Goal: Task Accomplishment & Management: Manage account settings

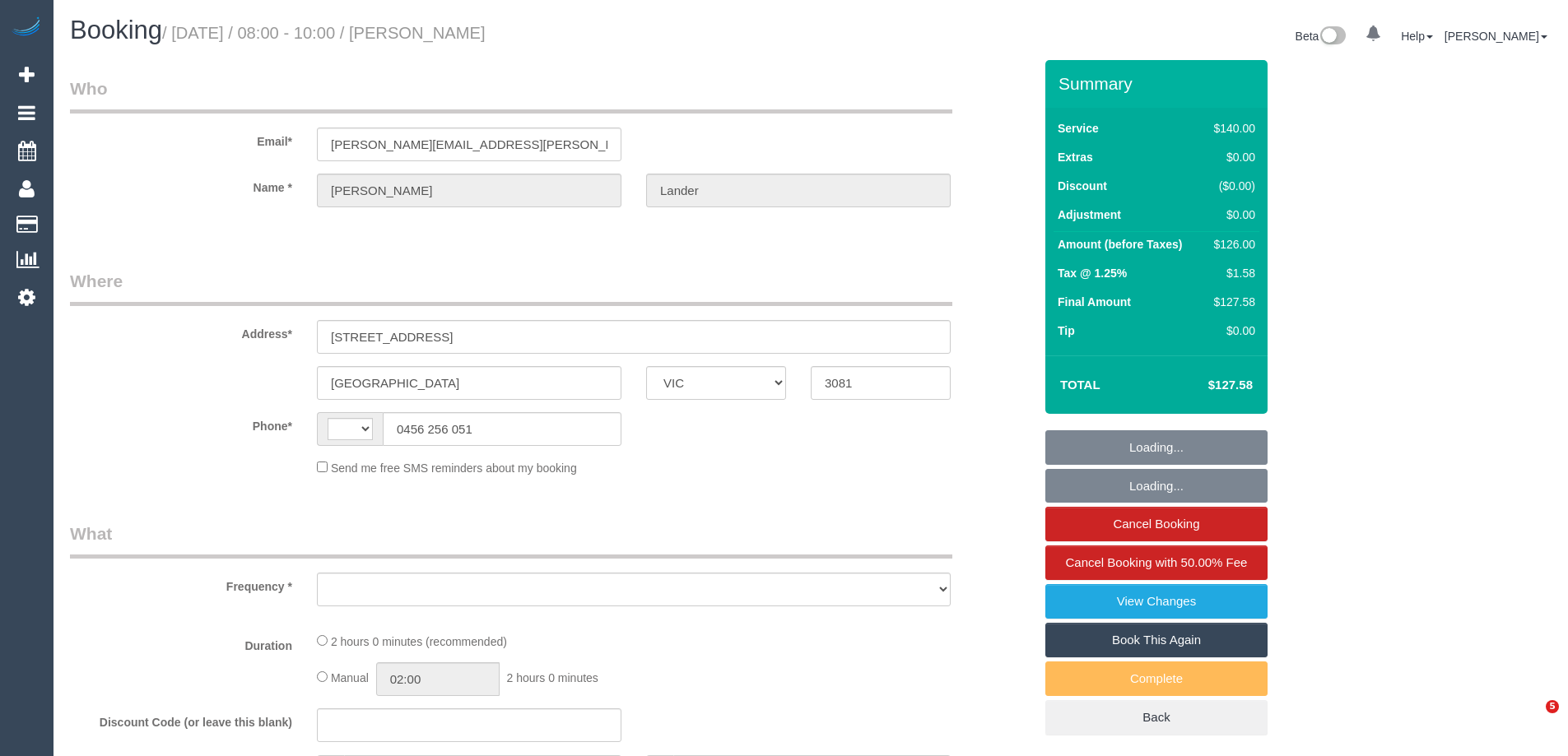
select select "VIC"
select select "string:AU"
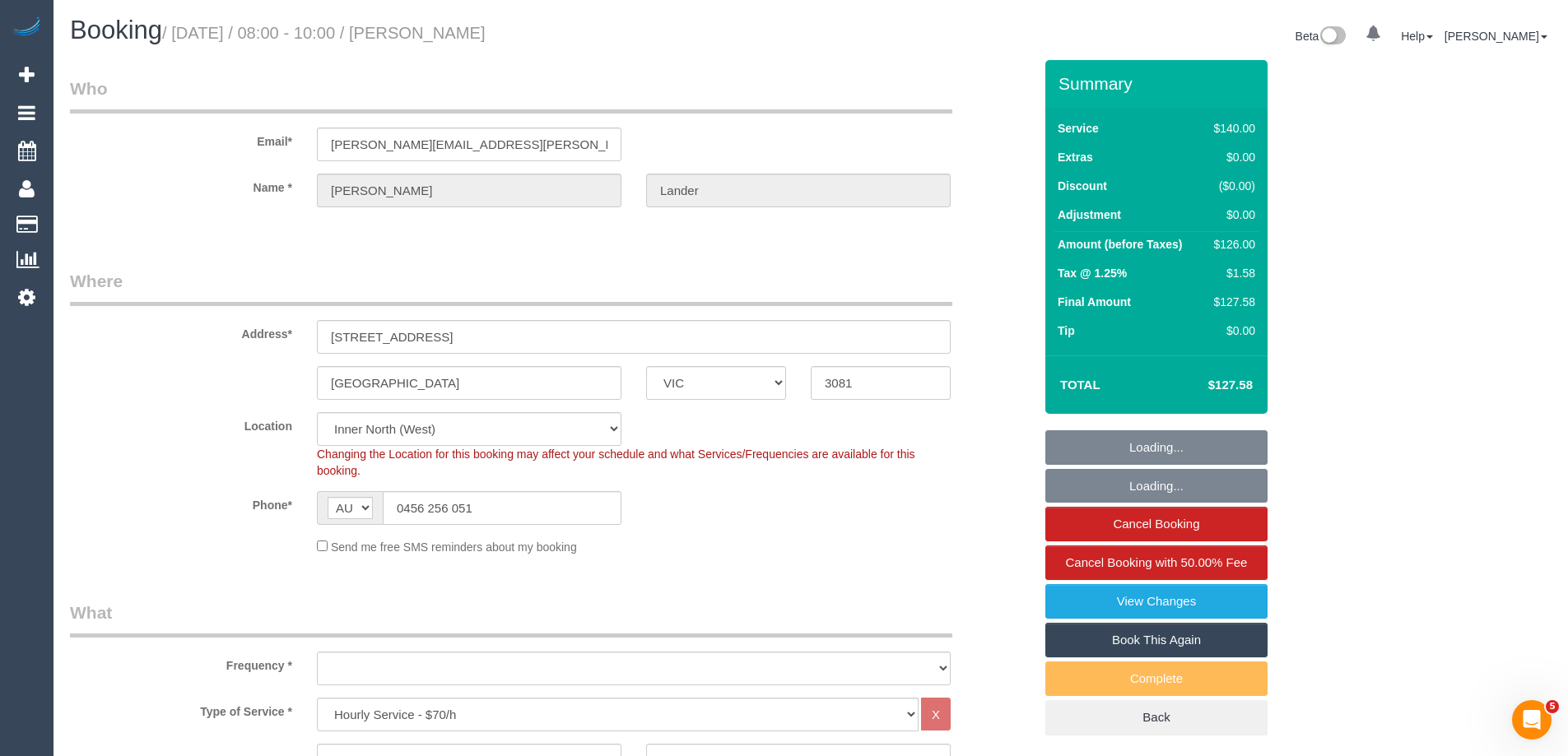
select select "object:844"
select select "number:30"
select select "number:14"
select select "number:21"
select select "number:22"
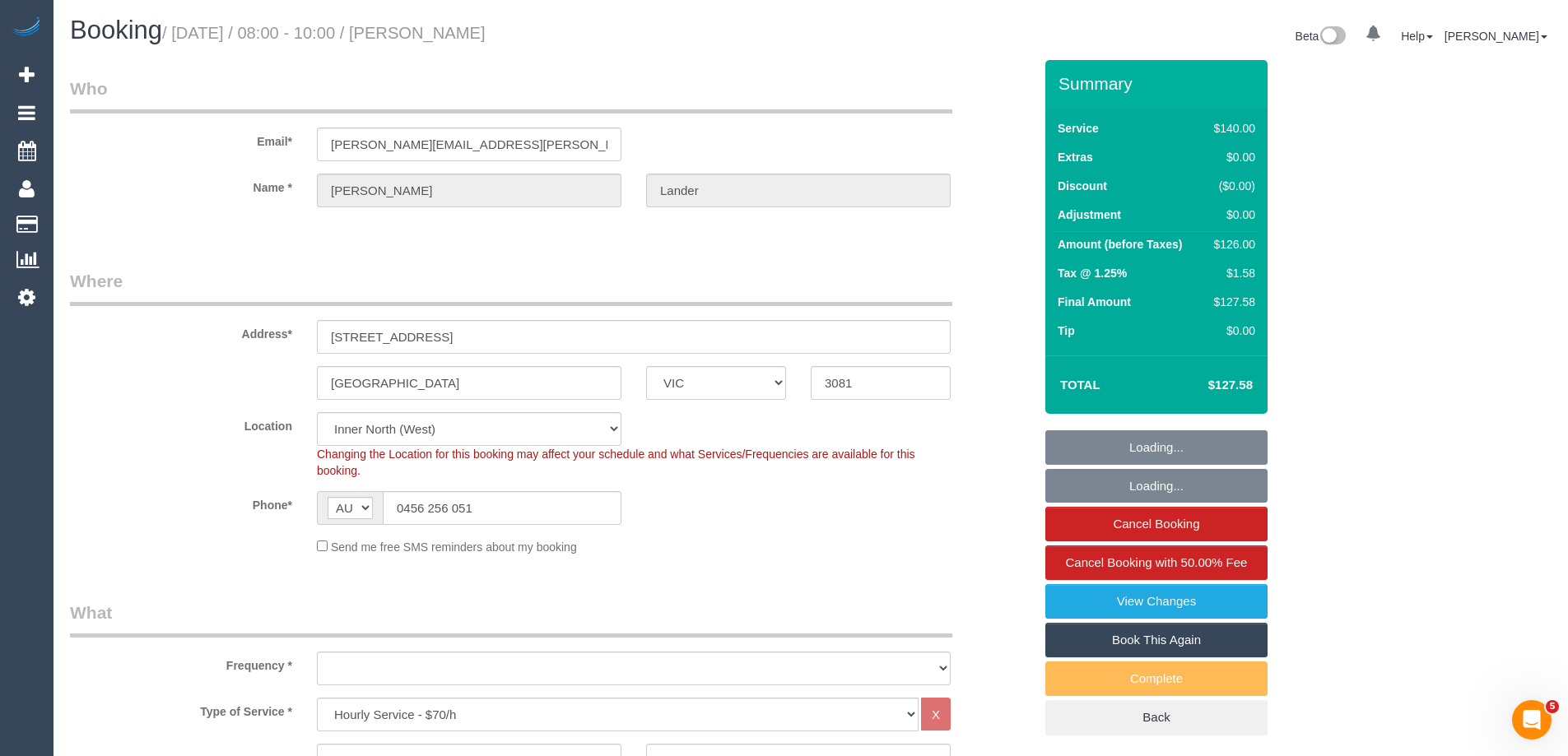
select select "number:34"
select select "number:11"
select select "object:1742"
select select "spot1"
select select "string:stripe-pm_1RU0QO2GScqysDRV3gw4PVG3"
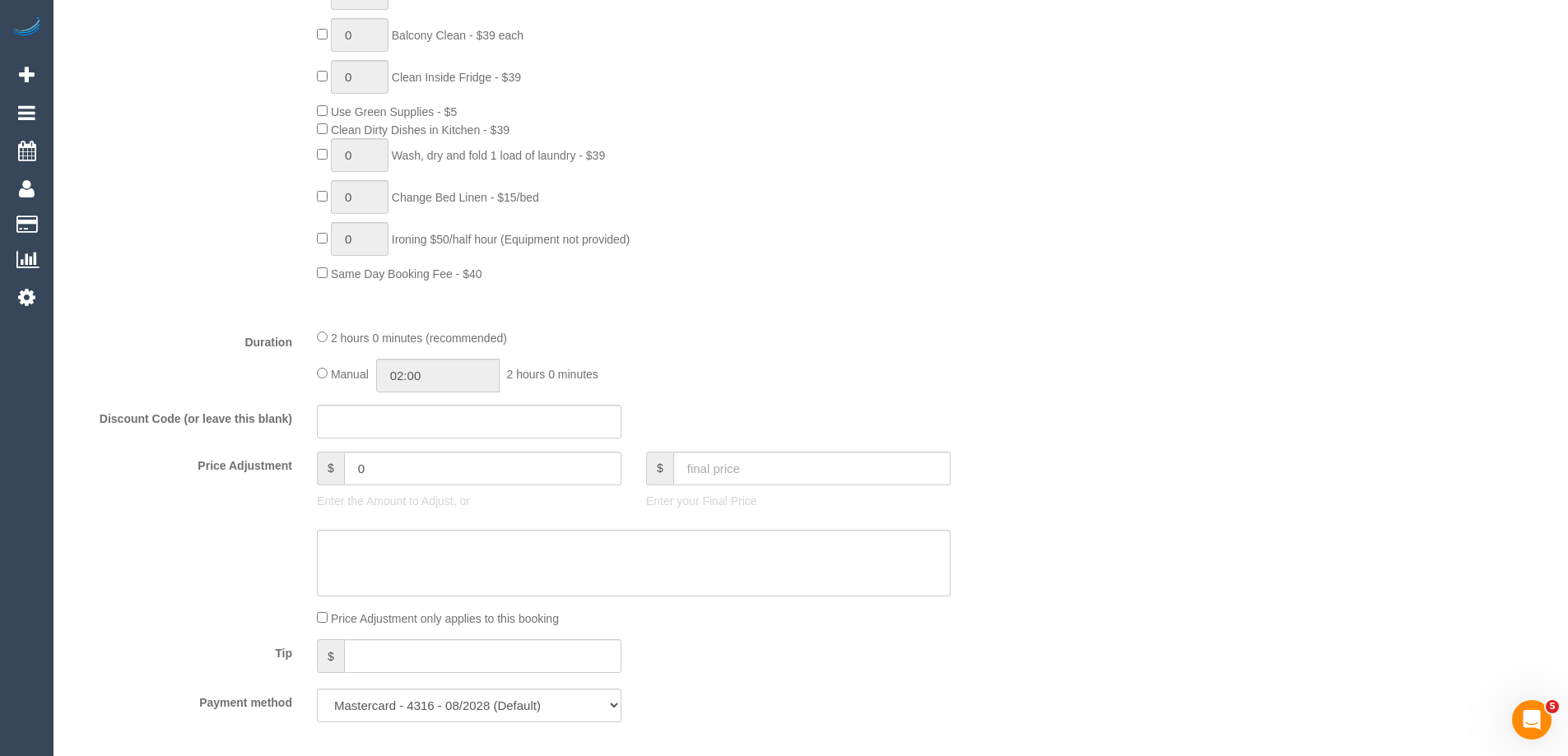
scroll to position [256, 0]
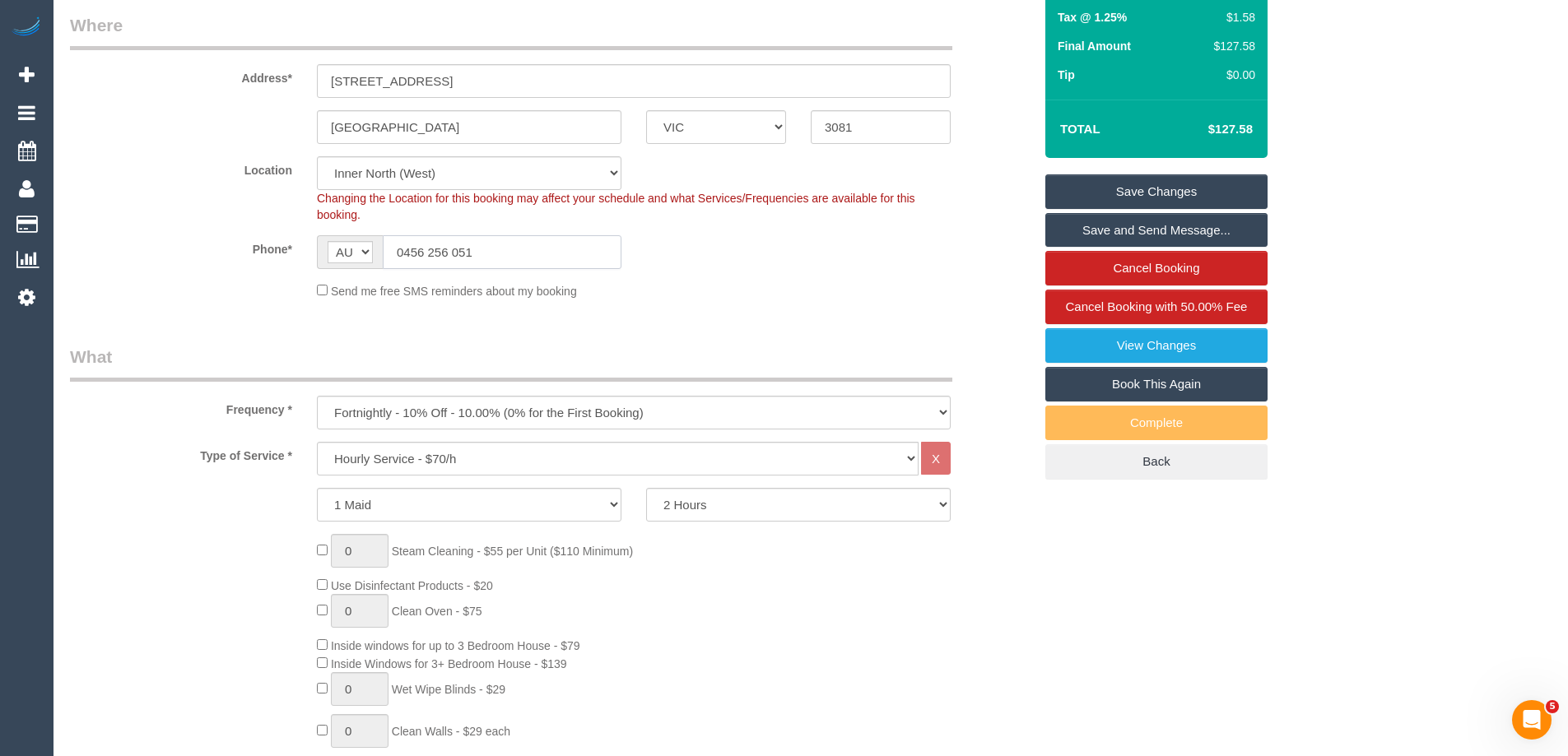
drag, startPoint x: 515, startPoint y: 239, endPoint x: 352, endPoint y: 245, distance: 163.1
click at [357, 250] on div "AF AL DZ AD AO AI AQ AG AR AM AW AU AT AZ BS BH BD BB BY BE BZ BJ BM BT BO BA B…" at bounding box center [469, 252] width 305 height 34
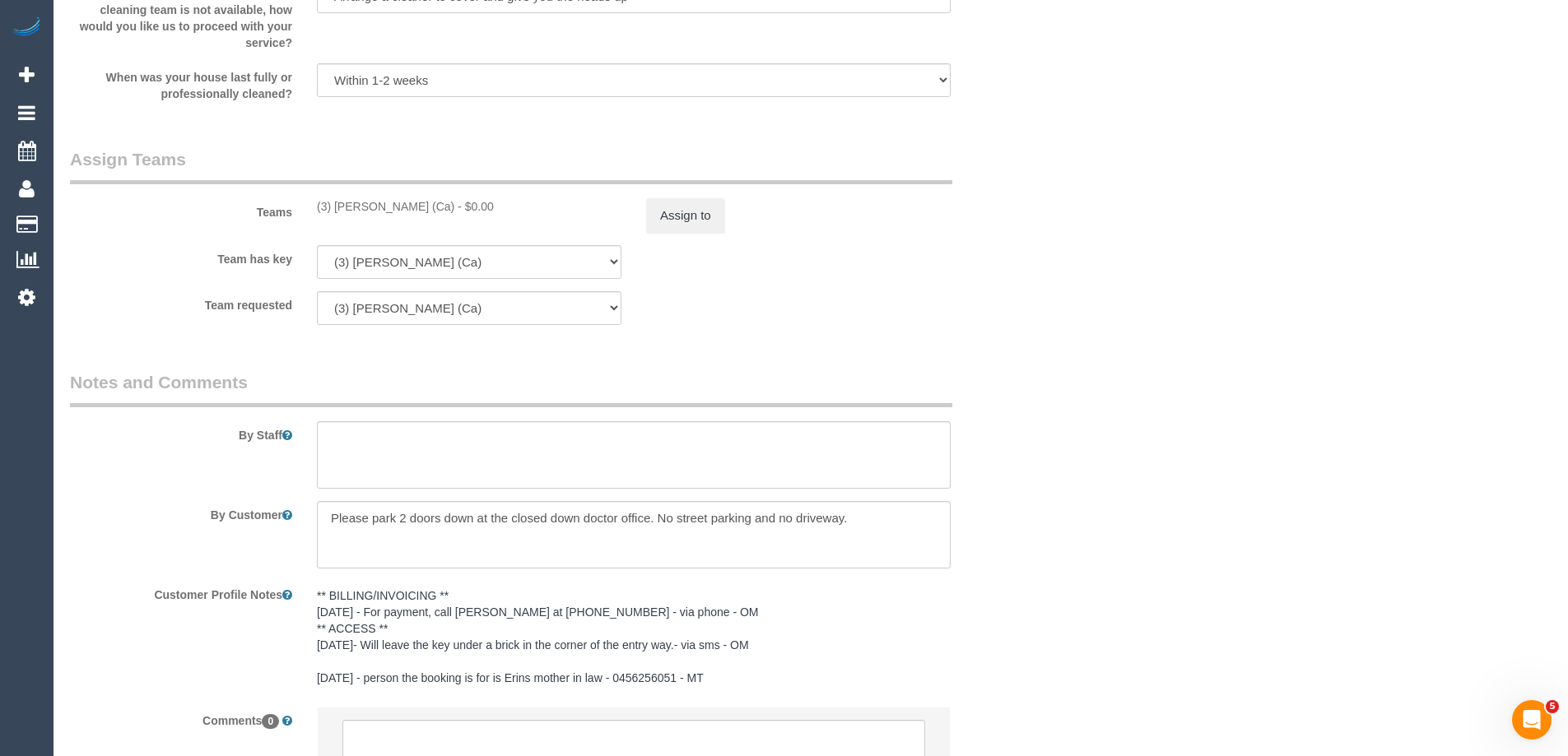
scroll to position [2451, 0]
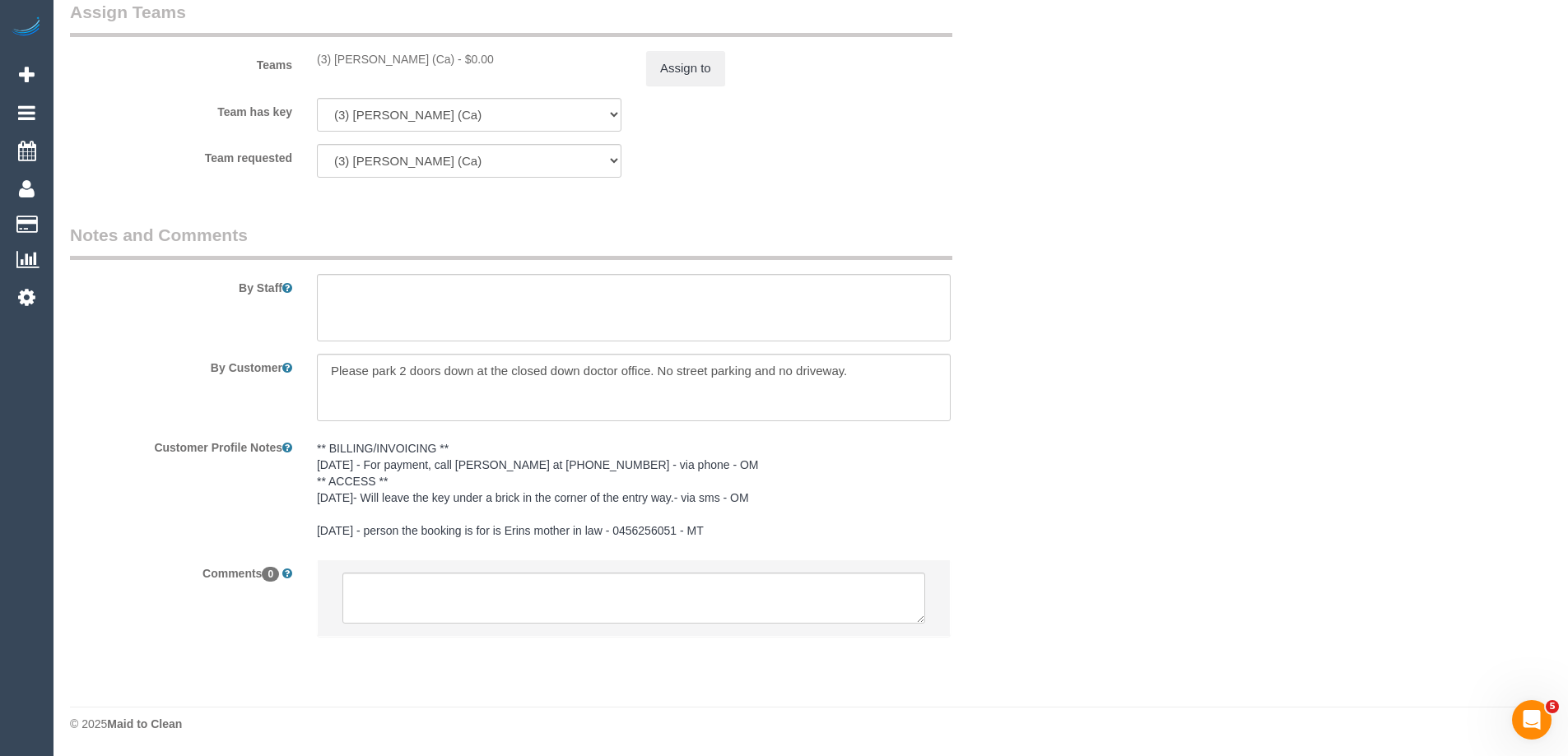
click at [429, 57] on div "(3) Melissa Alampi (Ca) - $0.00" at bounding box center [469, 59] width 305 height 16
drag, startPoint x: 435, startPoint y: 62, endPoint x: 318, endPoint y: 58, distance: 117.1
click at [318, 58] on div "(3) Melissa Alampi (Ca) - $0.00" at bounding box center [469, 59] width 305 height 16
copy div "(3) [PERSON_NAME] (Ca)"
click at [679, 64] on button "Assign to" at bounding box center [685, 68] width 79 height 35
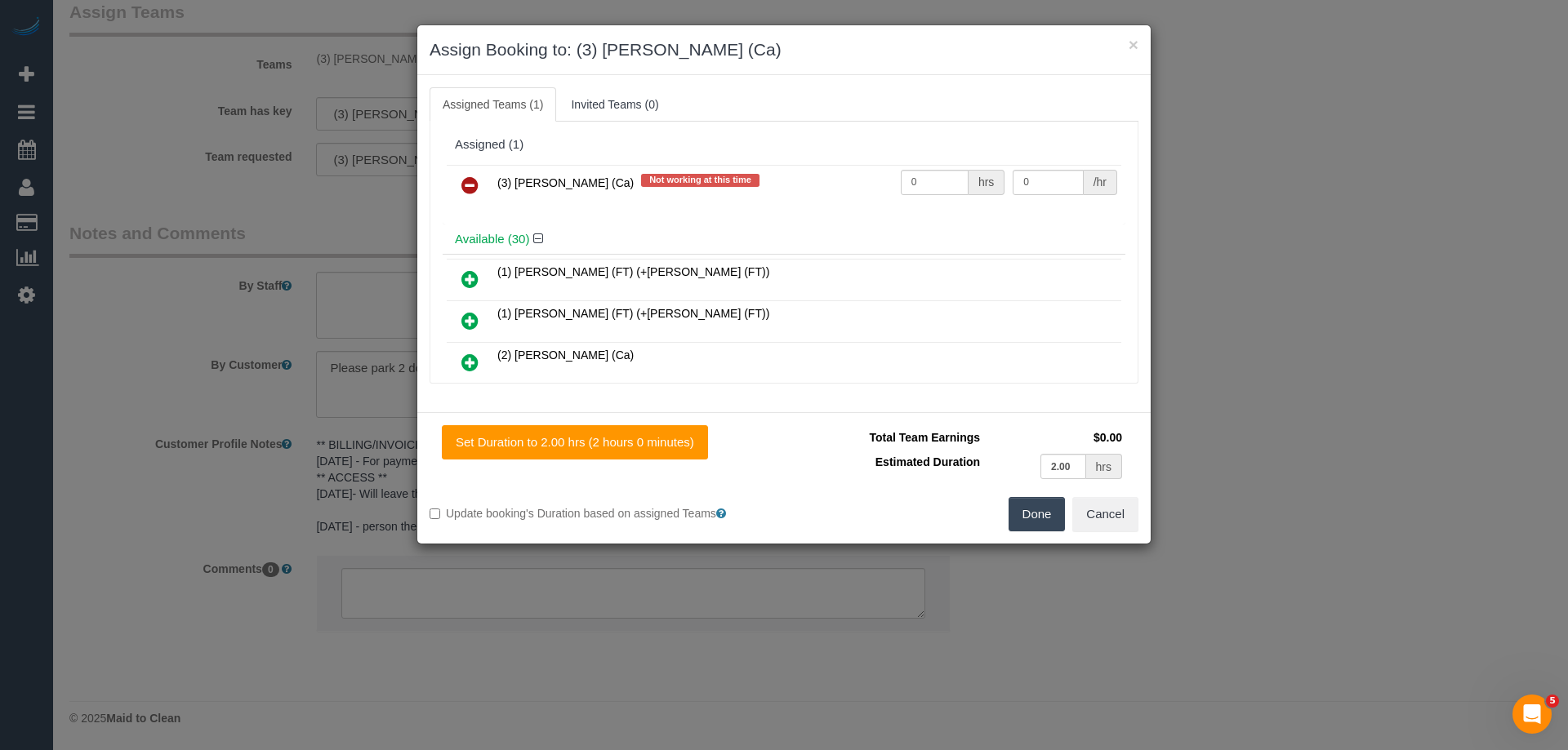
click at [462, 187] on icon at bounding box center [470, 185] width 17 height 20
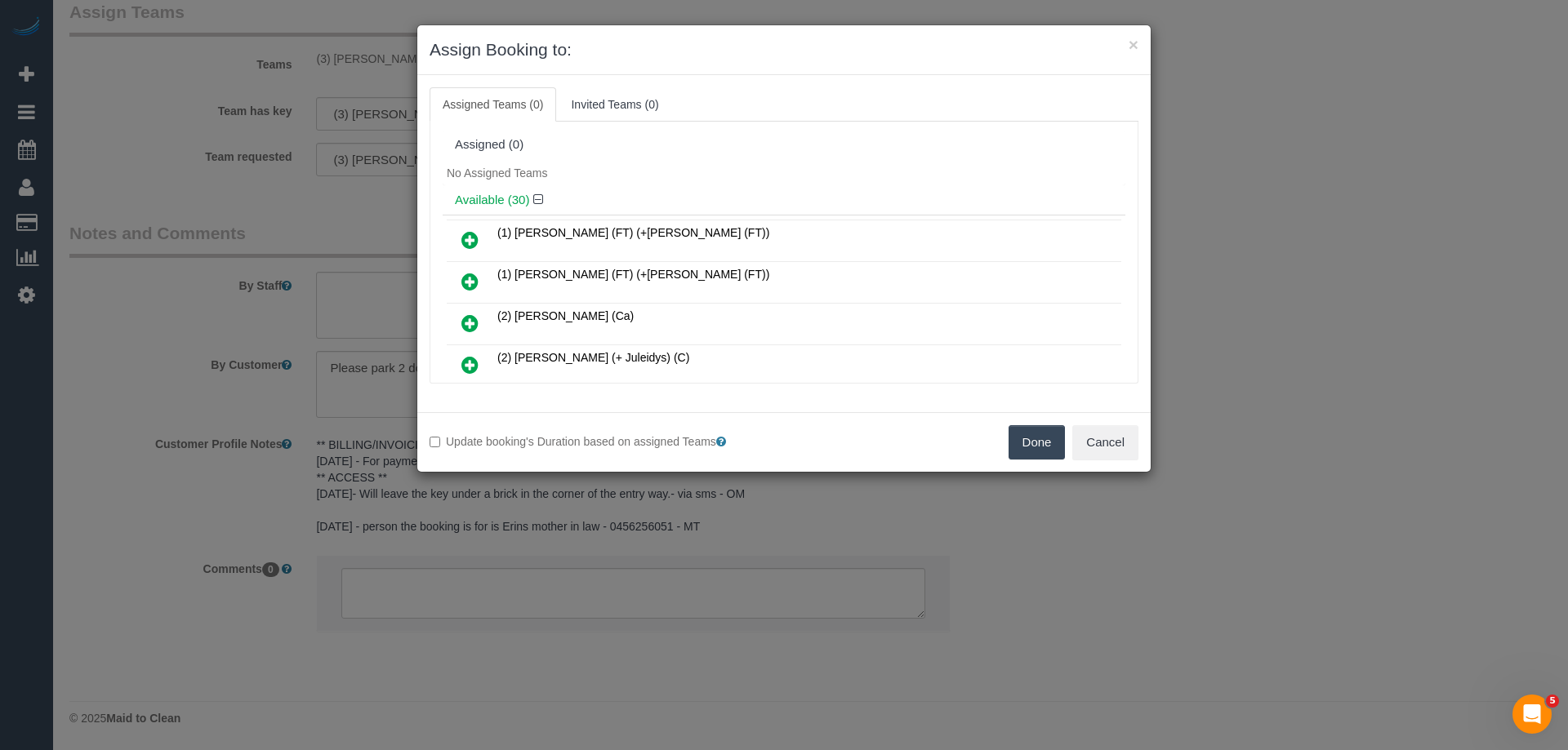
click at [1040, 458] on button "Done" at bounding box center [1037, 442] width 57 height 35
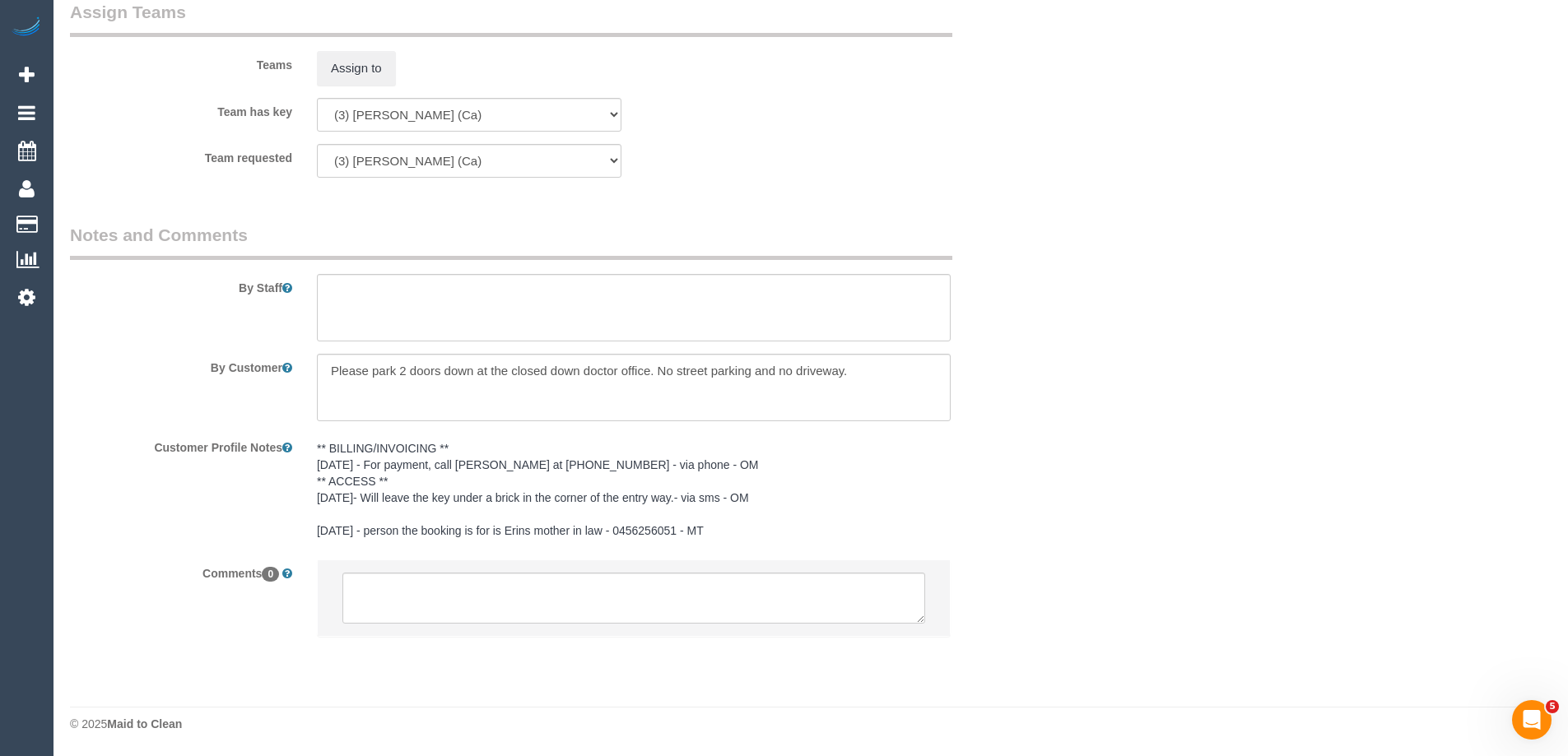
click at [1036, 437] on div "× Assign Booking to: Assigned Teams (0) Invited Teams (0) Assigned (0) No Assig…" at bounding box center [784, 378] width 1568 height 756
click at [601, 607] on textarea at bounding box center [634, 598] width 583 height 51
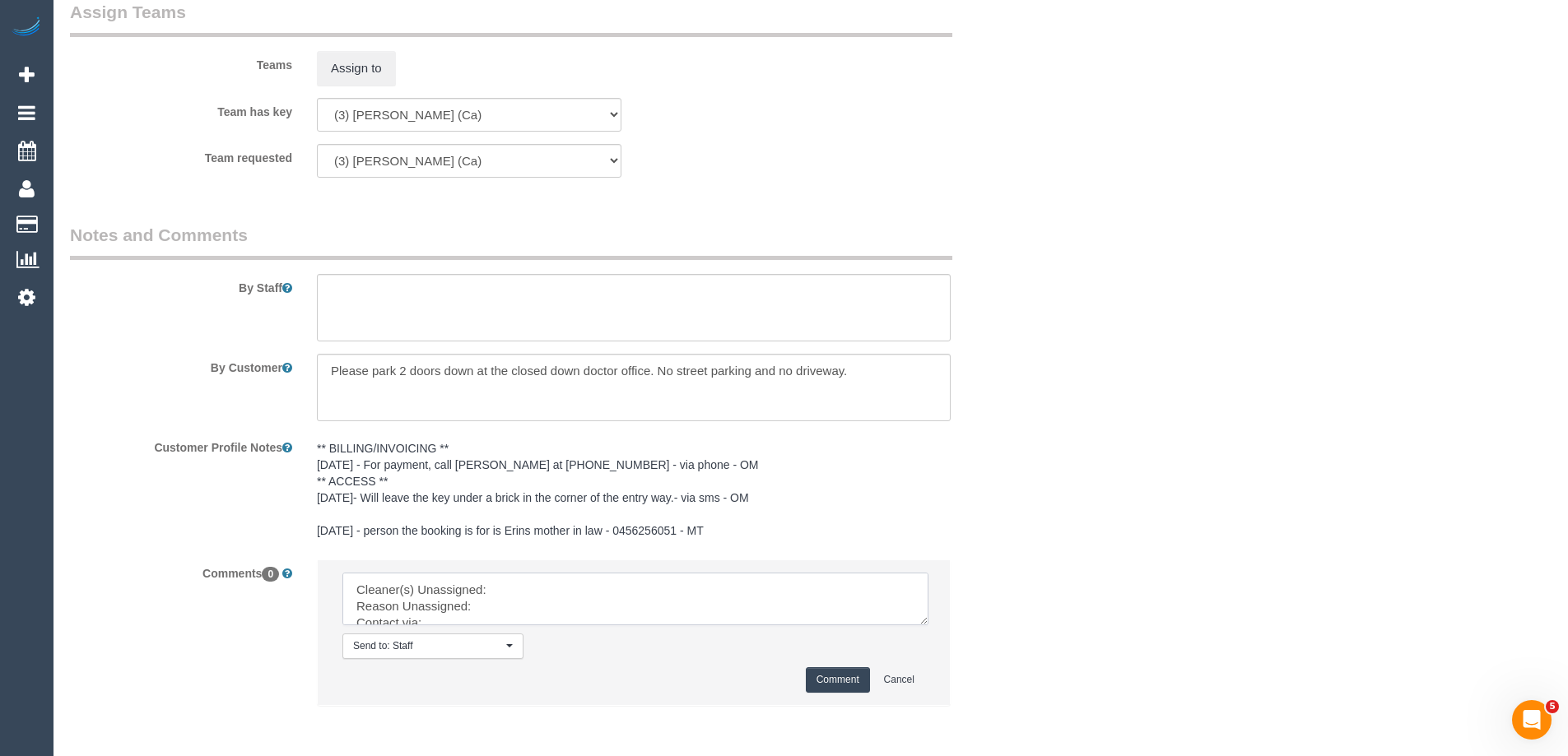
drag, startPoint x: 918, startPoint y: 618, endPoint x: 996, endPoint y: 718, distance: 126.8
click at [928, 625] on textarea at bounding box center [635, 599] width 586 height 53
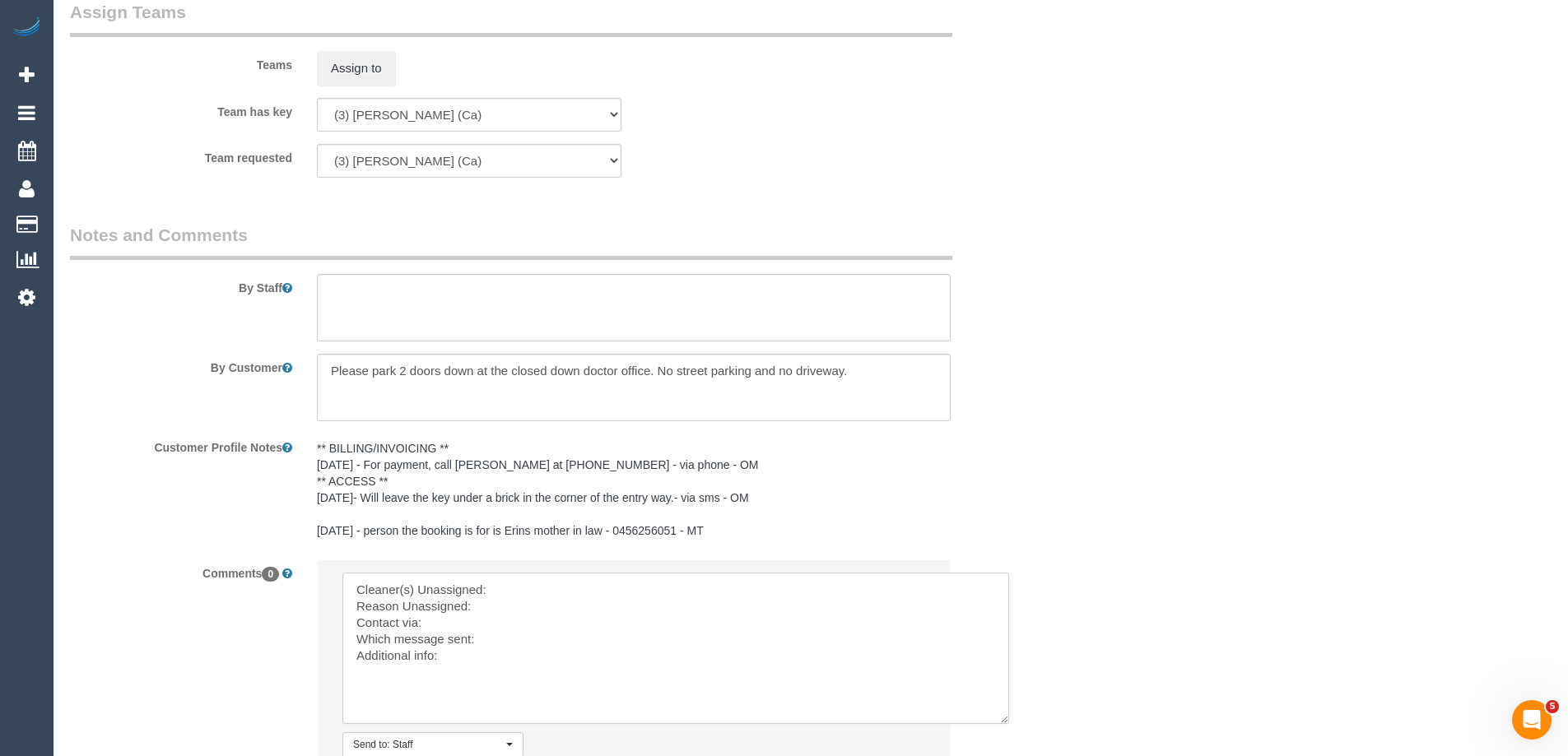
click at [656, 575] on textarea at bounding box center [675, 648] width 666 height 152
paste textarea "(3) Melissa Alampi (Ca)"
drag, startPoint x: 561, startPoint y: 708, endPoint x: 197, endPoint y: 526, distance: 407.0
click at [197, 527] on sui-booking-comments "By Staff By Customer Customer Profile Notes ** BILLING/INVOICING ** 23/04/2025 …" at bounding box center [552, 522] width 963 height 598
type textarea "Cleaner(s) Unassigned: (3) Melissa Alampi (Ca) Reason Unassigned: with her daug…"
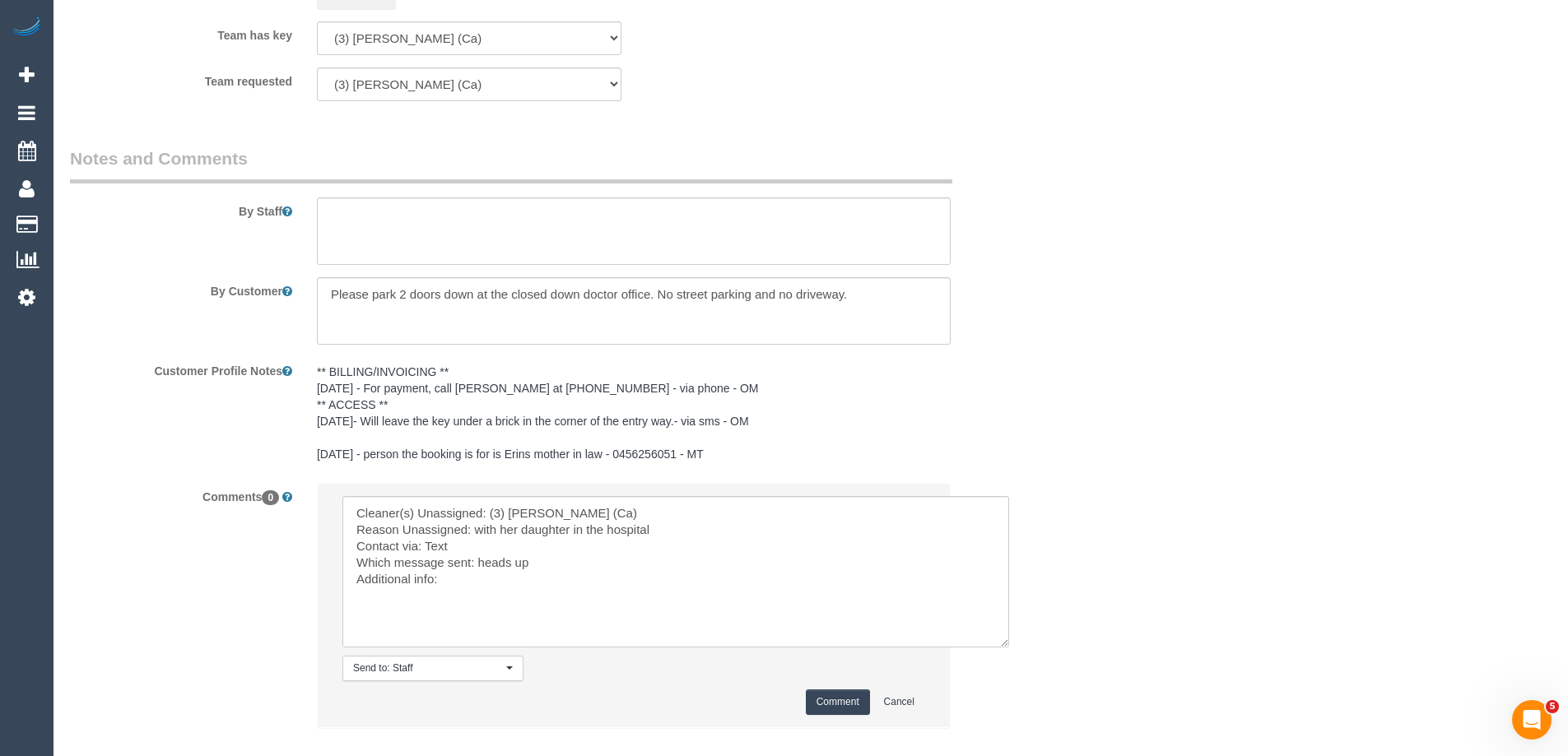
scroll to position [2619, 0]
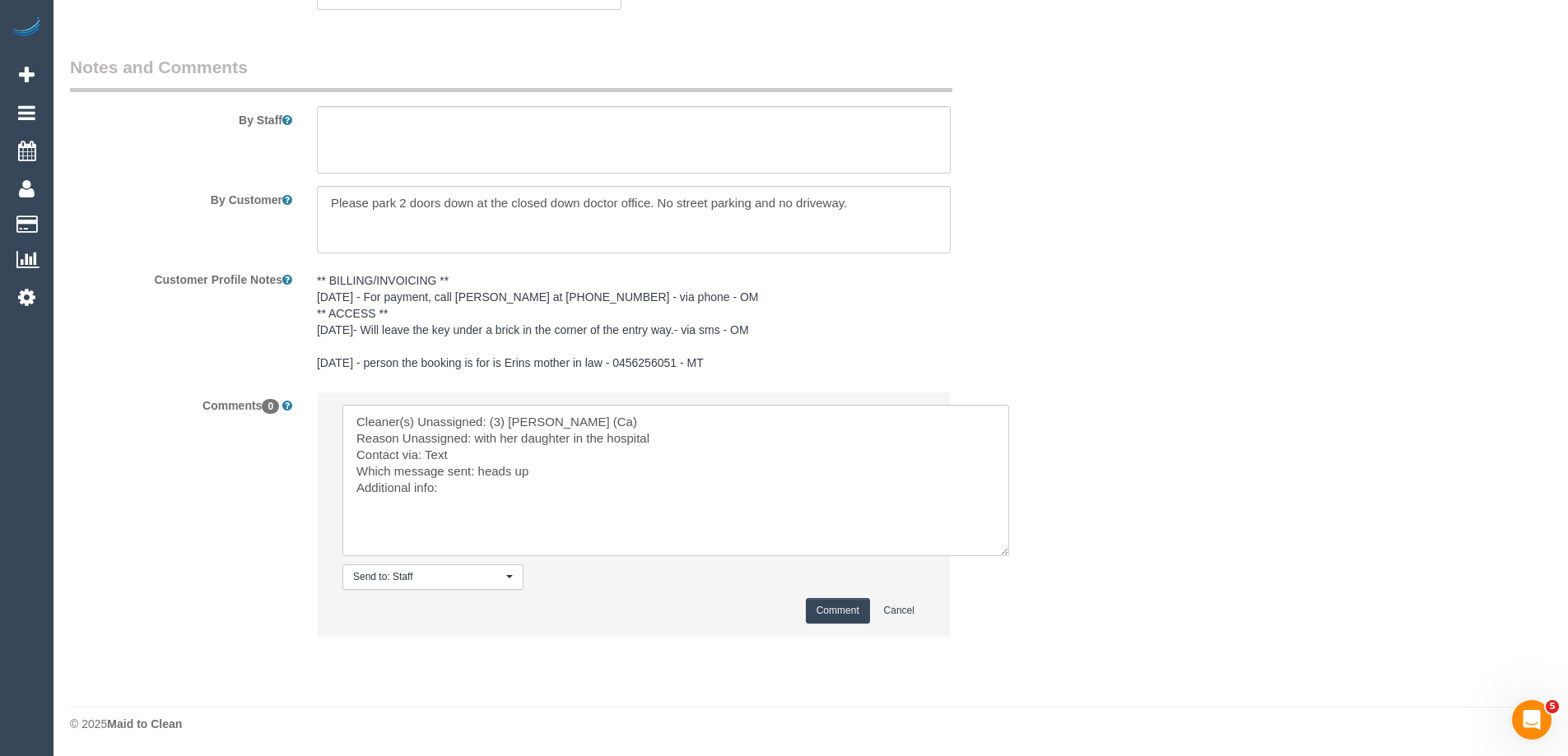
click at [841, 611] on button "Comment" at bounding box center [838, 611] width 65 height 25
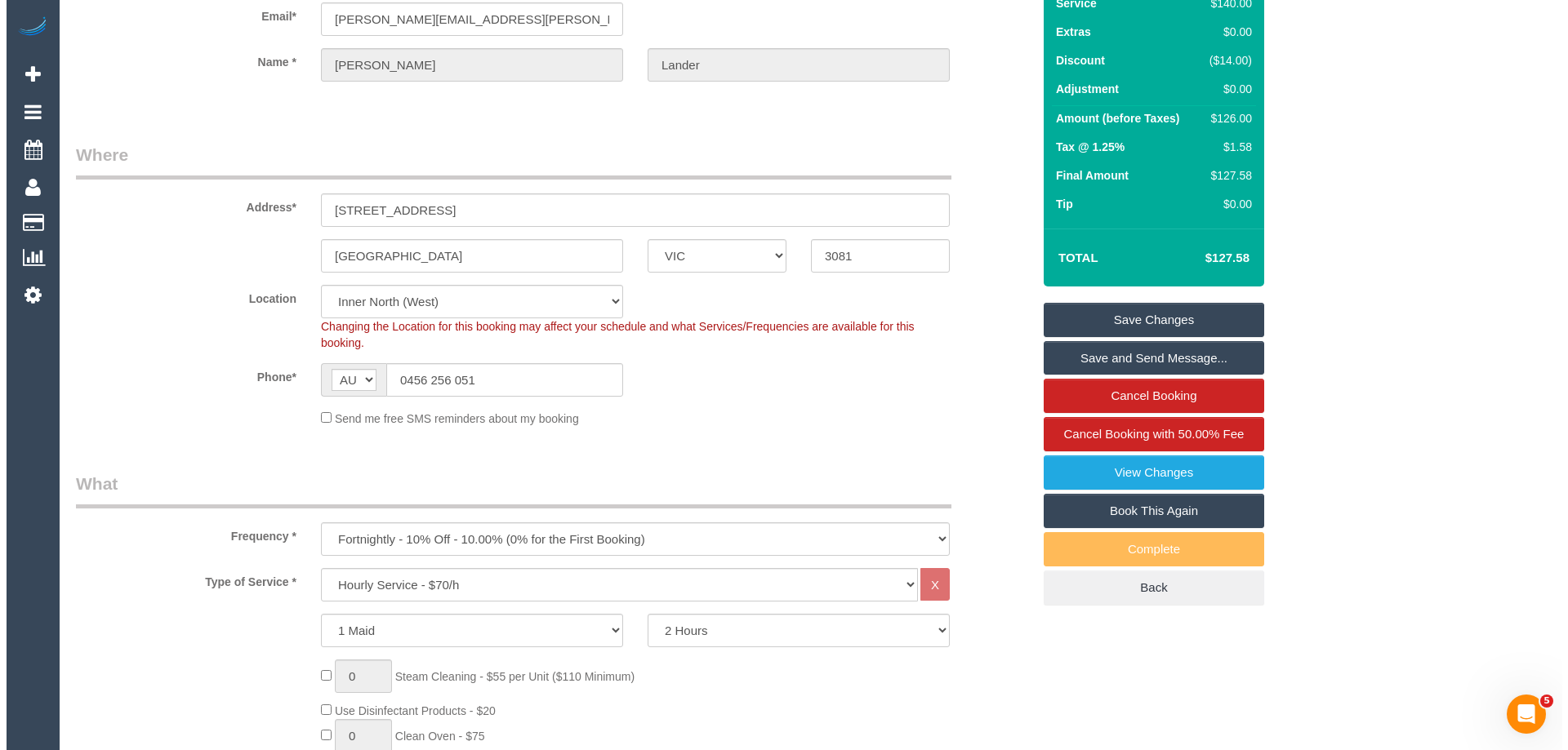
scroll to position [0, 0]
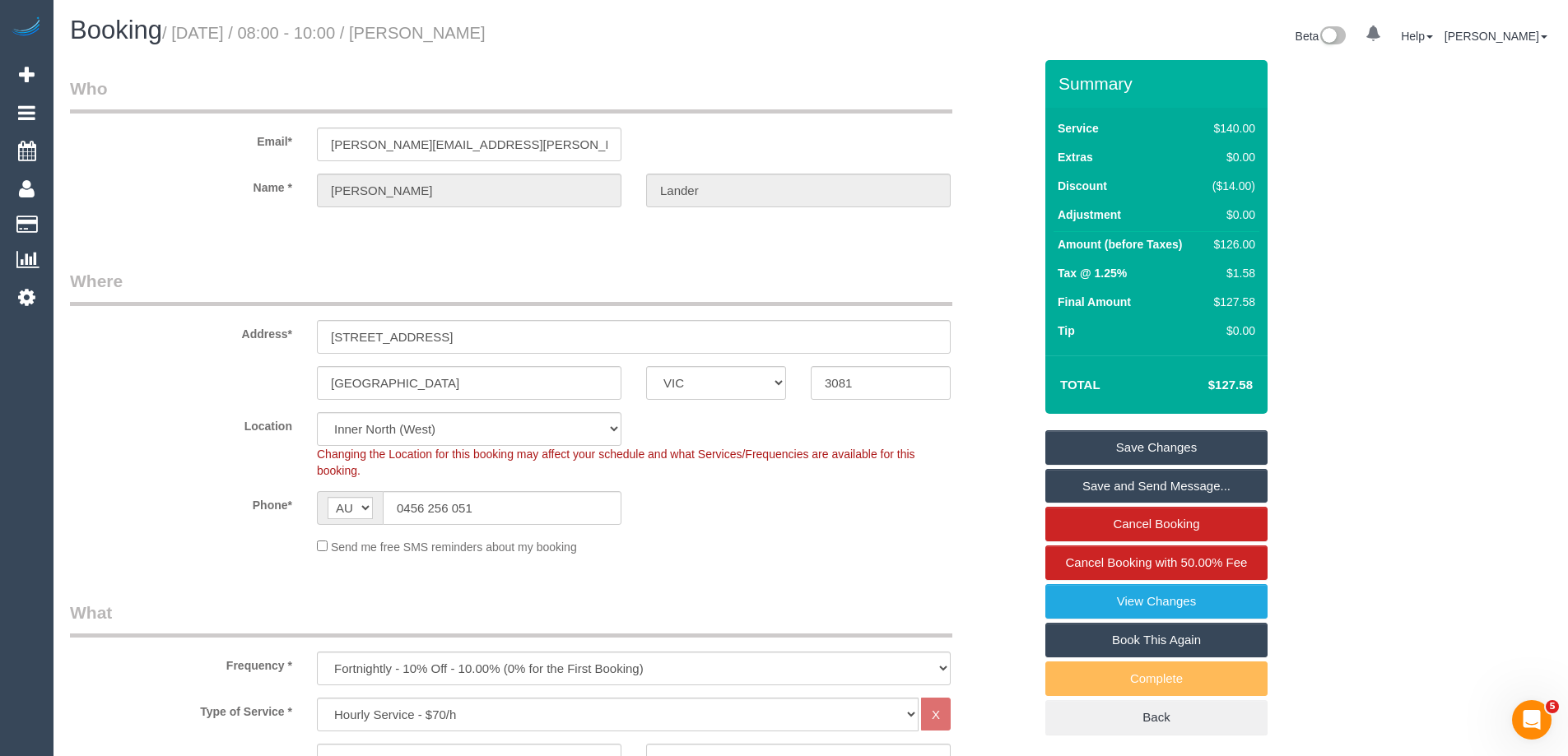
click at [1174, 445] on link "Save Changes" at bounding box center [1157, 448] width 222 height 35
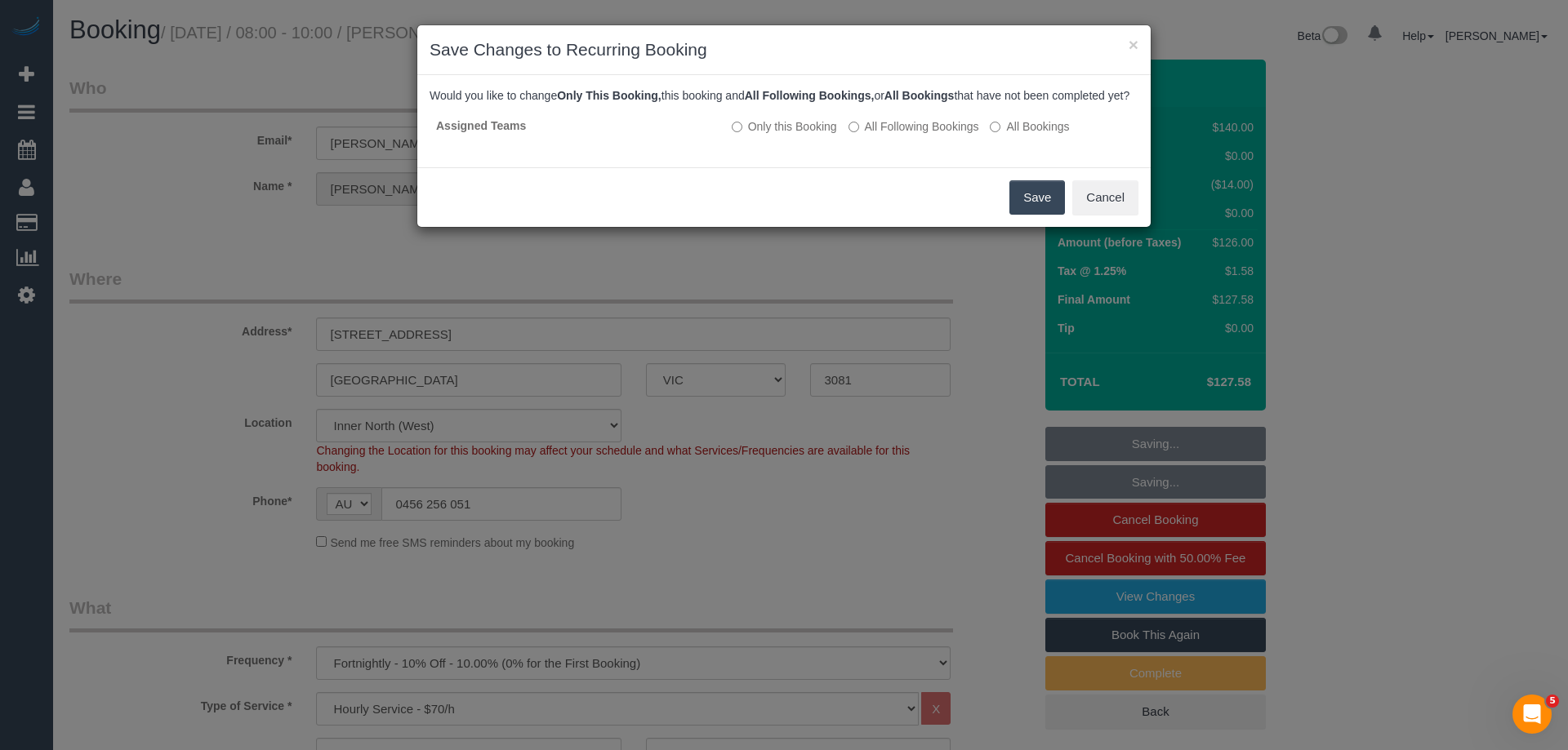
click at [1039, 212] on button "Save" at bounding box center [1037, 198] width 55 height 35
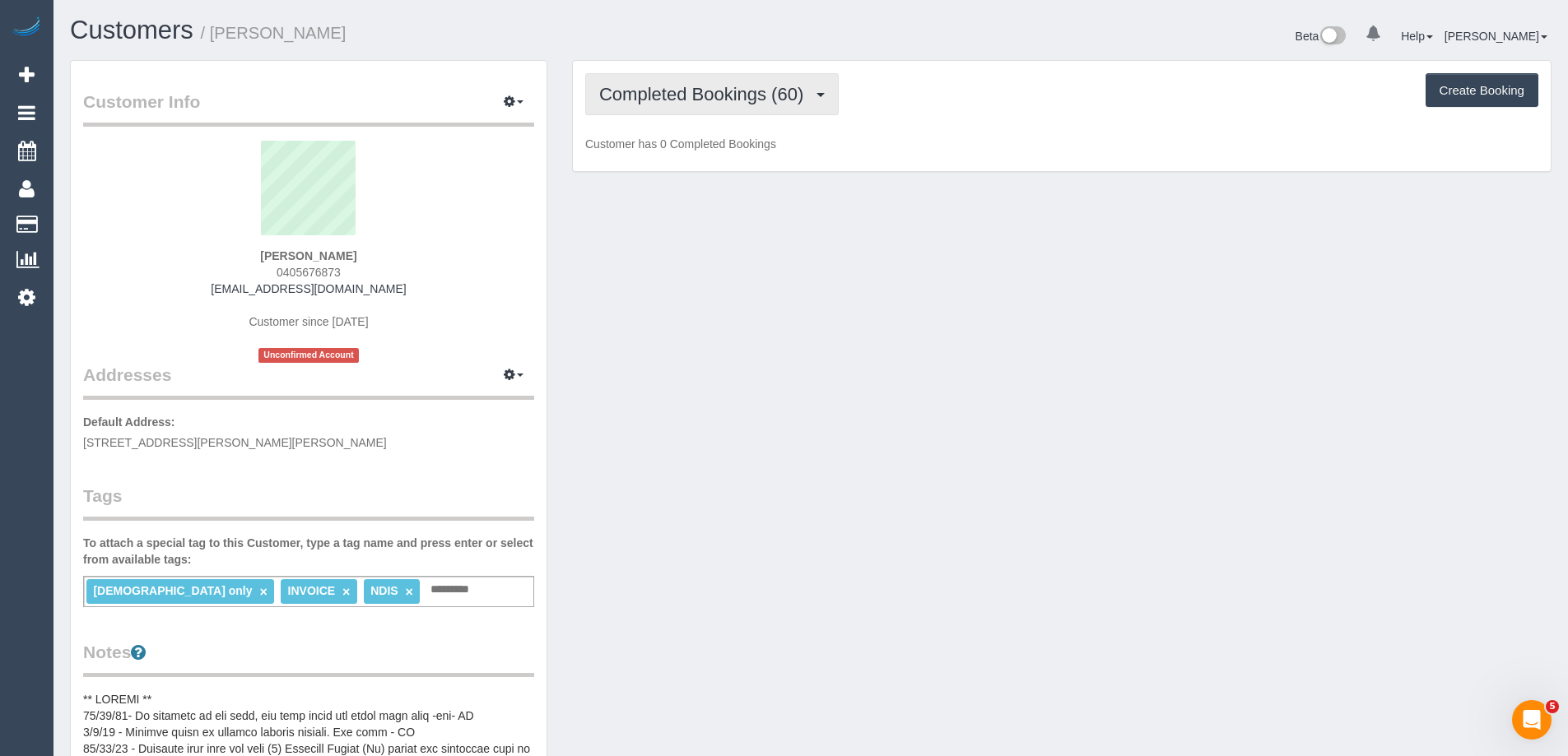
click at [709, 84] on span "Completed Bookings (60)" at bounding box center [705, 94] width 213 height 21
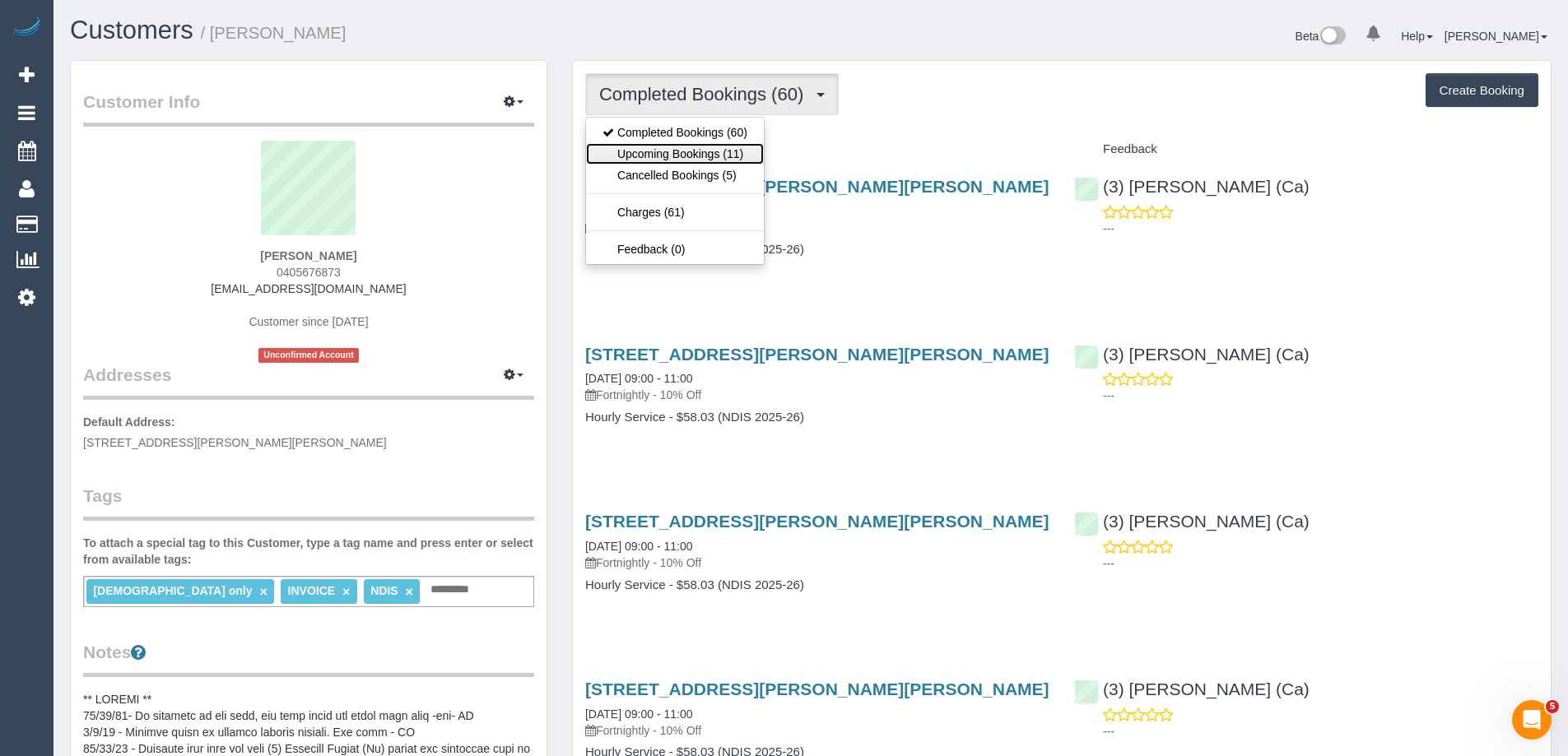
click at [695, 155] on link "Upcoming Bookings (11)" at bounding box center [675, 154] width 178 height 22
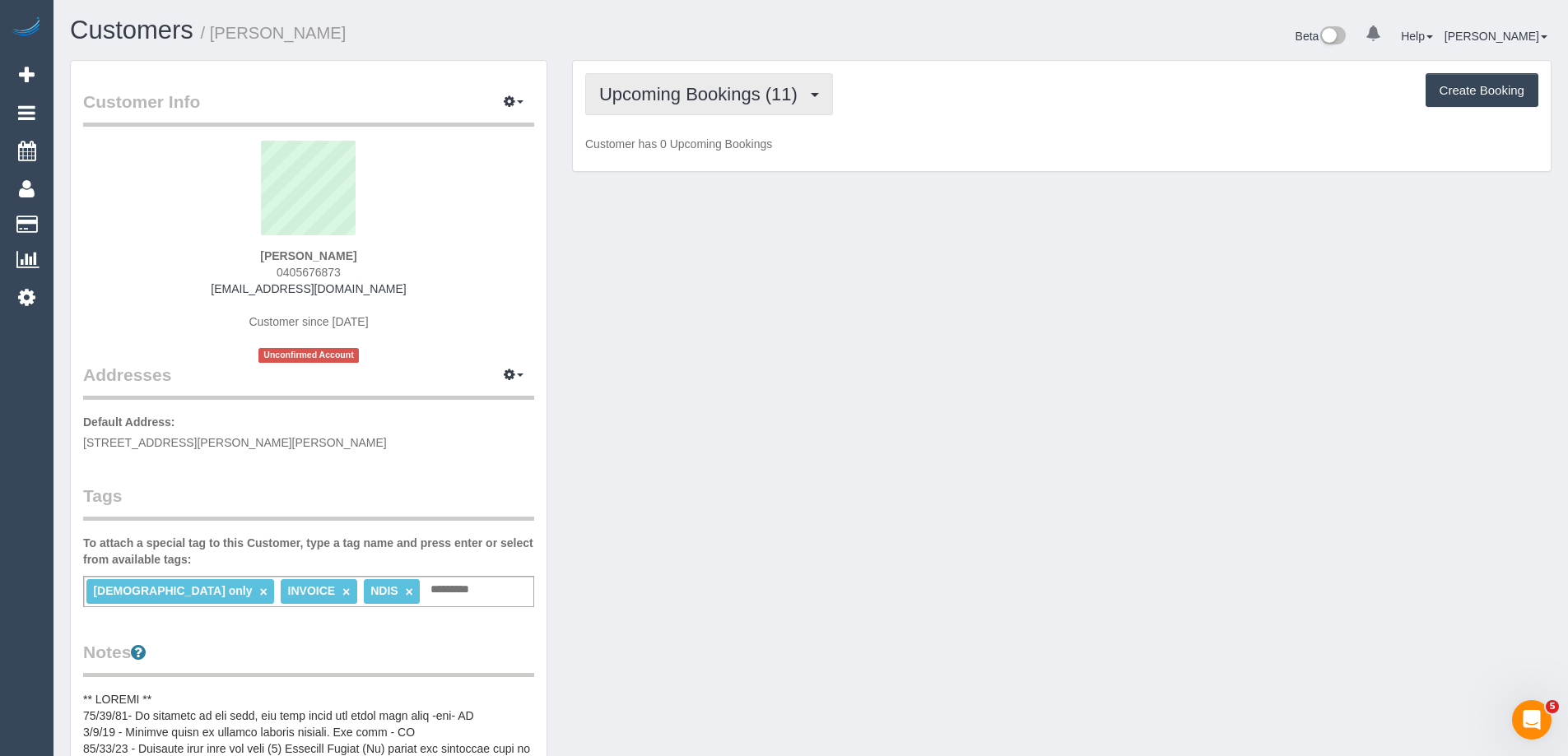
click at [686, 96] on span "Upcoming Bookings (11)" at bounding box center [702, 94] width 206 height 21
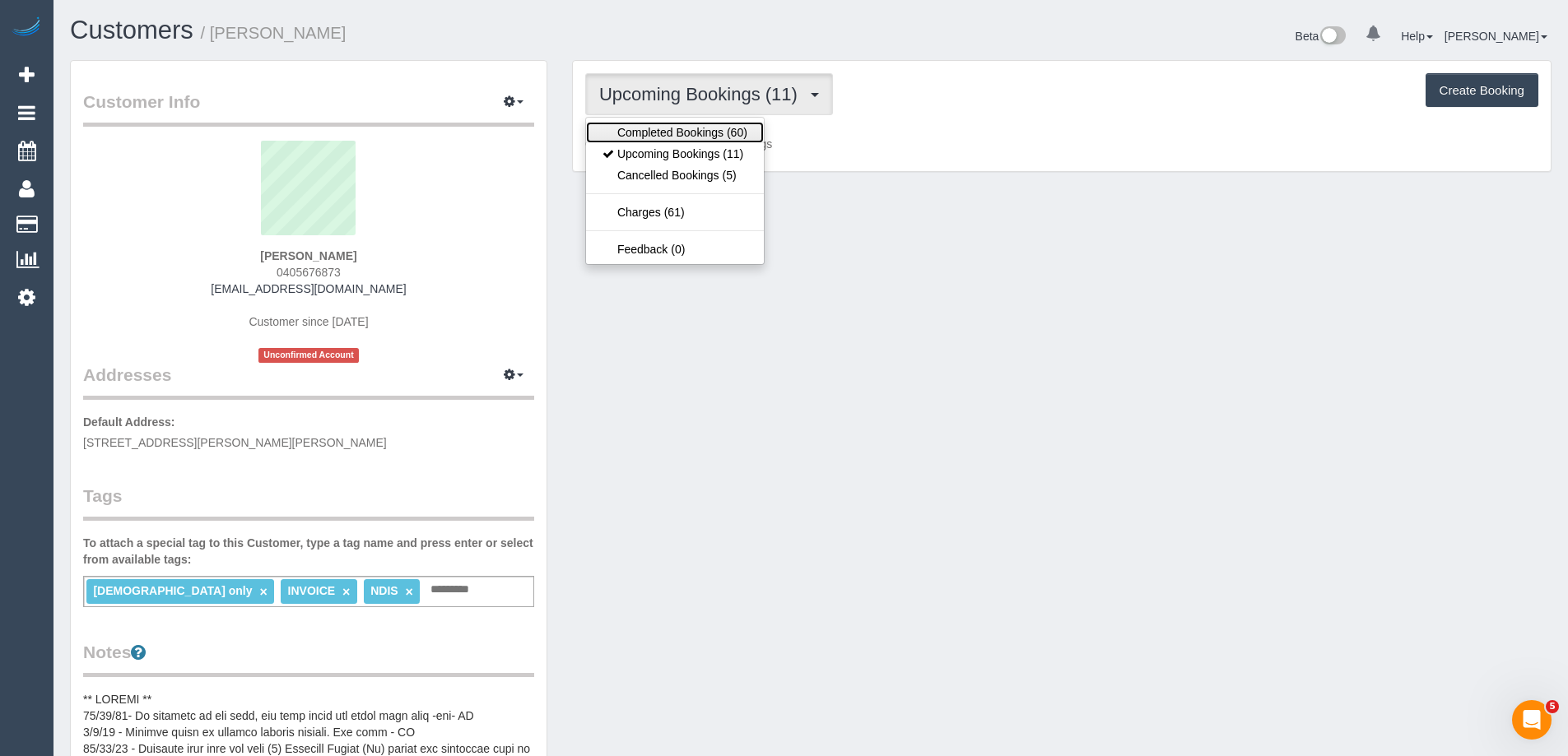
click at [695, 134] on link "Completed Bookings (60)" at bounding box center [675, 133] width 178 height 22
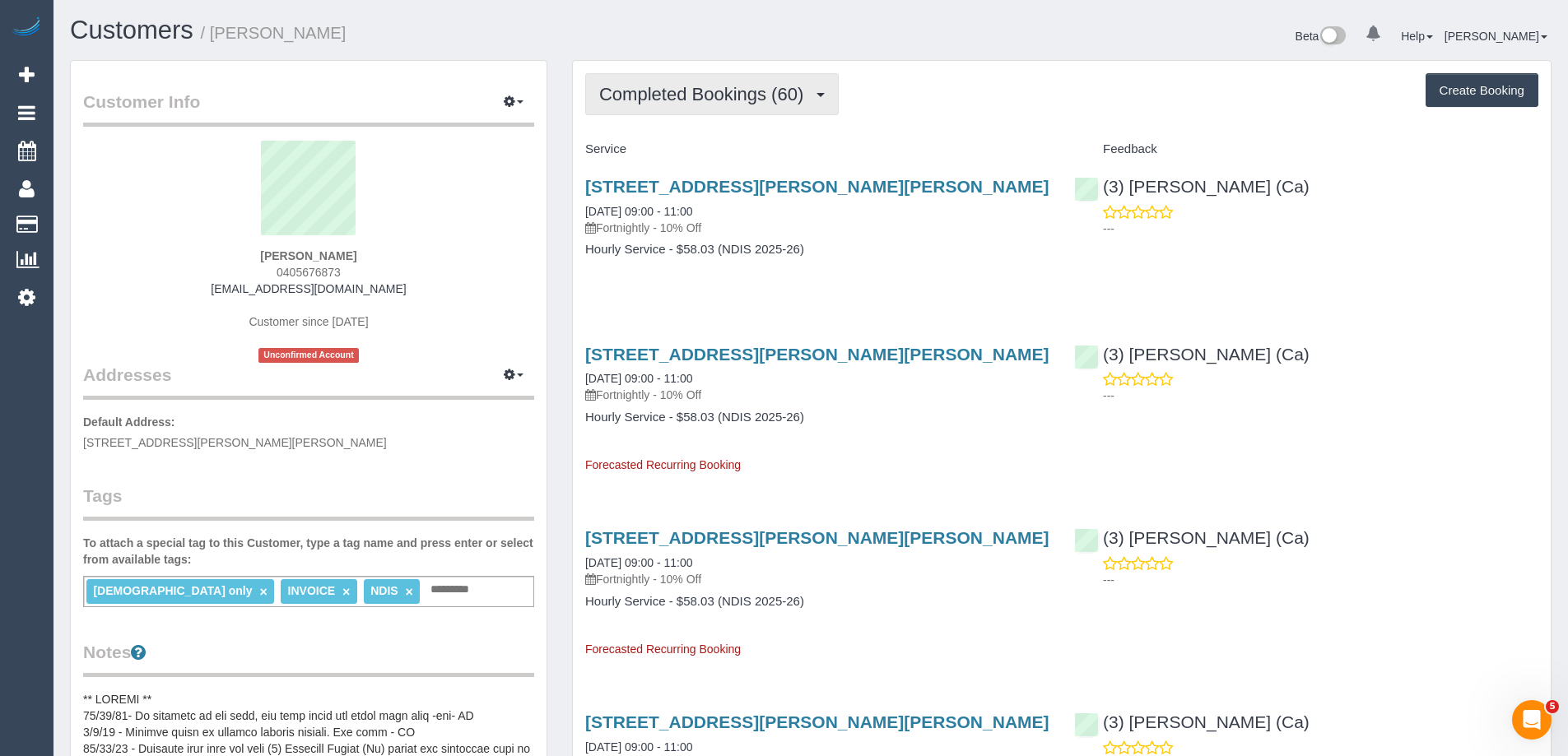
click at [695, 104] on span "Completed Bookings (60)" at bounding box center [705, 94] width 213 height 21
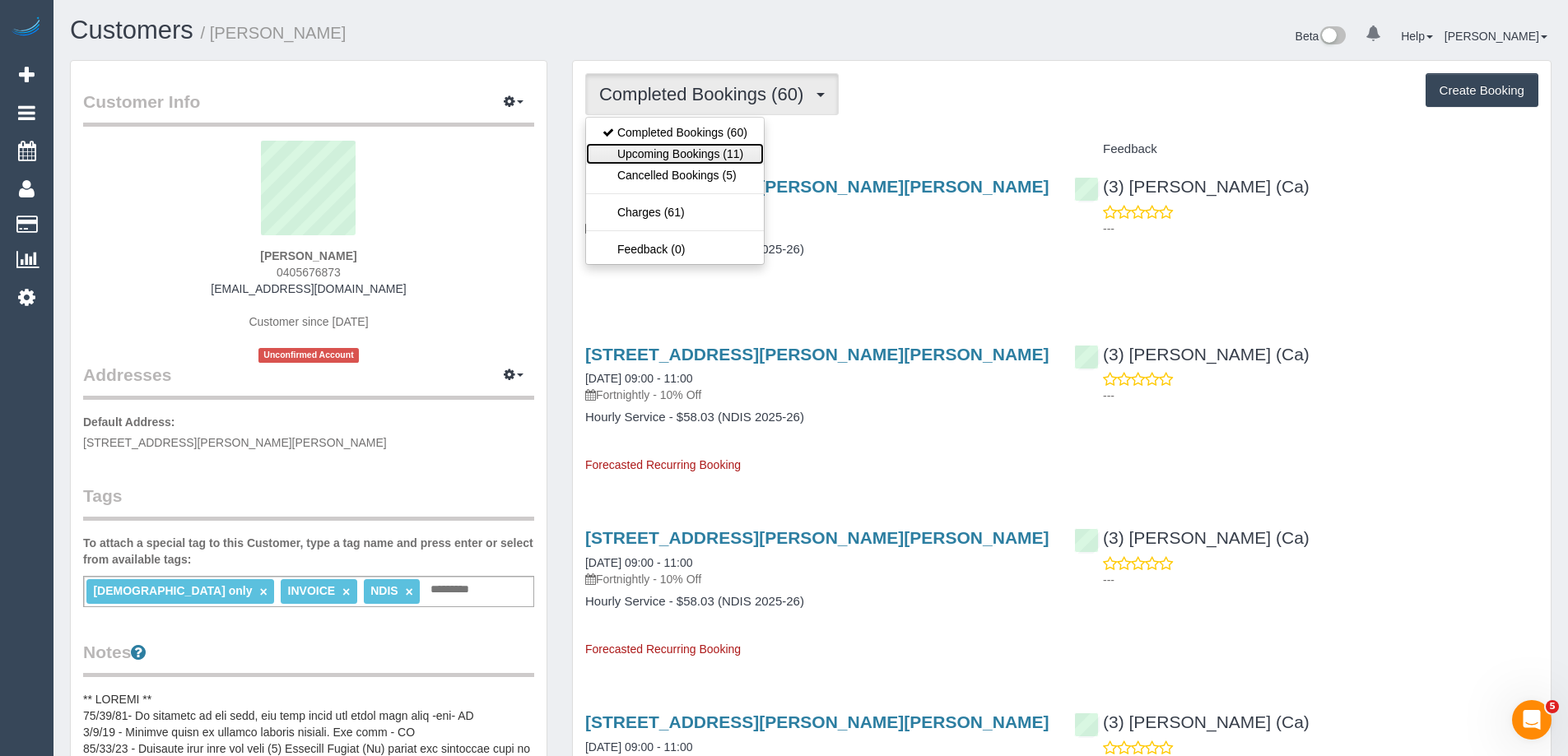
click at [705, 155] on link "Upcoming Bookings (11)" at bounding box center [675, 154] width 178 height 22
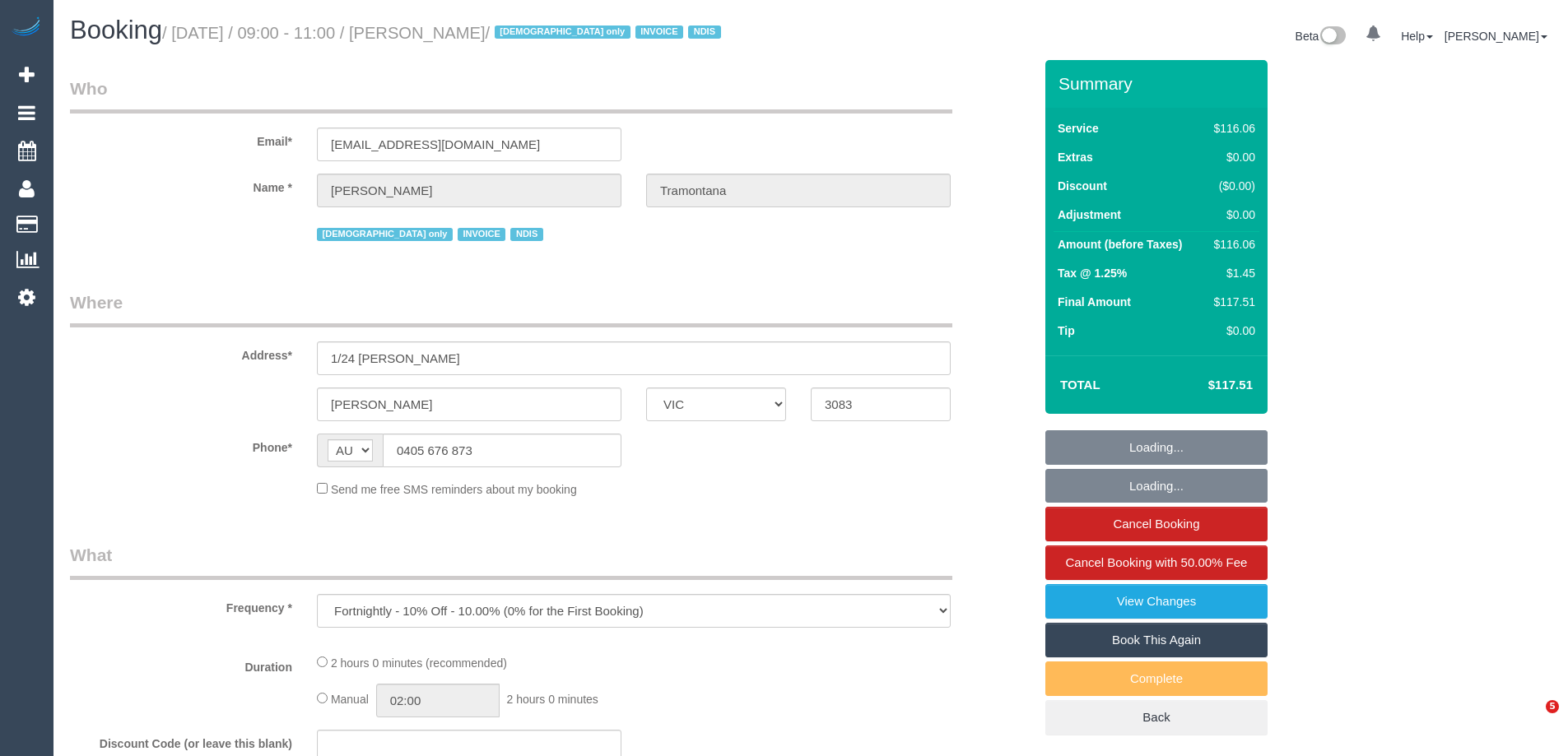
select select "VIC"
select select "object:613"
select select "number:28"
select select "number:14"
select select "number:19"
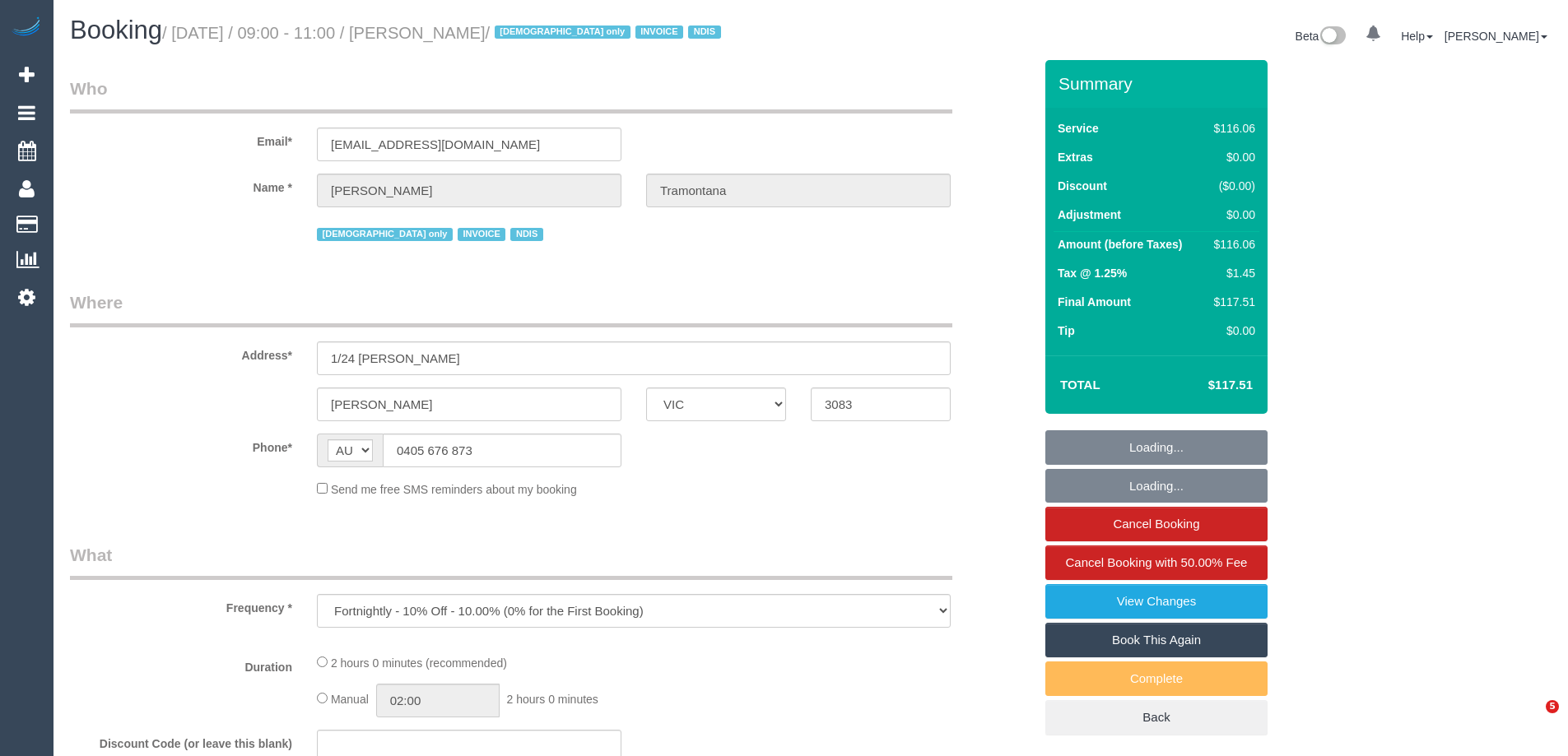
select select "number:23"
select select "number:35"
select select "number:13"
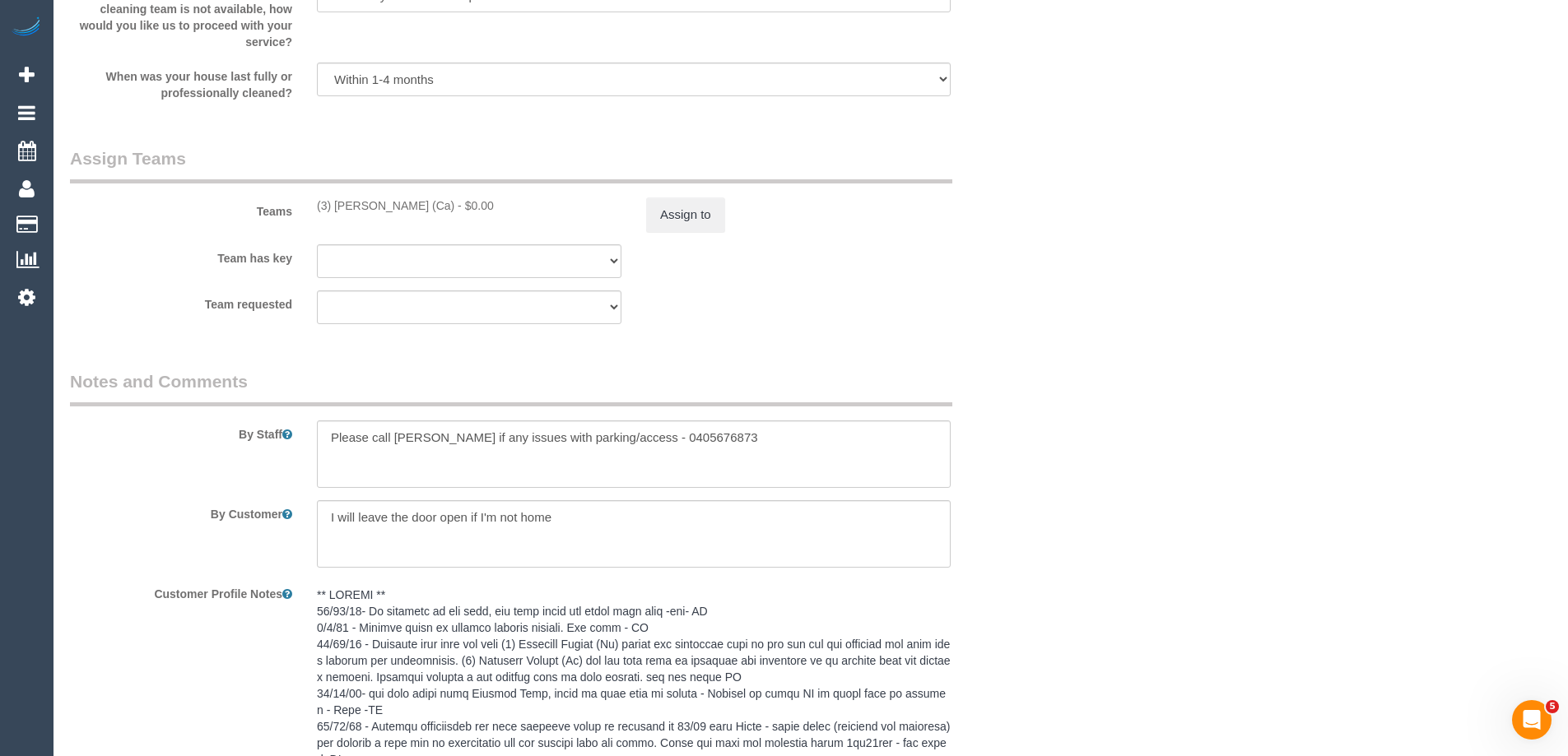
scroll to position [1716, 0]
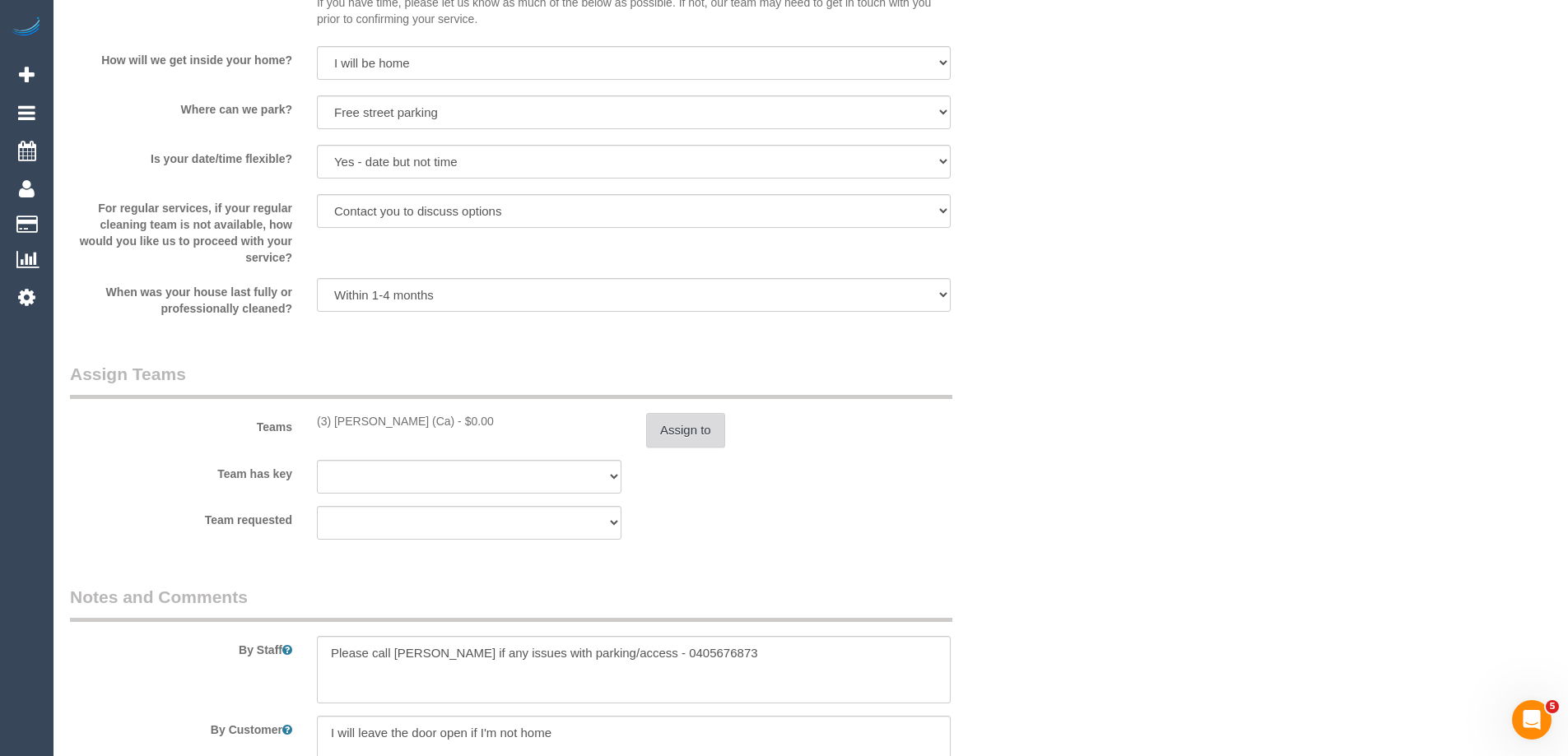
click at [702, 425] on button "Assign to" at bounding box center [685, 430] width 79 height 35
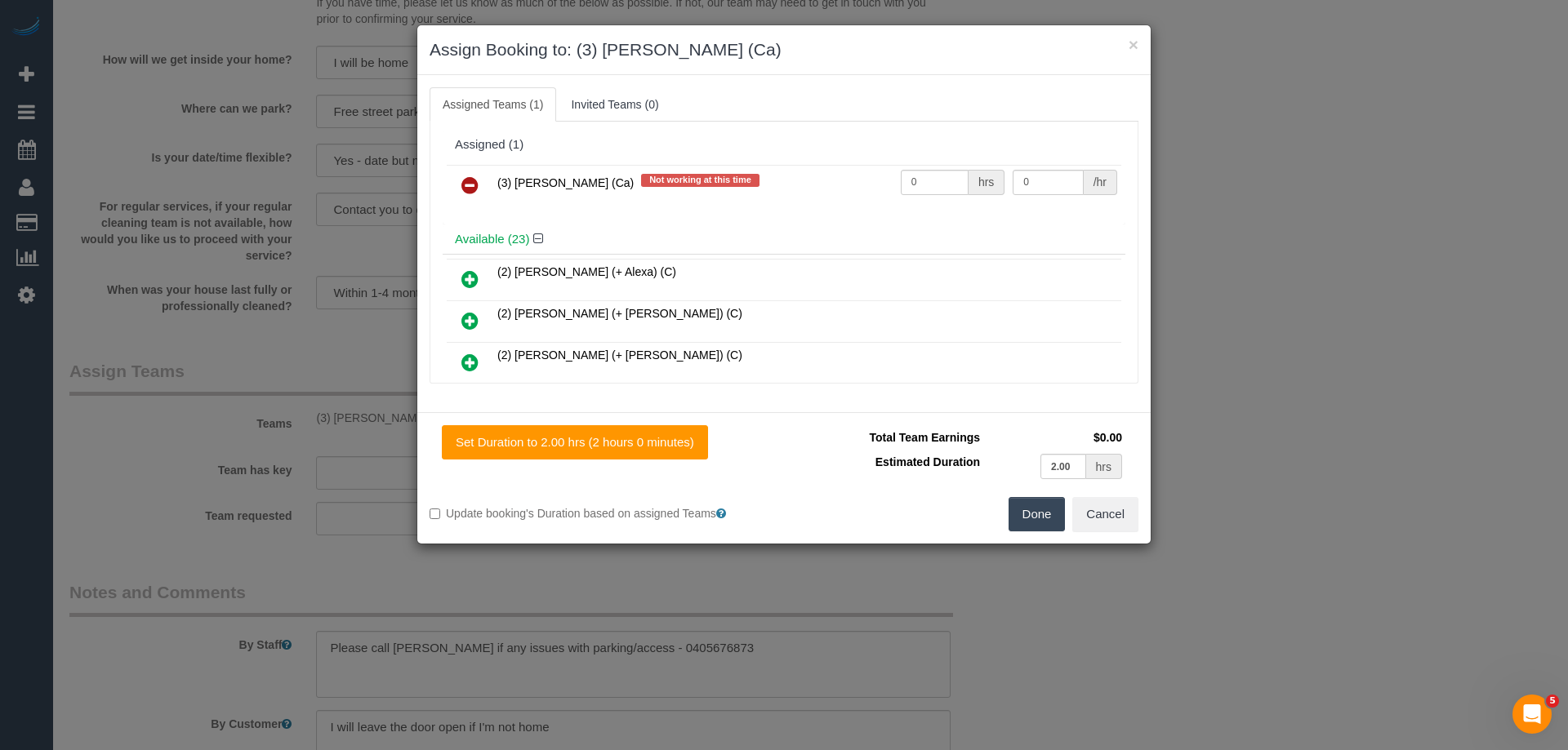
click at [465, 175] on icon at bounding box center [470, 185] width 17 height 20
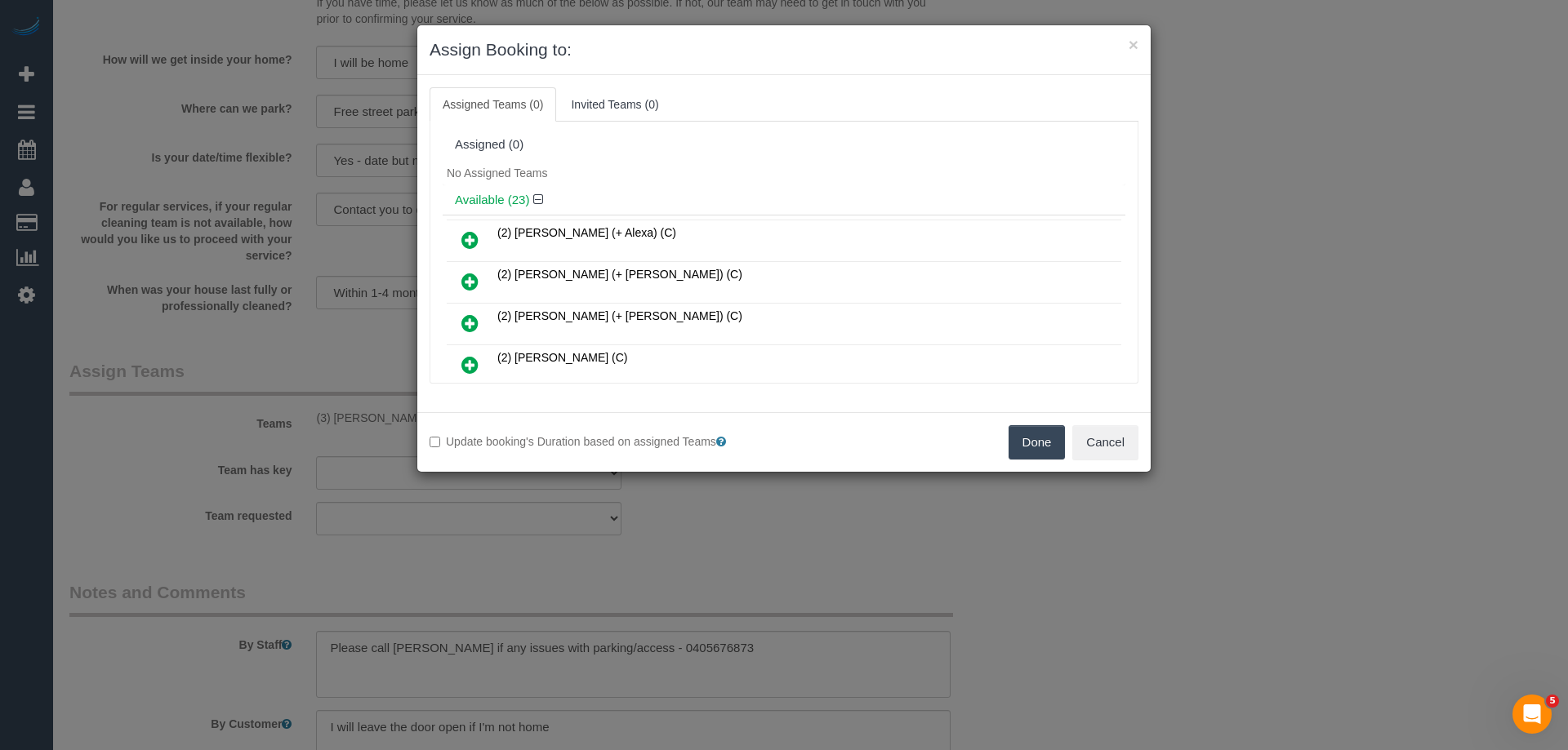
click at [1030, 448] on button "Done" at bounding box center [1037, 442] width 57 height 35
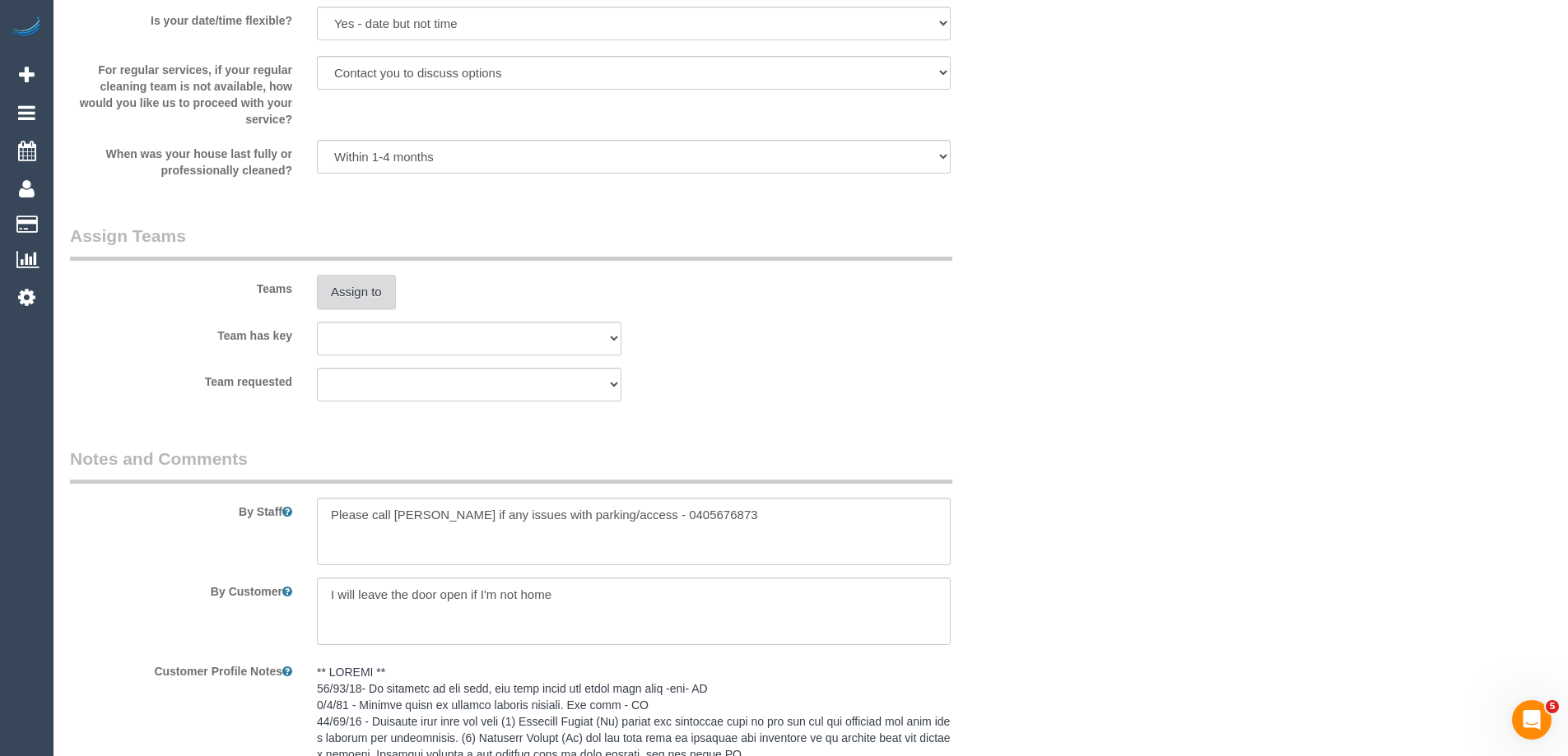
scroll to position [2538, 0]
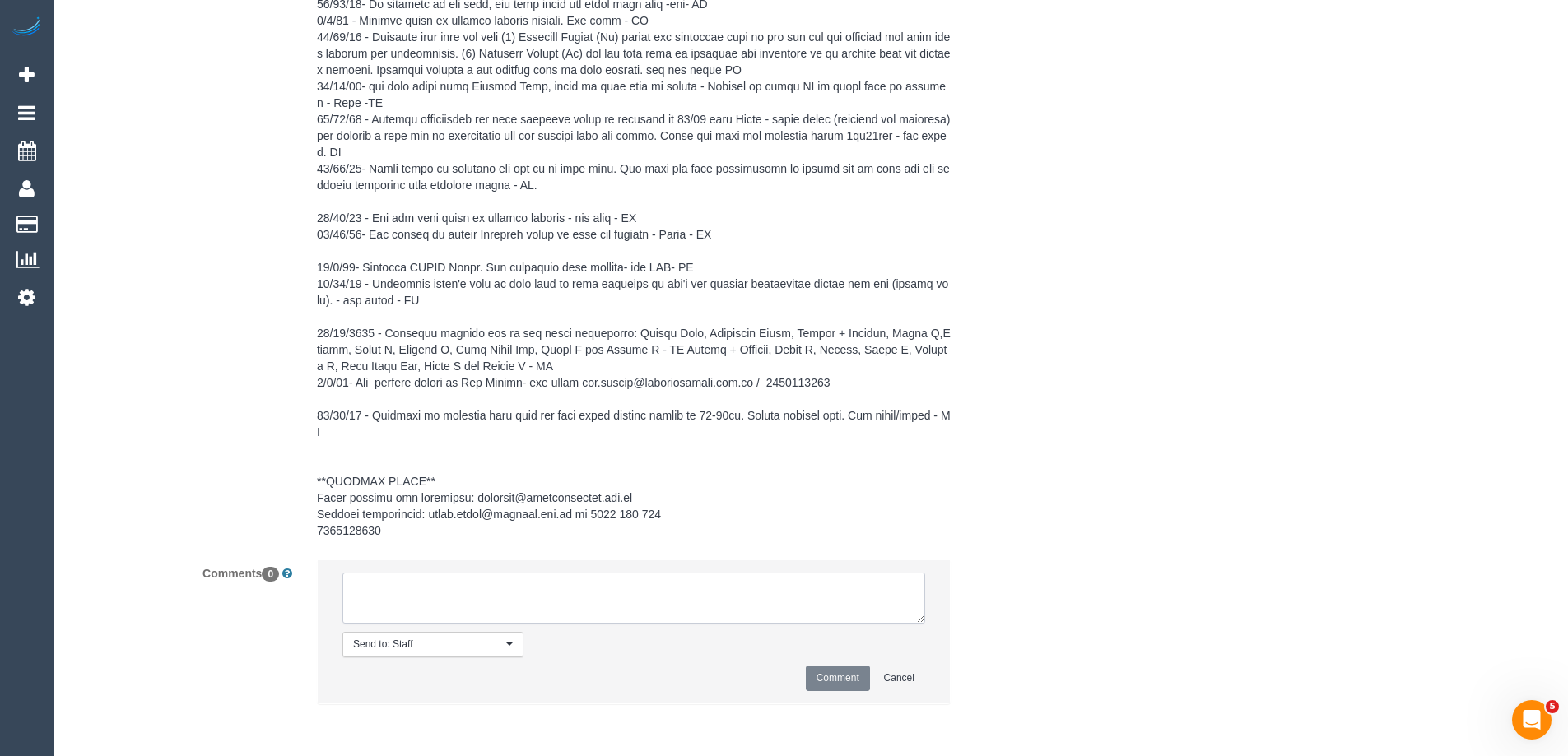
click at [526, 587] on textarea at bounding box center [634, 598] width 583 height 51
paste textarea "Cleaner(s) Unassigned: (3) Melissa Alampi (Ca) Reason Unassigned: with her daug…"
drag, startPoint x: 478, startPoint y: 597, endPoint x: 537, endPoint y: 601, distance: 59.1
click at [537, 601] on textarea at bounding box center [634, 598] width 583 height 51
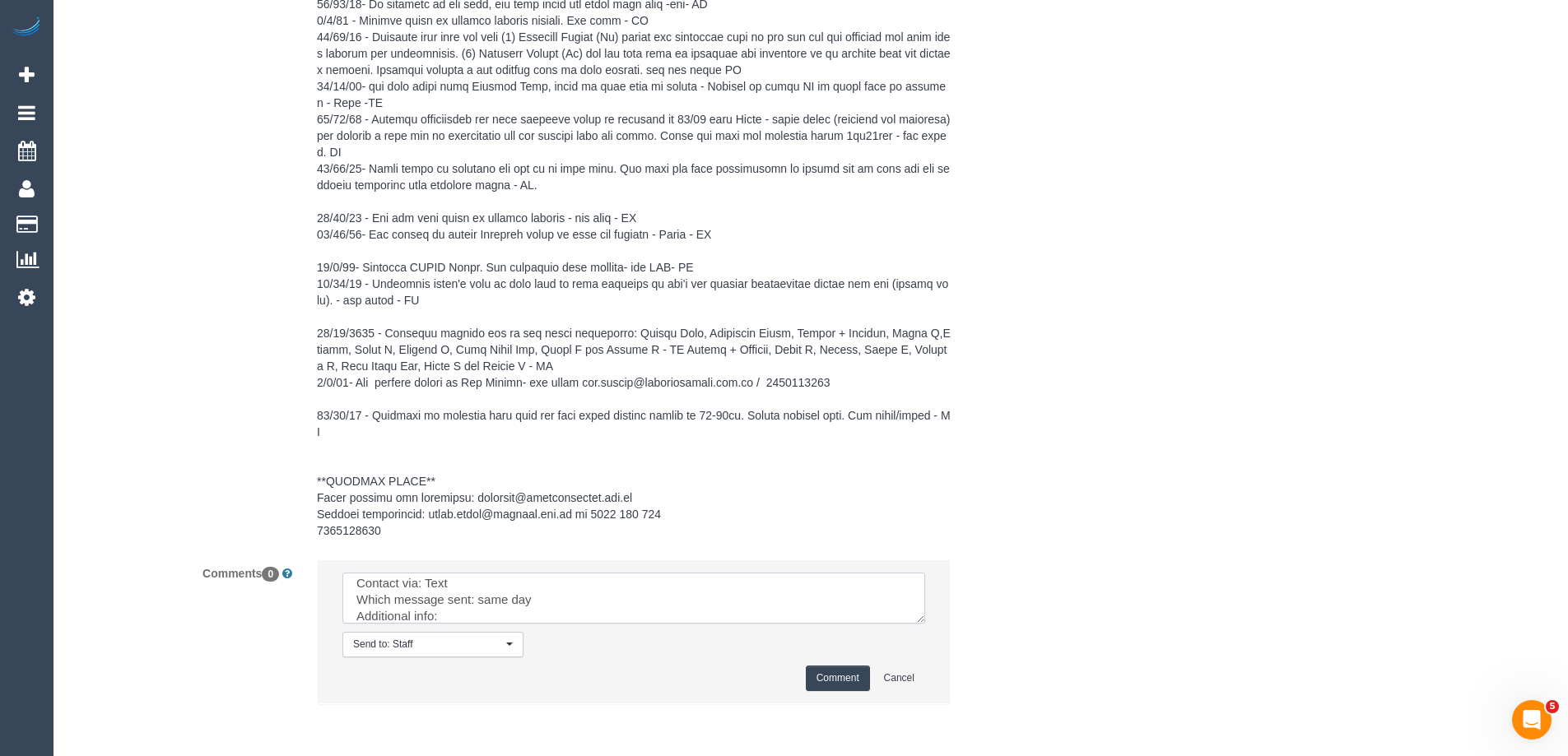
type textarea "Cleaner(s) Unassigned: (3) Melissa Alampi (Ca) Reason Unassigned: with her daug…"
click at [827, 671] on button "Comment" at bounding box center [838, 678] width 65 height 25
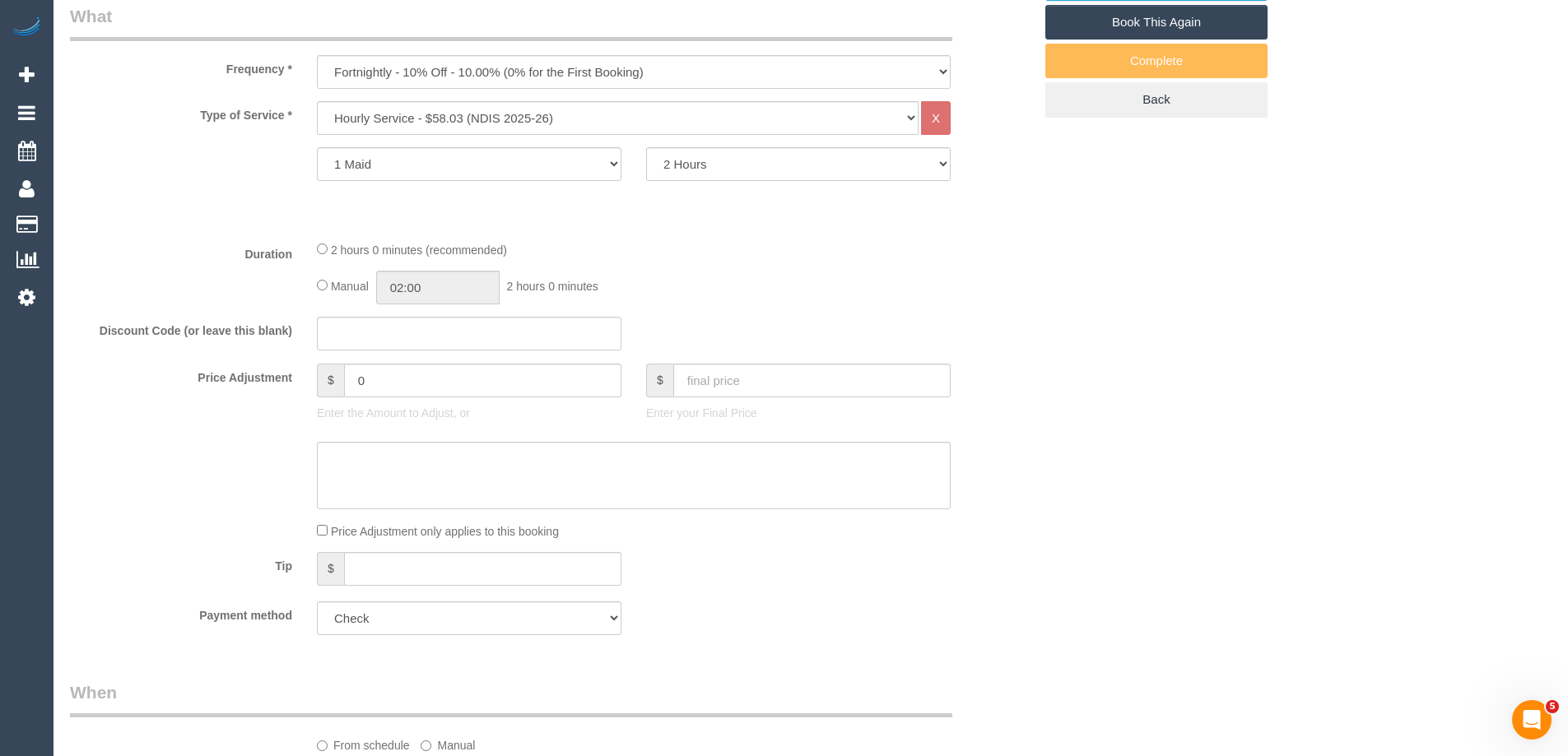
scroll to position [0, 0]
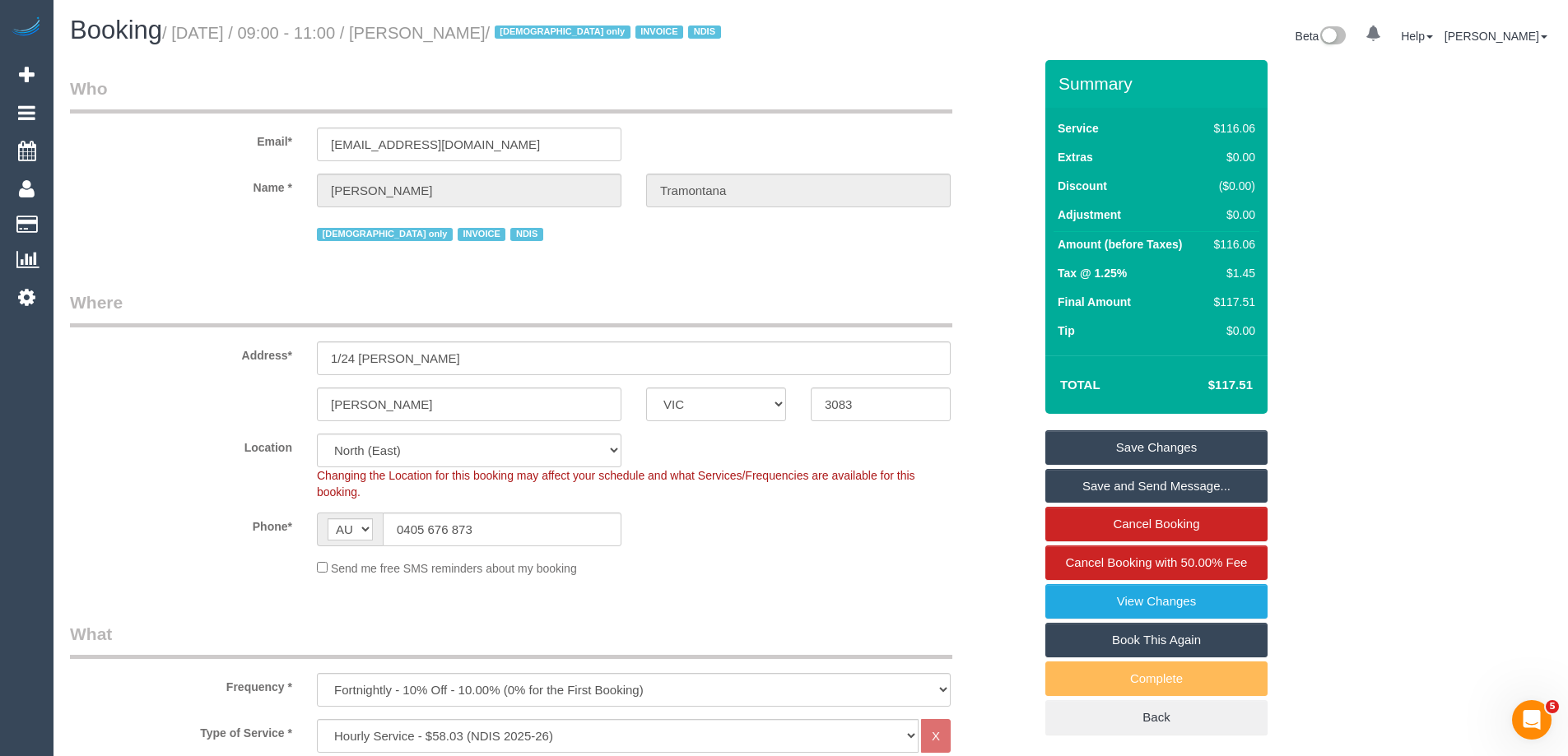
click at [1213, 448] on link "Save Changes" at bounding box center [1157, 448] width 222 height 35
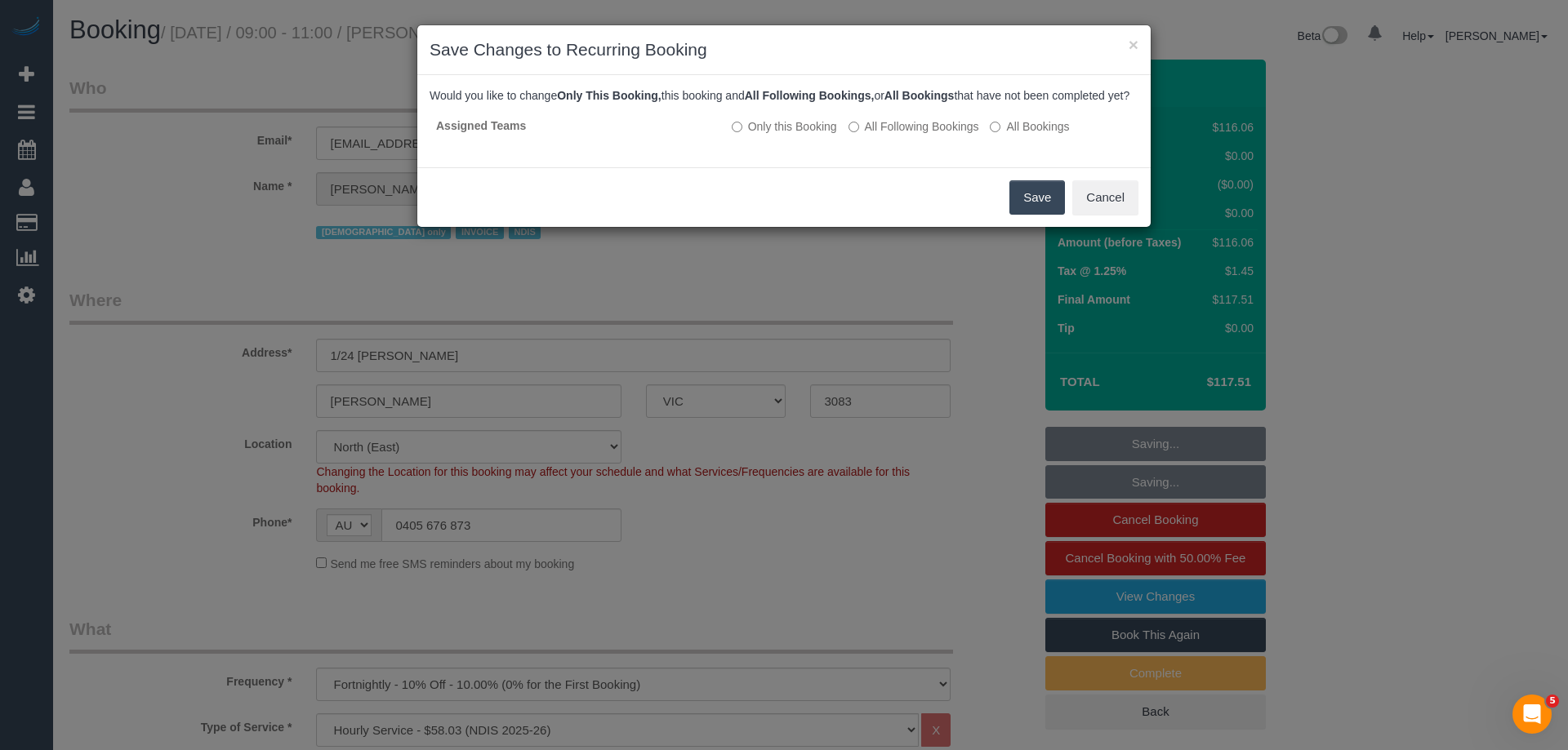
click at [1018, 214] on button "Save" at bounding box center [1037, 198] width 55 height 35
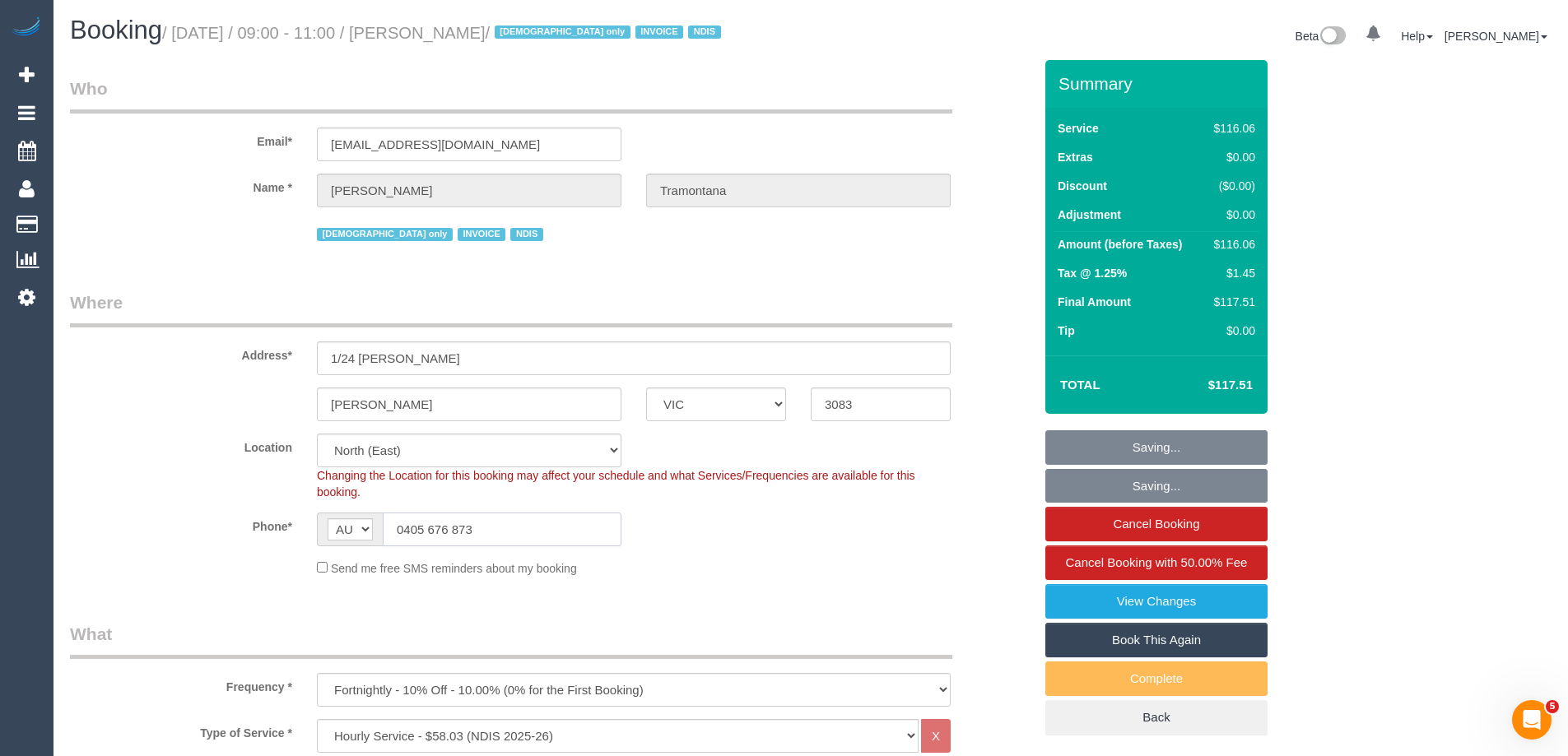
drag, startPoint x: 514, startPoint y: 542, endPoint x: 222, endPoint y: 531, distance: 292.2
click at [222, 531] on div "Phone* AF AL DZ AD AO AI AQ AG AR AM AW AU AT AZ BS BH BD BB BY BE BZ BJ BM BT …" at bounding box center [551, 530] width 988 height 34
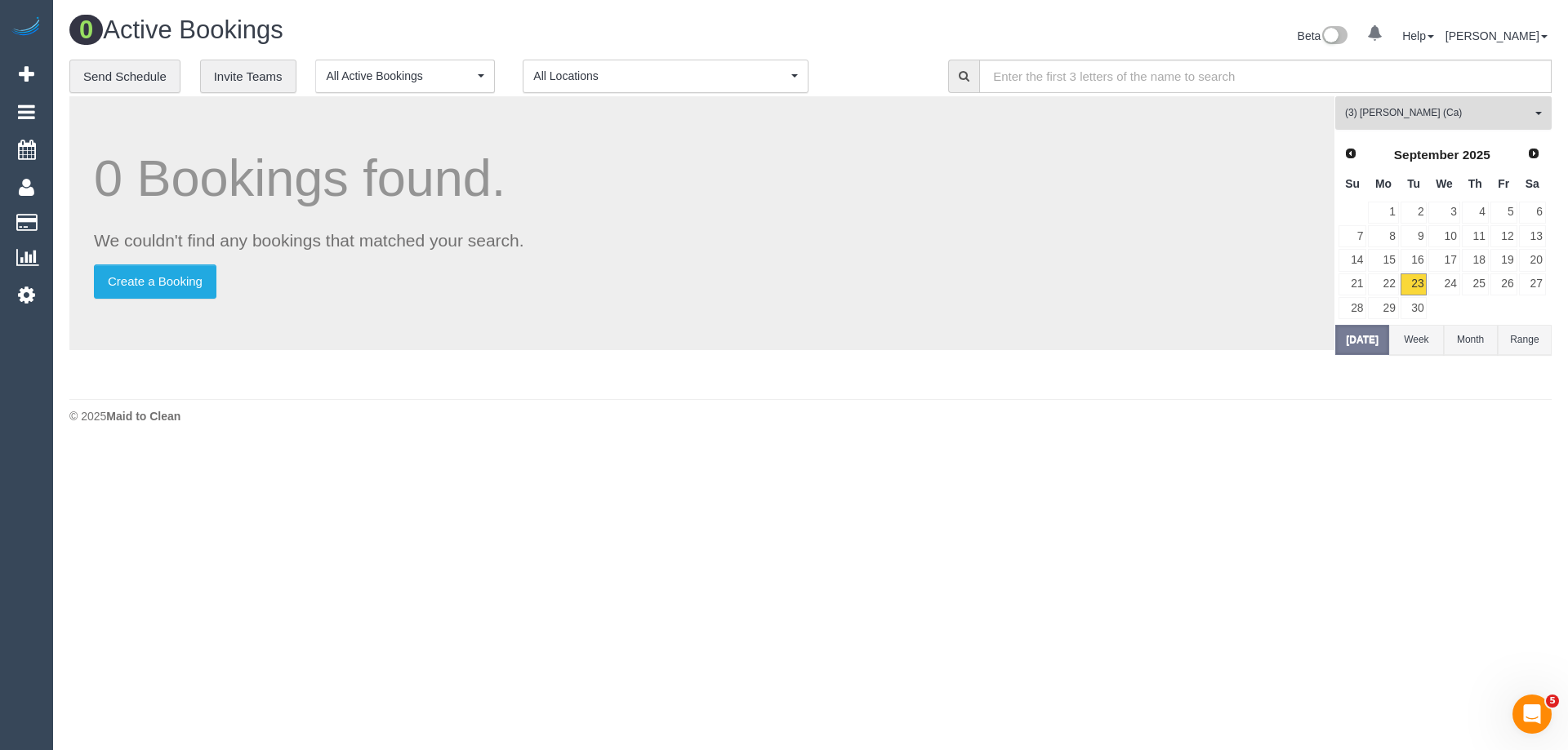
click at [1386, 111] on span "(3) [PERSON_NAME] (Ca)" at bounding box center [1438, 113] width 186 height 14
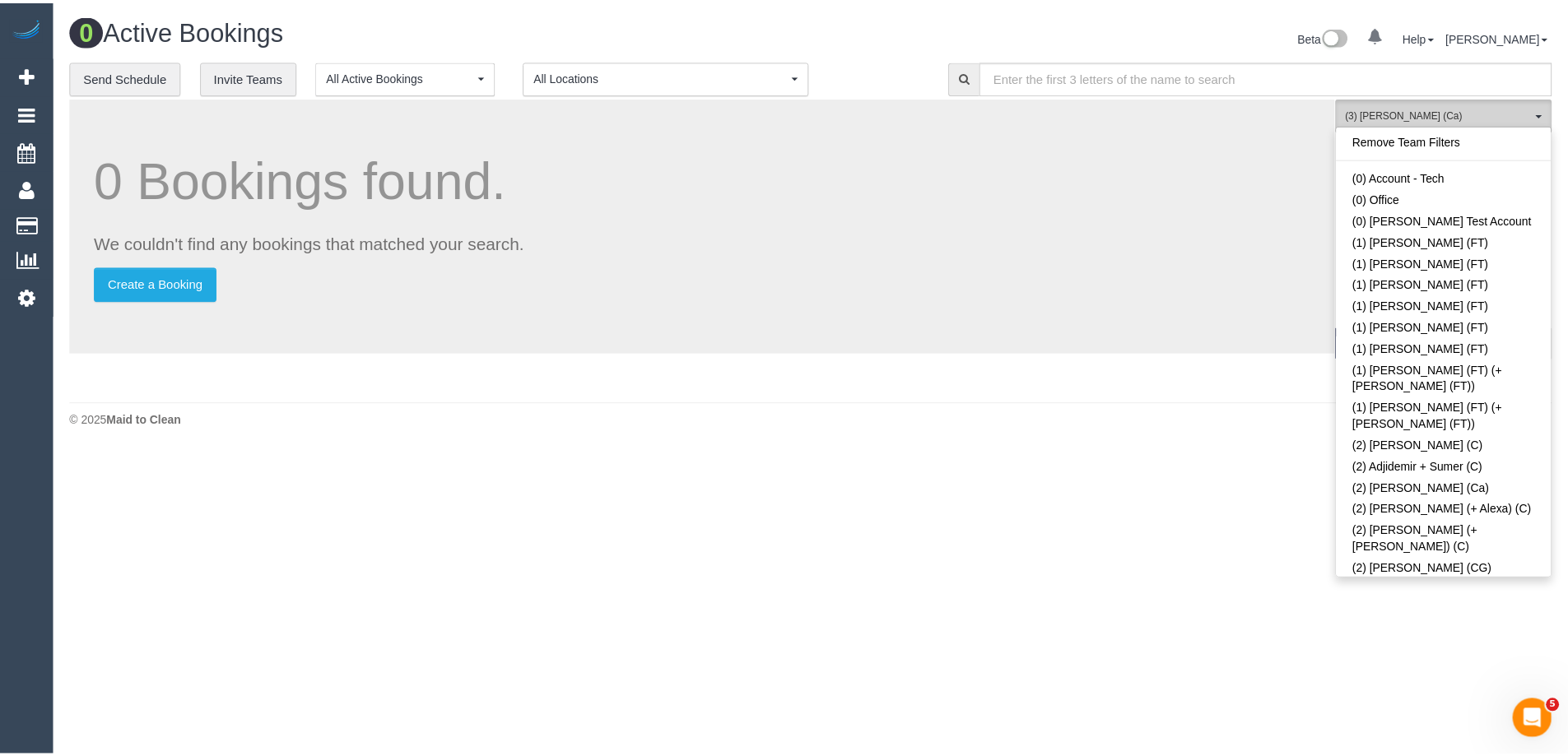
scroll to position [3228, 0]
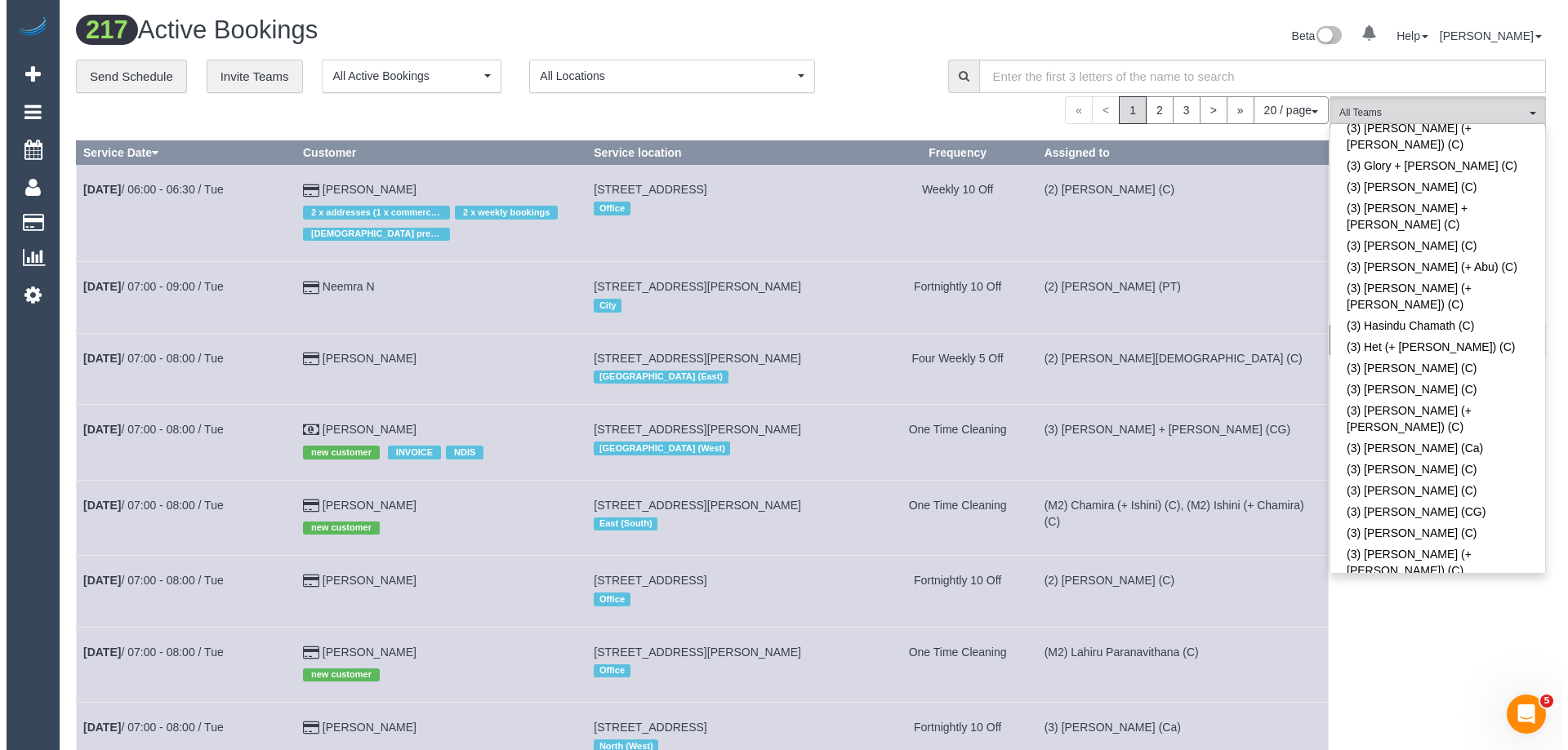
scroll to position [825, 0]
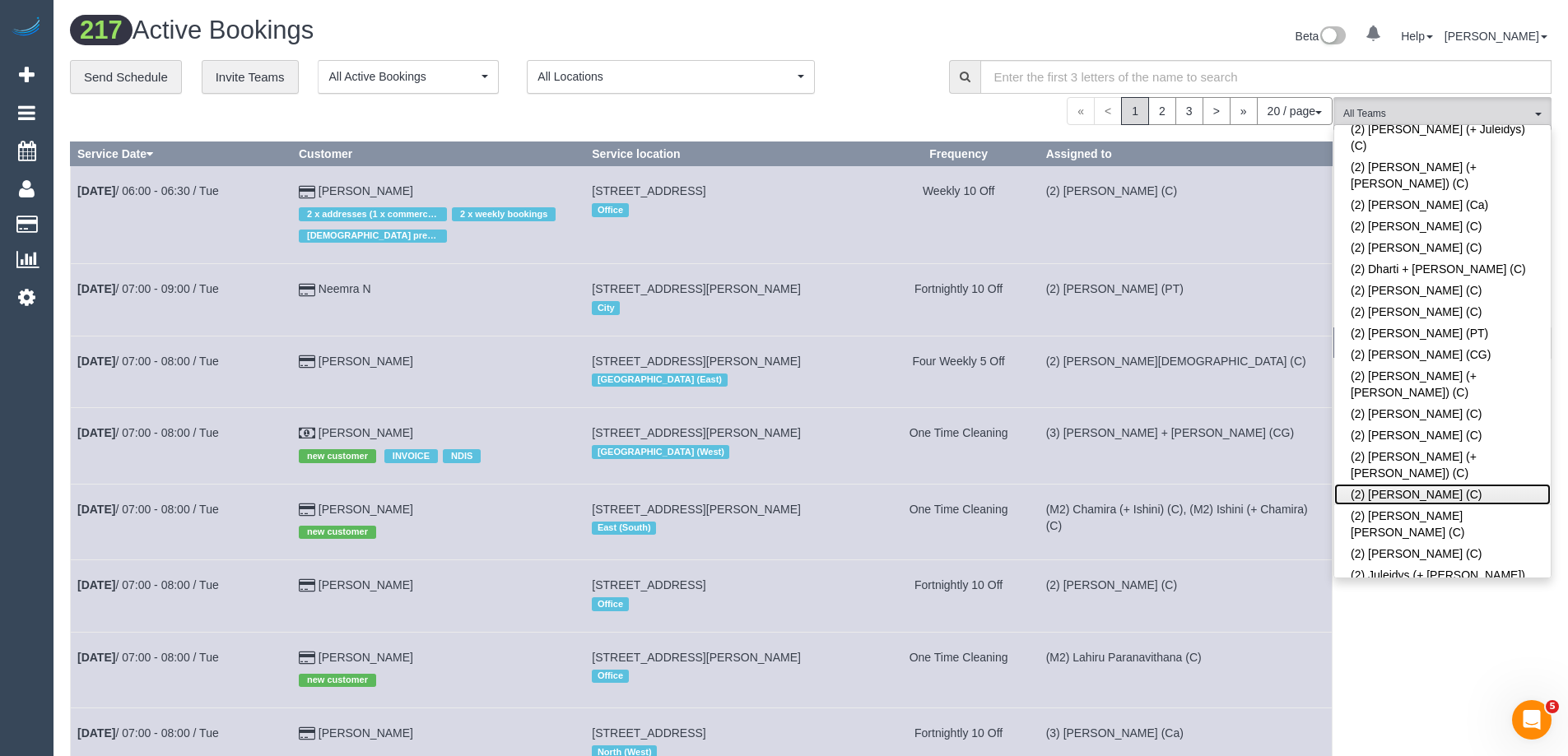
click at [1459, 484] on link "(2) [PERSON_NAME] (C)" at bounding box center [1442, 495] width 216 height 22
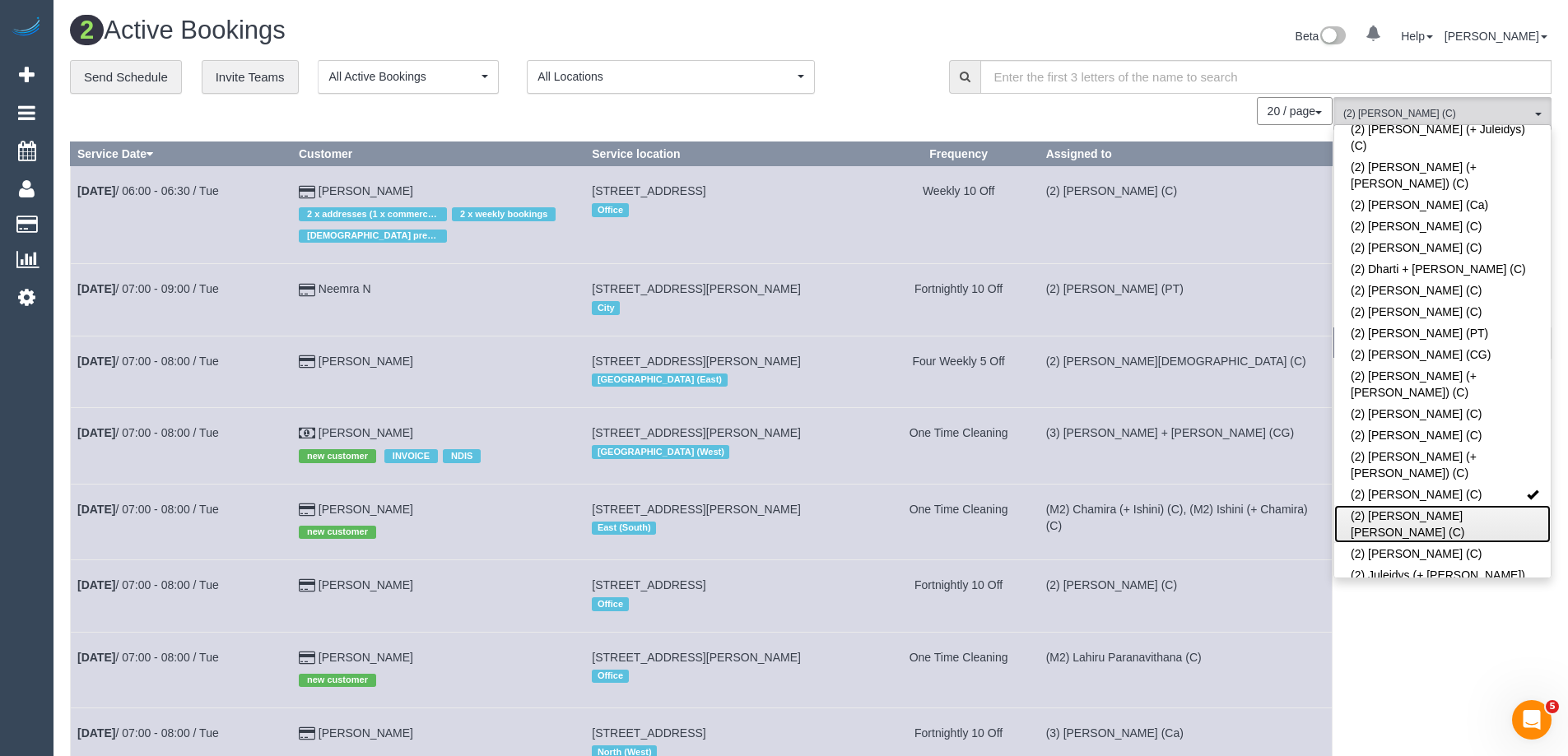
click at [1446, 505] on link "(2) [PERSON_NAME] [PERSON_NAME] (C)" at bounding box center [1442, 524] width 216 height 38
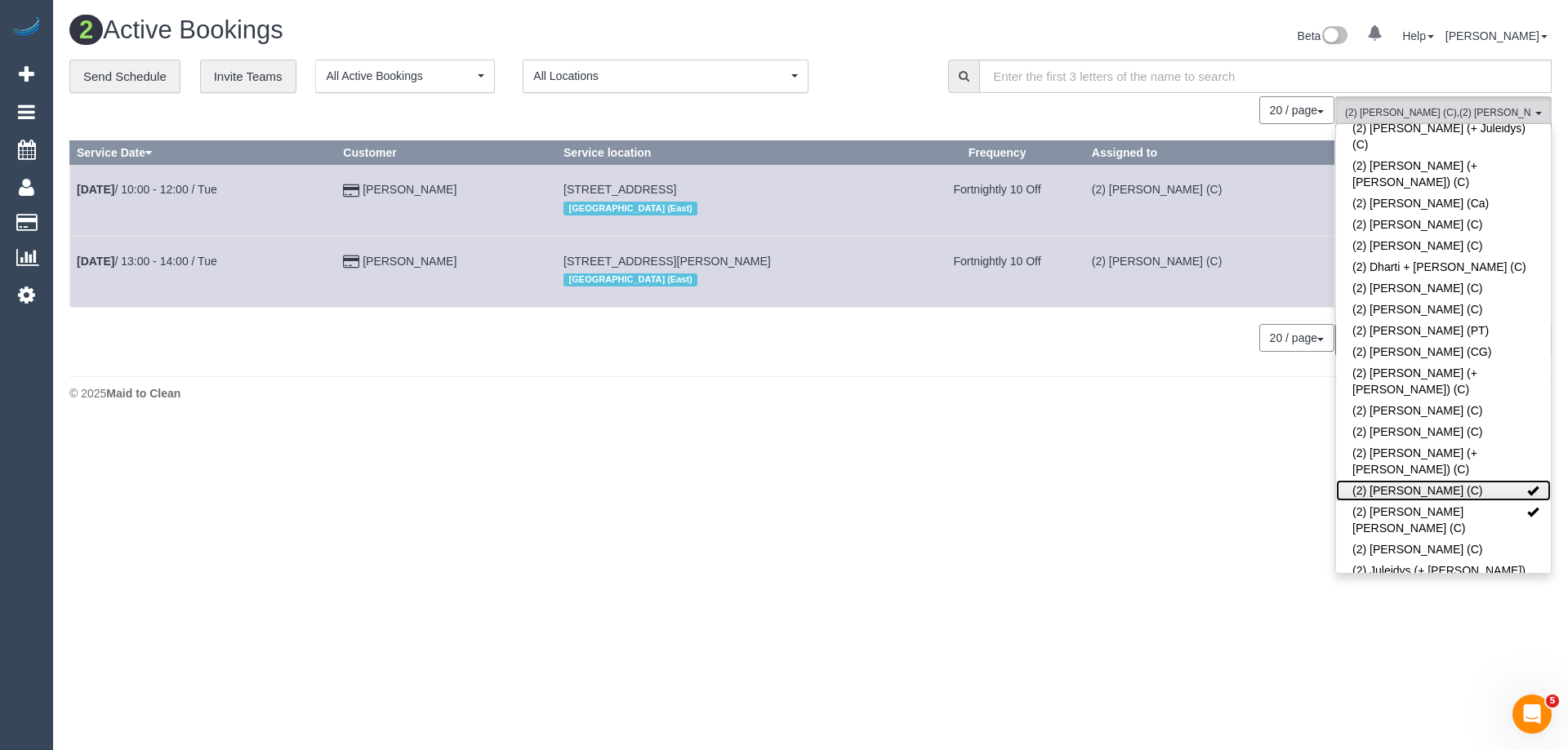
click at [1425, 480] on link "(2) [PERSON_NAME] (C)" at bounding box center [1443, 491] width 214 height 21
click at [1435, 108] on span "(2) [PERSON_NAME] [PERSON_NAME] (C)" at bounding box center [1438, 113] width 186 height 14
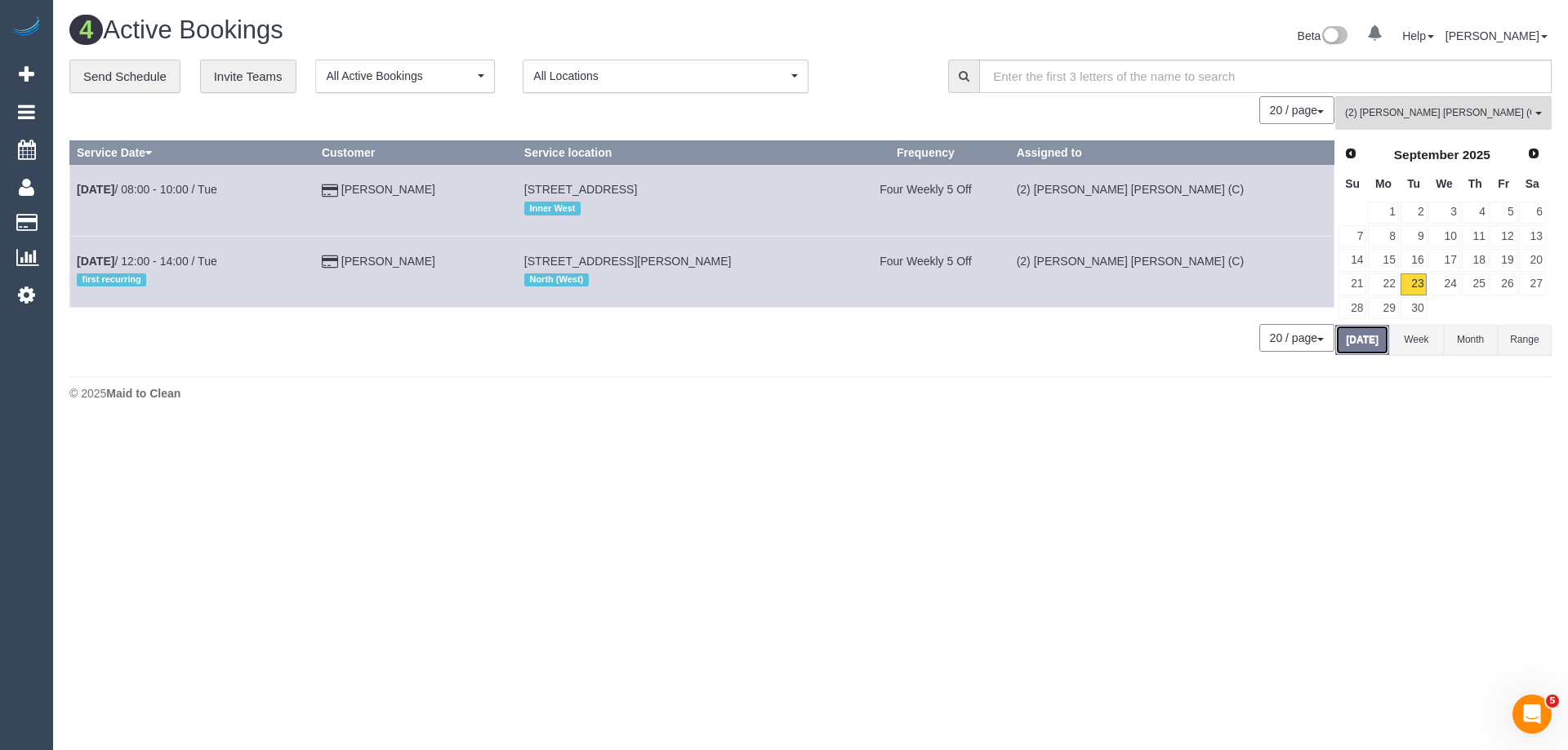
click at [1362, 344] on button "Today" at bounding box center [1362, 340] width 54 height 30
drag, startPoint x: 418, startPoint y: 187, endPoint x: 392, endPoint y: 190, distance: 26.2
drag, startPoint x: 496, startPoint y: 201, endPoint x: 77, endPoint y: 191, distance: 419.1
click at [77, 191] on tr "Sep 23rd / 08:00 - 10:00 / Tue David Wajntraub 16 Birdwood Street, Essendon Nor…" at bounding box center [702, 200] width 1265 height 71
copy tr "Sep 23rd / 08:00 - 10:00 / Tue David Wajntraub"
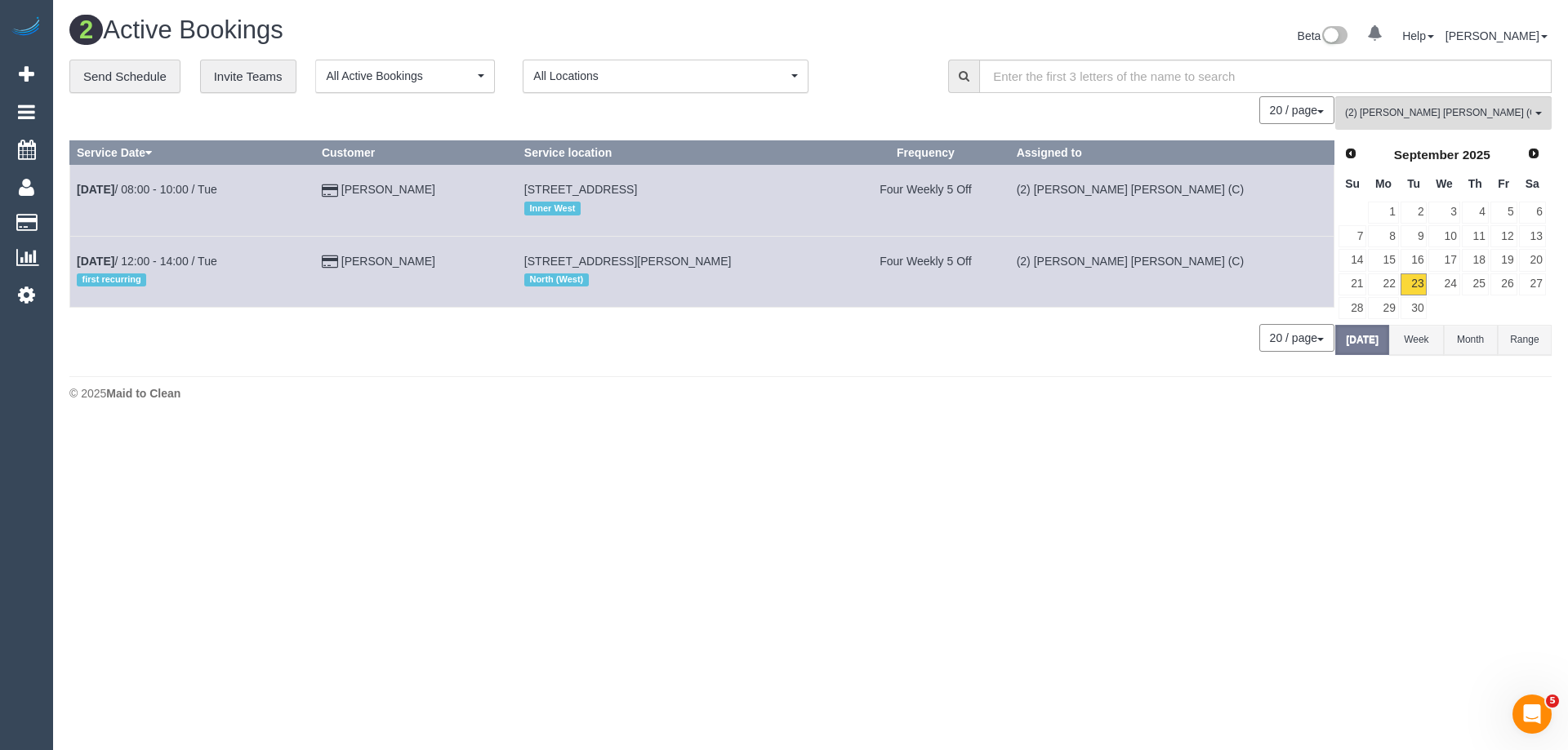
drag, startPoint x: 505, startPoint y: 262, endPoint x: 73, endPoint y: 262, distance: 432.0
click at [73, 262] on tr "Sep 23rd / 12:00 - 14:00 / Tue first recurring Damien Brown 12 Zenith St, Pasco…" at bounding box center [702, 271] width 1265 height 71
copy tr "Sep 23rd / 12:00 - 14:00 / Tue first recurring Damien Brown"
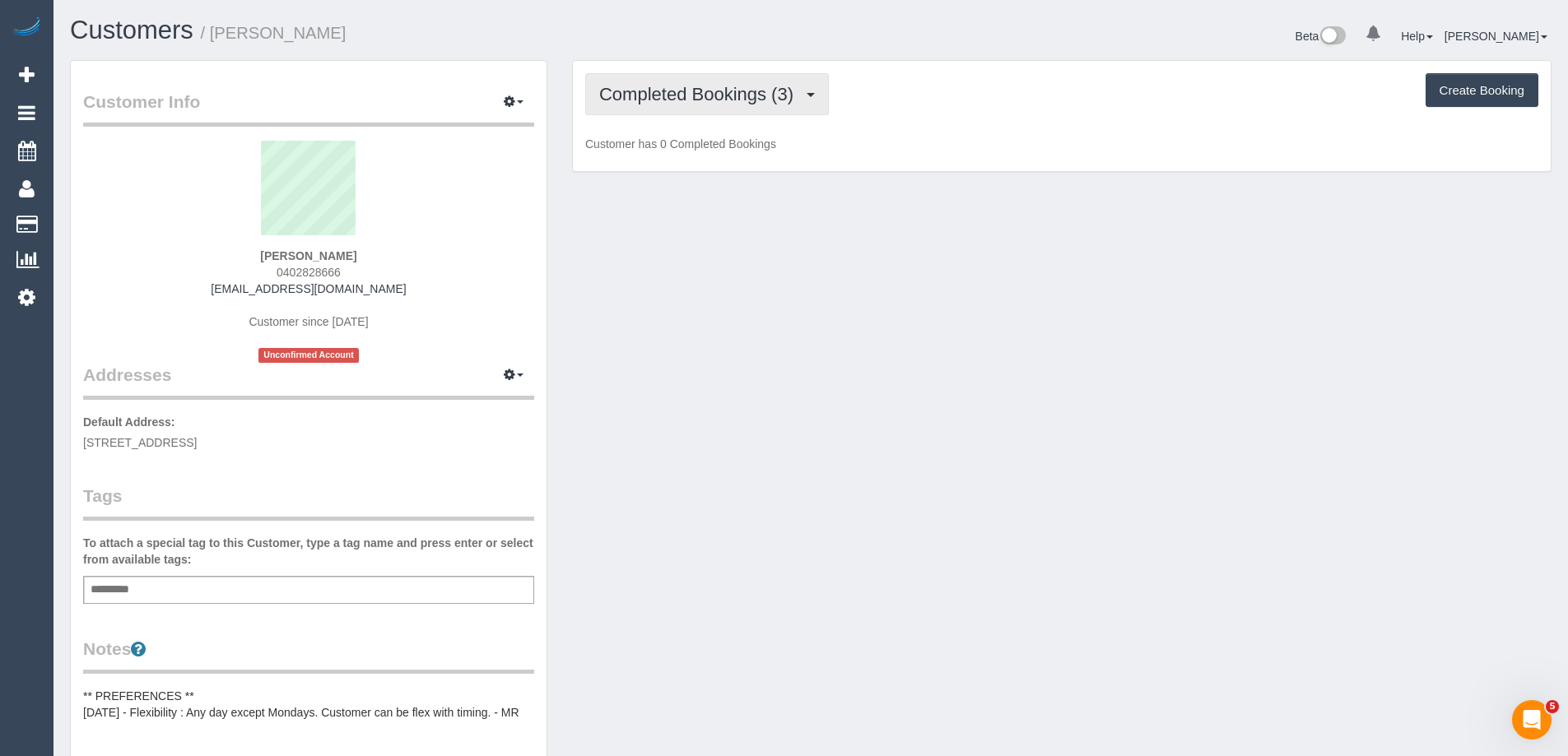
click at [658, 100] on span "Completed Bookings (3)" at bounding box center [701, 94] width 203 height 21
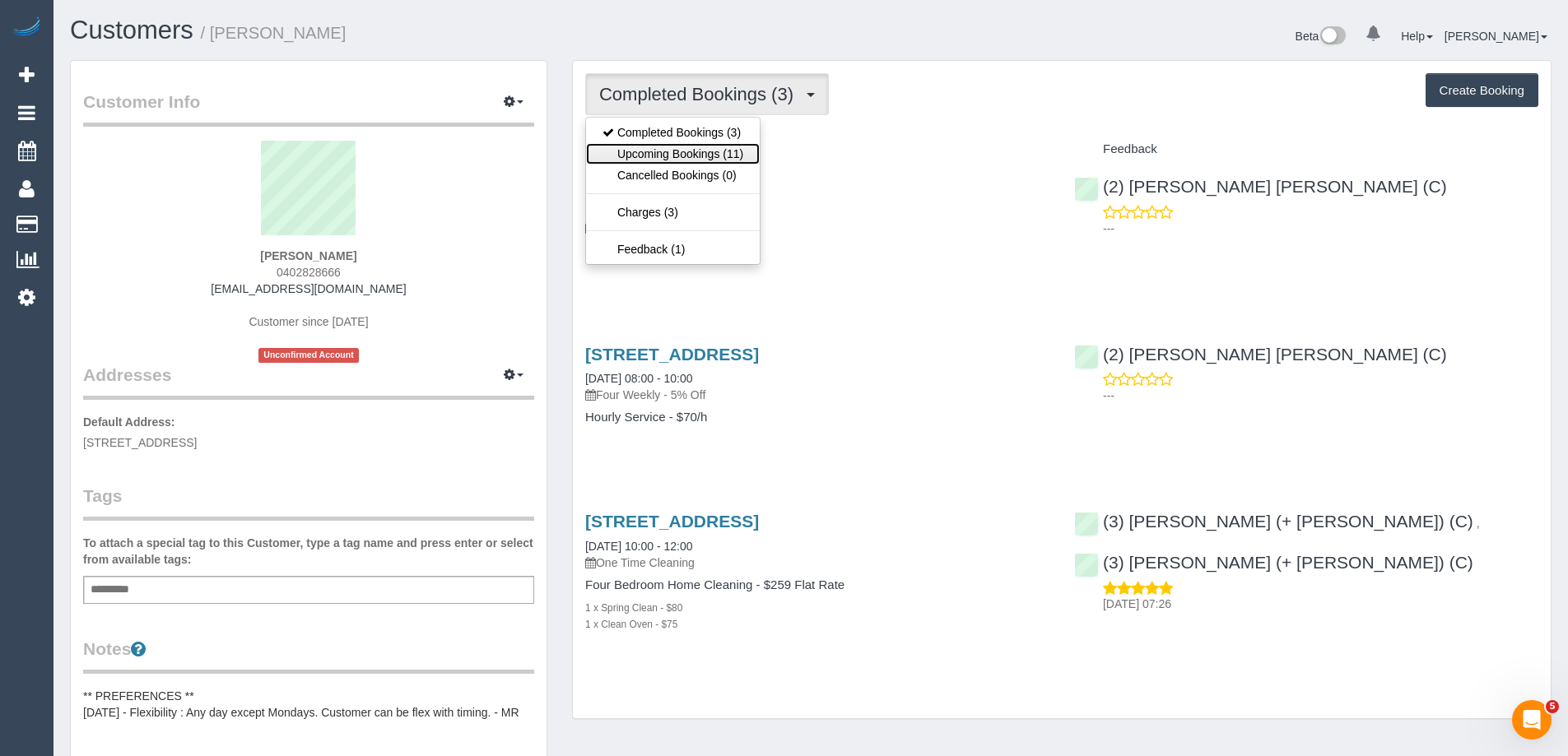
click at [674, 152] on link "Upcoming Bookings (11)" at bounding box center [673, 154] width 174 height 22
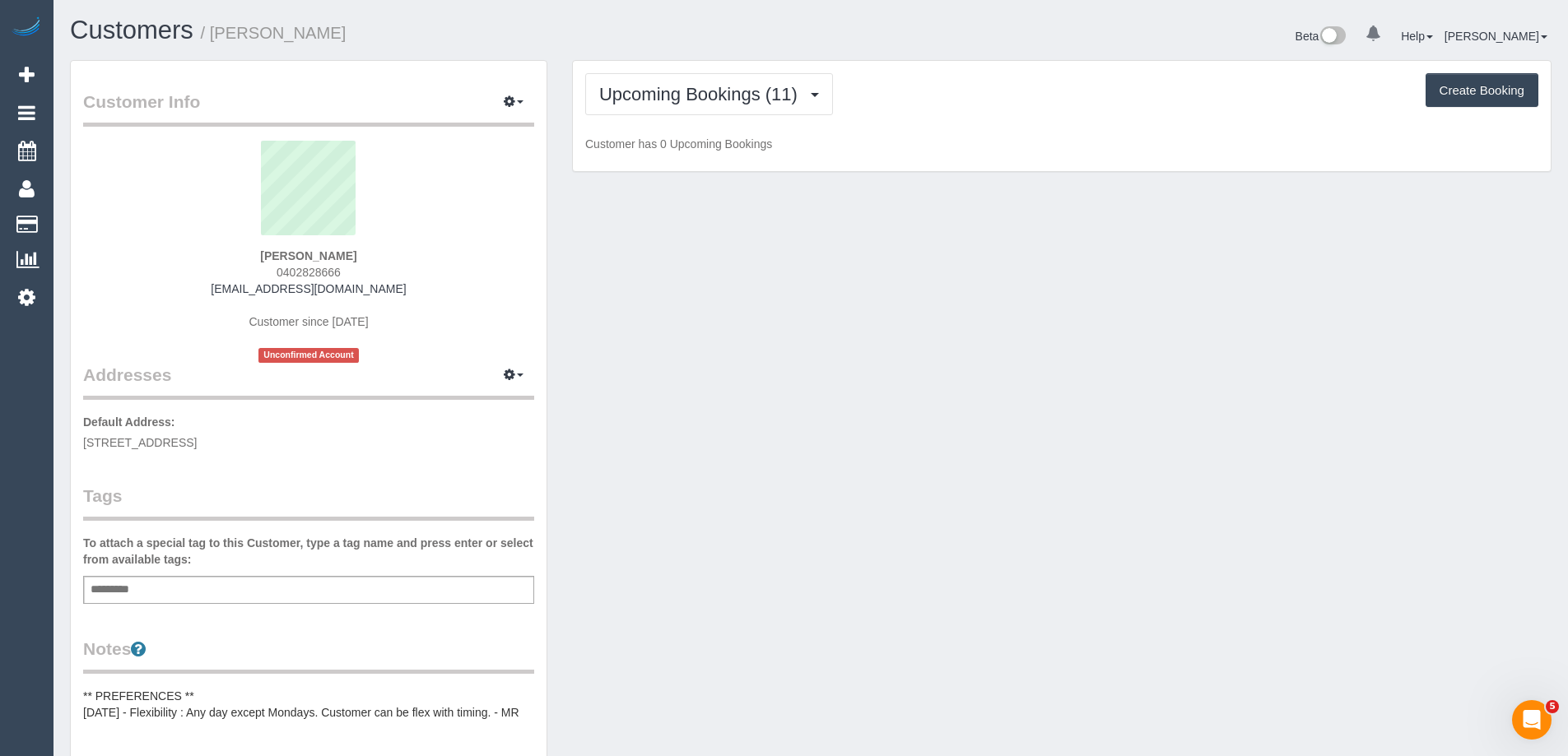
drag, startPoint x: 345, startPoint y: 271, endPoint x: 225, endPoint y: 274, distance: 120.0
click at [225, 274] on div "David Wajntraub 0402828666 dwajntraub@gmail.com Customer since 2025 Unconfirmed…" at bounding box center [309, 252] width 451 height 222
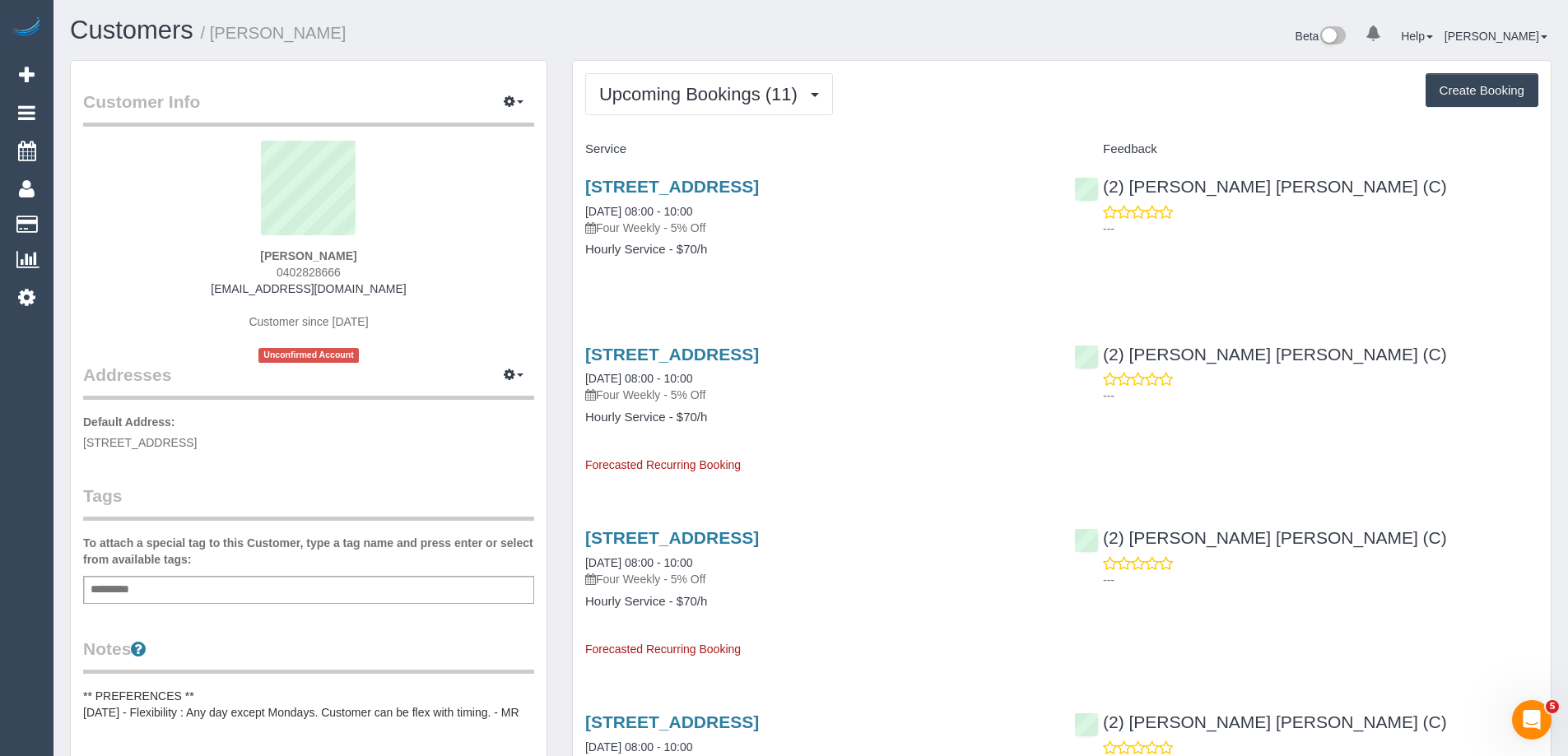
copy span "0402828666"
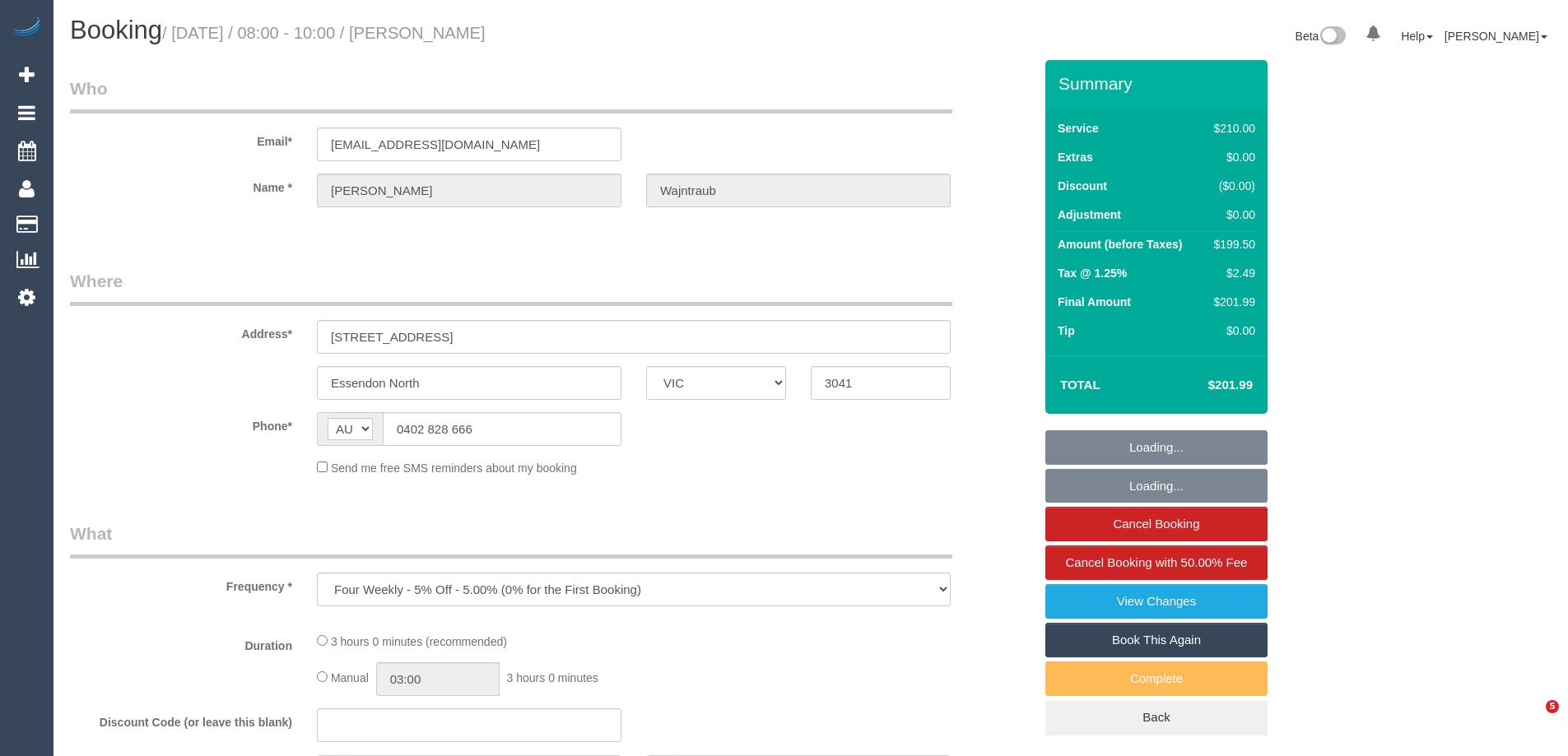
select select "VIC"
select select "object:854"
select select "180"
select select "number:27"
select select "number:14"
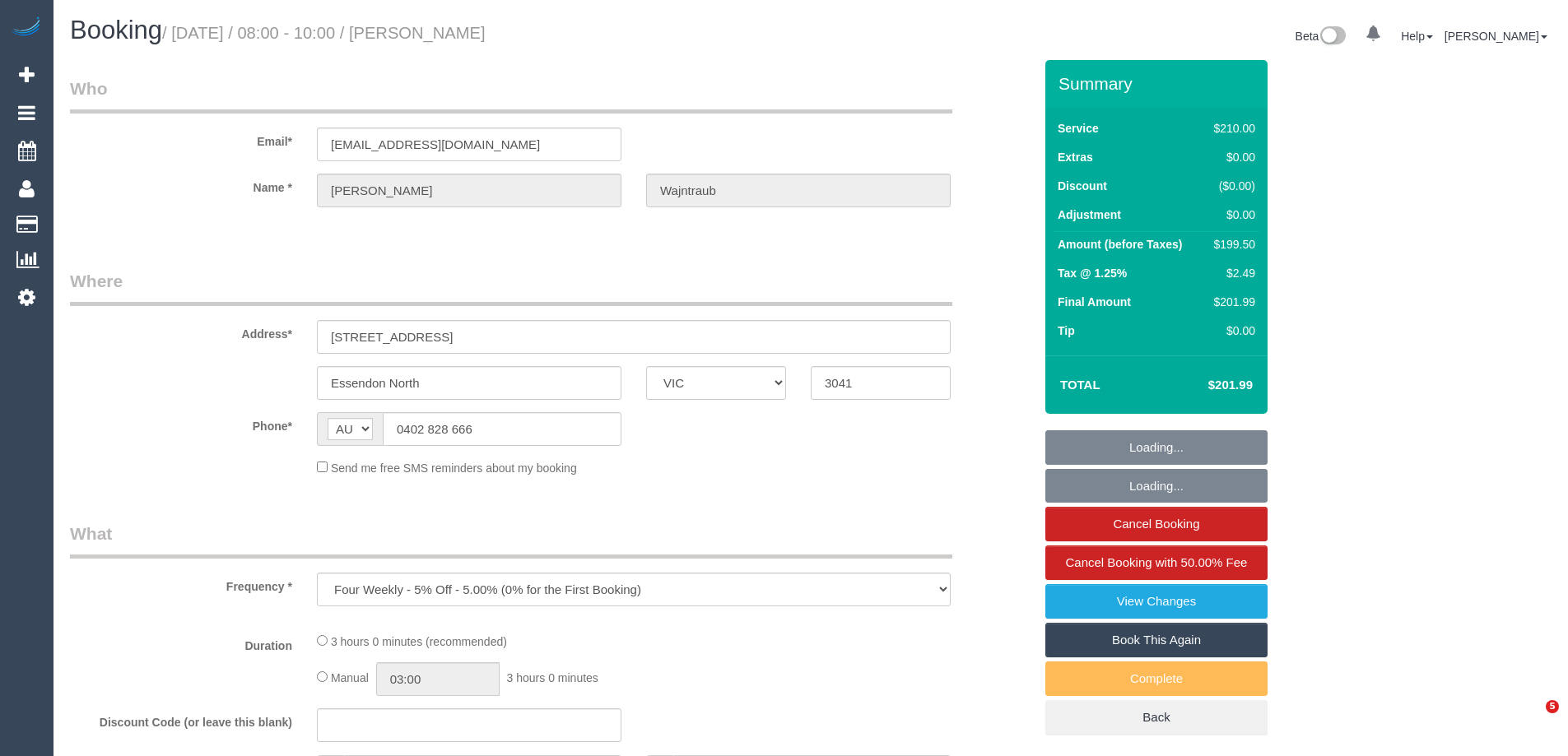
select select "number:18"
select select "number:36"
select select "number:33"
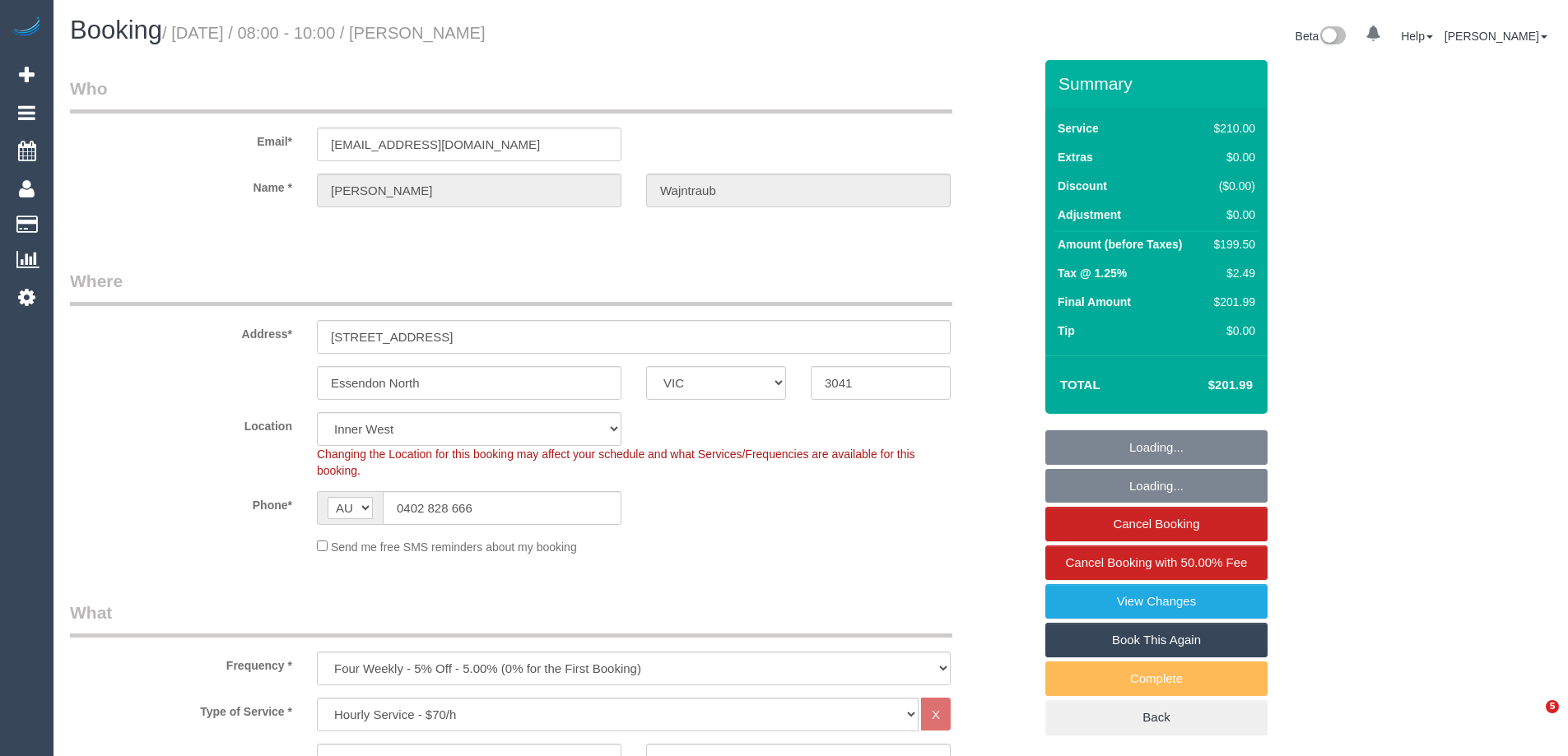
select select "spot1"
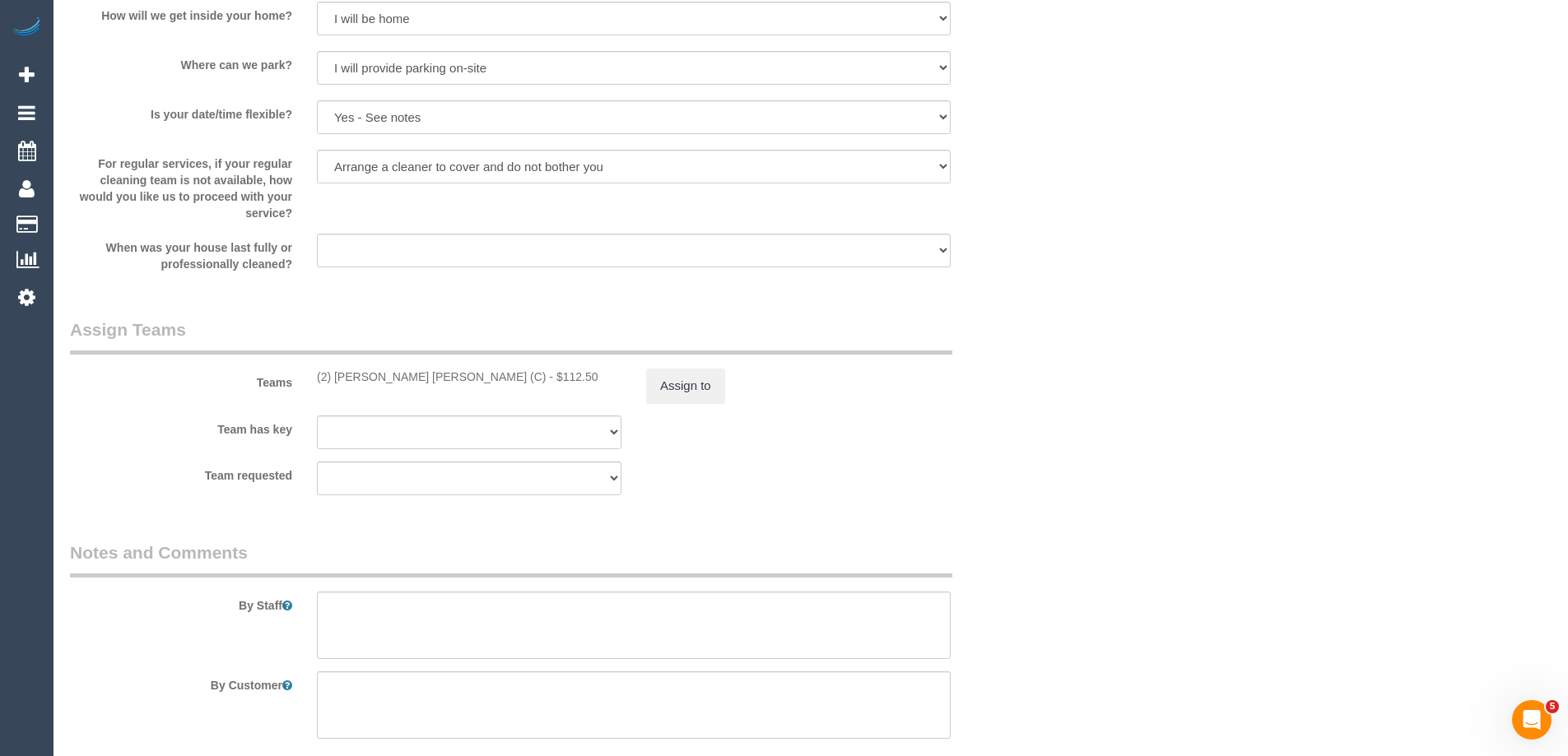
scroll to position [2385, 0]
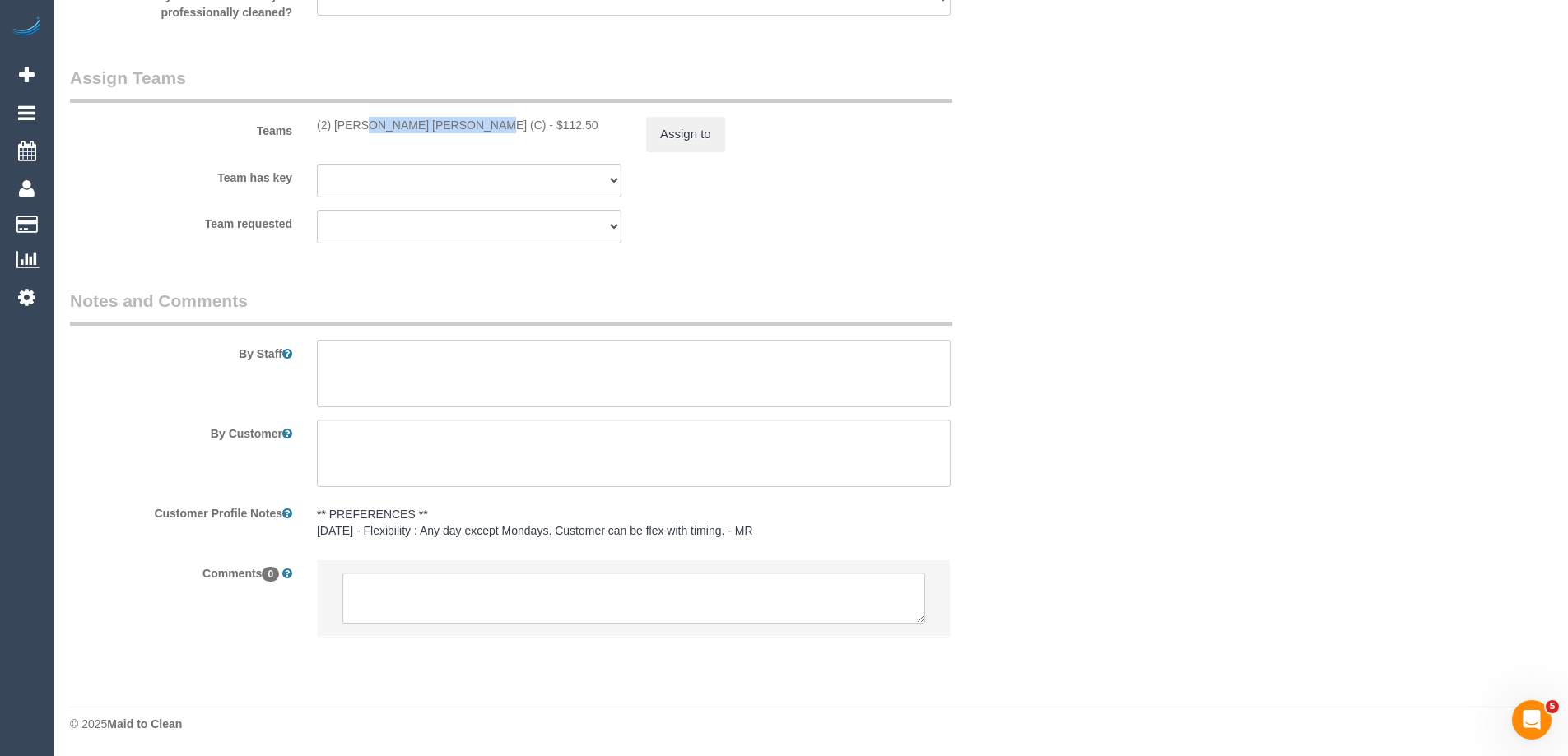
drag, startPoint x: 424, startPoint y: 125, endPoint x: 310, endPoint y: 126, distance: 114.0
click at [310, 126] on div "(2) [PERSON_NAME] [PERSON_NAME] (C) - $112.50" at bounding box center [469, 125] width 329 height 16
copy div "(2) [PERSON_NAME] [PERSON_NAME] (C)"
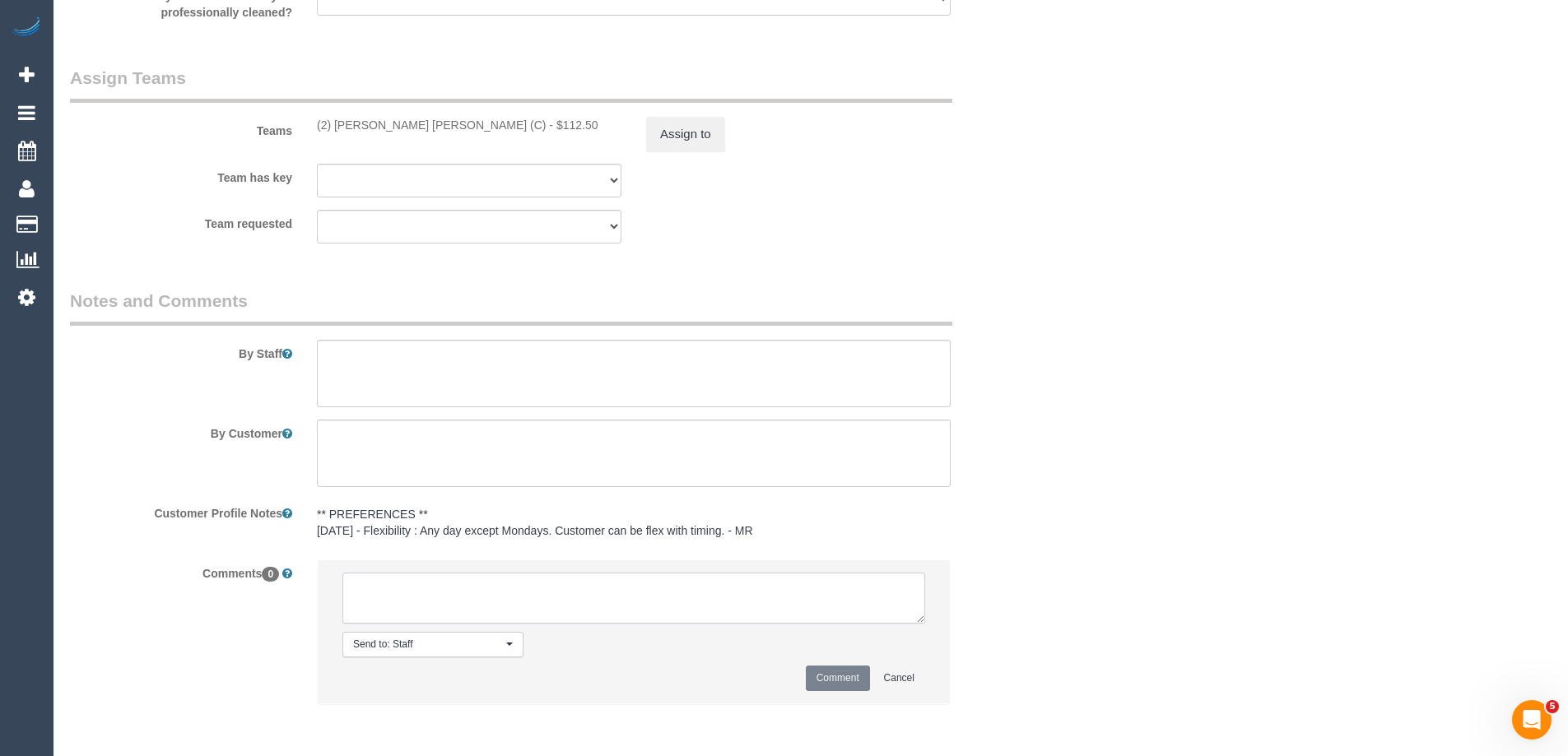
click at [437, 589] on textarea at bounding box center [634, 598] width 583 height 51
drag, startPoint x: 928, startPoint y: 634, endPoint x: 950, endPoint y: 658, distance: 32.6
click at [950, 658] on div "Send to: Staff Nothing selected Send to: Staff Send to: Customer Send to: Team …" at bounding box center [633, 632] width 634 height 145
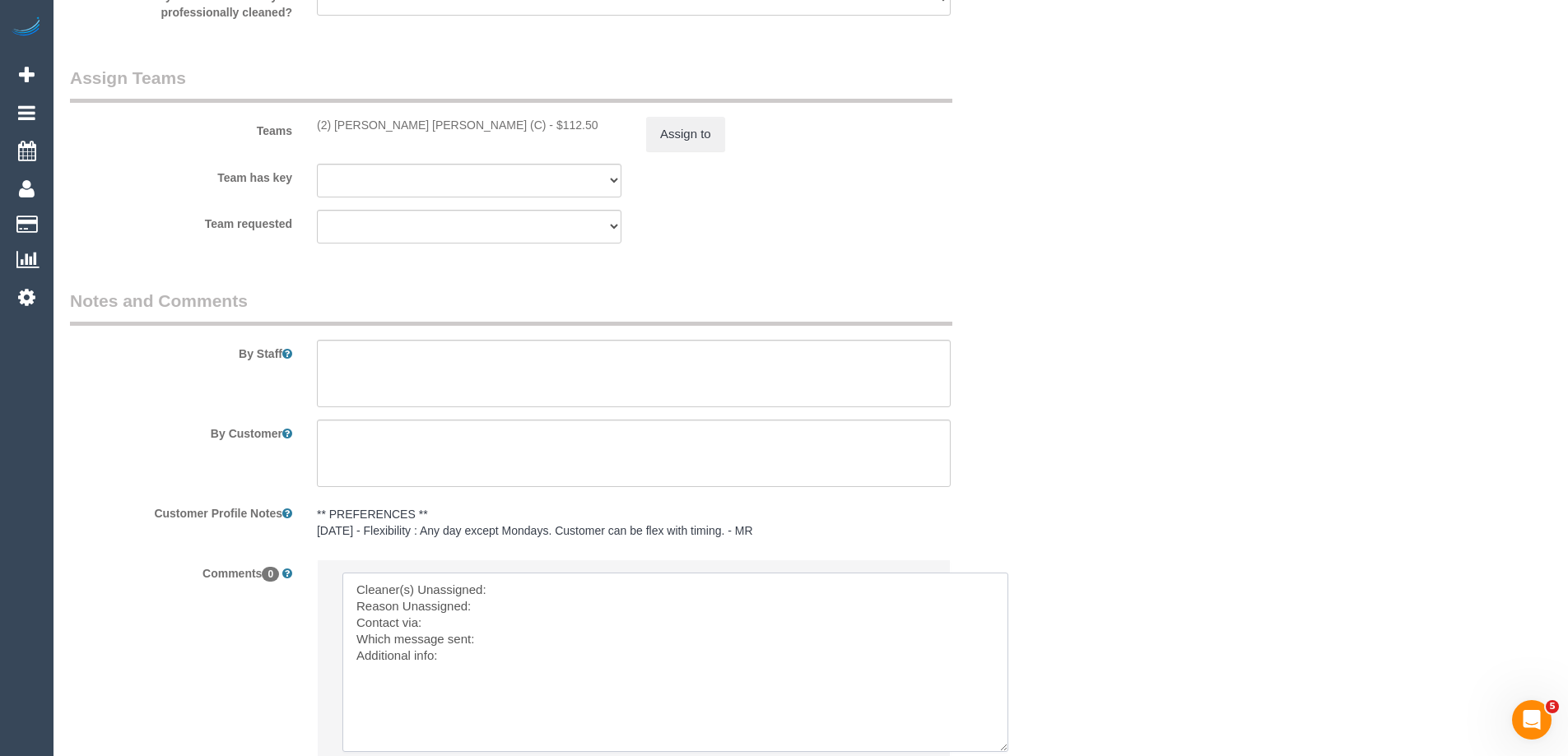
drag, startPoint x: 916, startPoint y: 615, endPoint x: 1000, endPoint y: 745, distance: 154.8
click at [1000, 745] on textarea at bounding box center [675, 663] width 666 height 179
click at [547, 585] on textarea at bounding box center [675, 663] width 666 height 180
paste textarea "(2) [PERSON_NAME] [PERSON_NAME] (C)"
click at [498, 609] on textarea at bounding box center [675, 663] width 666 height 180
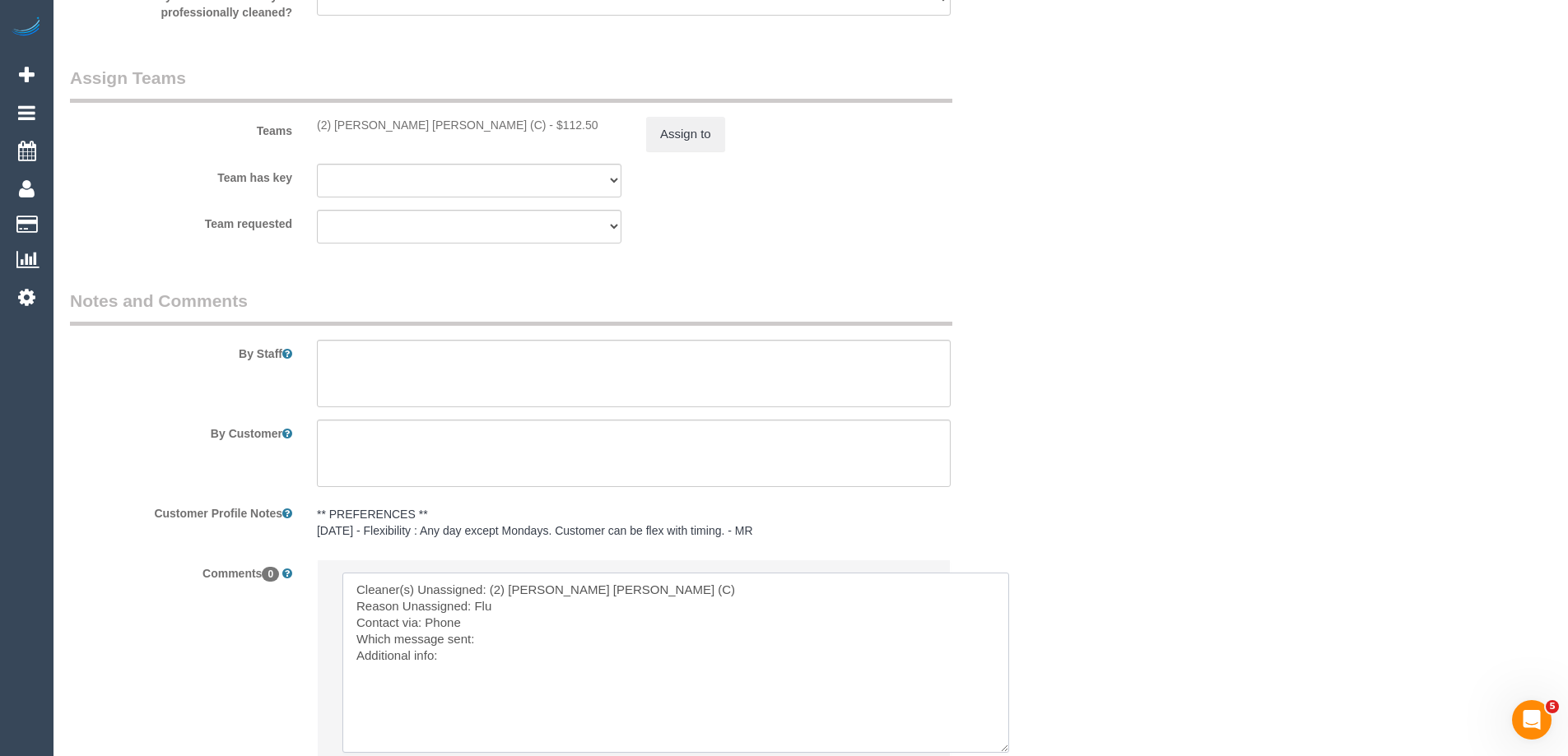
click at [527, 645] on textarea at bounding box center [675, 663] width 666 height 180
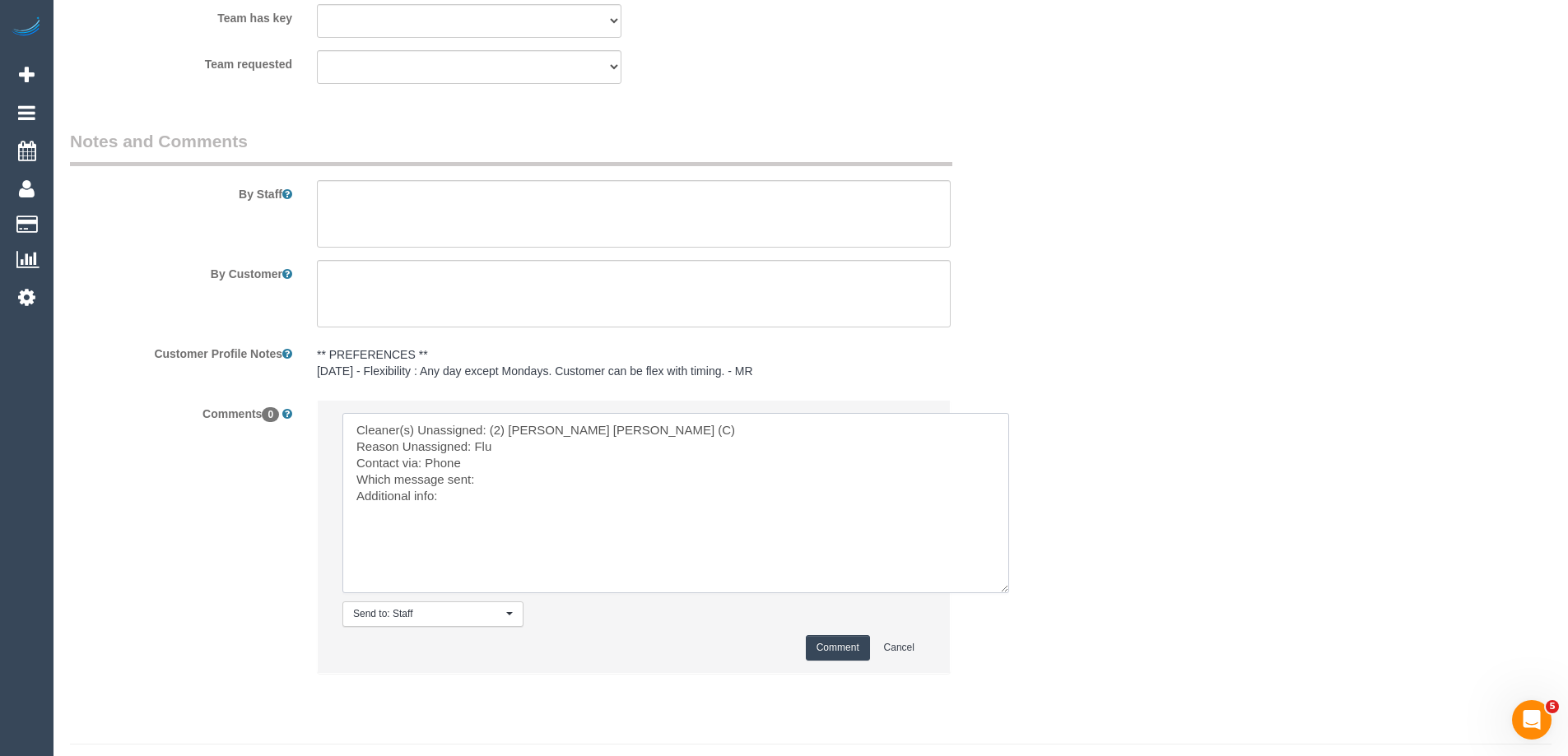
scroll to position [2582, 0]
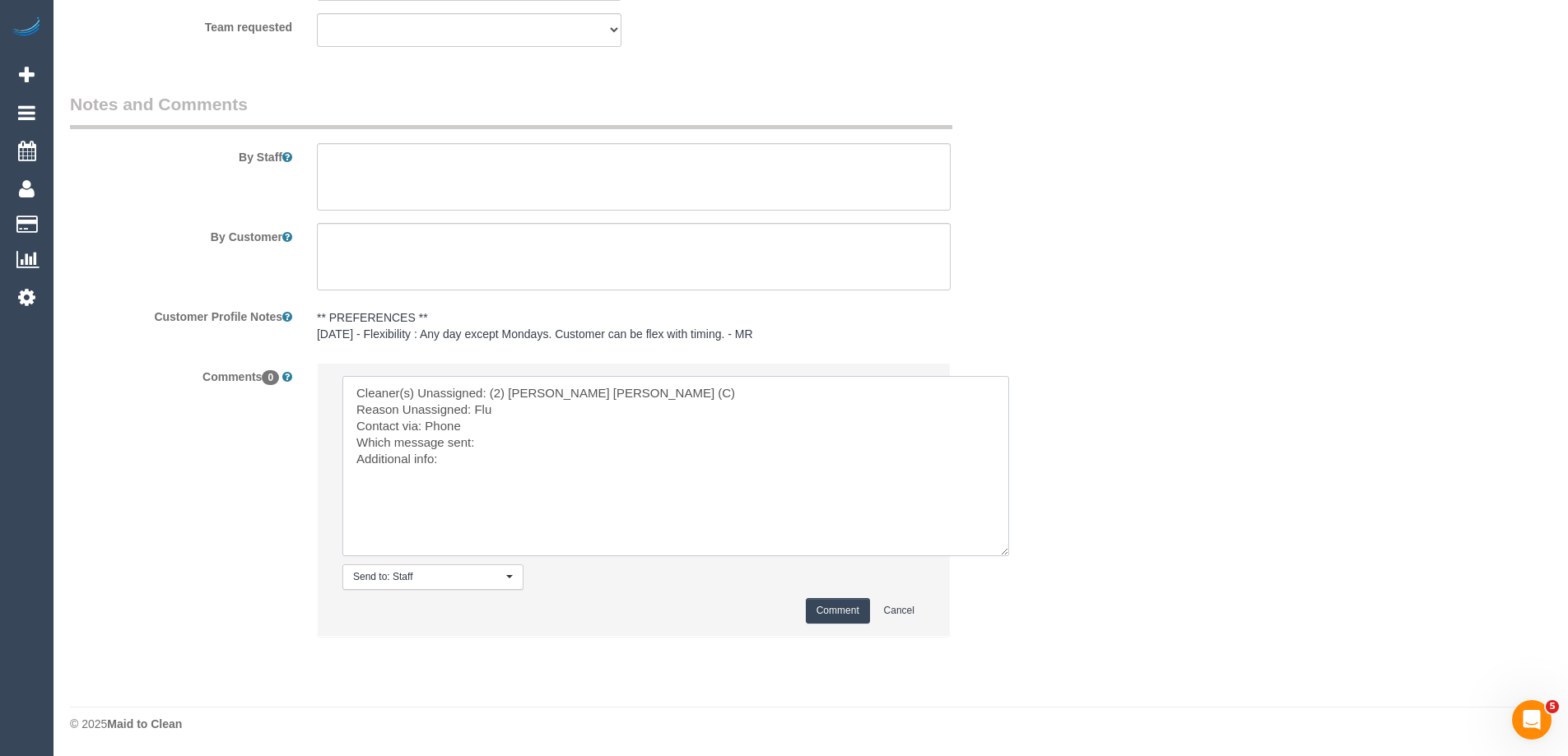
click at [475, 459] on textarea at bounding box center [675, 465] width 666 height 180
type textarea "Cleaner(s) Unassigned: (2) Joel Wei Ong (C) Reason Unassigned: Flu Contact via:…"
click at [840, 606] on button "Comment" at bounding box center [838, 611] width 65 height 25
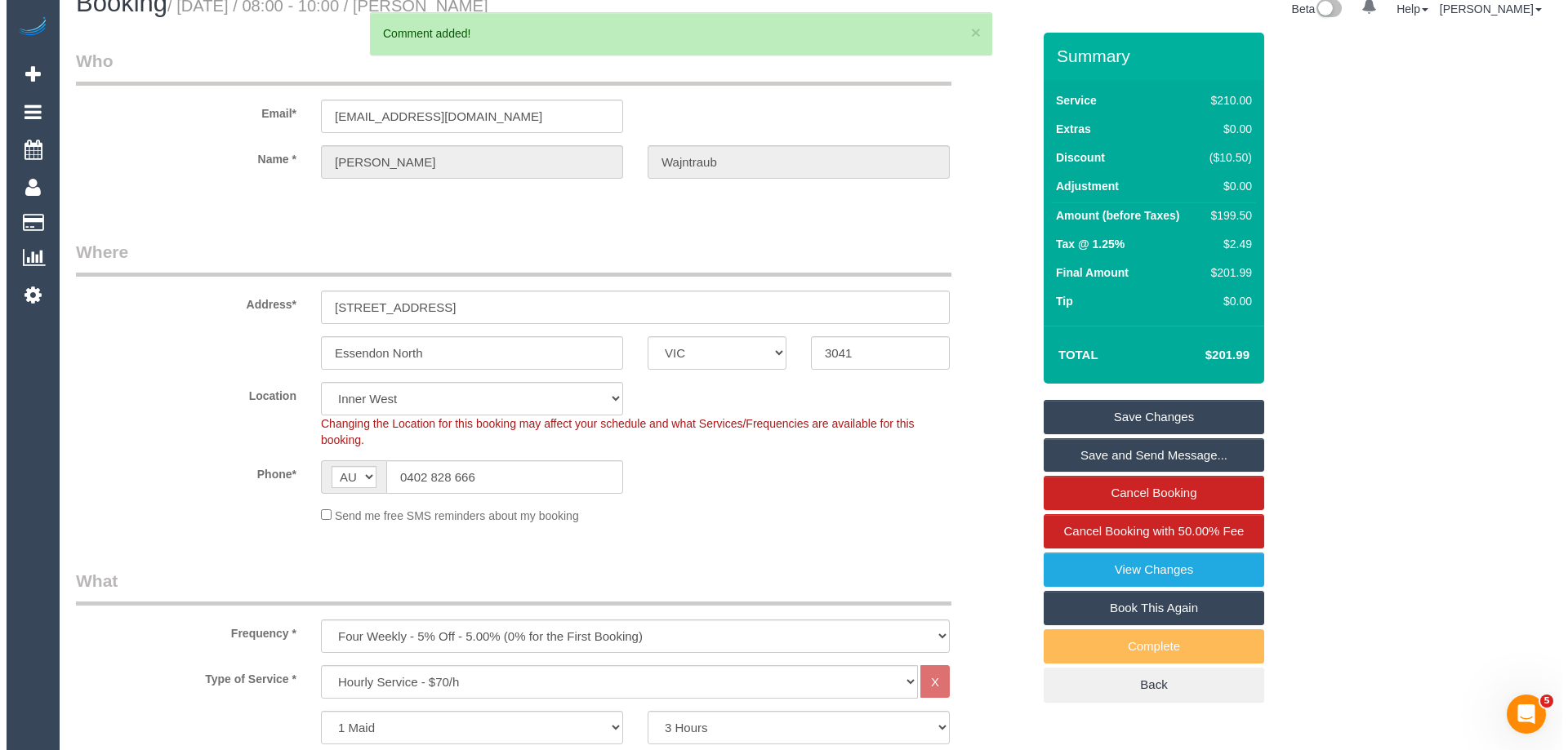
scroll to position [0, 0]
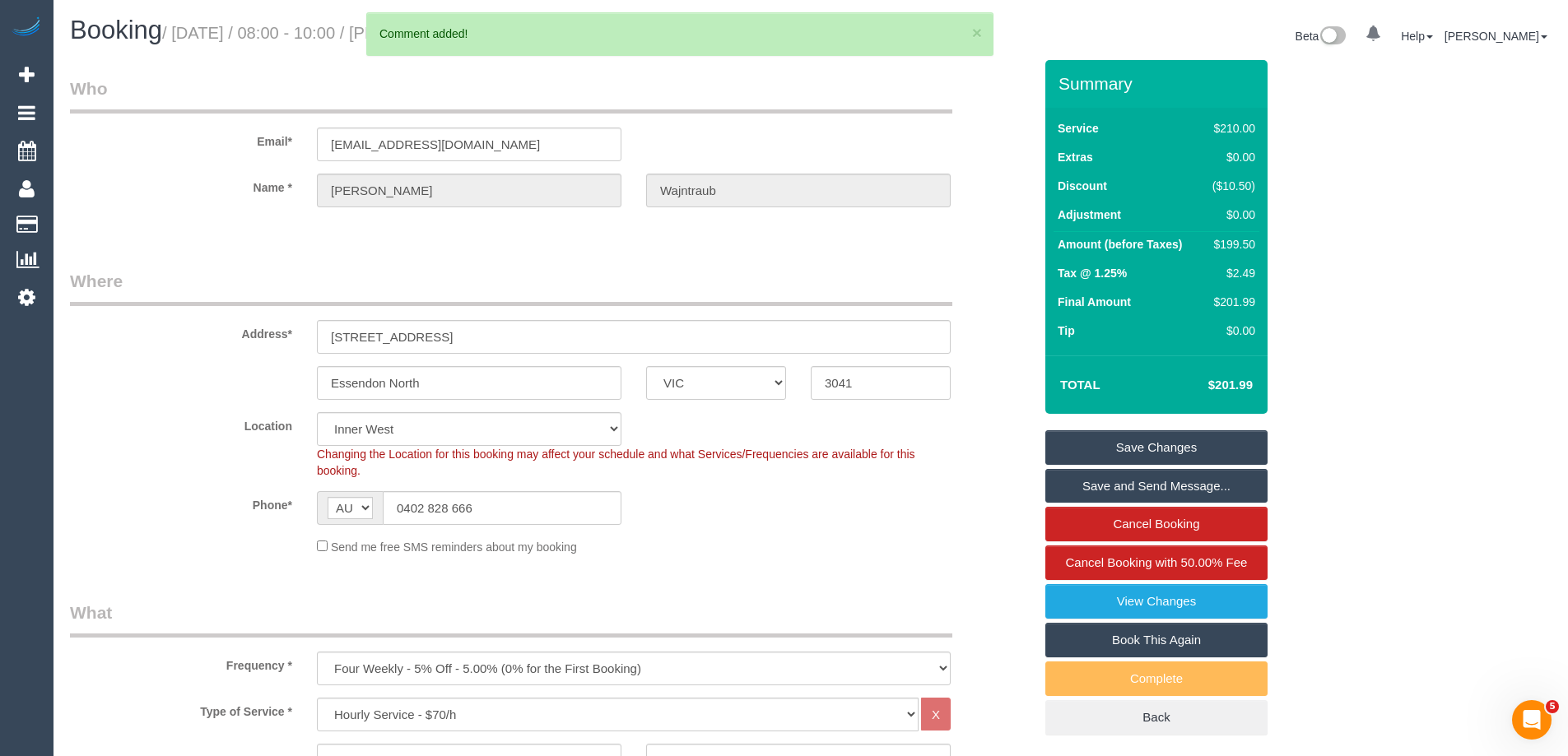
click at [1153, 450] on link "Save Changes" at bounding box center [1157, 448] width 222 height 35
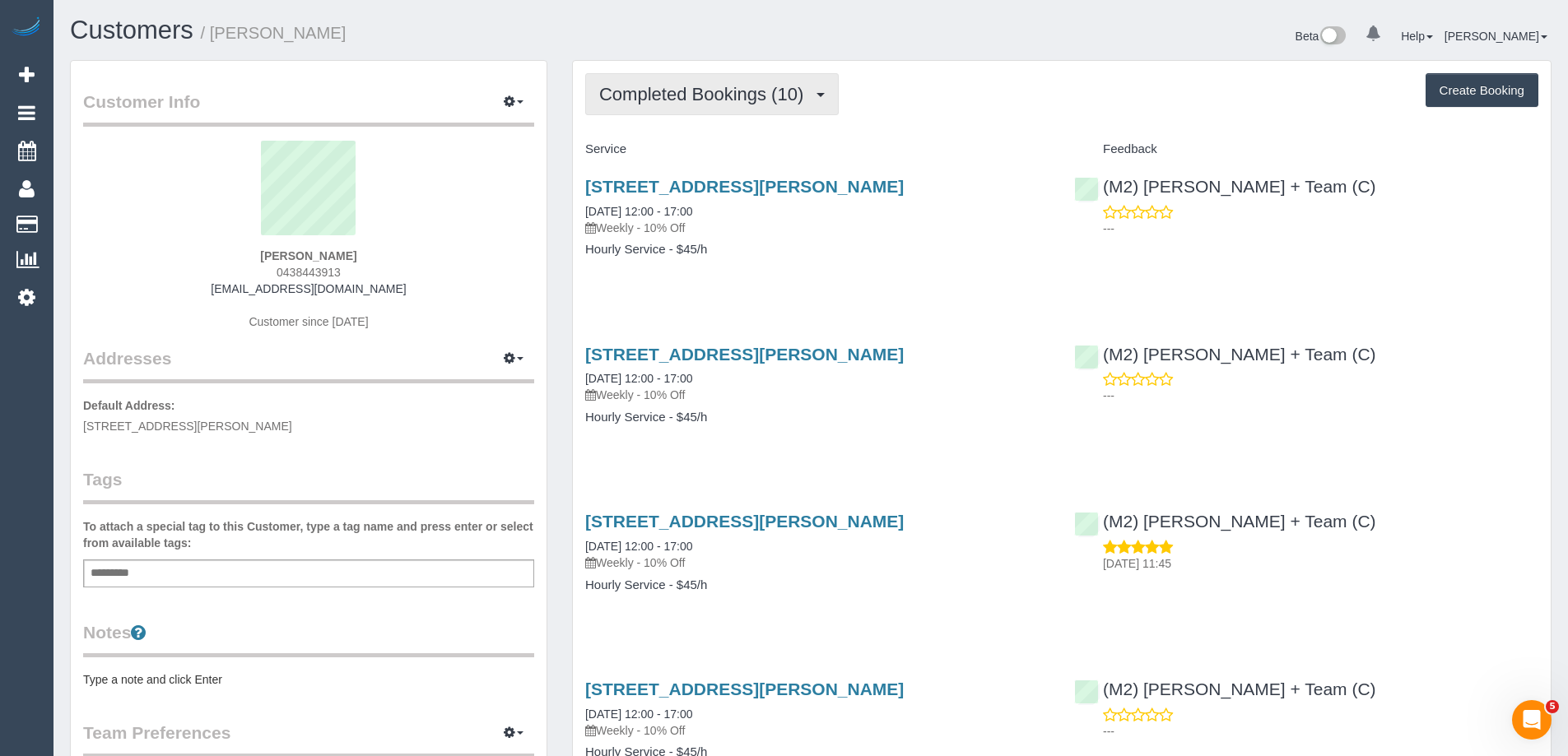
drag, startPoint x: 659, startPoint y: 121, endPoint x: 669, endPoint y: 99, distance: 24.2
click at [669, 98] on span "Completed Bookings (10)" at bounding box center [705, 94] width 213 height 21
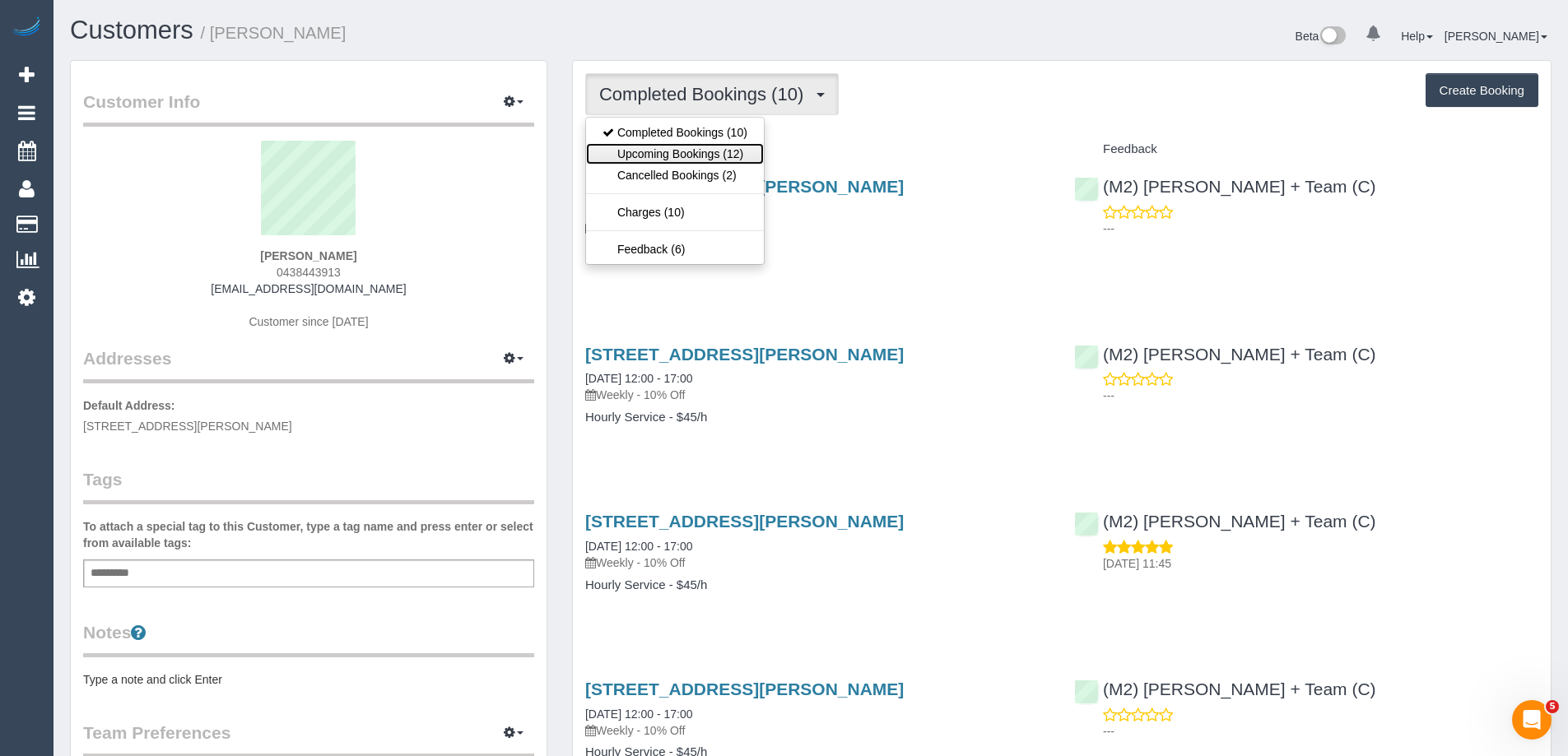
click at [685, 152] on link "Upcoming Bookings (12)" at bounding box center [675, 154] width 178 height 22
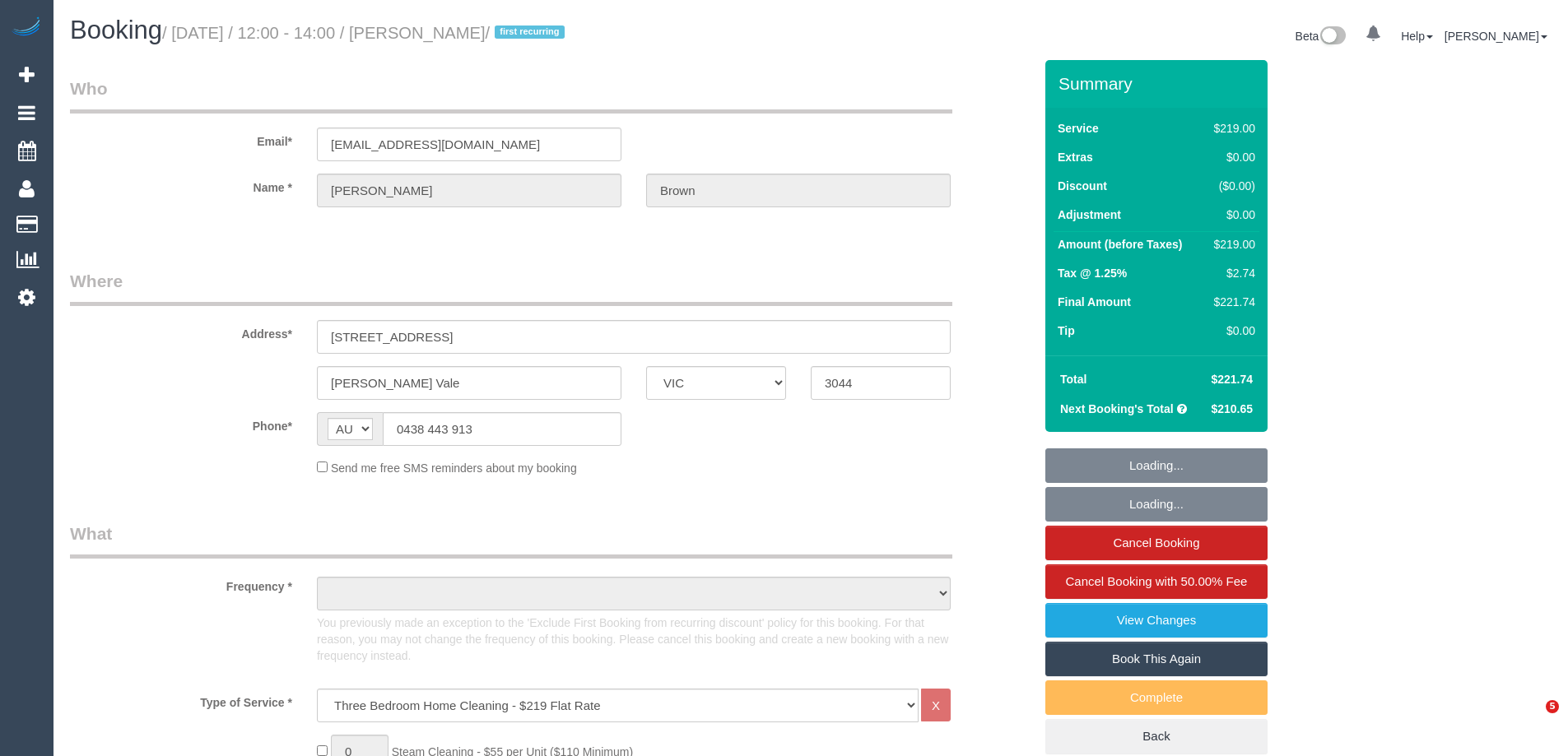
select select "VIC"
select select "object:640"
select select "string:stripe-pm_1S9im82GScqysDRVtXiYxK0E"
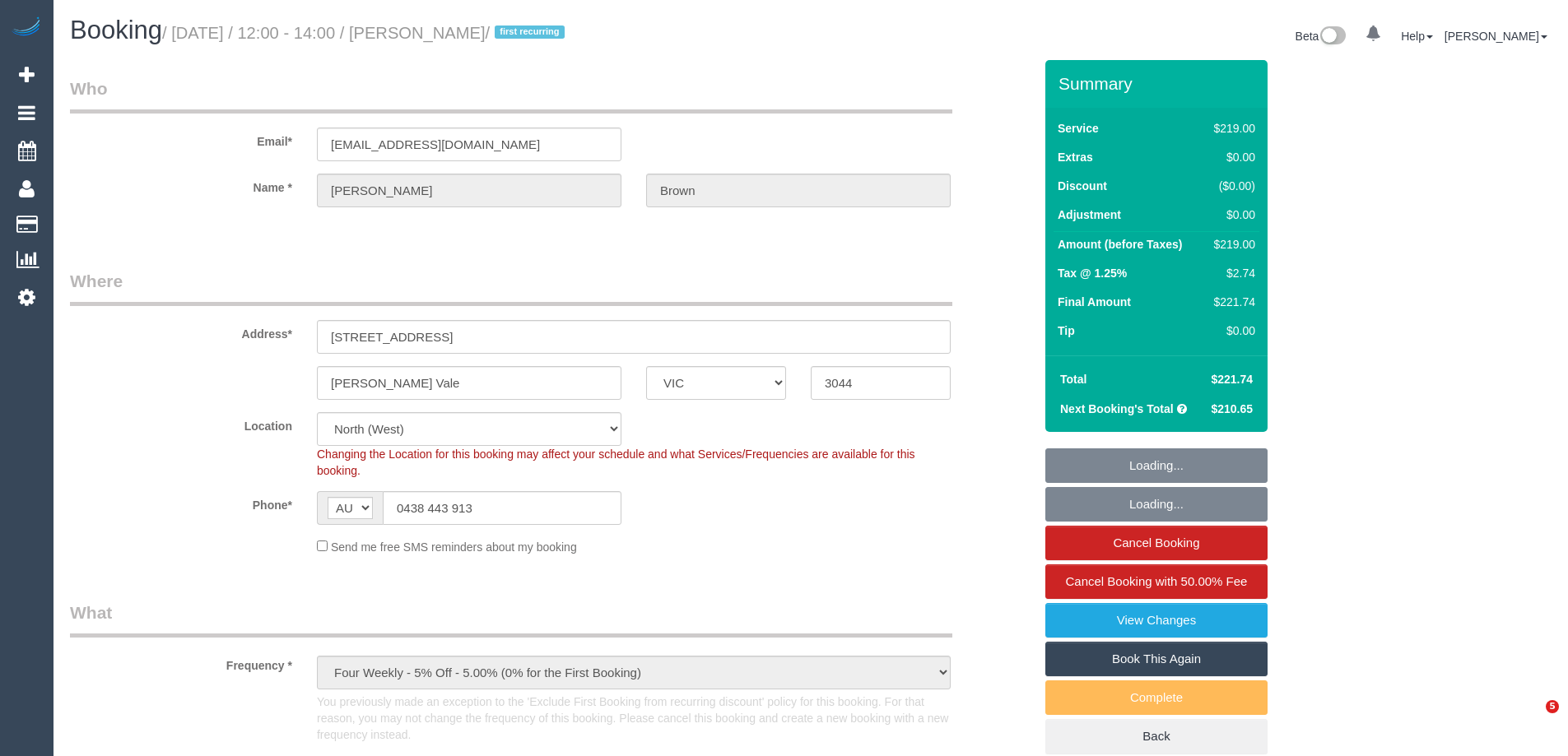
select select "object:651"
select select "number:28"
select select "number:15"
select select "number:18"
select select "number:24"
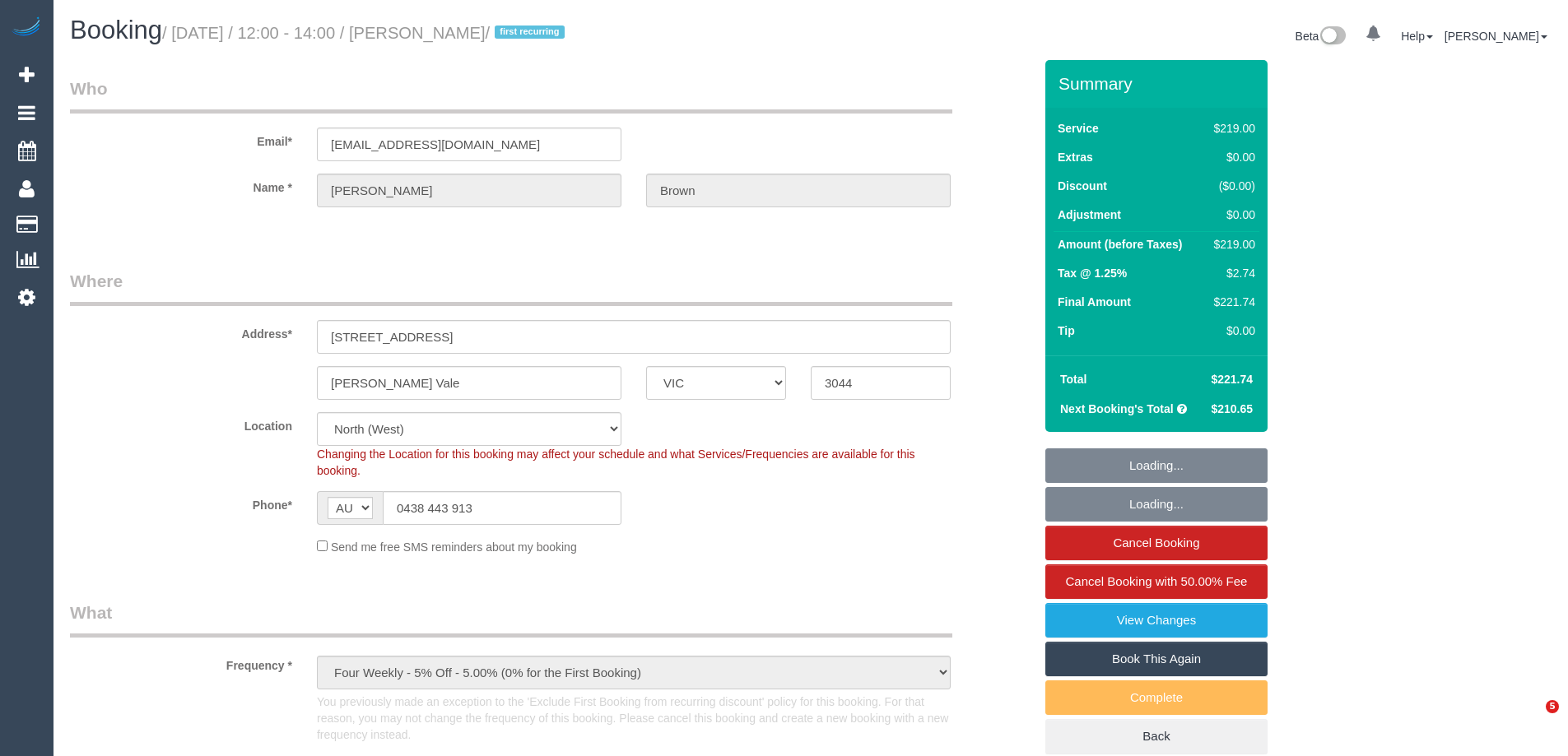
select select "number:35"
select select "number:12"
select select "spot1"
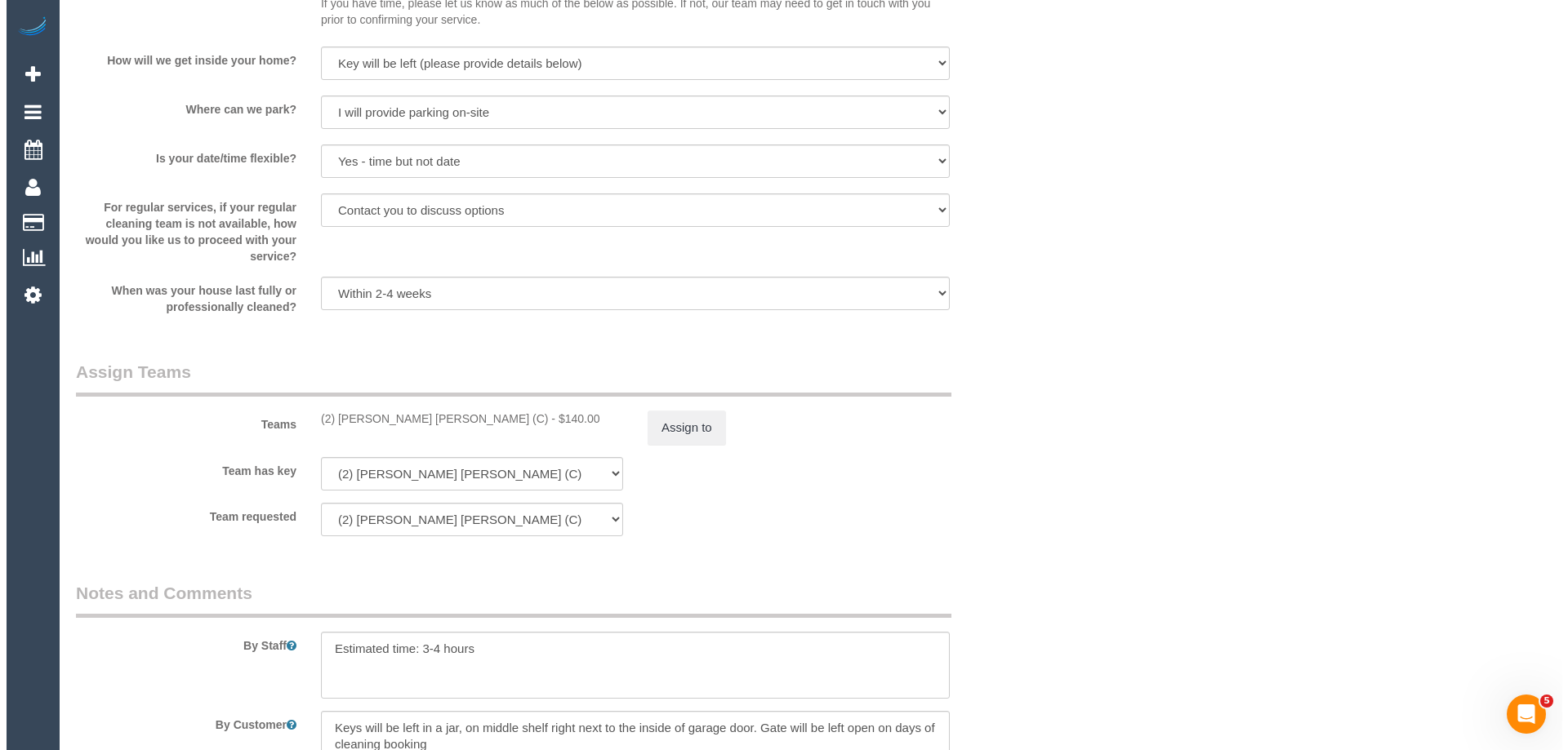
scroll to position [2178, 0]
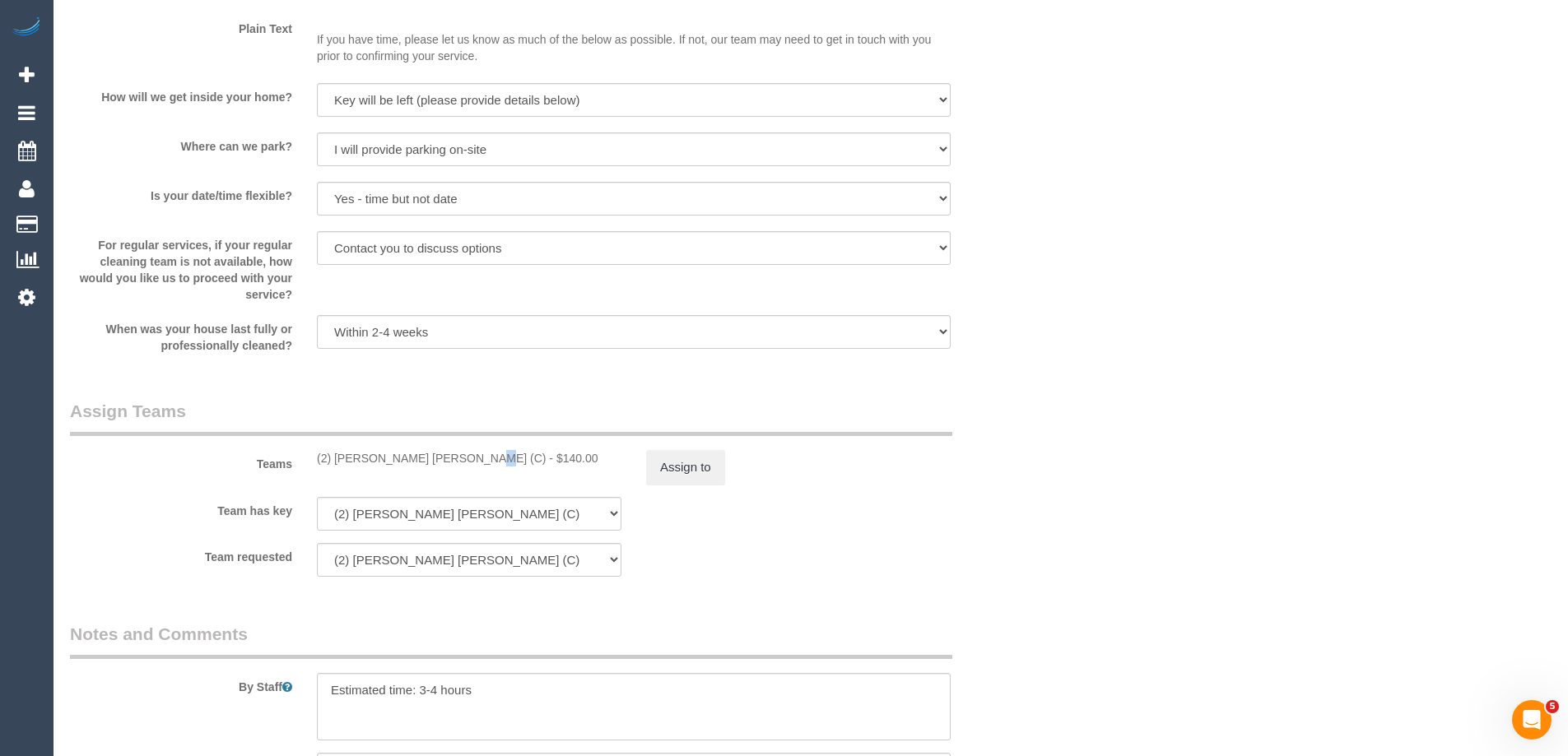
click at [423, 462] on div "(2) Joel Wei Ong (C) - $140.00" at bounding box center [469, 458] width 305 height 16
drag, startPoint x: 423, startPoint y: 462, endPoint x: 311, endPoint y: 442, distance: 113.8
click at [311, 442] on div "Teams (2) Joel Wei Ong (C) - $140.00 Assign to" at bounding box center [551, 441] width 988 height 85
click at [693, 466] on button "Assign to" at bounding box center [685, 467] width 79 height 35
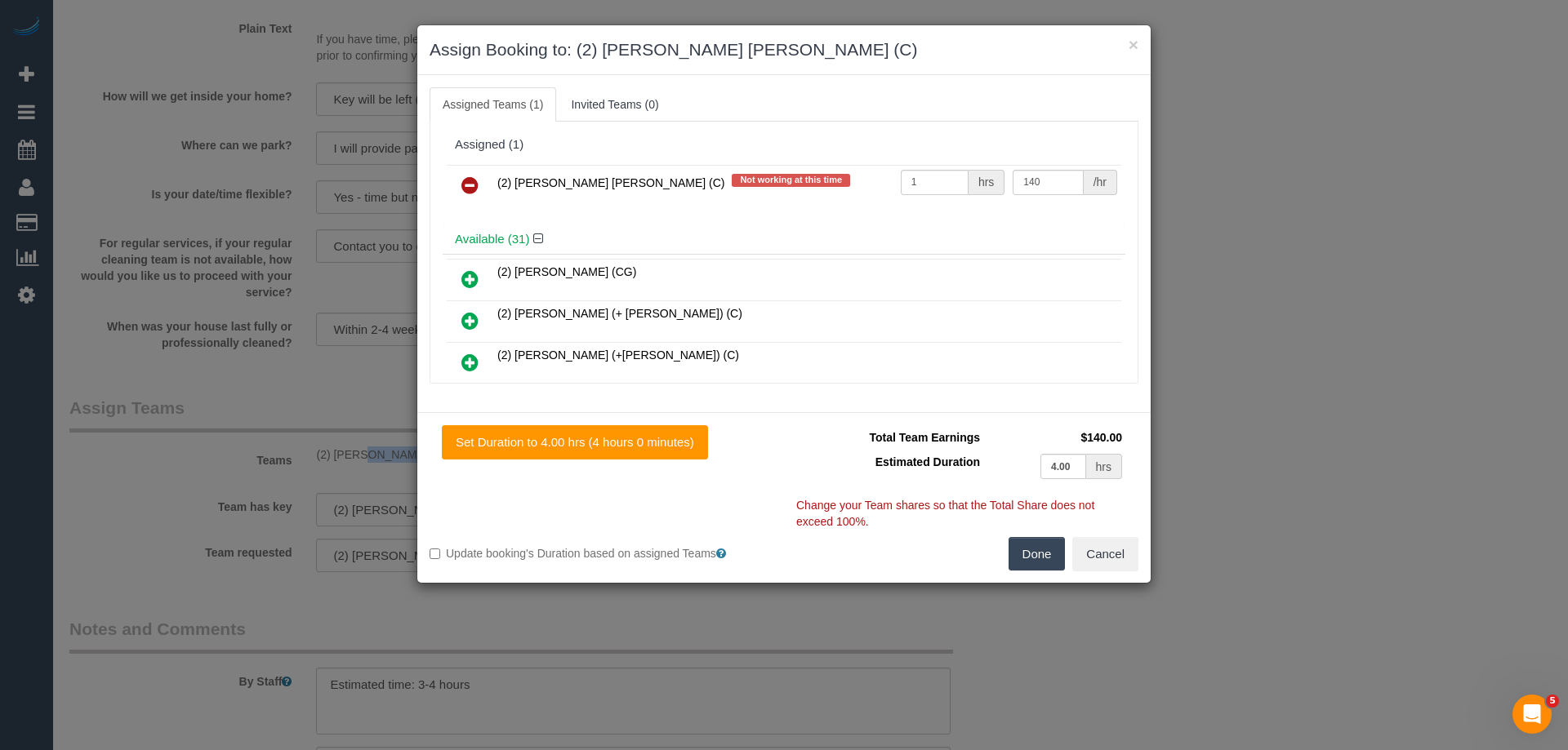
click at [468, 182] on icon at bounding box center [470, 185] width 17 height 20
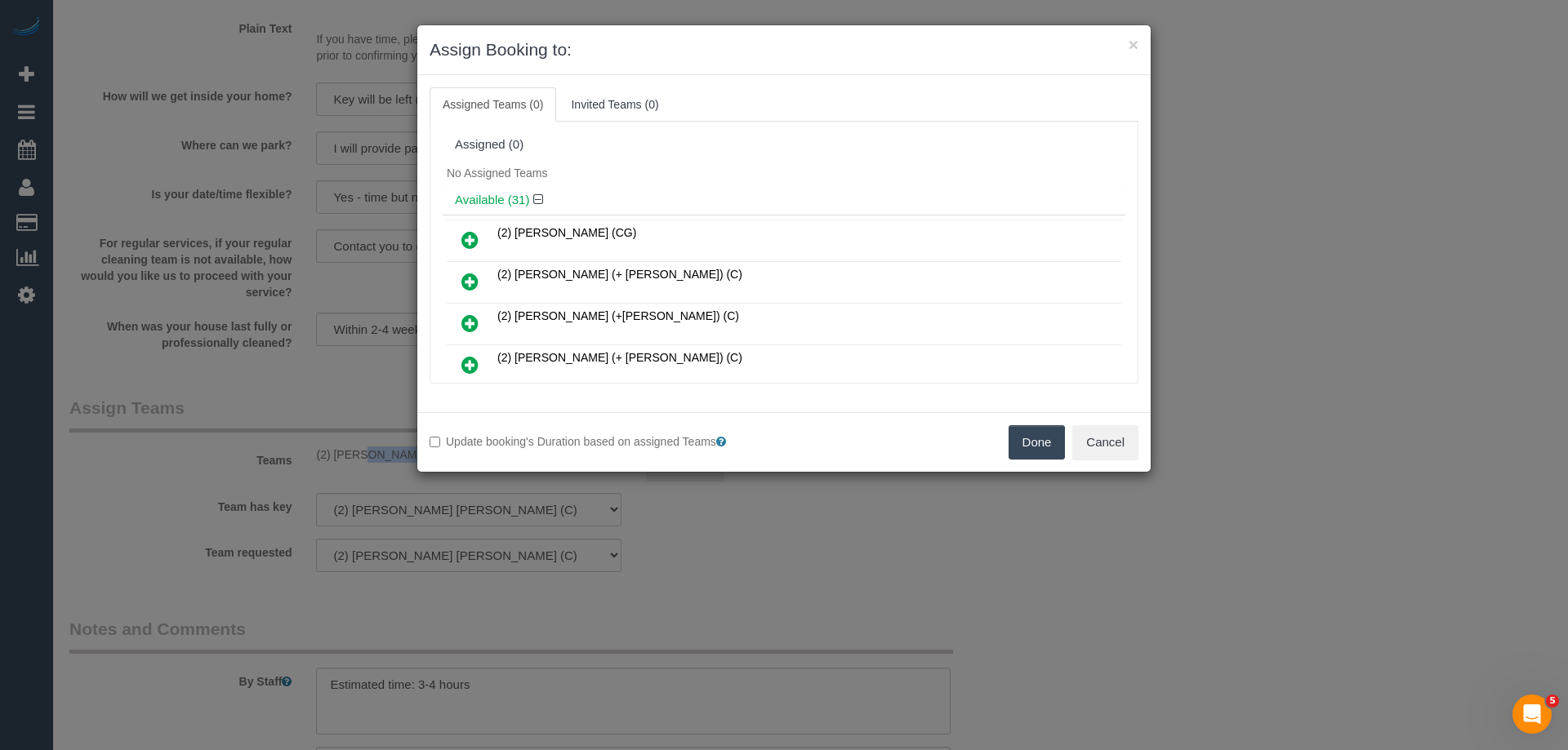
click at [1011, 450] on button "Done" at bounding box center [1037, 442] width 57 height 35
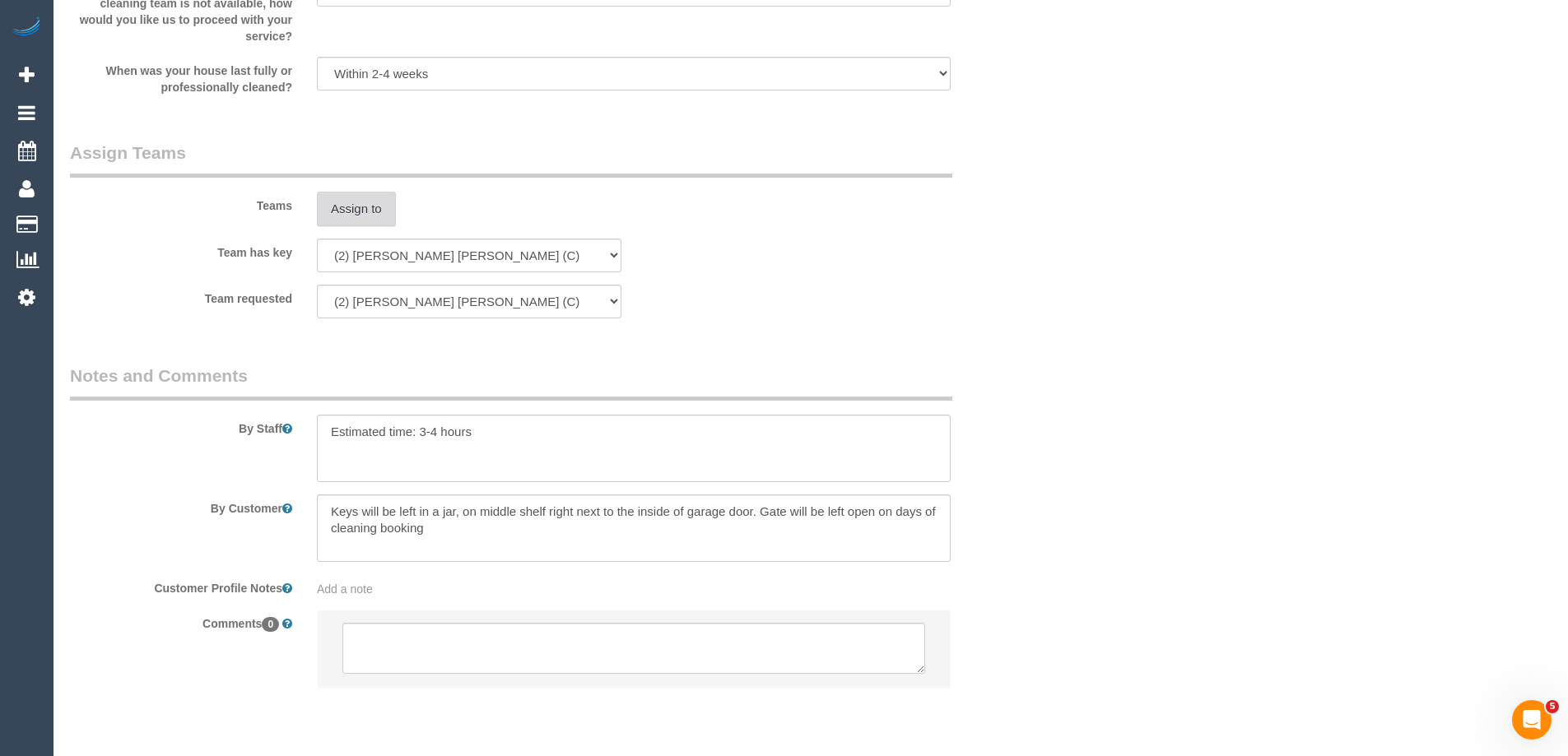
scroll to position [2504, 0]
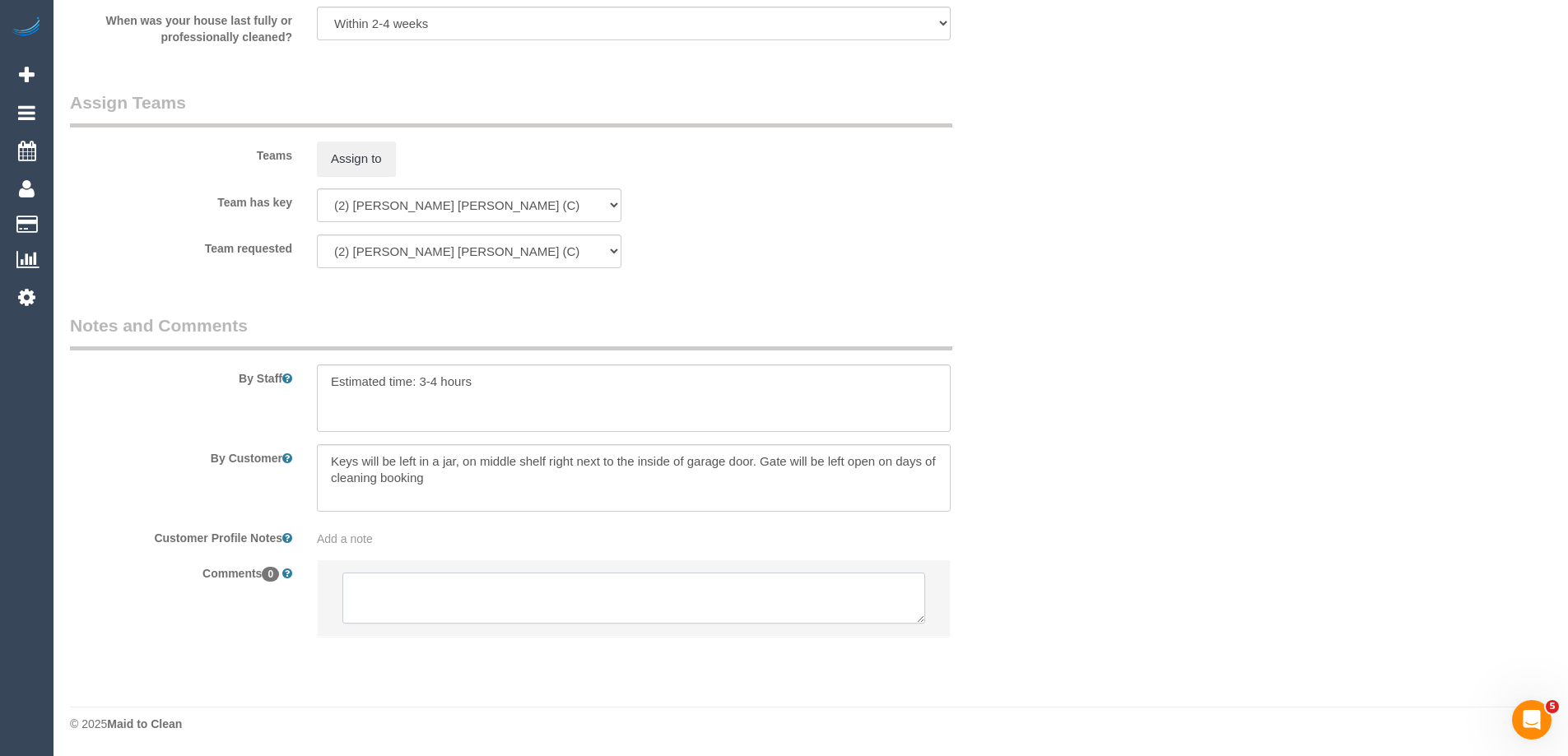
click at [440, 588] on textarea at bounding box center [634, 598] width 583 height 51
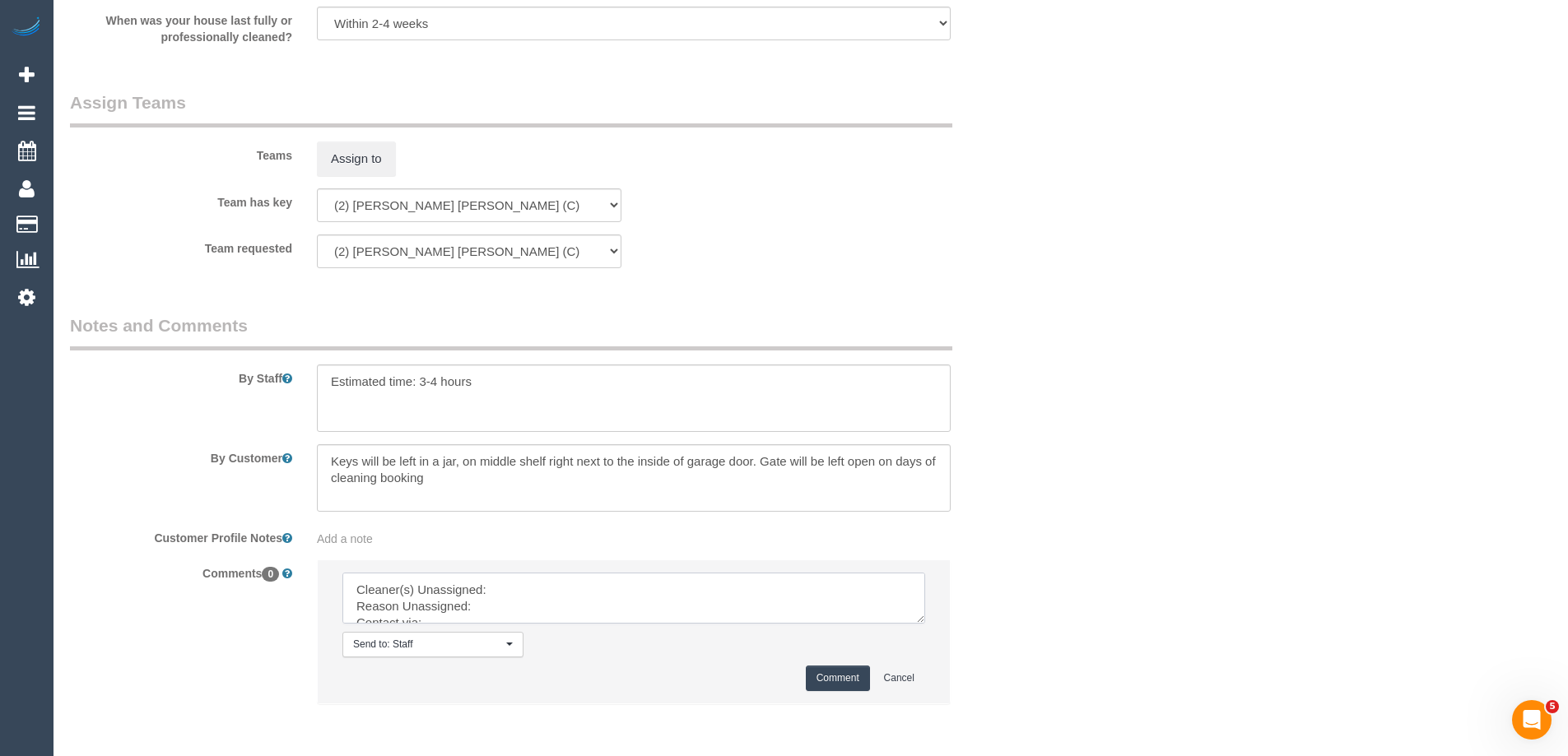
drag, startPoint x: 922, startPoint y: 614, endPoint x: 1044, endPoint y: 788, distance: 212.5
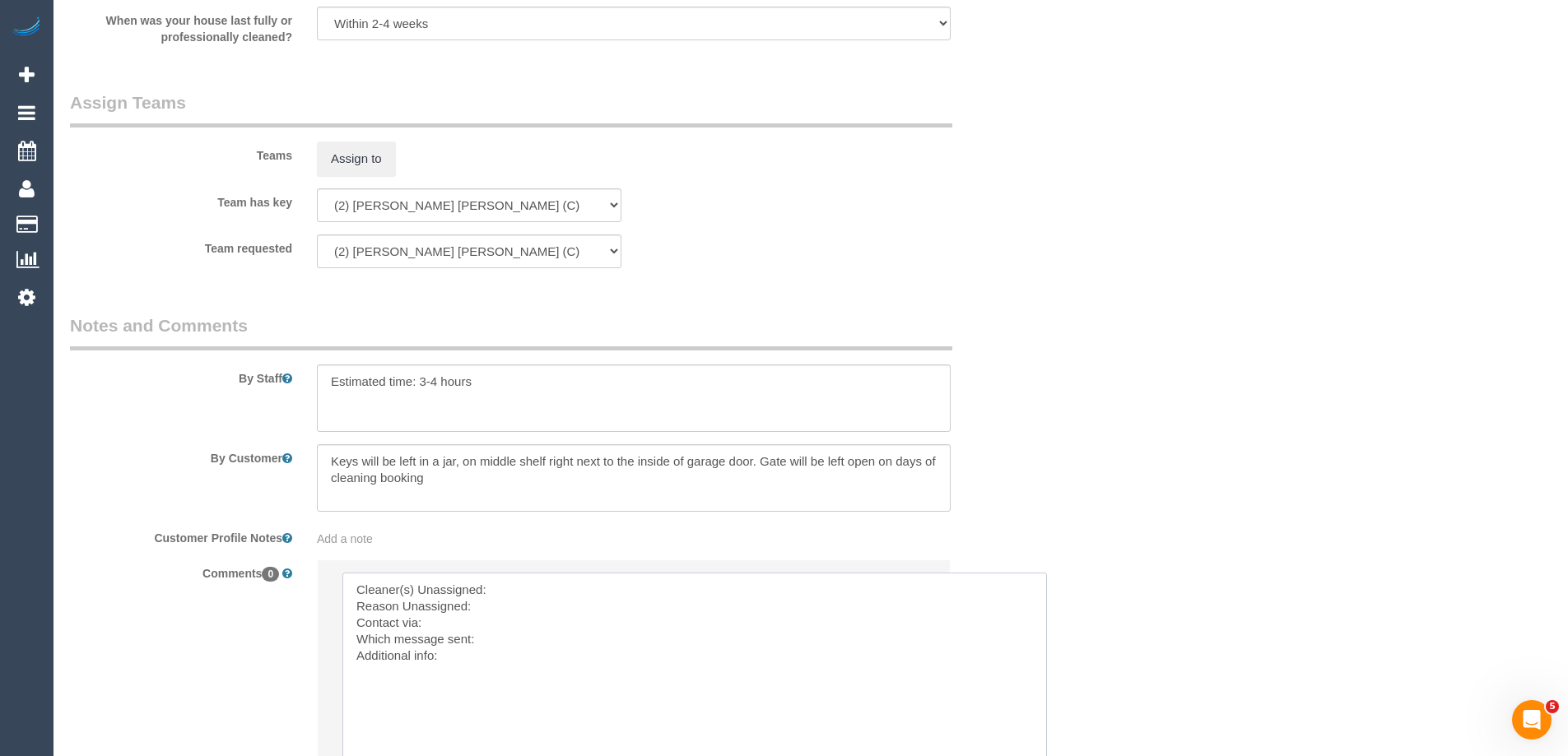
click at [605, 593] on textarea at bounding box center [695, 685] width 705 height 225
paste textarea "(2) [PERSON_NAME] [PERSON_NAME] (C)"
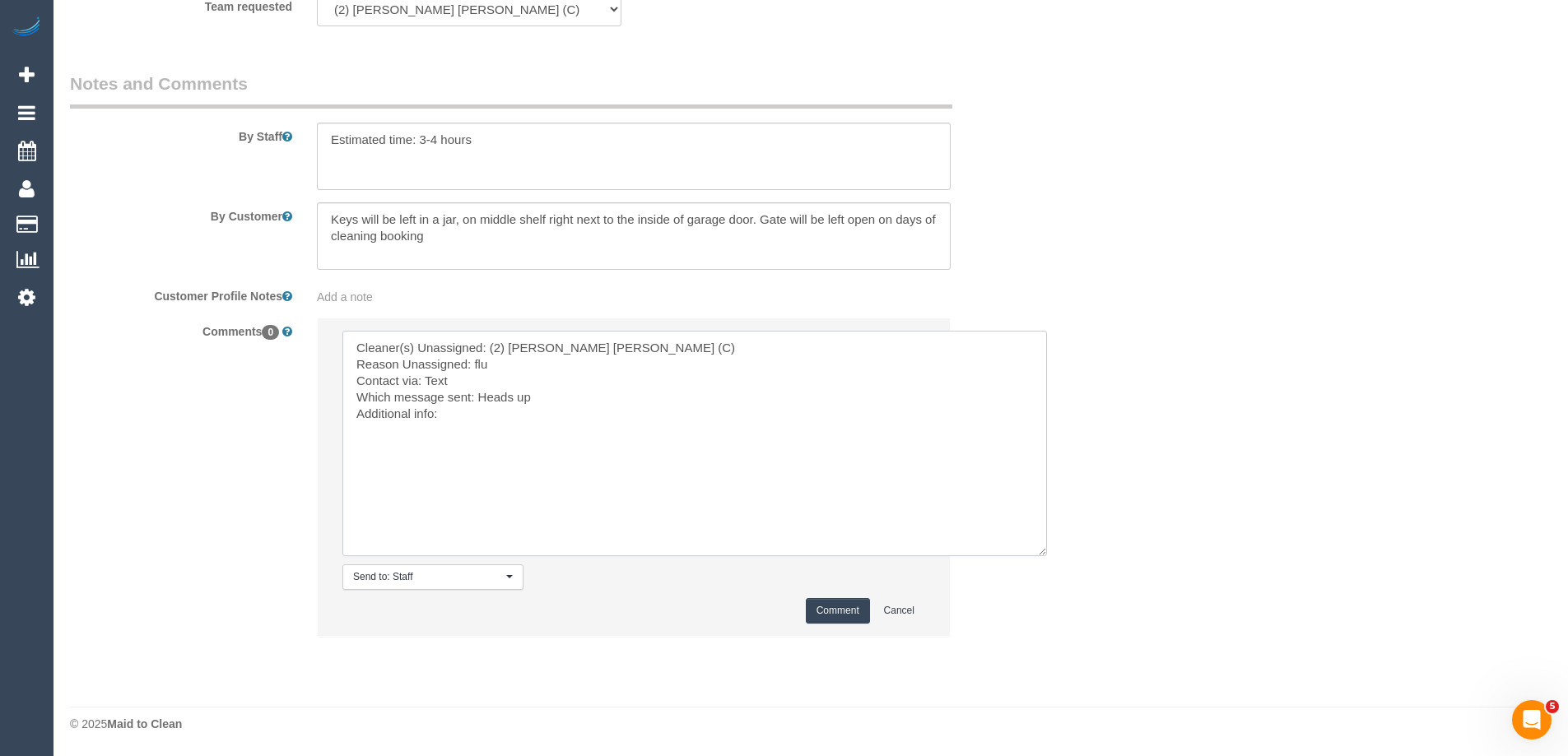
type textarea "Cleaner(s) Unassigned: (2) Joel Wei Ong (C) Reason Unassigned: flu Contact via:…"
click at [849, 618] on button "Comment" at bounding box center [838, 611] width 65 height 25
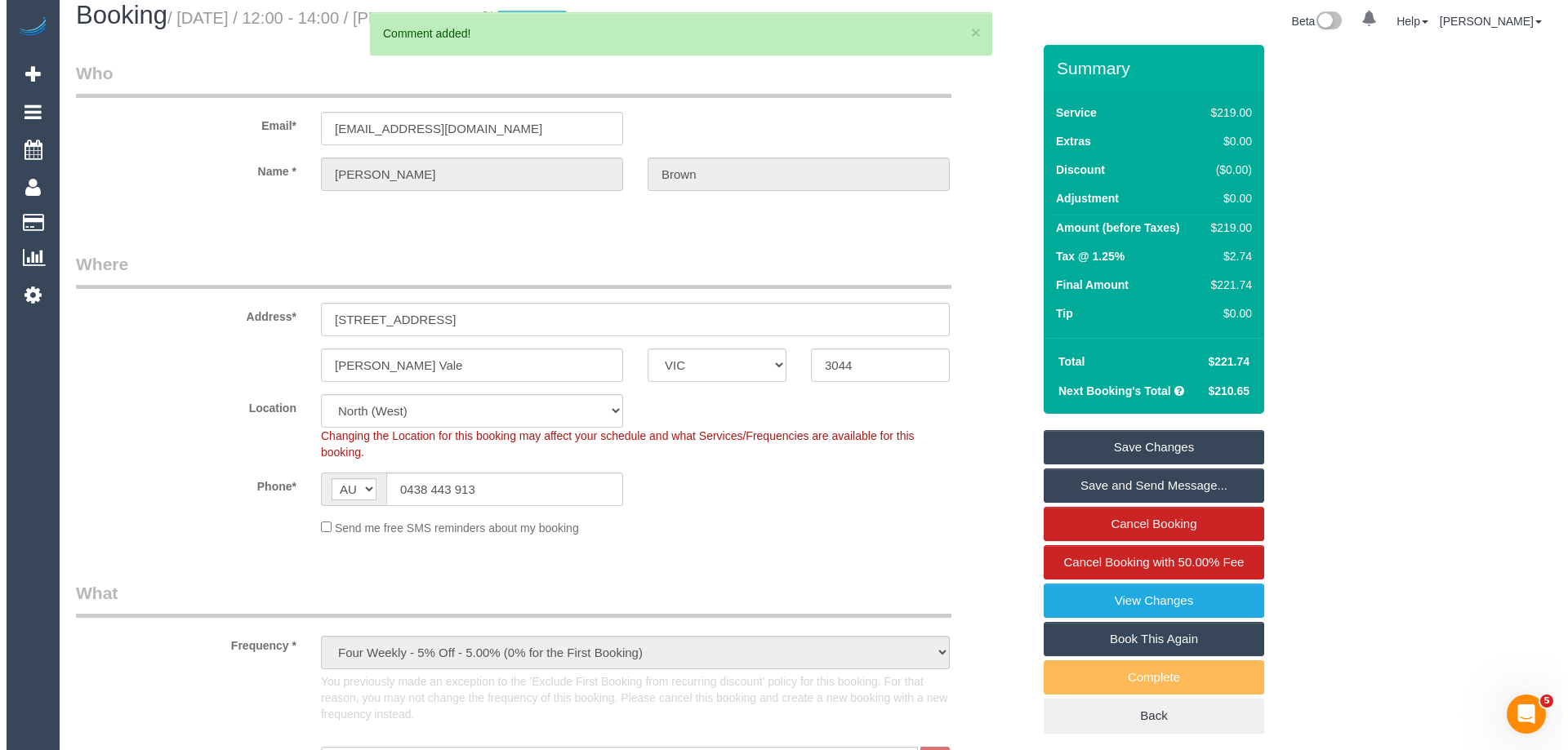
scroll to position [0, 0]
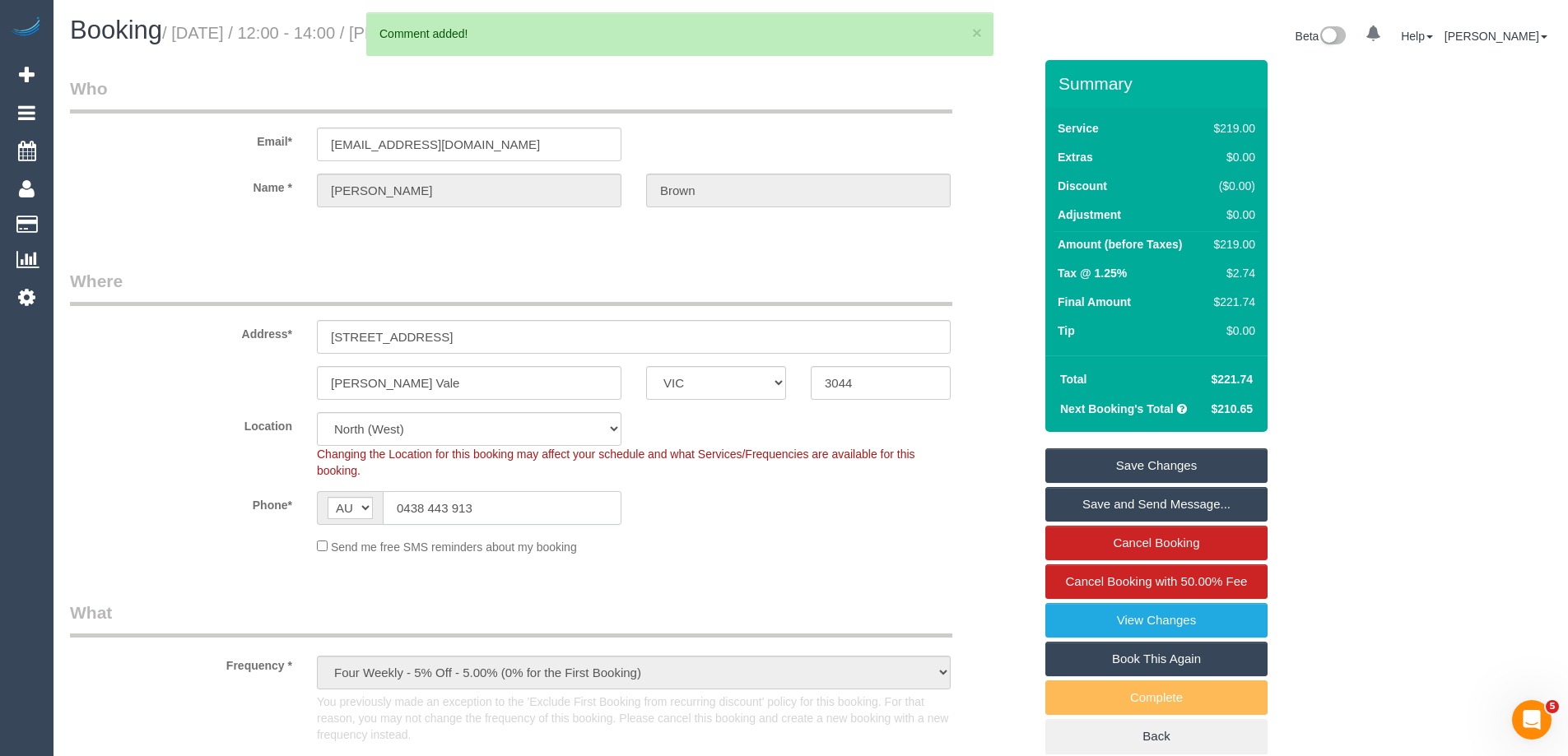
drag, startPoint x: 485, startPoint y: 509, endPoint x: 245, endPoint y: 505, distance: 240.0
click at [245, 505] on div "Phone* AF AL DZ AD AO AI AQ AG AR AM AW AU AT AZ BS BH BD BB BY BE BZ BJ BM BT …" at bounding box center [551, 508] width 988 height 34
click at [1163, 470] on link "Save Changes" at bounding box center [1157, 465] width 222 height 35
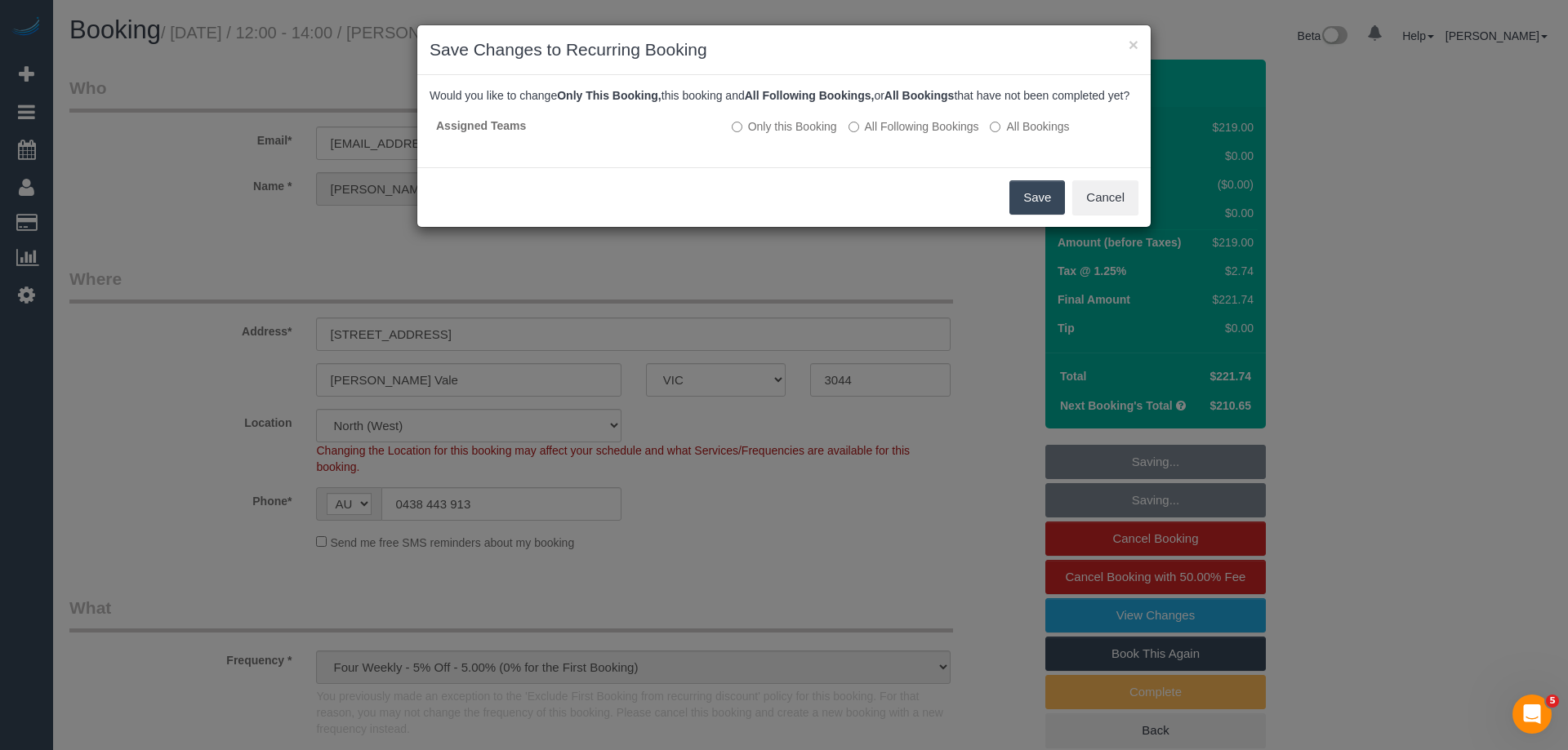
click at [1015, 213] on button "Save" at bounding box center [1037, 198] width 55 height 35
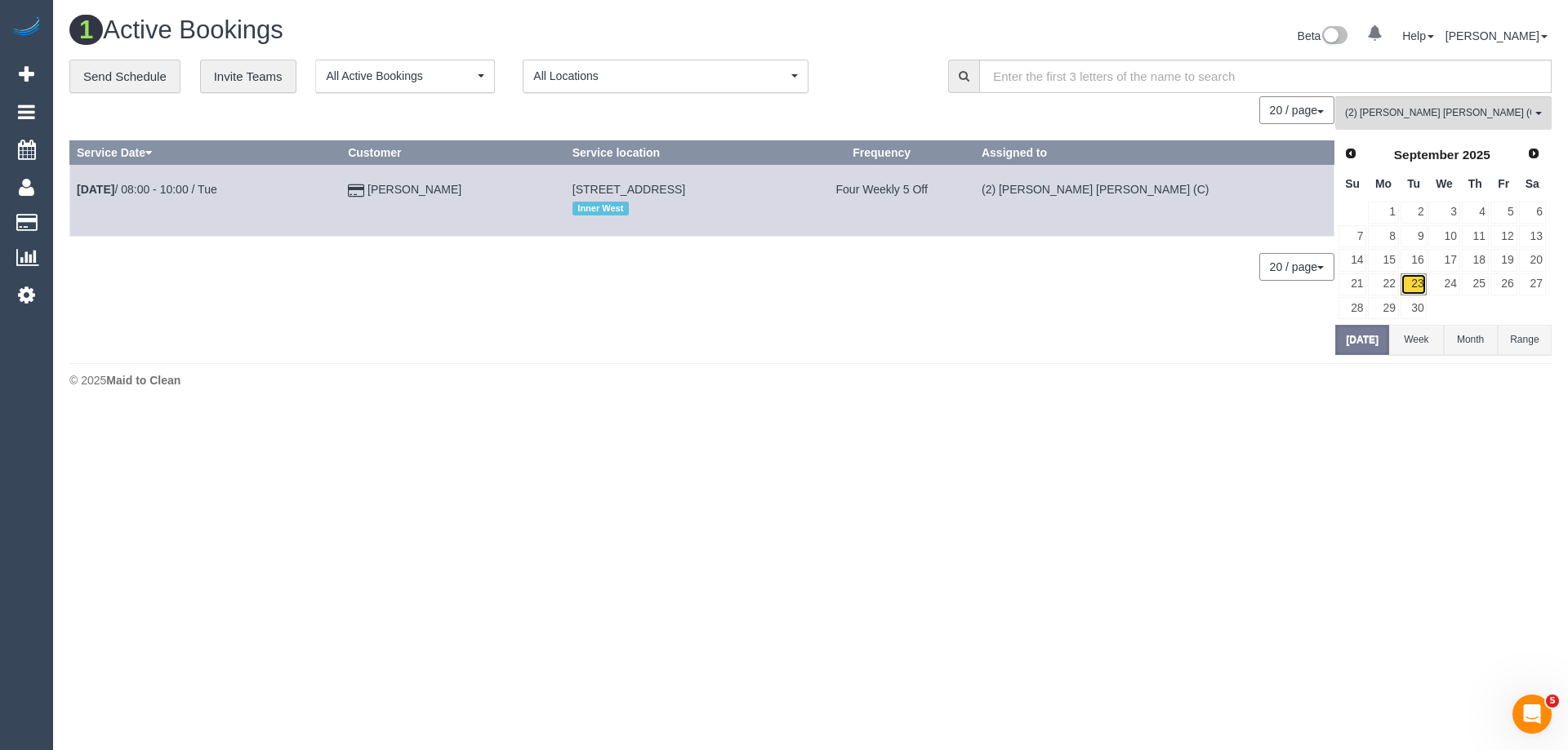
click at [1410, 279] on link "23" at bounding box center [1414, 284] width 27 height 22
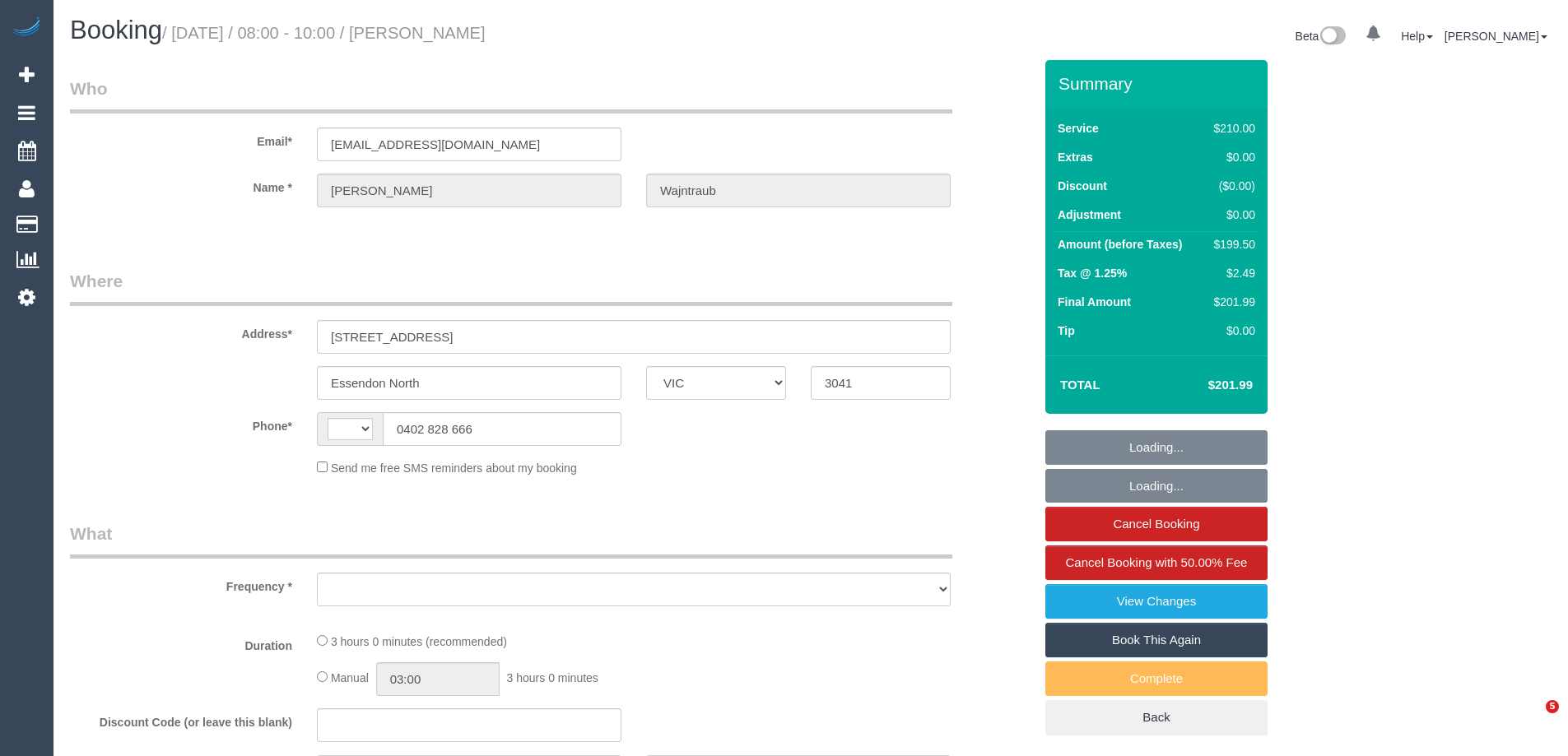
select select "VIC"
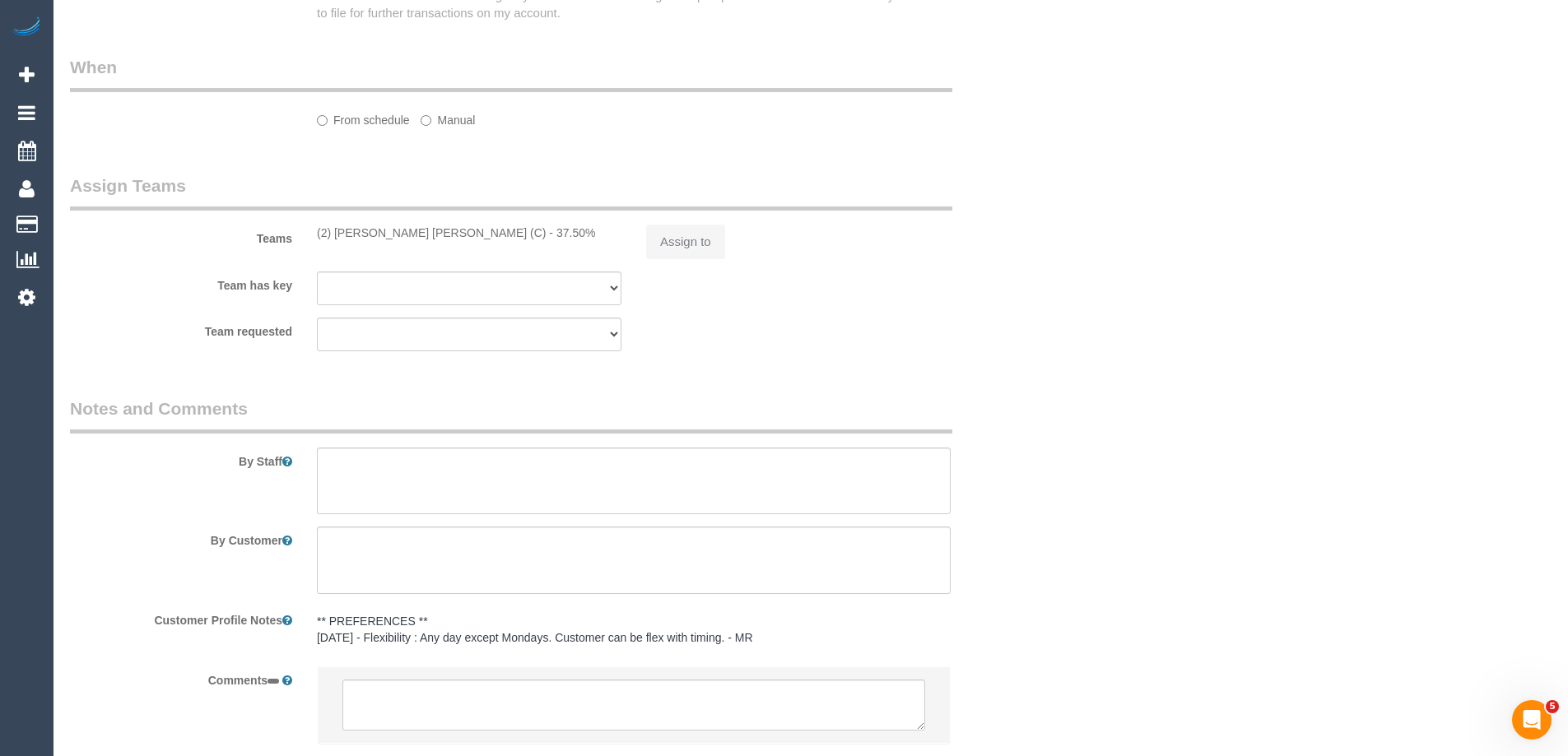
select select "string:AU"
select select "string:stripe-pm_1RW6Gc2GScqysDRVzRzNyM4q"
select select "number:27"
select select "number:14"
select select "number:18"
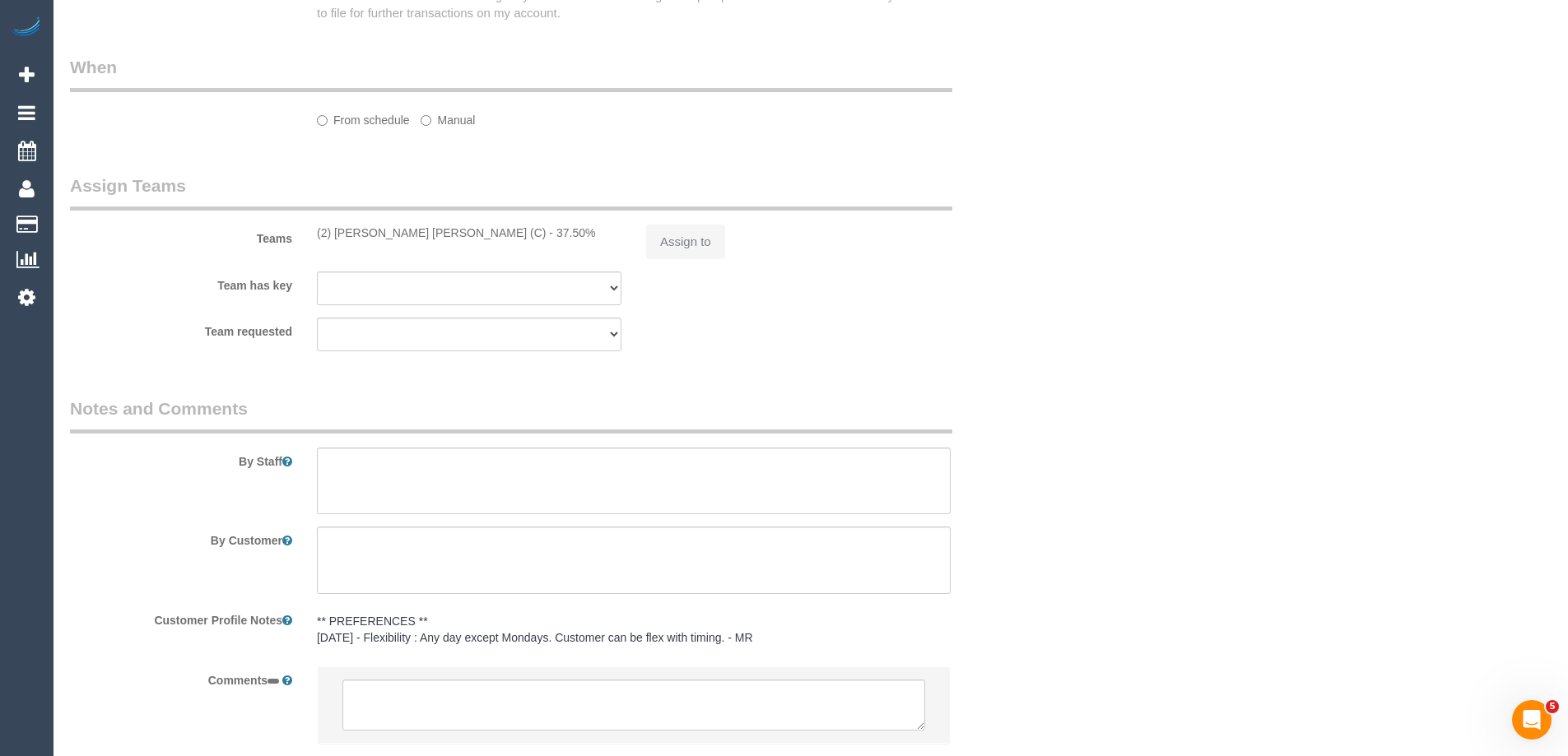
select select "number:36"
select select "number:33"
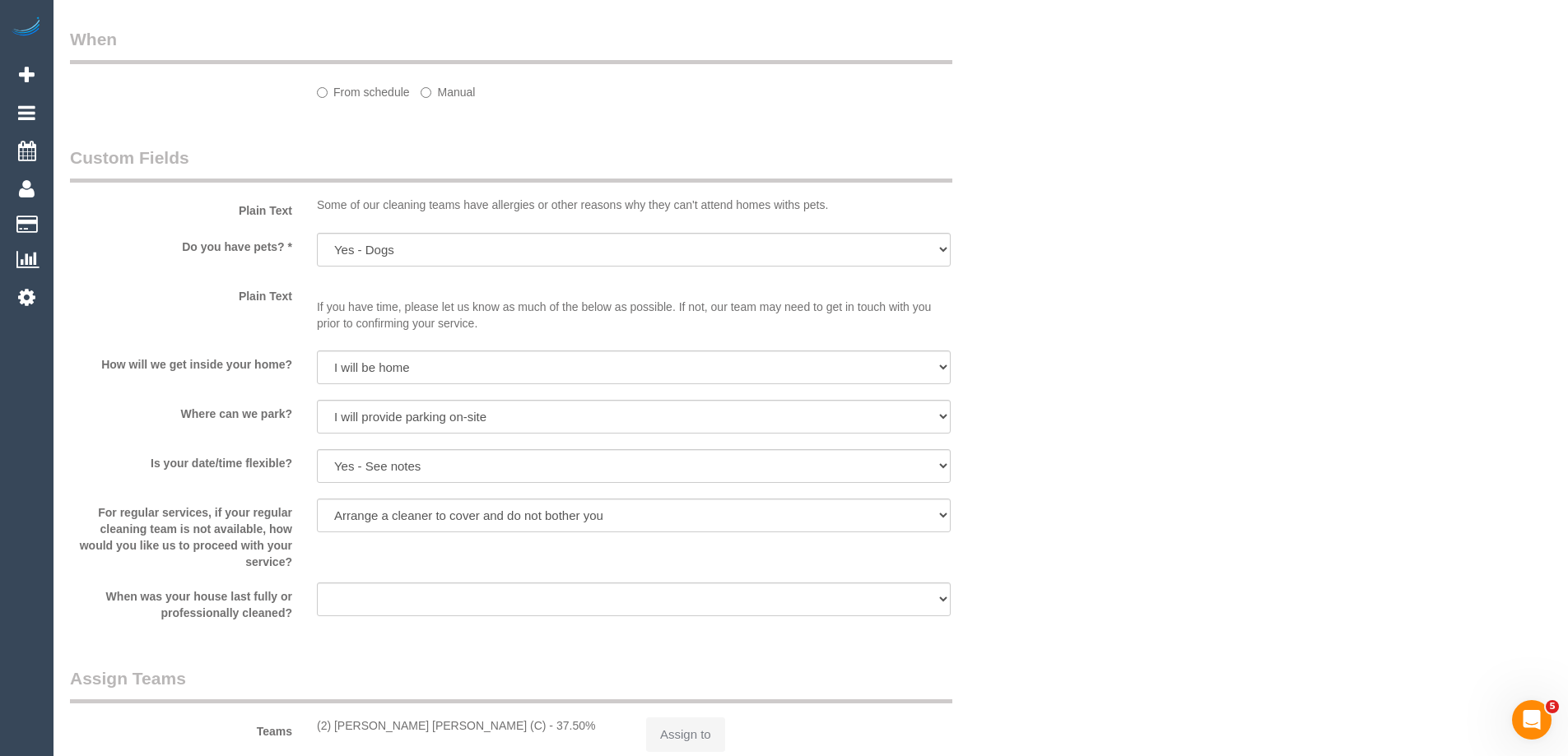
select select "object:701"
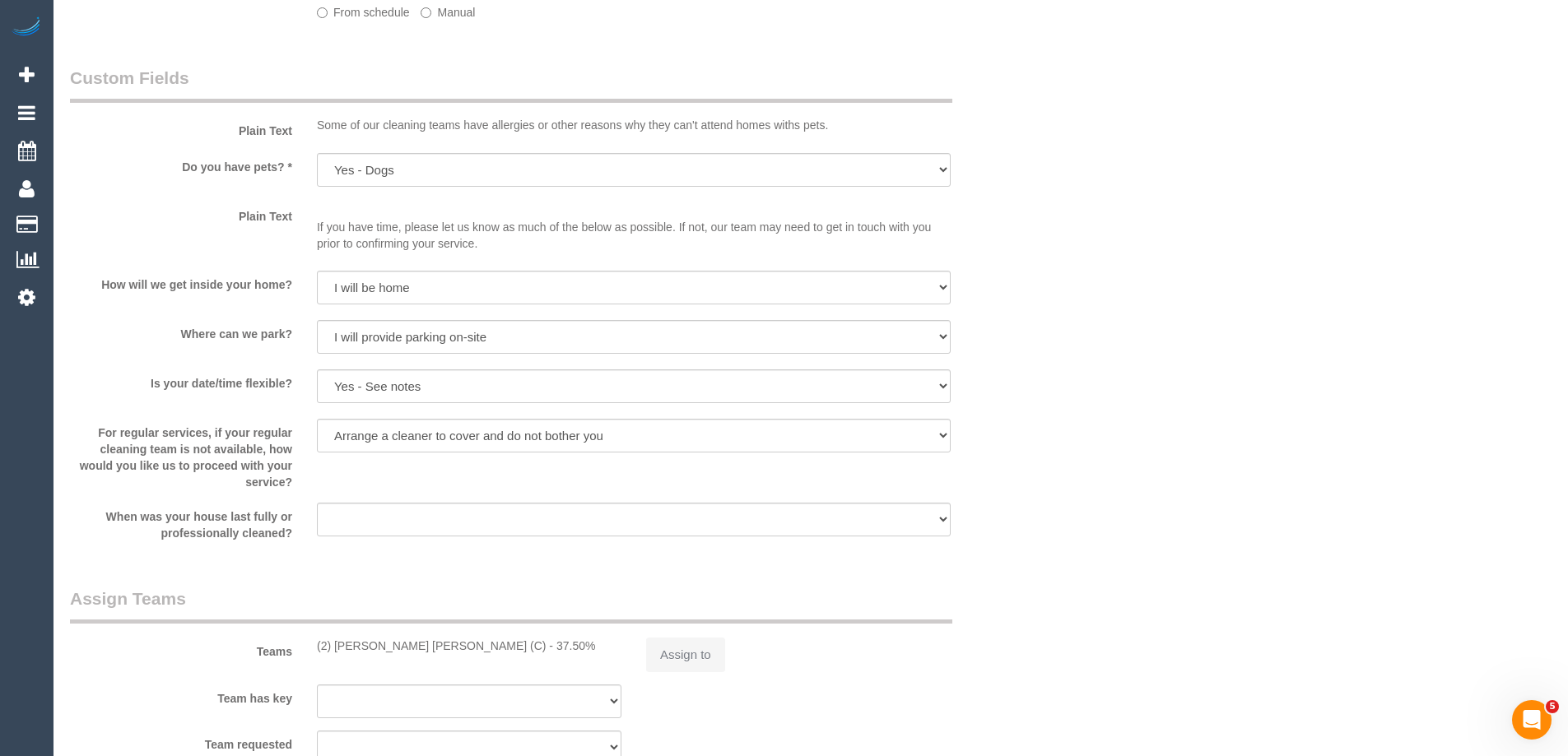
select select "180"
select select "spot1"
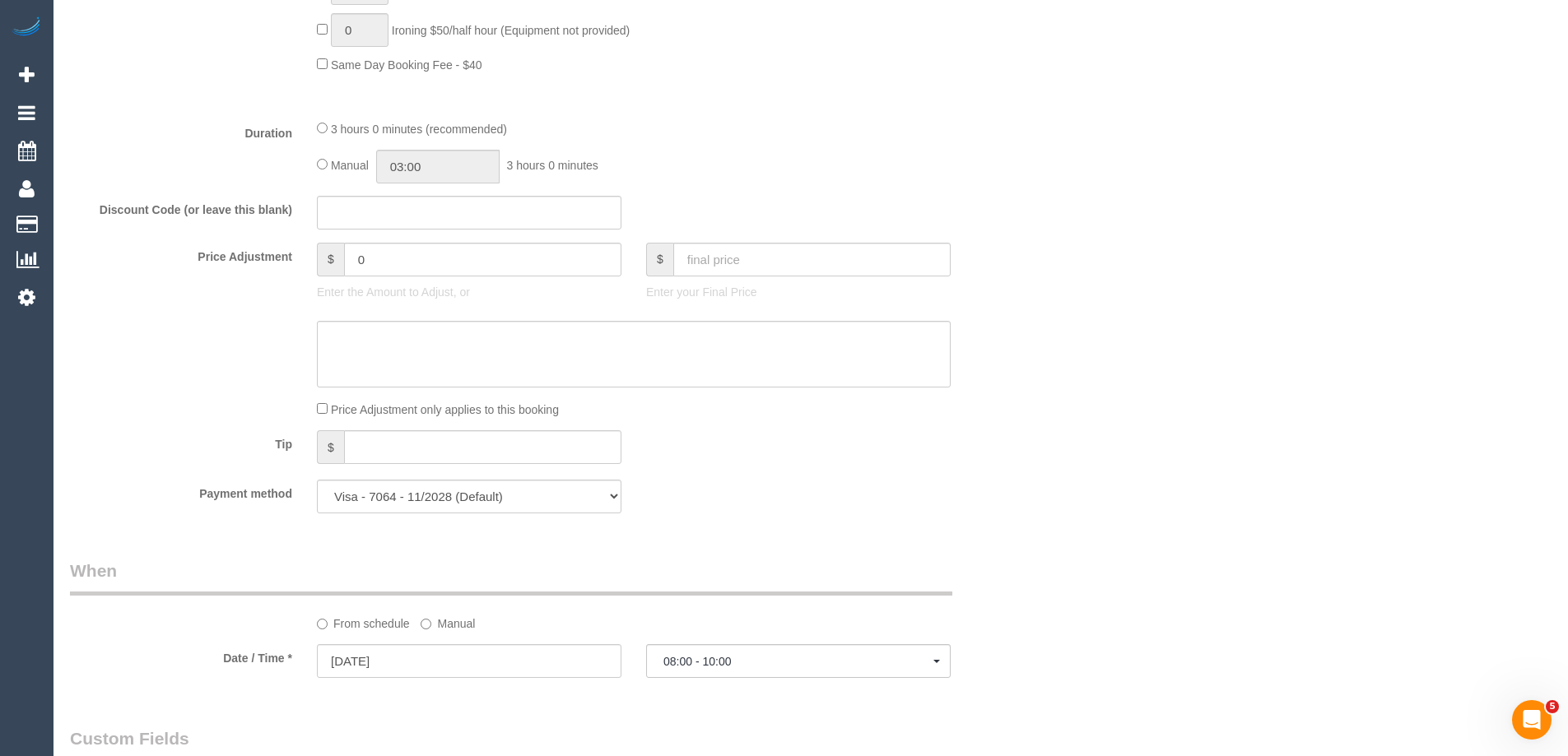
select select "object:875"
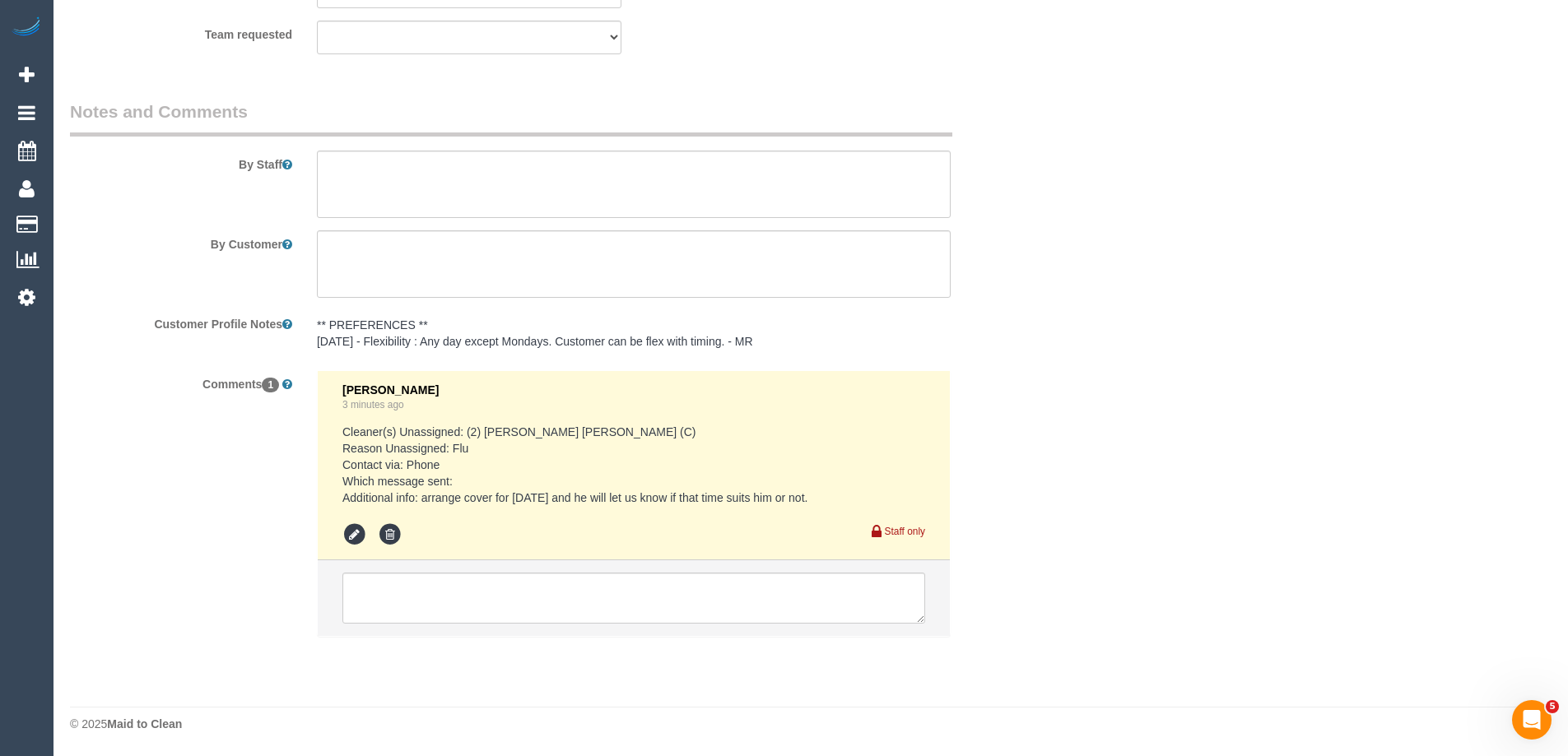
scroll to position [2026, 0]
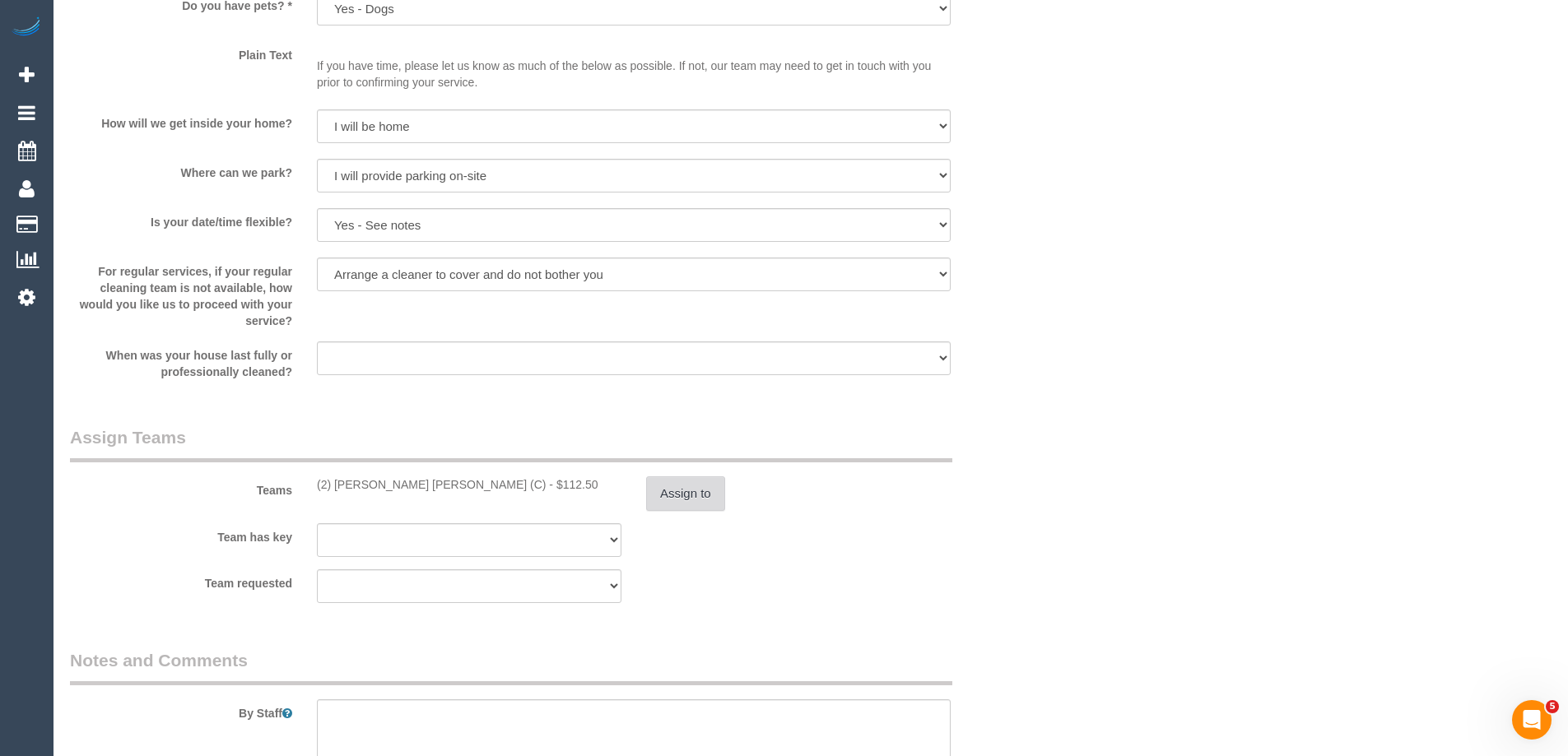
click at [685, 503] on button "Assign to" at bounding box center [685, 493] width 79 height 35
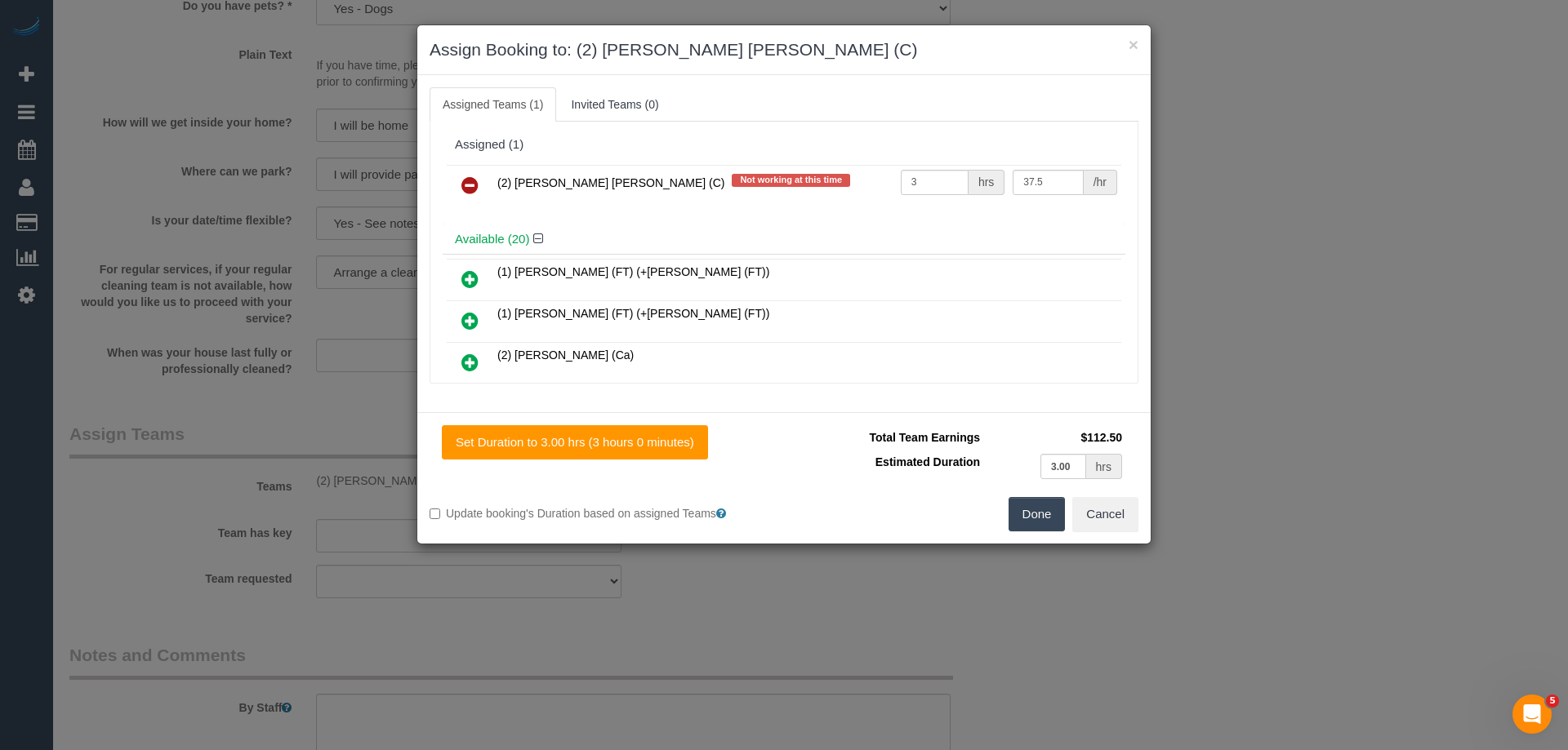
click at [473, 184] on icon at bounding box center [470, 185] width 17 height 20
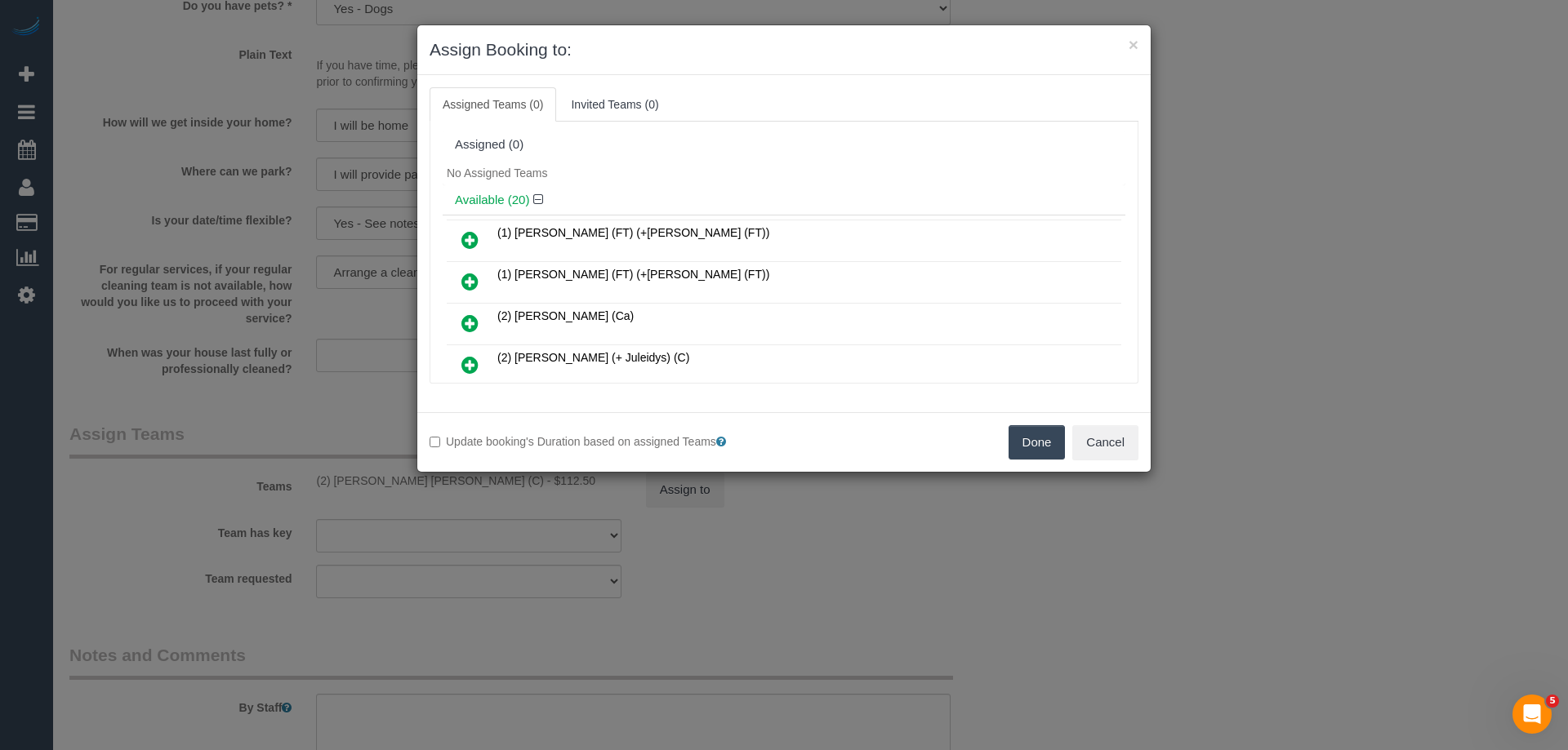
click at [1022, 449] on button "Done" at bounding box center [1037, 442] width 57 height 35
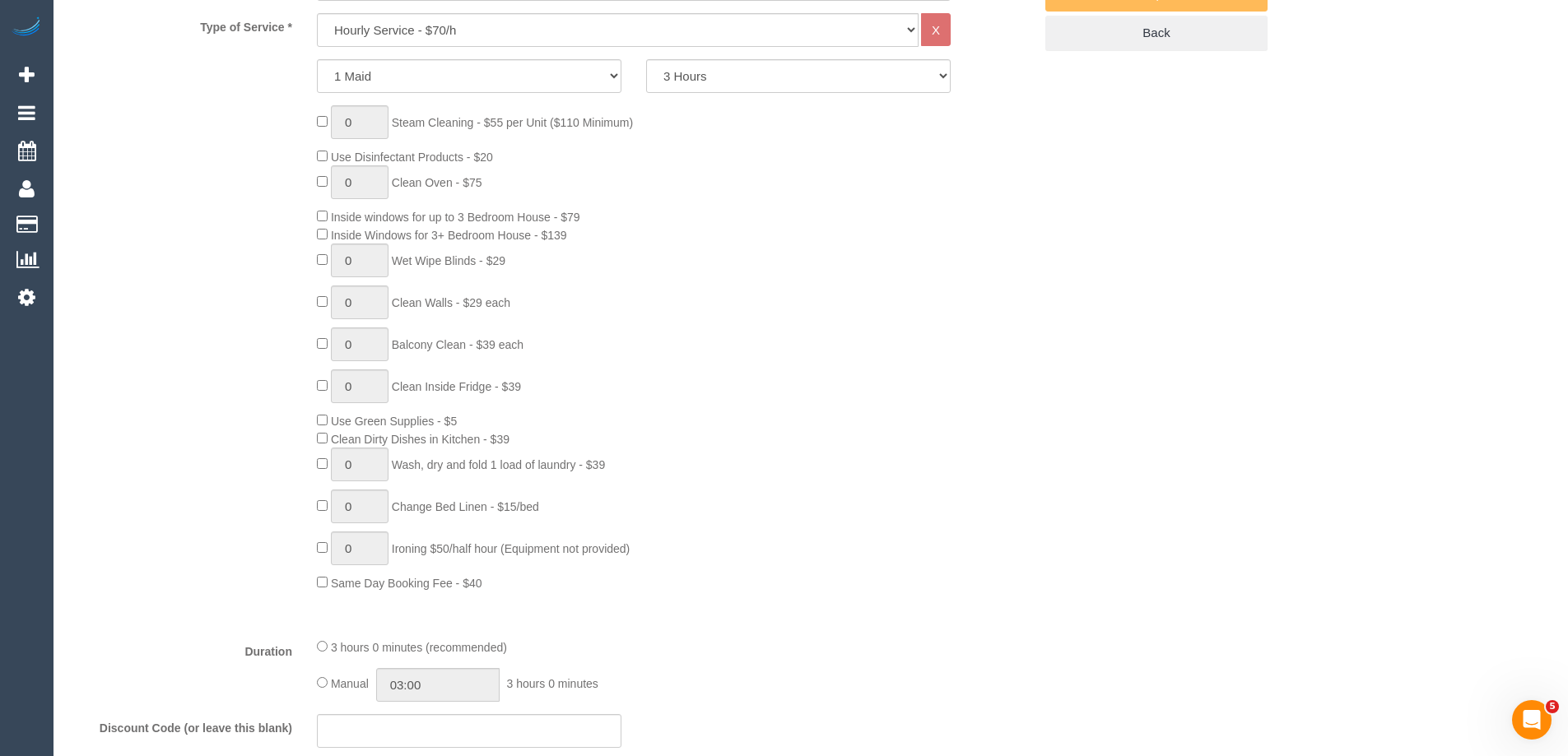
scroll to position [0, 0]
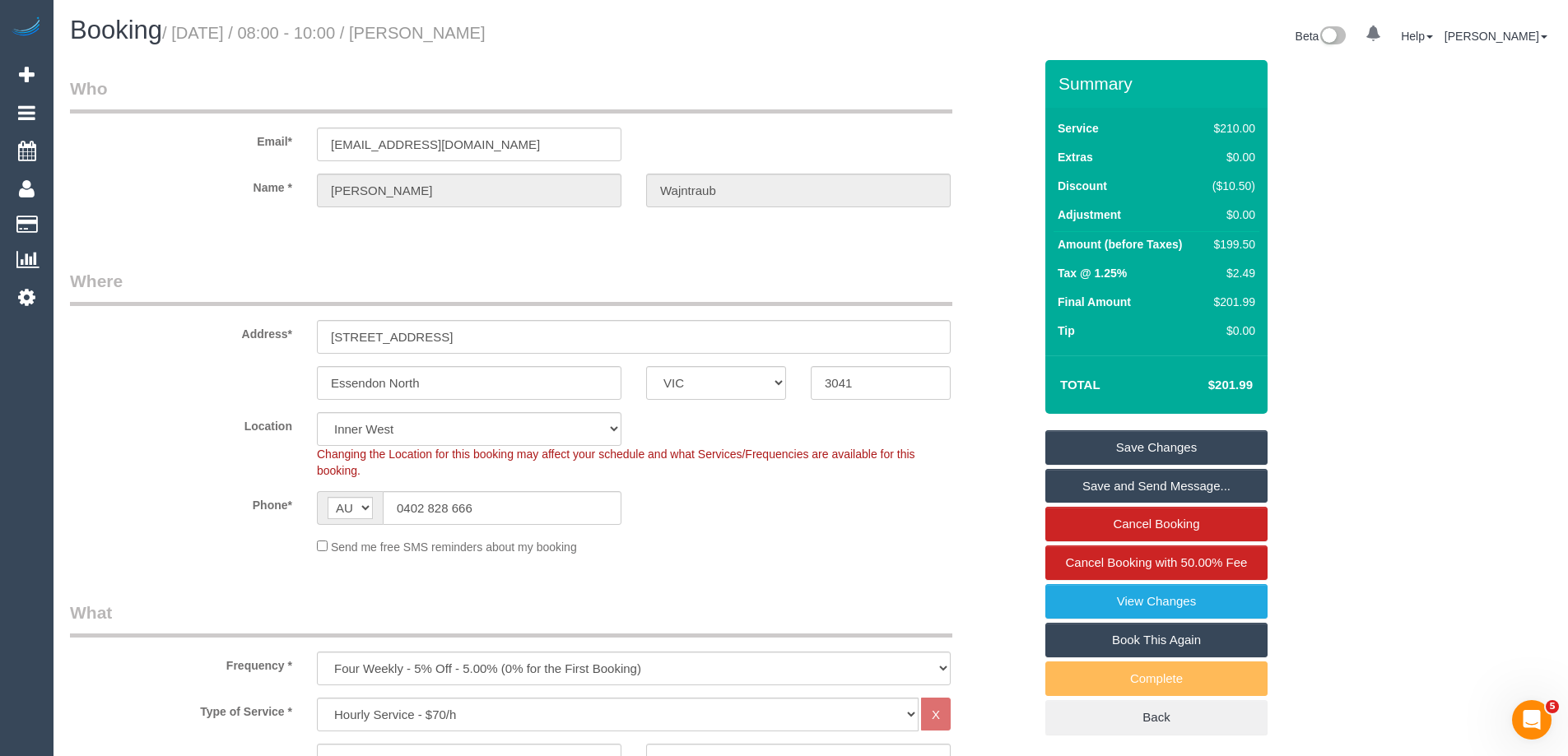
click at [1179, 442] on link "Save Changes" at bounding box center [1157, 448] width 222 height 35
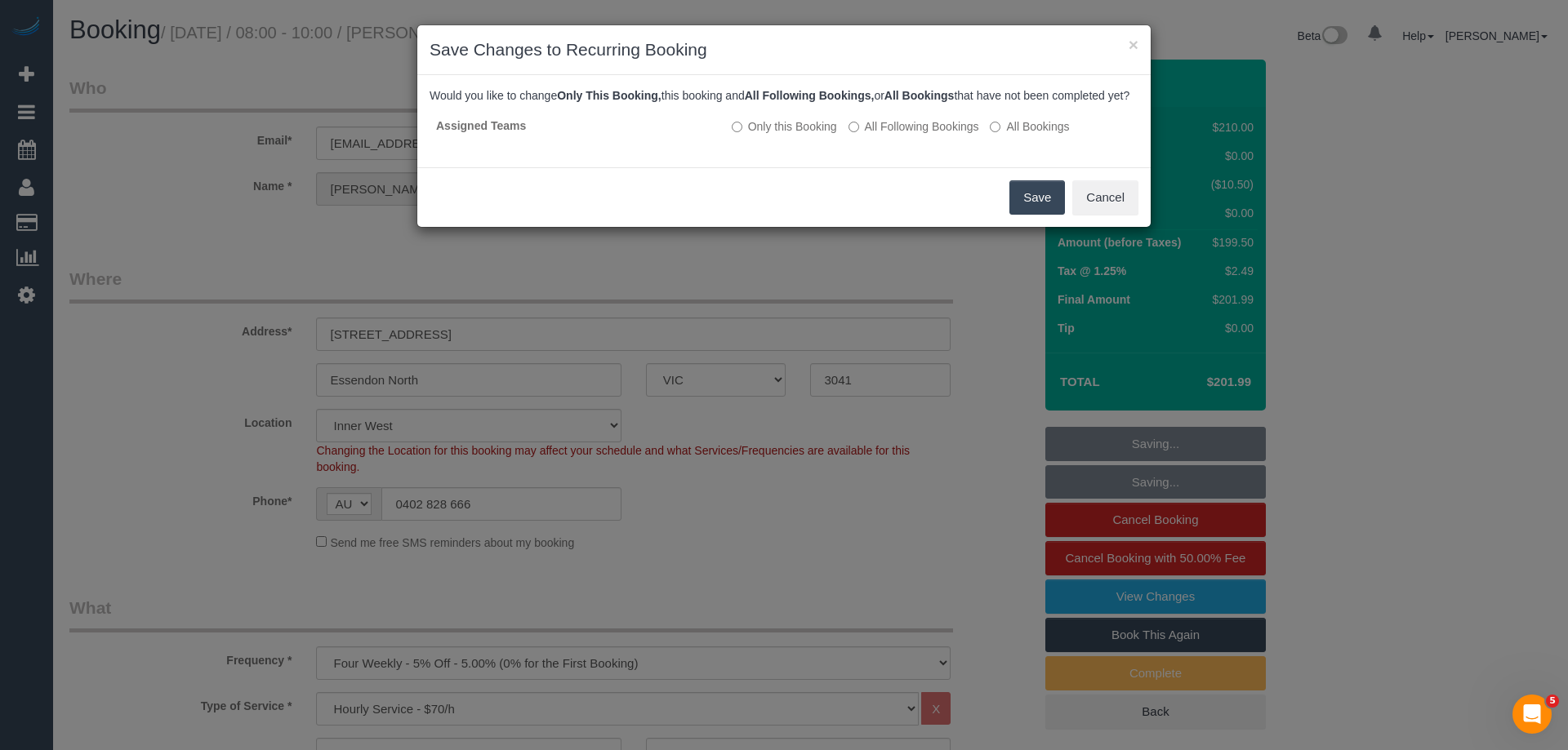
click at [1032, 214] on button "Save" at bounding box center [1037, 198] width 55 height 35
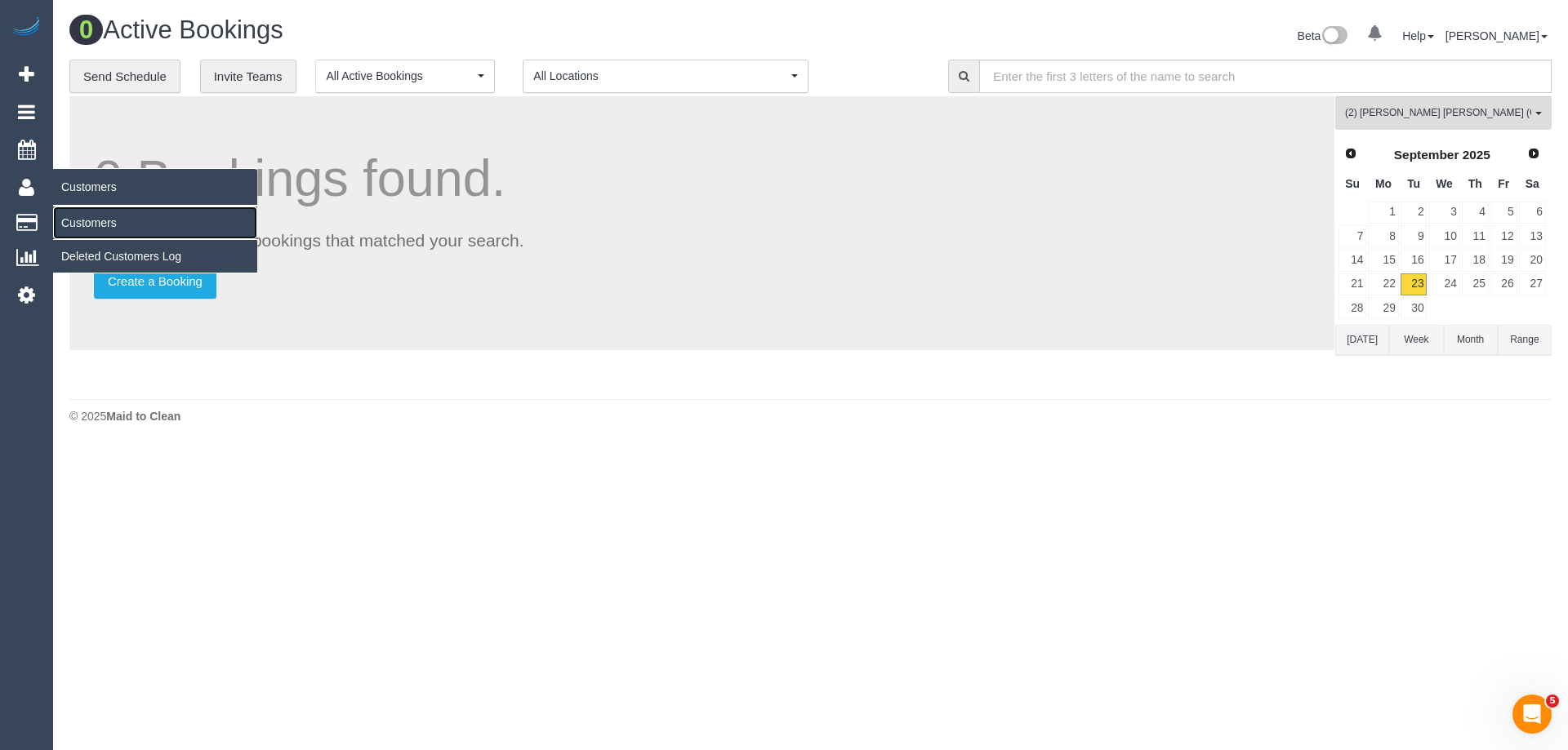
click at [95, 226] on link "Customers" at bounding box center [155, 222] width 204 height 33
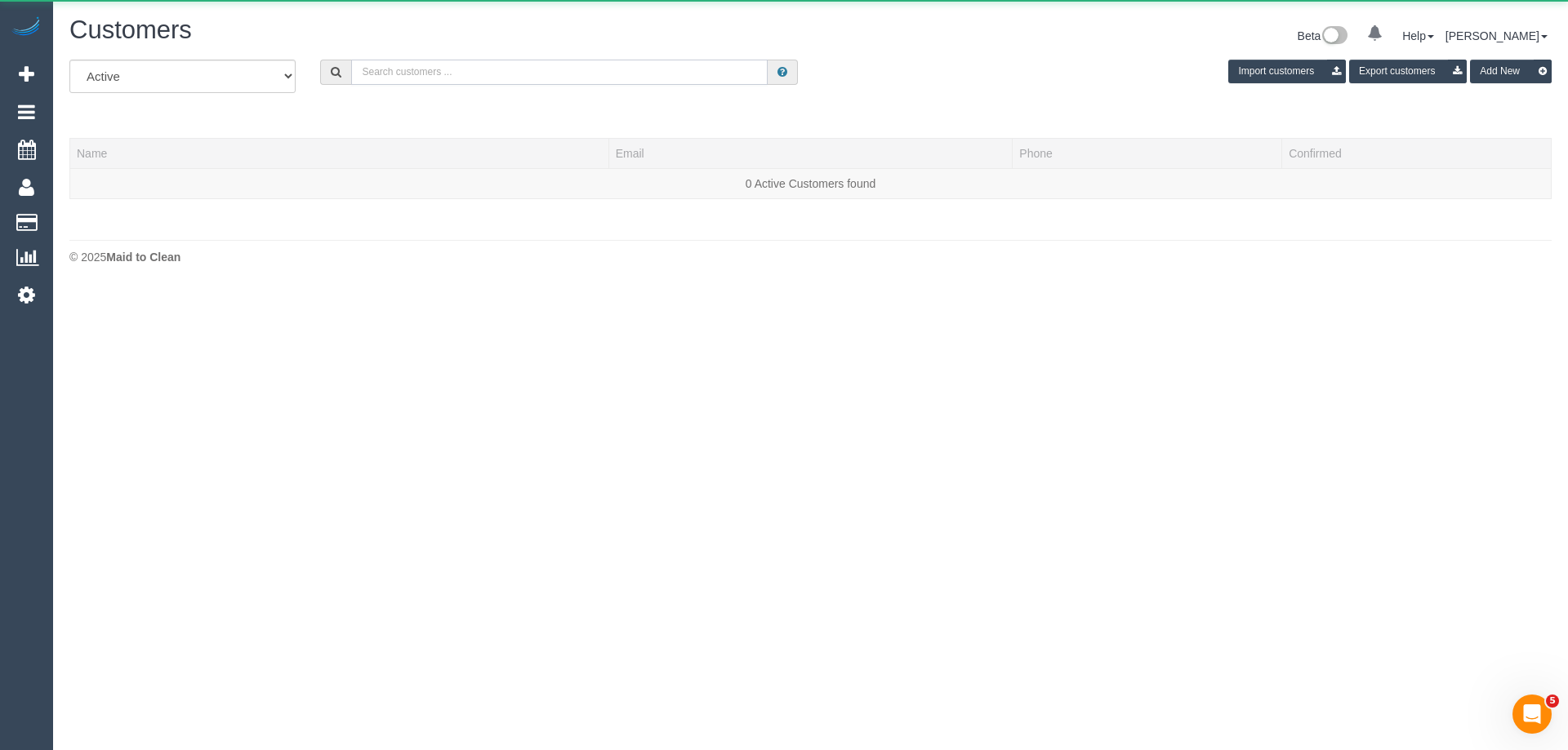
click at [591, 76] on input "text" at bounding box center [560, 72] width 416 height 25
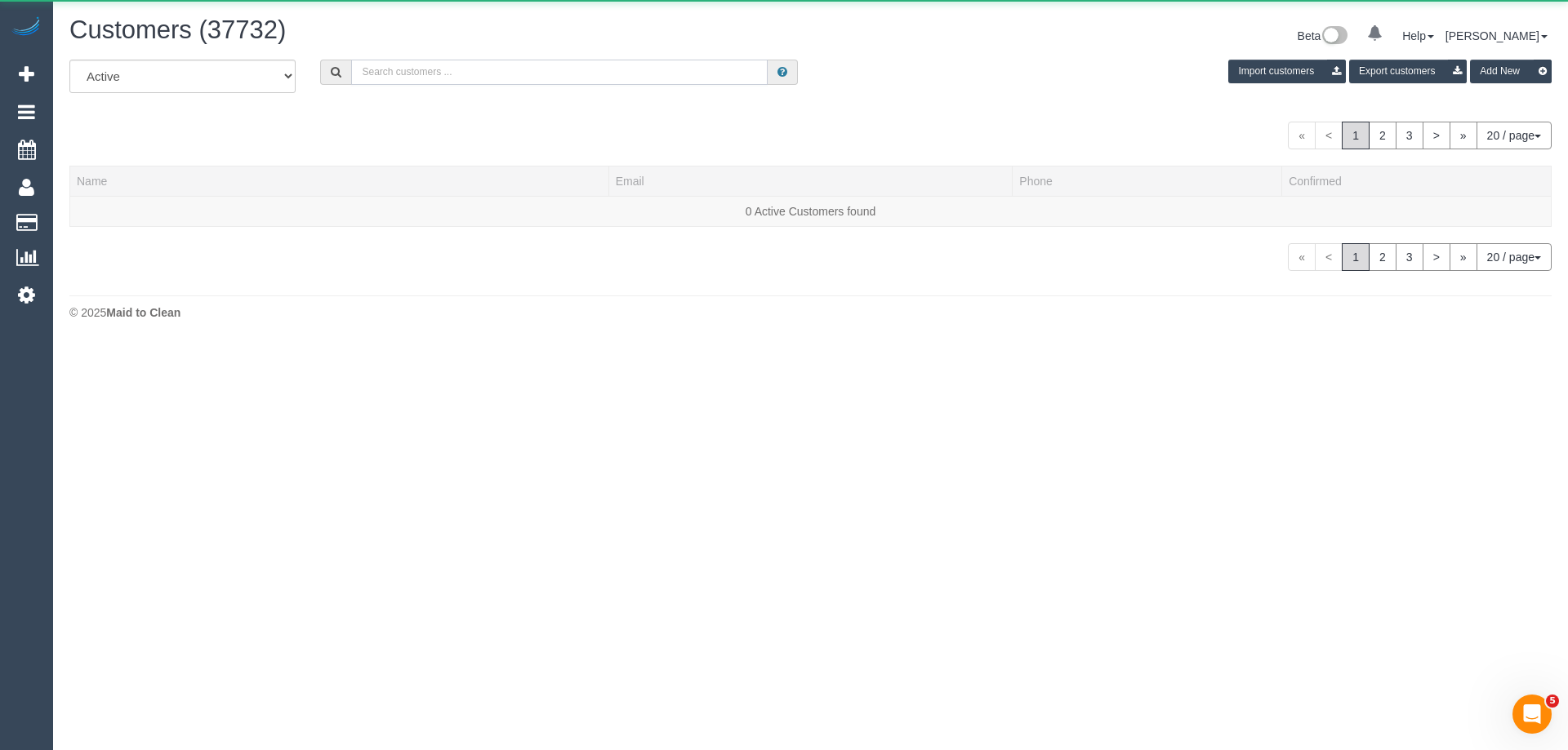
paste input "alexbenski@hotmail.com"
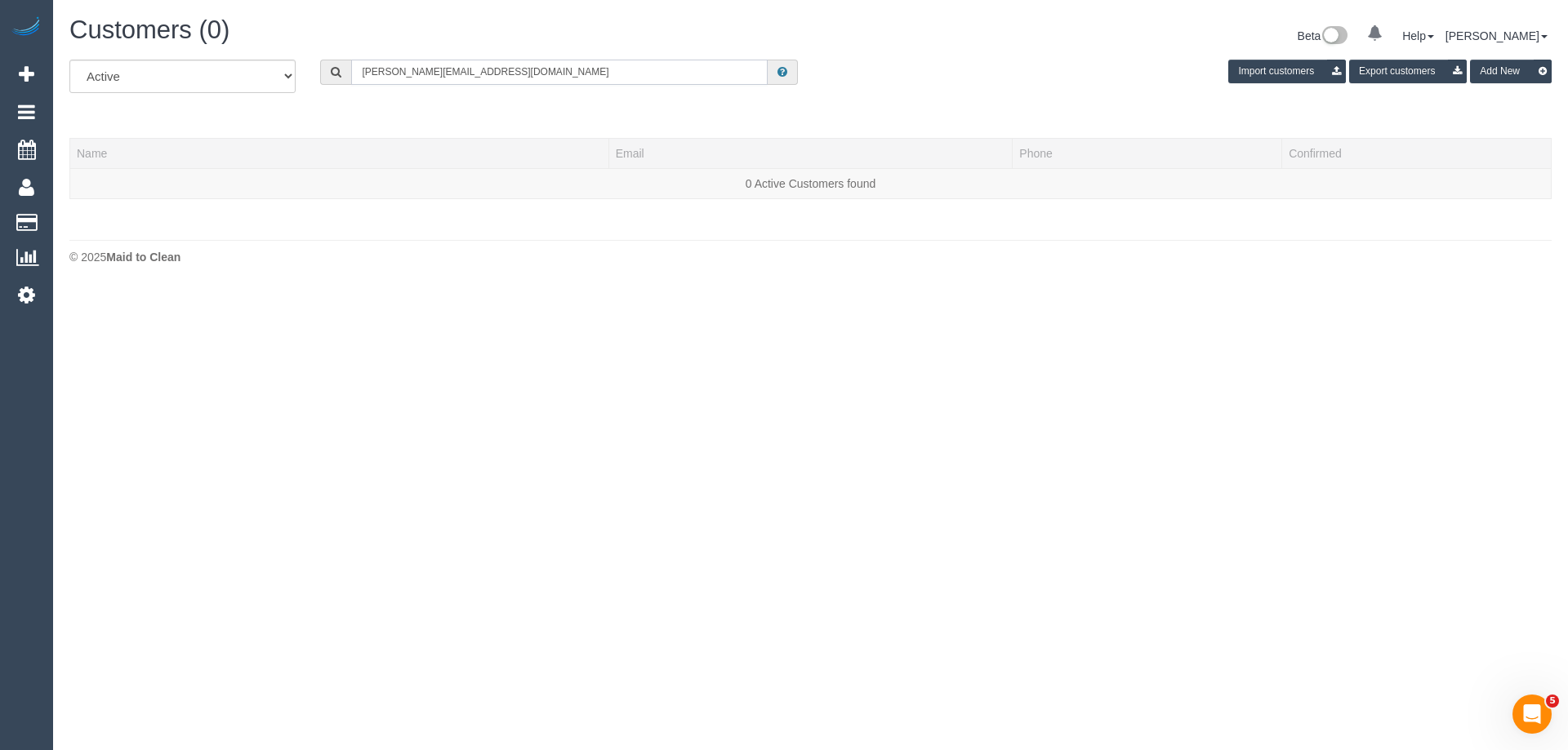
click at [533, 76] on input "alexbenski@hotmail.com" at bounding box center [560, 72] width 416 height 25
paste input "0423831314"
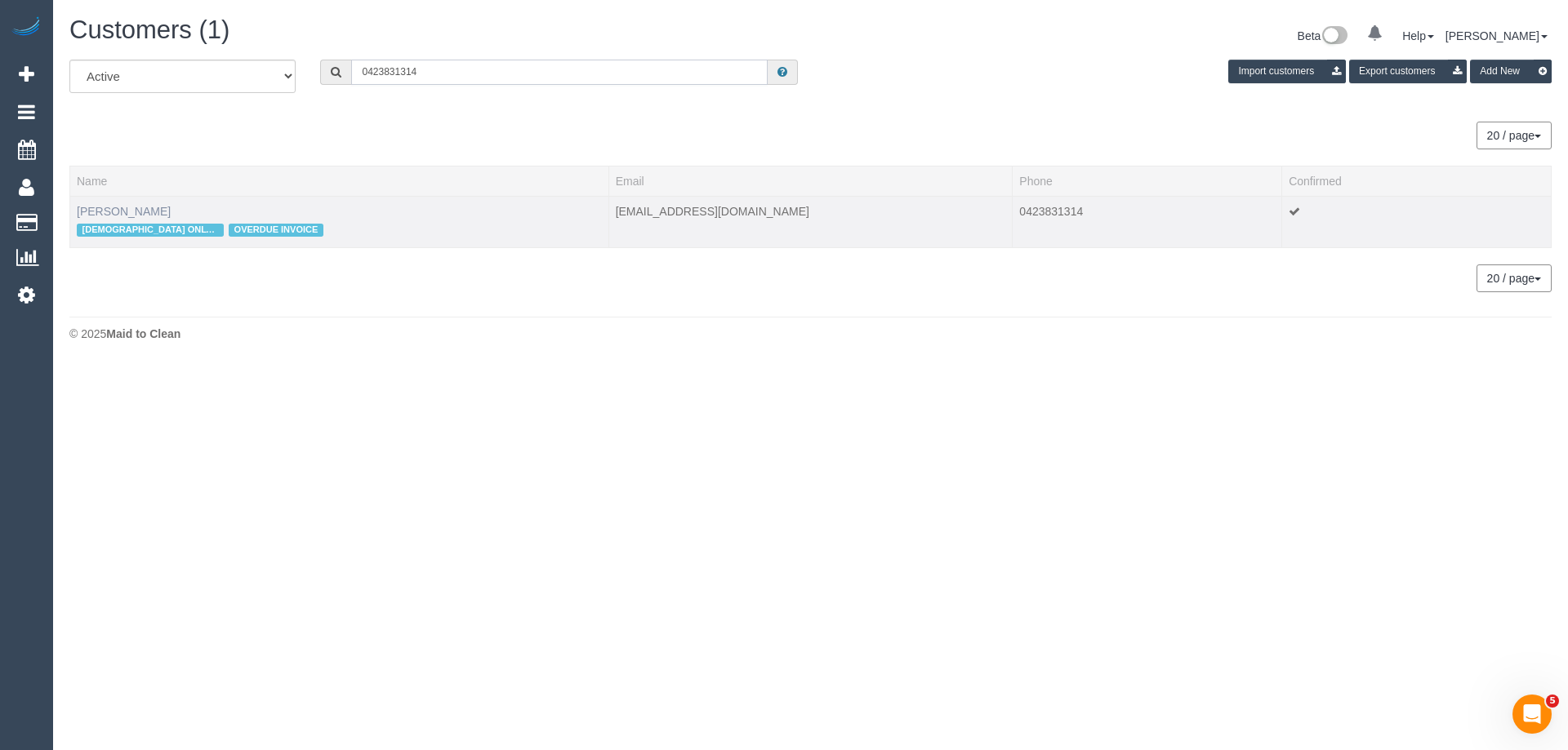
type input "0423831314"
click at [91, 209] on link "Alex Benski" at bounding box center [124, 211] width 94 height 13
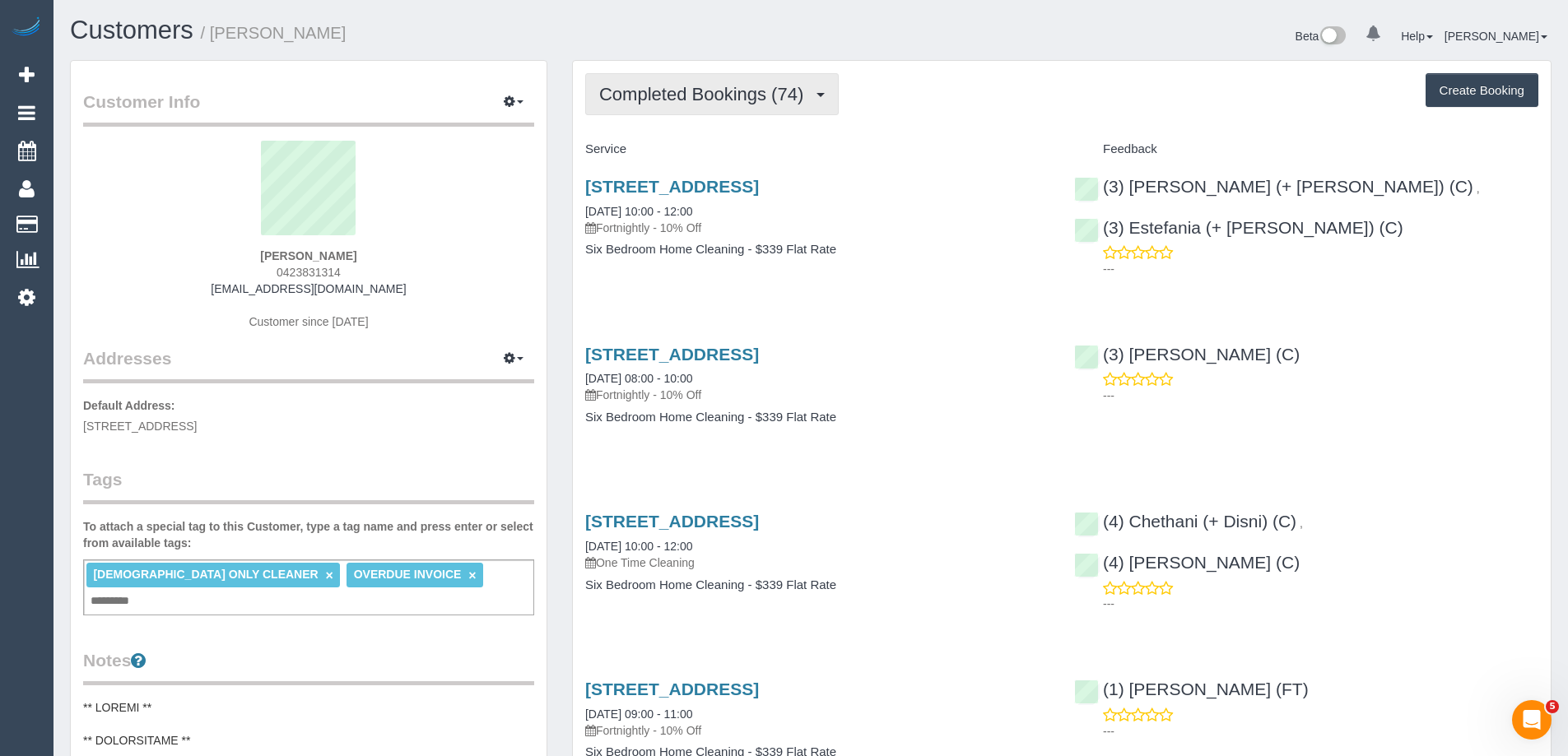
click at [715, 93] on span "Completed Bookings (74)" at bounding box center [705, 94] width 213 height 21
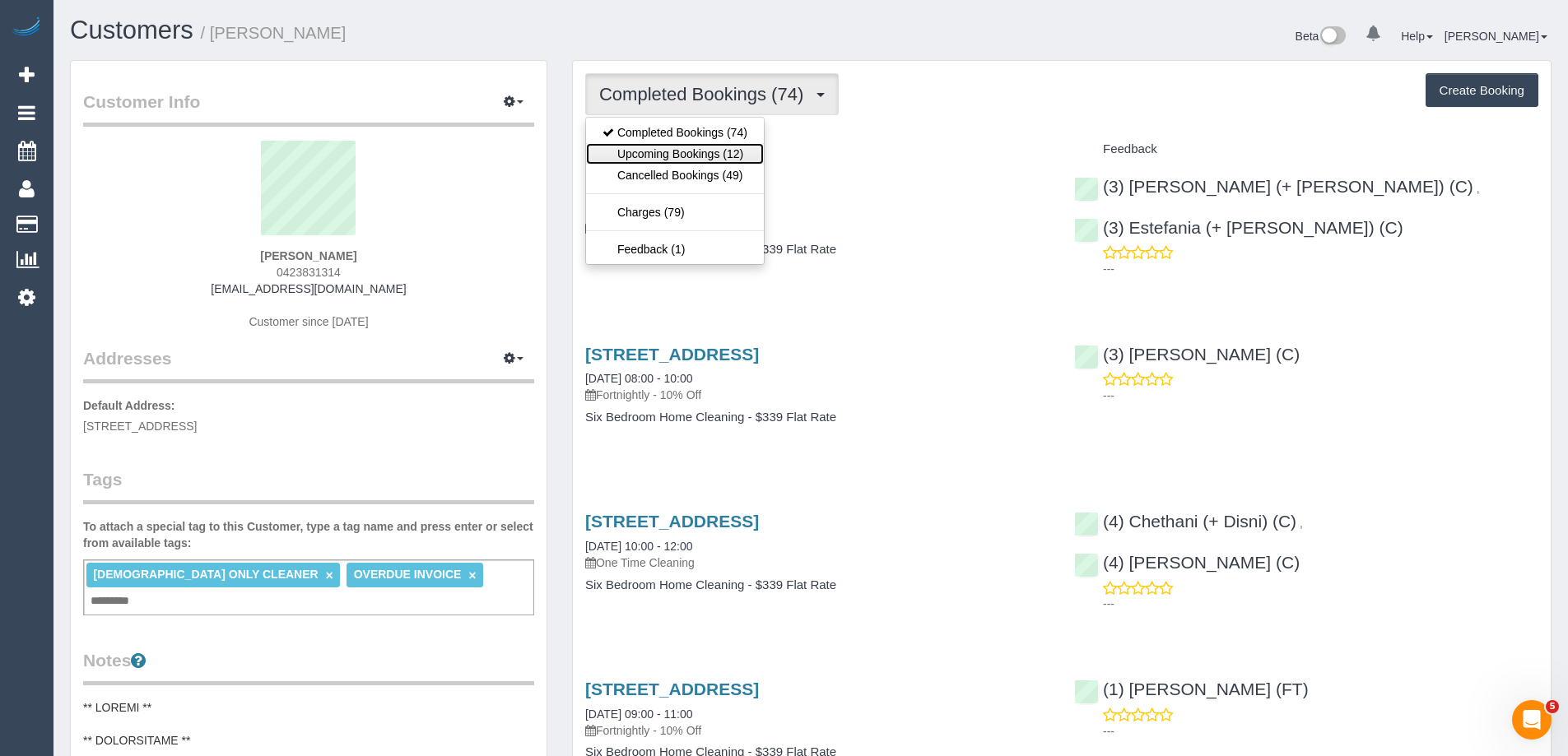
click at [682, 160] on link "Upcoming Bookings (12)" at bounding box center [675, 154] width 178 height 22
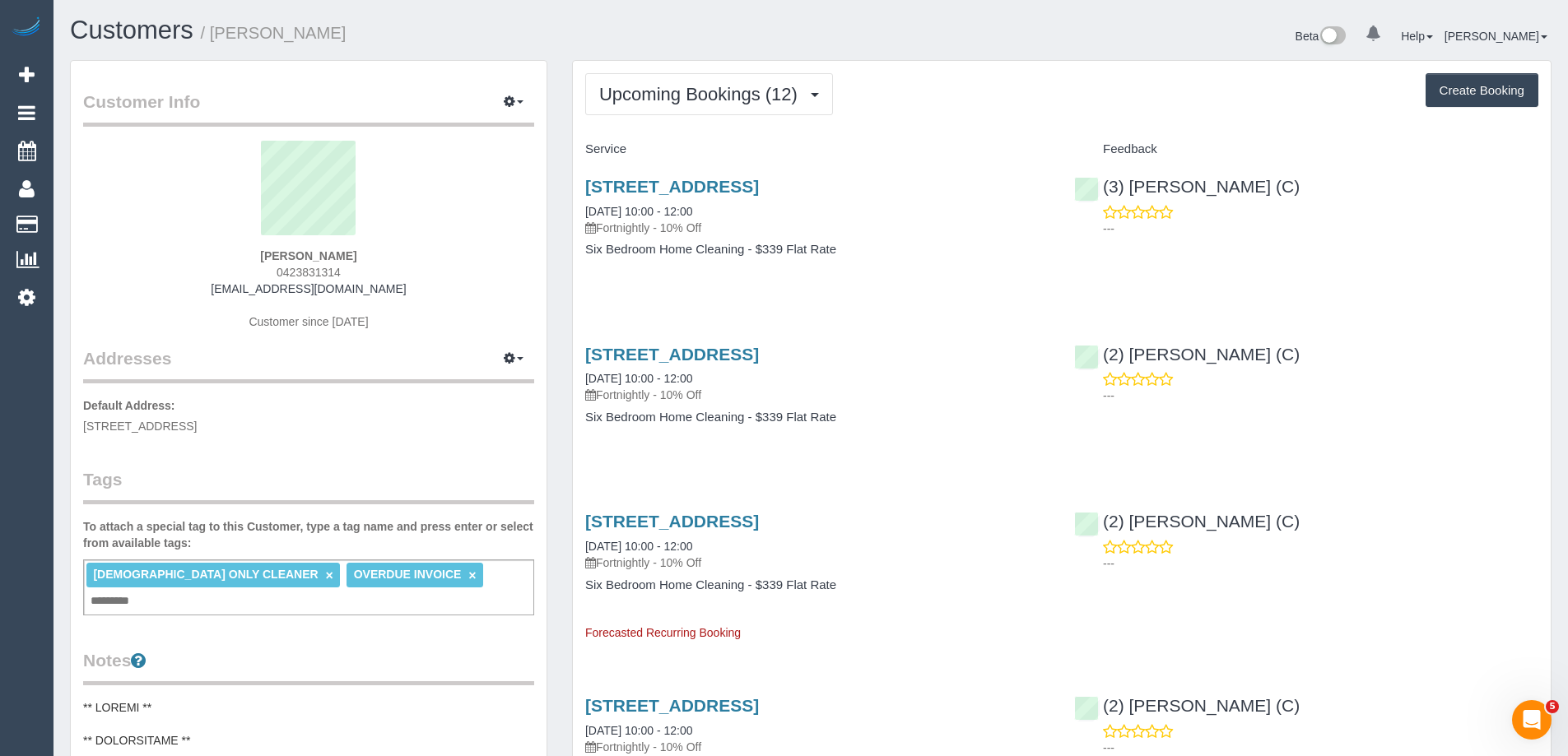
drag, startPoint x: 261, startPoint y: 253, endPoint x: 365, endPoint y: 255, distance: 104.0
click at [365, 255] on div "Alex Benski 0423831314 abenski86@gmail.com Customer since 2020" at bounding box center [309, 243] width 451 height 205
copy strong "Alex Benski"
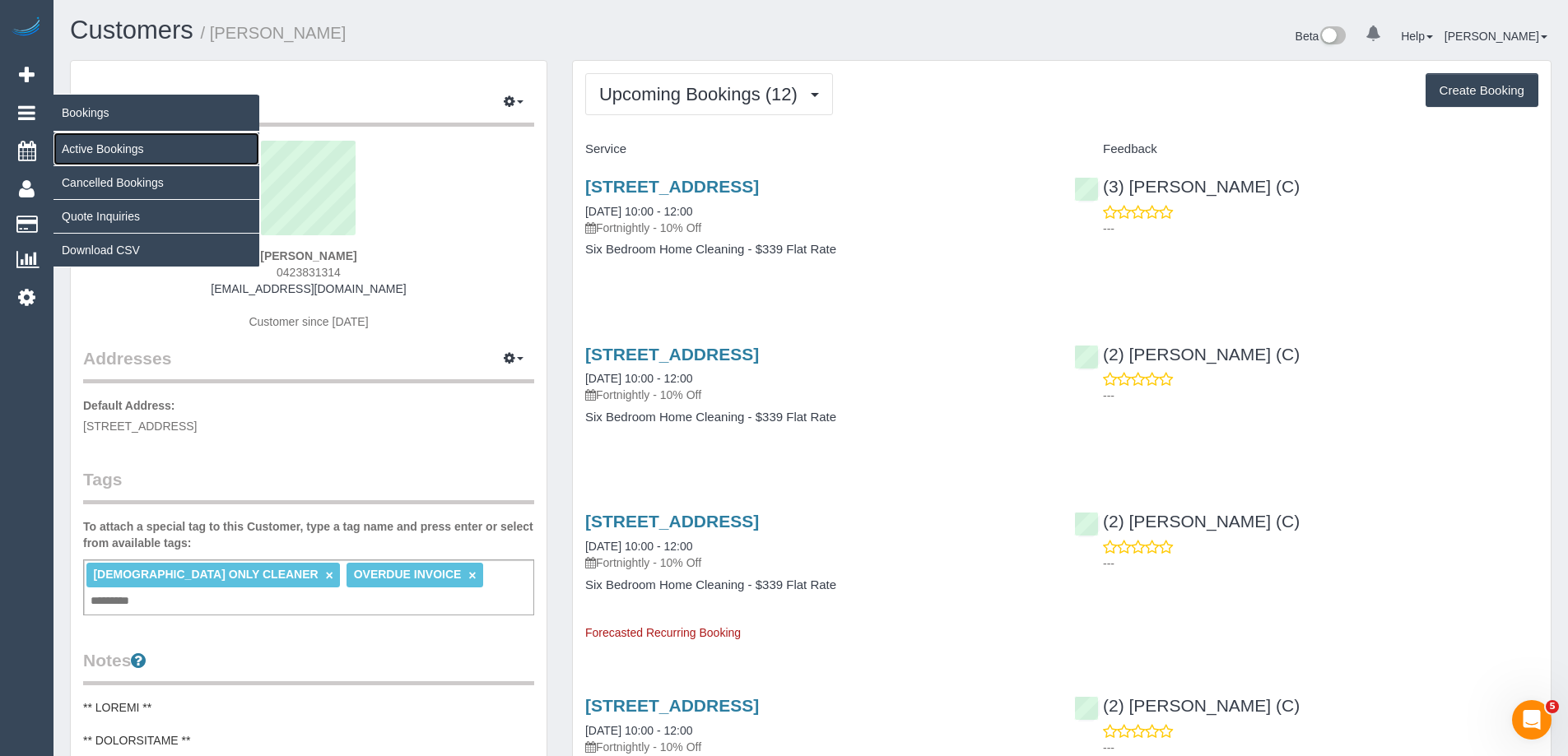
click at [101, 152] on link "Active Bookings" at bounding box center [156, 149] width 205 height 33
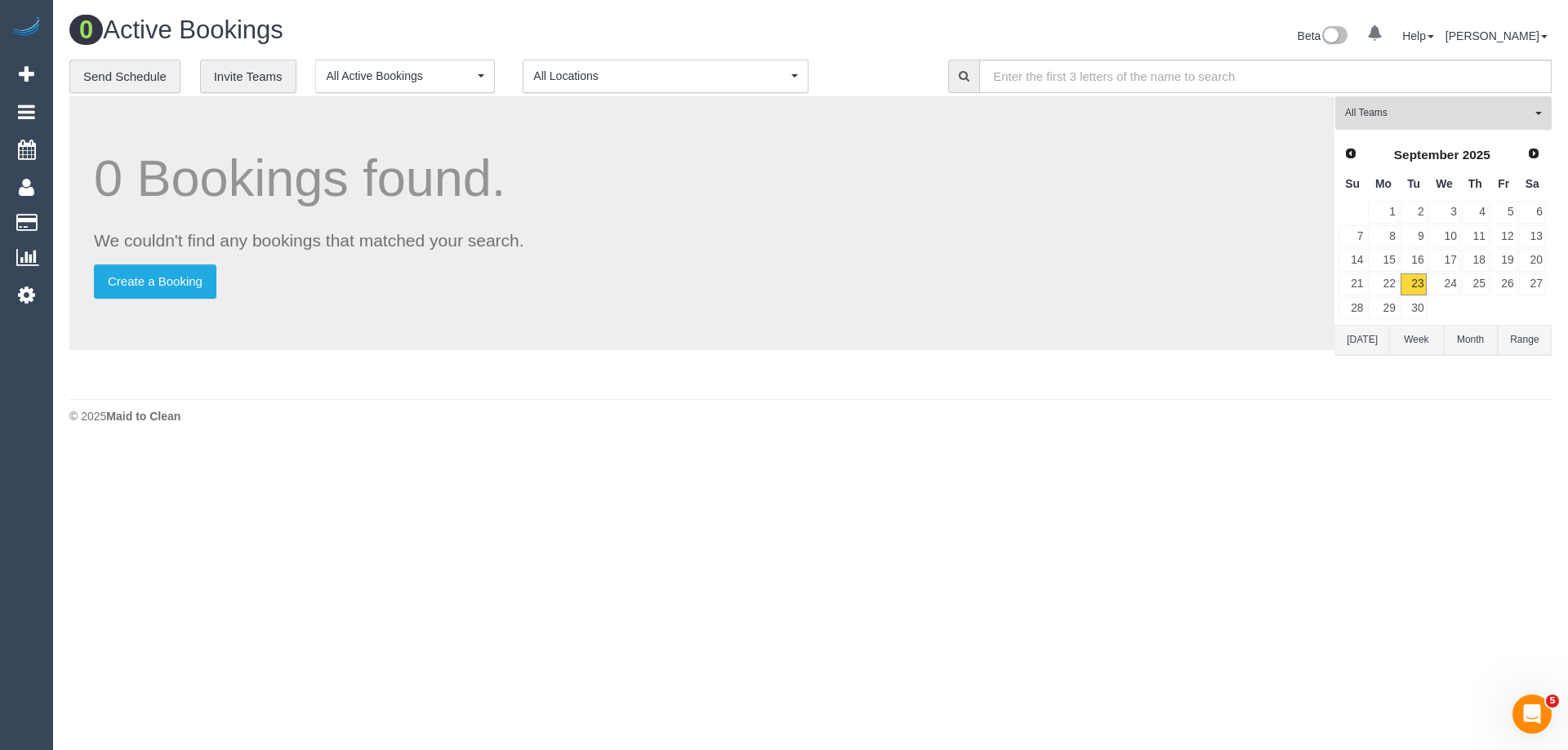
click at [1425, 105] on button "All Teams" at bounding box center [1443, 113] width 216 height 34
click at [1421, 143] on link "Remove Team Filters" at bounding box center [1443, 139] width 214 height 21
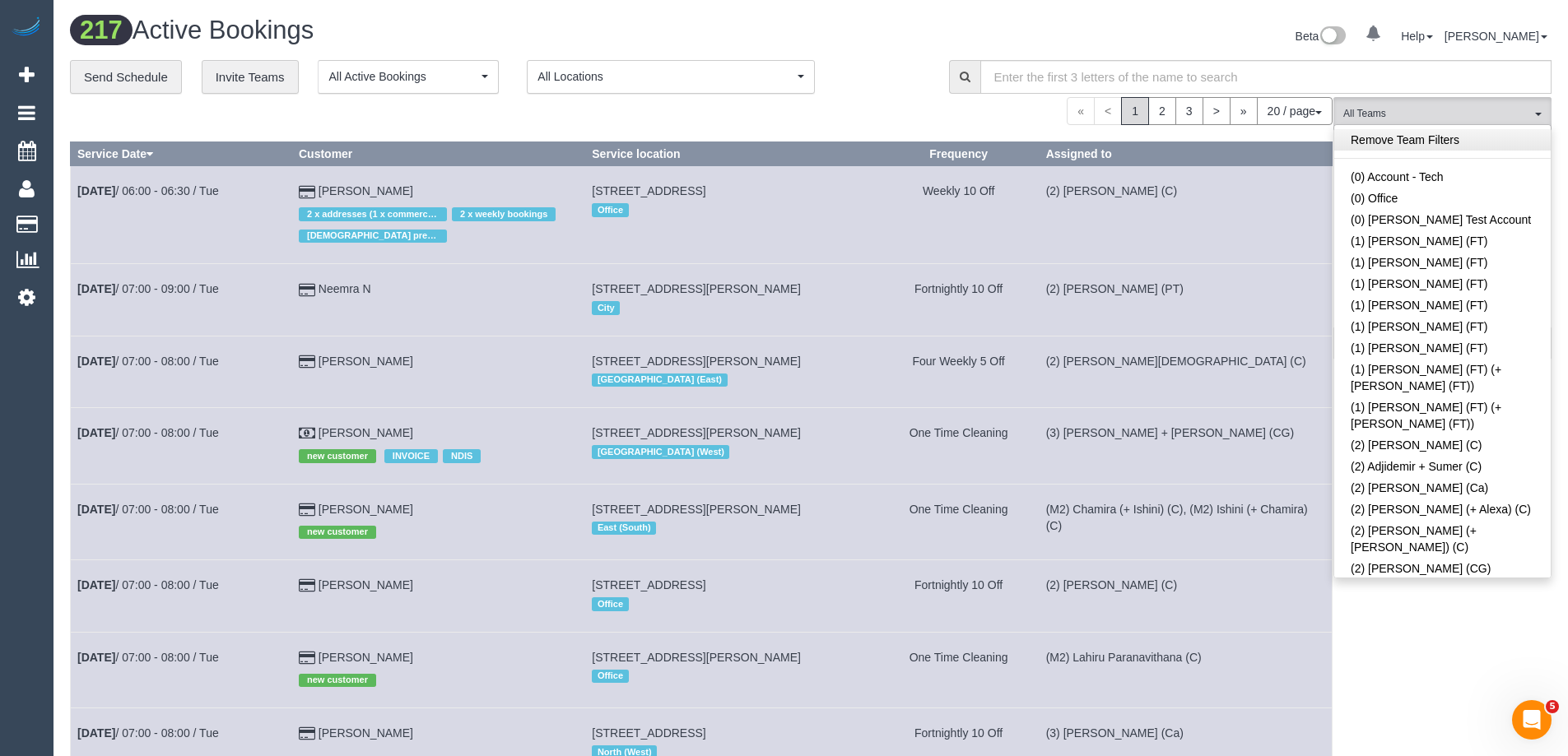
click at [1426, 137] on link "Remove Team Filters" at bounding box center [1442, 140] width 216 height 22
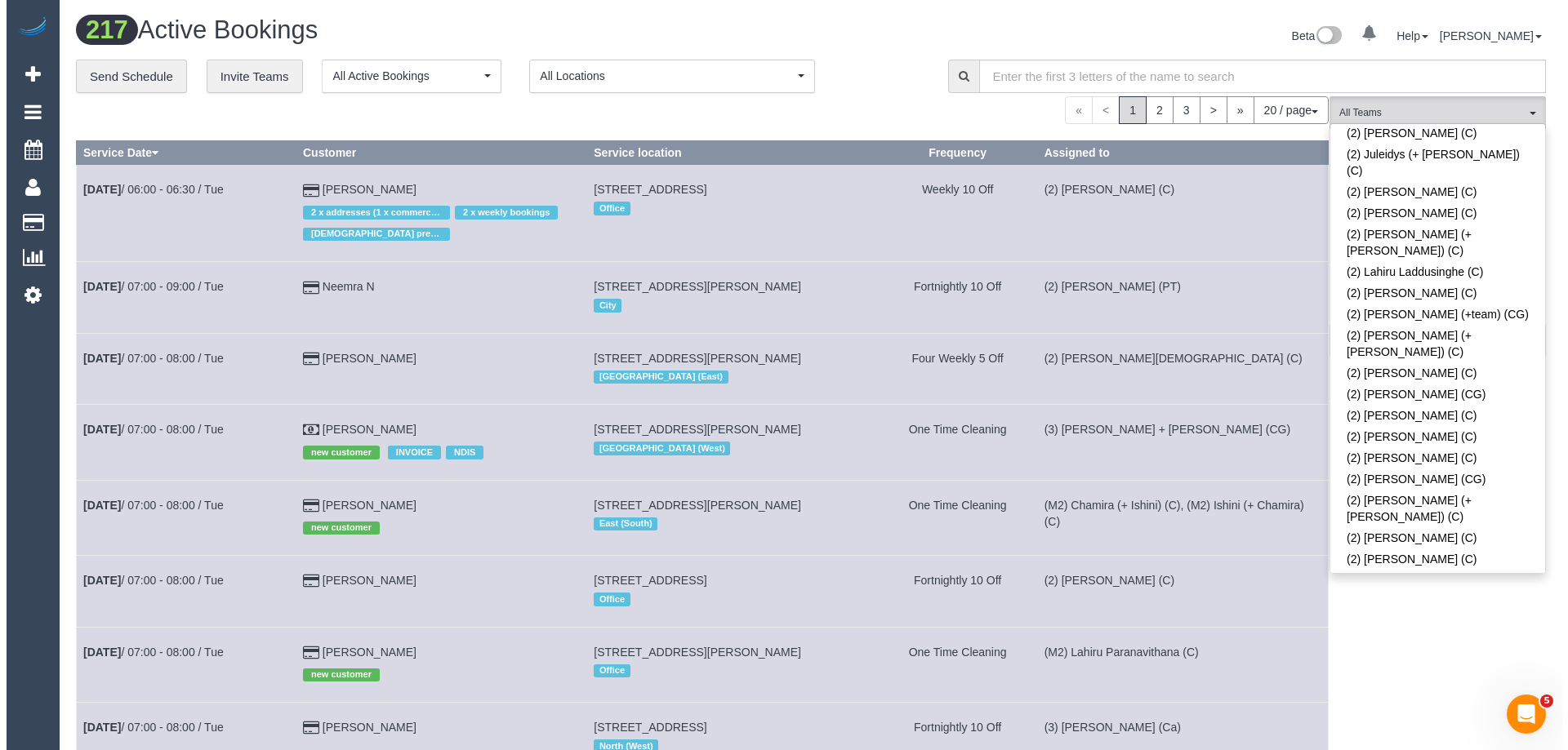
scroll to position [2097, 0]
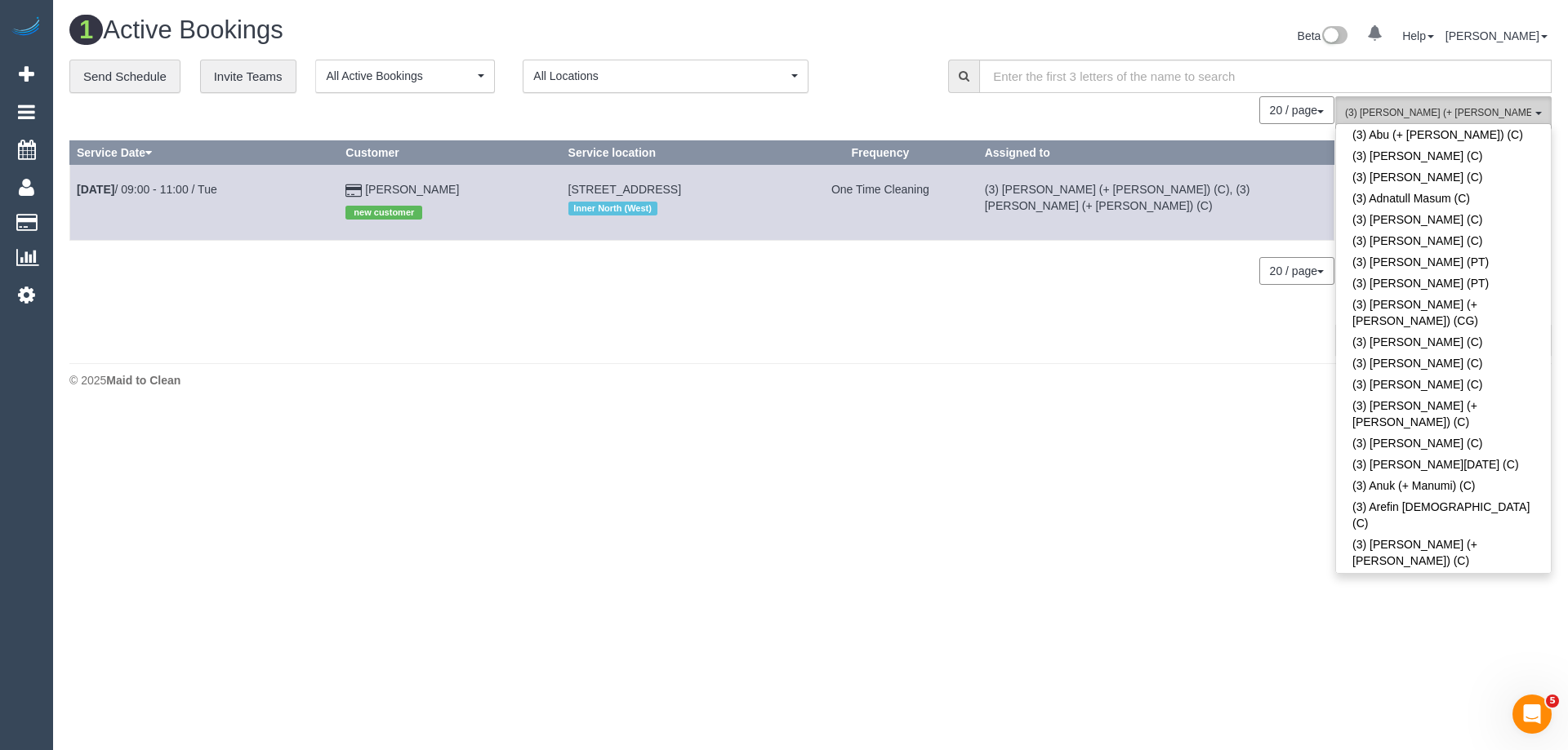
click at [1394, 106] on span "(3) [PERSON_NAME] (+ [PERSON_NAME]) (C)" at bounding box center [1438, 113] width 186 height 14
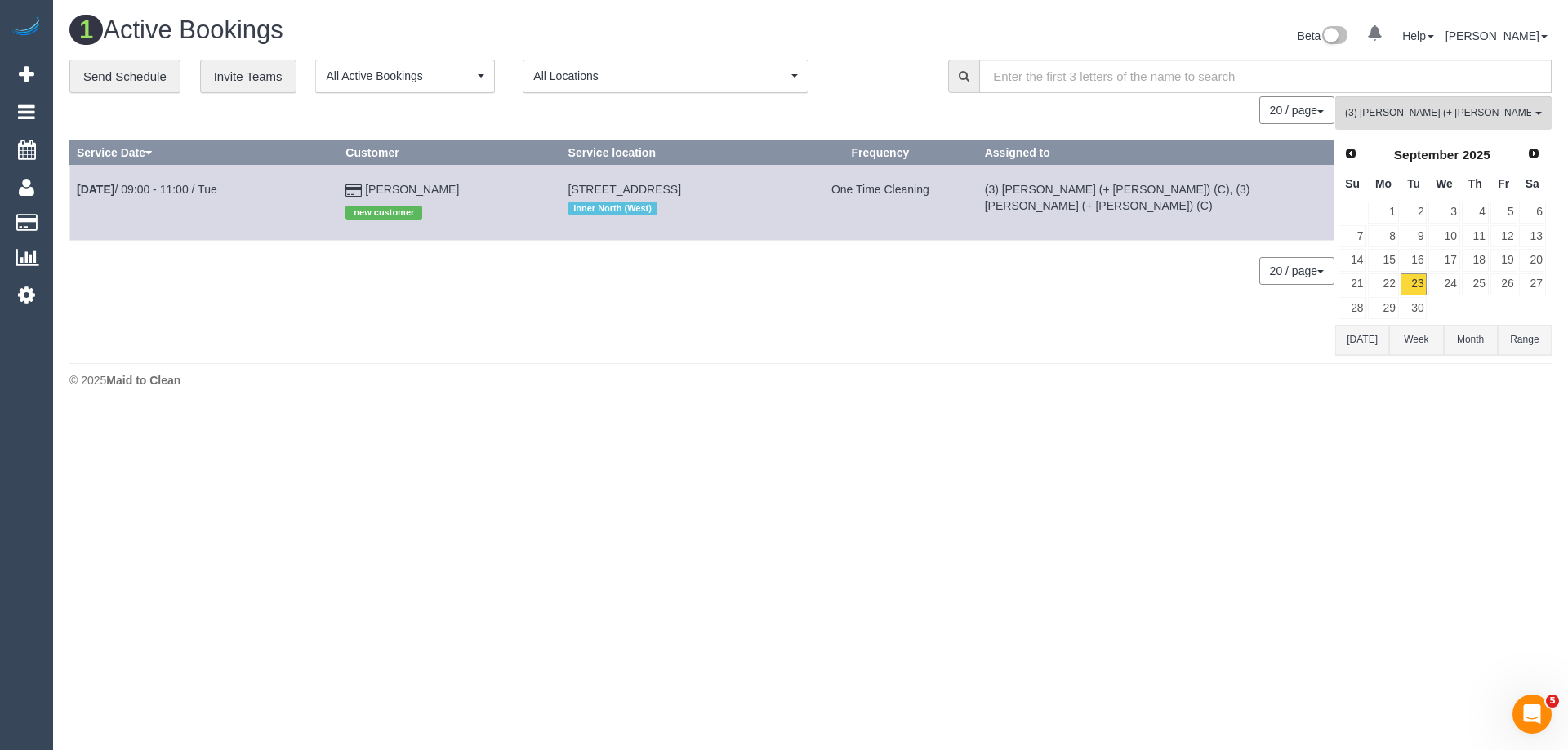
click at [1354, 348] on button "Today" at bounding box center [1362, 340] width 54 height 30
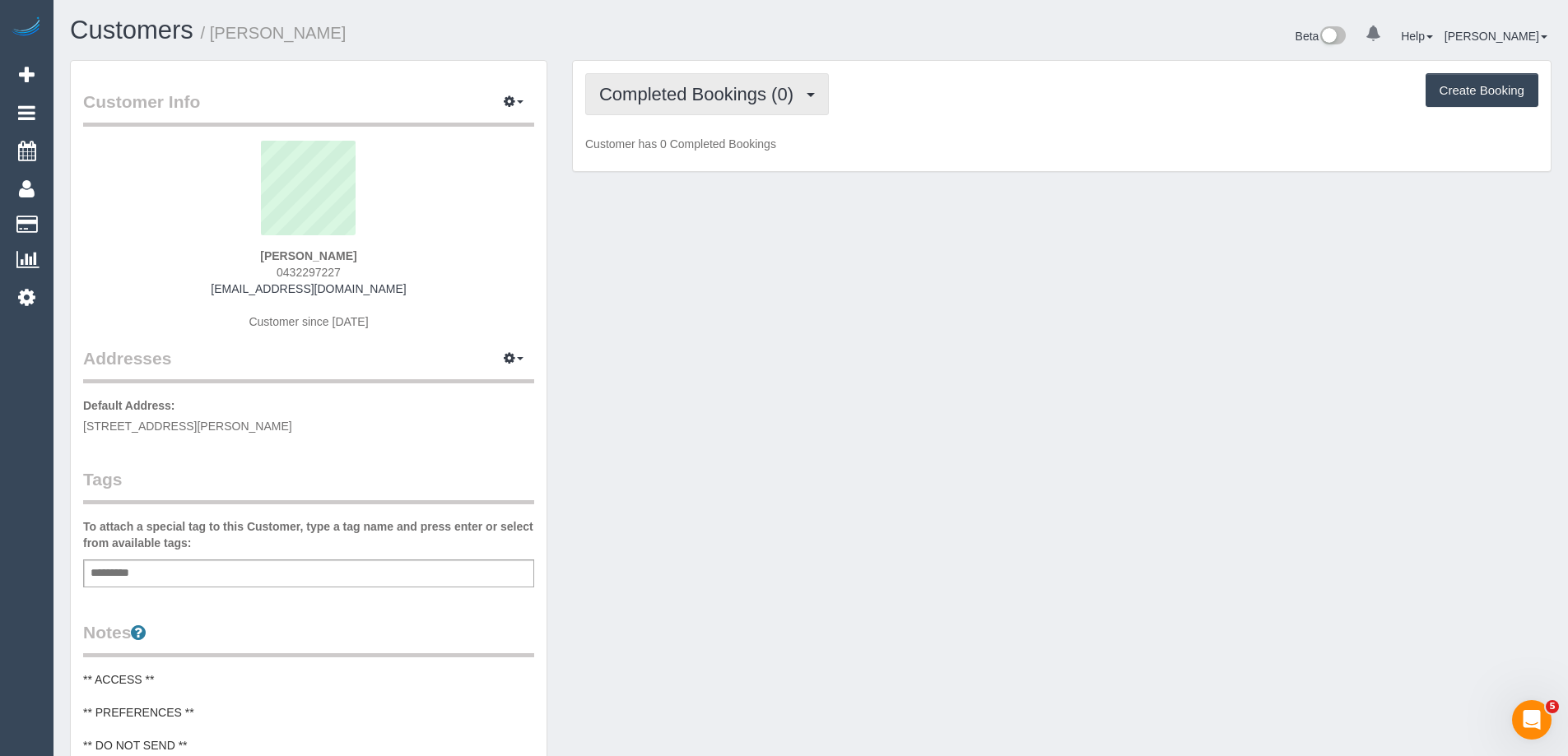
click at [727, 111] on button "Completed Bookings (0)" at bounding box center [708, 94] width 244 height 42
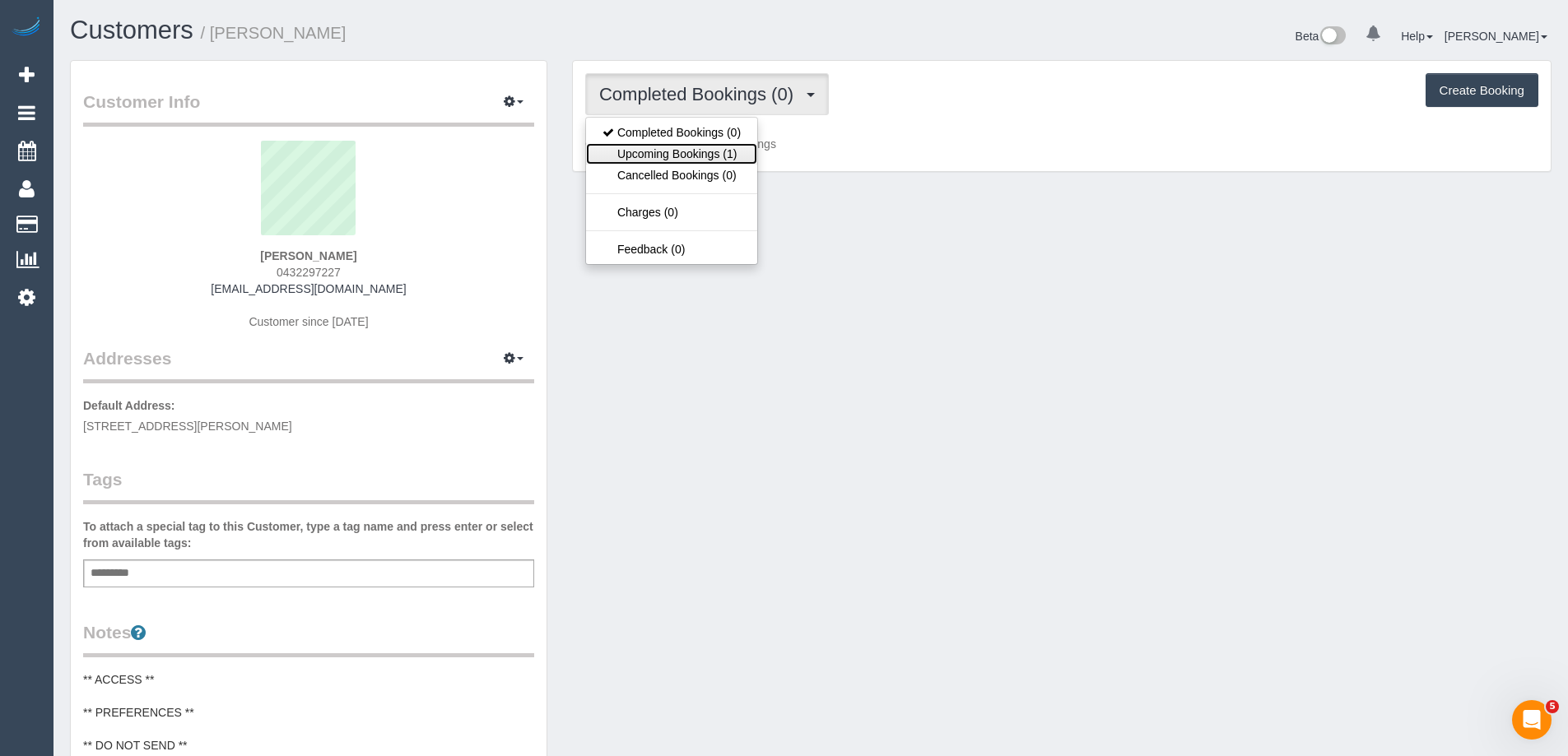
click at [740, 150] on link "Upcoming Bookings (1)" at bounding box center [671, 154] width 171 height 22
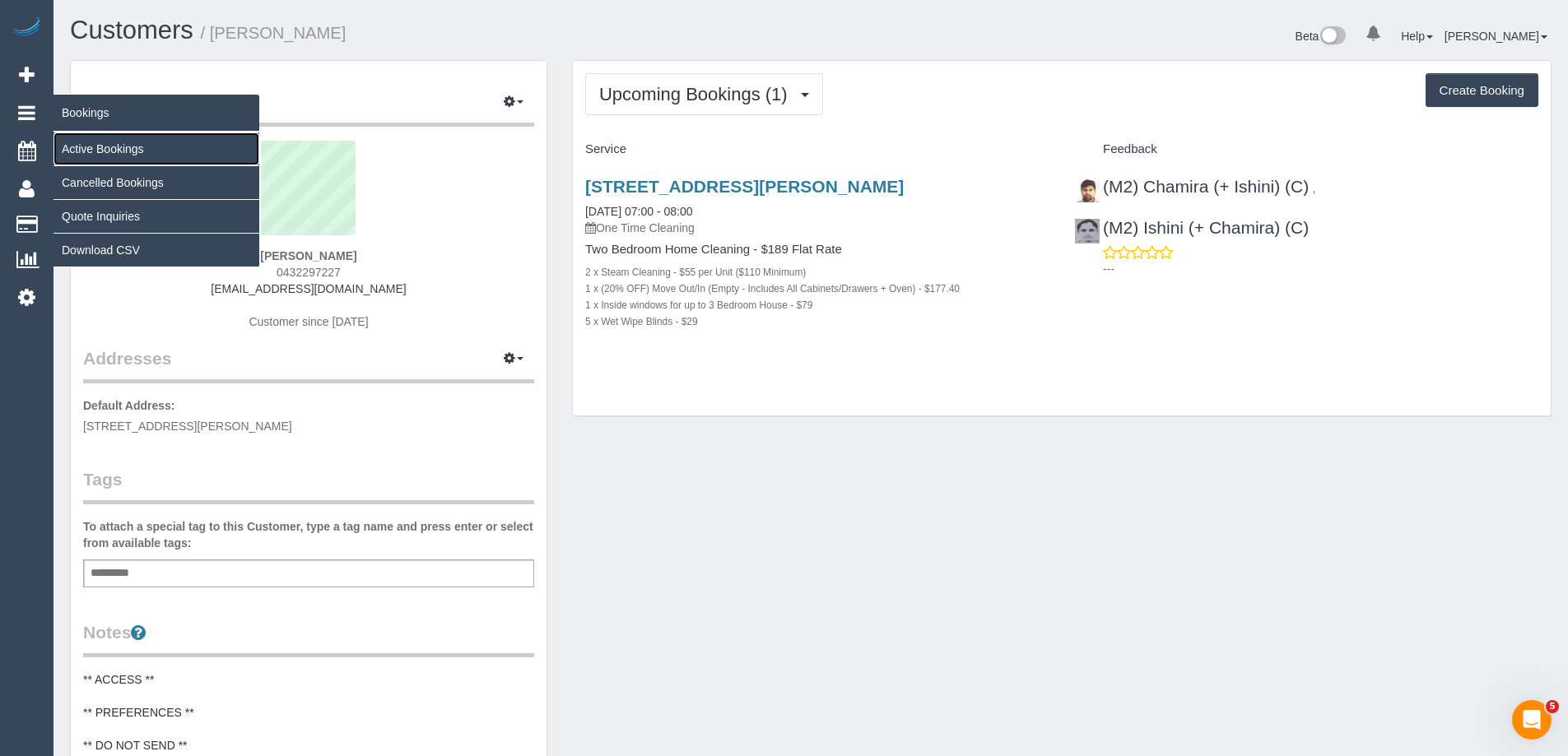
click at [107, 155] on link "Active Bookings" at bounding box center [156, 149] width 205 height 33
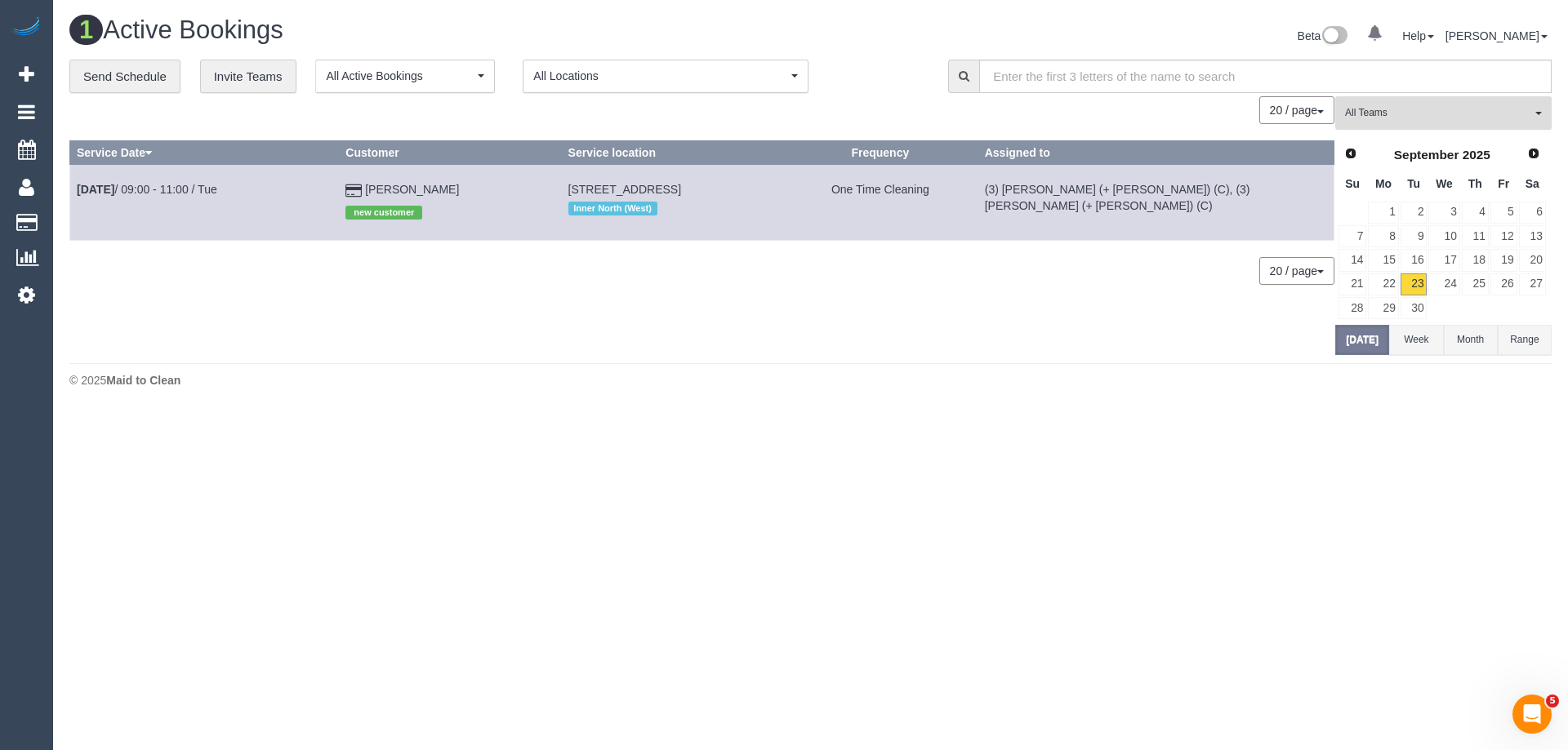
click at [1394, 108] on span "All Teams" at bounding box center [1438, 113] width 186 height 14
click at [1401, 134] on link "Remove Team Filters" at bounding box center [1443, 139] width 214 height 21
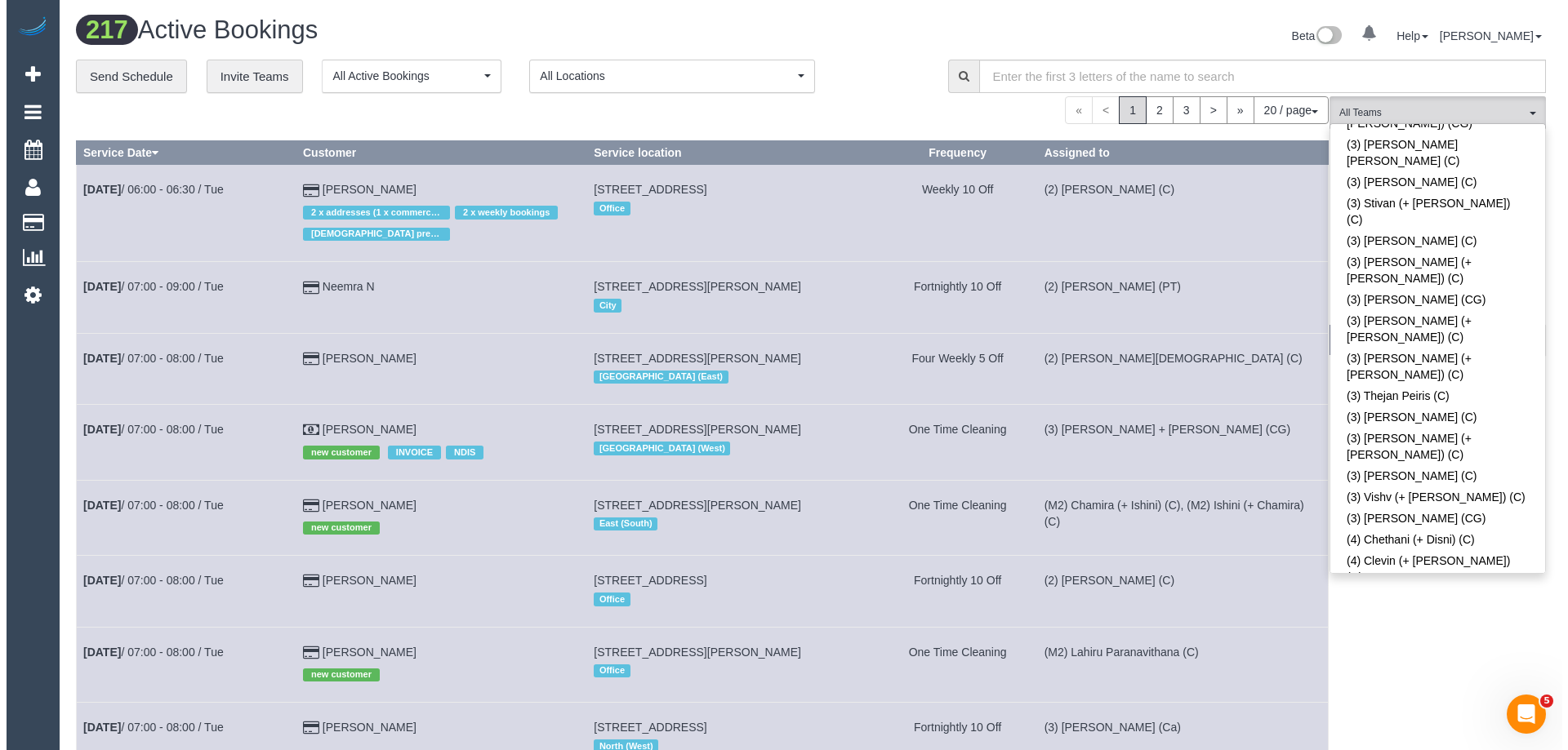
scroll to position [5137, 0]
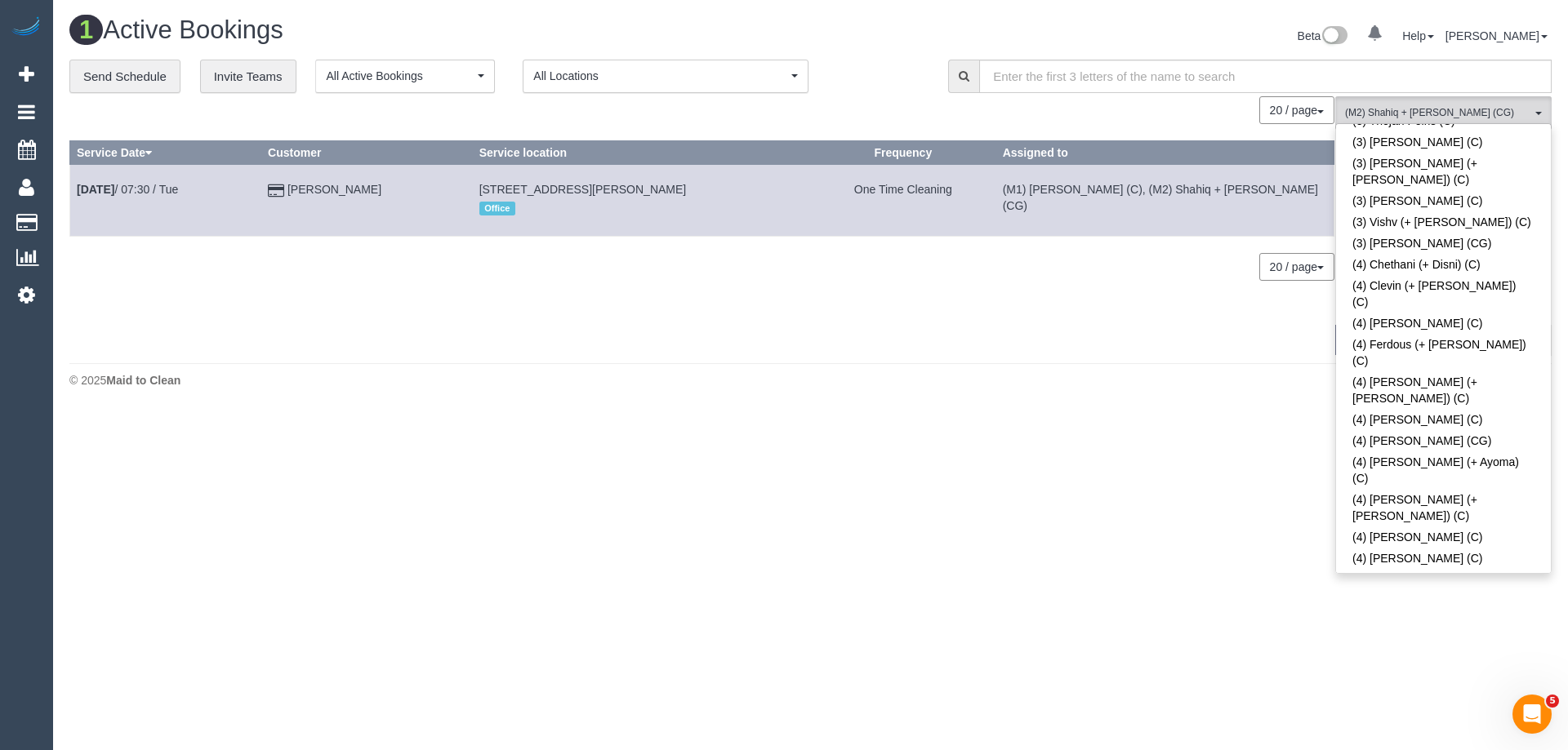
click at [809, 332] on div "0 Bookings found. We couldn't find any bookings that matched your search. Creat…" at bounding box center [702, 225] width 1265 height 258
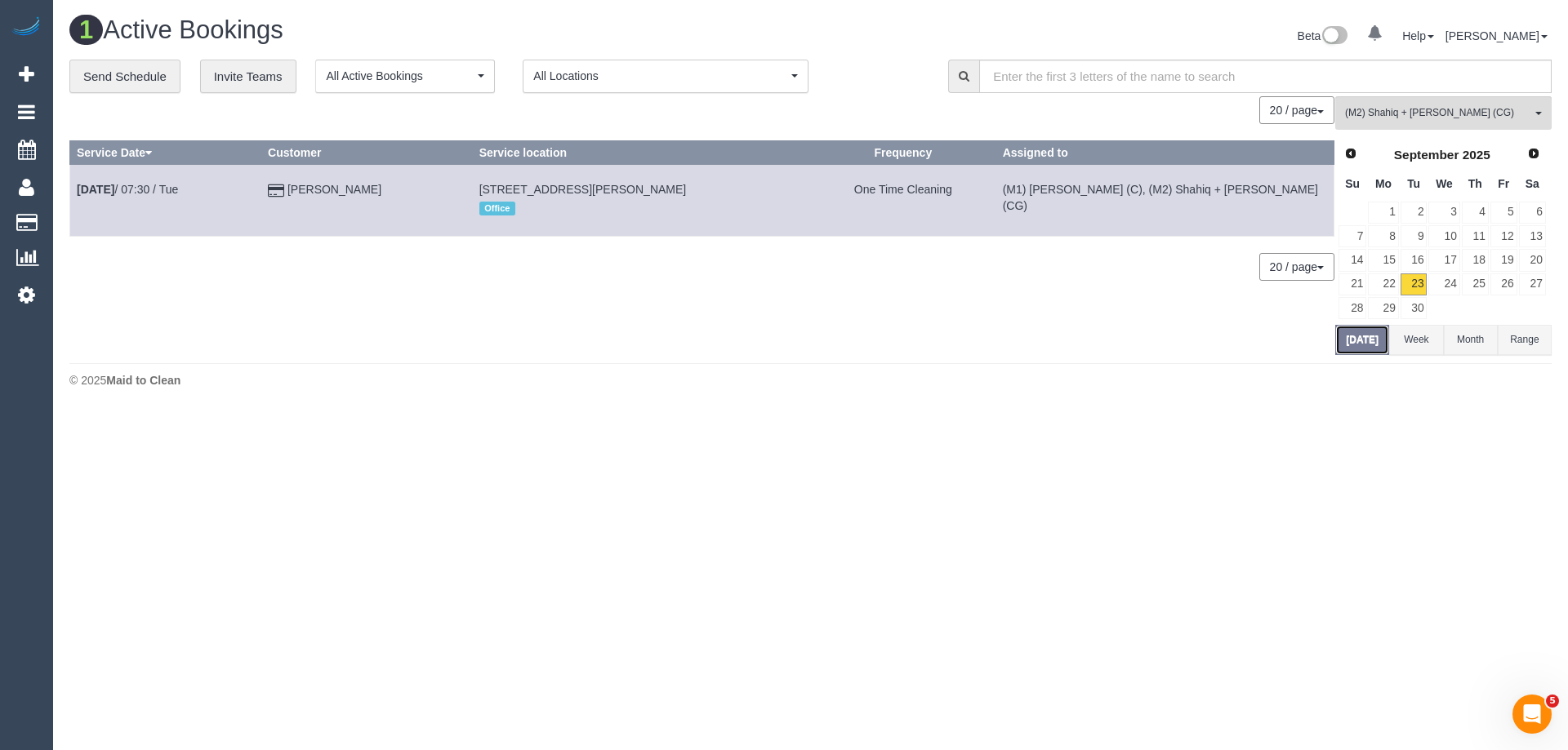
click at [1355, 350] on button "[DATE]" at bounding box center [1362, 340] width 54 height 30
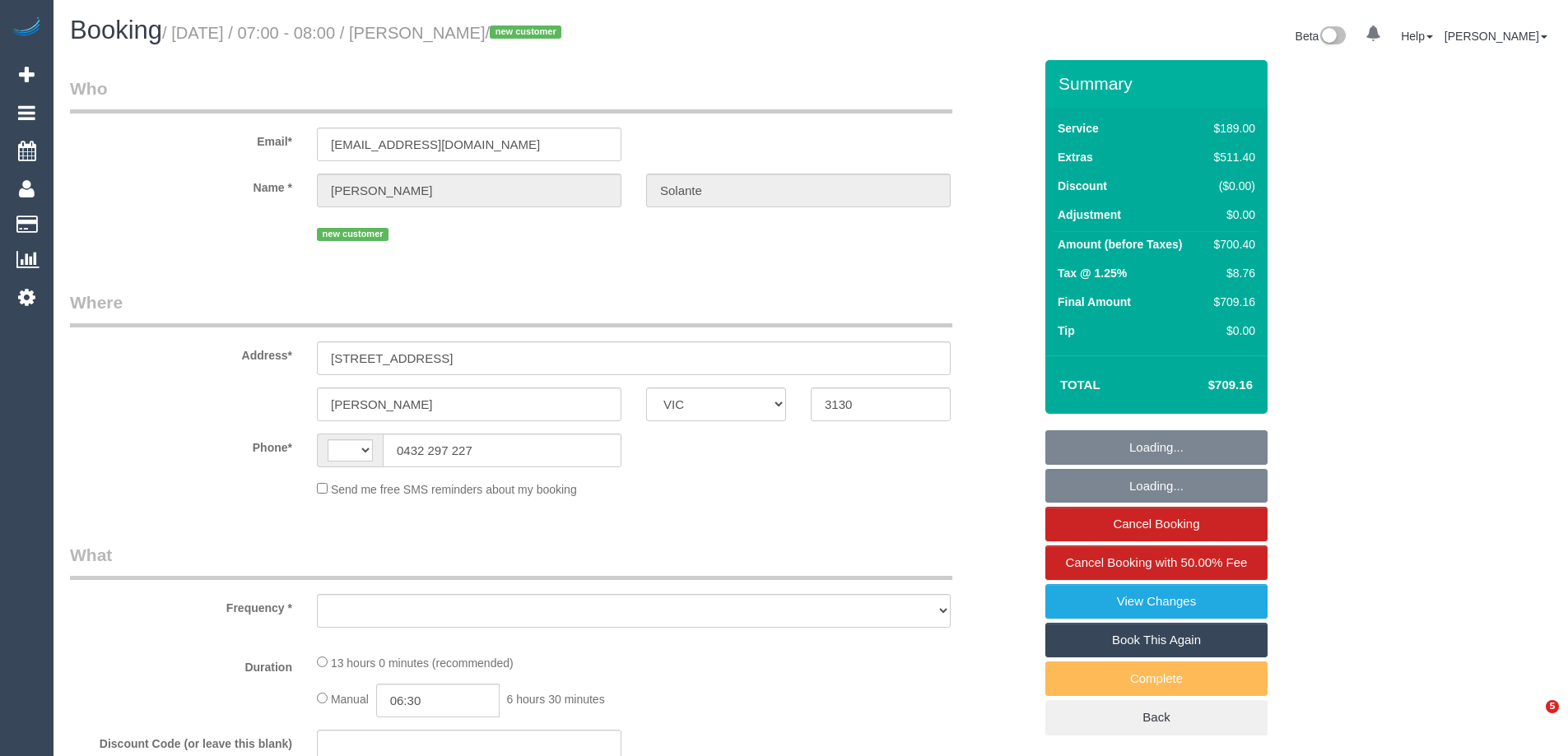
select select "VIC"
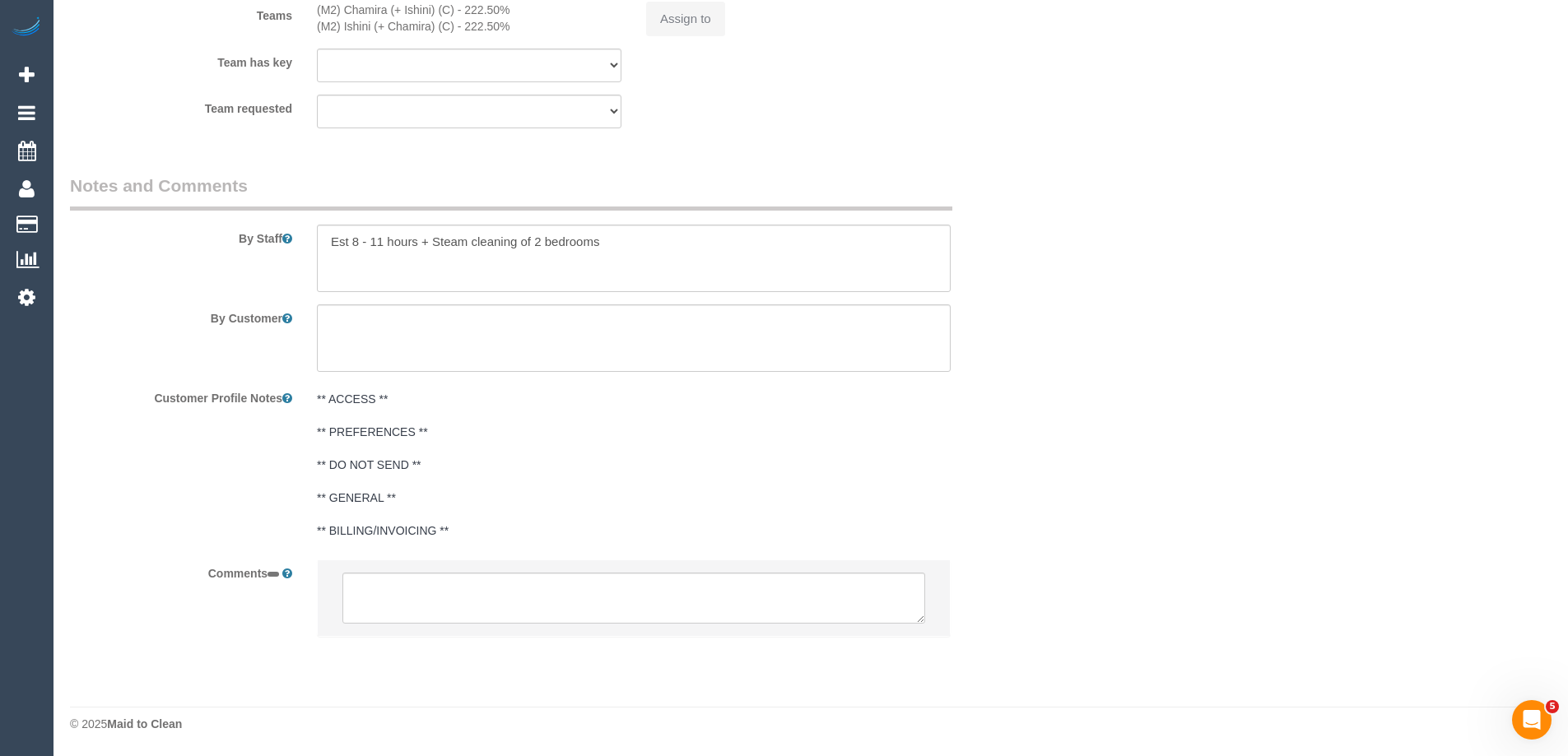
select select "string:AU"
select select "object:300"
select select "string:stripe-pm_1S13NG2GScqysDRVCdf2I37D"
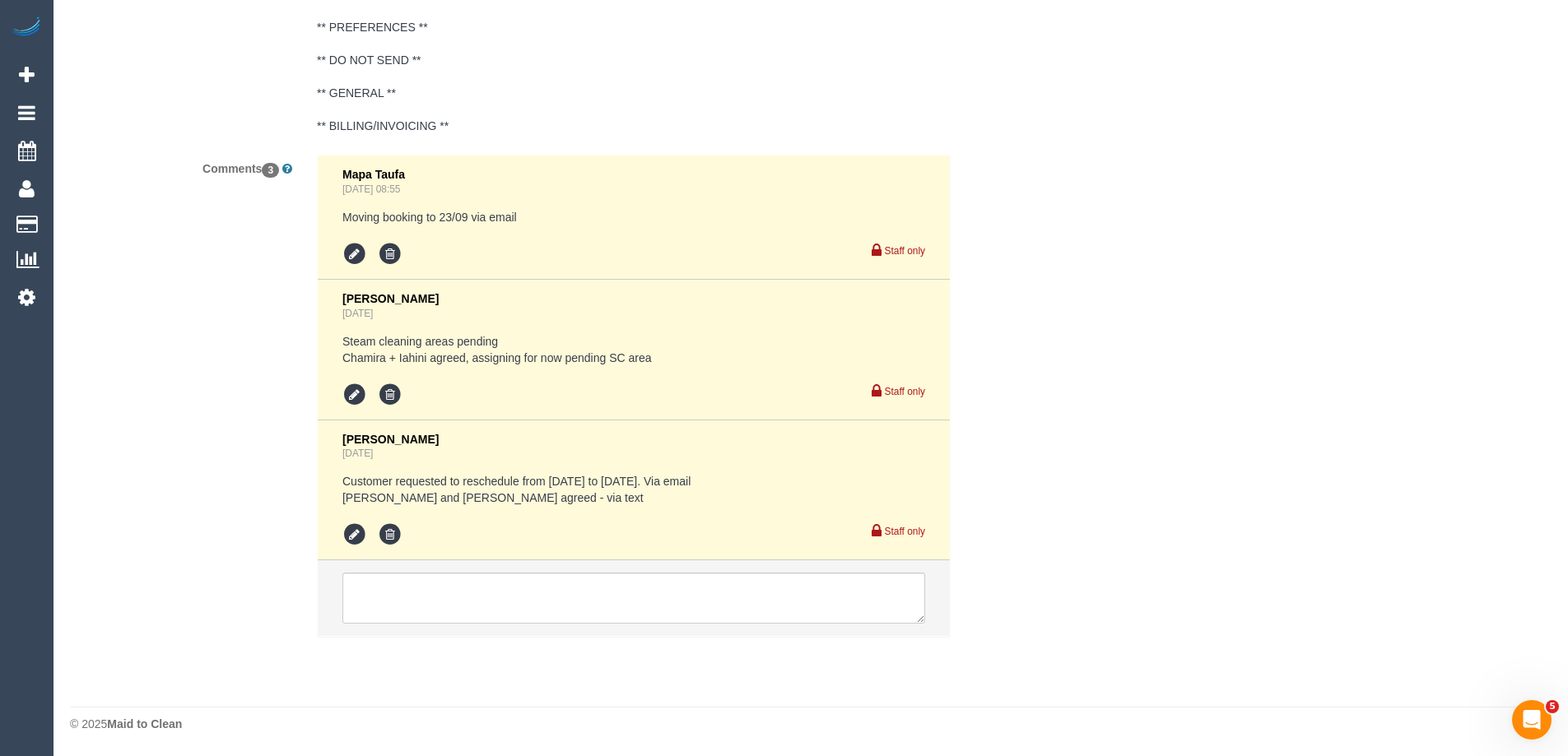
select select "object:1301"
select select "spot1"
select select "number:29"
select select "number:14"
select select "number:18"
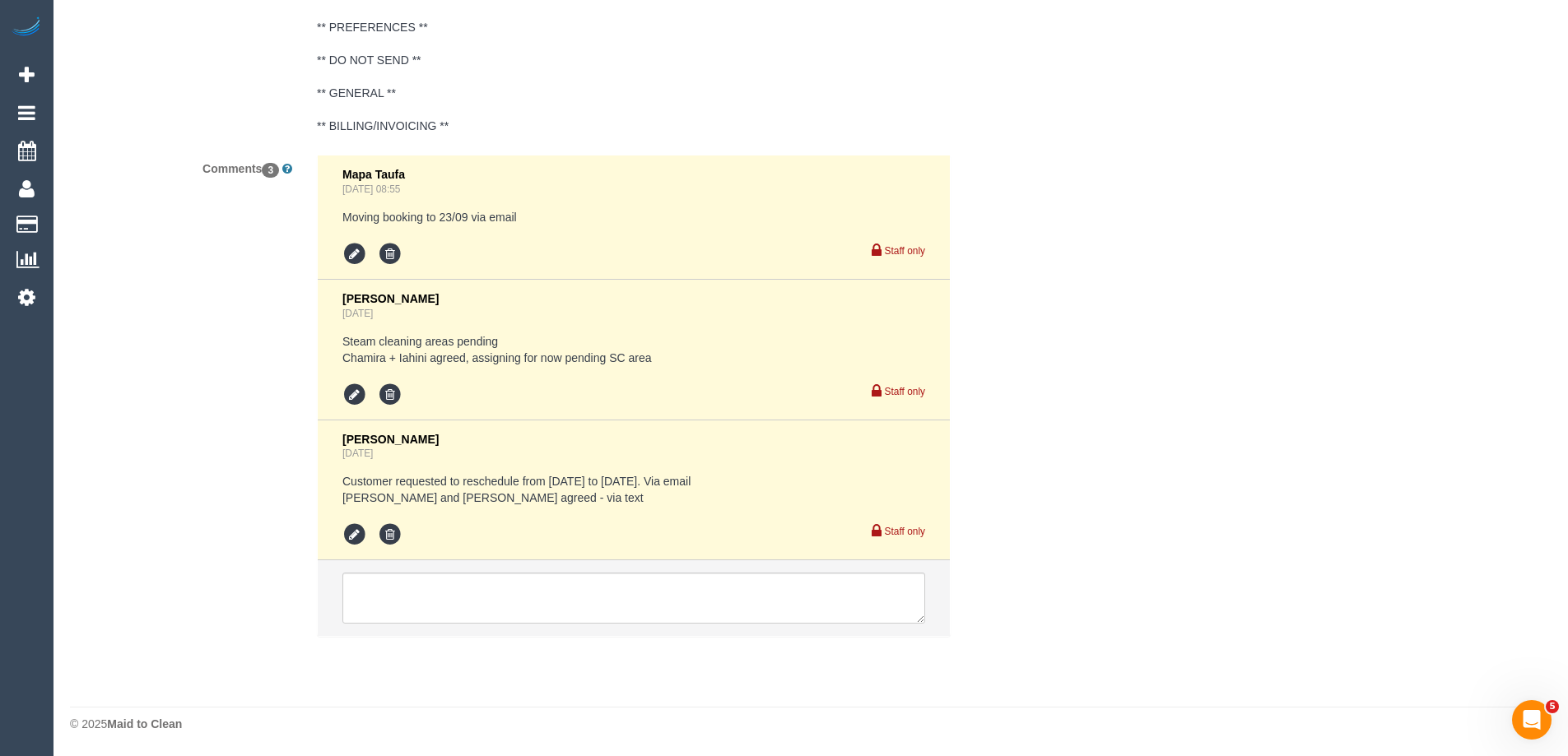
select select "number:24"
select select "number:26"
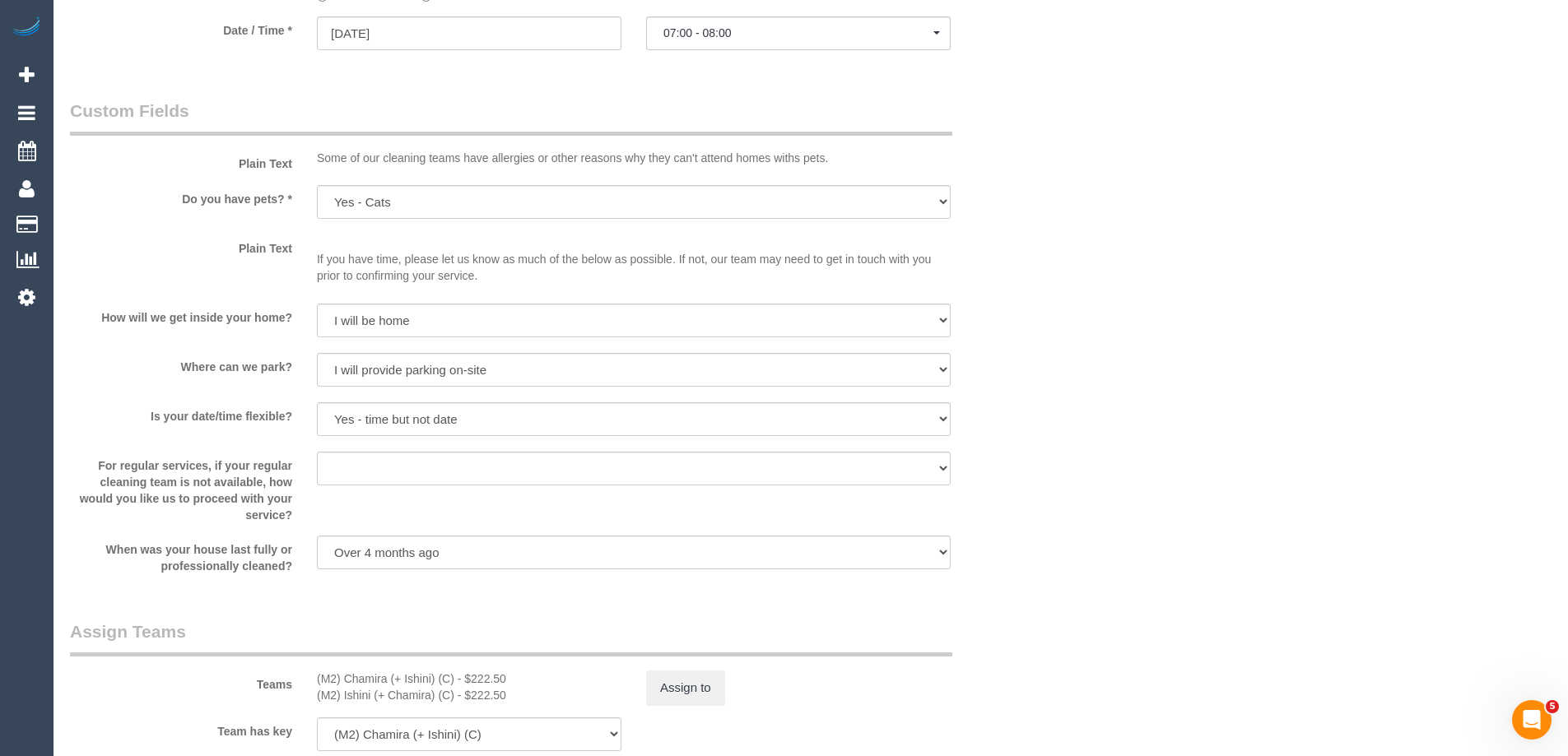
scroll to position [1874, 0]
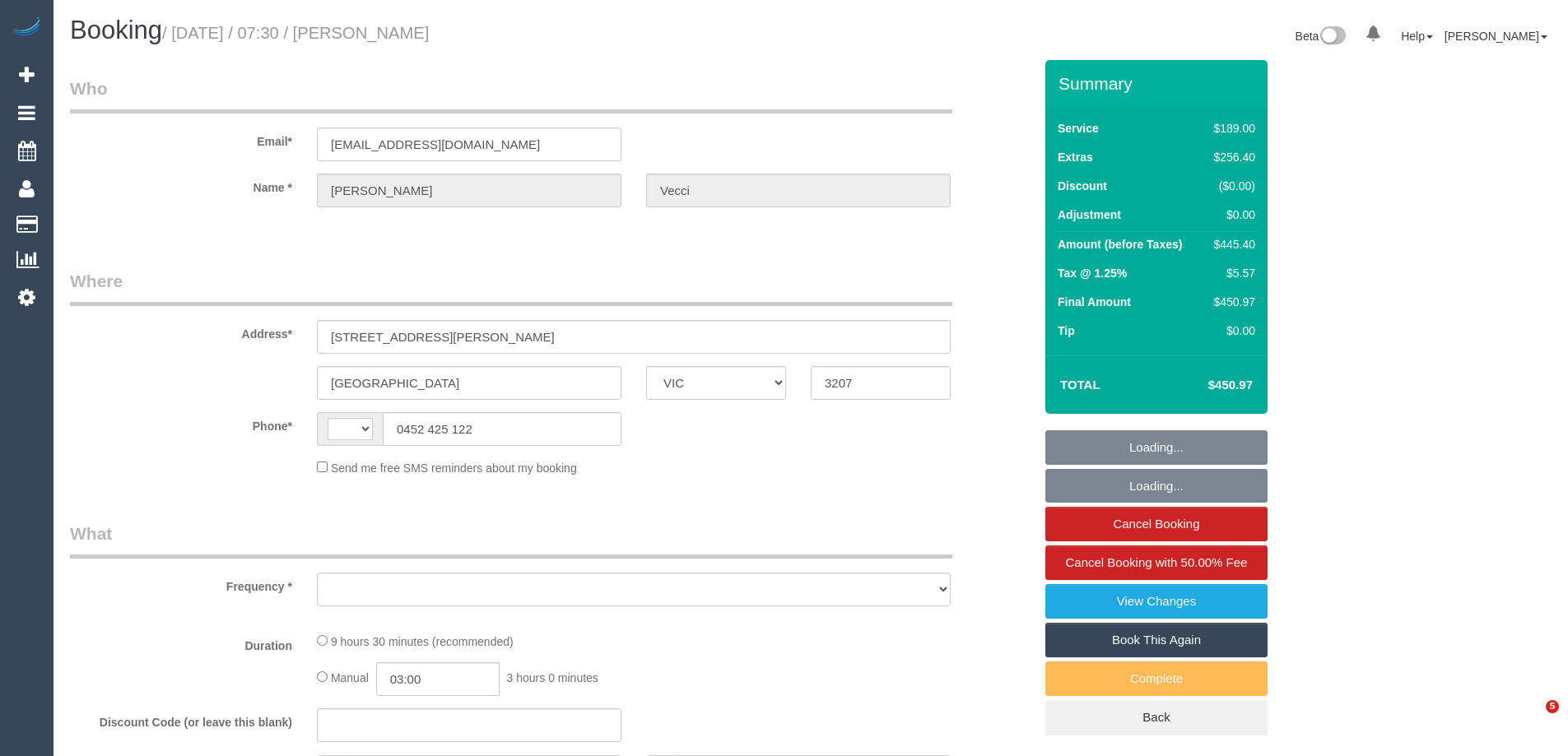
select select "VIC"
select select "string:AU"
select select "object:596"
select select "string:stripe-pm_1RpznP2GScqysDRVsVQ0khCB"
select select "number:28"
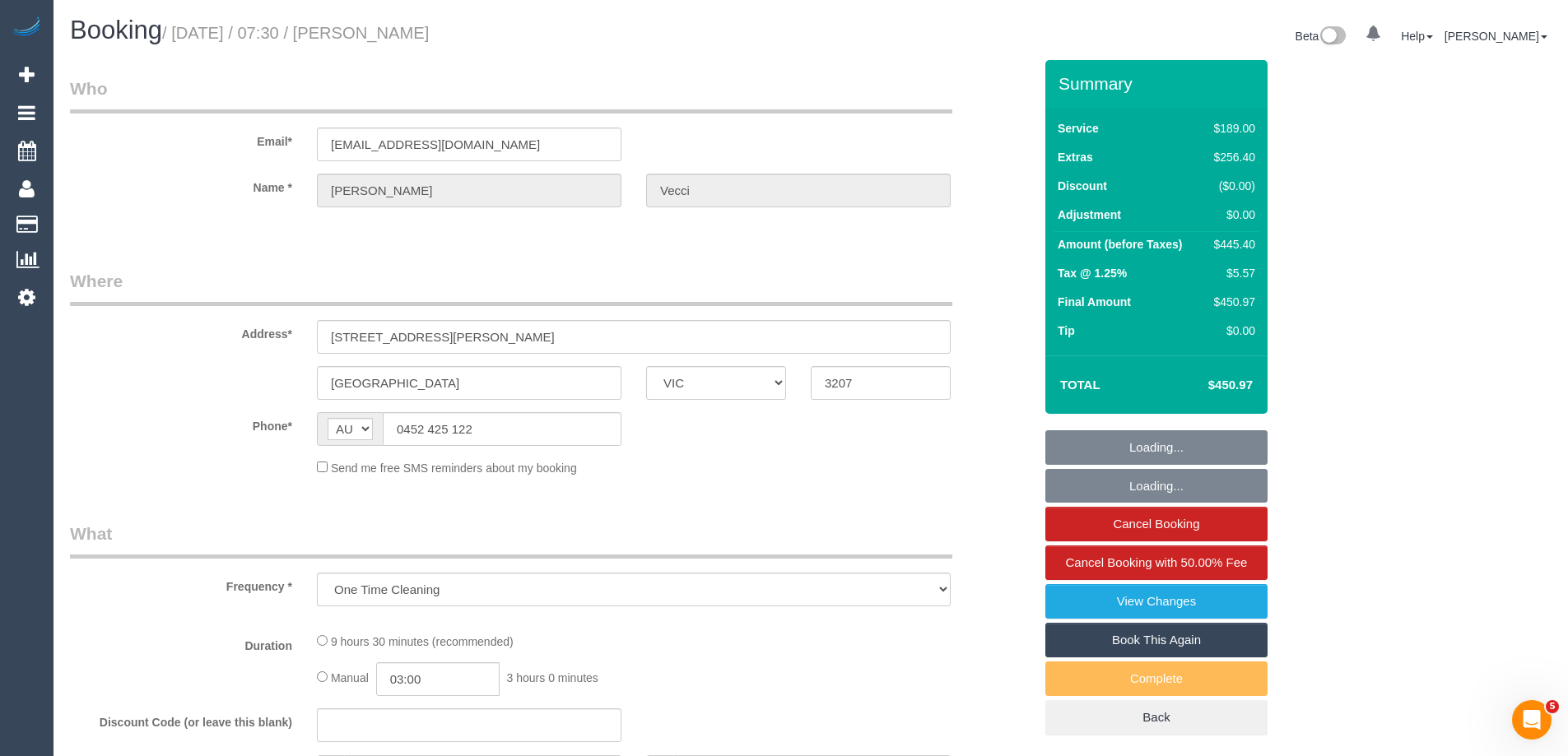
select select "number:15"
select select "number:19"
select select "number:36"
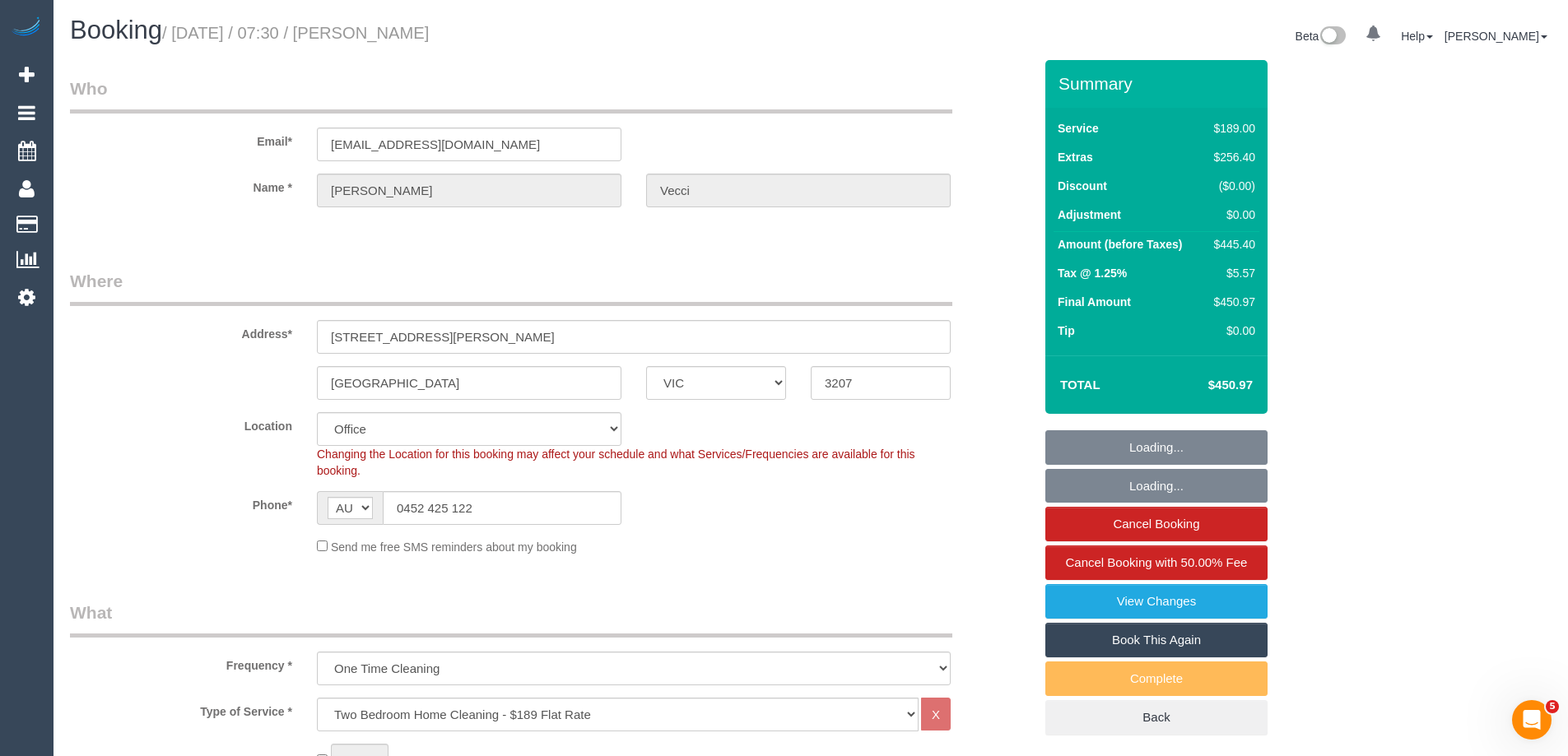
select select "object:859"
drag, startPoint x: 526, startPoint y: 504, endPoint x: 246, endPoint y: 480, distance: 281.0
click at [198, 485] on sui-booking-location "Location [GEOGRAPHIC_DATA] (North) East (South) [GEOGRAPHIC_DATA] (East) [GEOGR…" at bounding box center [552, 484] width 963 height 143
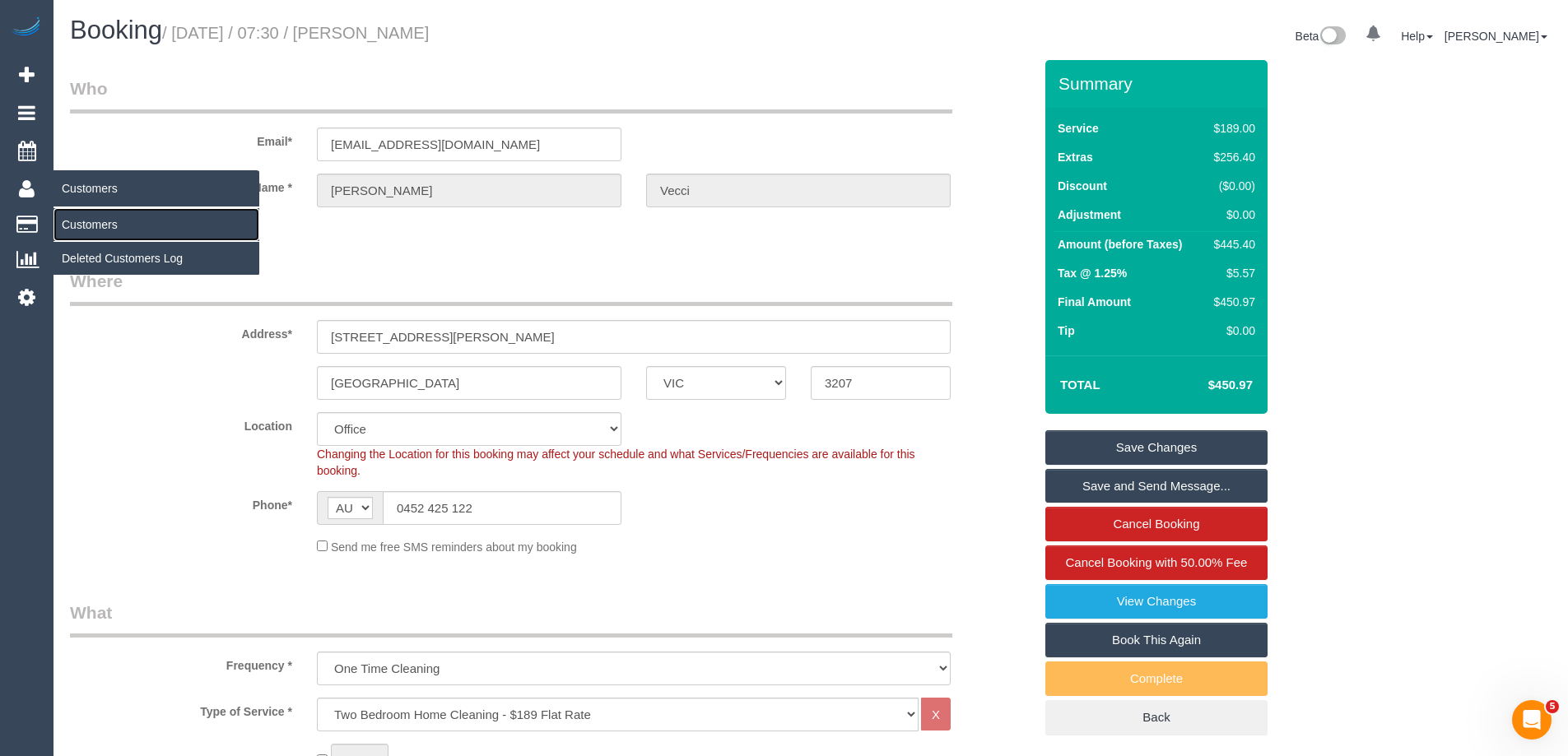
click at [77, 219] on link "Customers" at bounding box center [156, 224] width 205 height 33
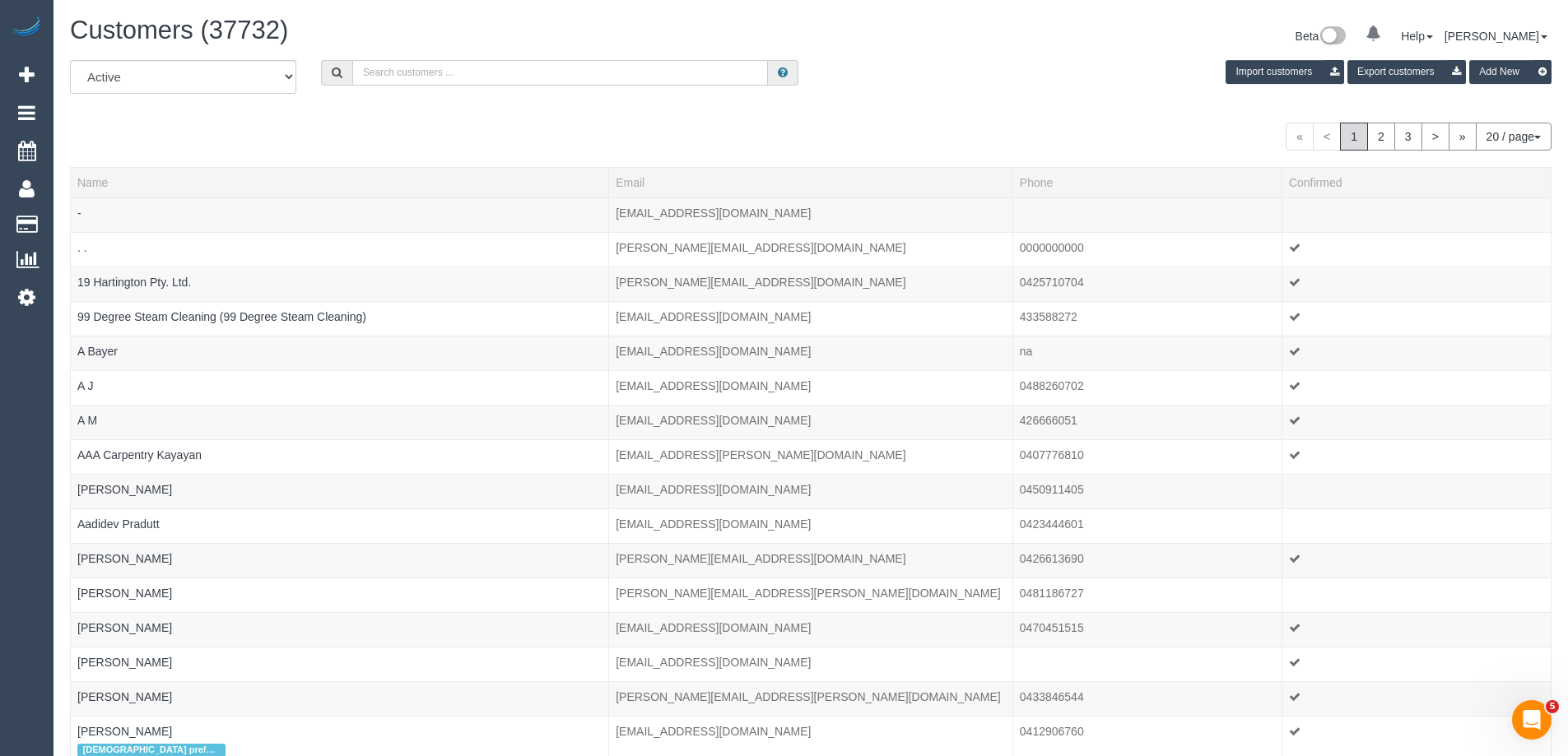
click at [525, 74] on input "text" at bounding box center [560, 73] width 415 height 25
paste input "[PHONE_NUMBER]"
drag, startPoint x: 383, startPoint y: 68, endPoint x: 322, endPoint y: 70, distance: 61.0
click at [322, 70] on div "[PHONE_NUMBER]" at bounding box center [560, 73] width 477 height 25
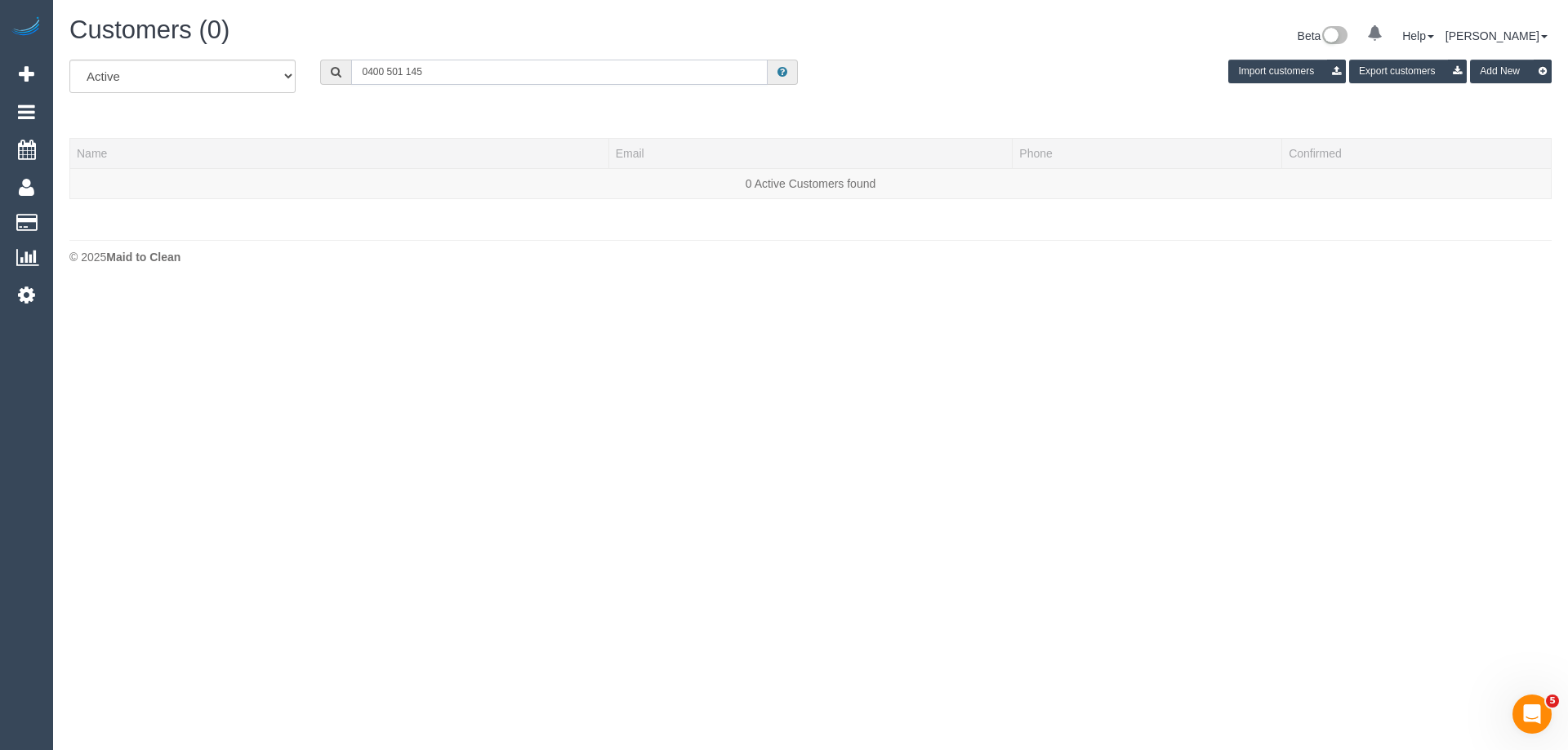
click at [387, 71] on input "0400 501 145" at bounding box center [560, 72] width 416 height 25
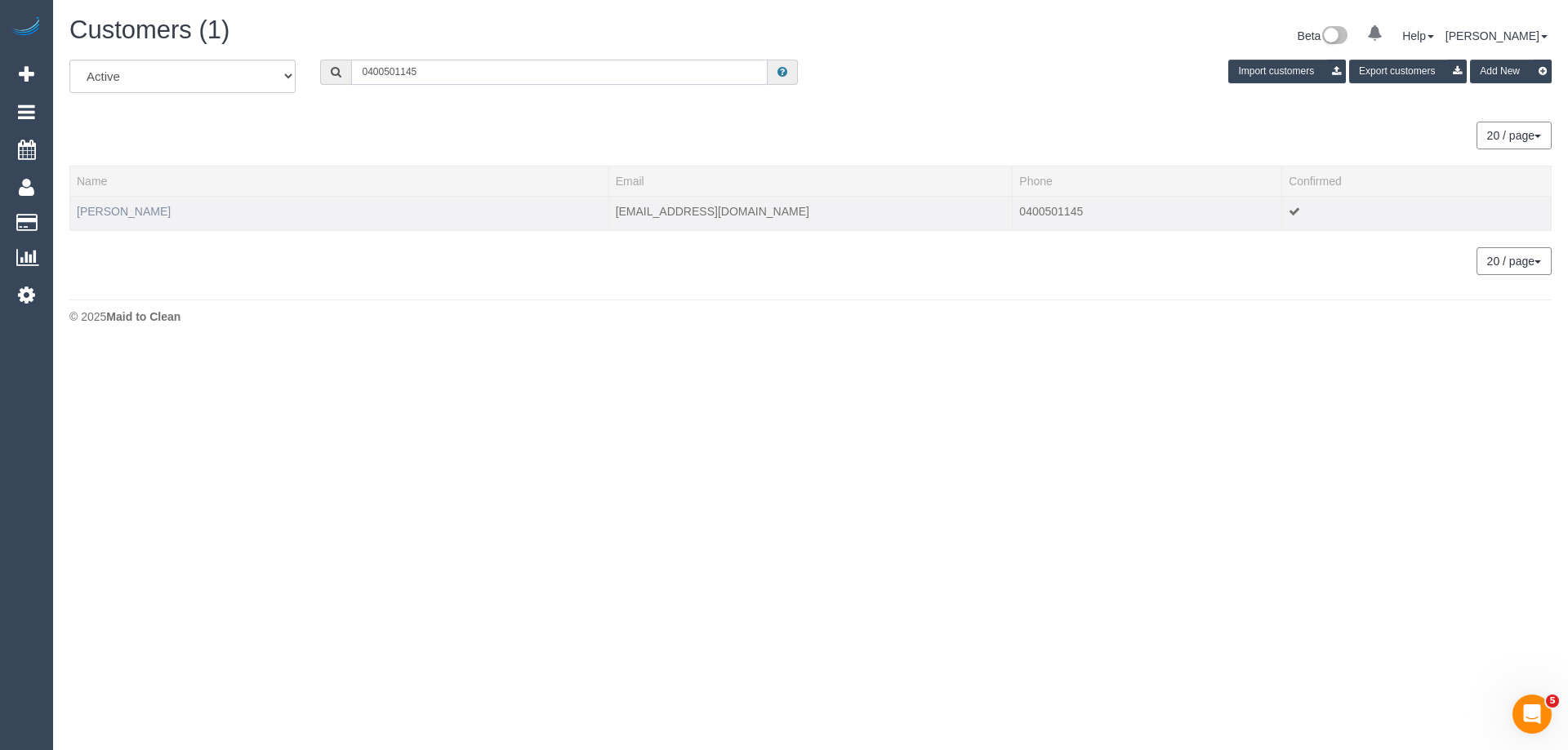
type input "0400501145"
click at [140, 214] on link "[PERSON_NAME]" at bounding box center [124, 211] width 94 height 13
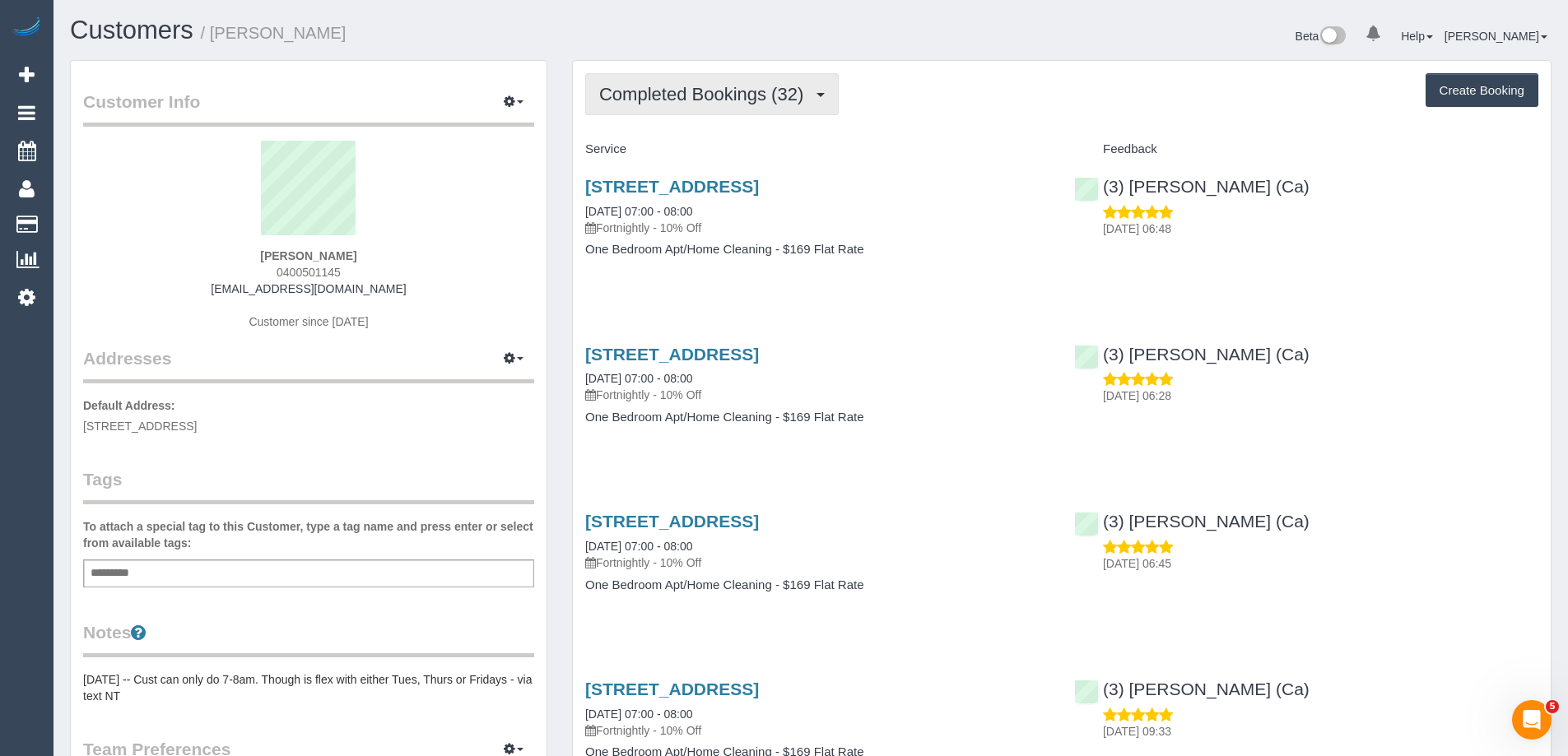
click at [710, 107] on button "Completed Bookings (32)" at bounding box center [712, 94] width 254 height 42
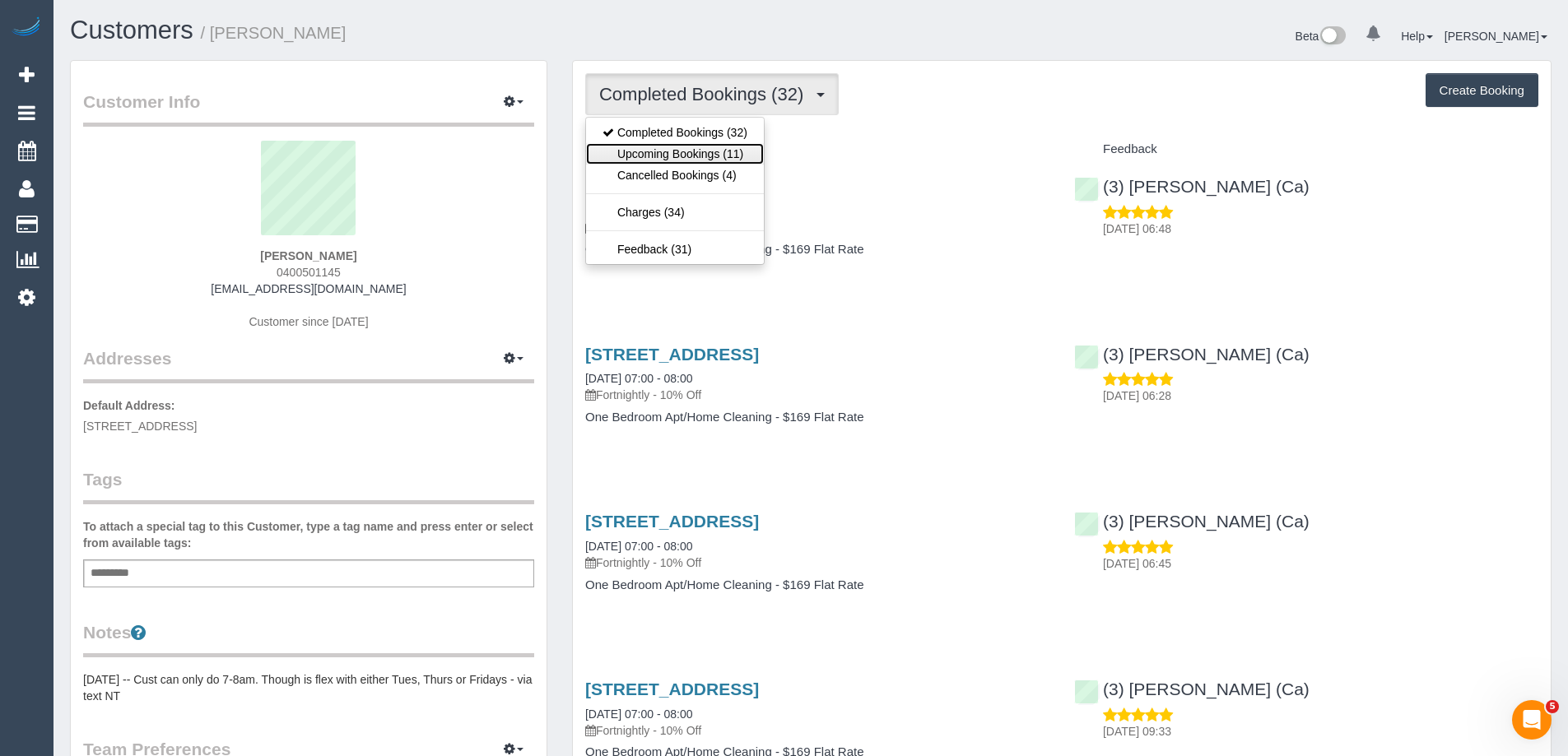
click at [671, 148] on link "Upcoming Bookings (11)" at bounding box center [675, 154] width 178 height 22
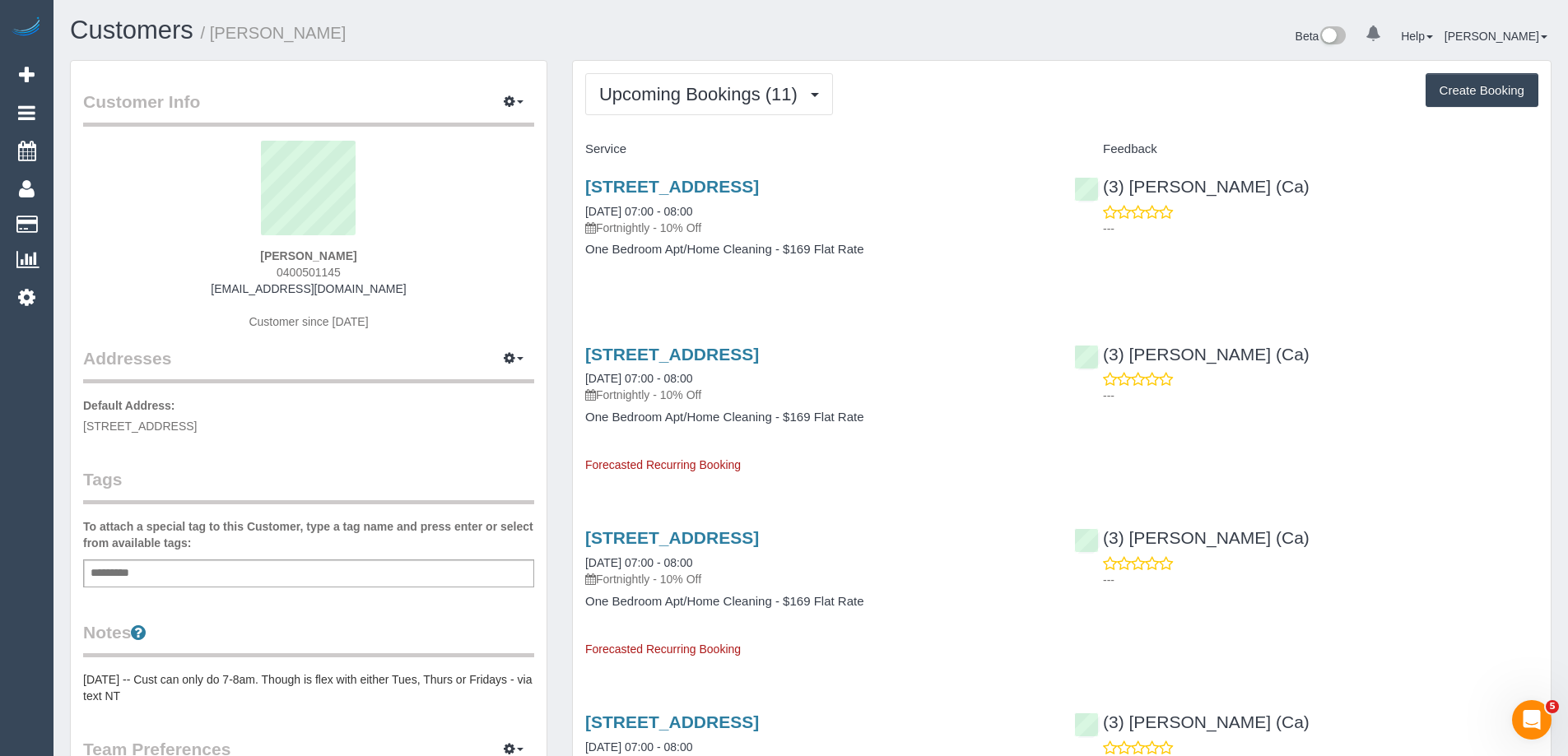
drag, startPoint x: 255, startPoint y: 254, endPoint x: 383, endPoint y: 256, distance: 128.0
click at [383, 256] on div "[PERSON_NAME] 0400501145 [EMAIL_ADDRESS][DOMAIN_NAME] Customer since [DATE]" at bounding box center [309, 243] width 451 height 205
copy strong "[PERSON_NAME]"
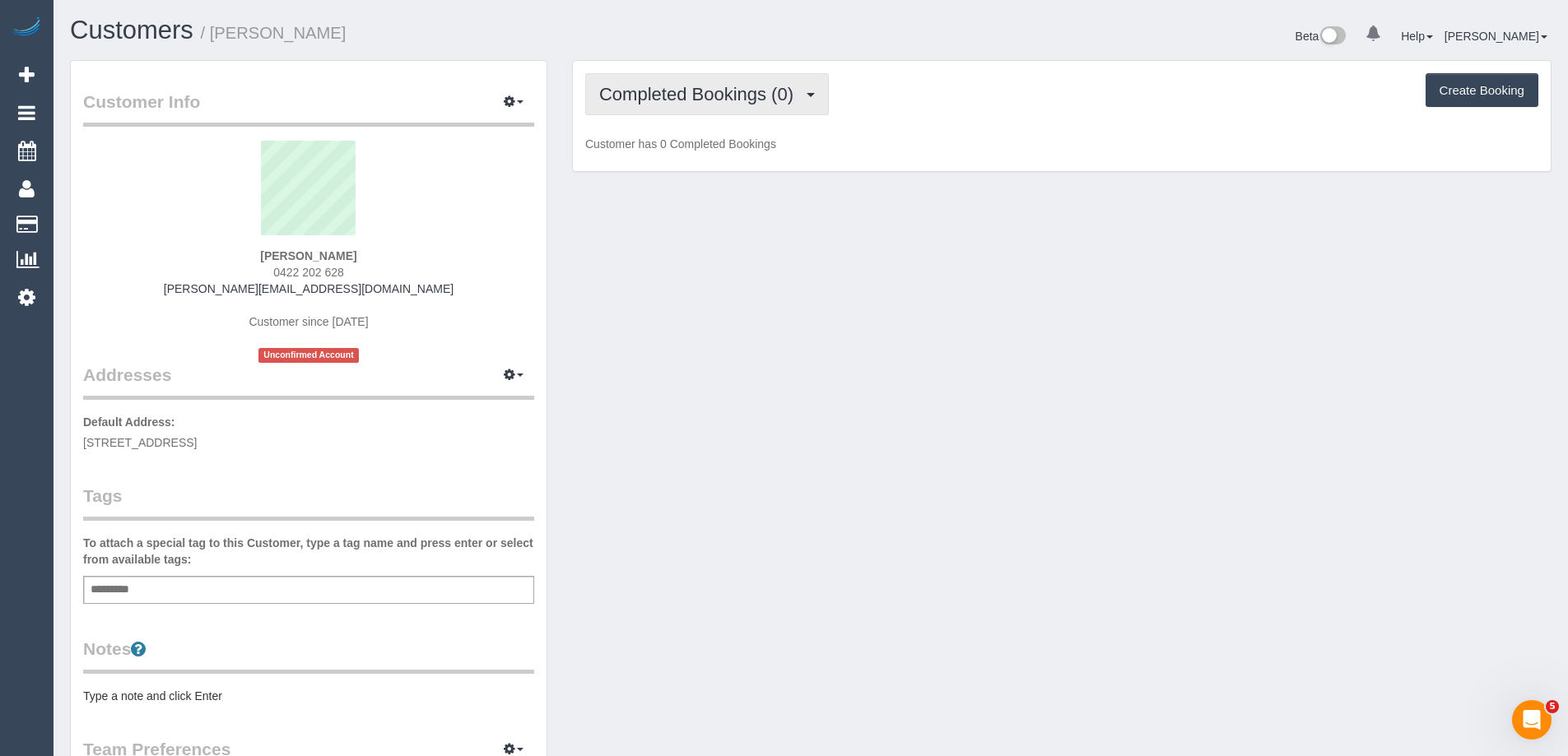
click at [736, 109] on button "Completed Bookings (0)" at bounding box center [708, 94] width 244 height 42
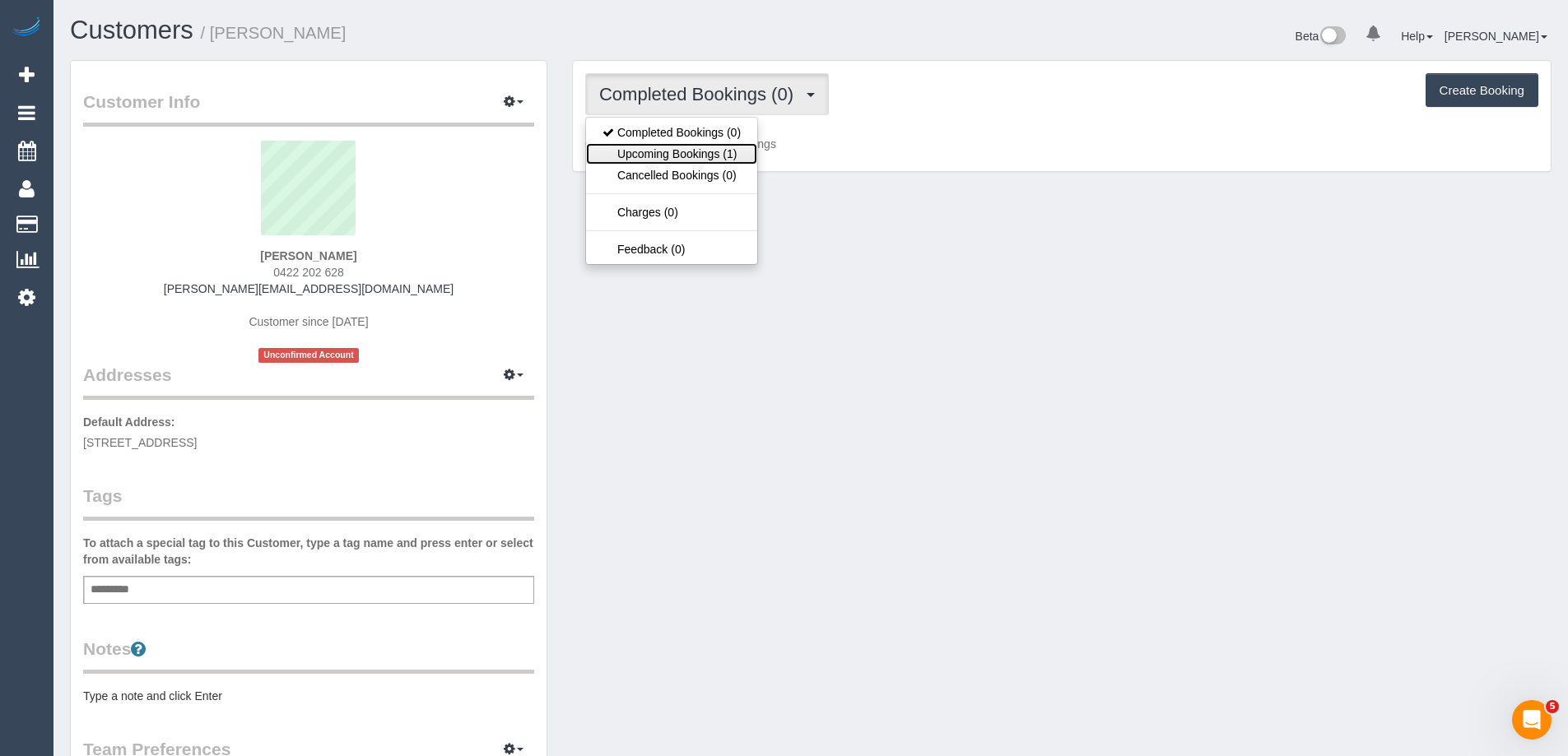
click at [685, 148] on link "Upcoming Bookings (1)" at bounding box center [671, 154] width 171 height 22
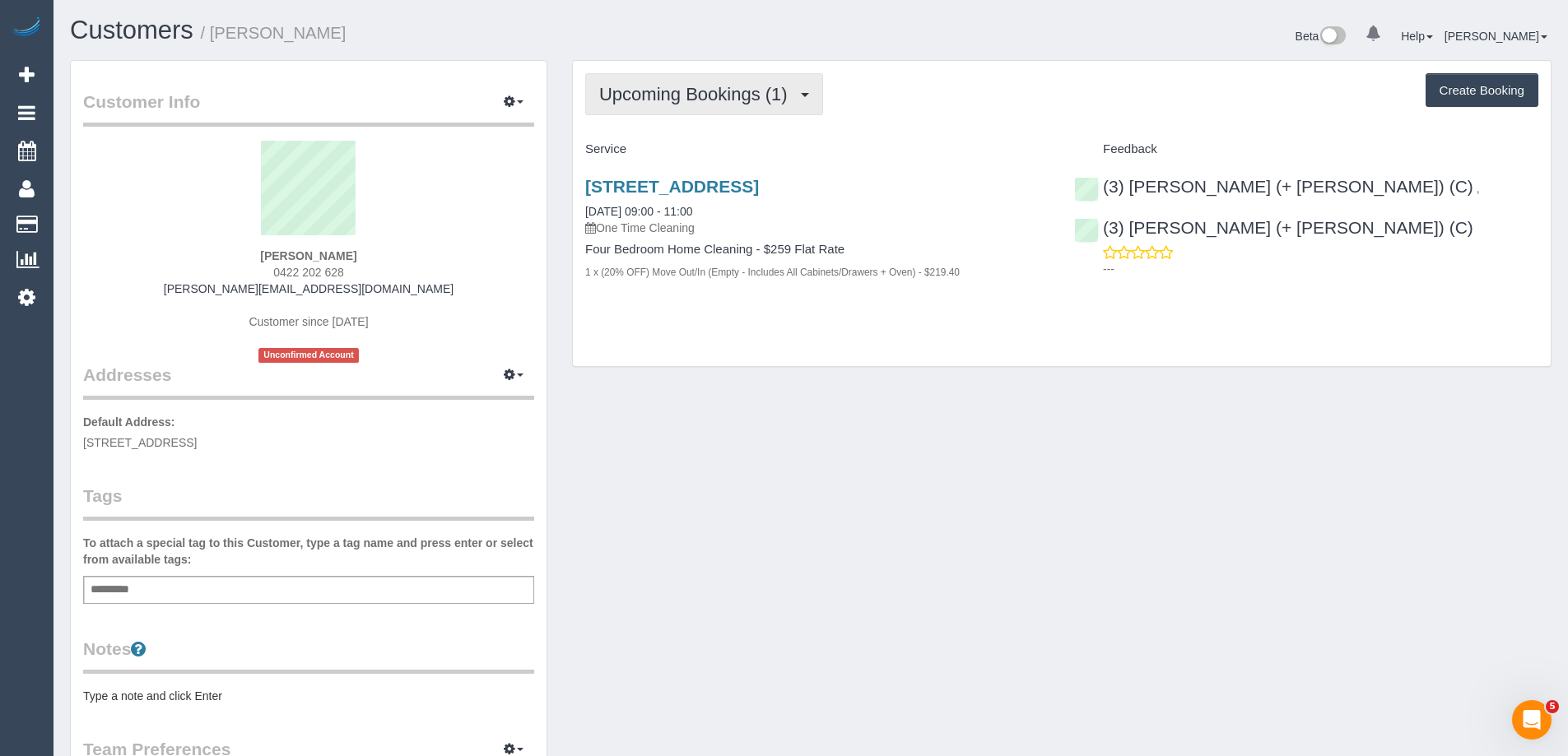
click at [726, 105] on button "Upcoming Bookings (1)" at bounding box center [704, 94] width 238 height 42
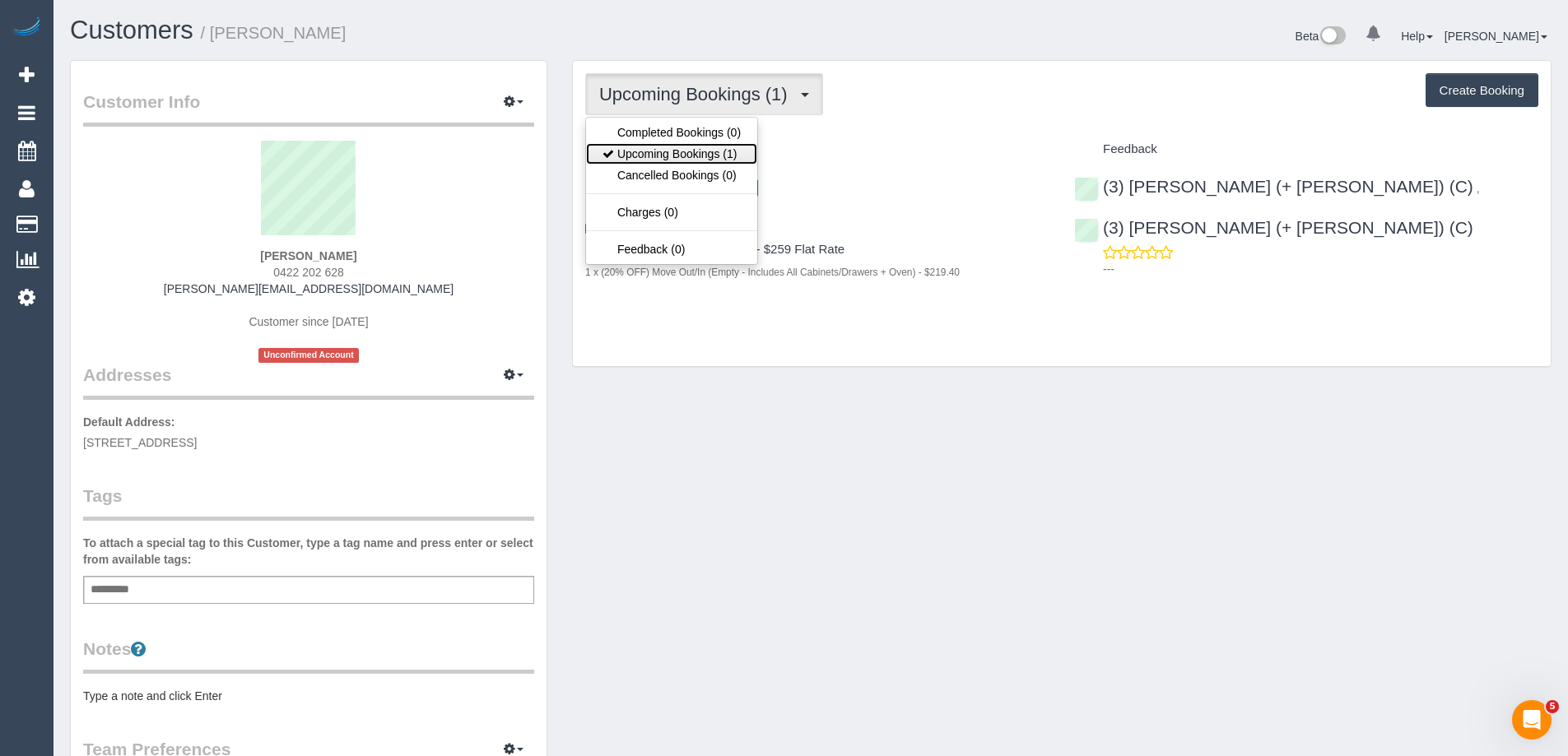
click at [705, 145] on link "Upcoming Bookings (1)" at bounding box center [671, 154] width 171 height 22
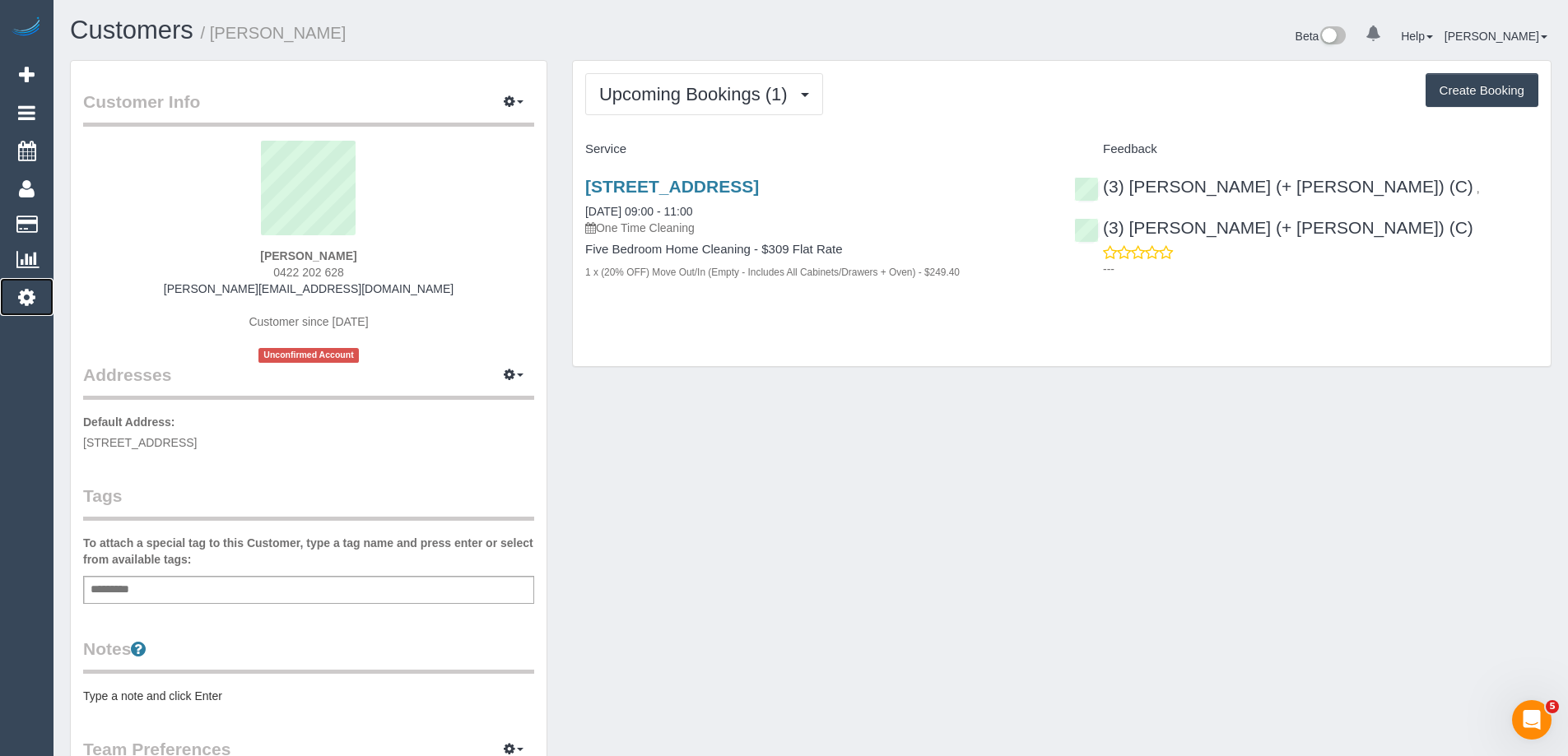
click at [19, 301] on icon at bounding box center [26, 297] width 17 height 20
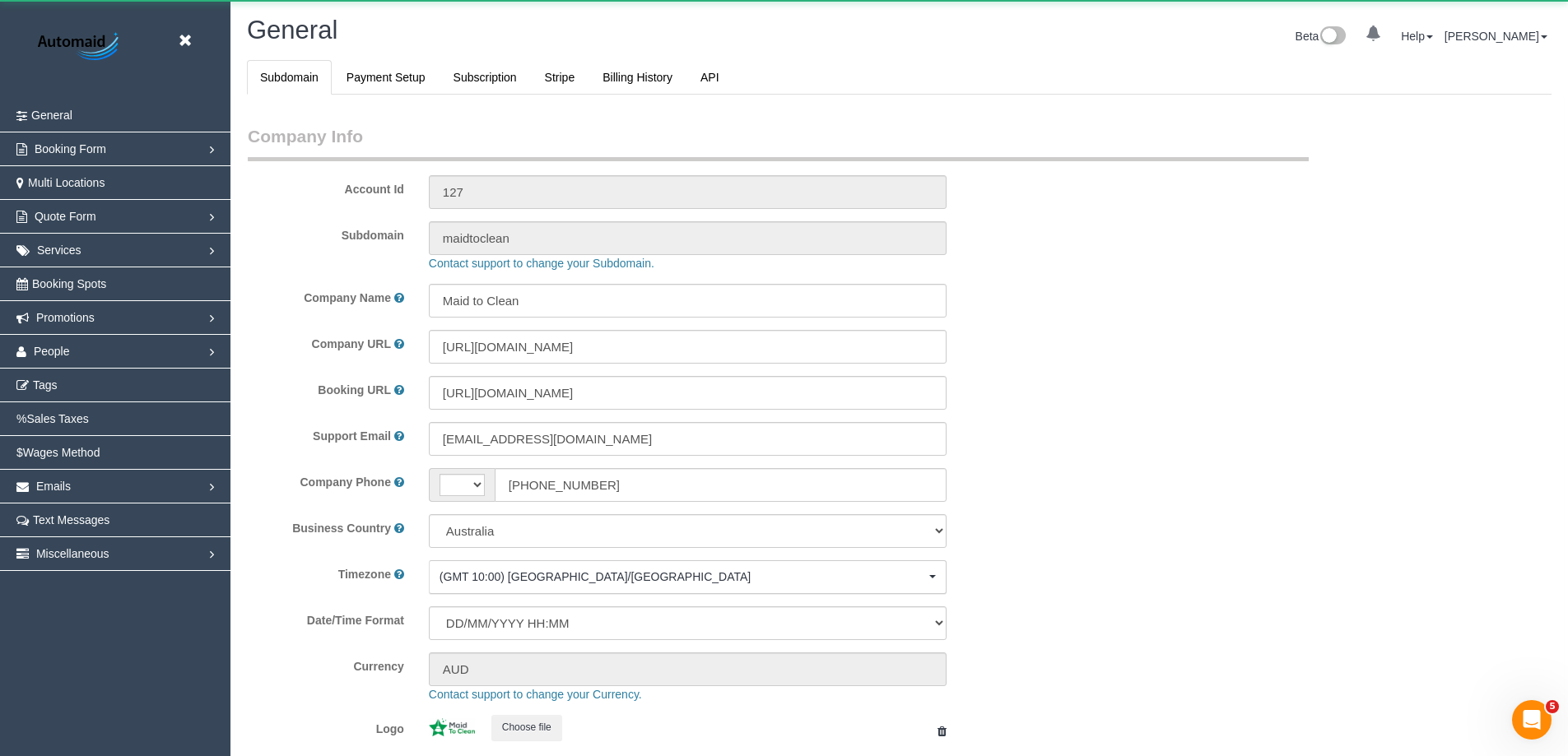
select select "string:AU"
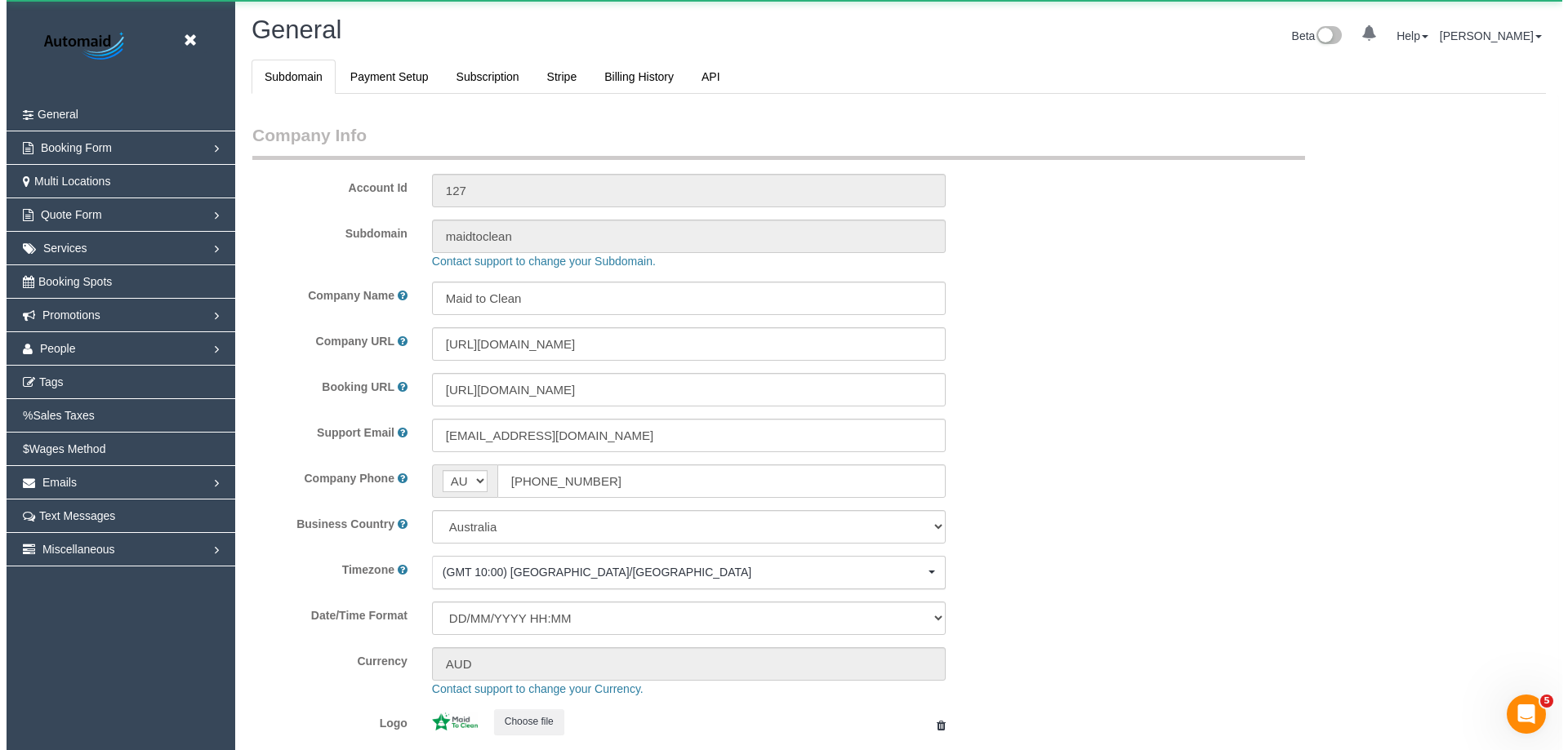
scroll to position [3699, 1556]
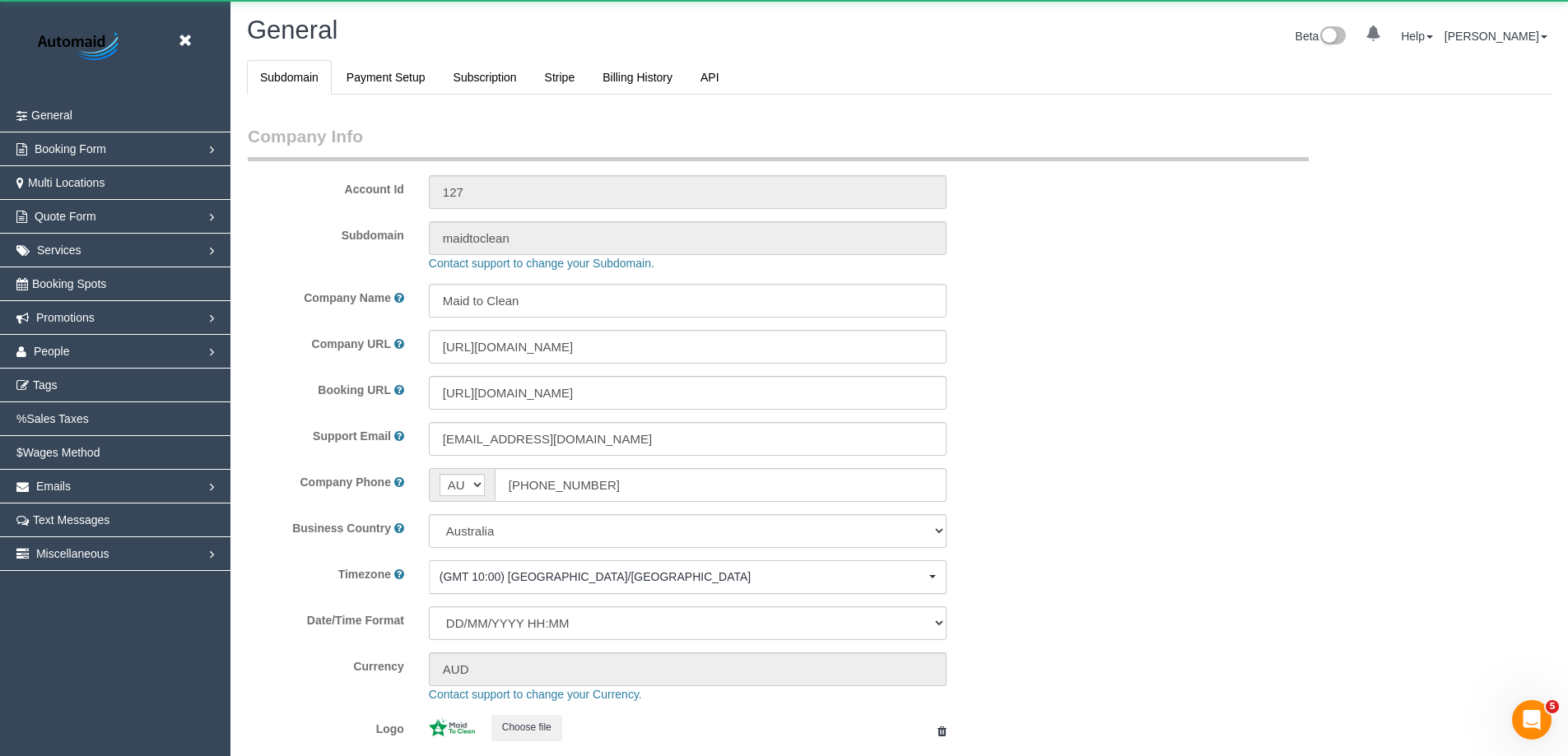
select select "1"
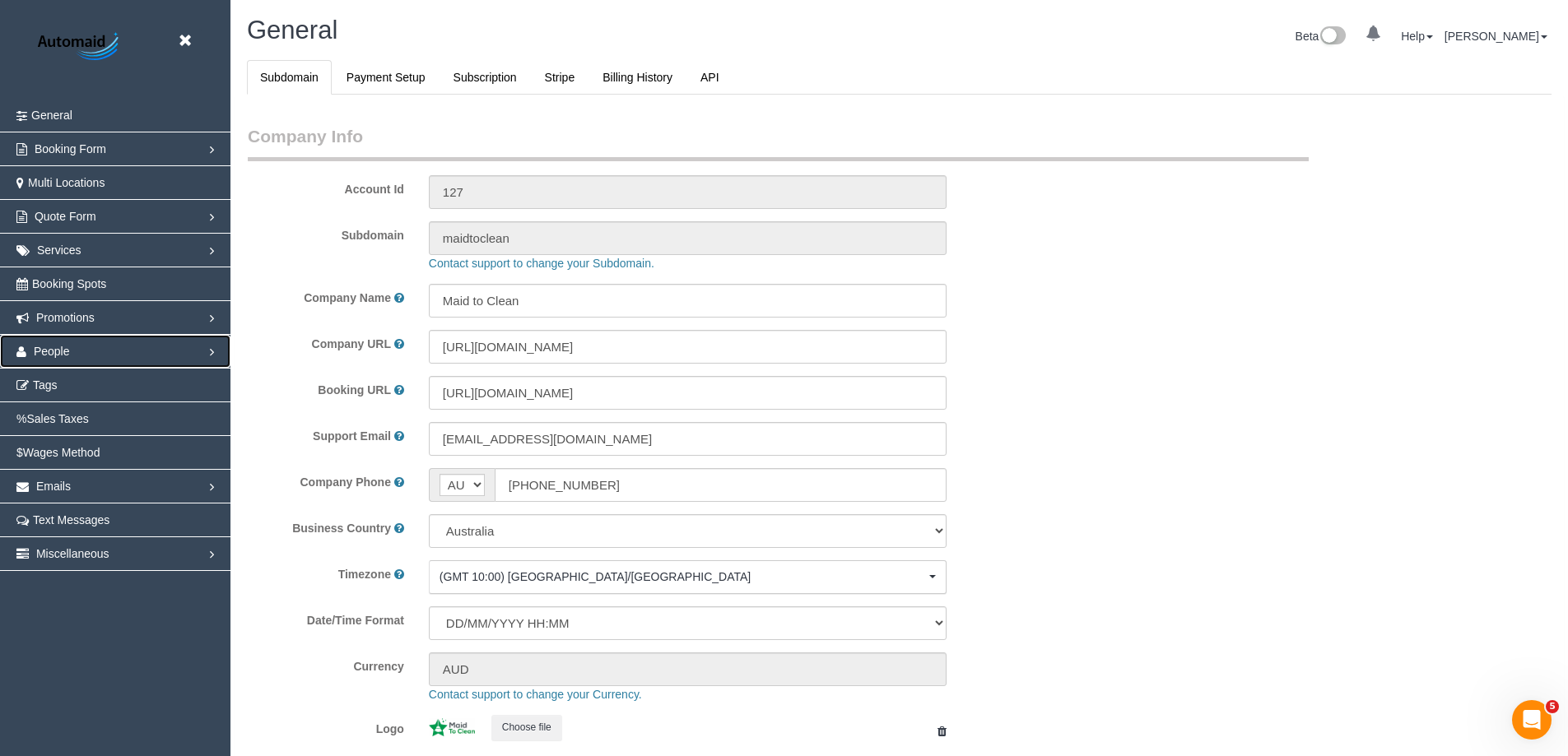
click at [105, 347] on link "People" at bounding box center [115, 352] width 231 height 33
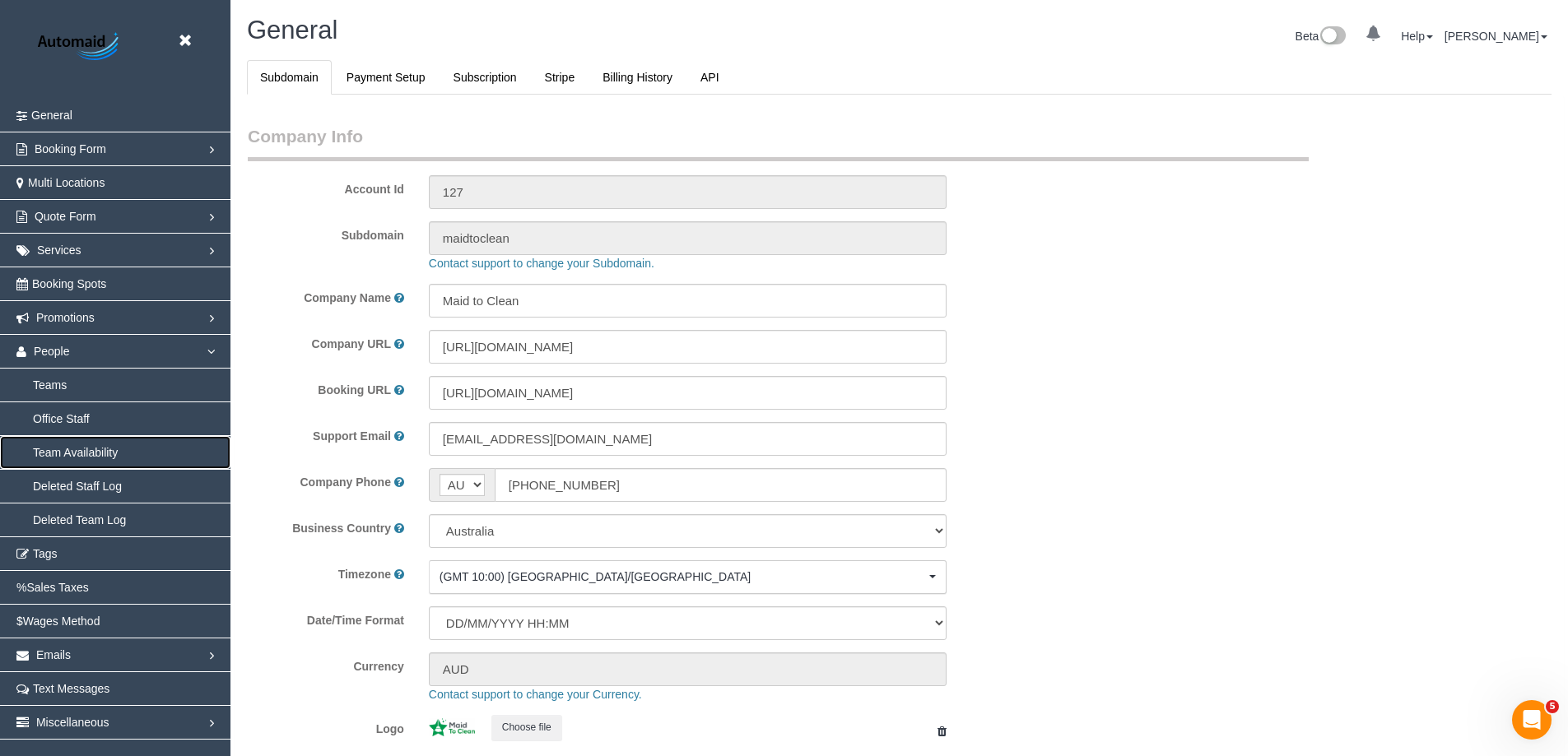
click at [72, 451] on link "Team Availability" at bounding box center [115, 452] width 231 height 33
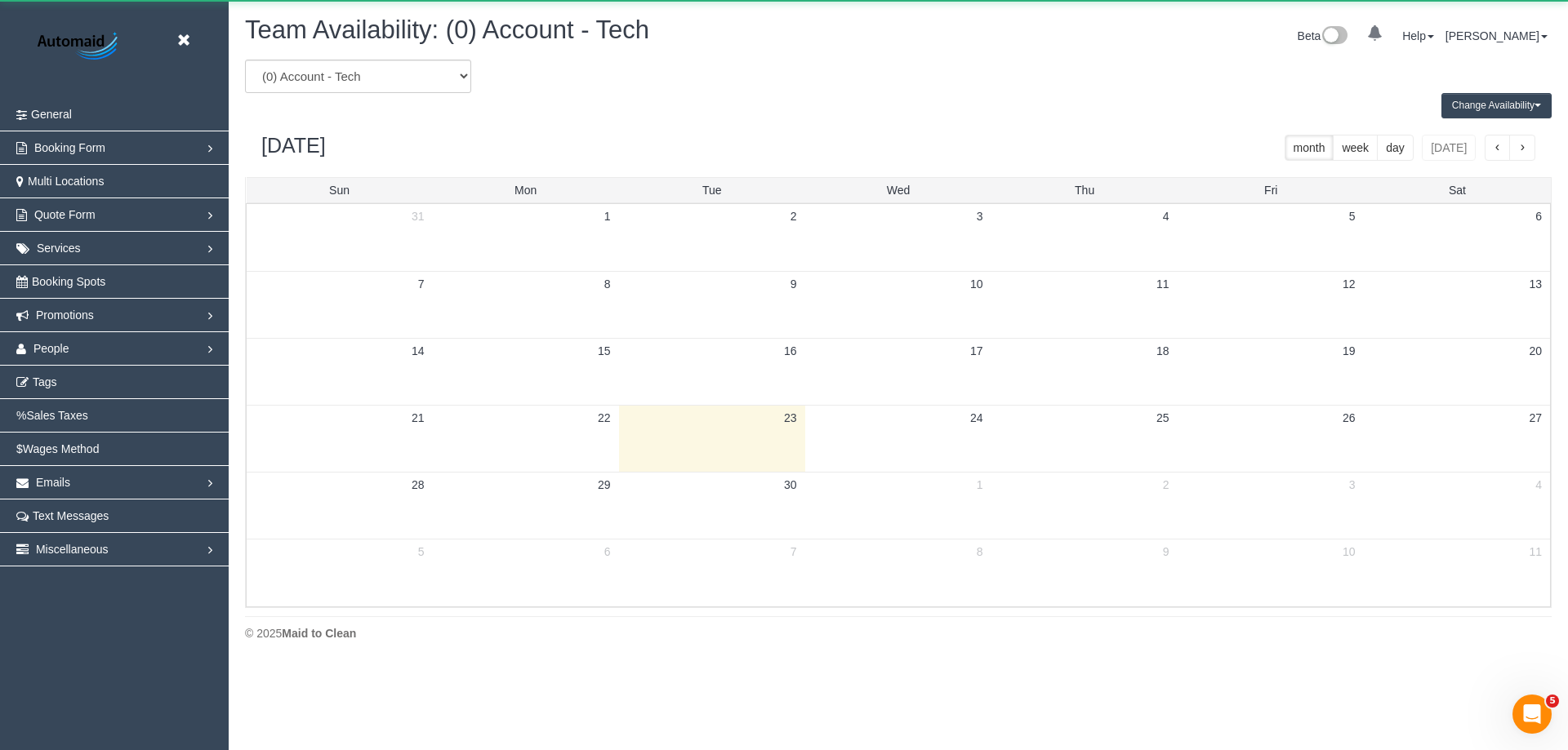
scroll to position [665, 1568]
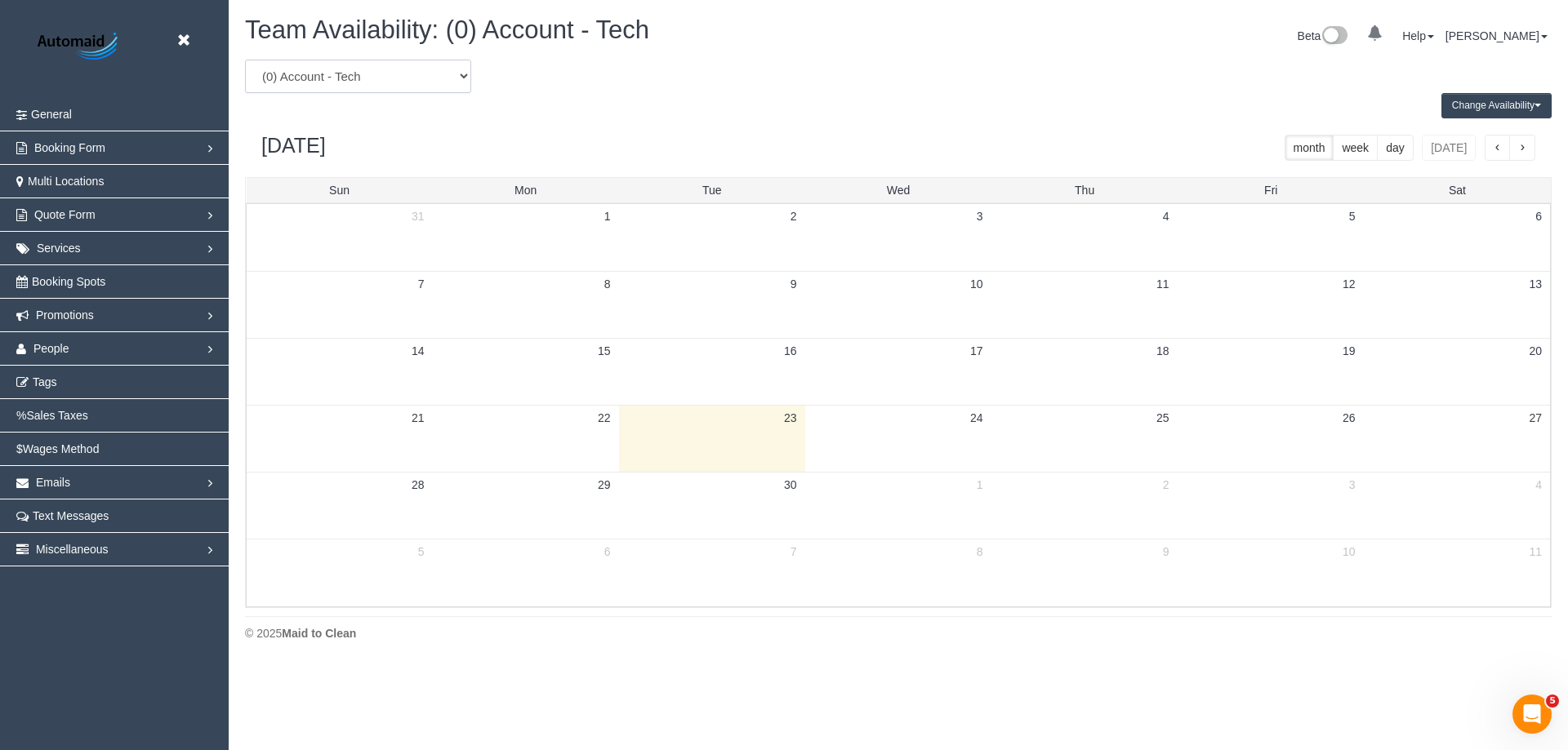
click at [387, 71] on select "(0) Account - Tech (0) Office (0) Raunak Test Account (1) Debbie Brodjanac (FT)…" at bounding box center [358, 77] width 226 height 34
select select "number:29247"
click at [245, 60] on select "(0) Account - Tech (0) Office (0) Raunak Test Account (1) Debbie Brodjanac (FT)…" at bounding box center [358, 77] width 226 height 34
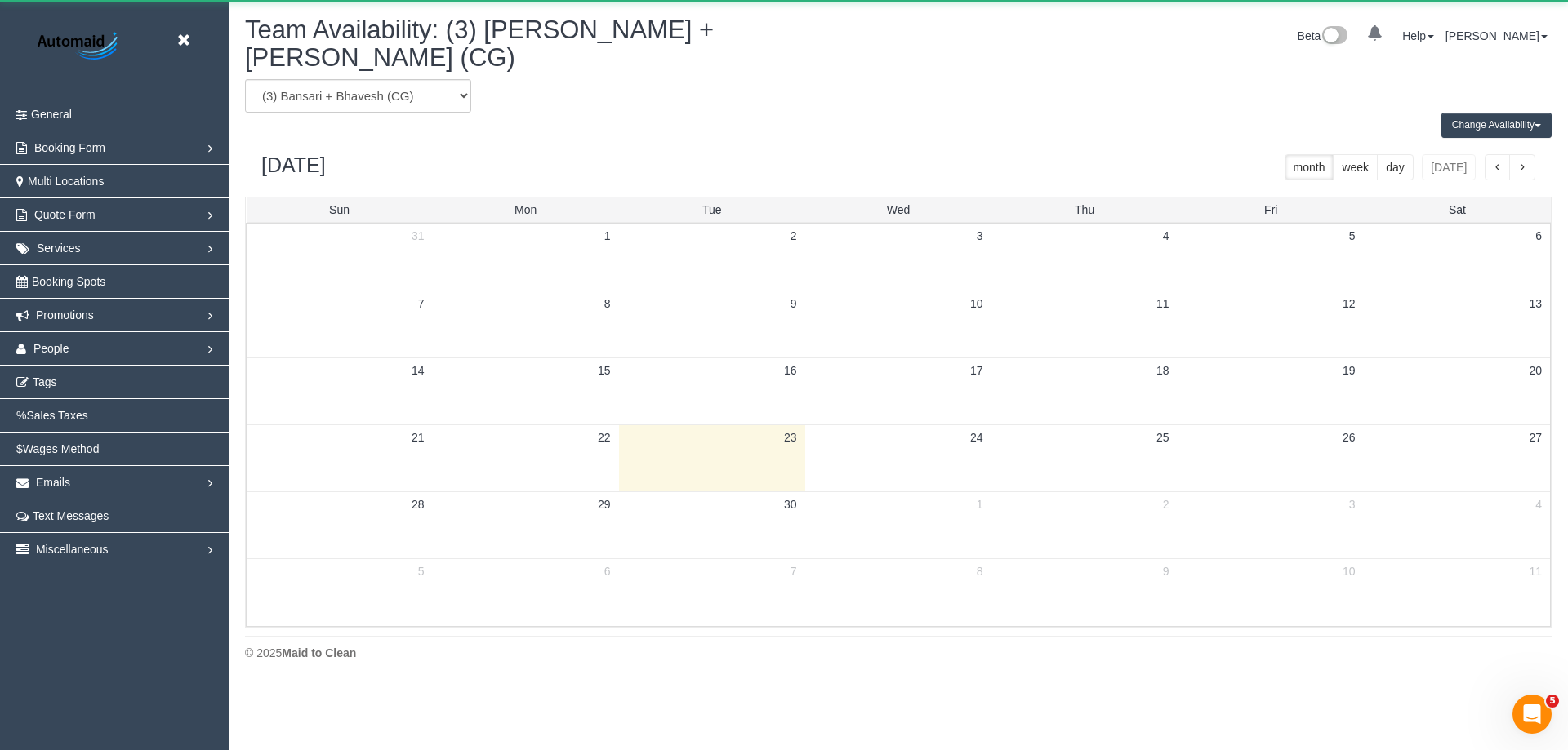
scroll to position [80984, 80101]
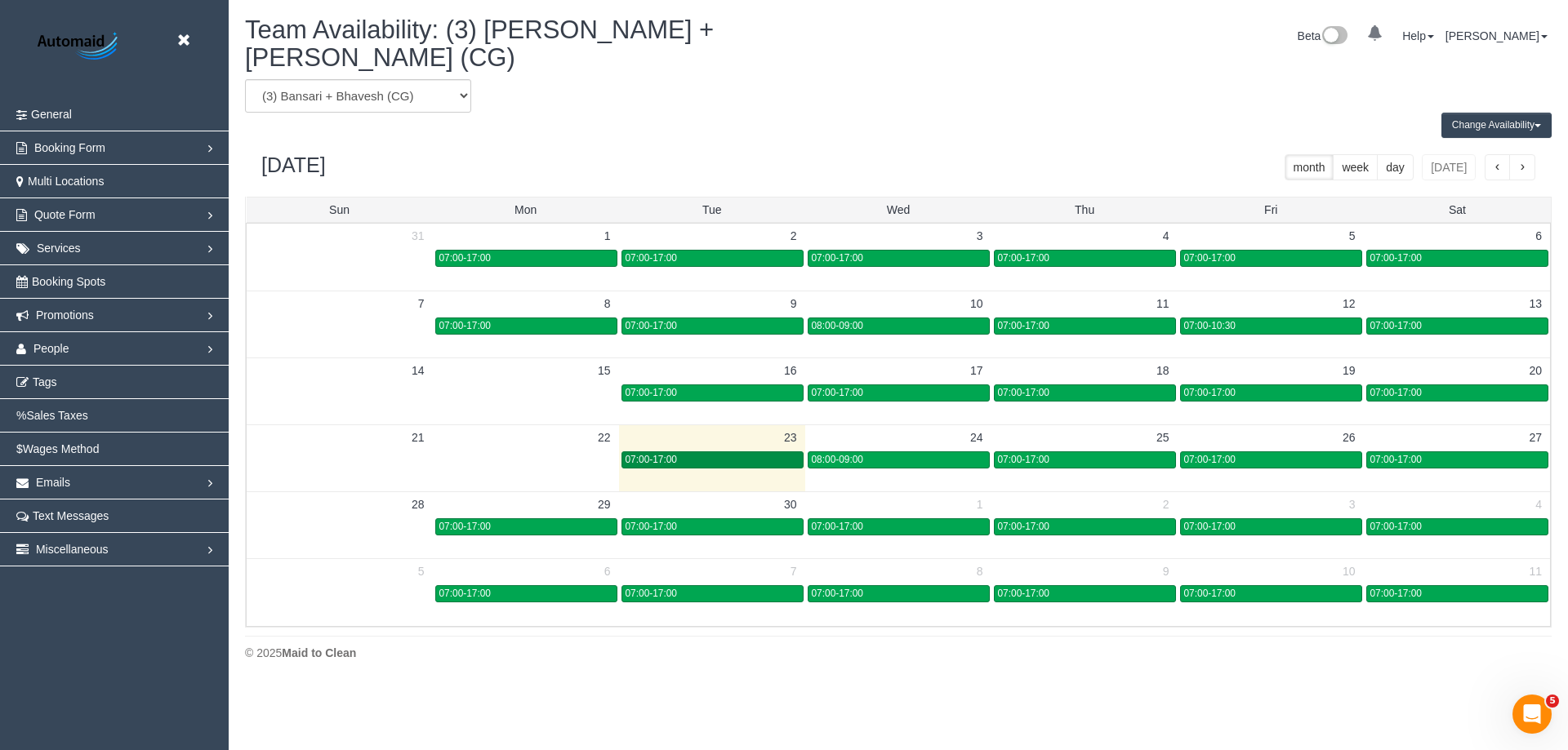
click at [764, 452] on link "07:00-17:00" at bounding box center [712, 460] width 182 height 17
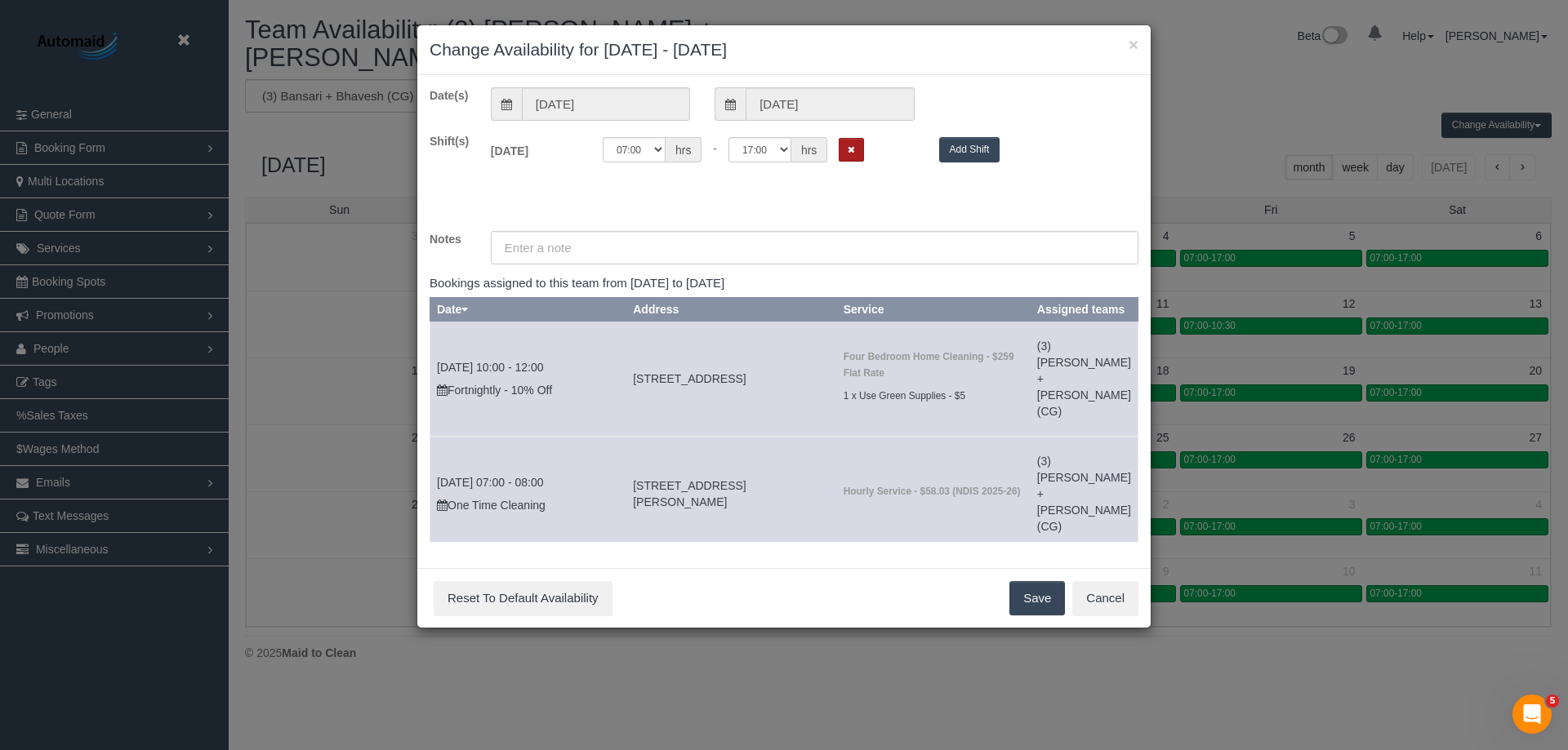
drag, startPoint x: 848, startPoint y: 145, endPoint x: 877, endPoint y: 222, distance: 82.3
click at [847, 145] on button "Remove Shift" at bounding box center [852, 149] width 25 height 24
click at [1030, 600] on button "Save" at bounding box center [1037, 598] width 55 height 35
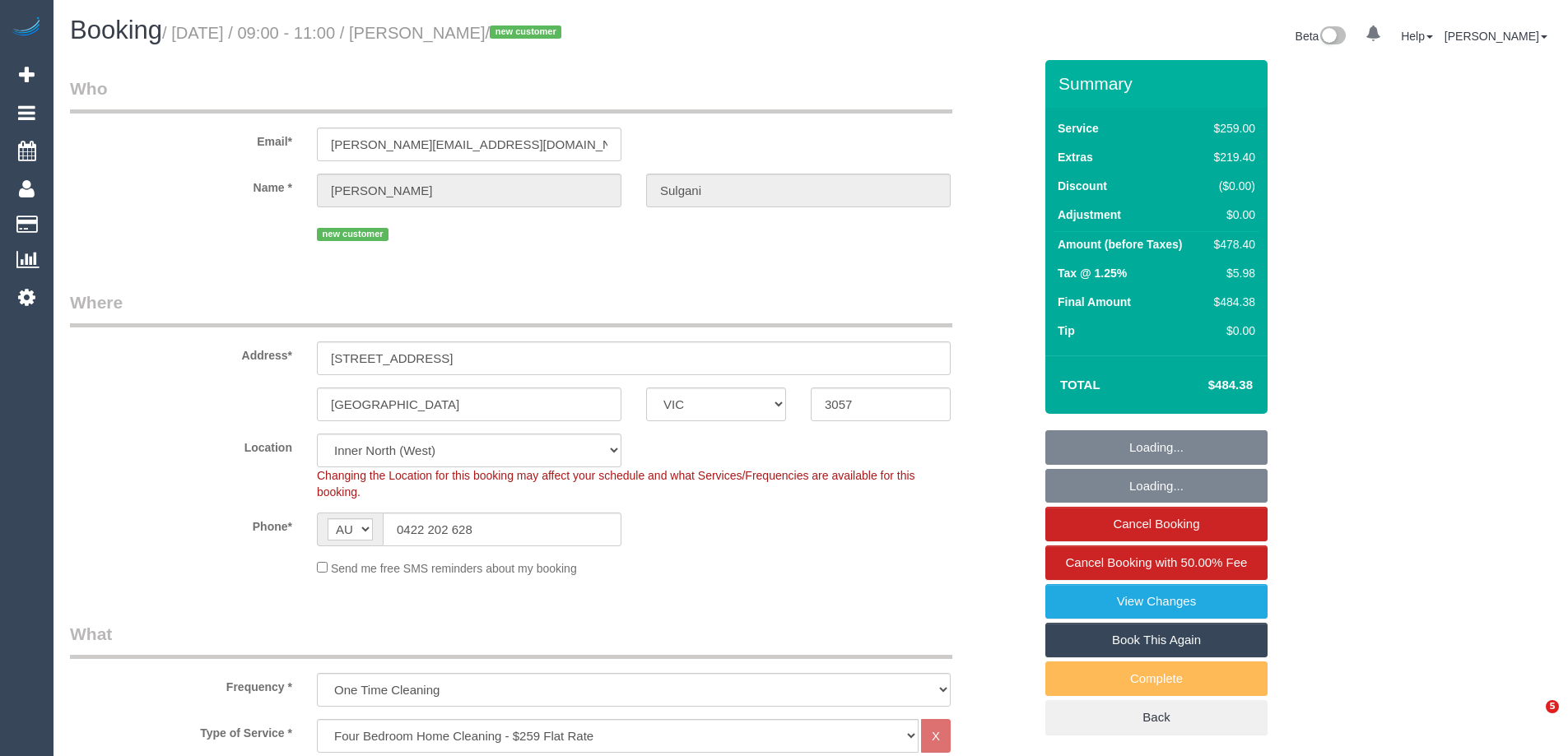
select select "VIC"
select select "number:28"
select select "number:14"
select select "number:18"
select select "number:24"
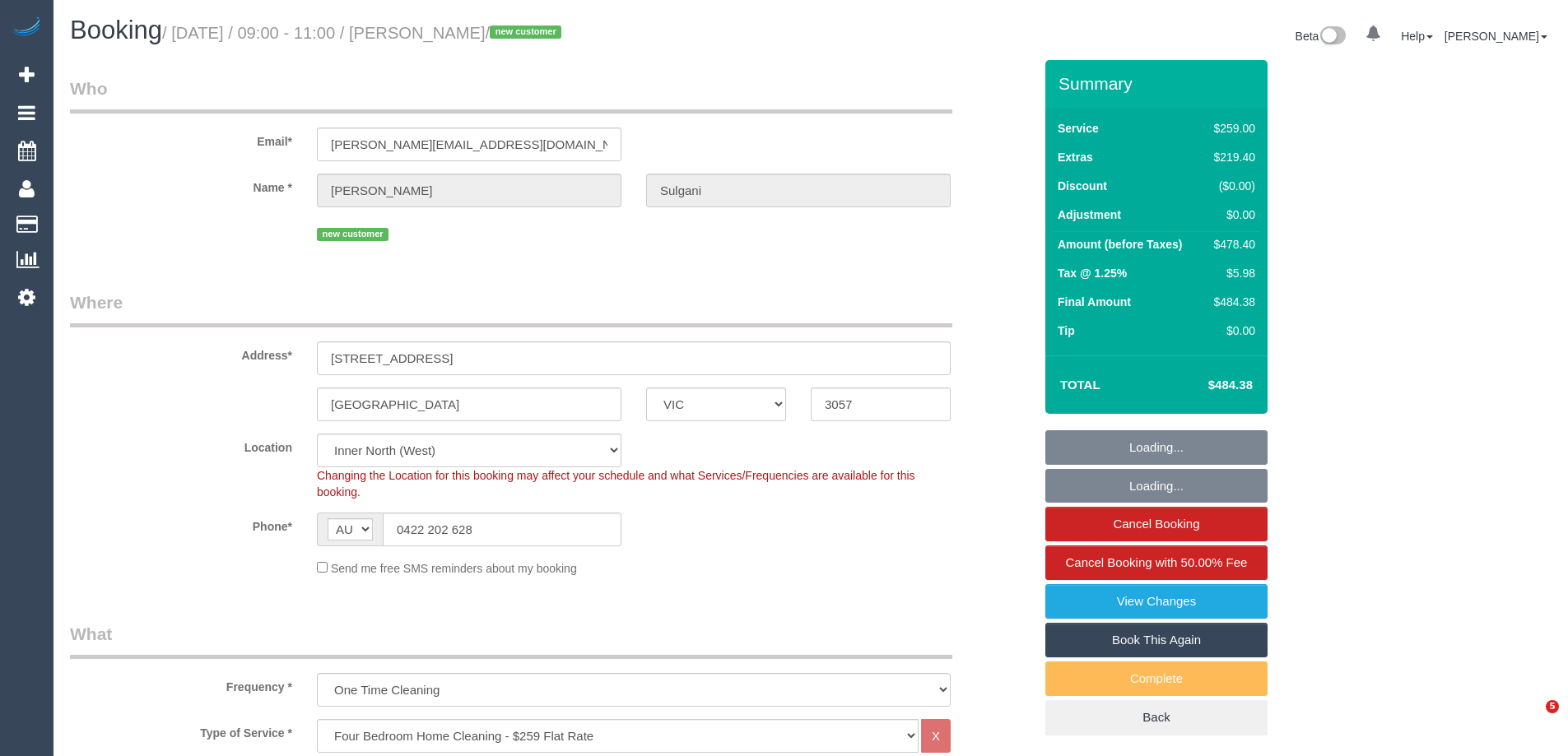
select select "spot1"
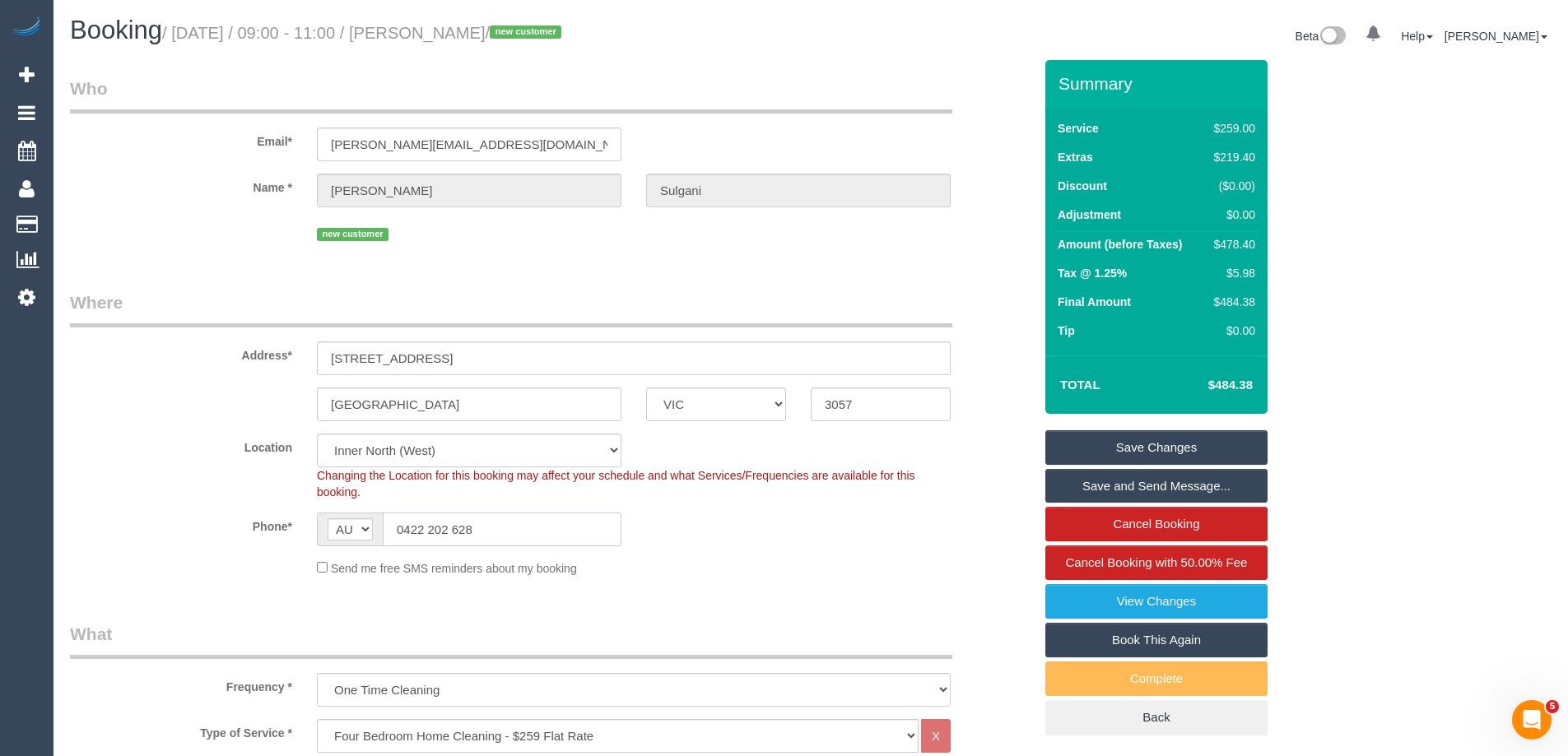
drag, startPoint x: 535, startPoint y: 526, endPoint x: 304, endPoint y: 525, distance: 231.0
click at [305, 525] on div "AF AL DZ AD AO AI AQ AG AR AM AW AU AT AZ BS BH BD BB BY BE BZ BJ BM BT BO BA B…" at bounding box center [469, 530] width 329 height 34
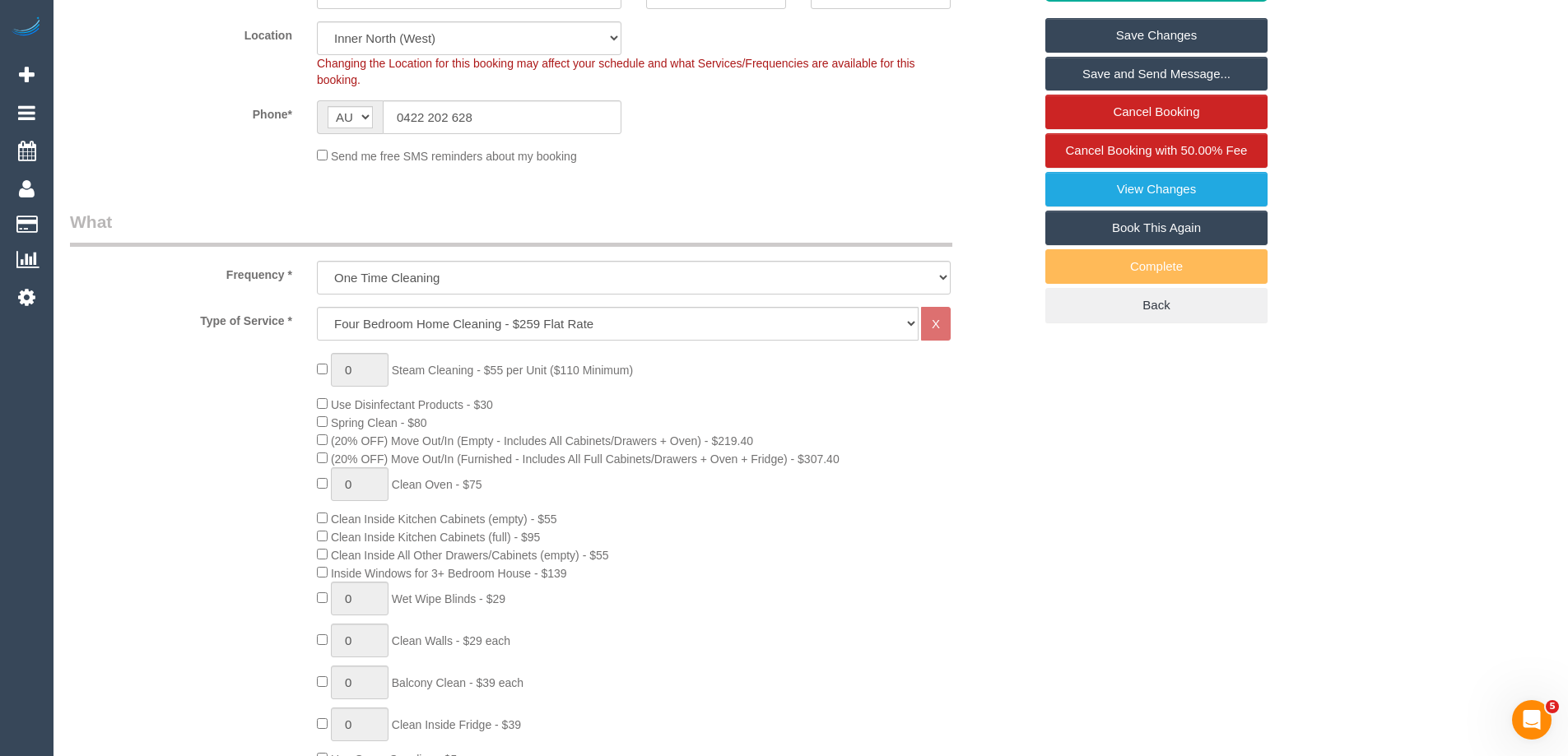
scroll to position [549, 0]
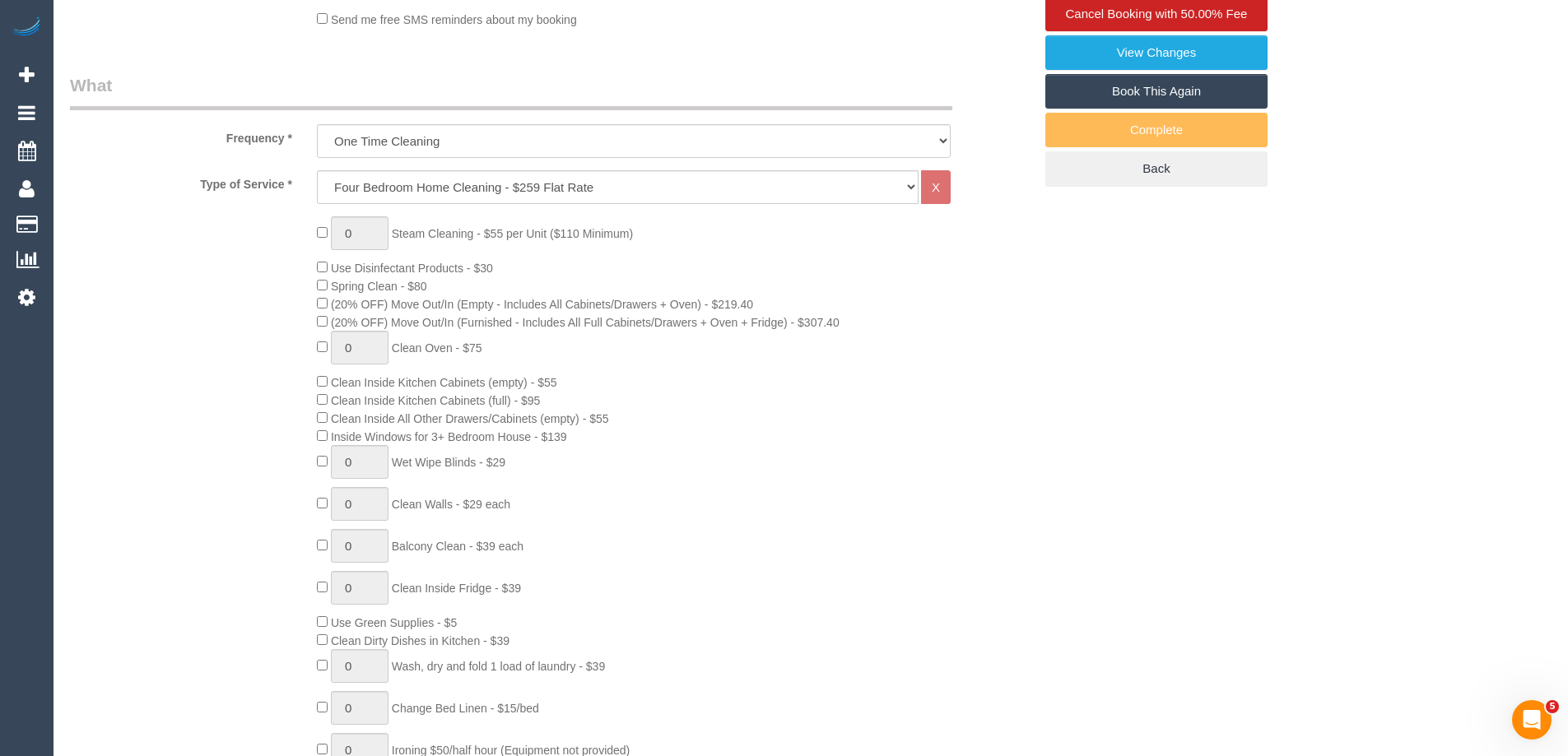
drag, startPoint x: 301, startPoint y: 190, endPoint x: 219, endPoint y: 135, distance: 98.7
click at [219, 135] on fieldset "What Frequency * One Time Cleaning Weekly - 10% Off - 10.00% (0% for the First …" at bounding box center [552, 660] width 963 height 1174
click at [415, 311] on div "0 Steam Cleaning - $55 per Unit ($110 Minimum) Use Disinfectant Products - $30 …" at bounding box center [675, 504] width 741 height 577
drag, startPoint x: 369, startPoint y: 295, endPoint x: 813, endPoint y: 299, distance: 444.0
click at [813, 299] on div "0 Steam Cleaning - $55 per Unit ($110 Minimum) Use Disinfectant Products - $30 …" at bounding box center [675, 504] width 741 height 577
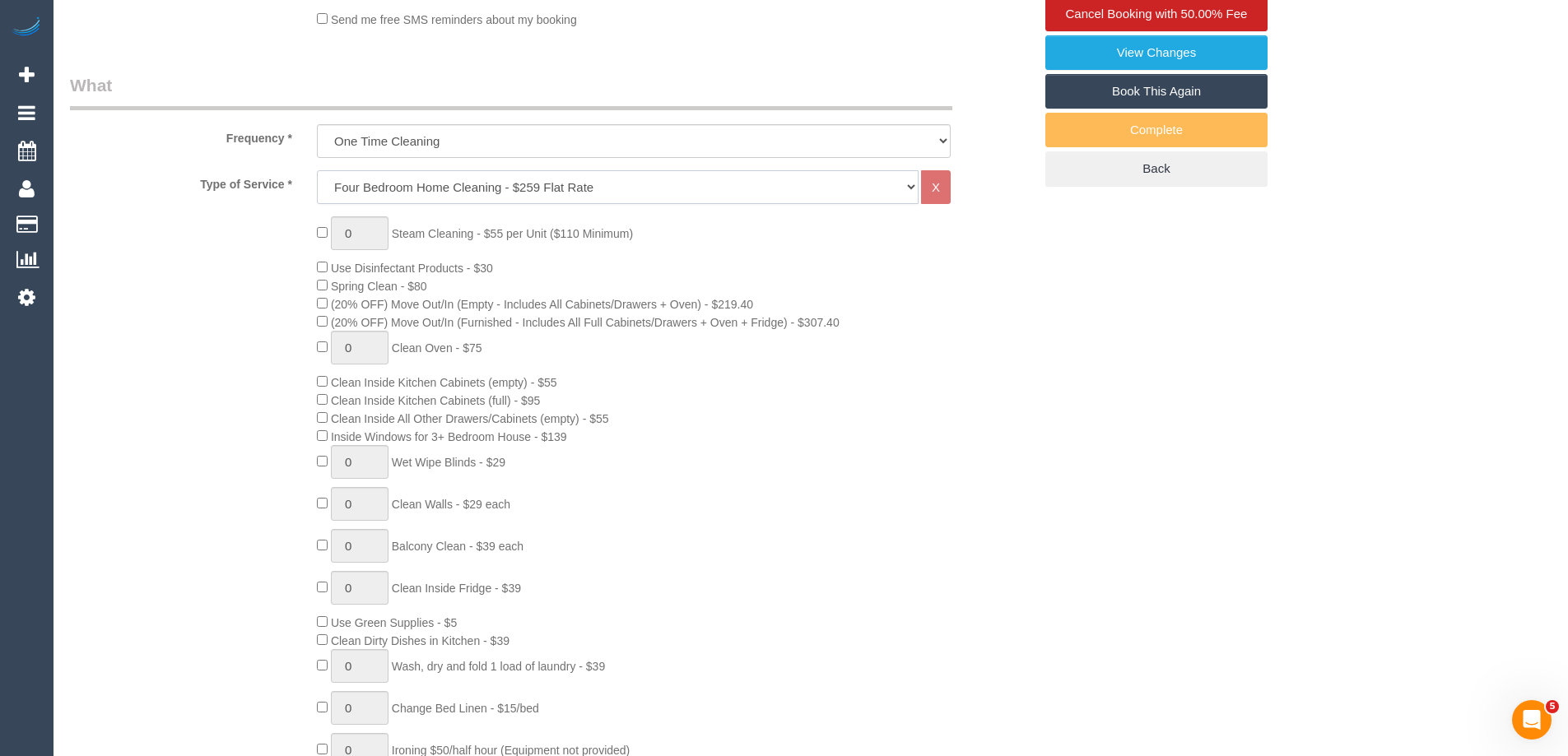
click at [357, 187] on select "Hourly Service - $70/h Hourly Service - $65/h Hourly Service - $60/h Hourly Ser…" at bounding box center [617, 187] width 602 height 34
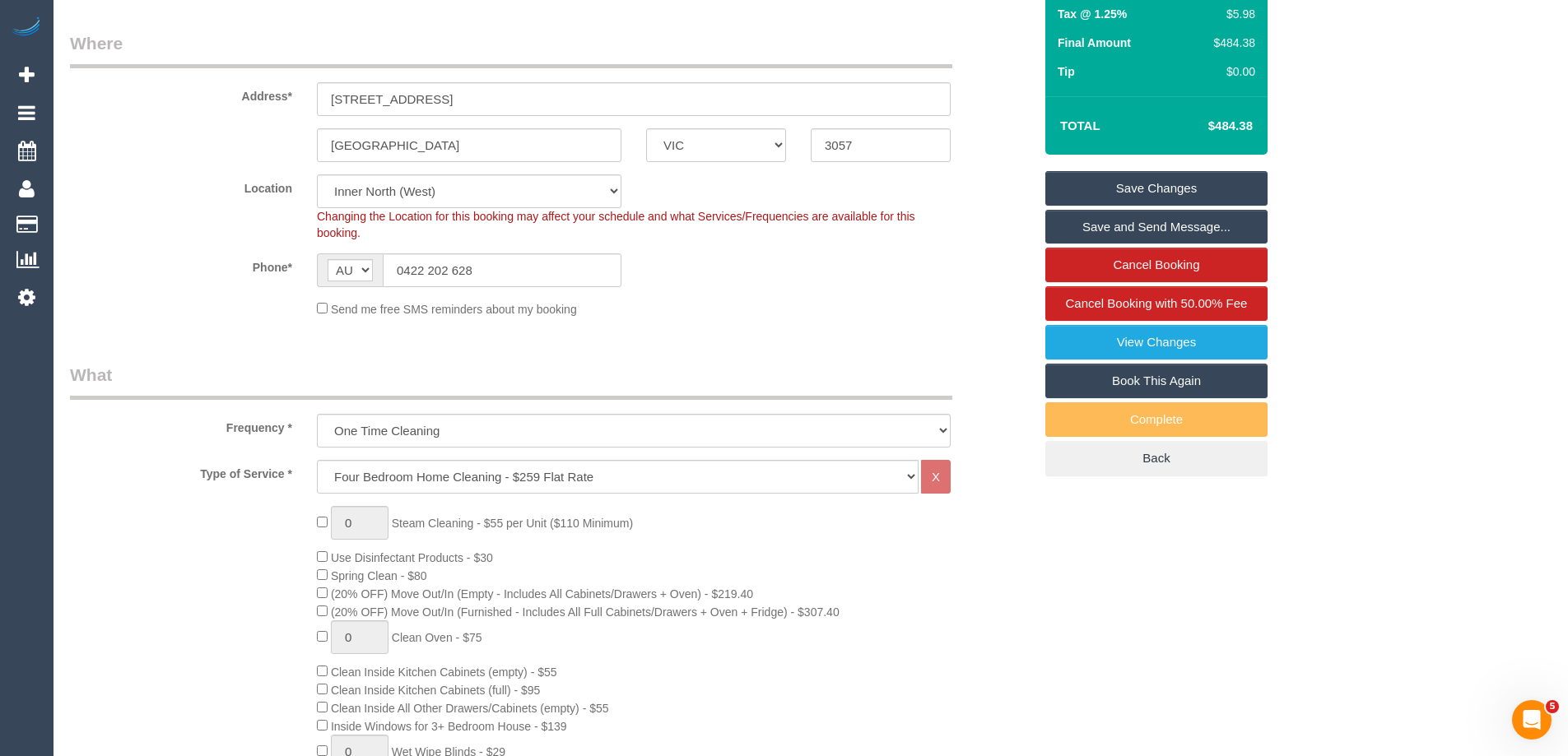
scroll to position [274, 0]
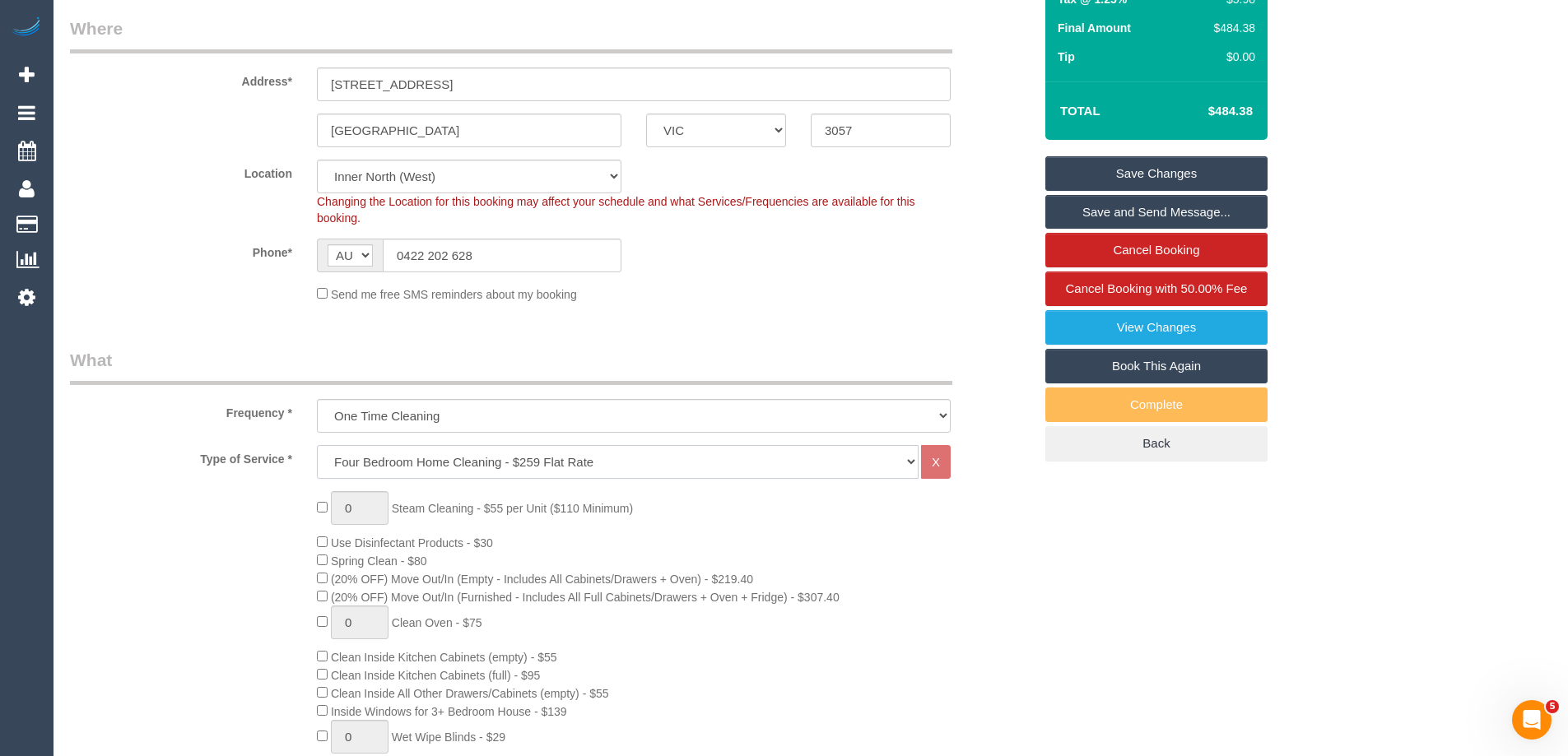
click at [389, 451] on select "Hourly Service - $70/h Hourly Service - $65/h Hourly Service - $60/h Hourly Ser…" at bounding box center [617, 462] width 602 height 34
select select "214"
click at [317, 445] on select "Hourly Service - $70/h Hourly Service - $65/h Hourly Service - $60/h Hourly Ser…" at bounding box center [617, 462] width 602 height 34
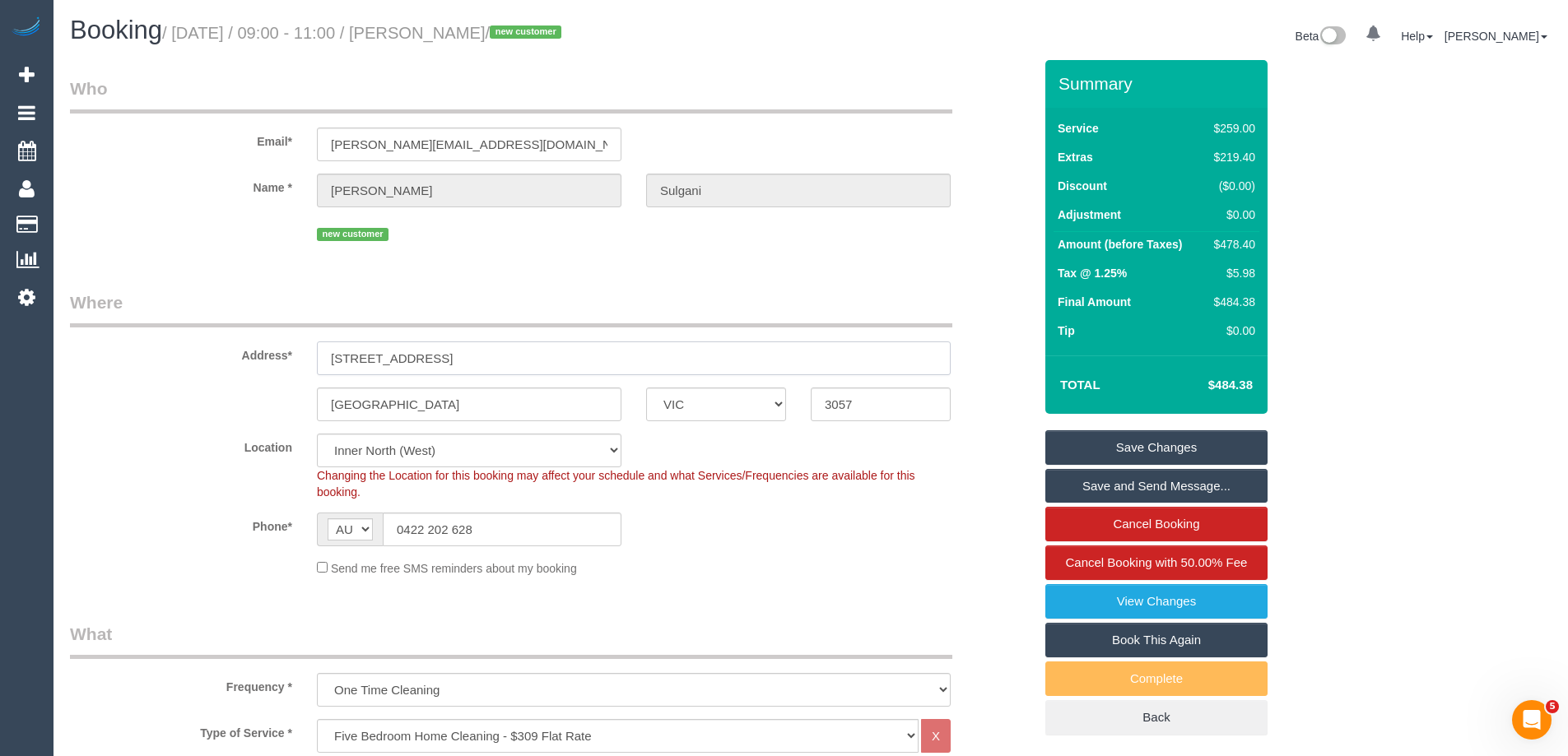
click at [867, 355] on input "53 Brunswick Road" at bounding box center [633, 359] width 634 height 34
click at [1237, 238] on div "$558.40" at bounding box center [1231, 244] width 48 height 16
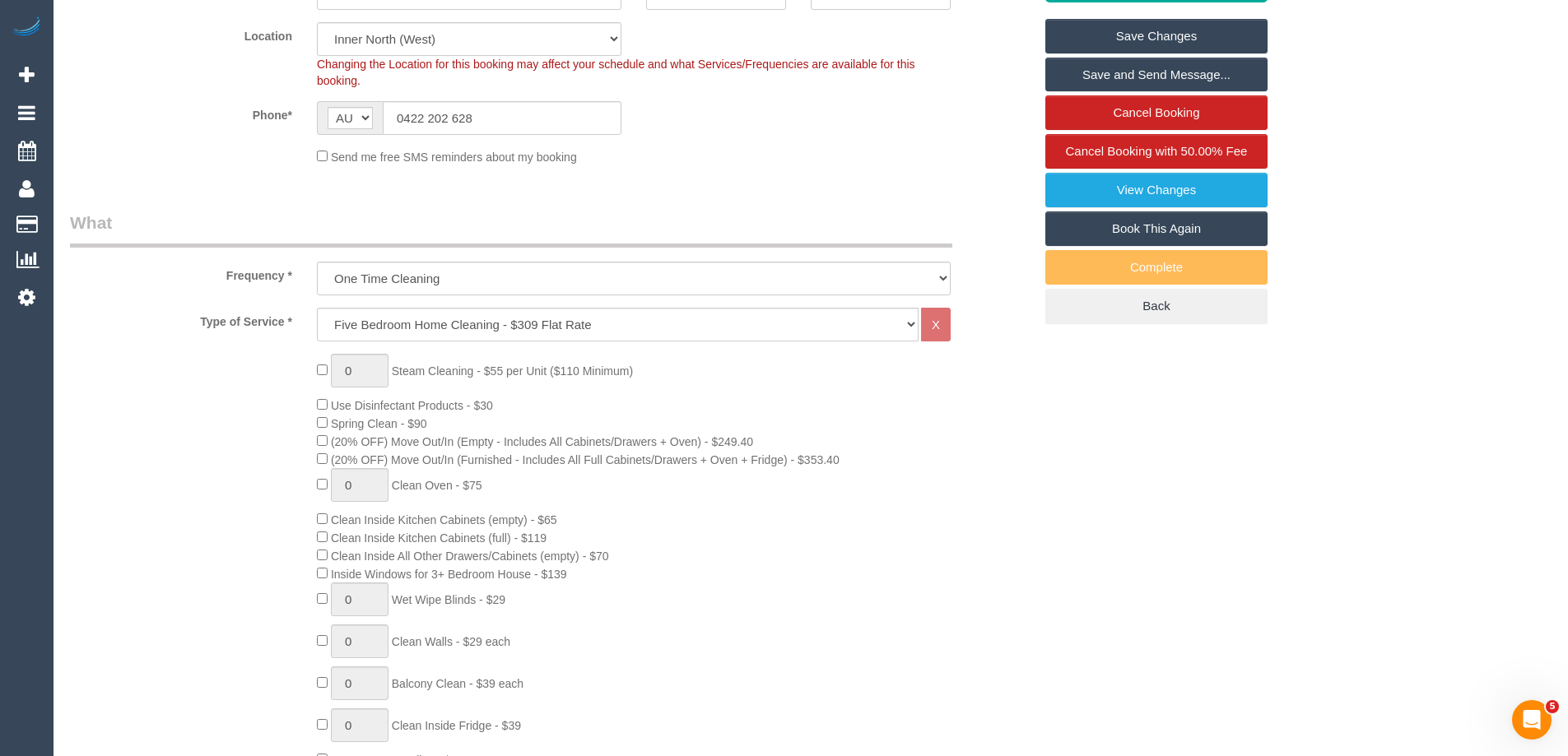
scroll to position [549, 0]
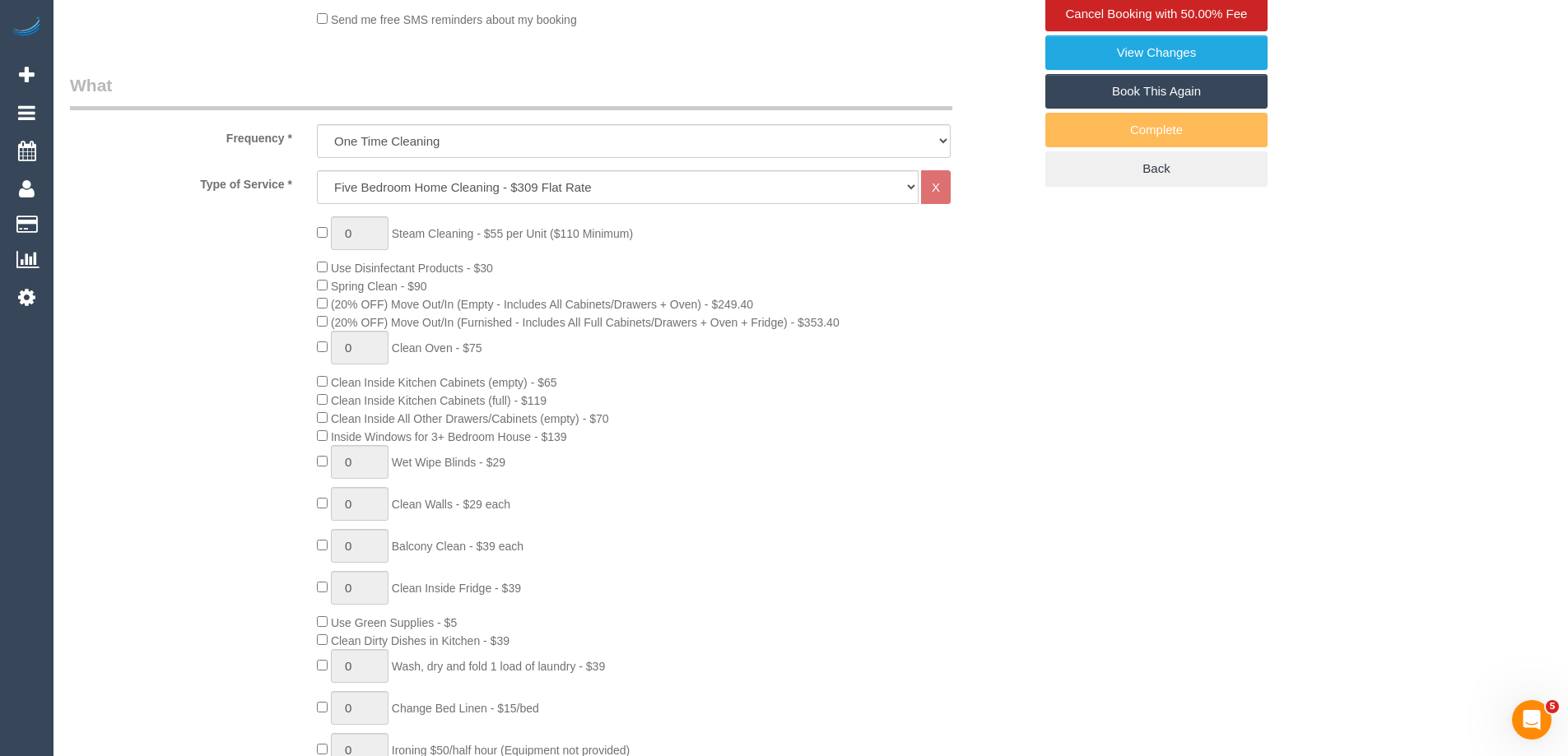
click at [605, 246] on div "0 Steam Cleaning - $55 per Unit ($110 Minimum) Use Disinfectant Products - $30 …" at bounding box center [675, 504] width 741 height 577
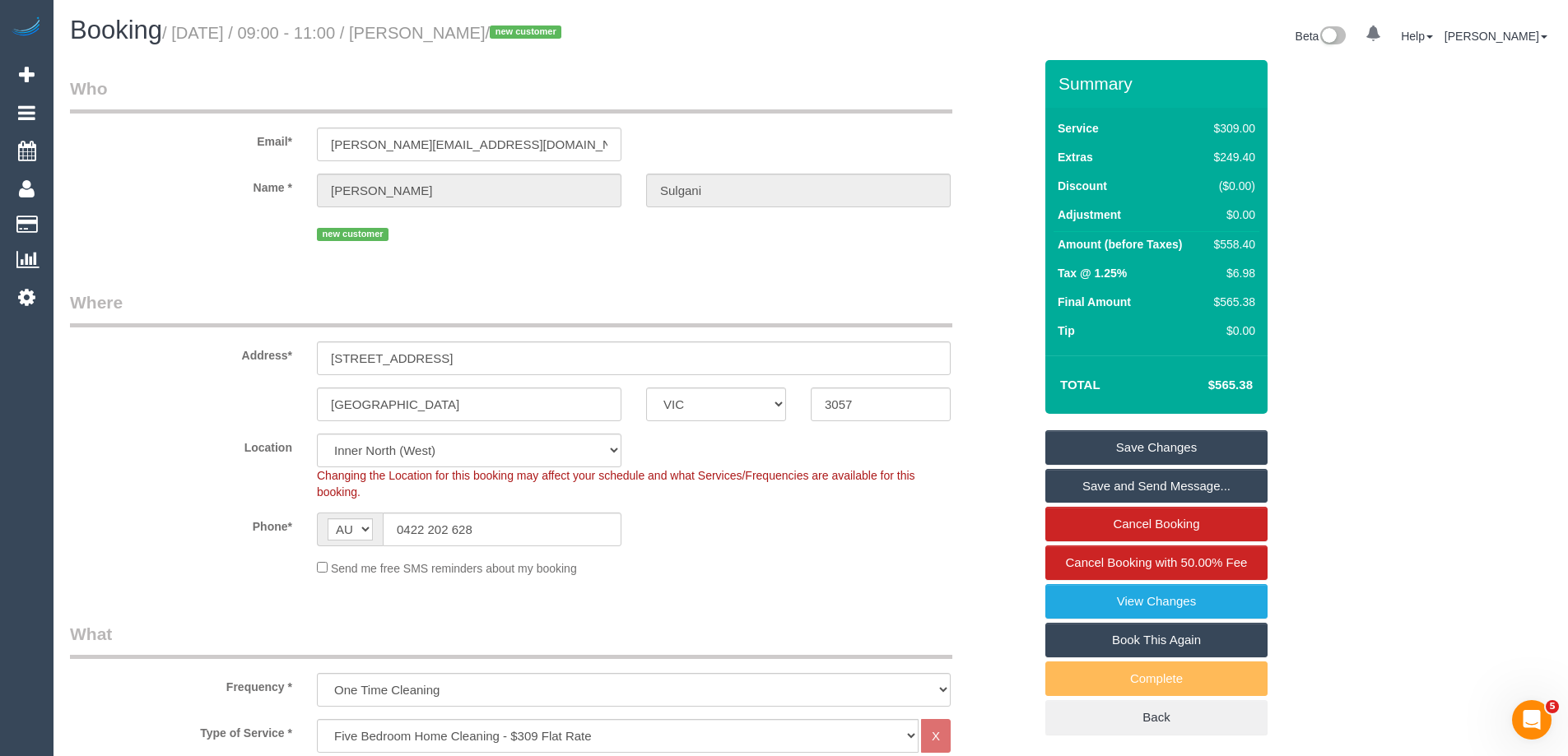
click at [1233, 249] on div "$558.40" at bounding box center [1231, 244] width 48 height 16
copy div "558.40"
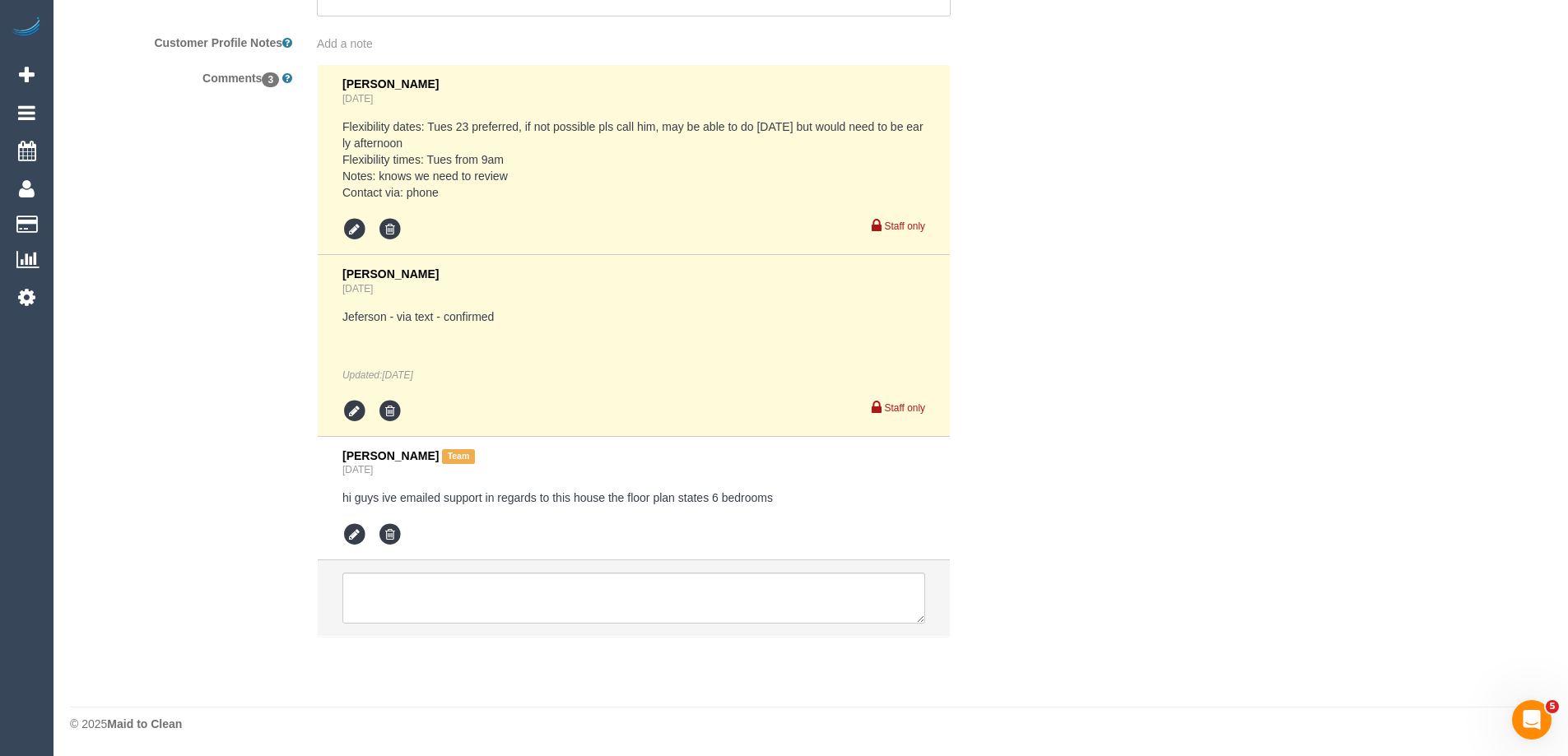
scroll to position [2373, 0]
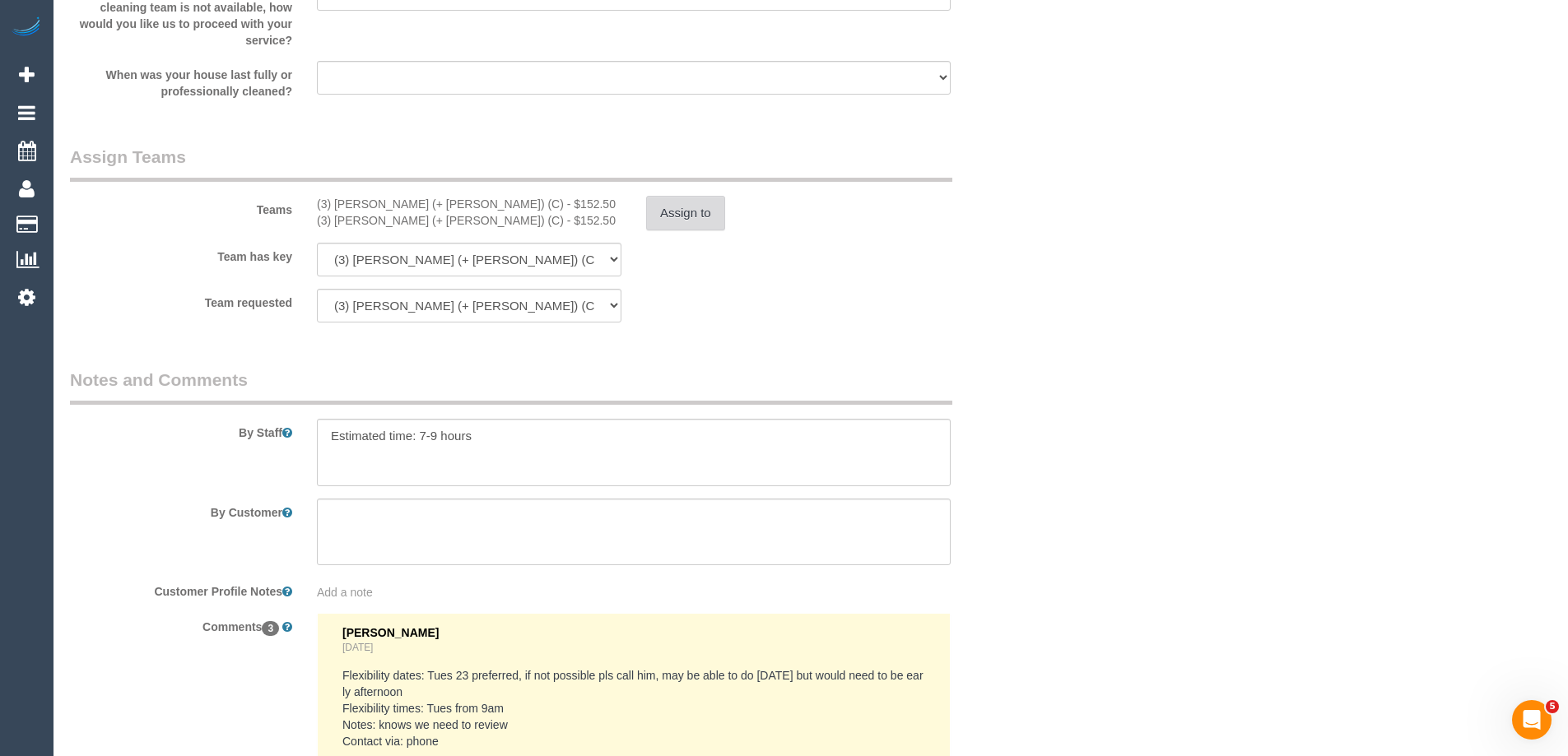
click at [674, 209] on button "Assign to" at bounding box center [685, 213] width 79 height 35
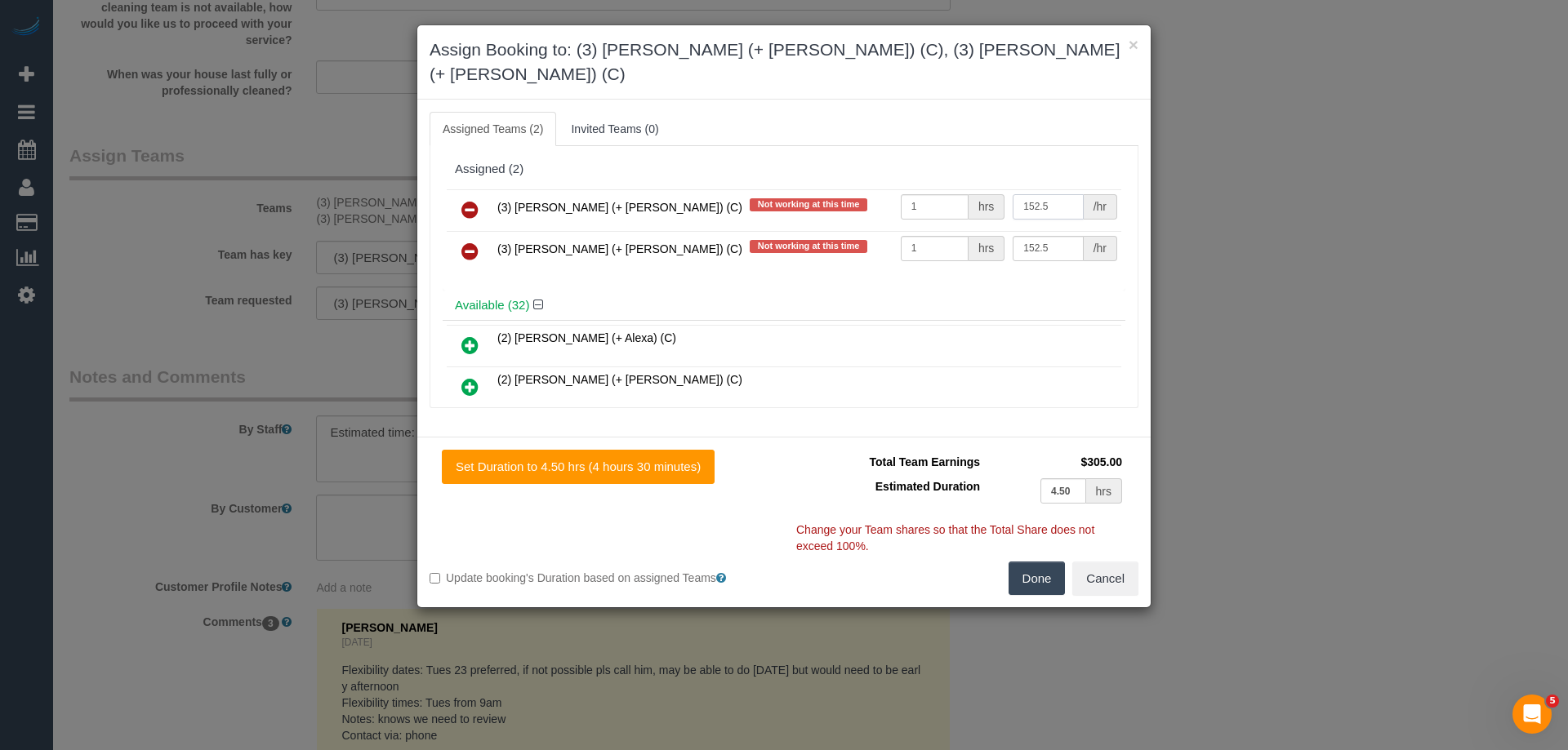
drag, startPoint x: 1029, startPoint y: 181, endPoint x: 1018, endPoint y: 181, distance: 11.0
click at [1018, 194] on input "152.5" at bounding box center [1047, 206] width 70 height 25
click at [1028, 194] on input "152.5" at bounding box center [1047, 206] width 70 height 25
drag, startPoint x: 1030, startPoint y: 181, endPoint x: 1020, endPoint y: 181, distance: 10.0
click at [1020, 194] on input "152.5" at bounding box center [1047, 206] width 70 height 25
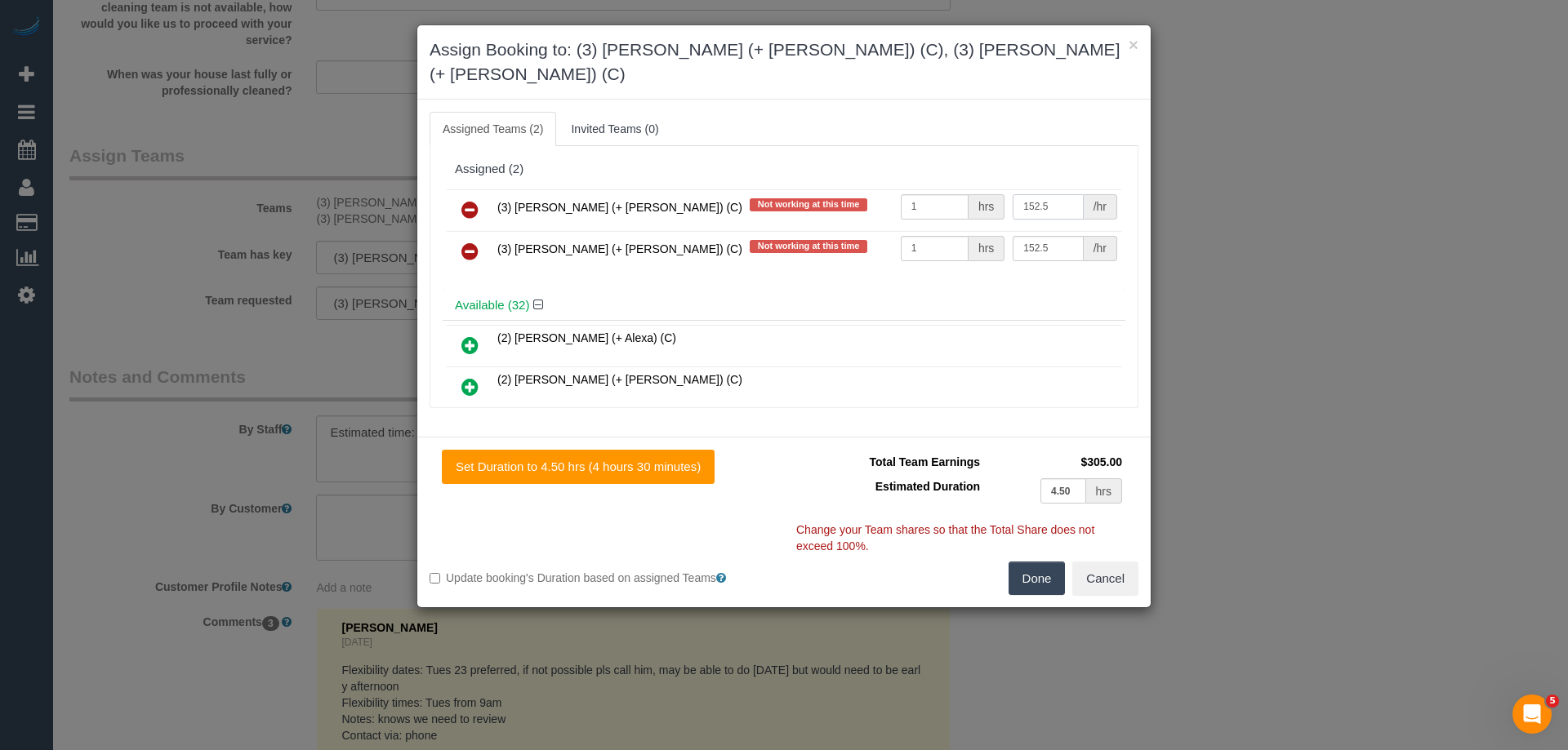
click at [1022, 194] on input "152.5" at bounding box center [1047, 206] width 70 height 25
click at [1028, 194] on input "152.5" at bounding box center [1047, 206] width 70 height 25
type input "177.5"
drag, startPoint x: 1019, startPoint y: 221, endPoint x: 1029, endPoint y: 221, distance: 10.0
click at [1029, 236] on input "152.5" at bounding box center [1047, 248] width 70 height 25
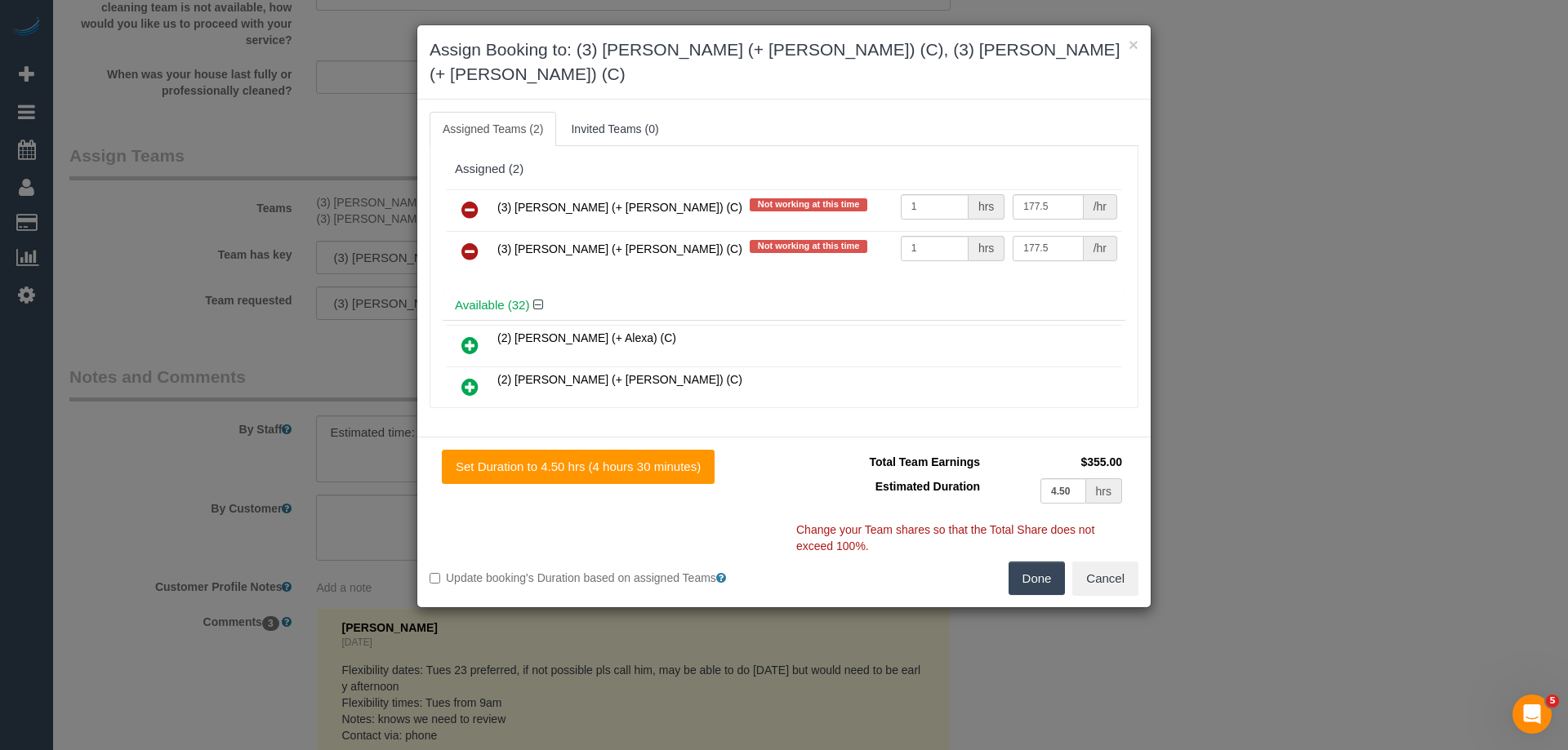
type input "177.5"
click at [1008, 299] on h4 "Available (32)" at bounding box center [784, 306] width 659 height 14
click at [1037, 561] on button "Done" at bounding box center [1037, 578] width 57 height 35
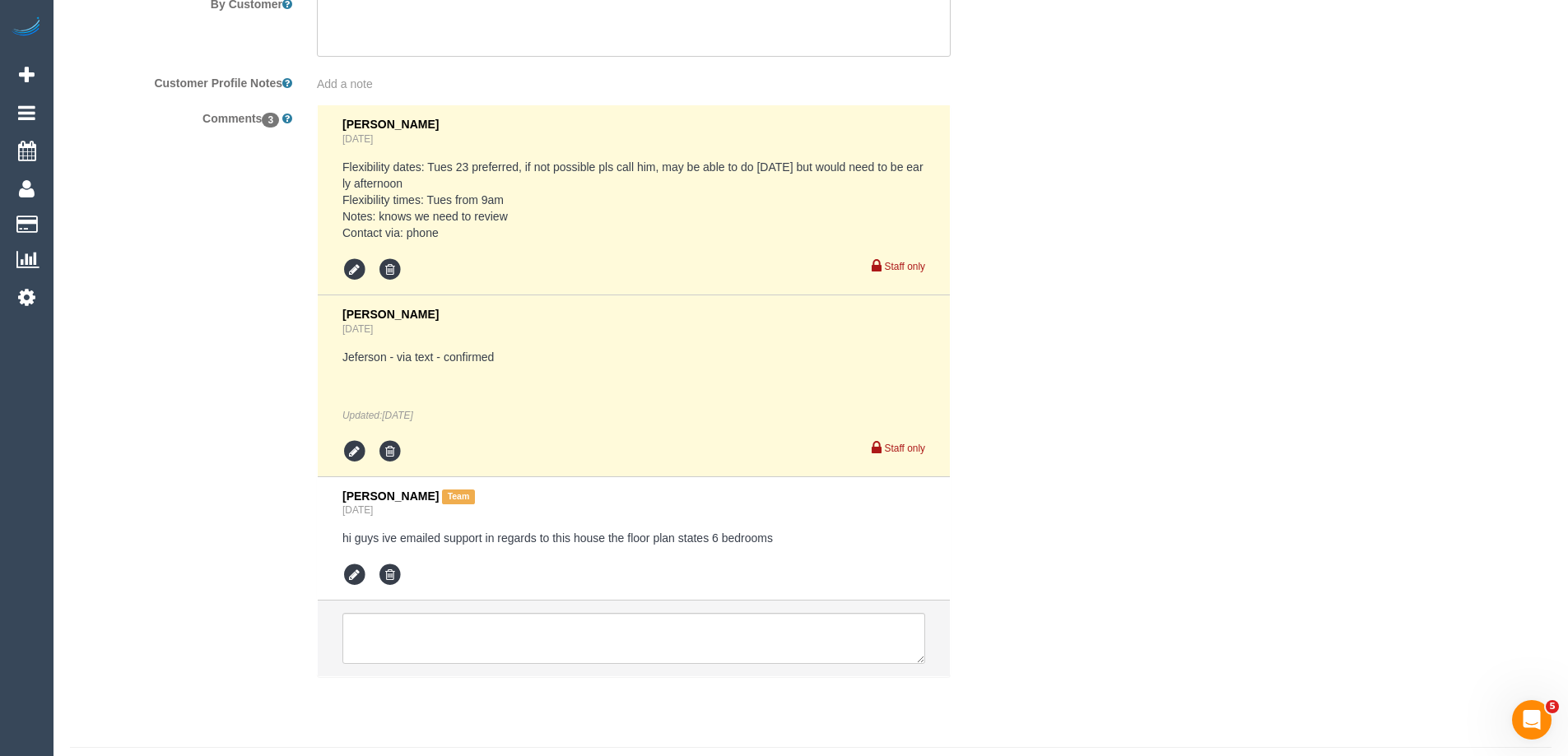
scroll to position [2922, 0]
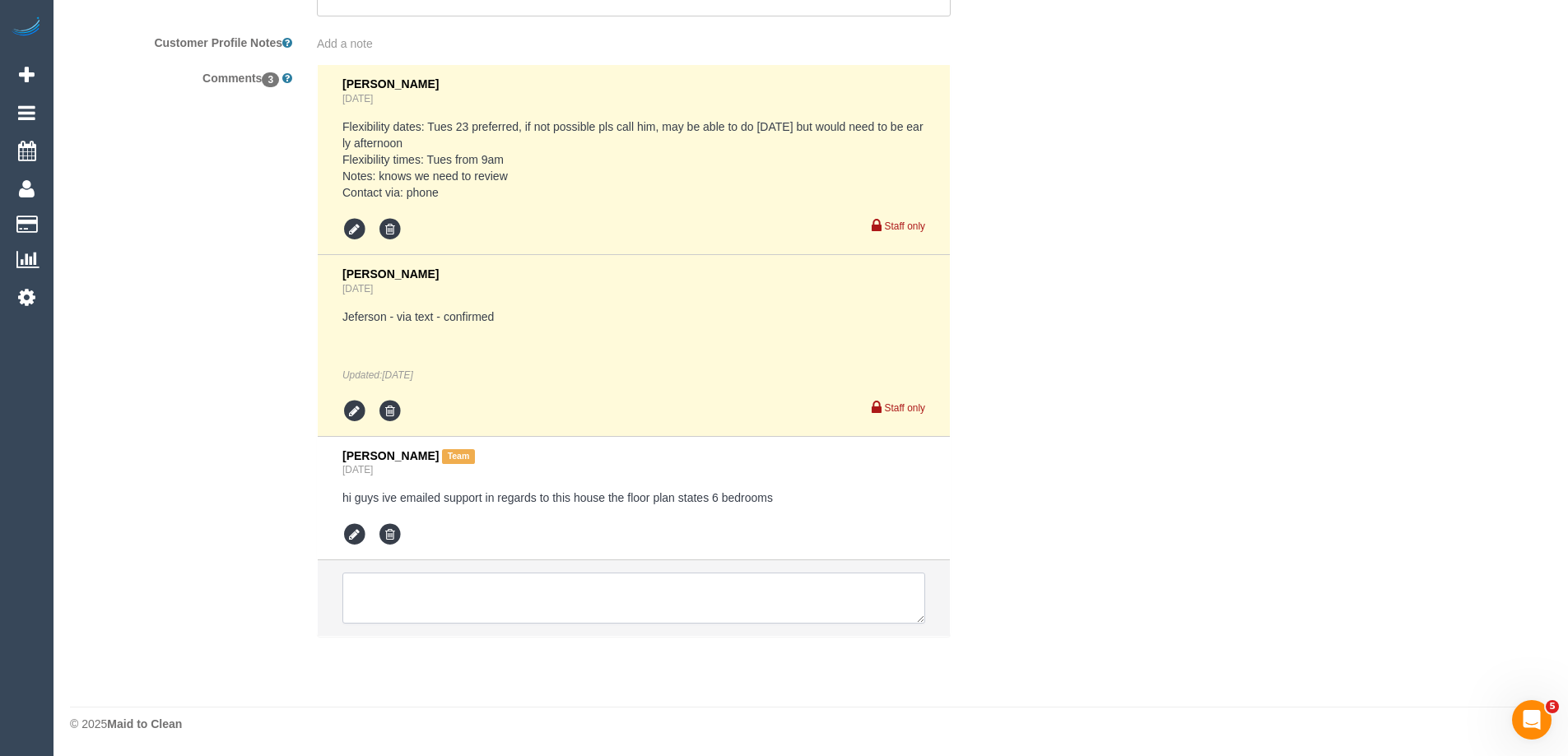
click at [435, 601] on textarea at bounding box center [634, 598] width 583 height 51
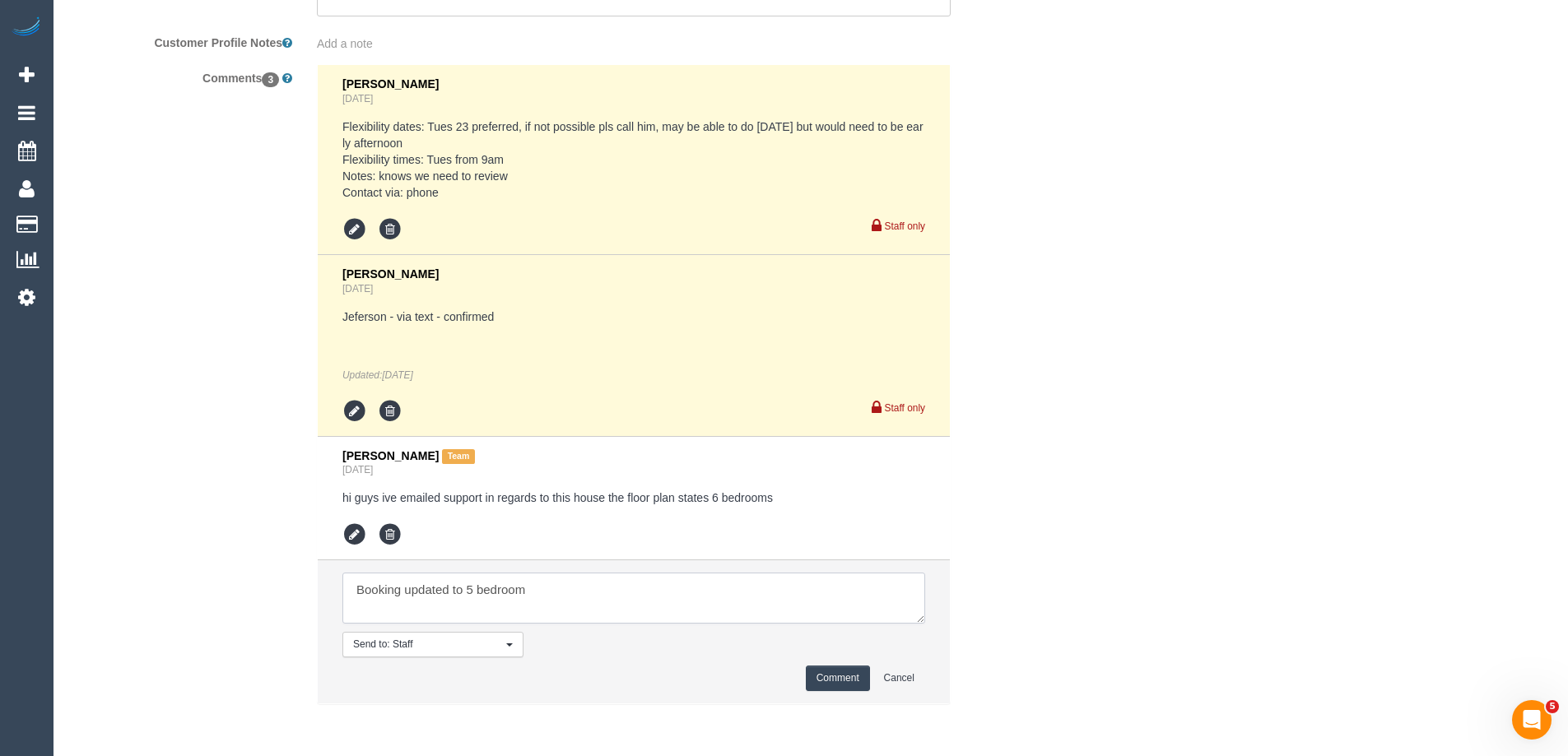
type textarea "Booking updated to 5 bedroom"
click at [838, 680] on button "Comment" at bounding box center [838, 678] width 65 height 25
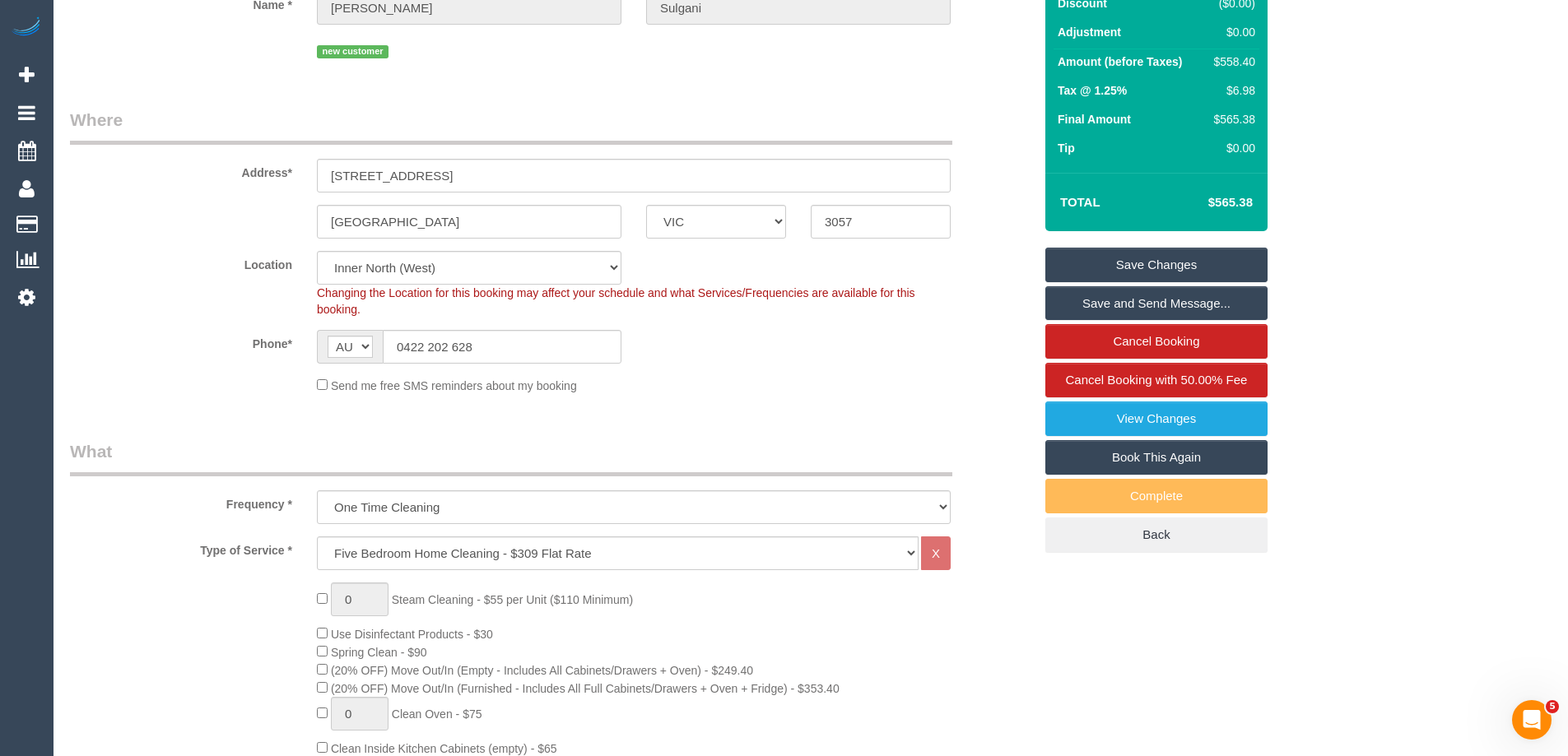
scroll to position [274, 0]
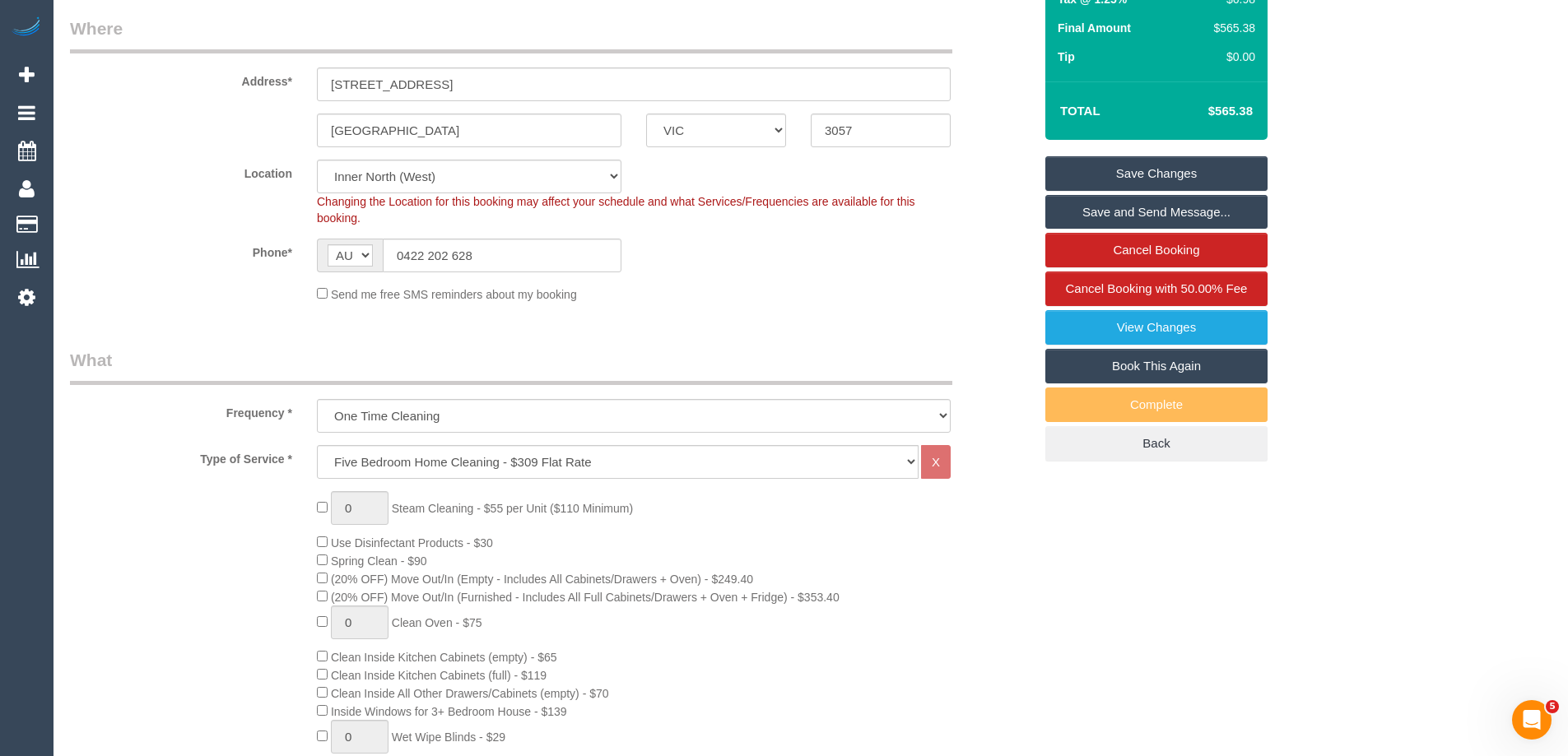
click at [1155, 170] on link "Save Changes" at bounding box center [1157, 173] width 222 height 35
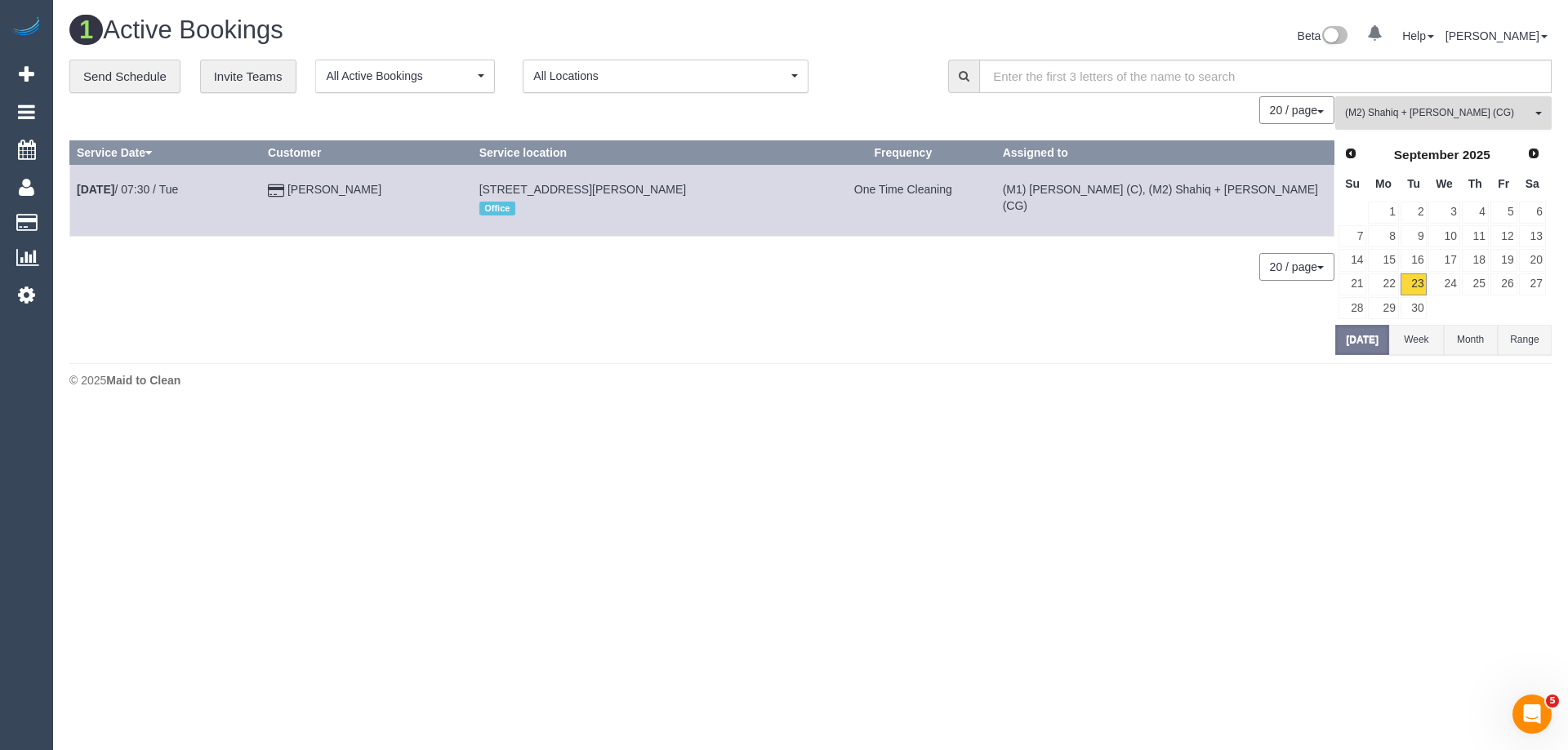
click at [1491, 120] on span "(M2) Shahiq + [PERSON_NAME] (CG)" at bounding box center [1438, 113] width 186 height 14
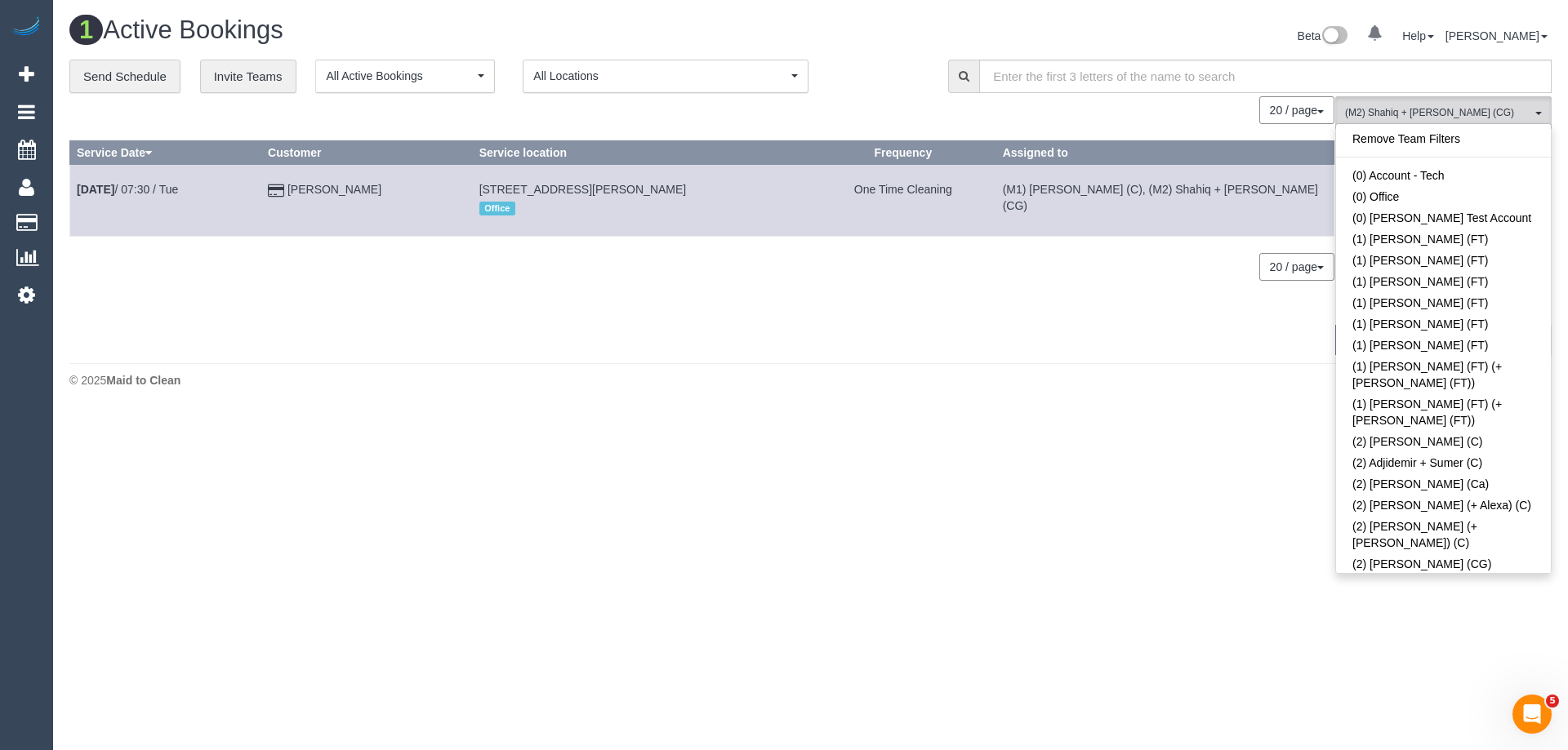
scroll to position [4986, 0]
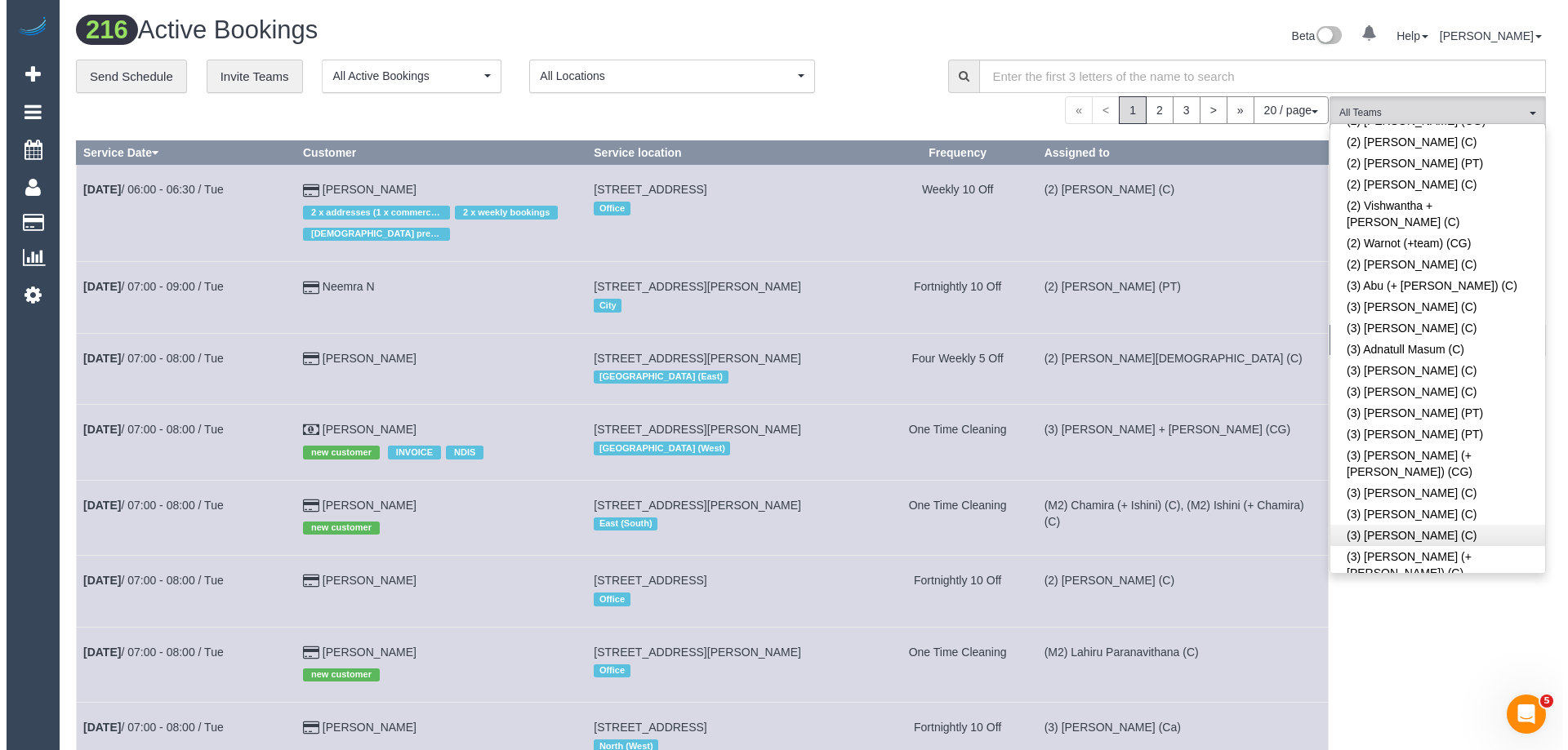
scroll to position [1905, 0]
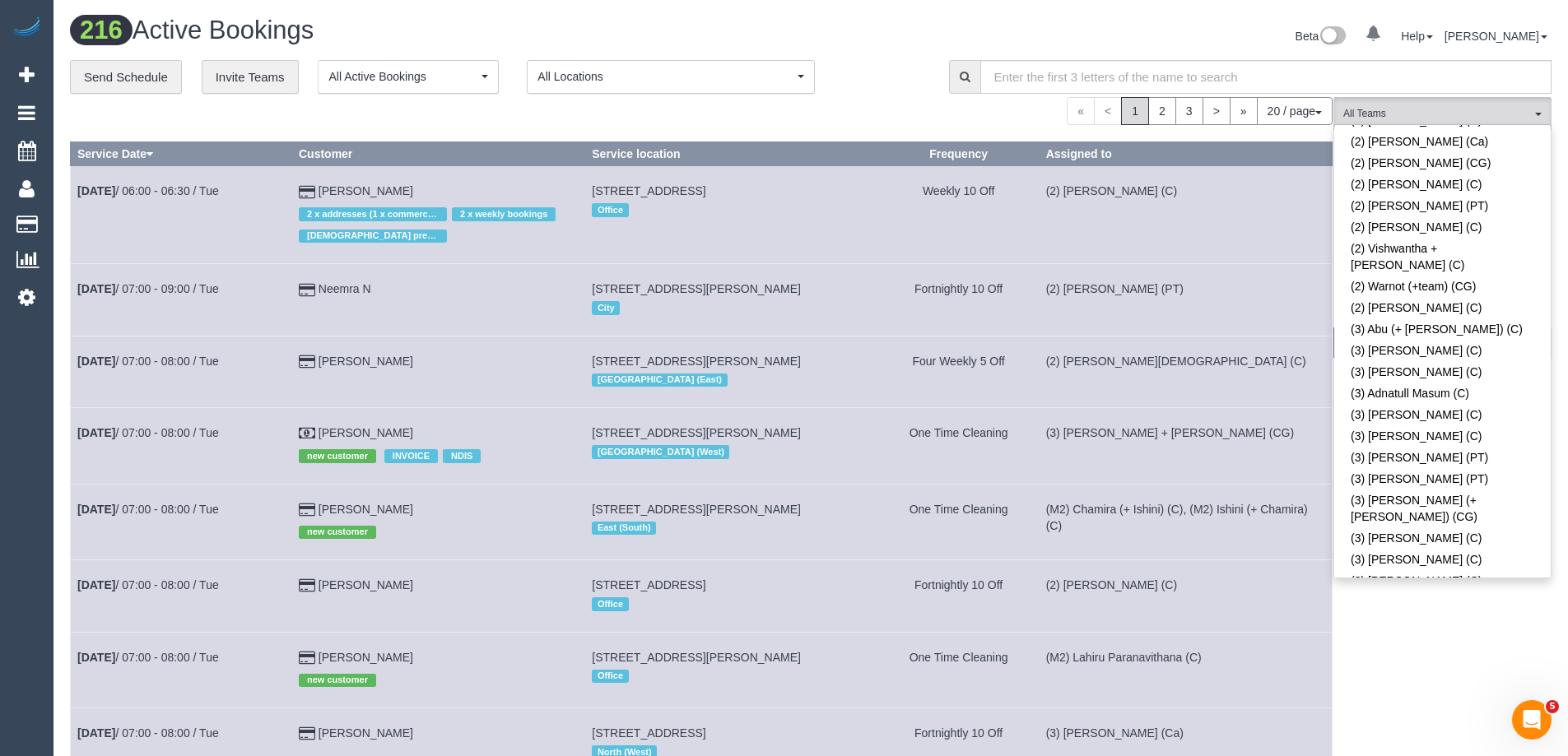
click at [1467, 117] on span "(3) Bansari + Bhavesh (CG)" at bounding box center [1437, 114] width 187 height 14
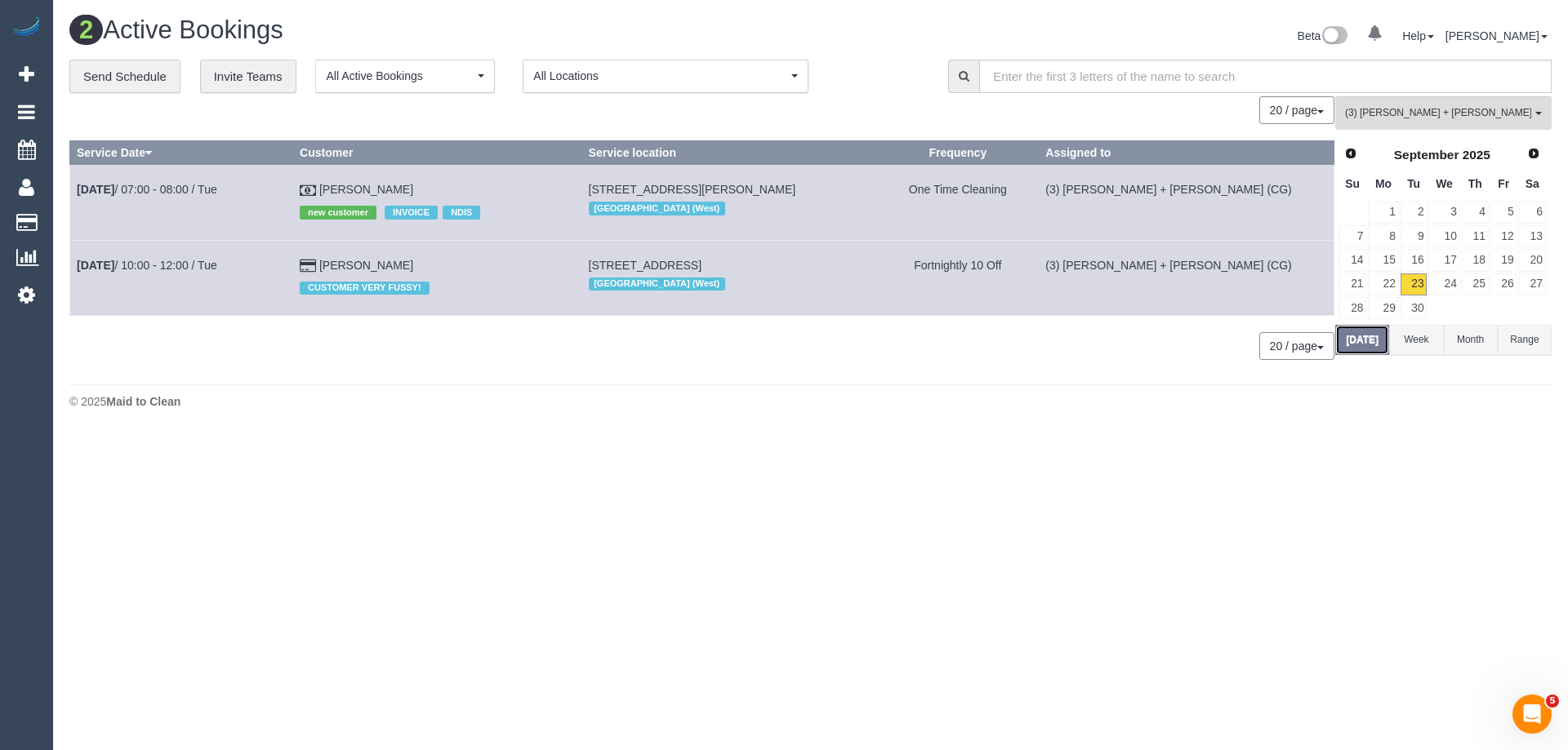
click at [1369, 345] on button "Today" at bounding box center [1362, 340] width 54 height 30
drag, startPoint x: 445, startPoint y: 188, endPoint x: 74, endPoint y: 188, distance: 371.0
click at [74, 188] on tr "Sep 23rd / 07:00 - 08:00 / Tue Jason Xu new customer INVOICE NDIS 7 Ward Street…" at bounding box center [702, 202] width 1265 height 75
copy tr "Sep 23rd / 07:00 - 08:00 / Tue Jason Xu"
drag, startPoint x: 446, startPoint y: 258, endPoint x: 77, endPoint y: 265, distance: 369.1
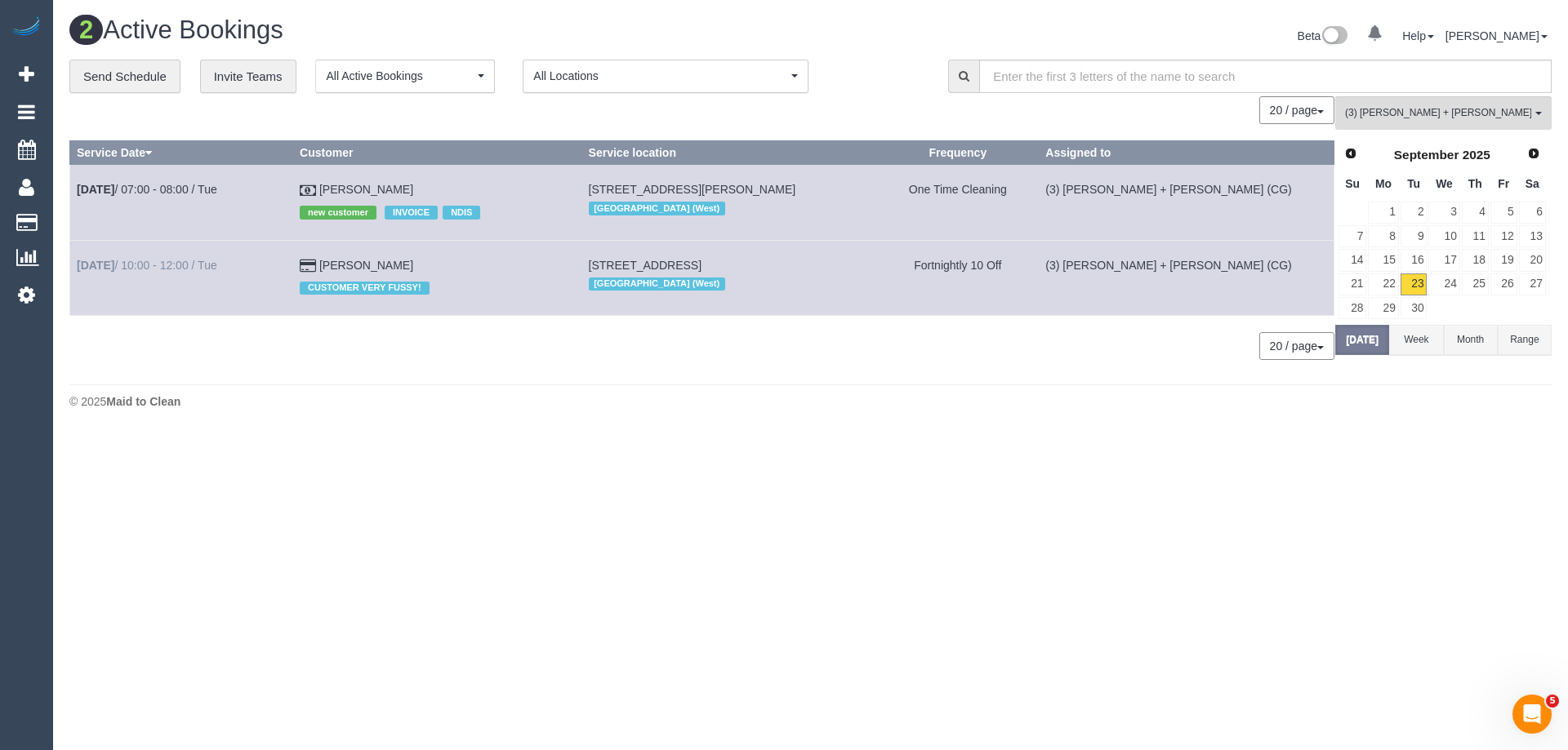
click at [77, 265] on tr "Sep 23rd / 10:00 - 12:00 / Tue Pavitra Atre CUSTOMER VERY FUSSY! 4b York Street…" at bounding box center [702, 278] width 1265 height 75
copy tr "Sep 23rd / 10:00 - 12:00 / Tue Pavitra Atre"
click at [1365, 345] on button "[DATE]" at bounding box center [1362, 340] width 54 height 30
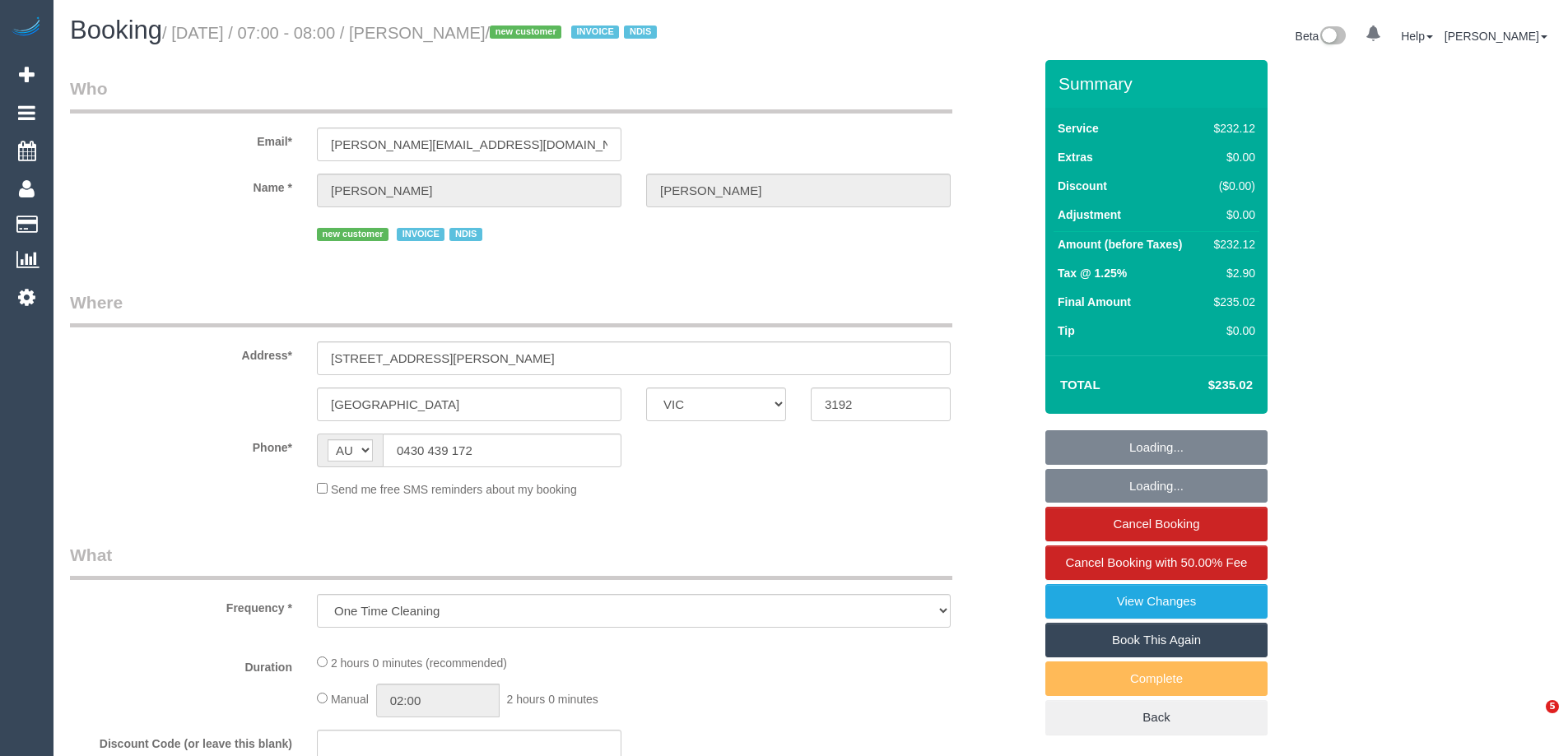
select select "VIC"
select select "object:1294"
select select "2"
select select "spot1"
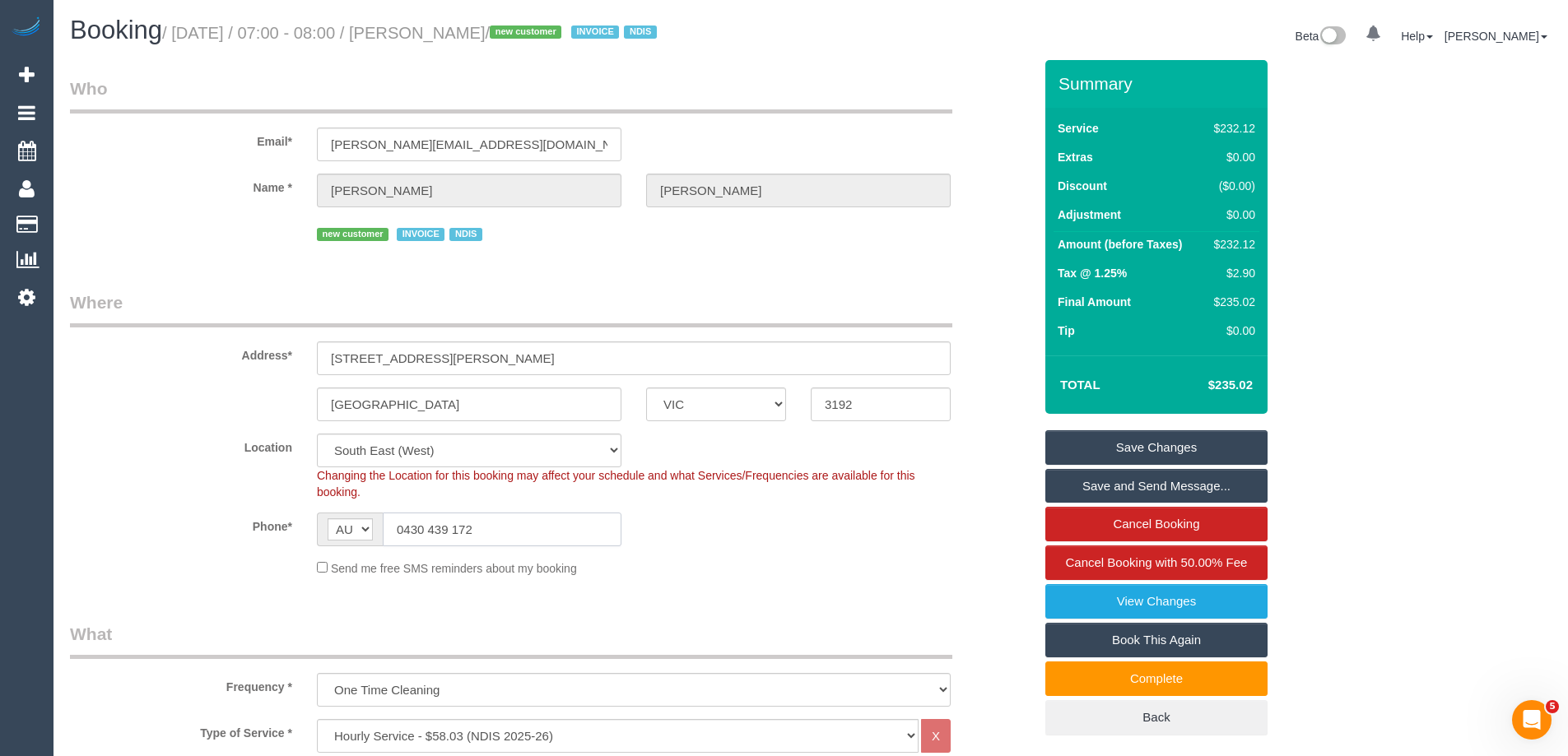
drag, startPoint x: 516, startPoint y: 526, endPoint x: 78, endPoint y: 525, distance: 438.0
click at [78, 525] on div "Phone* AF AL DZ AD AO AI AQ AG AR AM AW AU AT AZ BS BH BD BB BY BE BZ BJ BM BT …" at bounding box center [551, 530] width 988 height 34
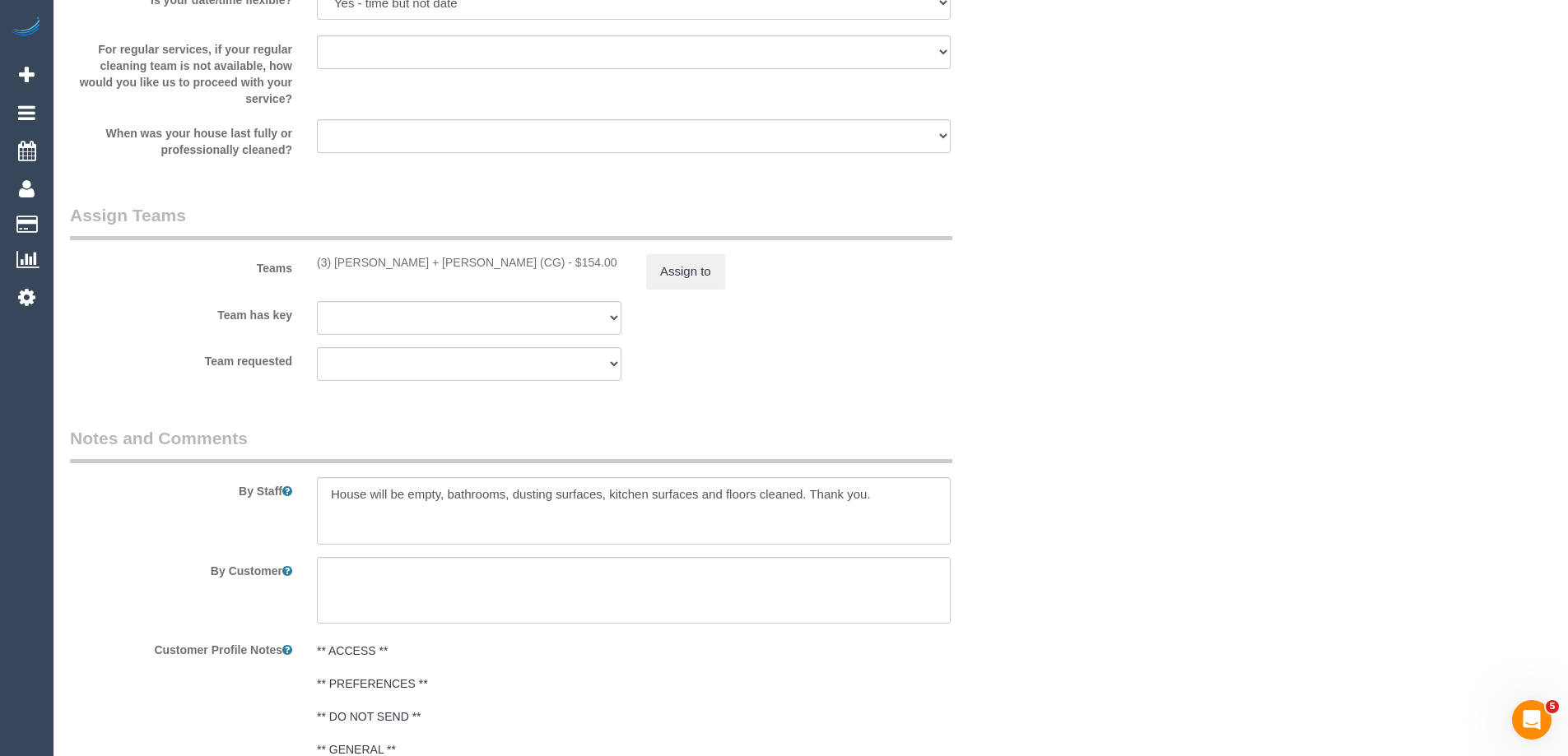
scroll to position [1743, 0]
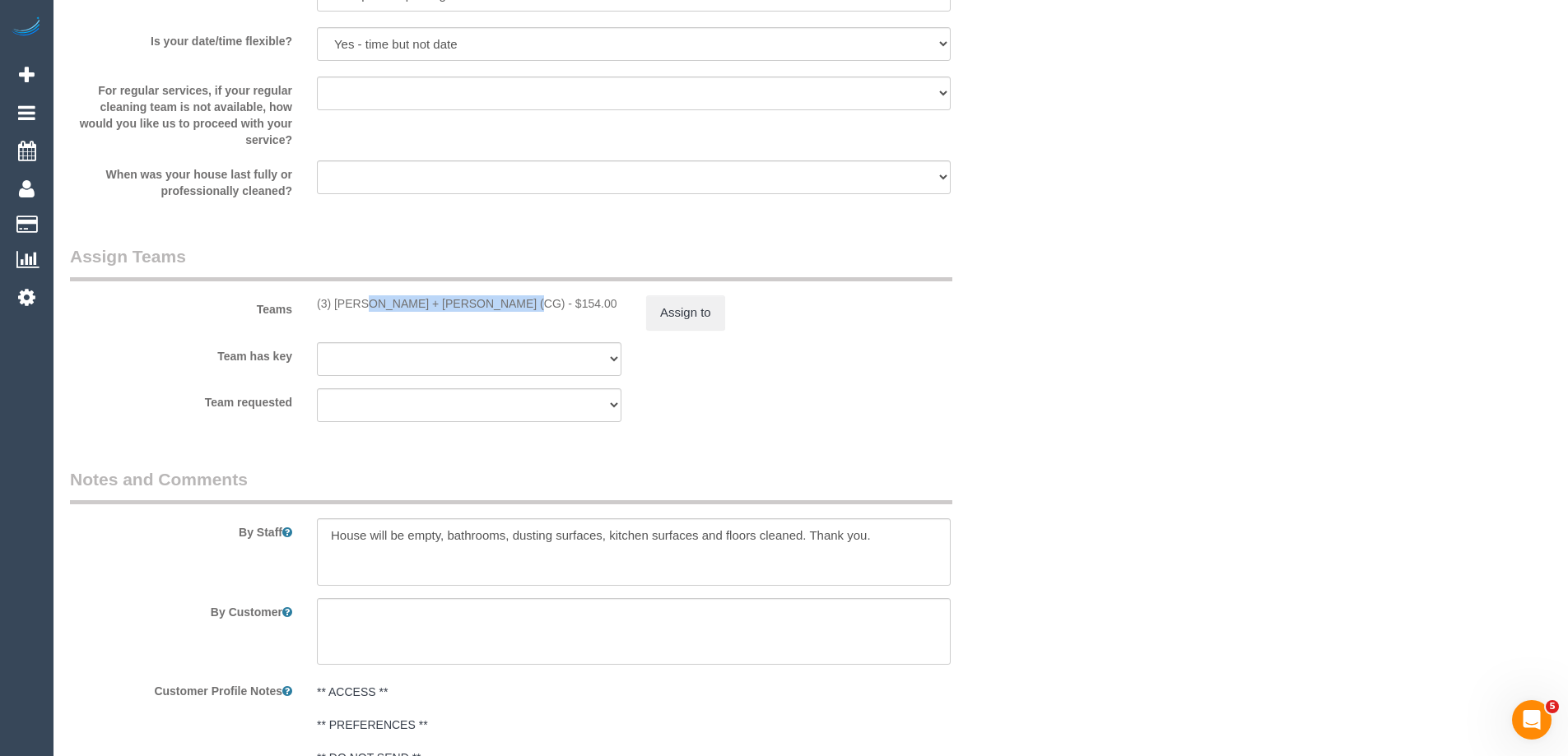
drag, startPoint x: 458, startPoint y: 304, endPoint x: 305, endPoint y: 296, distance: 153.2
click at [305, 296] on div "(3) Bansari + Bhavesh (CG) - $154.00" at bounding box center [469, 303] width 329 height 16
copy div "(3) [PERSON_NAME] + [PERSON_NAME] (CG)"
click at [697, 325] on button "Assign to" at bounding box center [685, 312] width 79 height 35
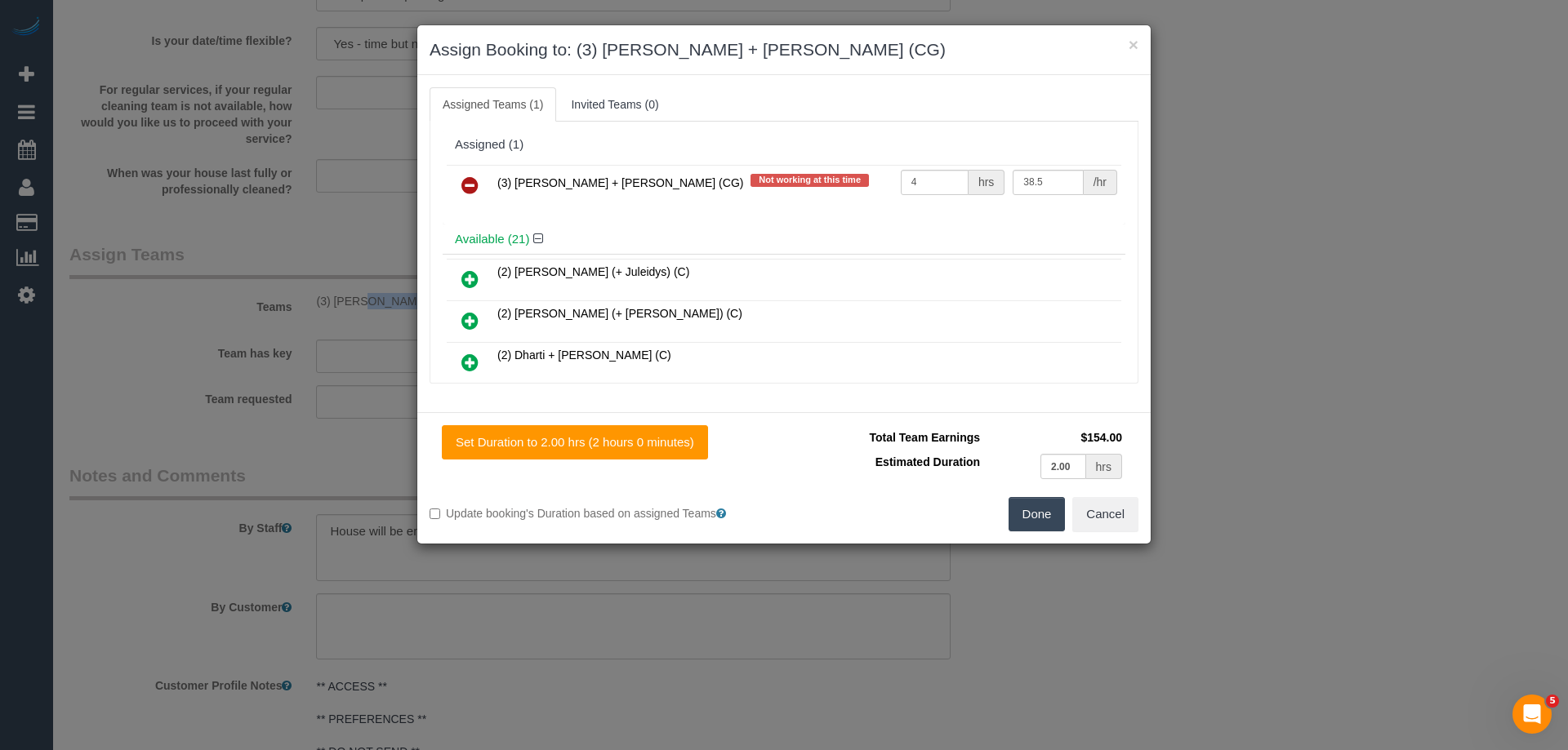
click at [464, 183] on icon at bounding box center [470, 185] width 17 height 20
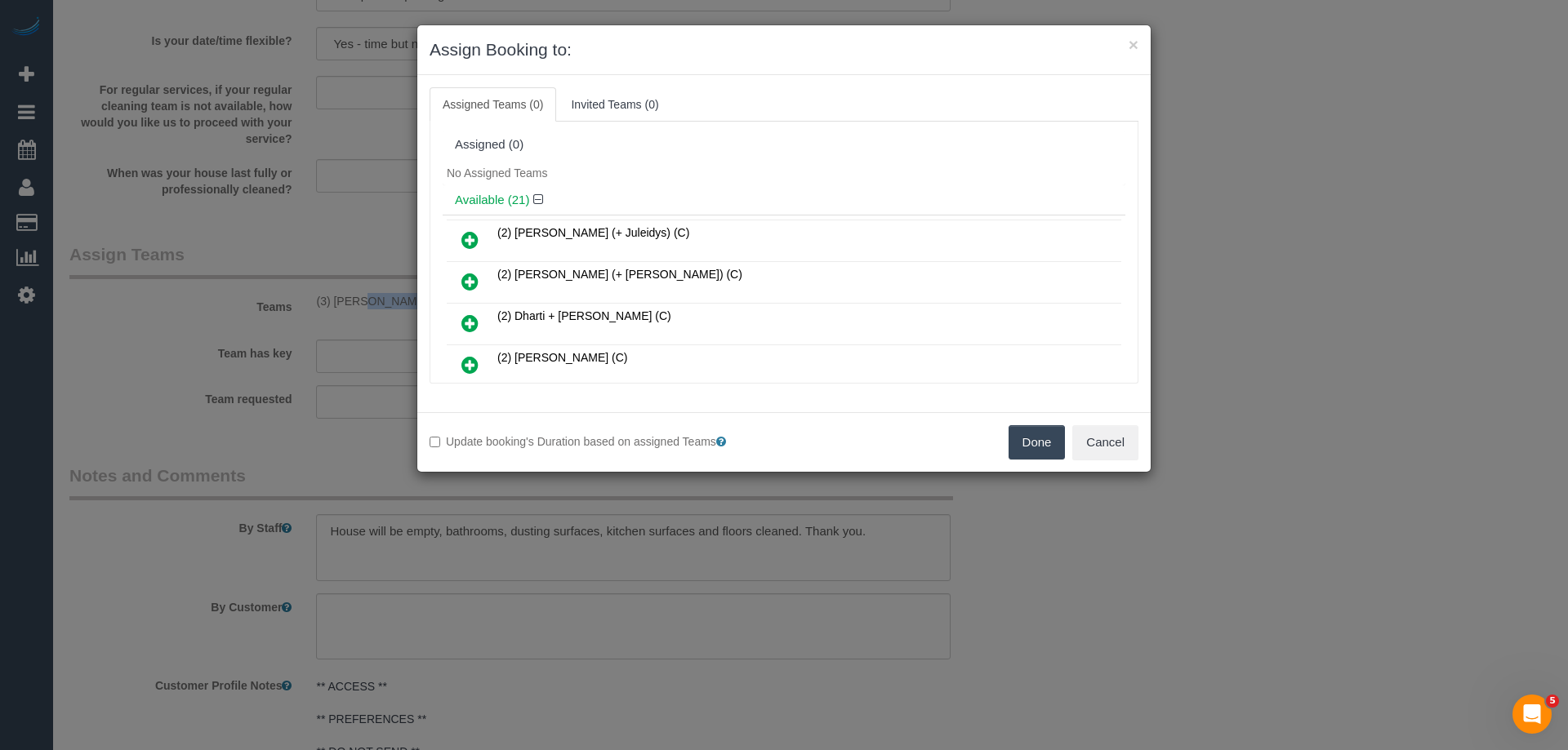
click at [1048, 440] on button "Done" at bounding box center [1037, 442] width 57 height 35
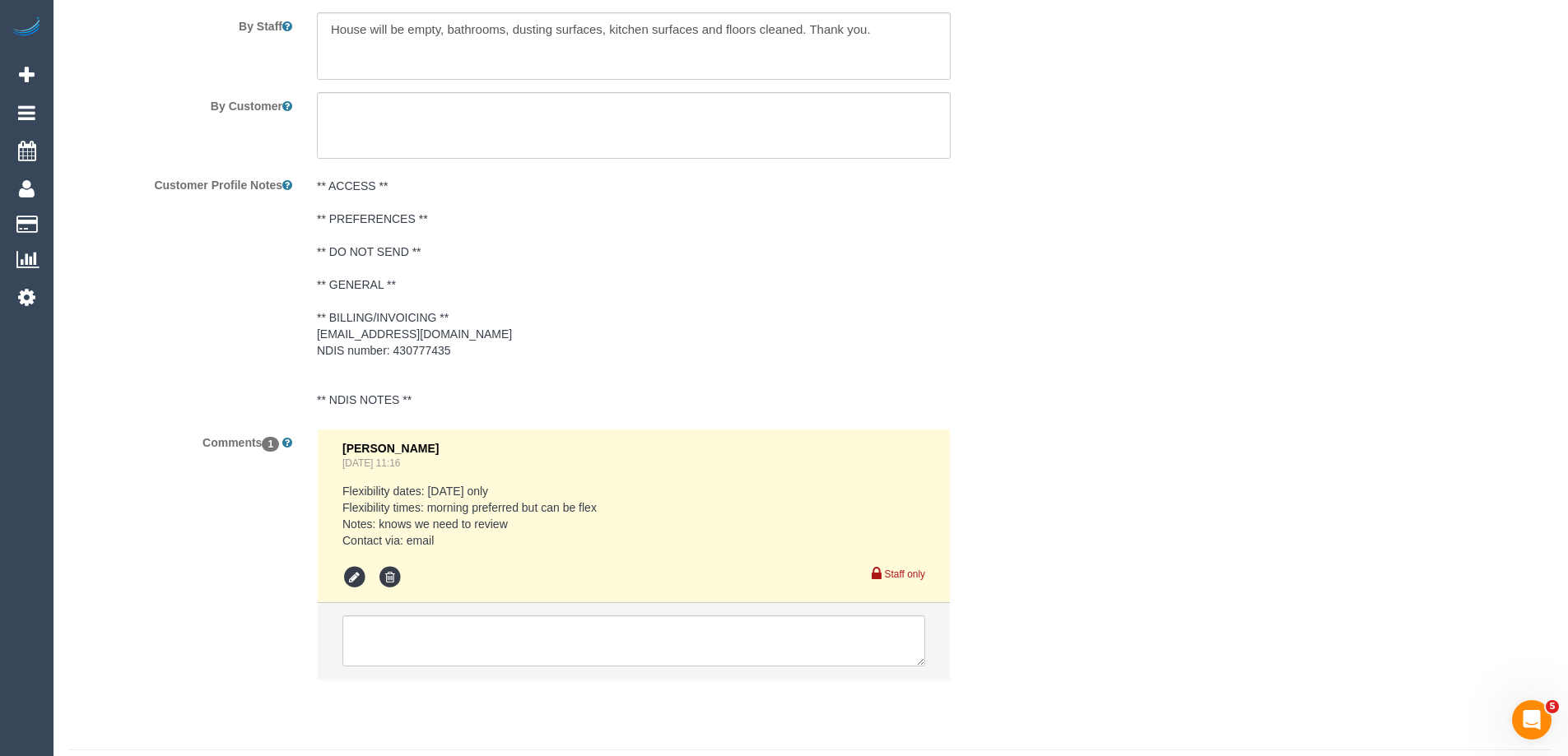
scroll to position [2292, 0]
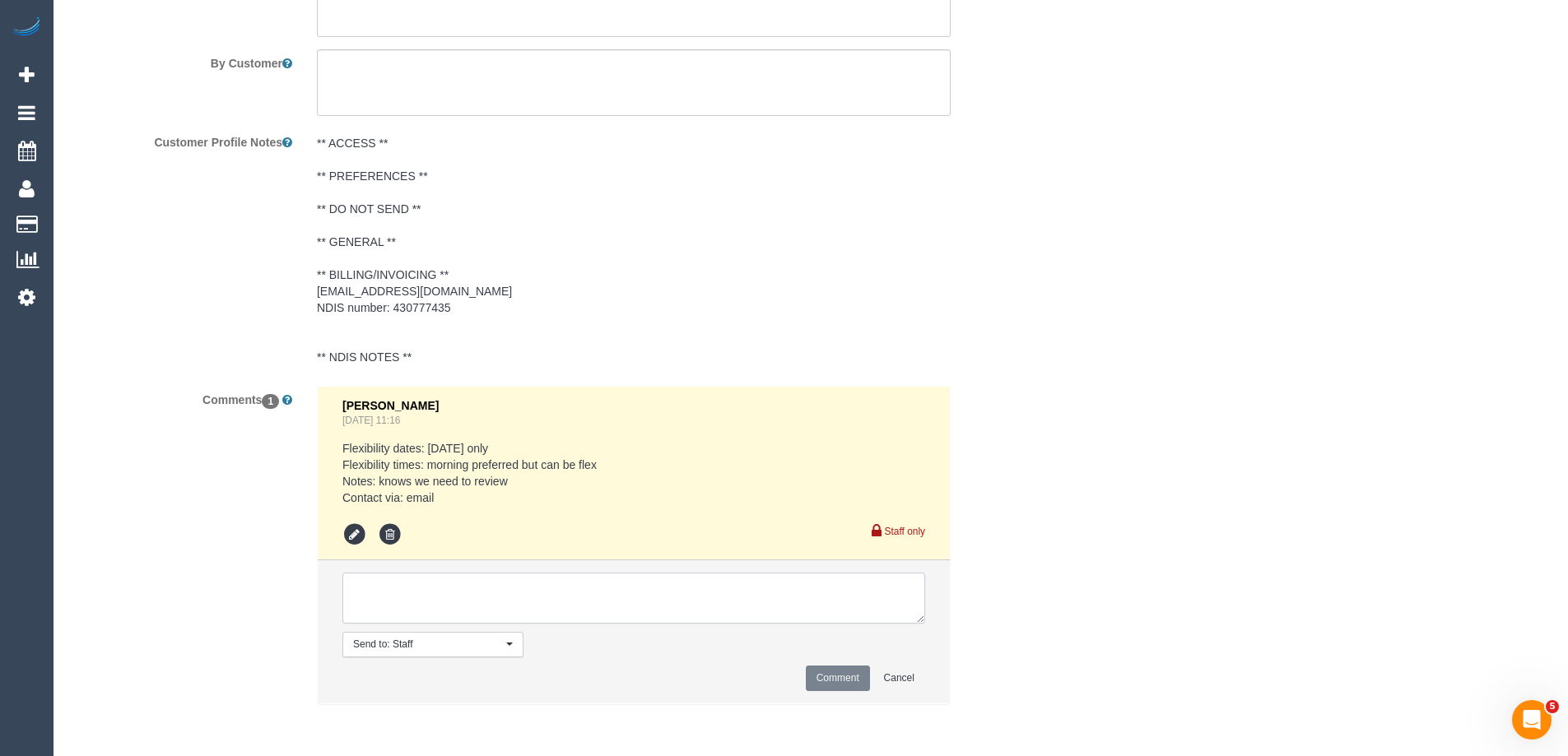
click at [436, 589] on textarea at bounding box center [634, 598] width 583 height 51
type textarea "?"
drag, startPoint x: 923, startPoint y: 619, endPoint x: 988, endPoint y: 711, distance: 112.6
click at [943, 642] on textarea at bounding box center [642, 607] width 600 height 69
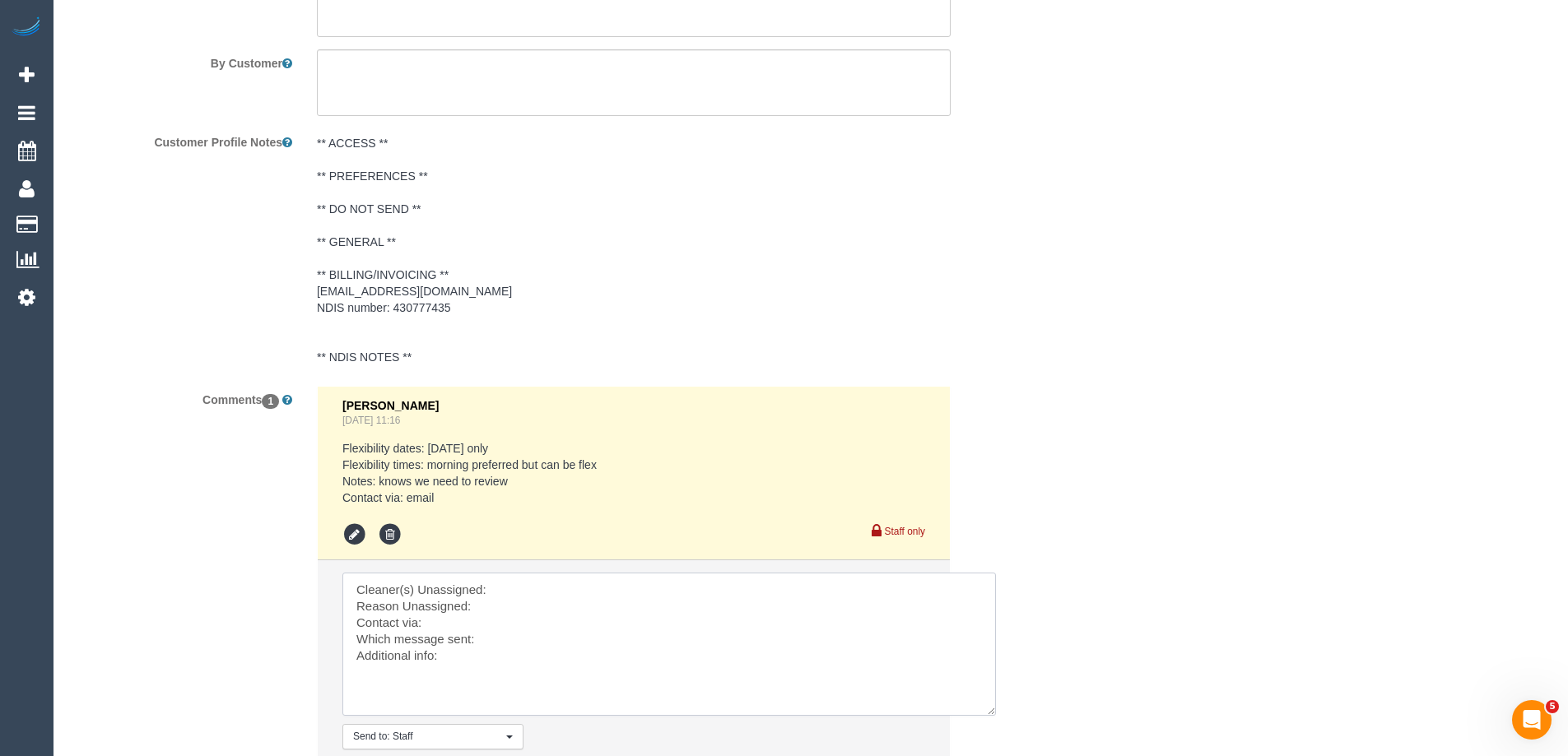
click at [605, 589] on textarea at bounding box center [669, 645] width 654 height 143
paste textarea "(3) [PERSON_NAME] + [PERSON_NAME] (CG)"
drag, startPoint x: 425, startPoint y: 619, endPoint x: 527, endPoint y: 639, distance: 103.9
click at [527, 639] on textarea at bounding box center [669, 645] width 654 height 143
click at [526, 646] on textarea at bounding box center [669, 645] width 654 height 143
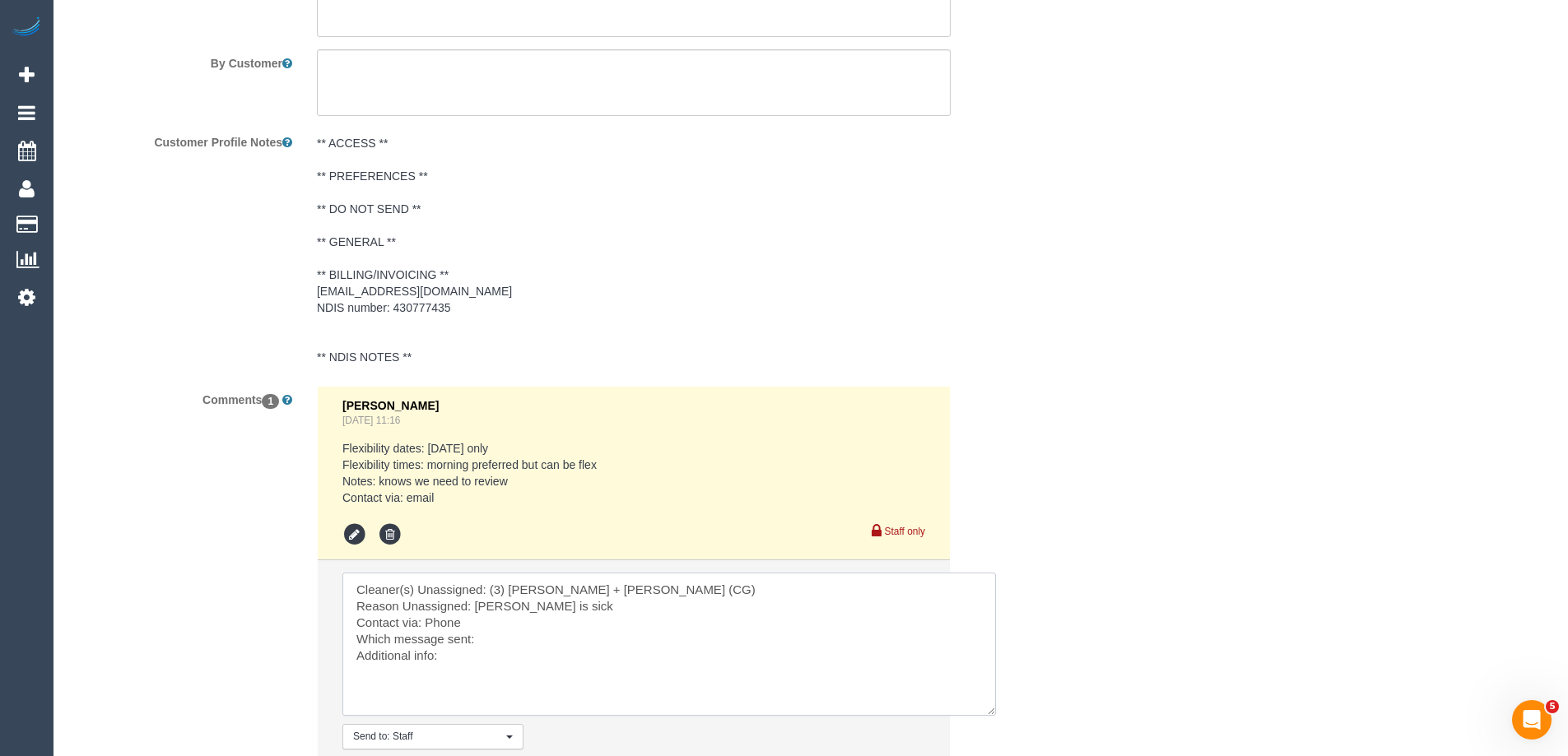
drag, startPoint x: 456, startPoint y: 661, endPoint x: 334, endPoint y: 574, distance: 149.8
click at [334, 574] on li "Send to: Staff Nothing selected Send to: Staff Send to: Customer Send to: Team …" at bounding box center [633, 678] width 632 height 235
click at [440, 622] on textarea at bounding box center [669, 645] width 654 height 143
click at [506, 644] on textarea at bounding box center [669, 645] width 654 height 143
click at [522, 641] on textarea at bounding box center [669, 645] width 654 height 143
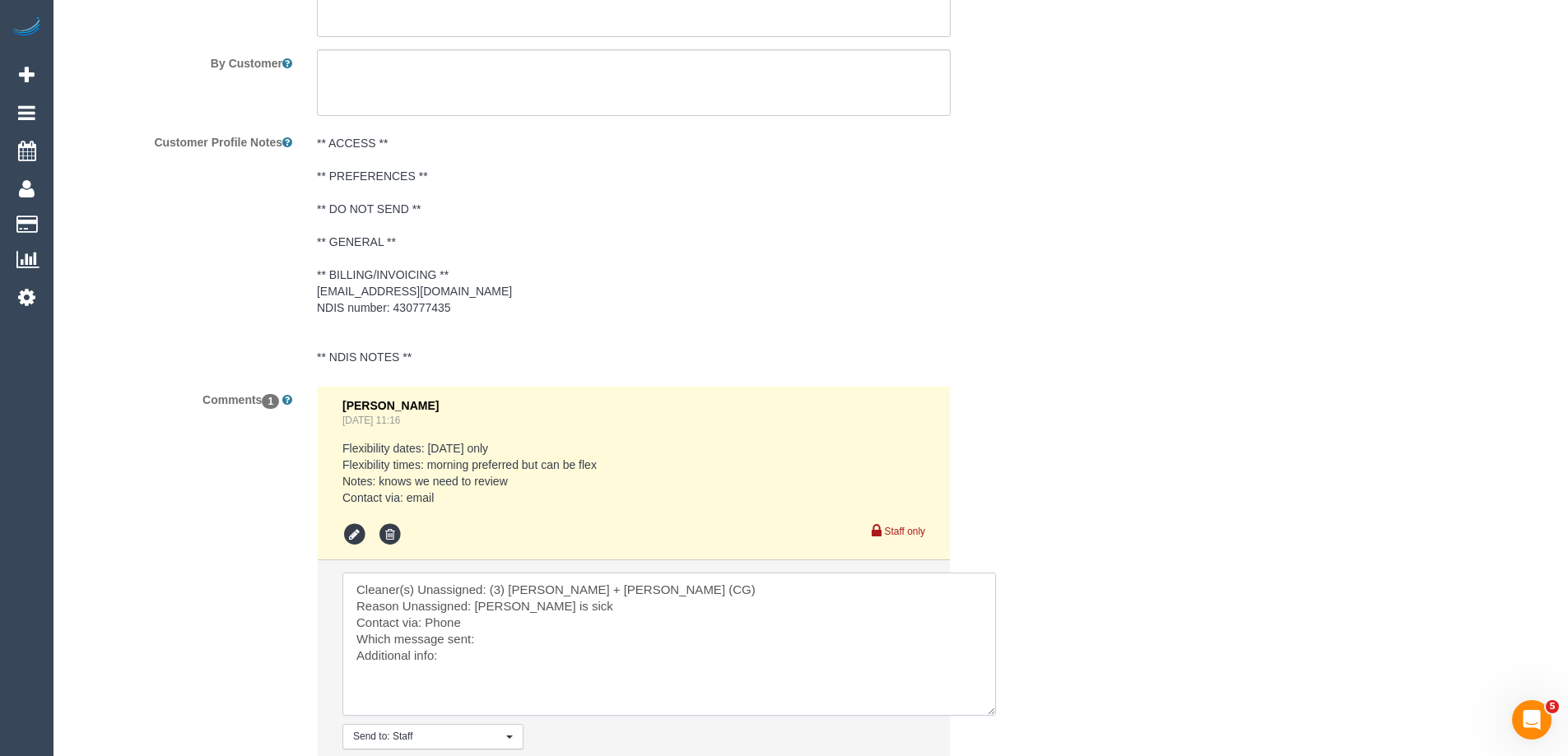
click at [480, 656] on textarea at bounding box center [669, 645] width 654 height 143
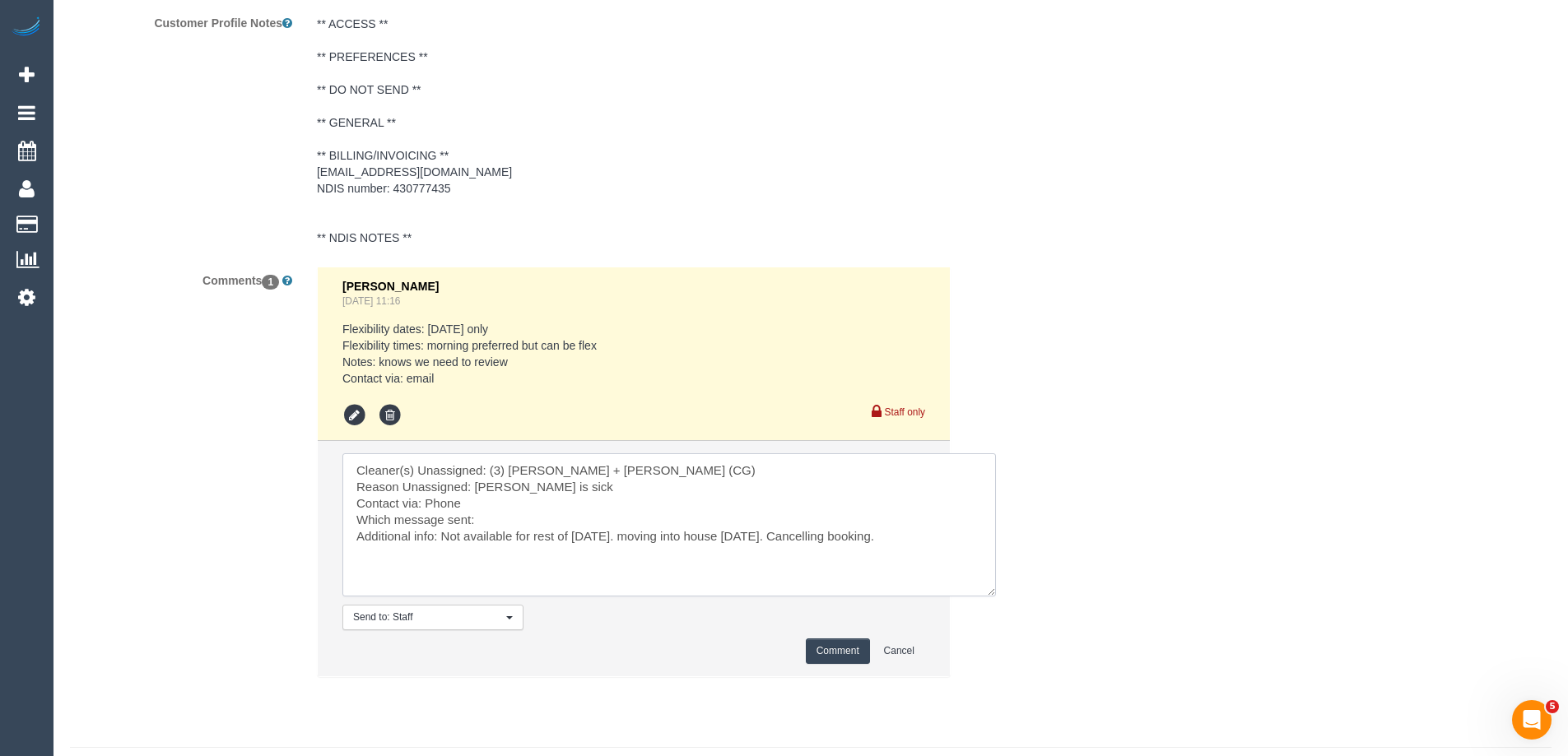
scroll to position [2452, 0]
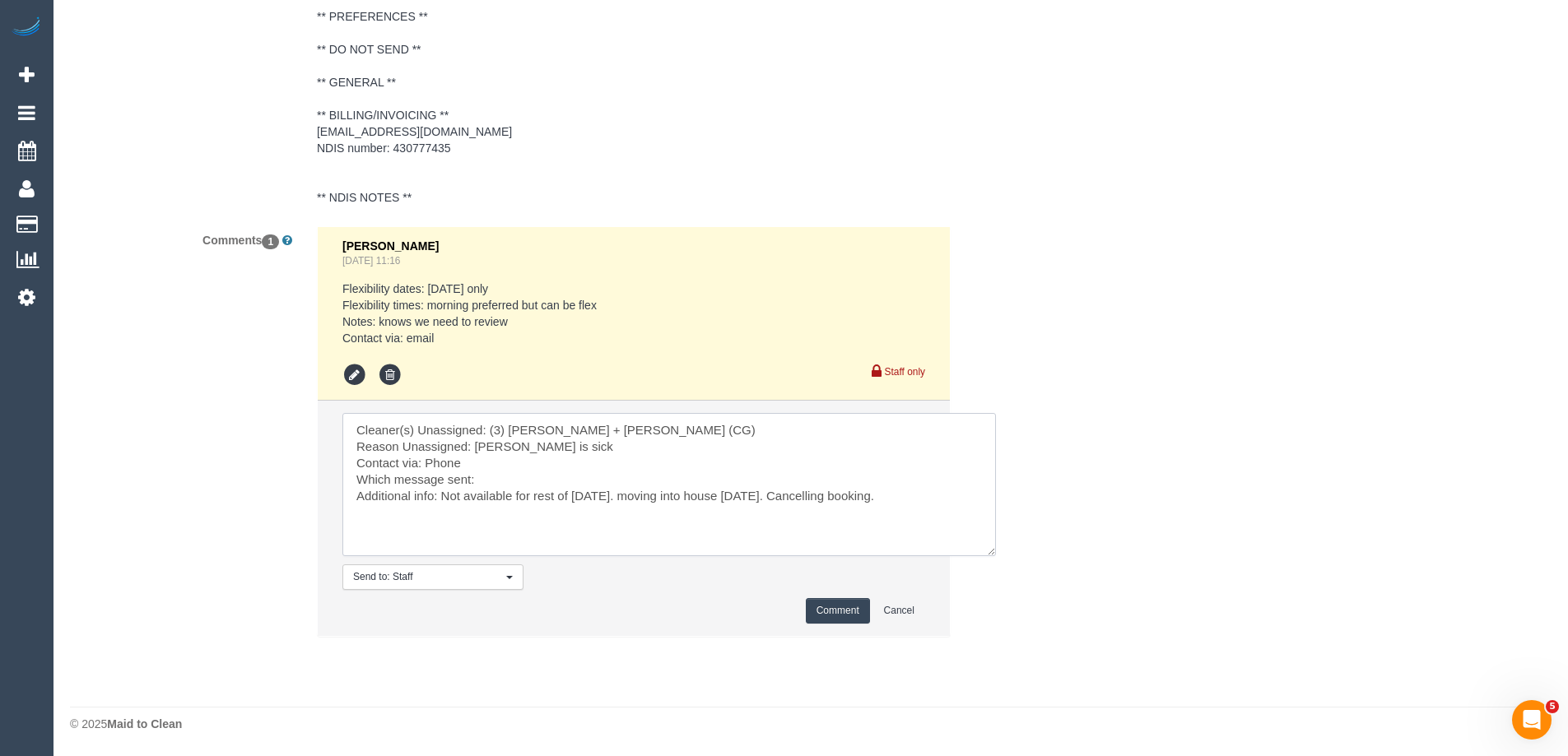
type textarea "Cleaner(s) Unassigned: (3) Bansari + Bhavesh (CG) Reason Unassigned: Bansari is…"
click at [839, 607] on button "Comment" at bounding box center [838, 611] width 65 height 25
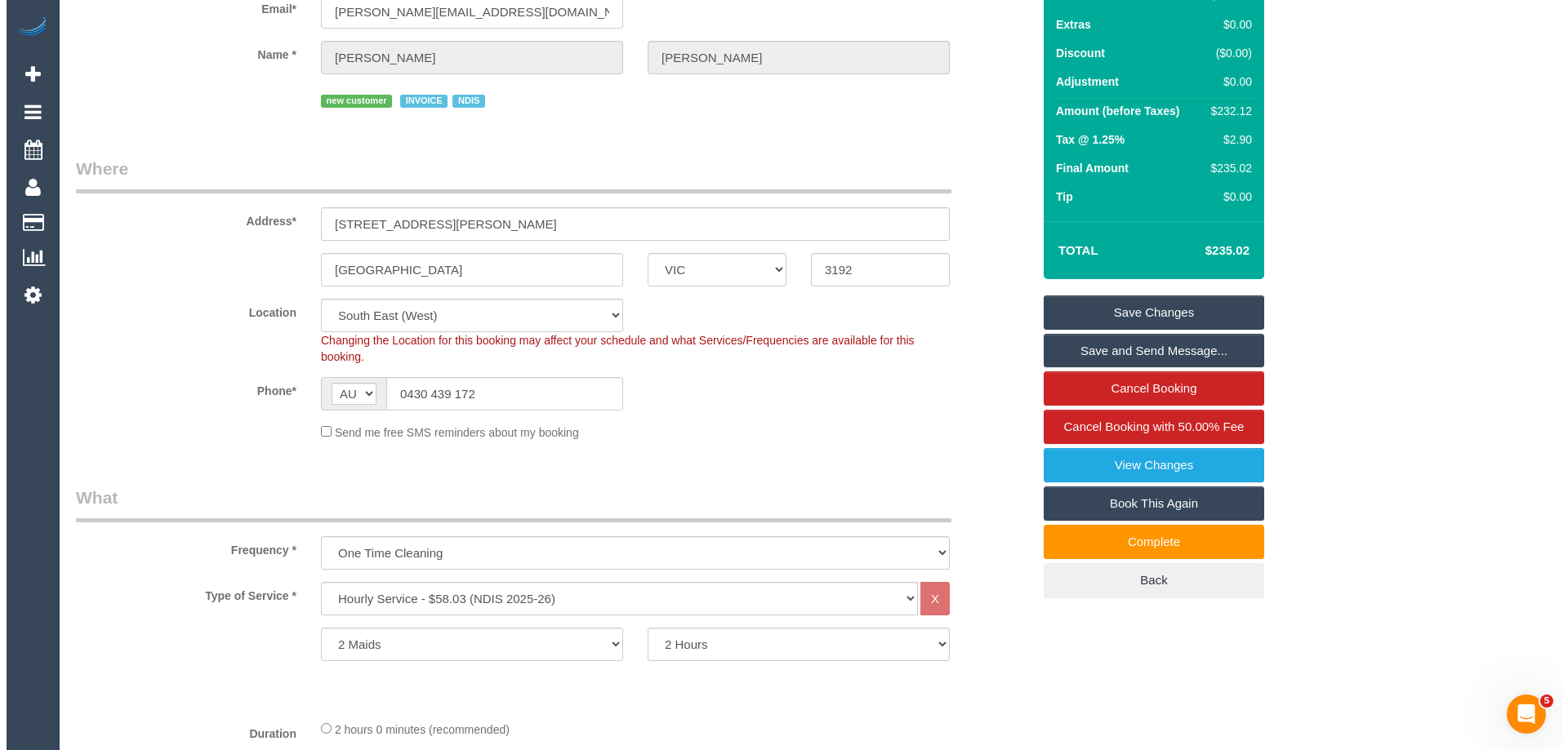
scroll to position [0, 0]
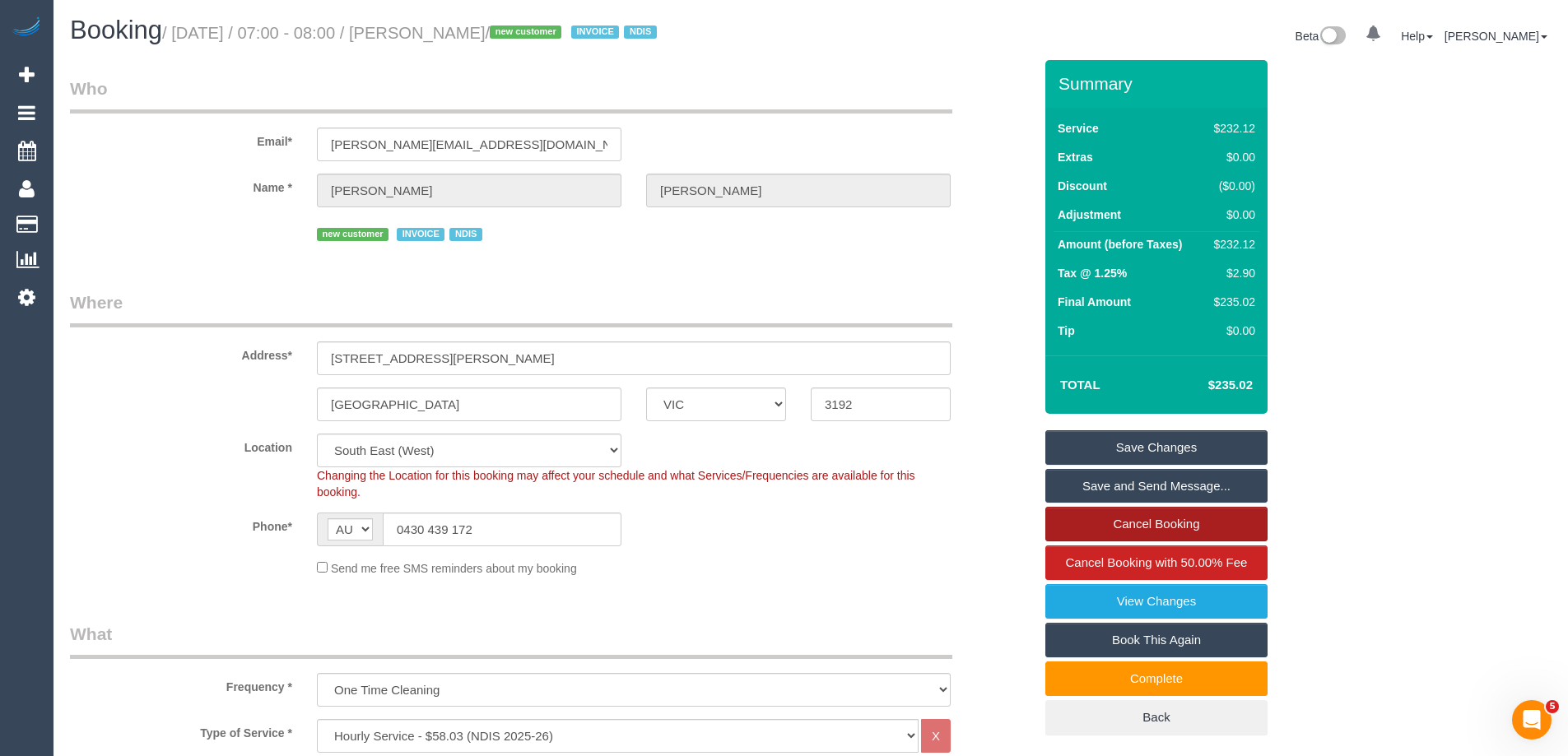
click at [1137, 531] on link "Cancel Booking" at bounding box center [1157, 524] width 222 height 35
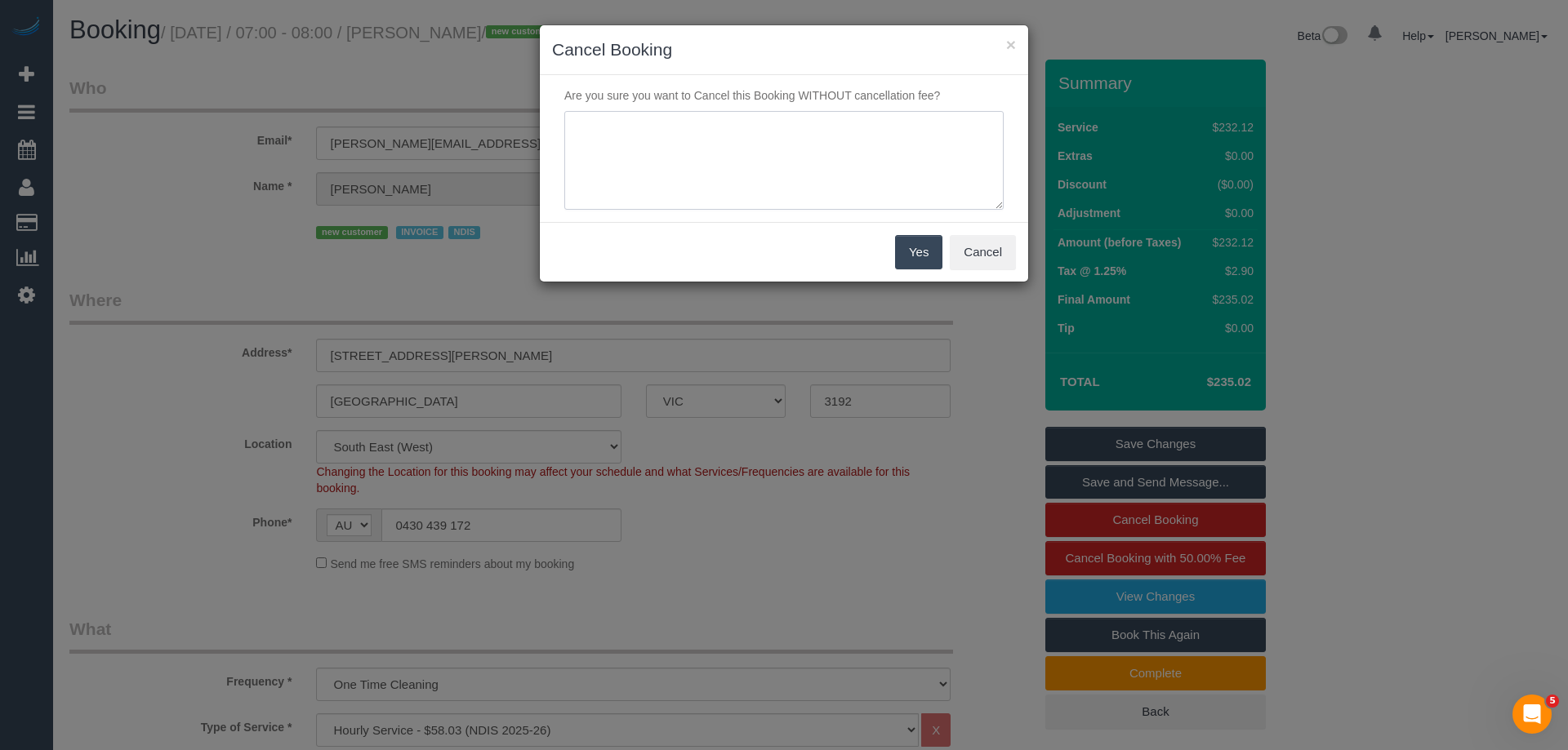
click at [730, 123] on textarea at bounding box center [784, 161] width 440 height 100
type textarea "Bansari and Bhavesh called in sick and customer needed to cancel because they a…"
click at [919, 246] on button "Yes" at bounding box center [918, 252] width 47 height 35
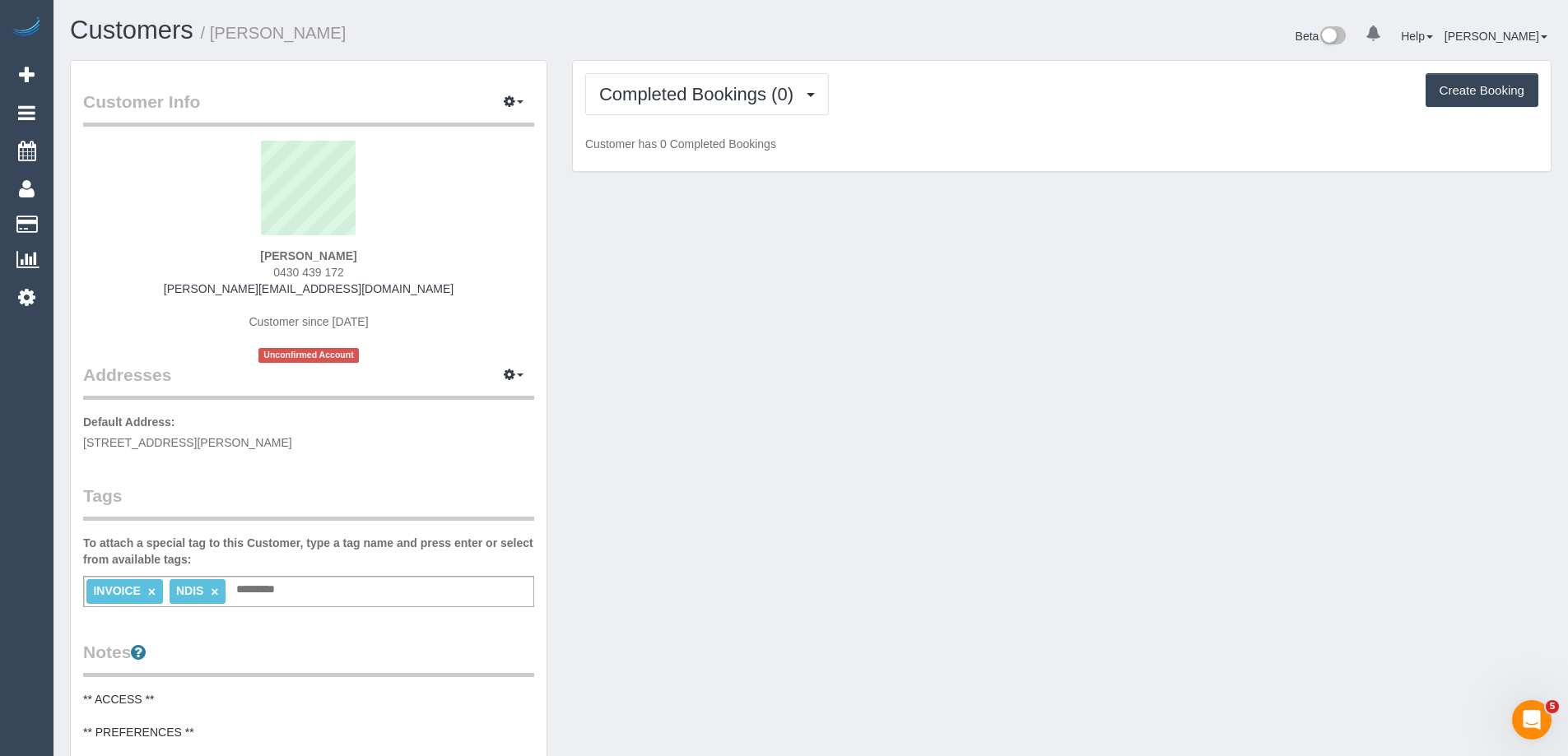
drag, startPoint x: 366, startPoint y: 276, endPoint x: 254, endPoint y: 273, distance: 112.0
click at [254, 273] on div "[PERSON_NAME] 0430 439 172 [PERSON_NAME][EMAIL_ADDRESS][DOMAIN_NAME] Customer s…" at bounding box center [309, 252] width 451 height 222
copy span "0430 439 172"
click at [746, 78] on button "Completed Bookings (0)" at bounding box center [708, 94] width 244 height 42
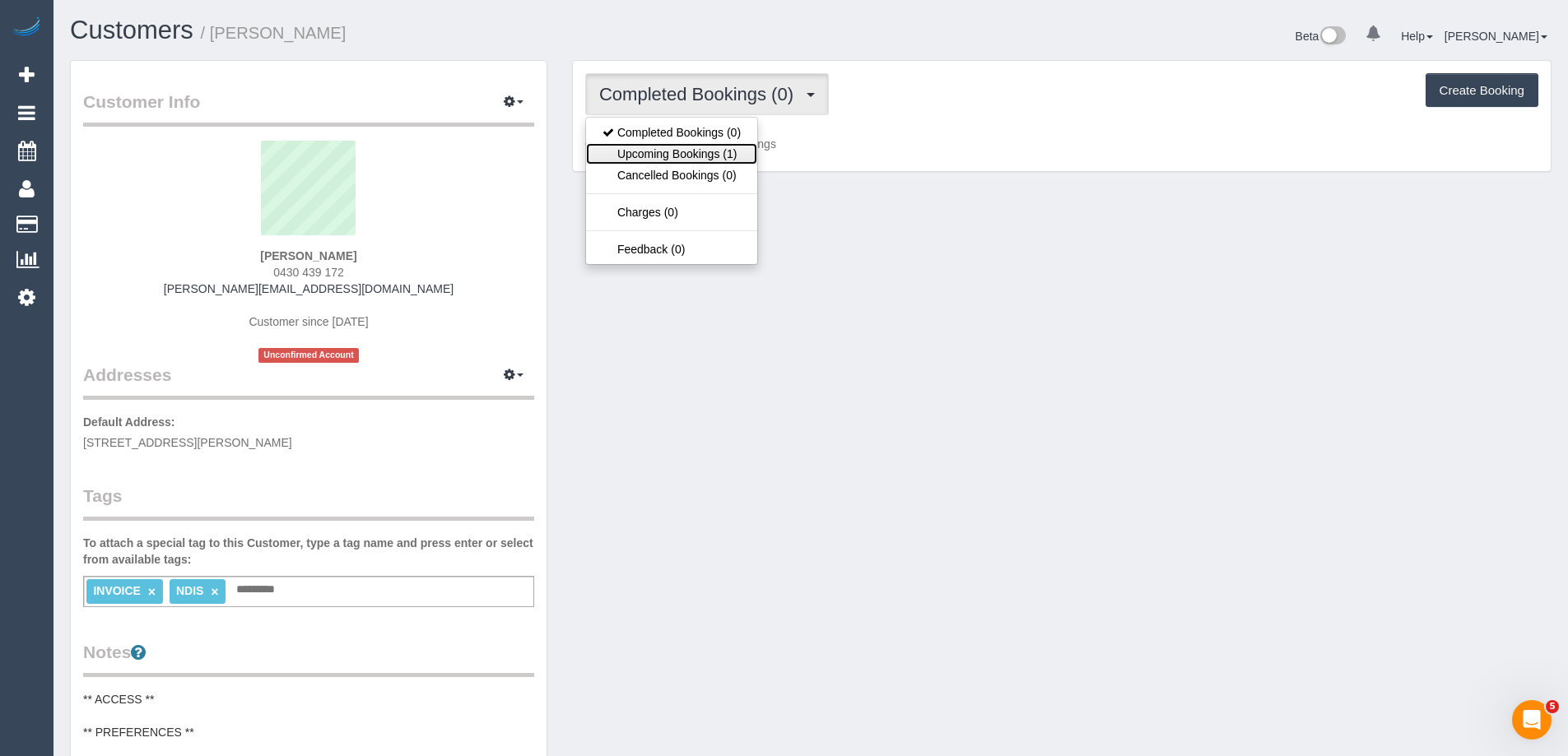
click at [715, 143] on link "Upcoming Bookings (1)" at bounding box center [671, 154] width 171 height 22
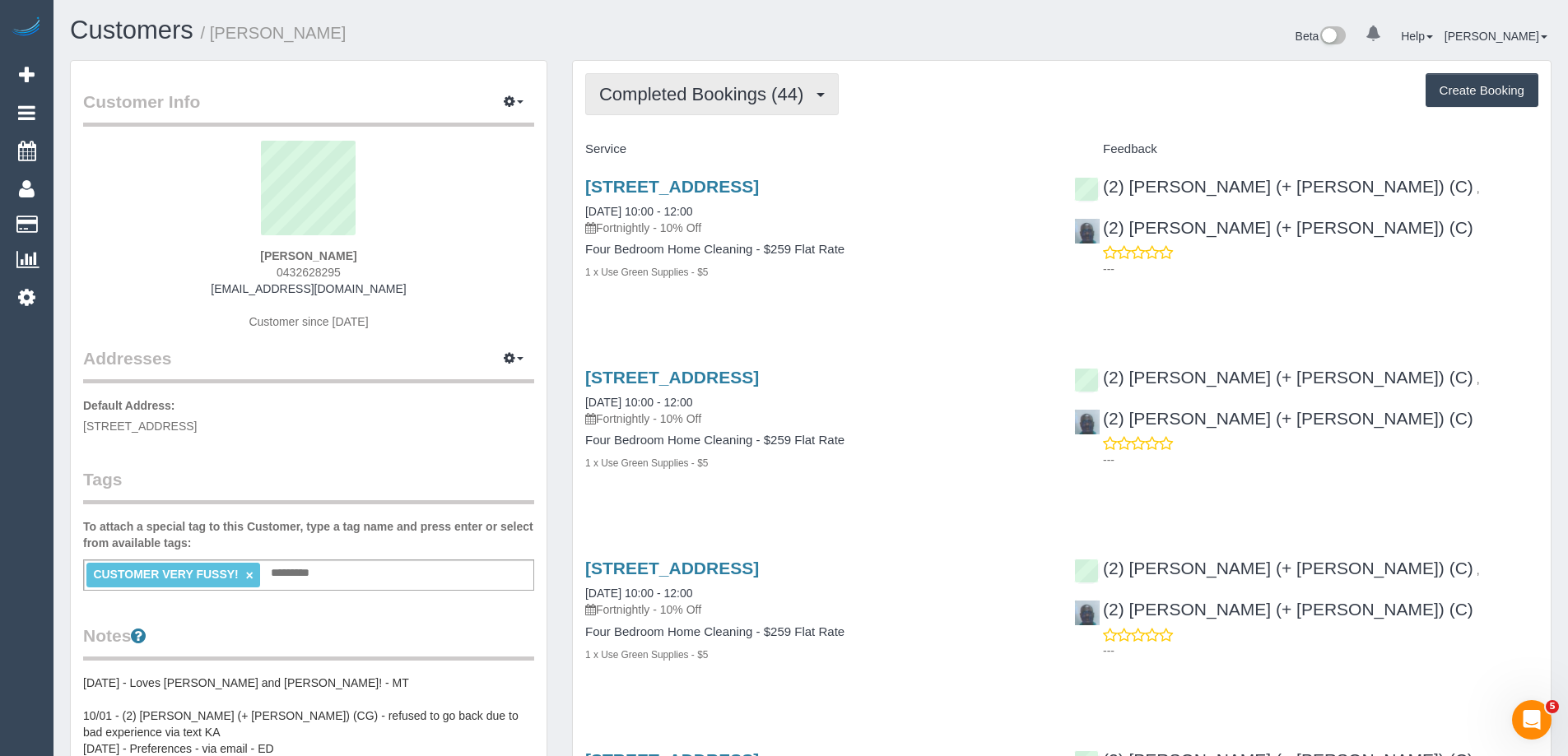
click at [775, 80] on button "Completed Bookings (44)" at bounding box center [712, 94] width 254 height 42
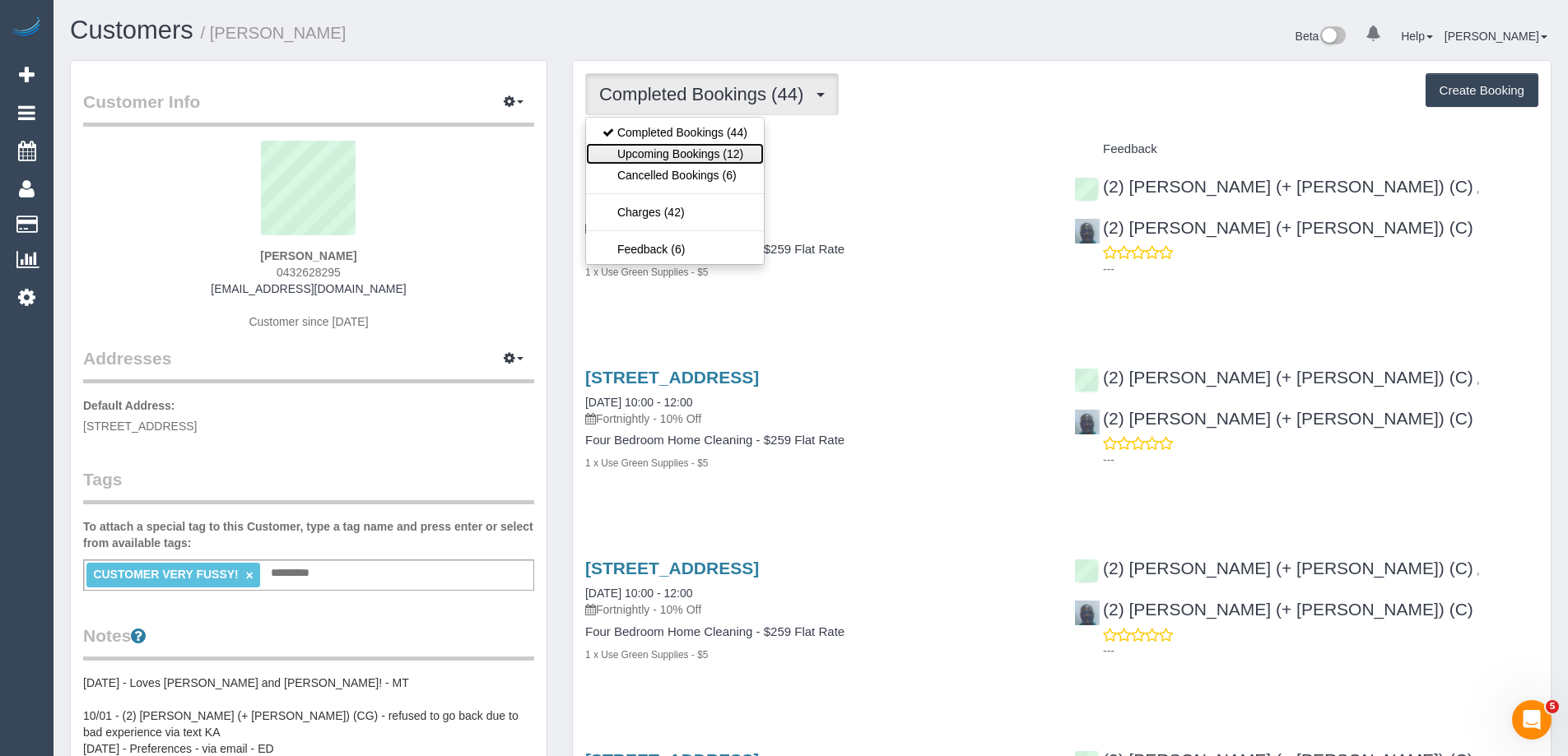
click at [718, 149] on link "Upcoming Bookings (12)" at bounding box center [675, 154] width 178 height 22
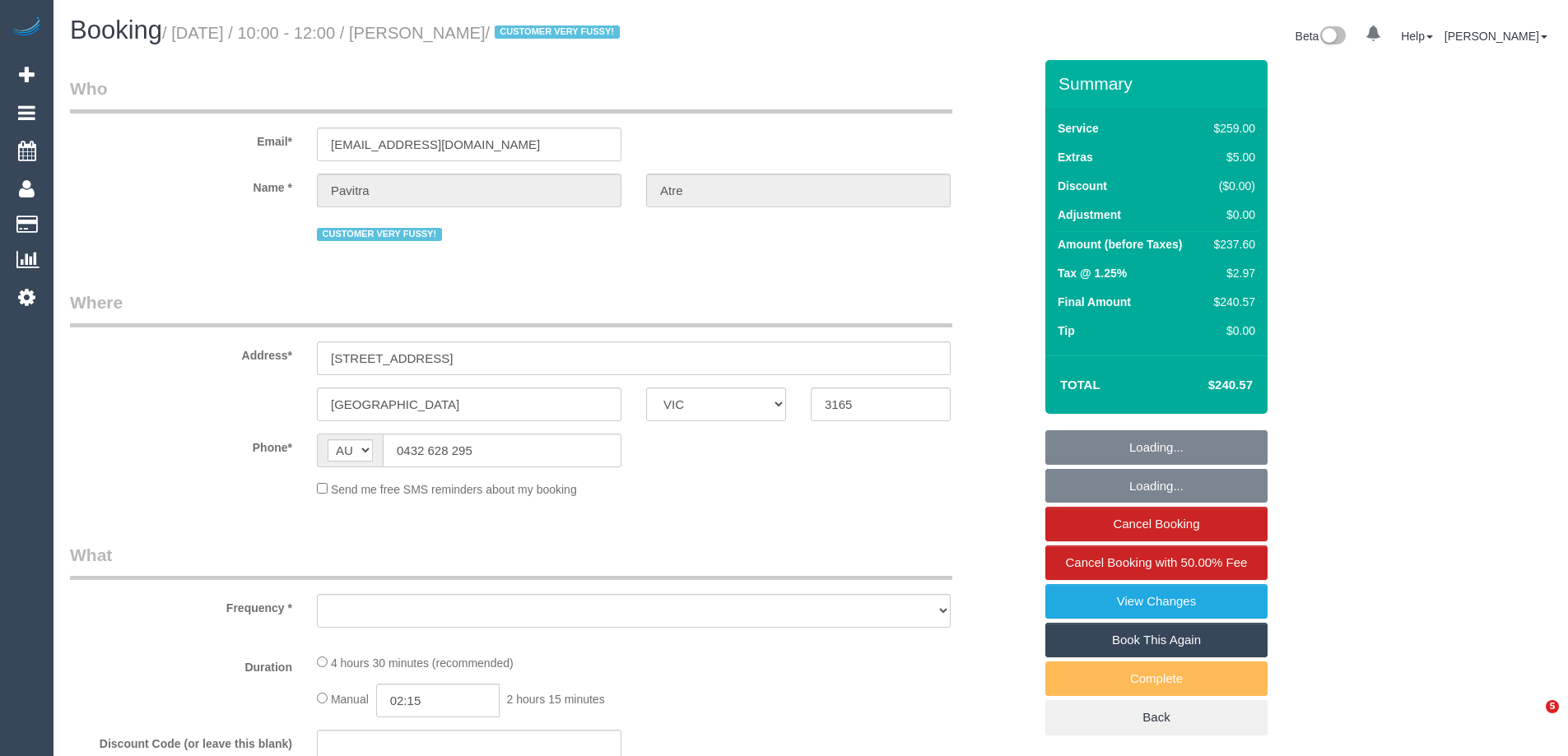
select select "VIC"
select select "object:1362"
select select "string:stripe-pm_1OCVVu2GScqysDRV7vlCzhws"
select select "number:27"
select select "number:14"
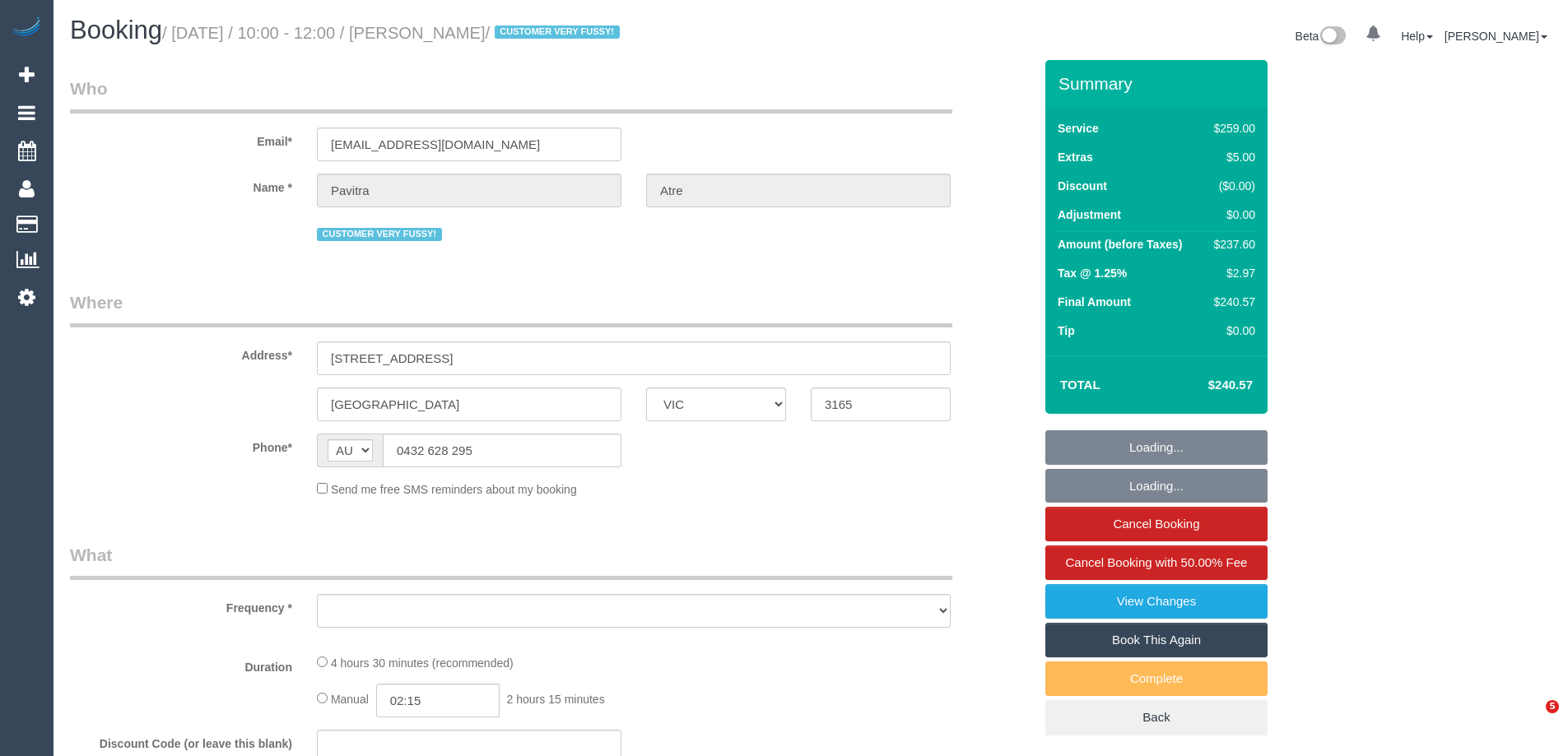
select select "number:19"
select select "number:25"
select select "number:35"
select select "number:11"
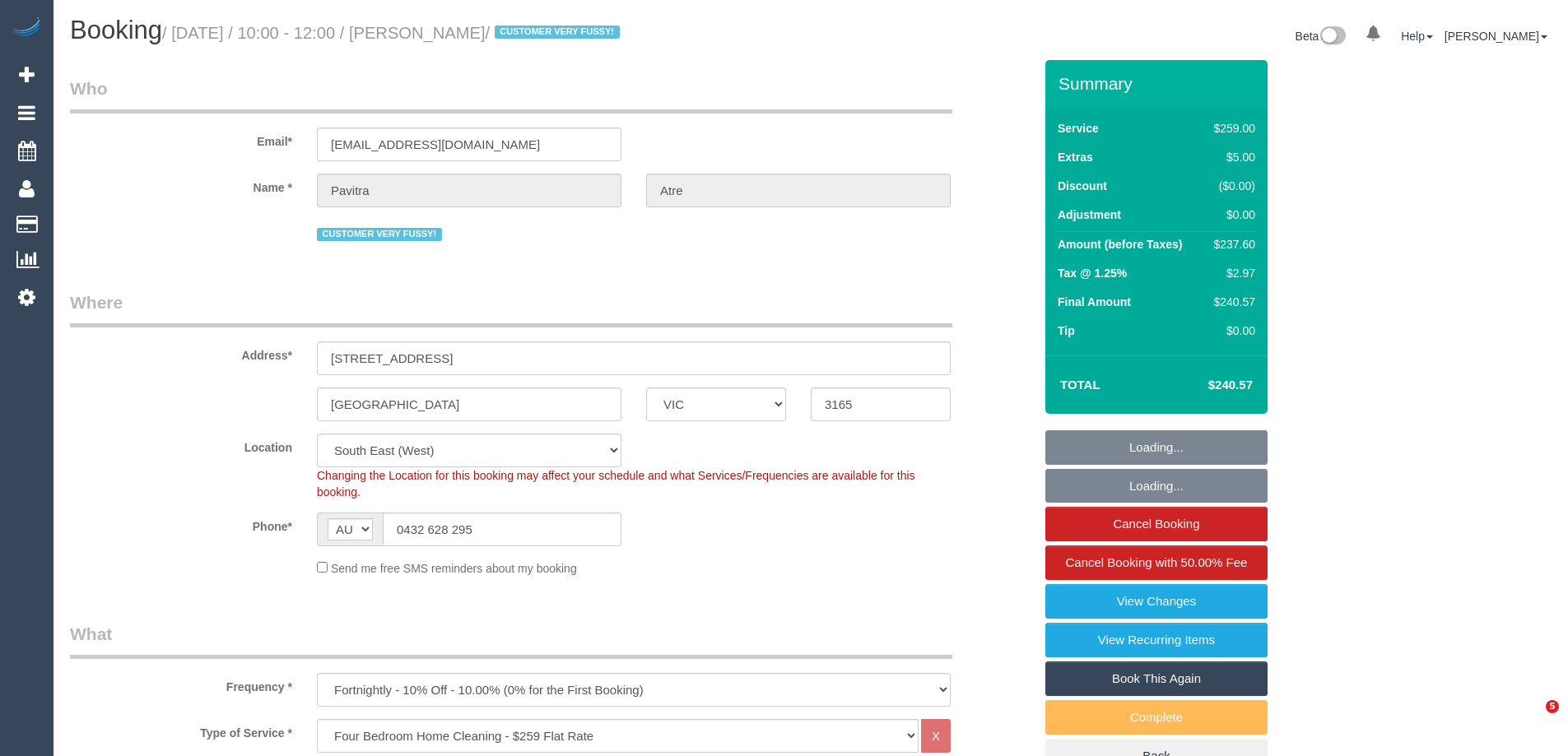
select select "spot1"
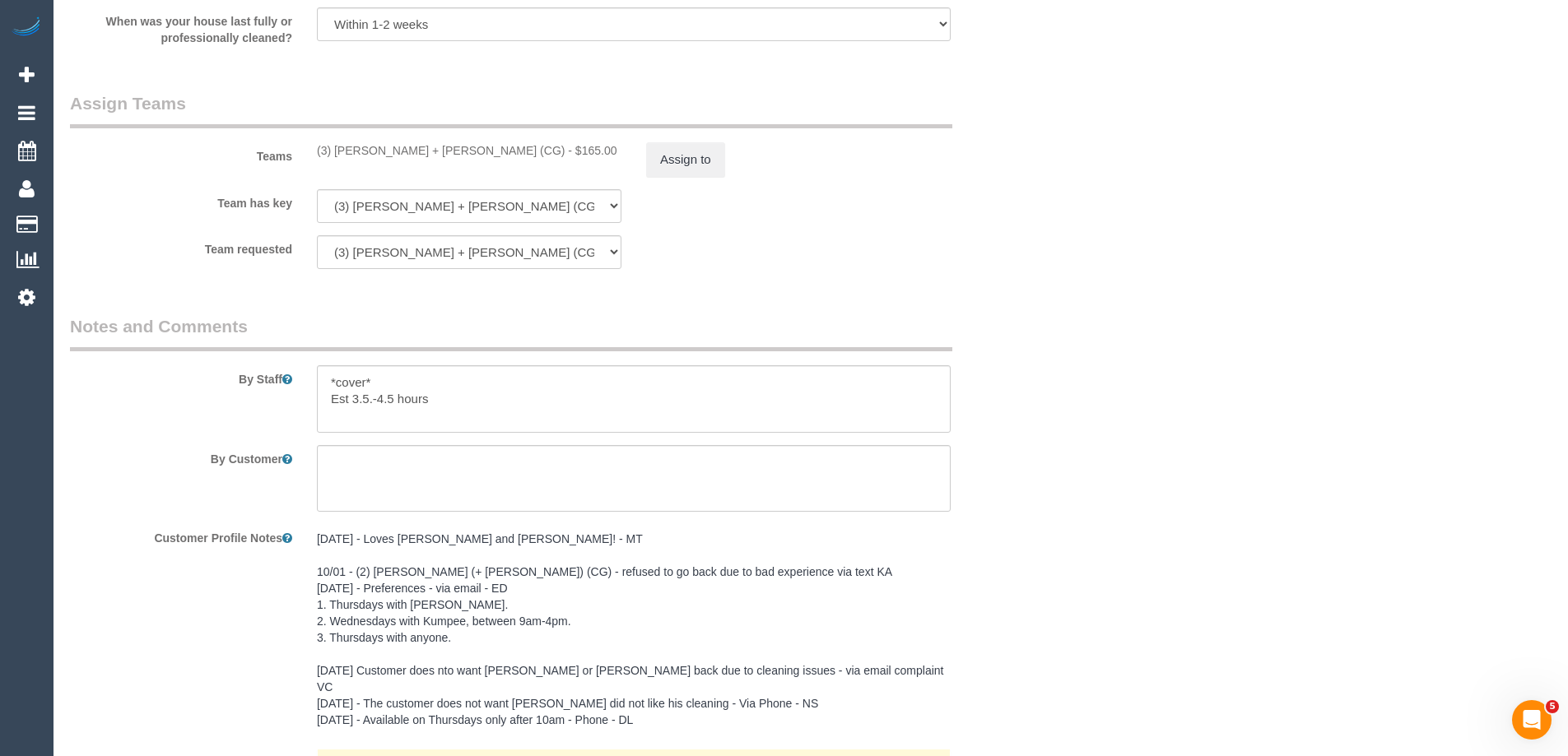
scroll to position [2469, 0]
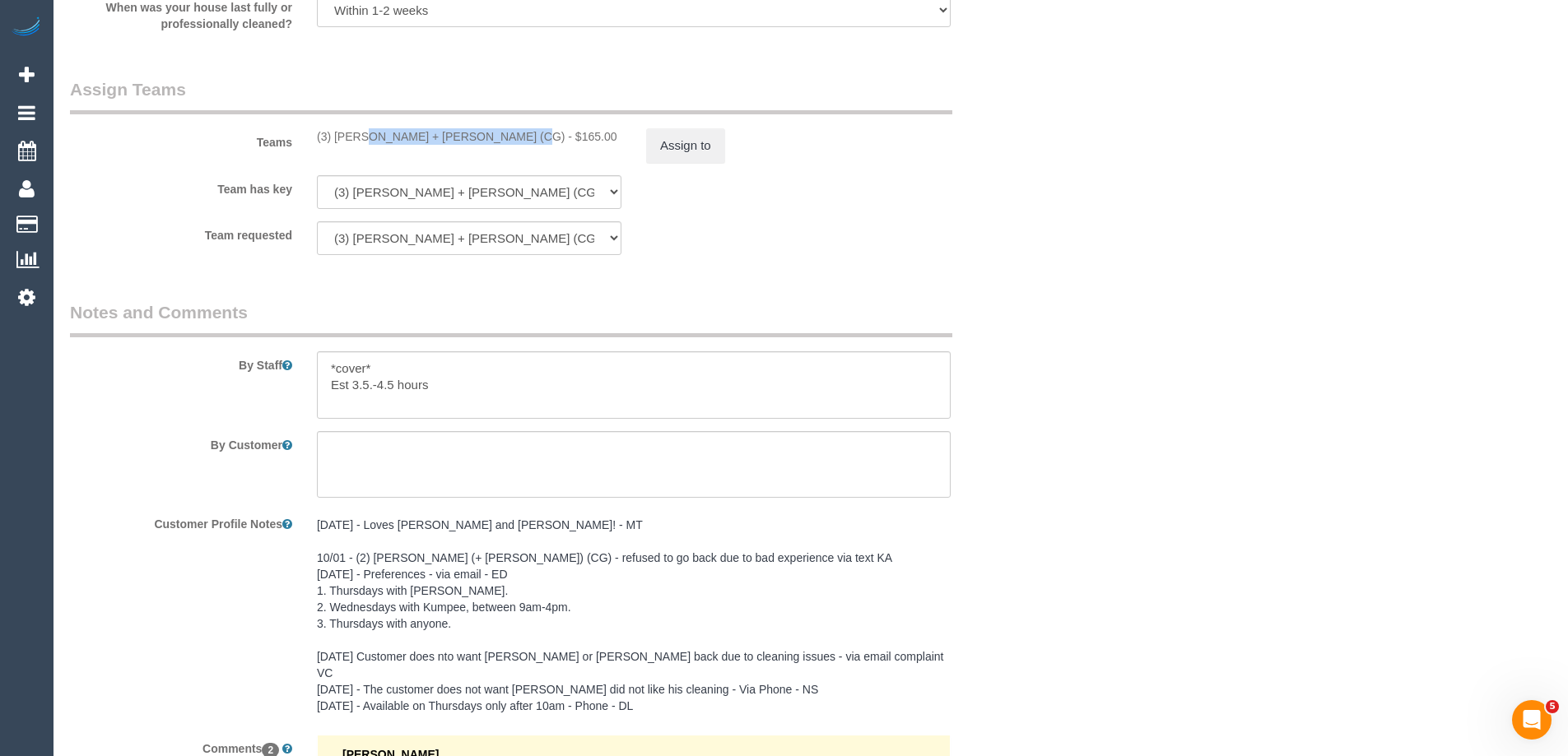
drag, startPoint x: 463, startPoint y: 138, endPoint x: 314, endPoint y: 140, distance: 149.0
click at [314, 140] on div "(3) [PERSON_NAME] + [PERSON_NAME] (CG) - $165.00" at bounding box center [469, 136] width 329 height 16
copy div "(3) [PERSON_NAME] + [PERSON_NAME] (CG)"
click at [677, 152] on button "Assign to" at bounding box center [685, 145] width 79 height 35
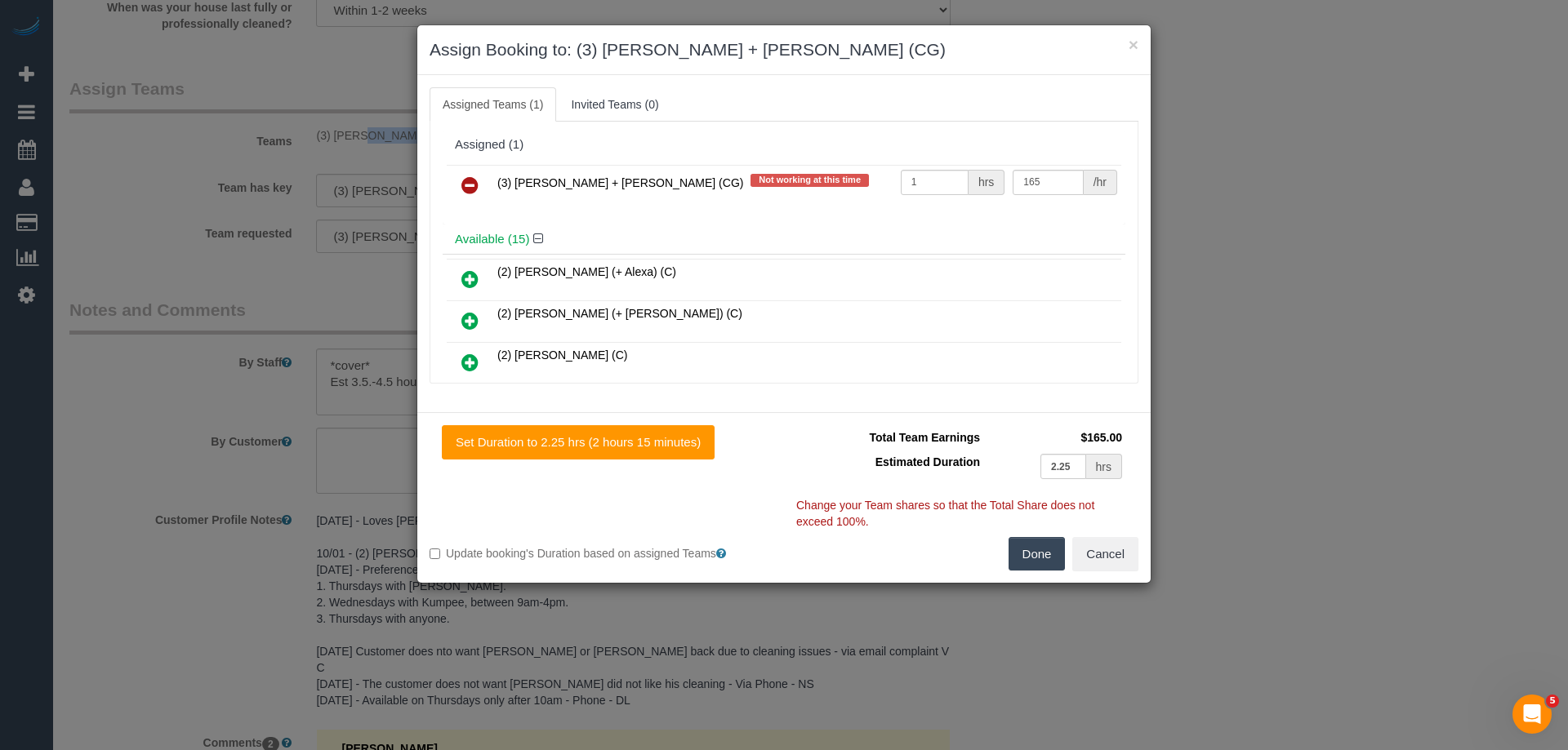
click at [465, 186] on icon at bounding box center [470, 185] width 17 height 20
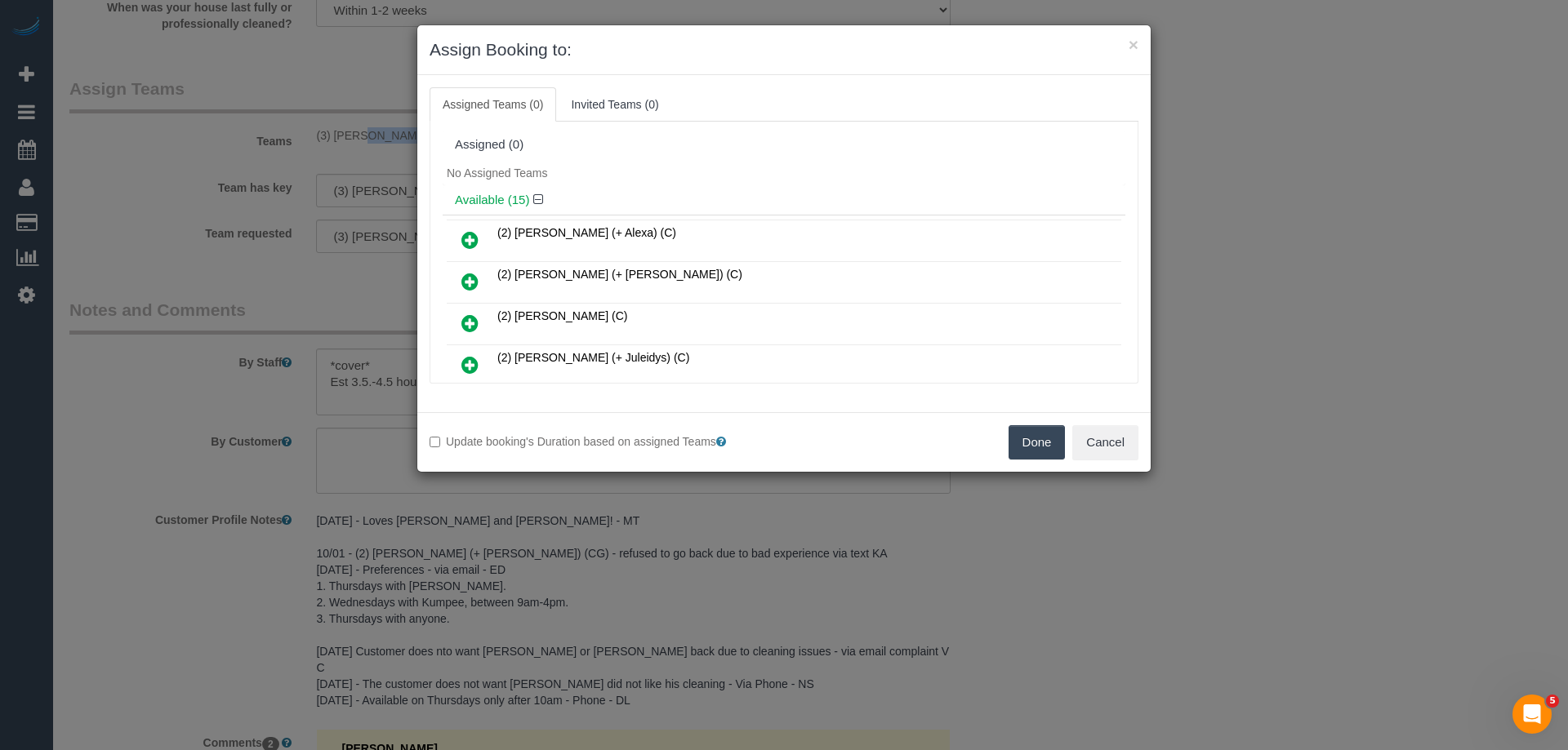
click at [1041, 435] on button "Done" at bounding box center [1037, 442] width 57 height 35
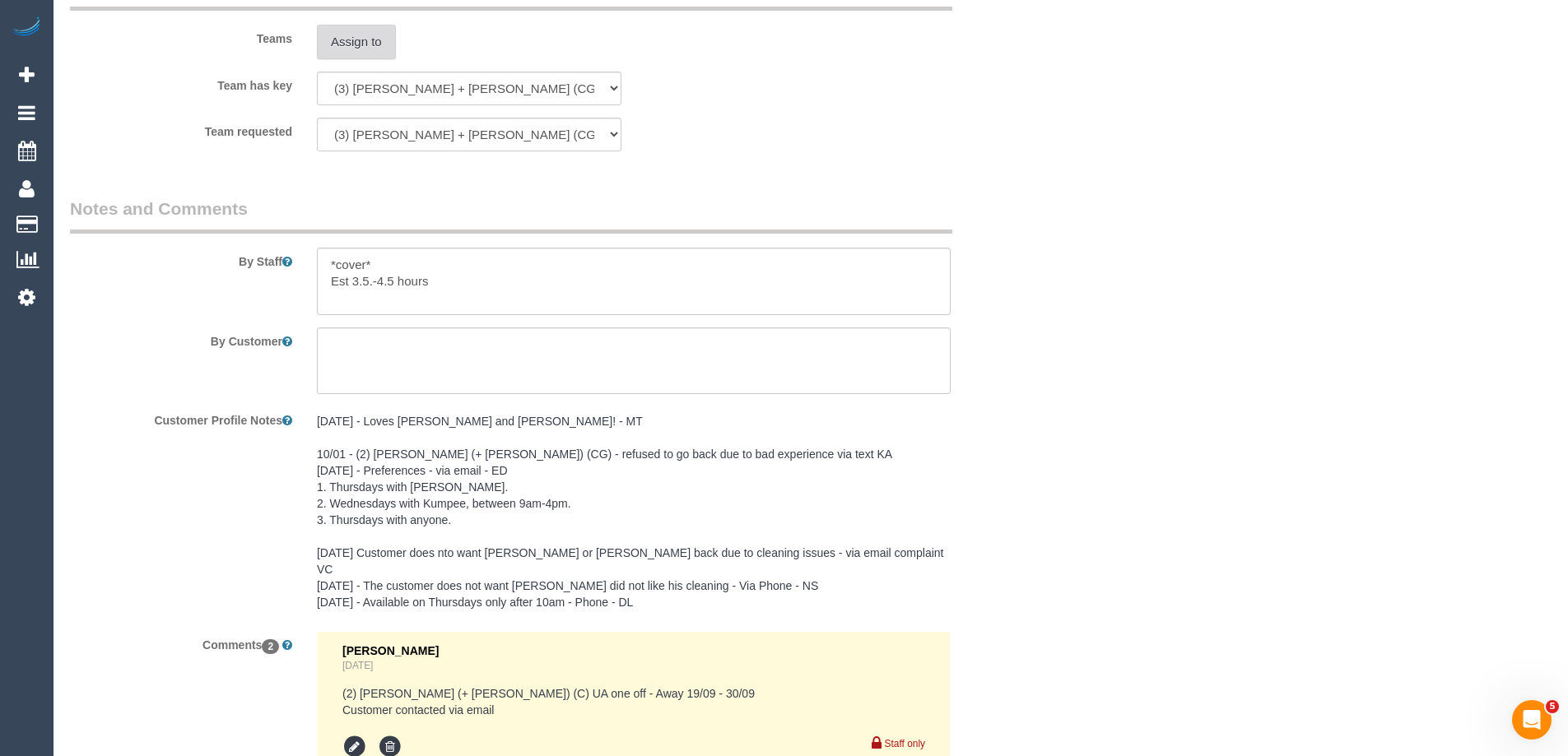
scroll to position [2908, 0]
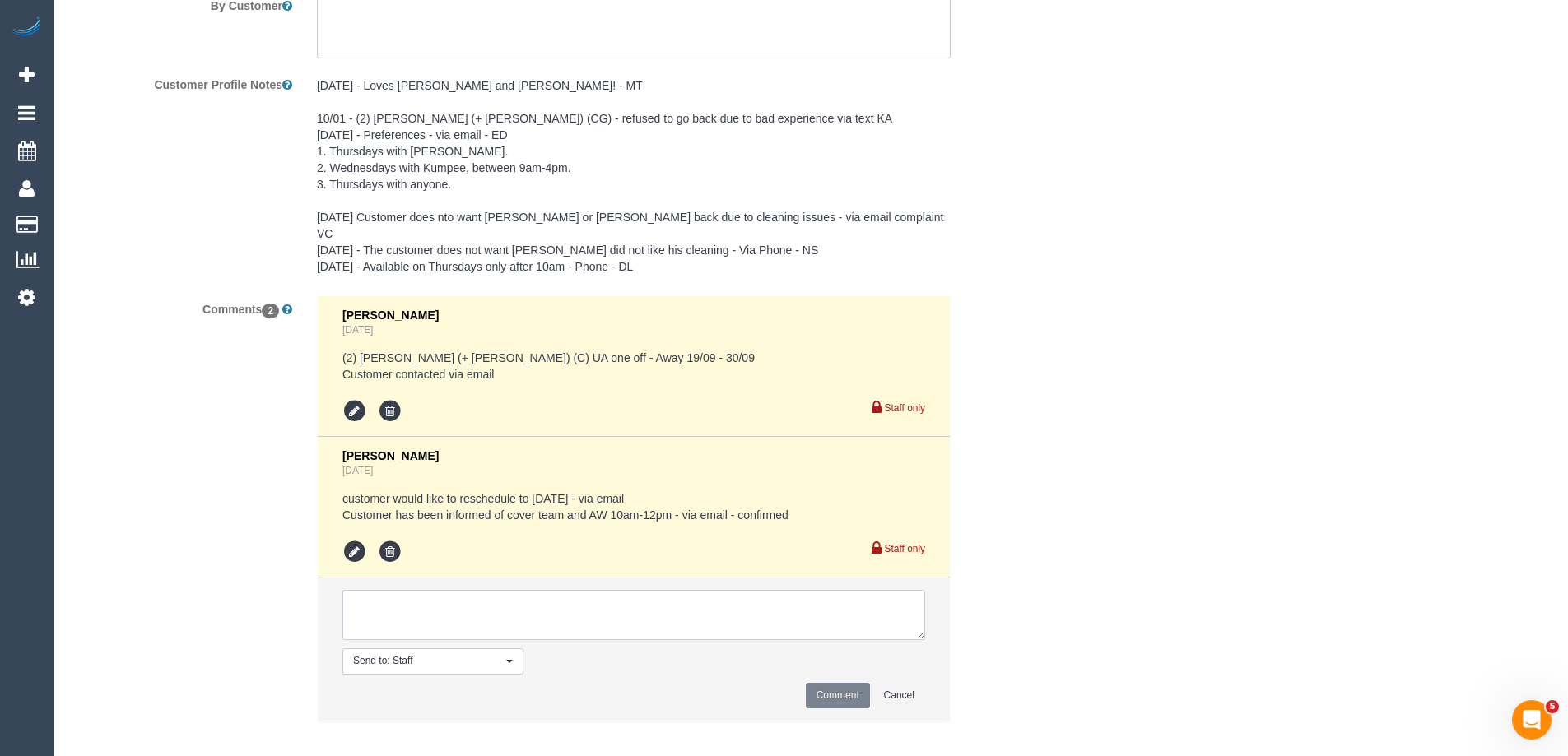
click at [466, 610] on textarea at bounding box center [634, 615] width 583 height 51
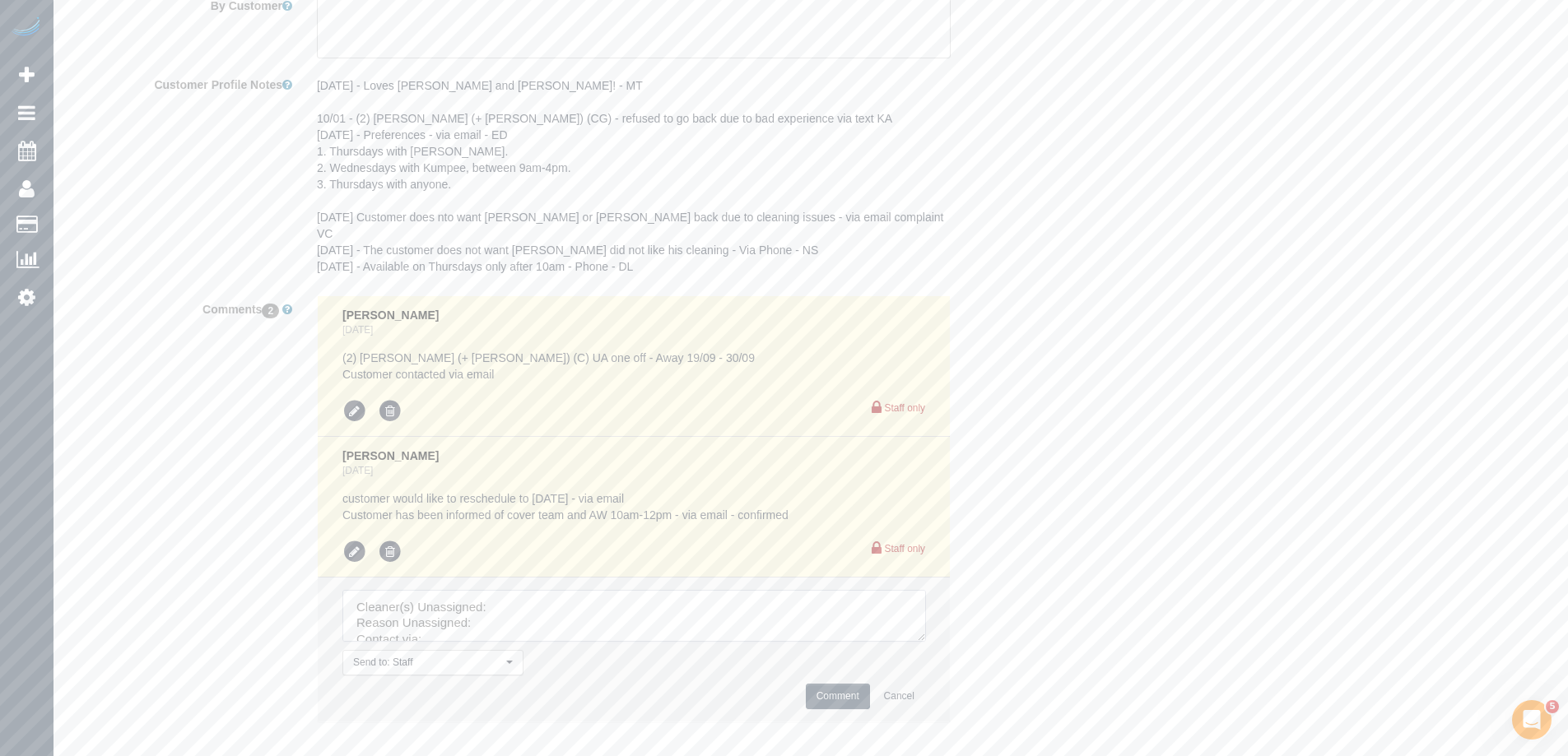
drag, startPoint x: 917, startPoint y: 619, endPoint x: 1060, endPoint y: 773, distance: 210.2
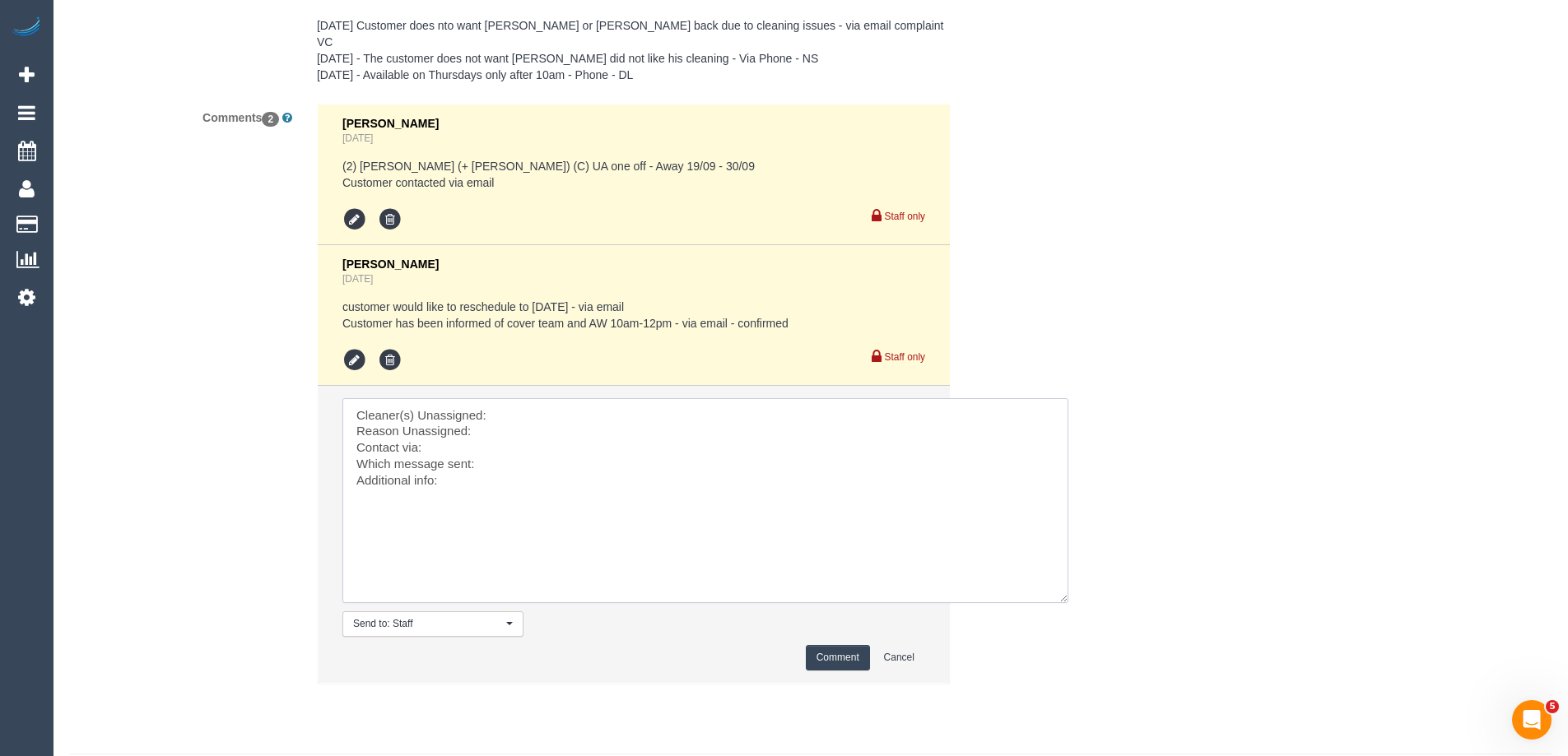
scroll to position [3131, 0]
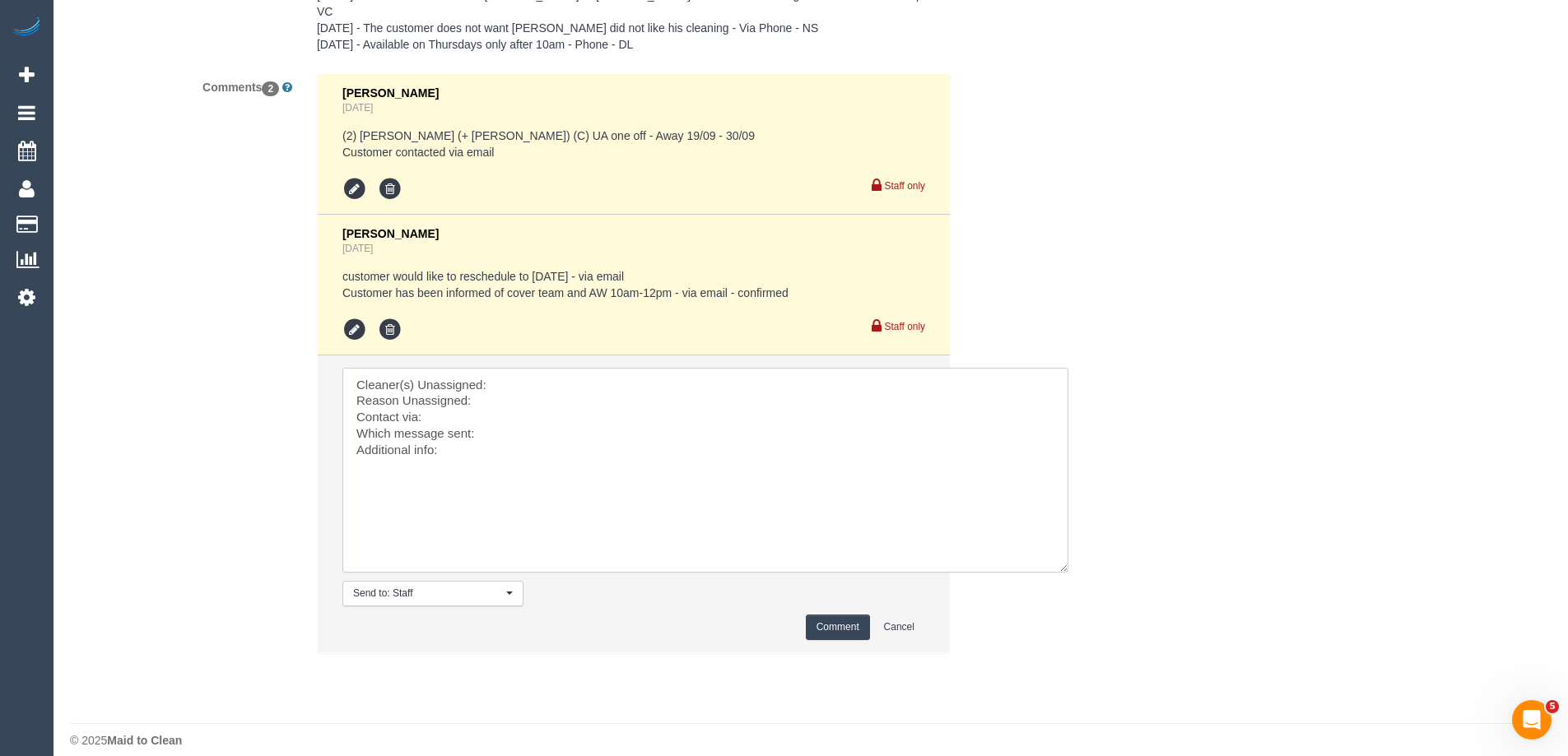
click at [530, 368] on textarea at bounding box center [705, 470] width 726 height 205
paste textarea "(3) [PERSON_NAME] + [PERSON_NAME] (CG)"
click at [505, 378] on textarea at bounding box center [705, 470] width 726 height 205
type textarea "Cleaner(s) Unassigned: (3) Bansari + Bhavesh (CG) Reason Unassigned: bansari is…"
click at [830, 615] on button "Comment" at bounding box center [838, 628] width 65 height 25
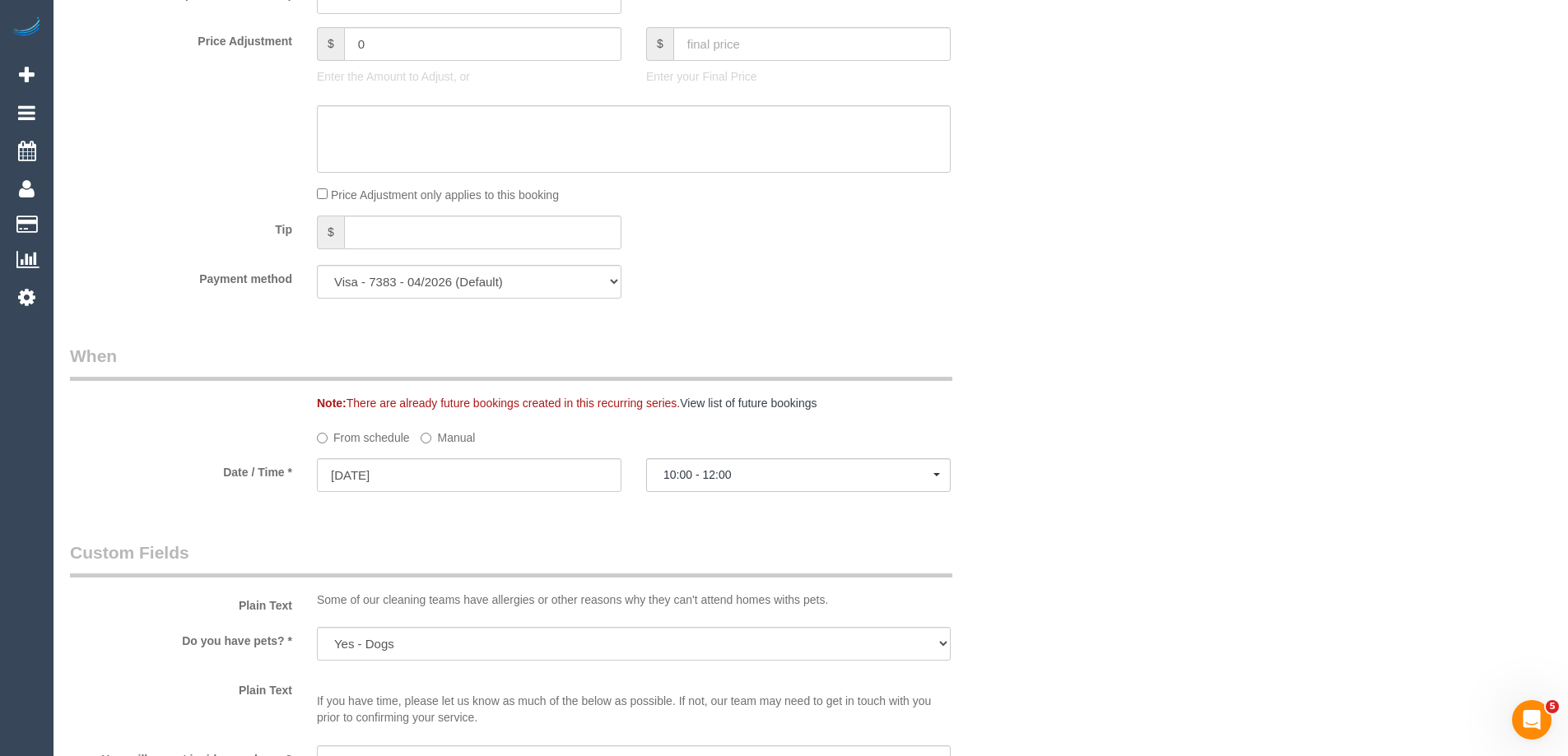
scroll to position [0, 0]
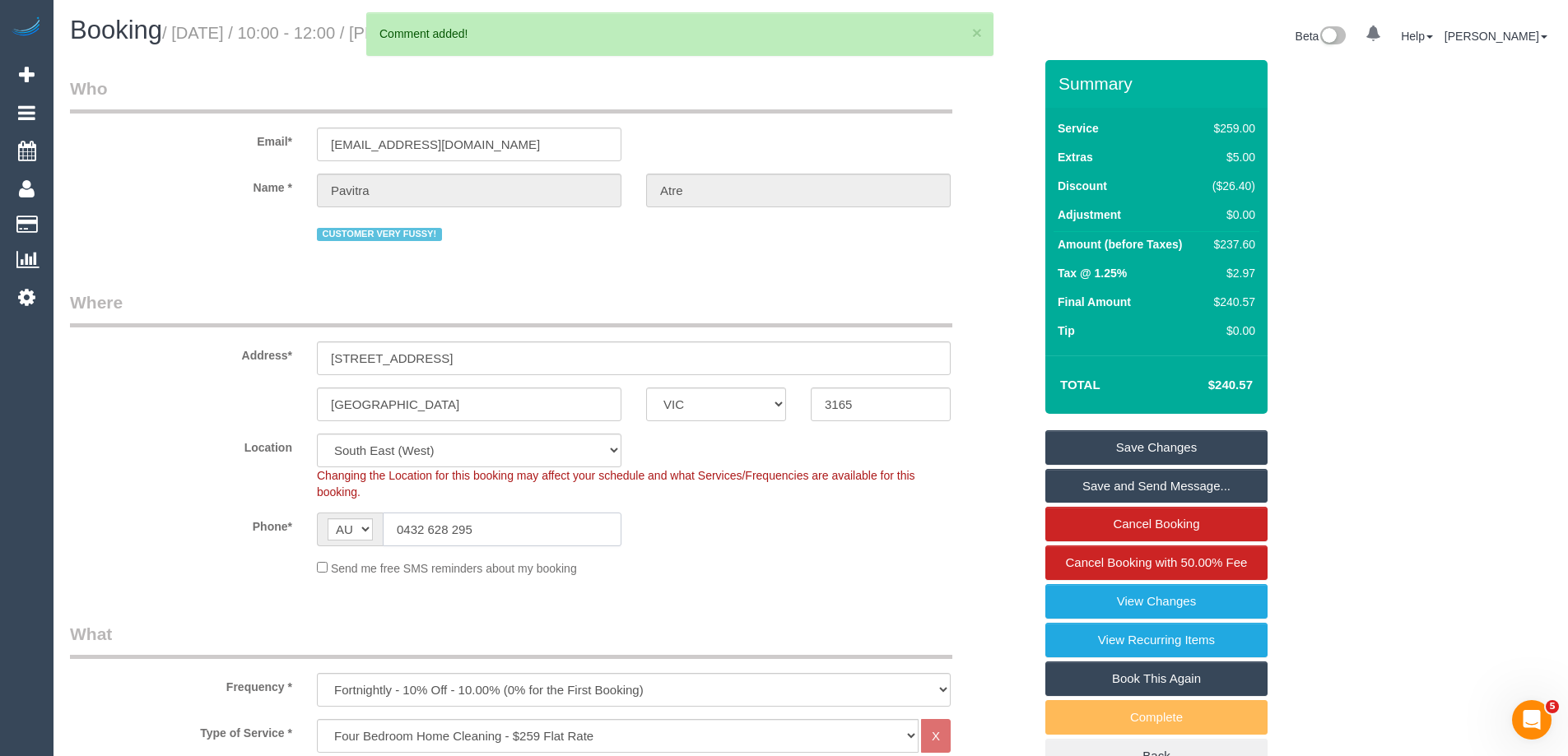
drag, startPoint x: 501, startPoint y: 536, endPoint x: 160, endPoint y: 540, distance: 341.0
click at [193, 536] on div "Phone* AF AL DZ AD AO AI AQ AG AR AM AW AU AT AZ BS BH BD BB BY BE BZ BJ BM BT …" at bounding box center [551, 530] width 988 height 34
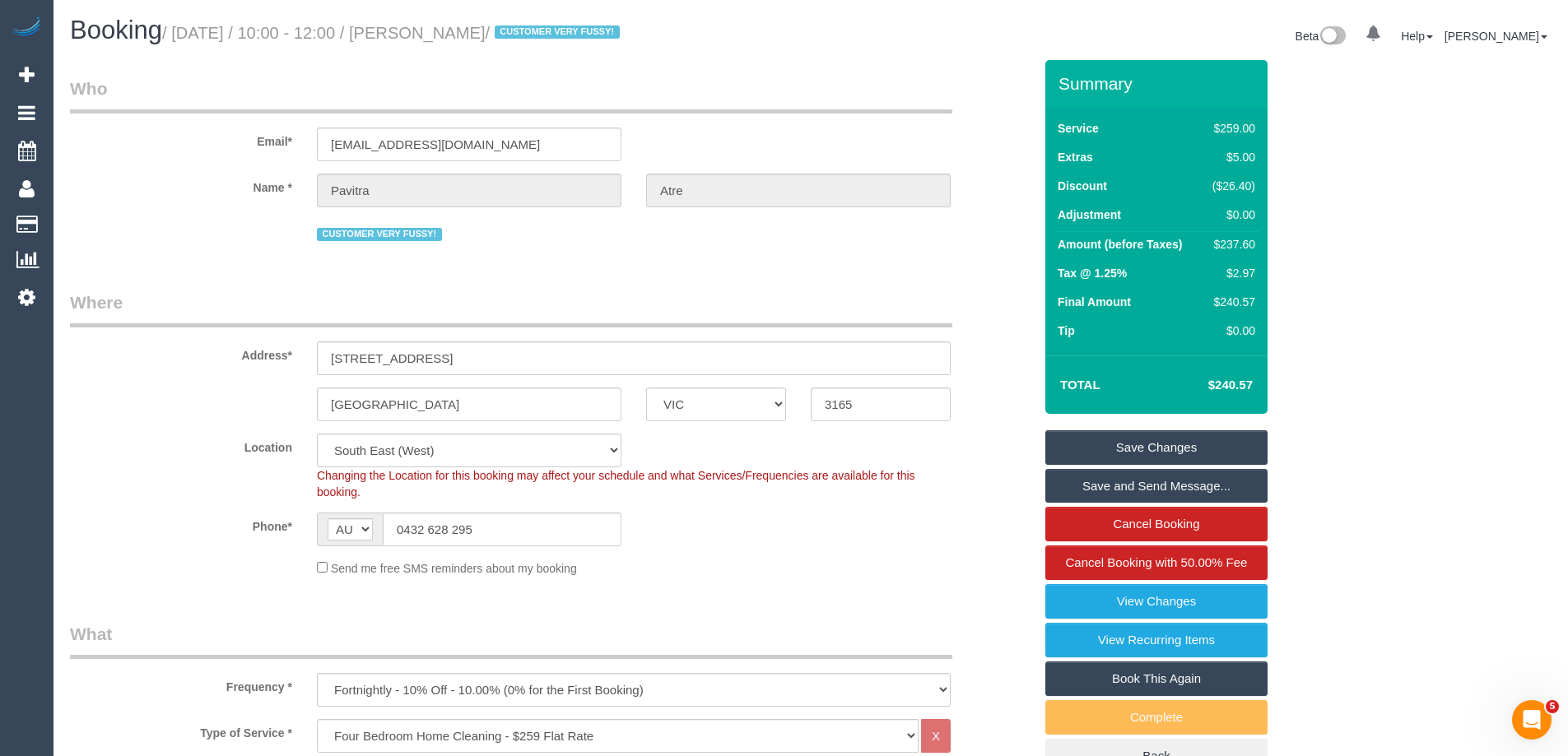
click at [1186, 442] on link "Save Changes" at bounding box center [1157, 448] width 222 height 35
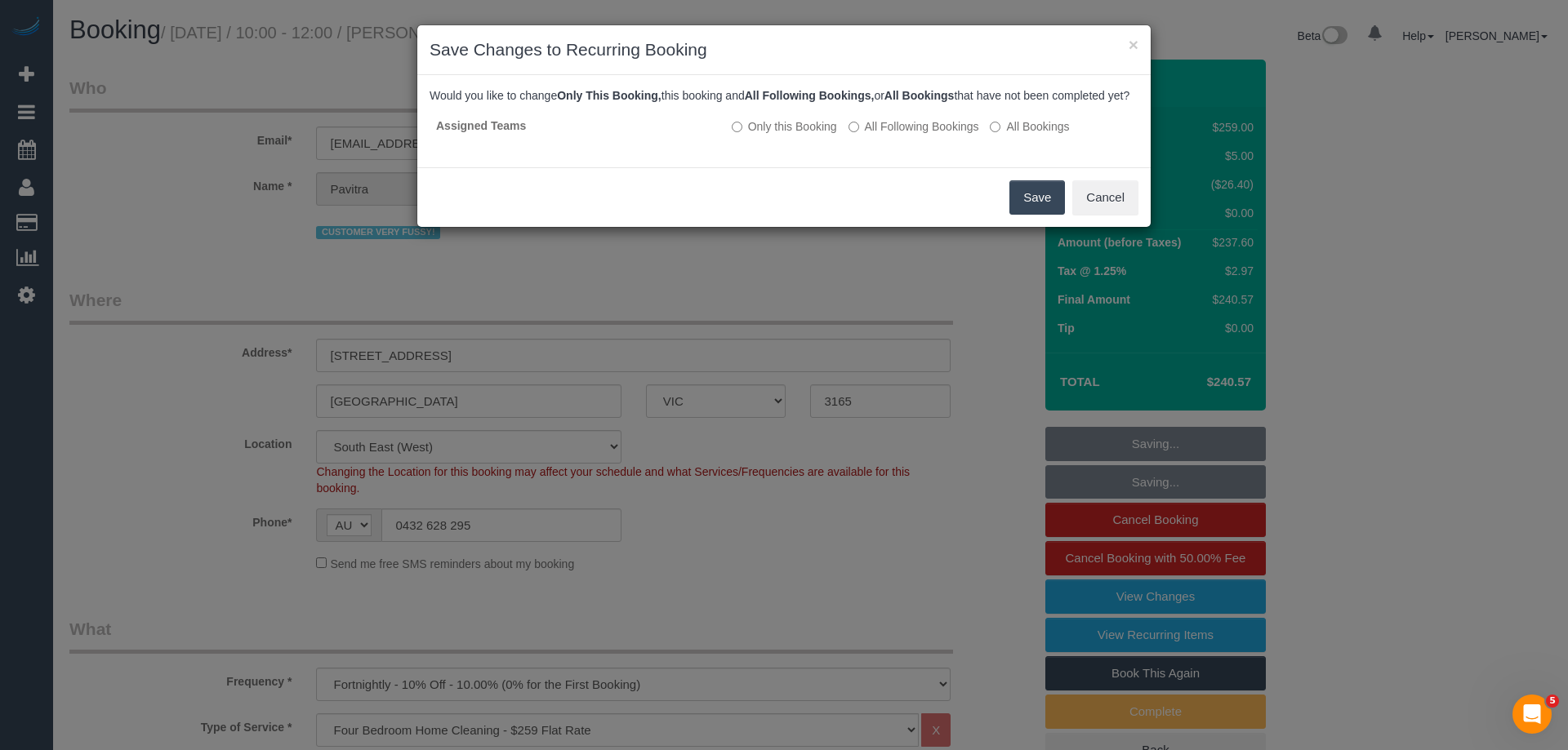
click at [1036, 209] on button "Save" at bounding box center [1037, 198] width 55 height 35
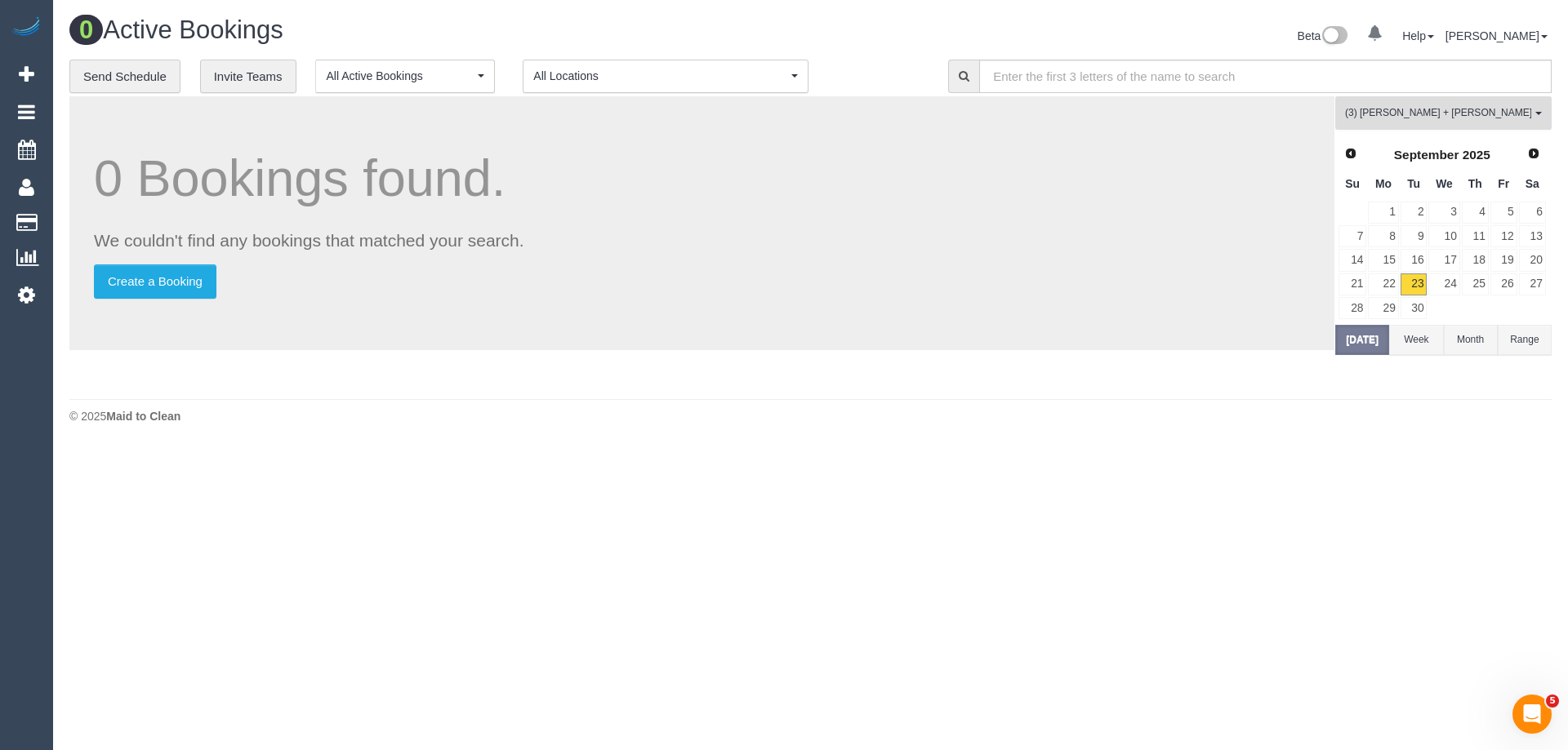
click at [1484, 108] on span "(3) [PERSON_NAME] + [PERSON_NAME] (CG)" at bounding box center [1438, 113] width 186 height 14
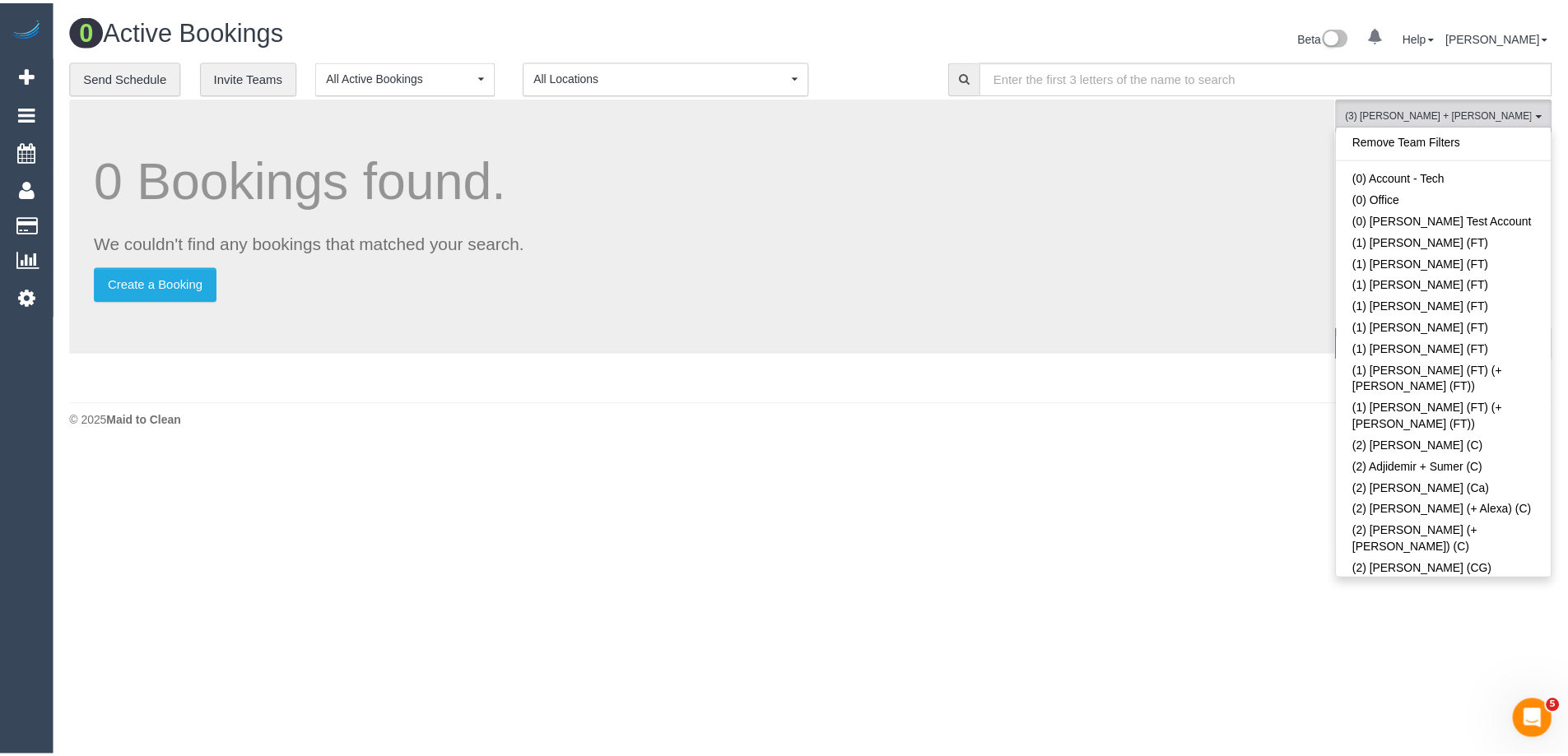
scroll to position [2051, 0]
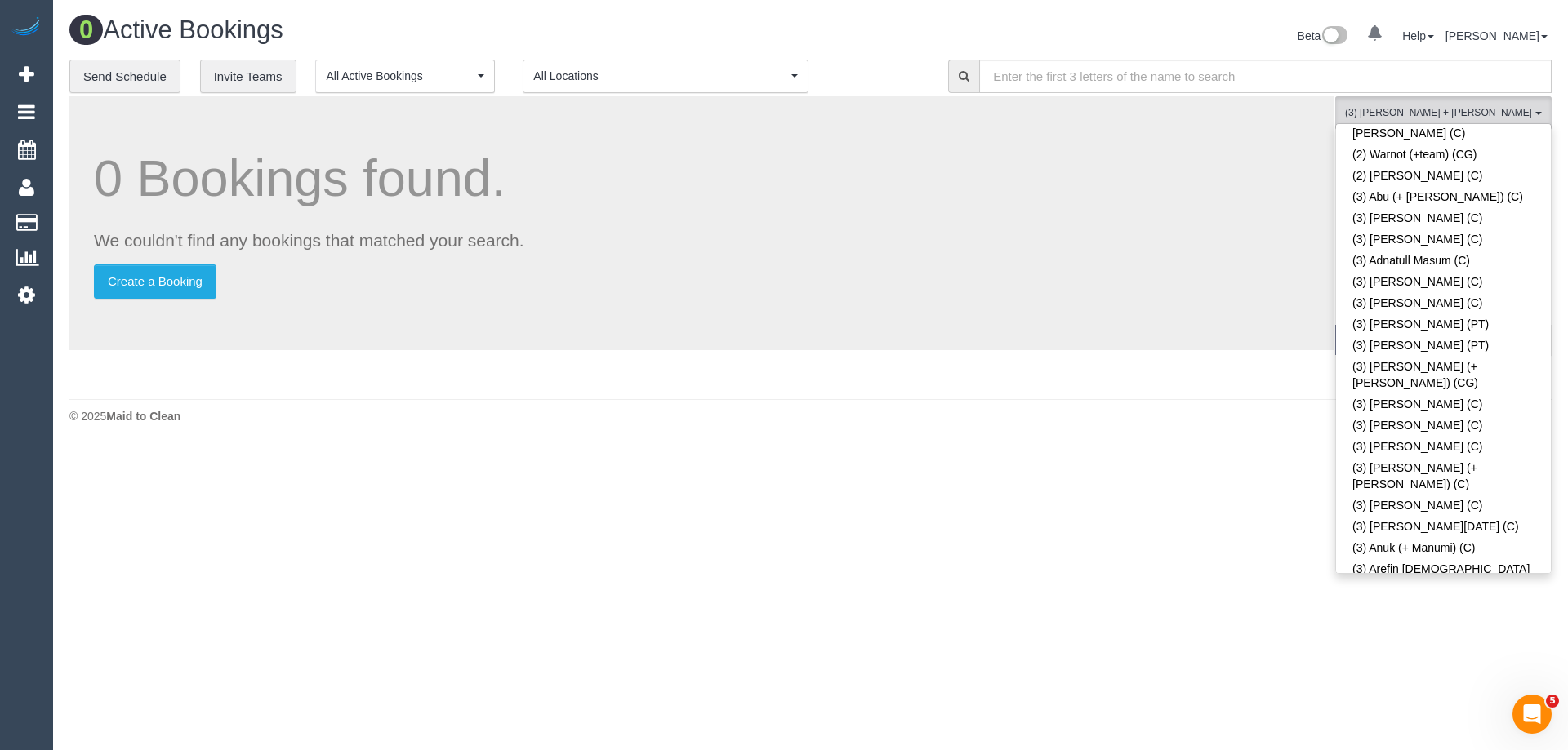
click at [1424, 714] on link "(3) [PERSON_NAME] + [PERSON_NAME] (CG)" at bounding box center [1443, 732] width 214 height 37
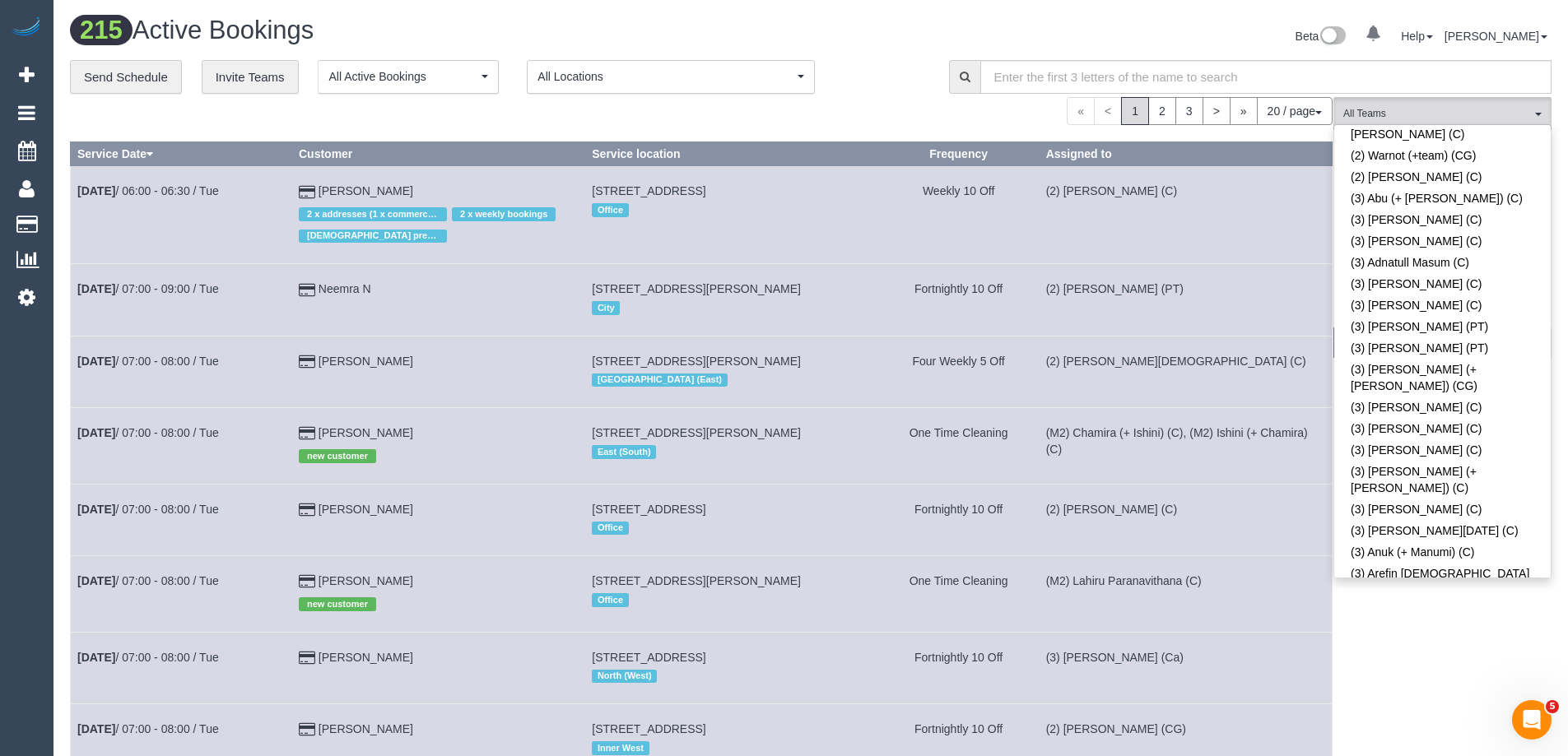
scroll to position [2715, 0]
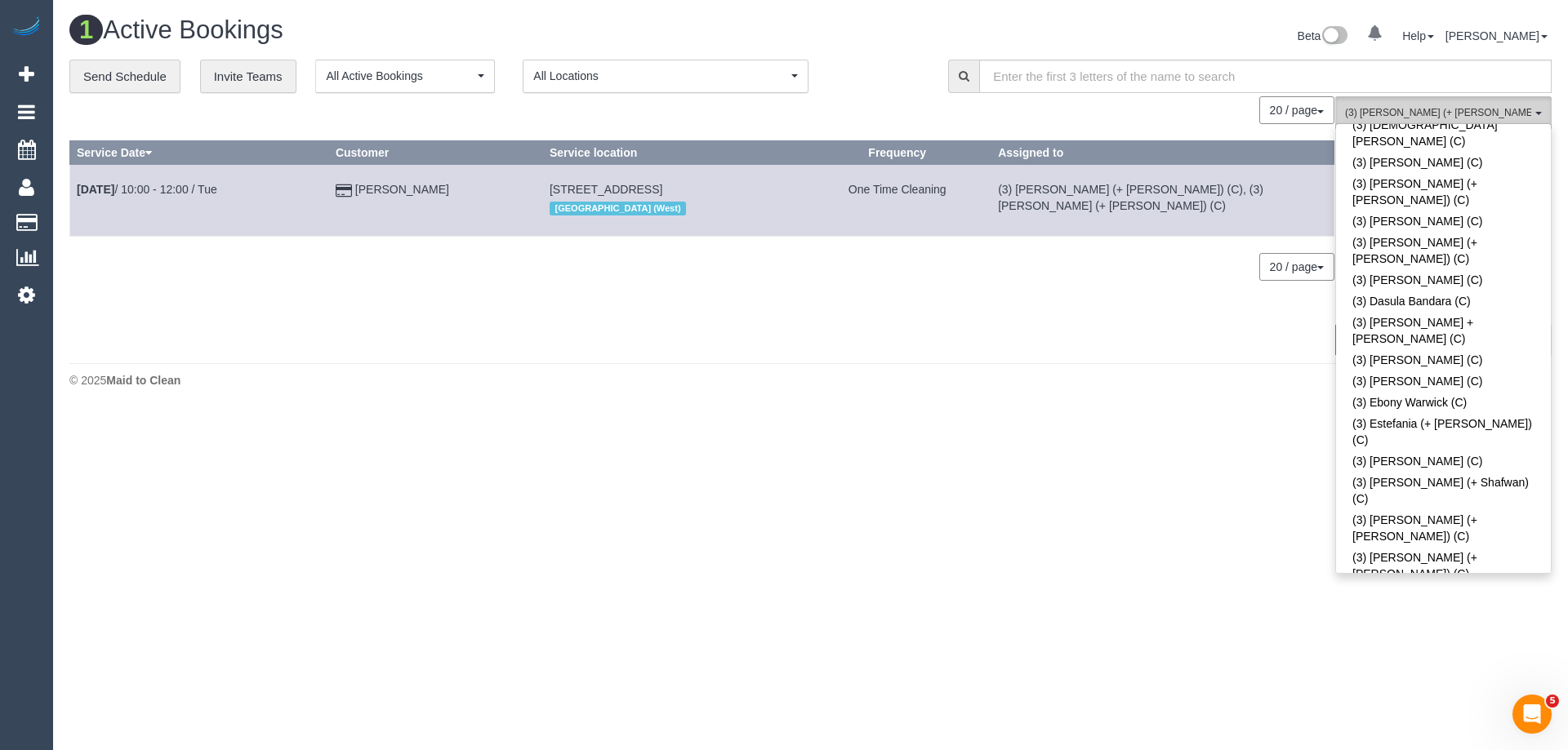
click at [1409, 108] on span "(3) [PERSON_NAME] (+ [PERSON_NAME]) (C)" at bounding box center [1438, 113] width 186 height 14
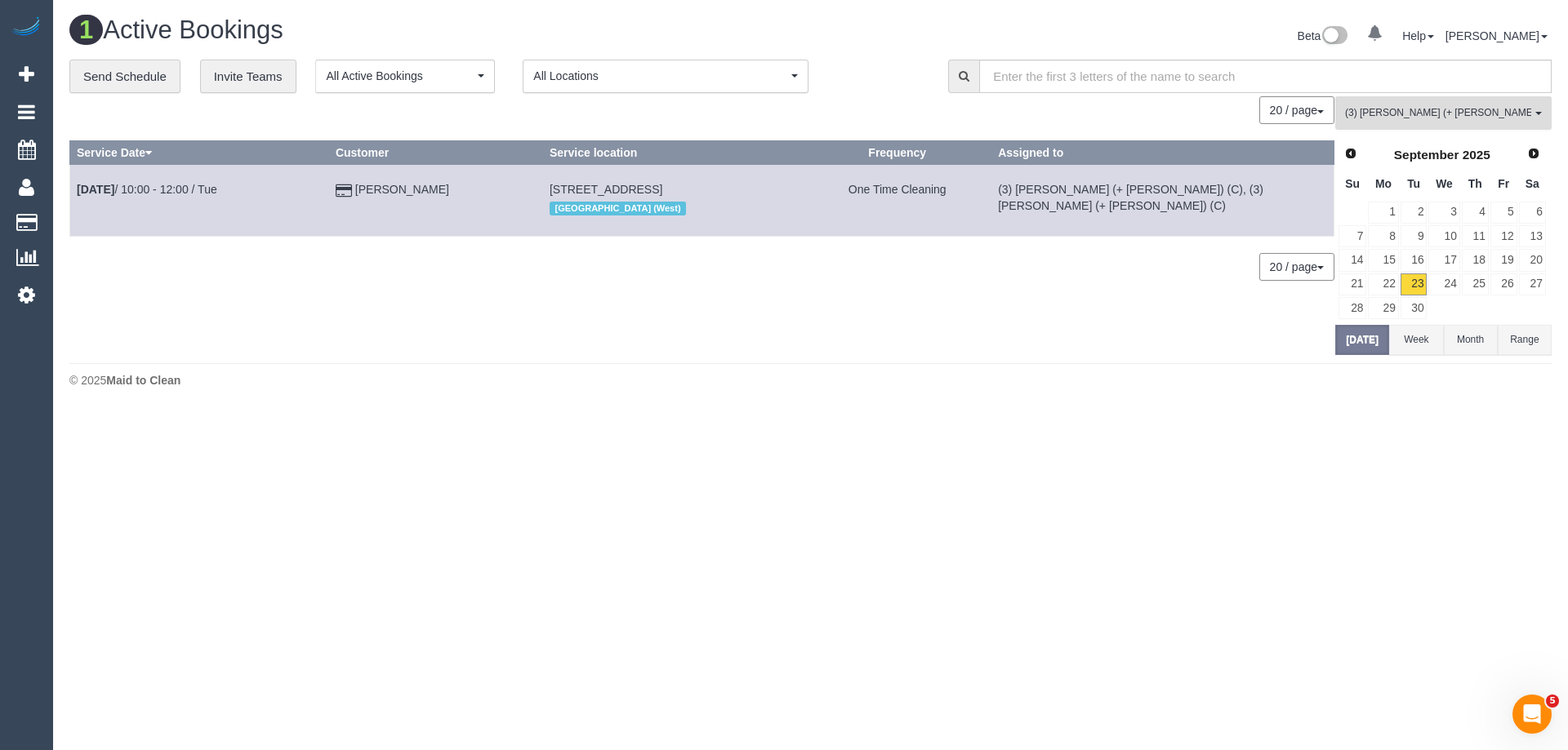
click at [1399, 115] on span "(3) [PERSON_NAME] (+ [PERSON_NAME]) (C)" at bounding box center [1438, 113] width 186 height 14
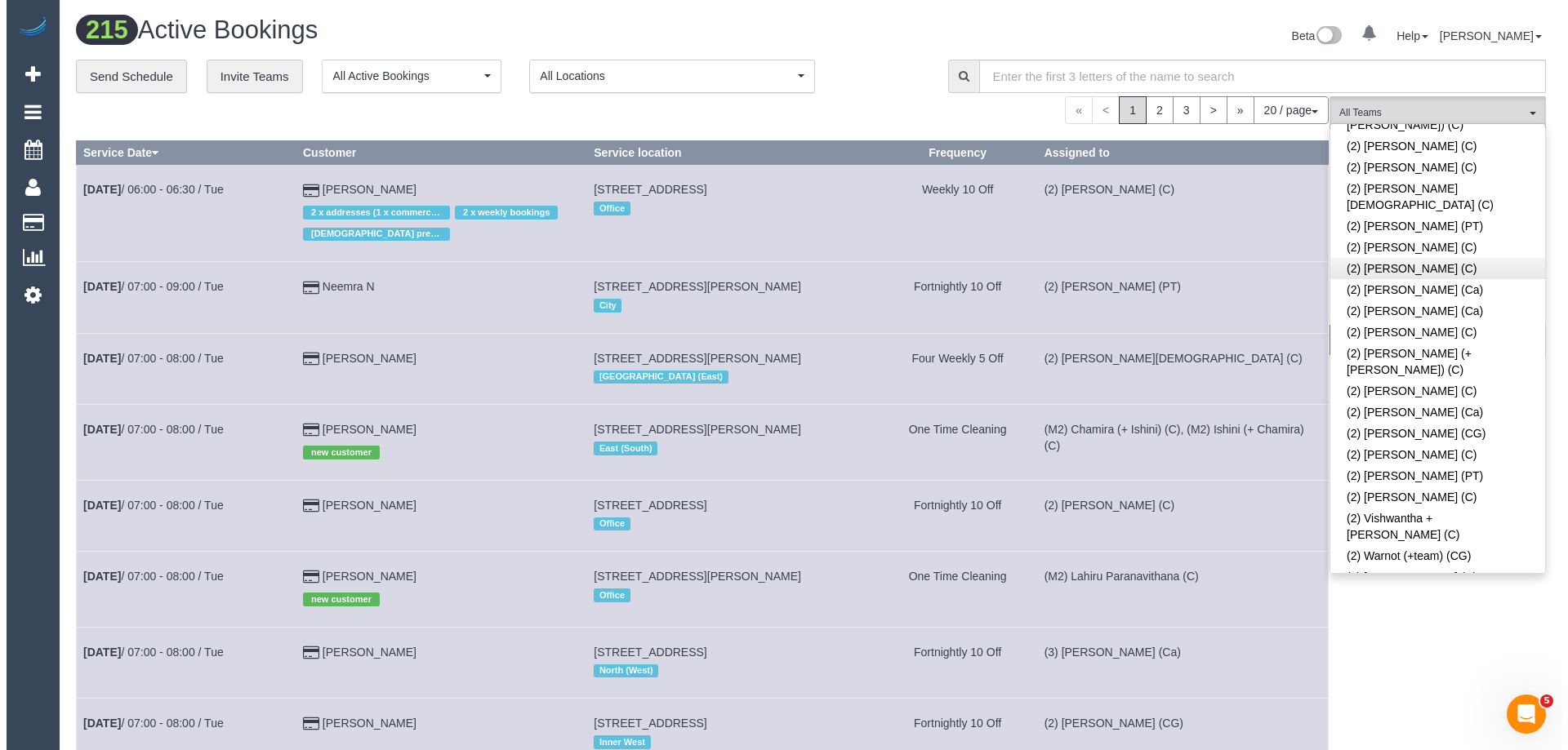
scroll to position [1361, 0]
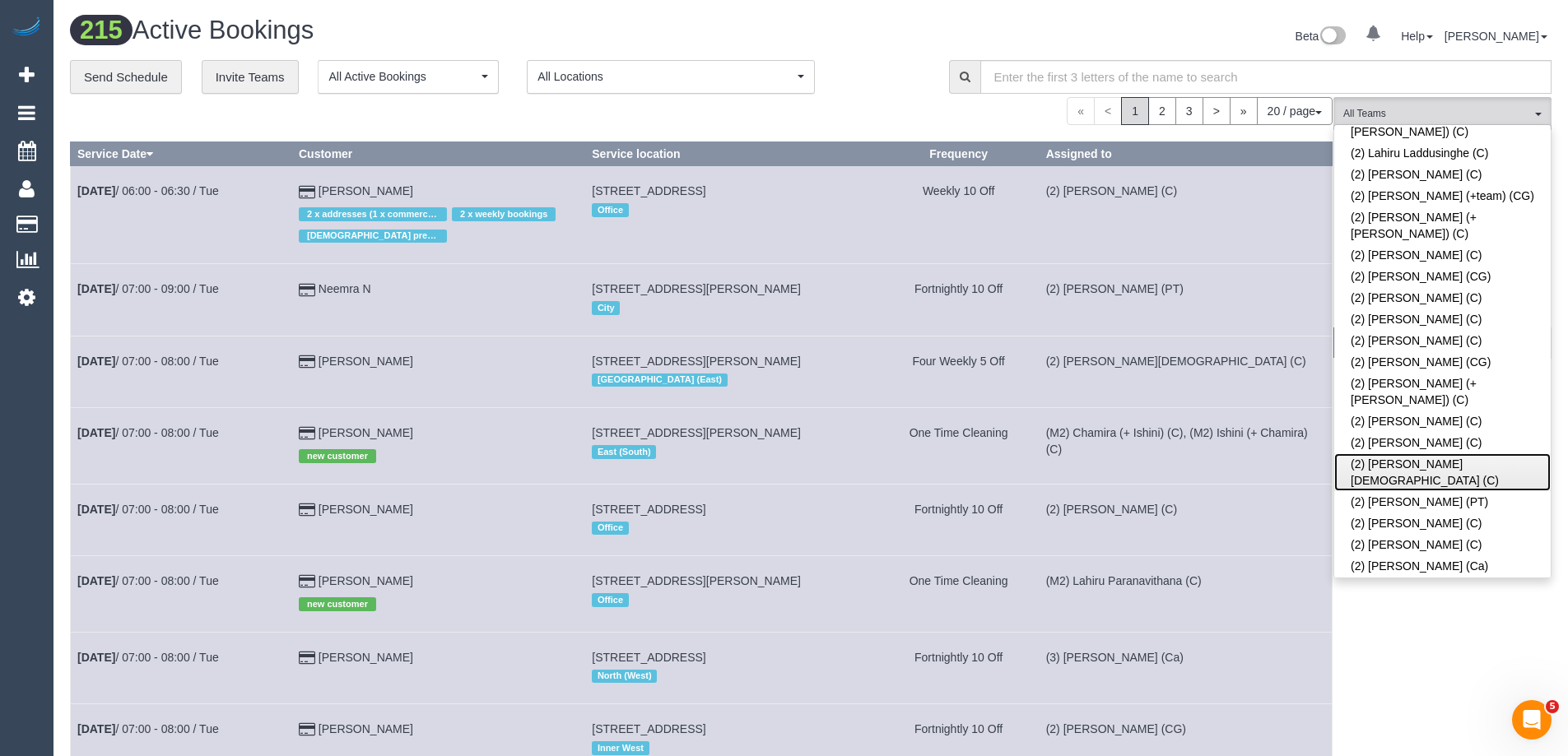
click at [1465, 454] on link "(2) Raisul Islam (C)" at bounding box center [1442, 473] width 216 height 38
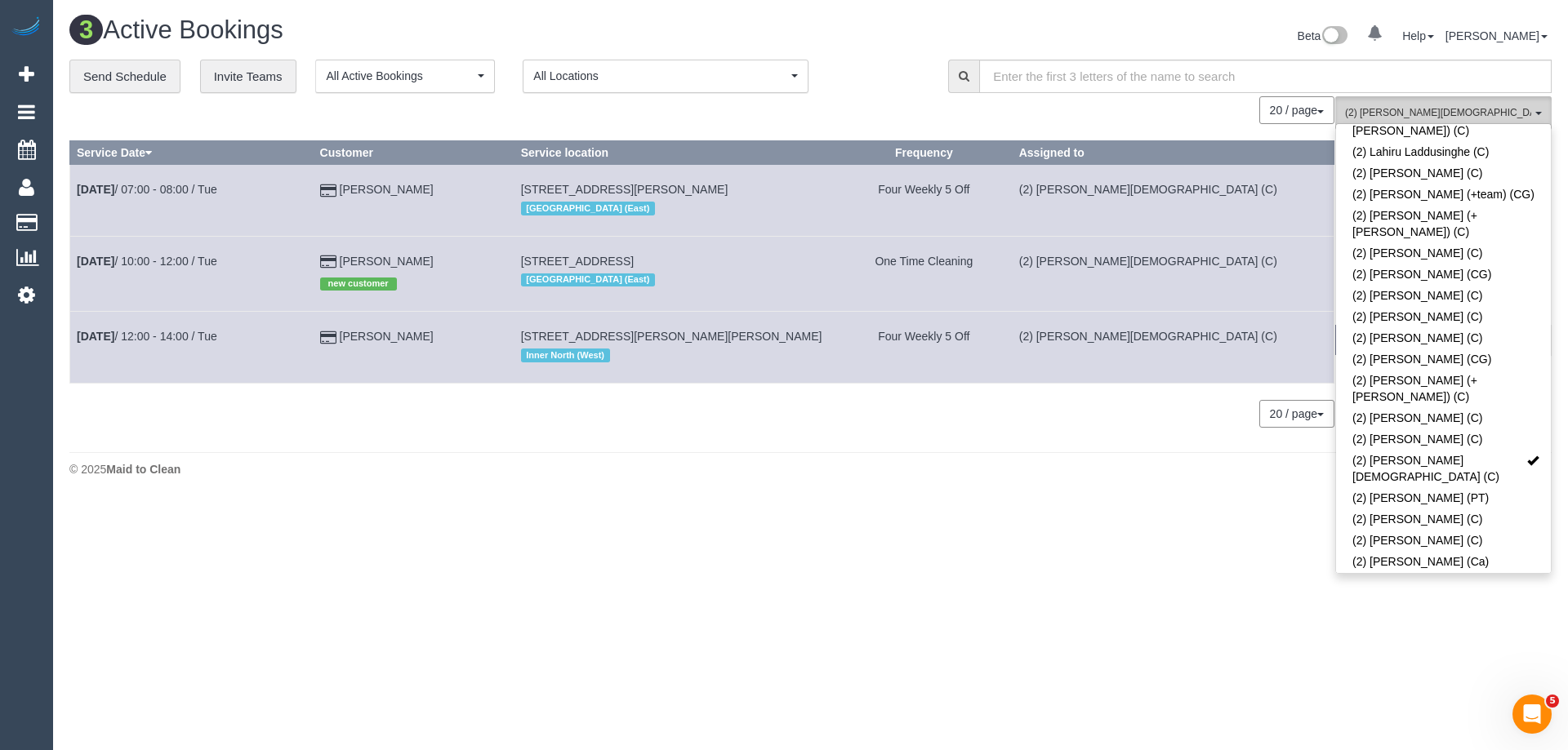
click at [1428, 105] on button "(2) Raisul Islam (C) All Teams" at bounding box center [1443, 113] width 216 height 34
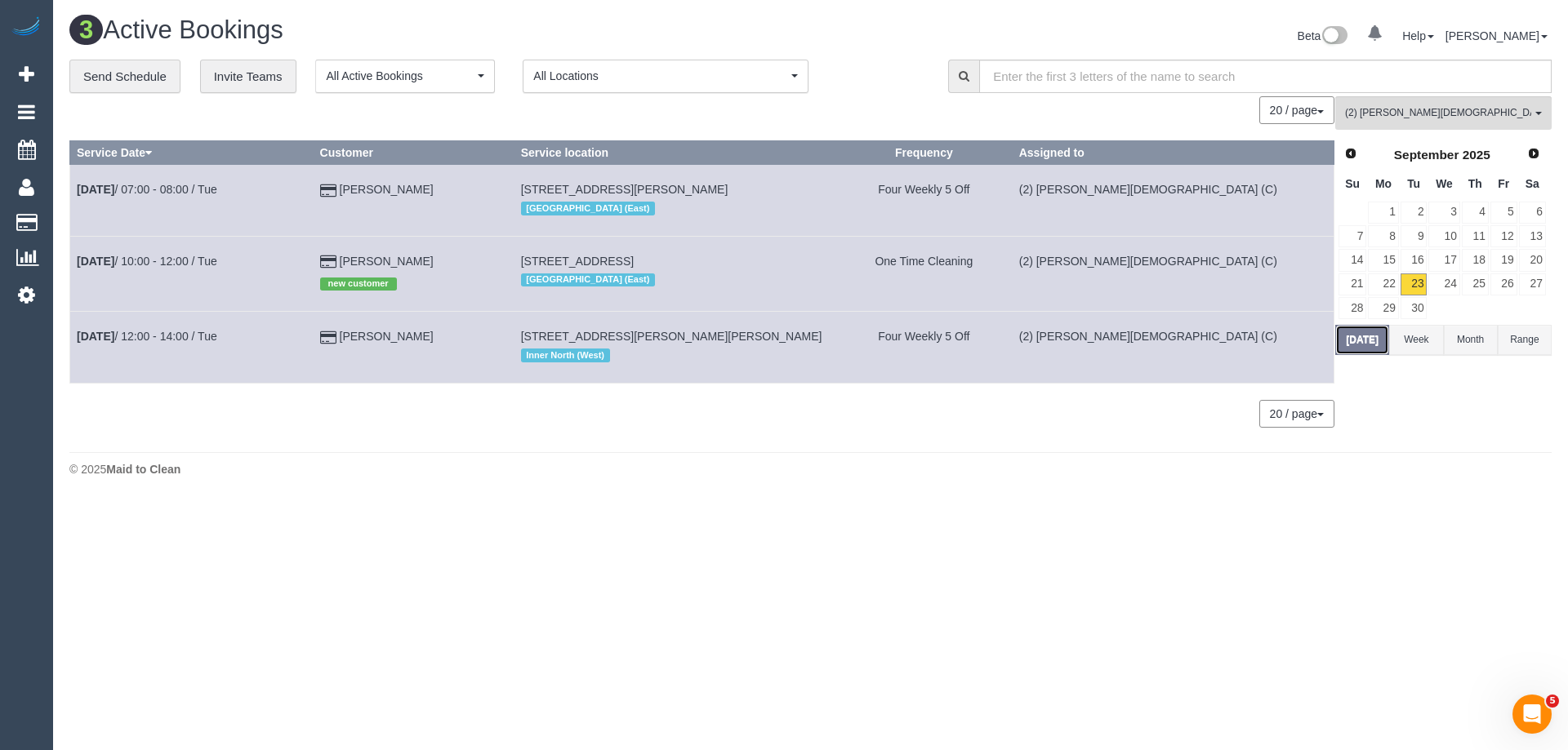
click at [1354, 347] on button "Today" at bounding box center [1362, 340] width 54 height 30
click at [1406, 118] on span "(2) Raisul Islam (C)" at bounding box center [1438, 113] width 186 height 14
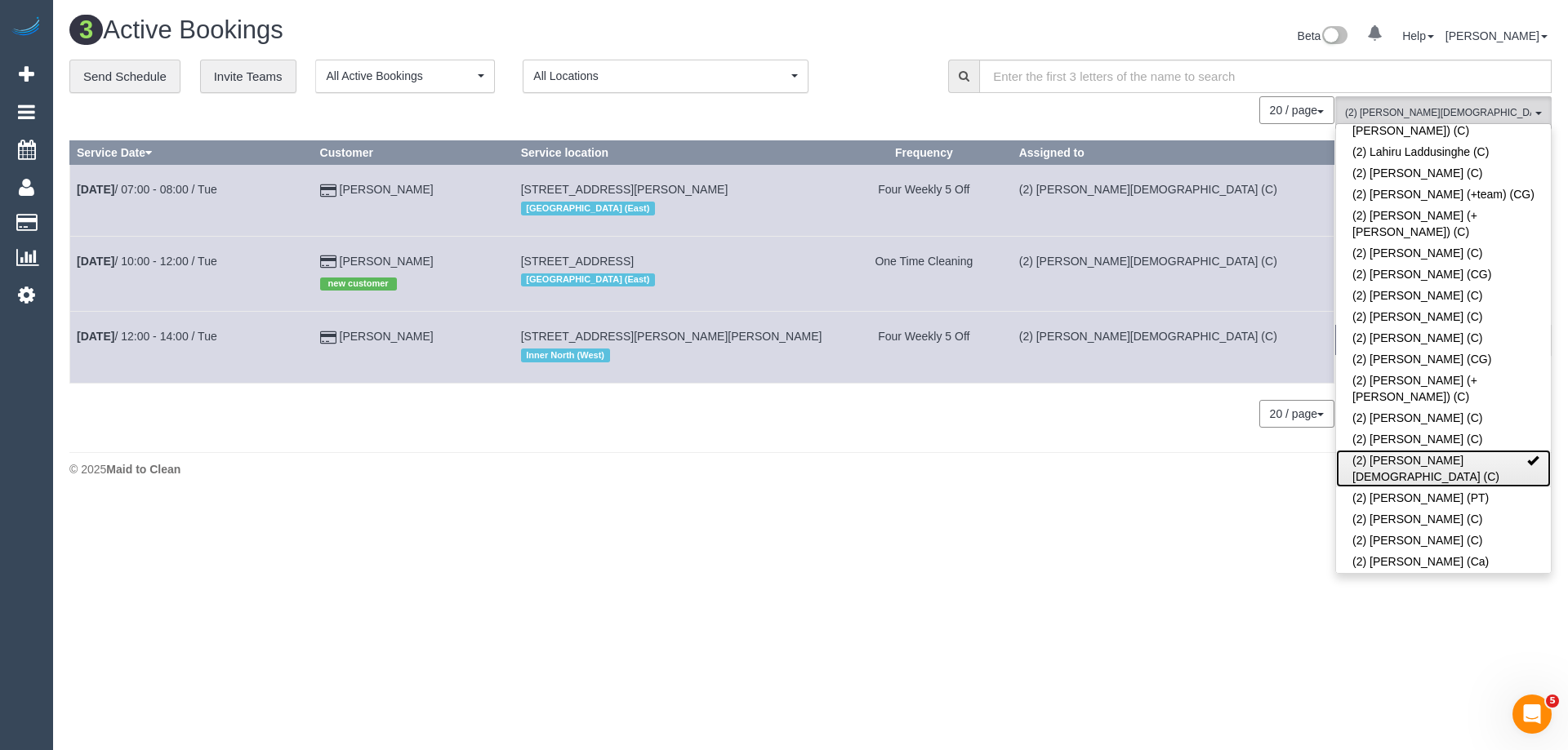
click at [1437, 450] on link "(2) Raisul Islam (C)" at bounding box center [1443, 469] width 214 height 37
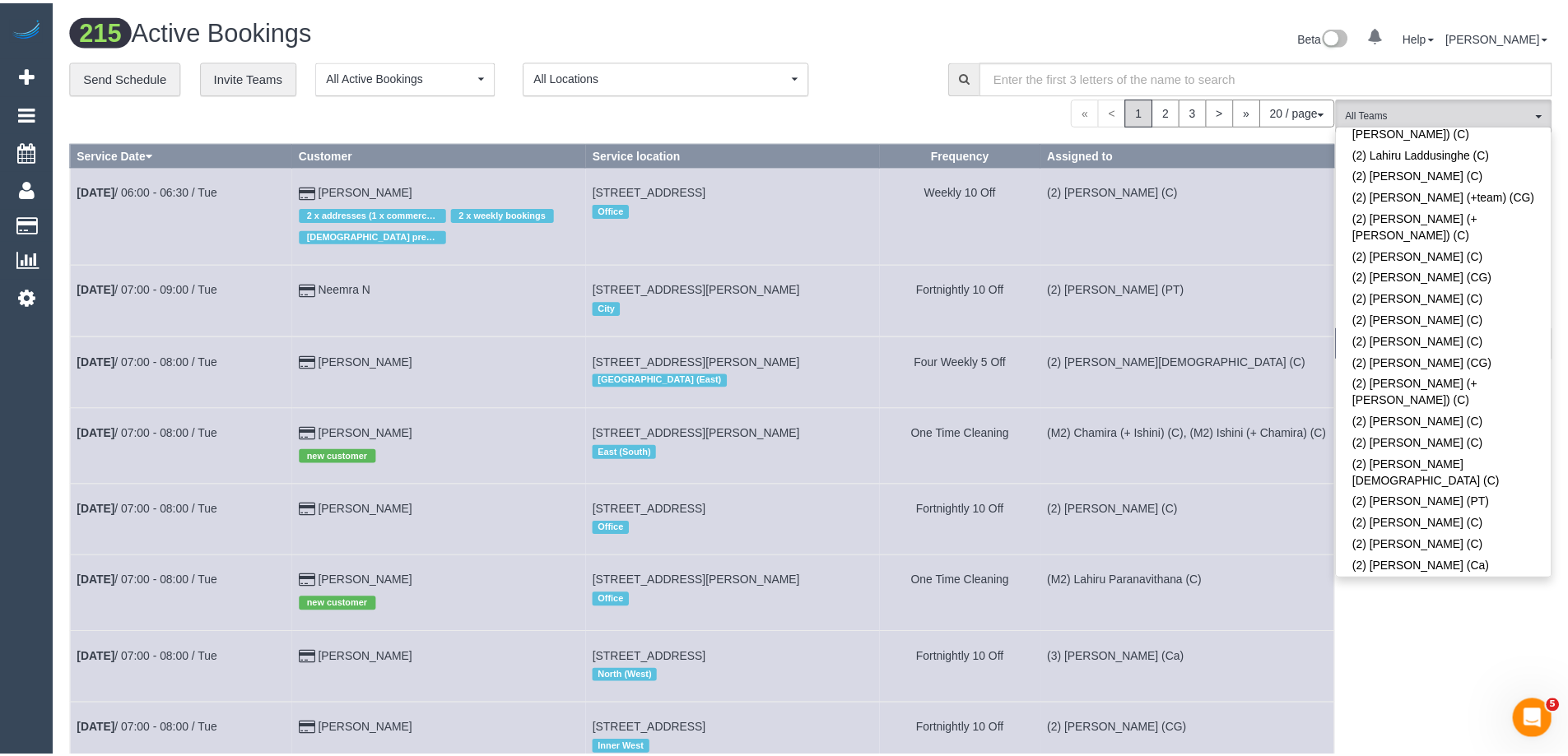
scroll to position [4790, 0]
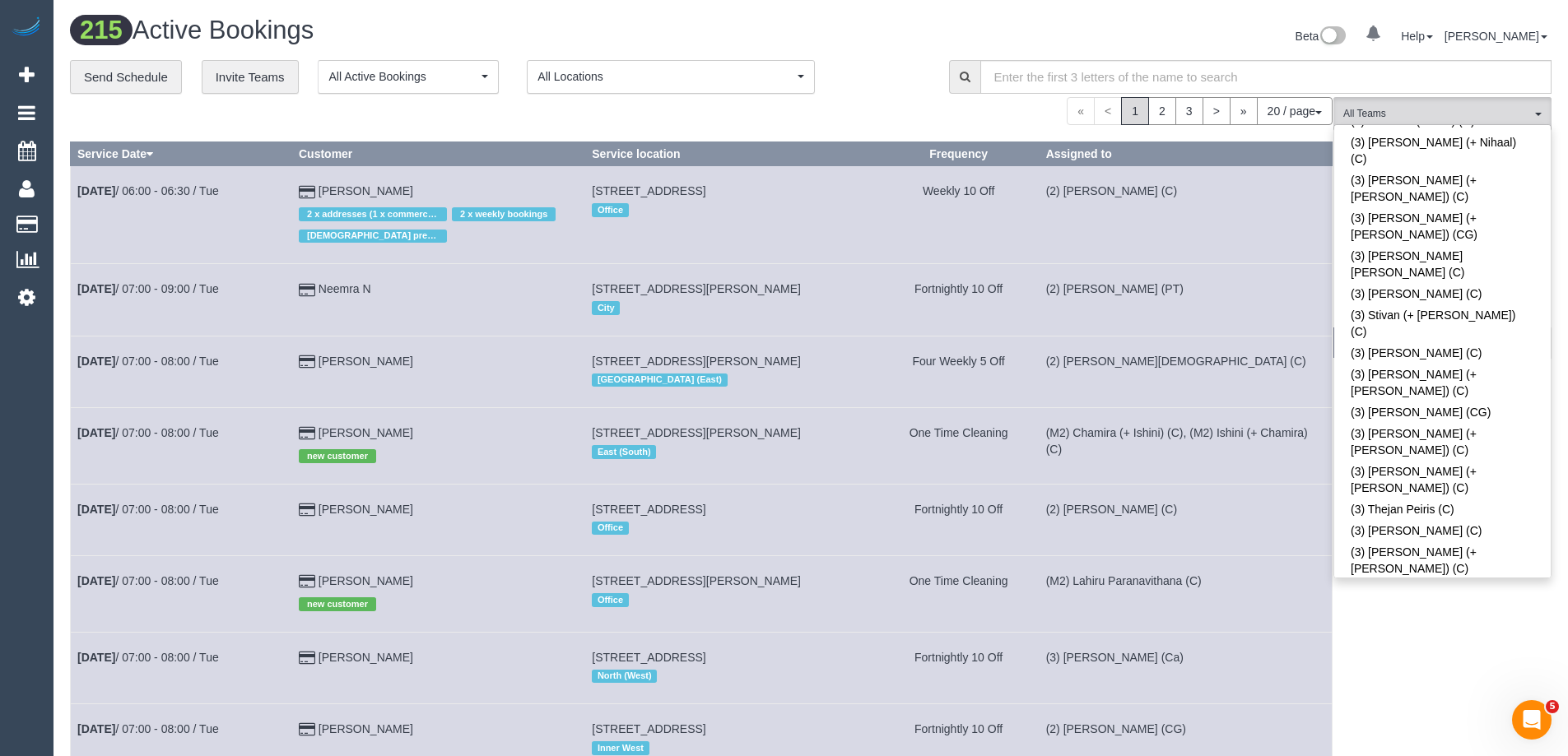
click at [1457, 105] on button "(M2) Chamira (+ Ishini) (C) All Teams" at bounding box center [1442, 114] width 218 height 34
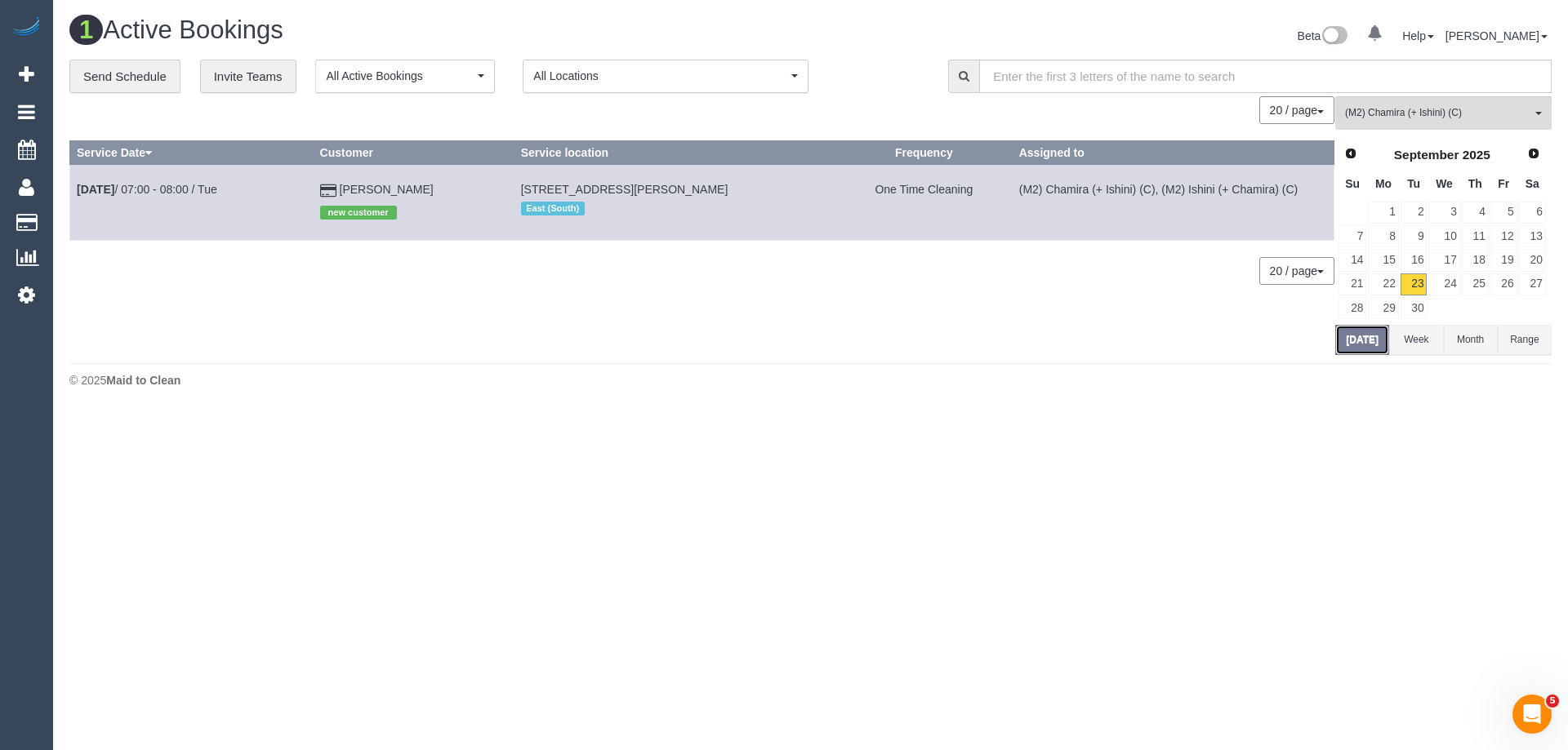
click at [1374, 339] on button "Today" at bounding box center [1362, 340] width 54 height 30
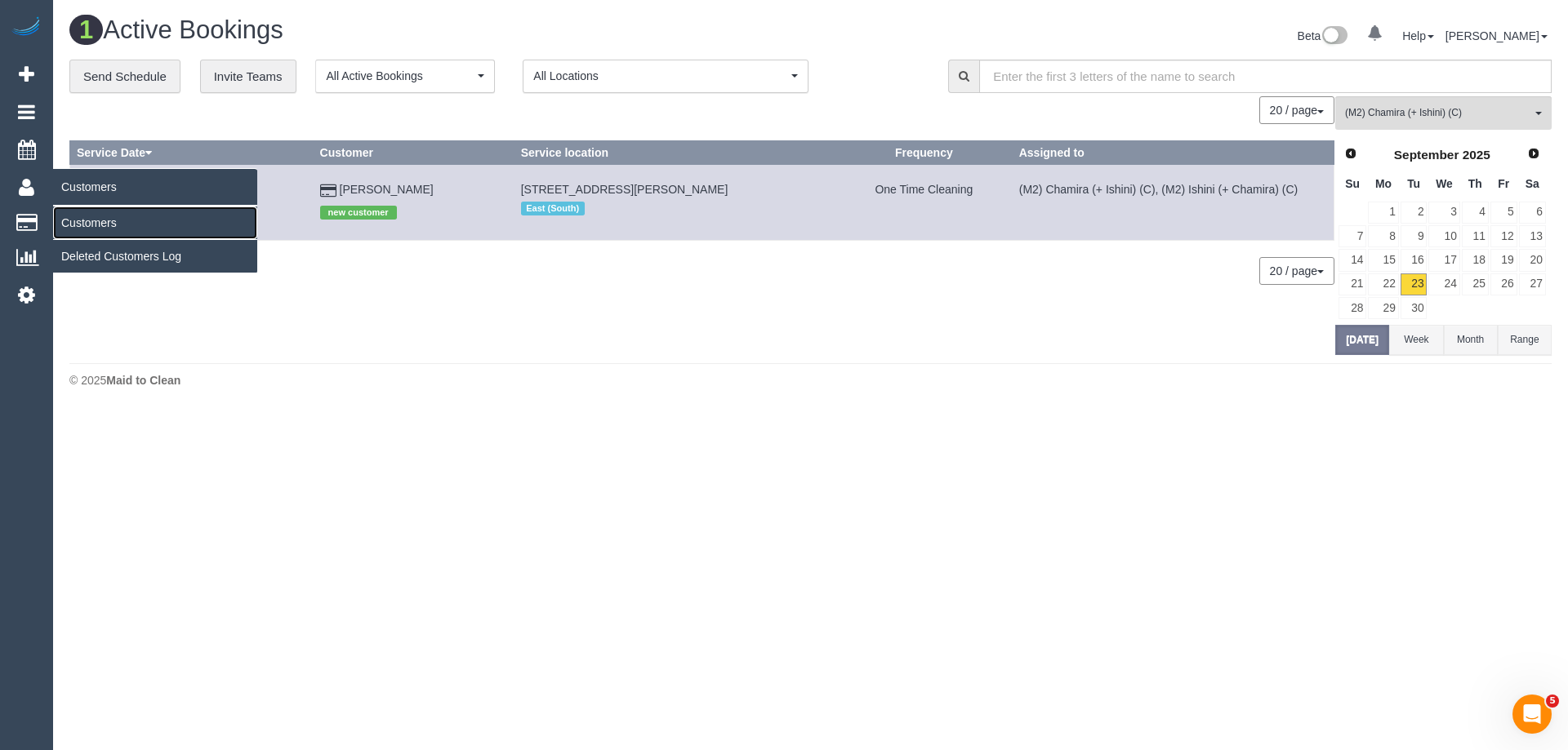
click at [85, 217] on link "Customers" at bounding box center [155, 222] width 204 height 33
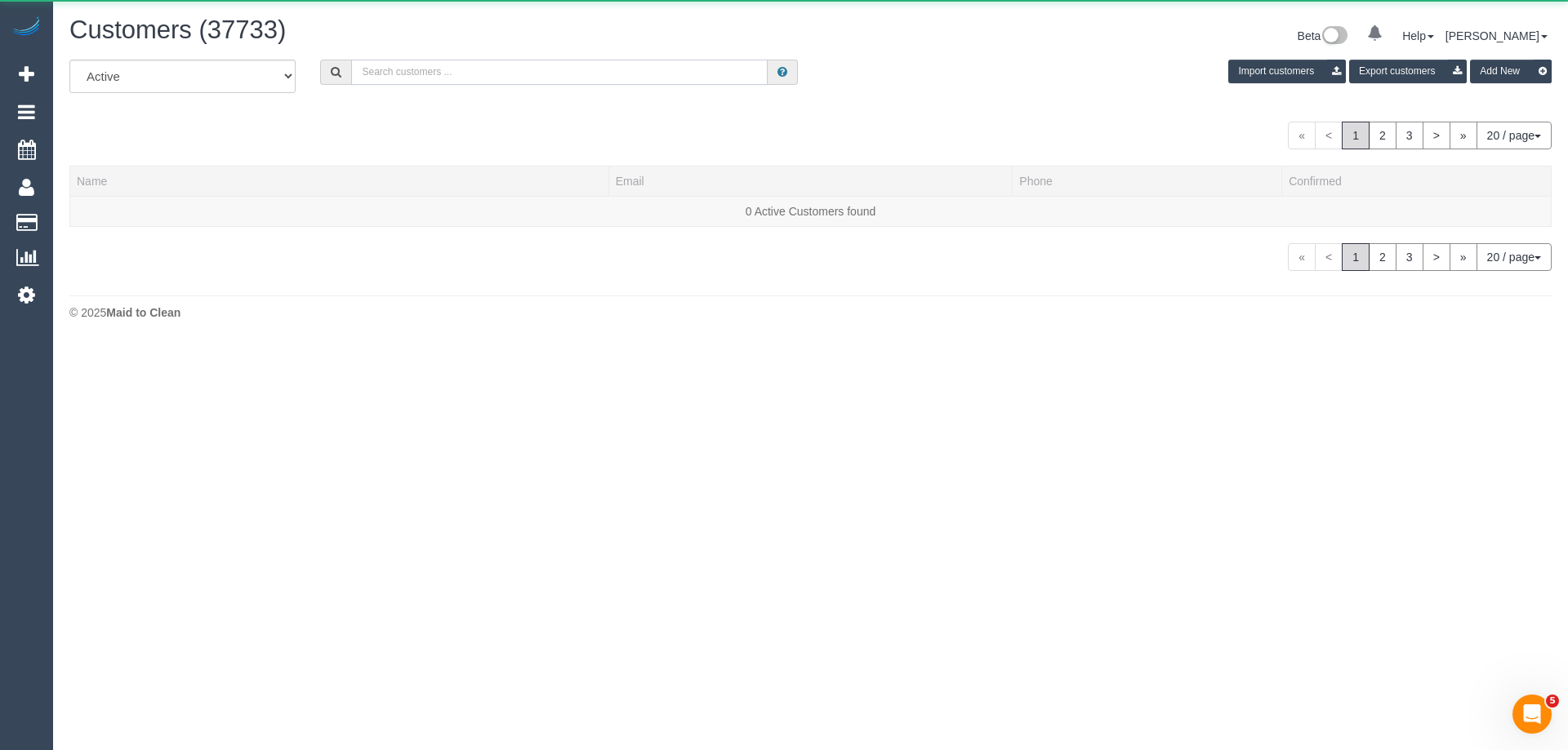
click at [436, 76] on input "text" at bounding box center [560, 72] width 416 height 25
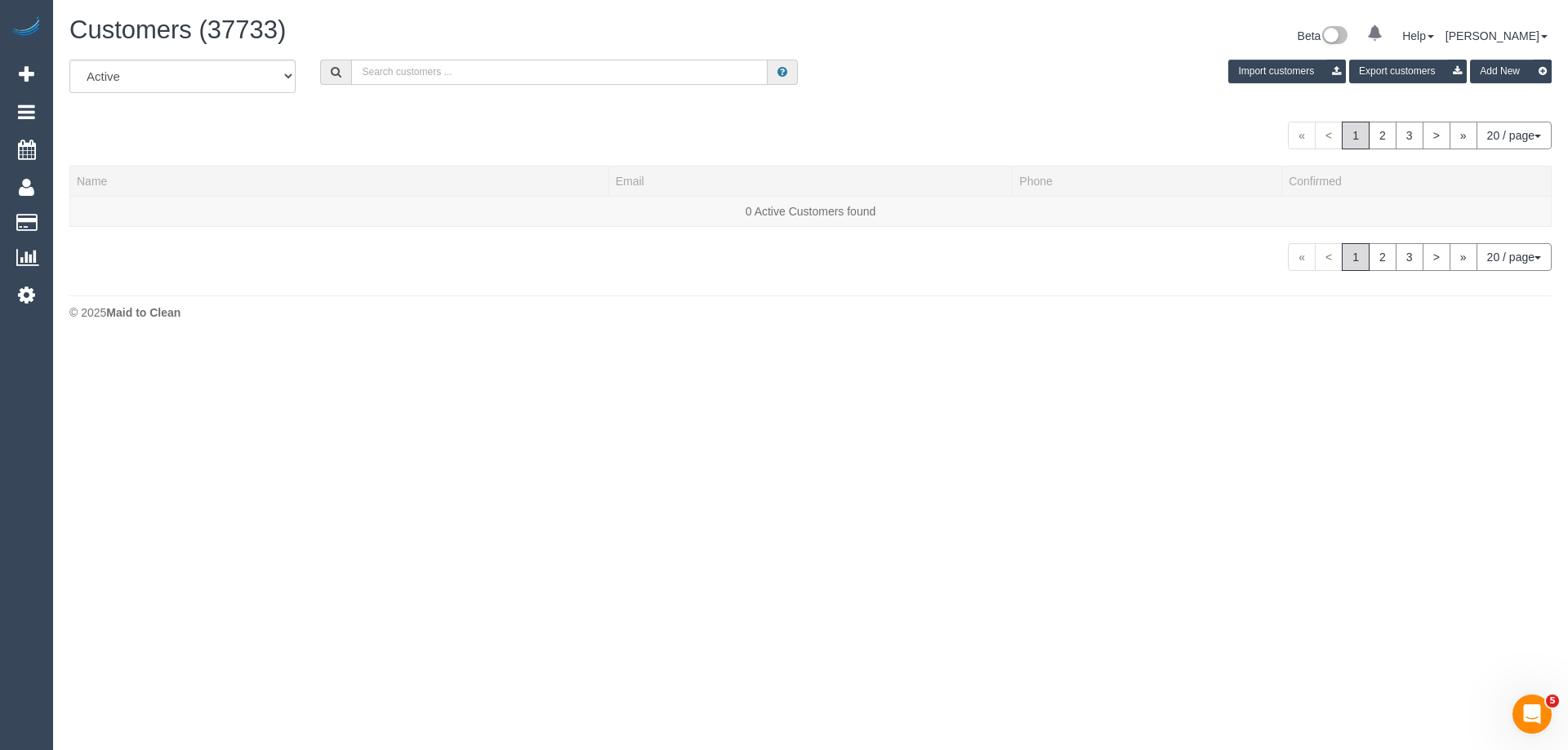
paste input "0412 476 037"
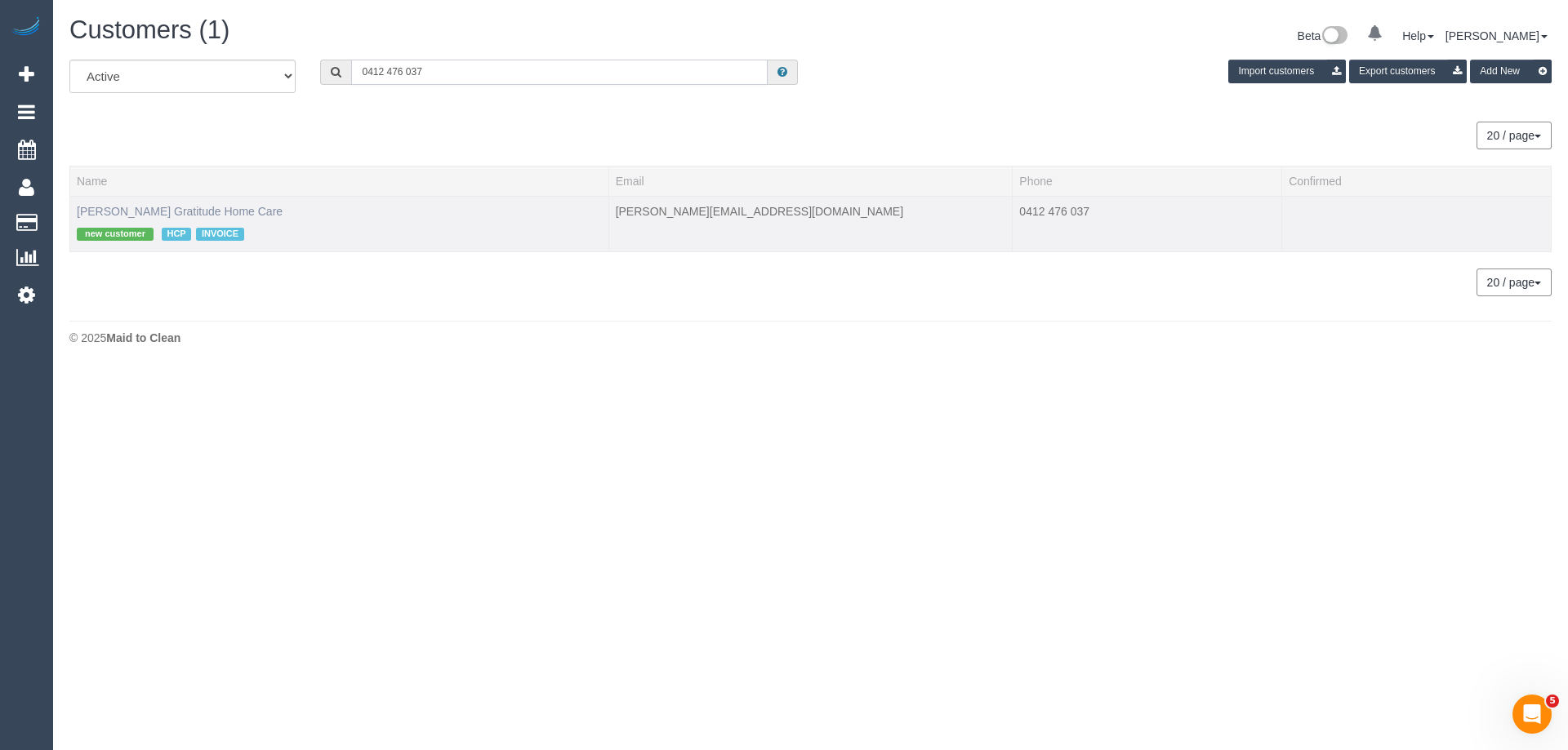
type input "0412 476 037"
click at [238, 205] on link "Angela Condemi Gratitude Home Care" at bounding box center [179, 211] width 206 height 13
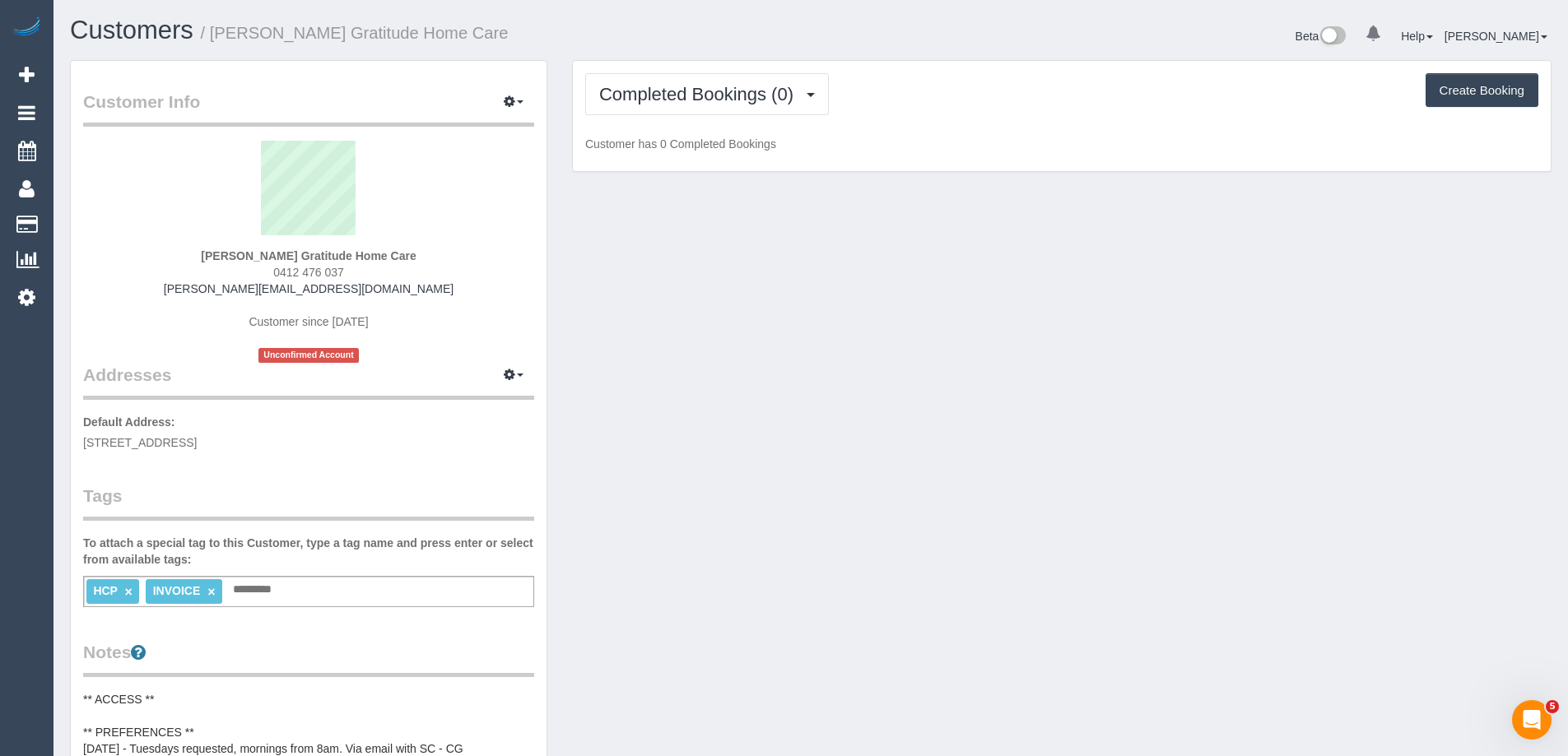
drag, startPoint x: 357, startPoint y: 274, endPoint x: 265, endPoint y: 271, distance: 92.0
click at [265, 271] on div "Angela Condemi Gratitude Home Care 0412 476 037 angela.gihc@fake.com Customer s…" at bounding box center [309, 252] width 451 height 222
copy span "0412 476 037"
click at [192, 248] on div "Angela Condemi Gratitude Home Care 0412 476 037 angela.gihc@fake.com Customer s…" at bounding box center [309, 252] width 451 height 222
drag, startPoint x: 196, startPoint y: 255, endPoint x: 344, endPoint y: 274, distance: 149.2
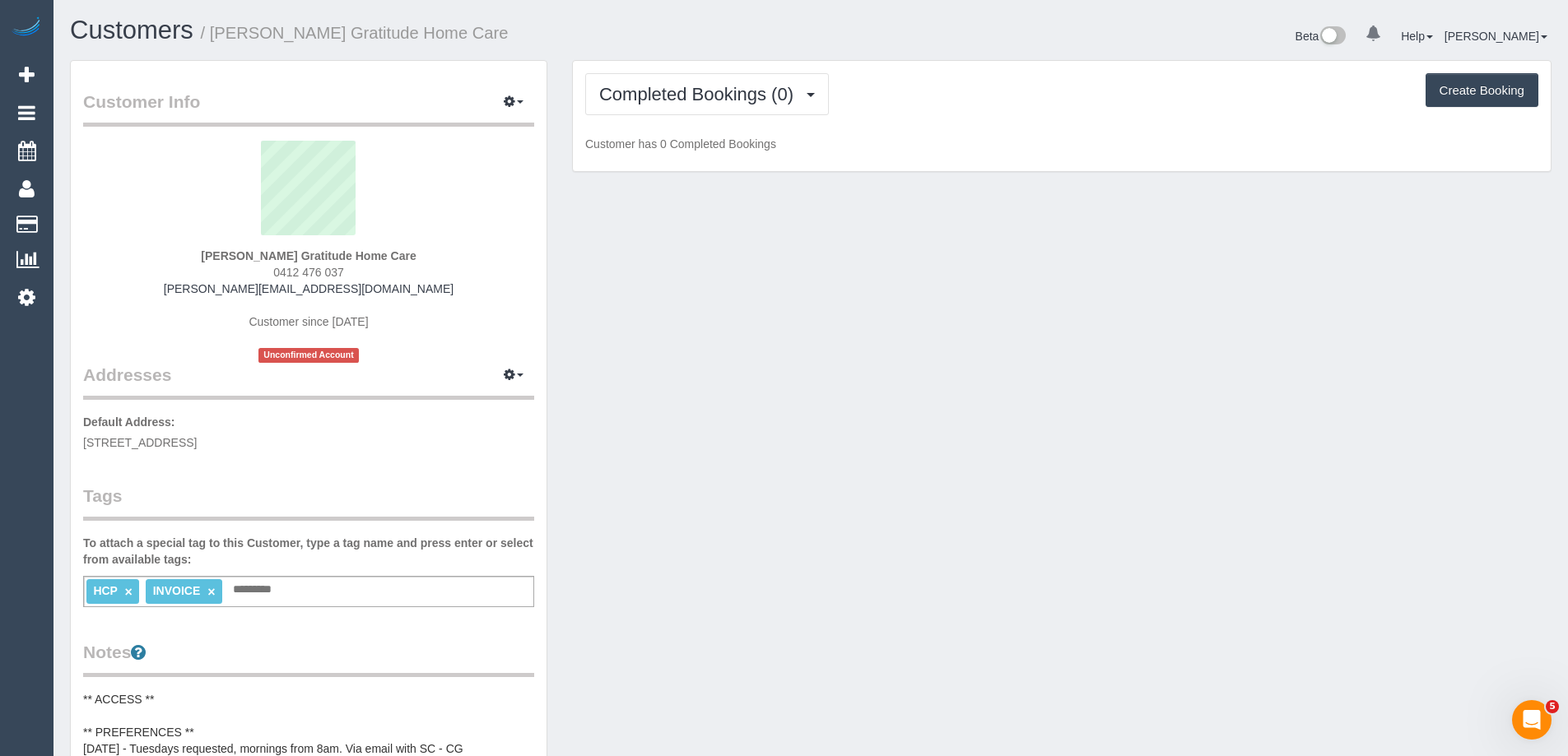
click at [344, 274] on div "Angela Condemi Gratitude Home Care 0412 476 037 angela.gihc@fake.com Customer s…" at bounding box center [309, 252] width 451 height 222
copy div "Angela Condemi Gratitude Home Care 0412 476 037"
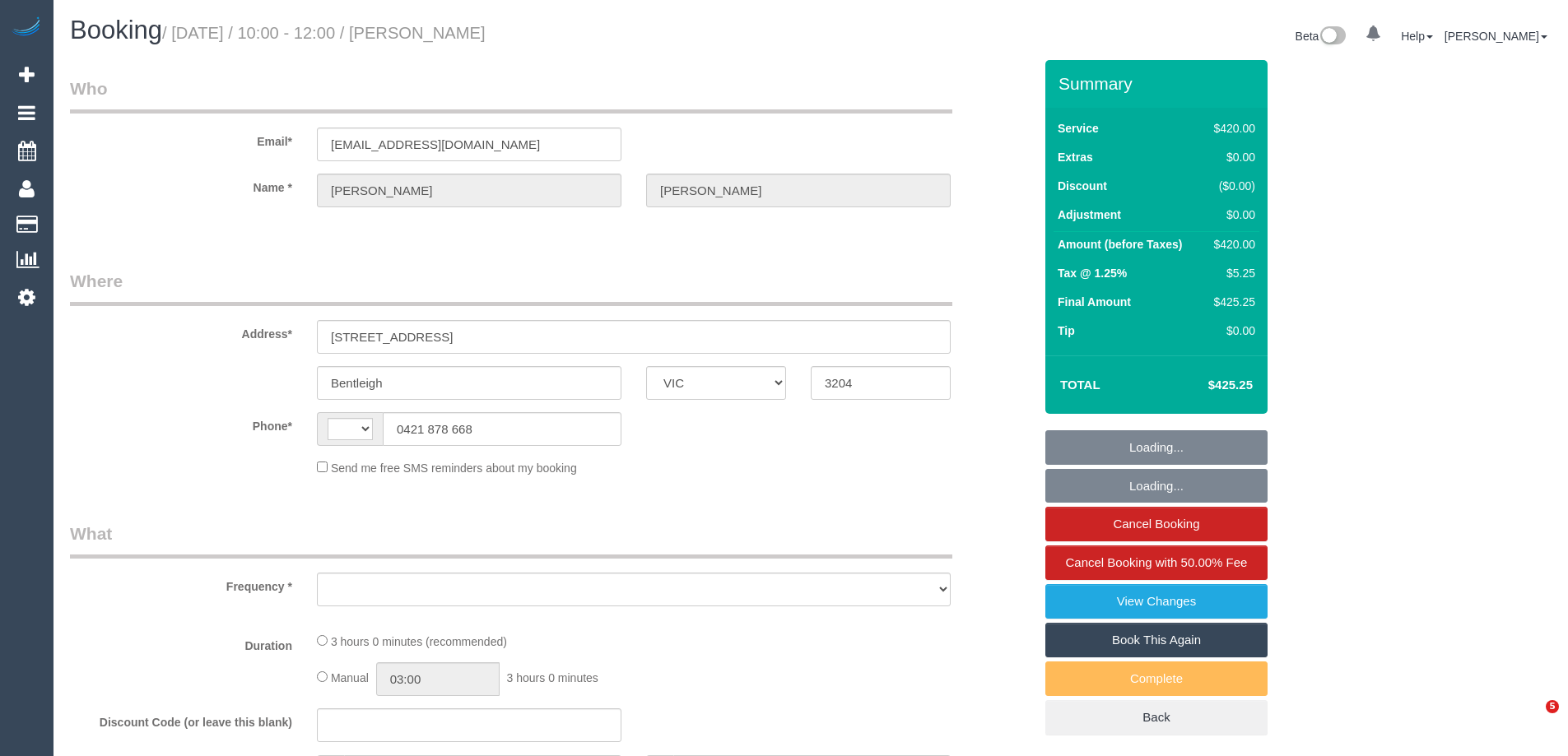
select select "VIC"
select select "string:AU"
select select "object:536"
select select "string:stripe-pm_1R1dS52GScqysDRV4cROxlsM"
select select "2"
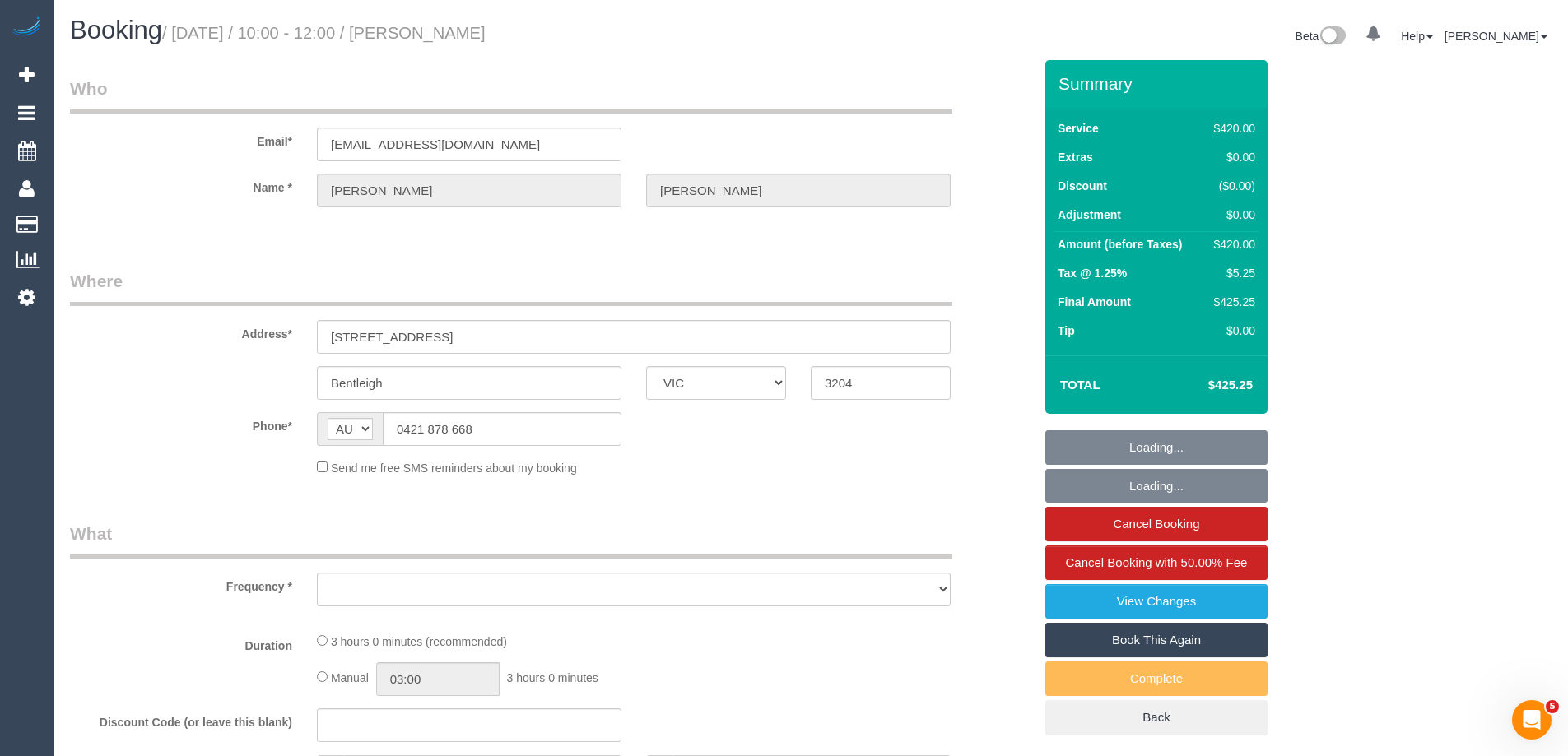
select select "180"
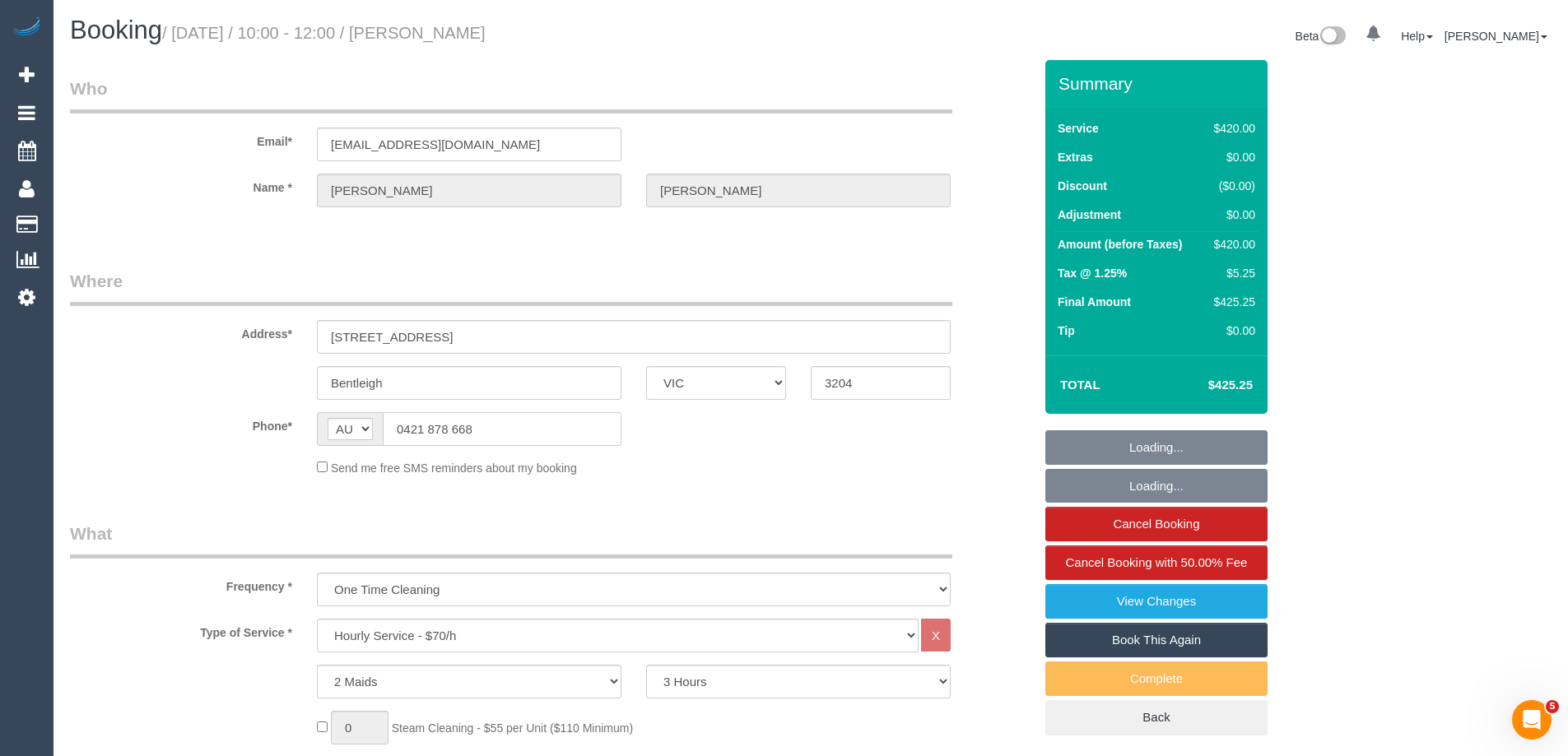
select select "number:28"
select select "number:14"
select select "number:19"
select select "number:22"
select select "number:26"
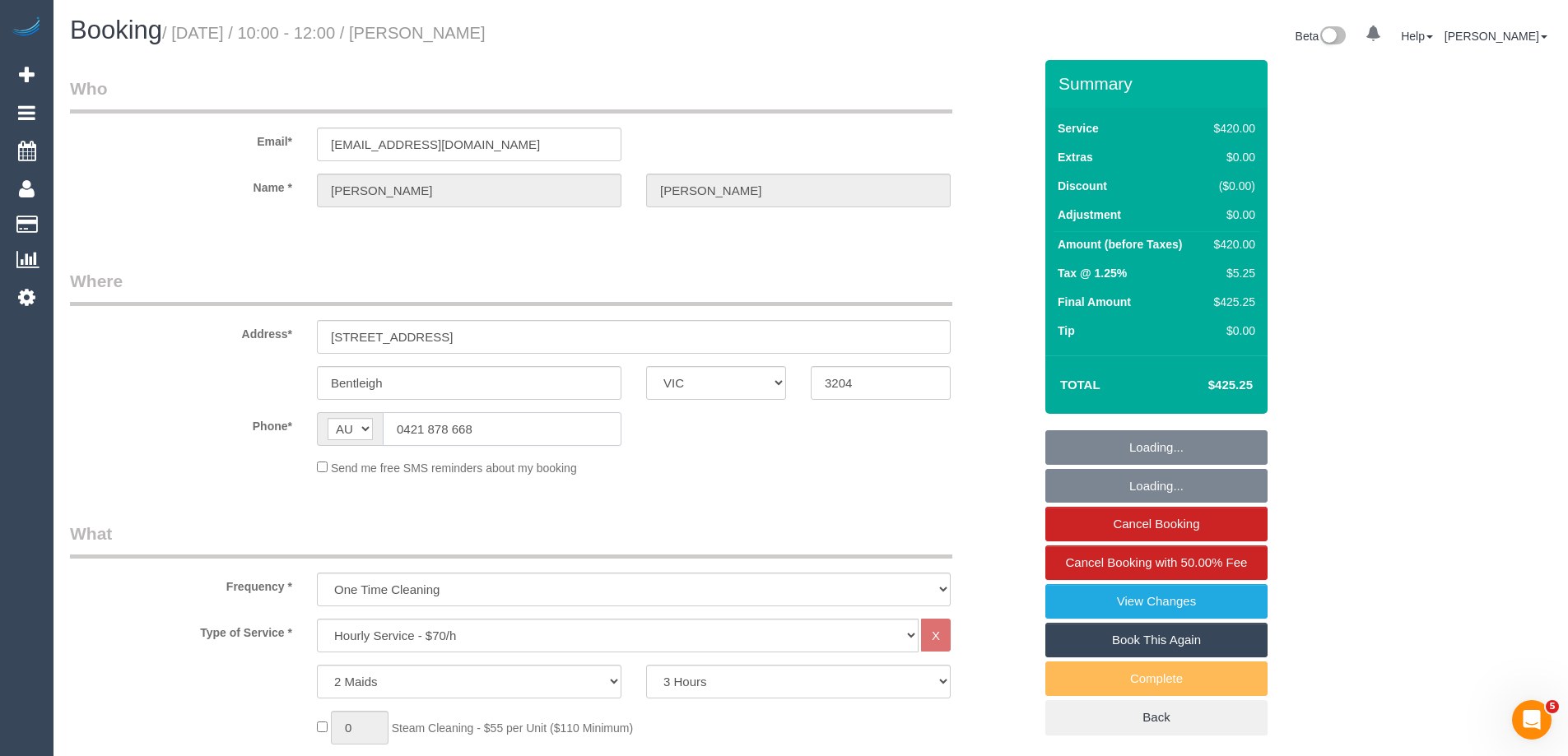
drag, startPoint x: 509, startPoint y: 439, endPoint x: 194, endPoint y: 423, distance: 315.4
click at [194, 423] on div "Phone* AF AL DZ AD AO AI AQ AG AR AM AW AU AT AZ BS BH BD BB BY BE BZ BJ BM BT …" at bounding box center [551, 430] width 988 height 34
select select "spot1"
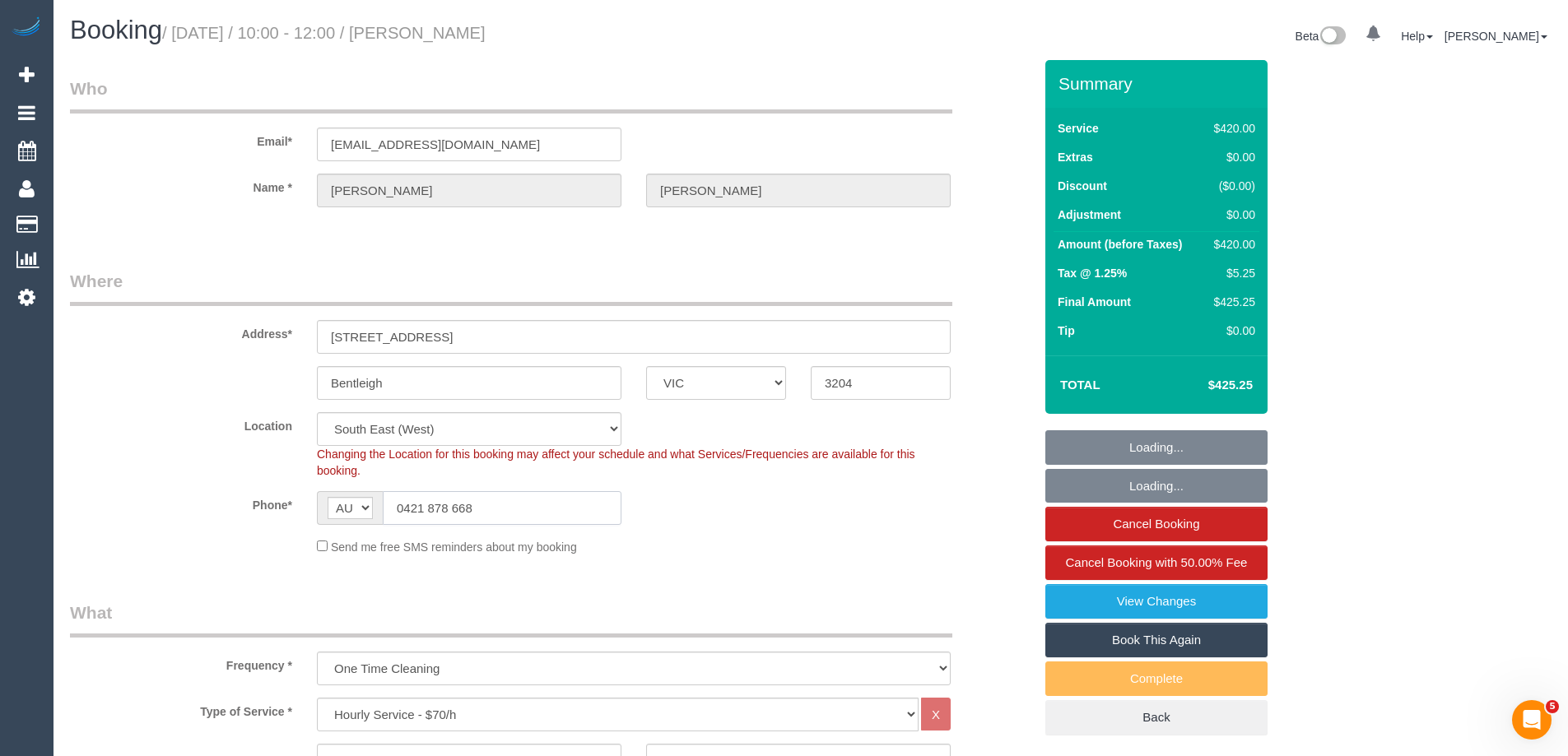
select select "object:1404"
select select "spot6"
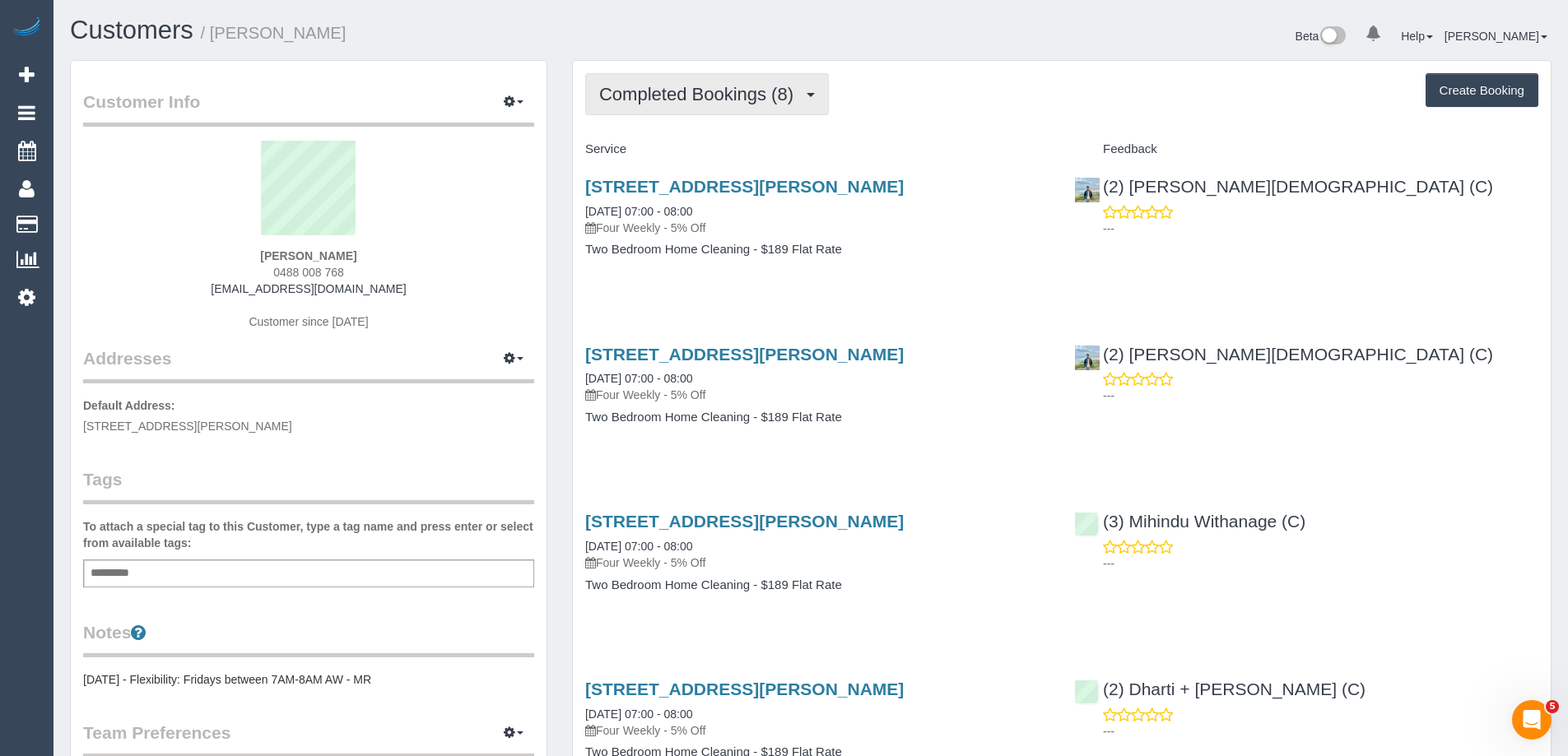
click at [685, 109] on button "Completed Bookings (8)" at bounding box center [708, 94] width 244 height 42
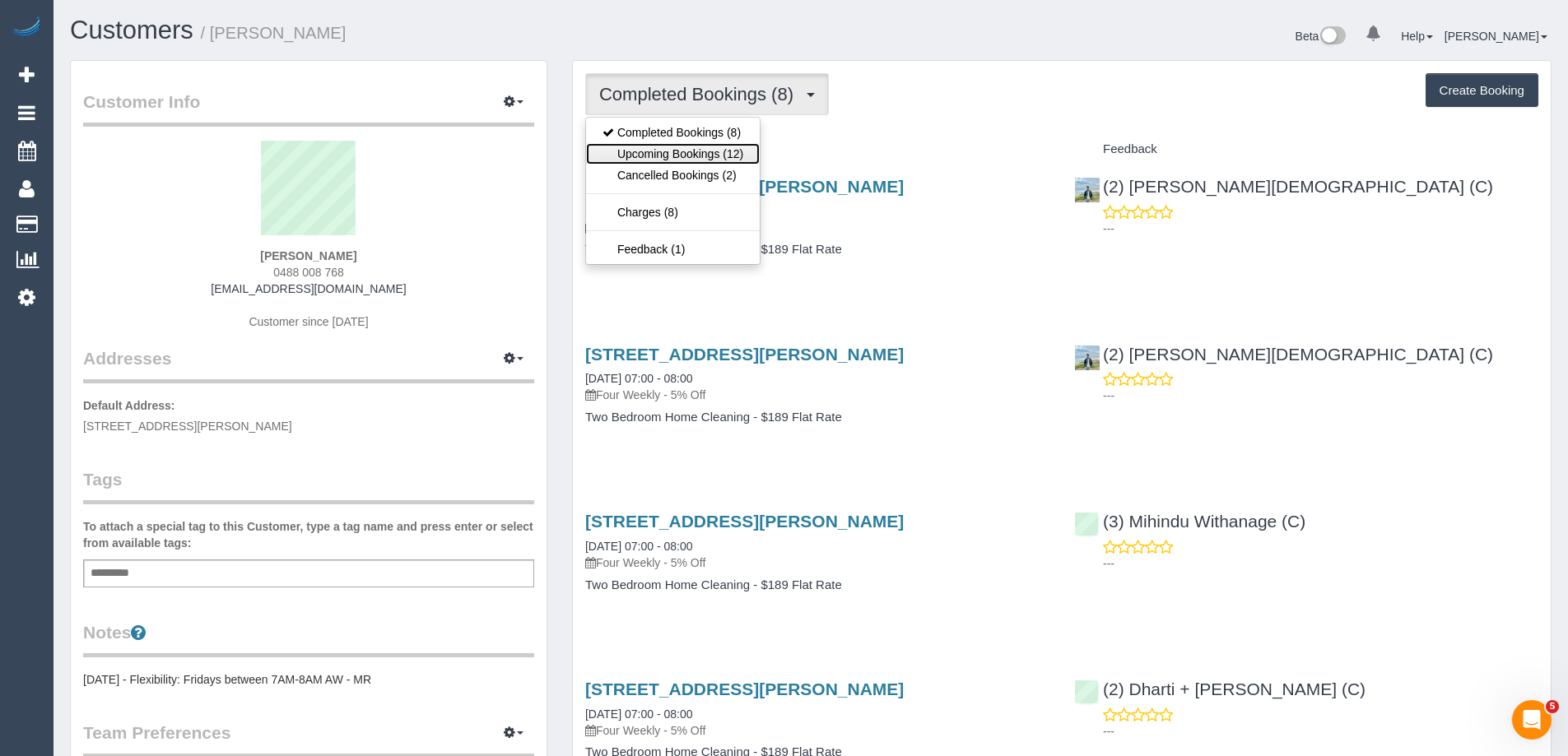
click at [695, 155] on link "Upcoming Bookings (12)" at bounding box center [673, 154] width 174 height 22
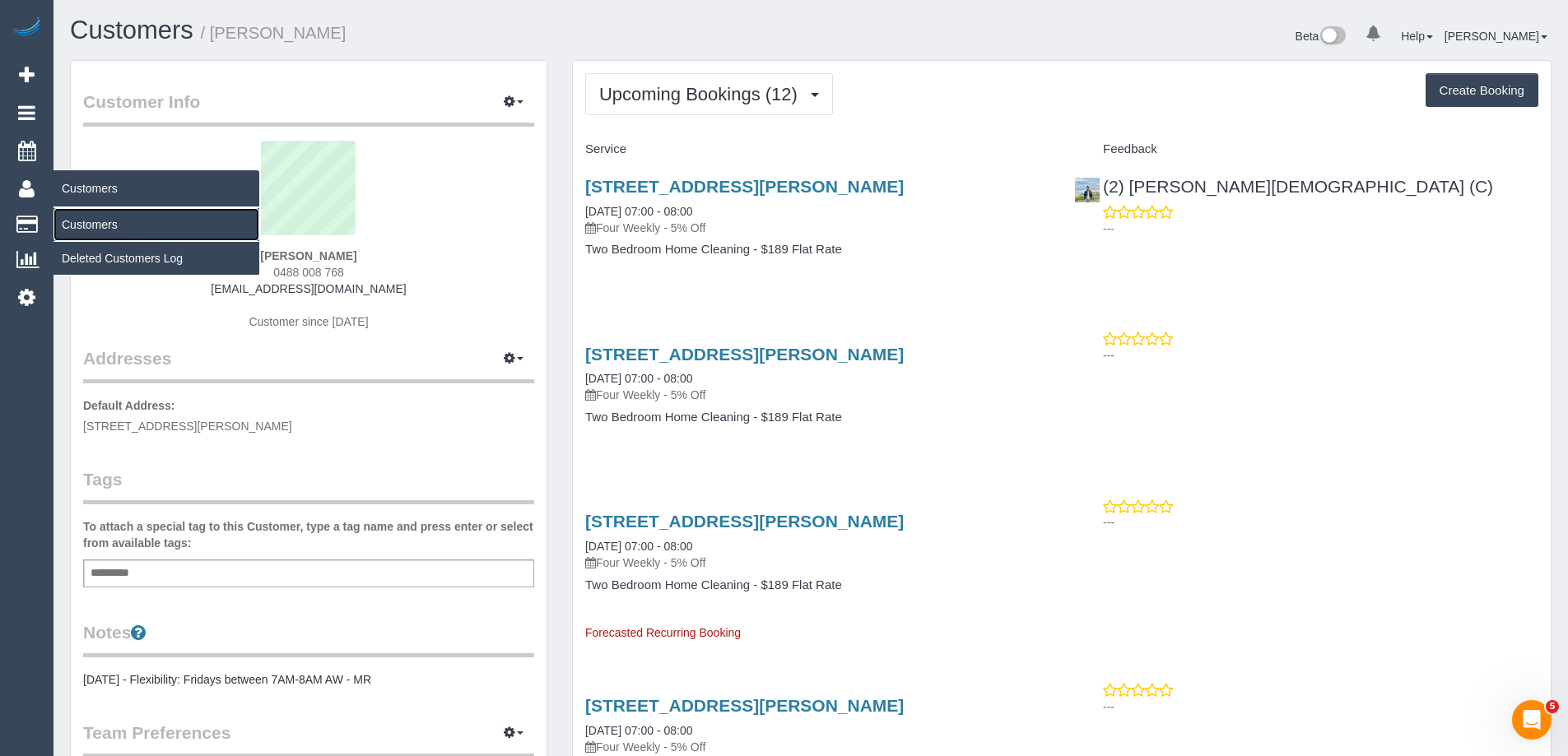
click at [83, 222] on link "Customers" at bounding box center [156, 224] width 205 height 33
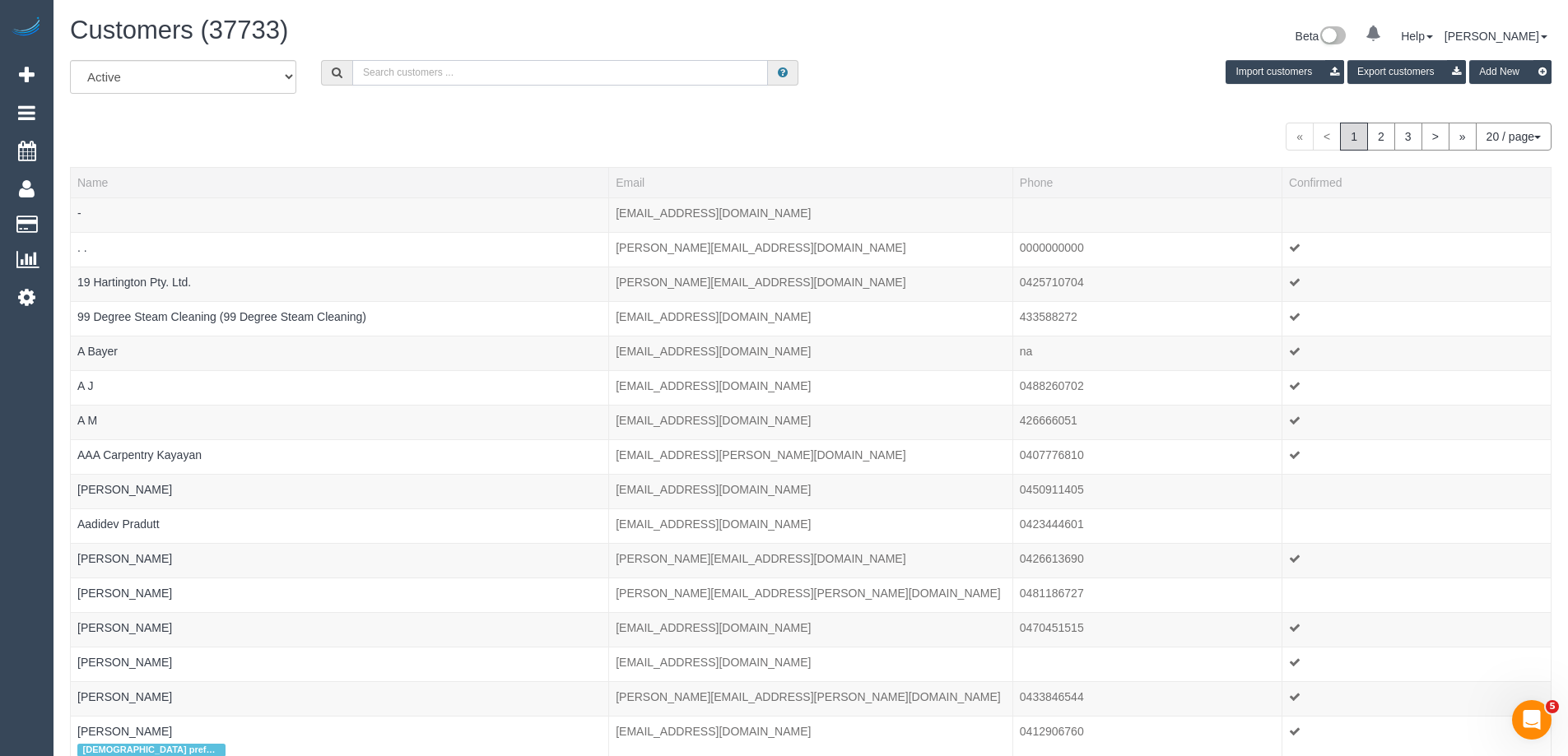
click at [541, 65] on input "text" at bounding box center [560, 73] width 415 height 25
click at [554, 63] on input "text" at bounding box center [560, 73] width 415 height 25
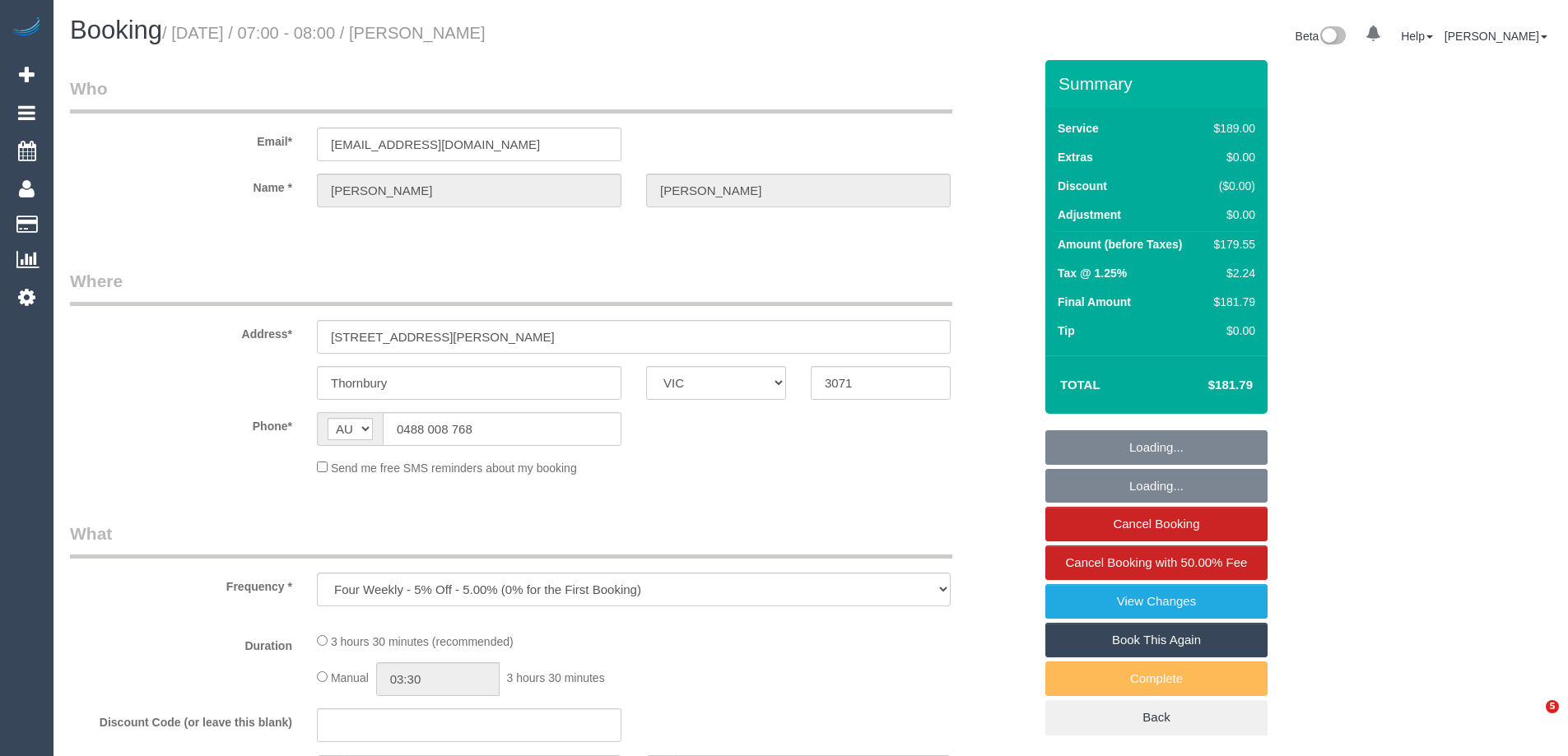
select select "VIC"
select select "string:stripe-pm_1QQIDN2GScqysDRV5rX236TD"
select select "number:28"
select select "number:14"
select select "number:19"
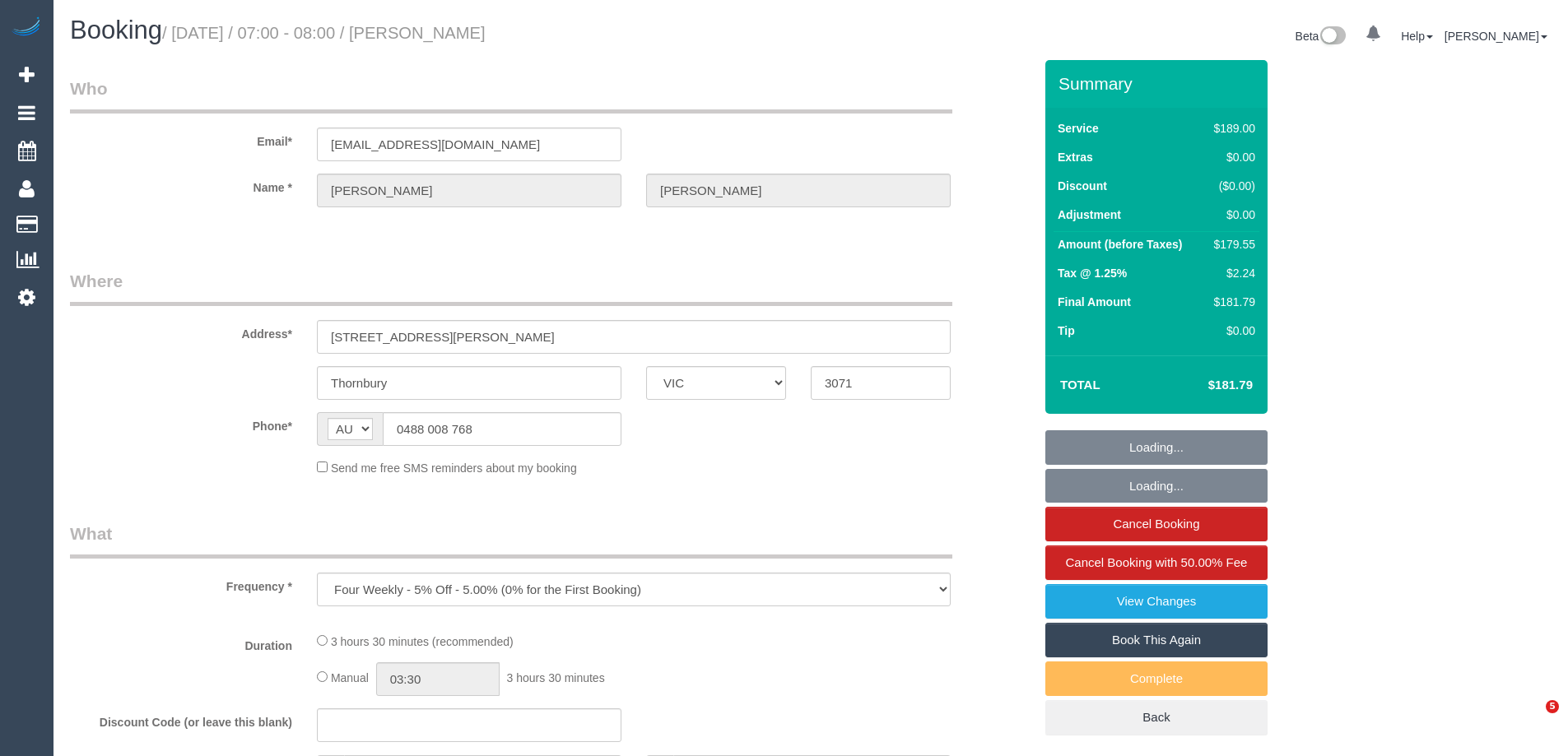
select select "number:36"
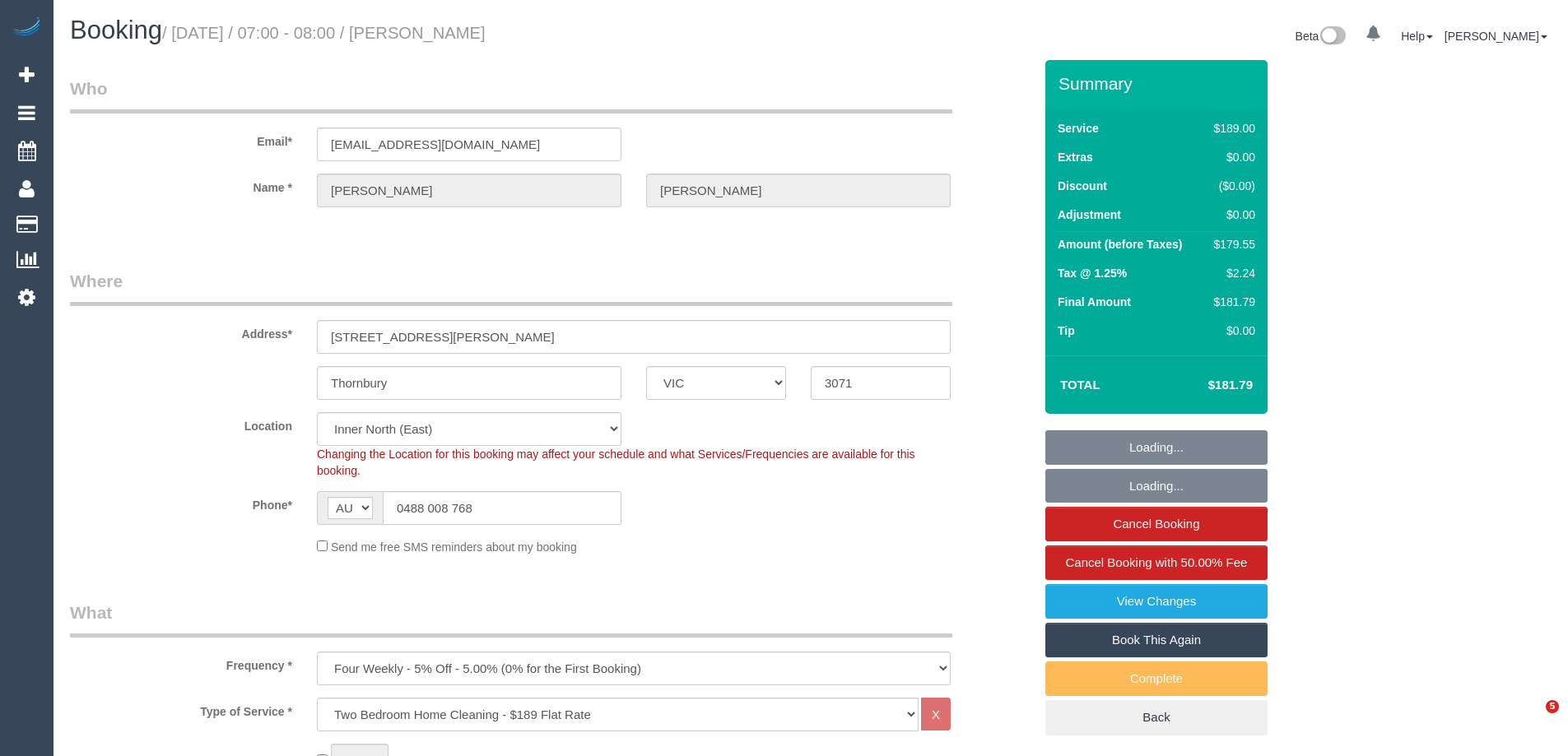
select select "object:1607"
select select "spot1"
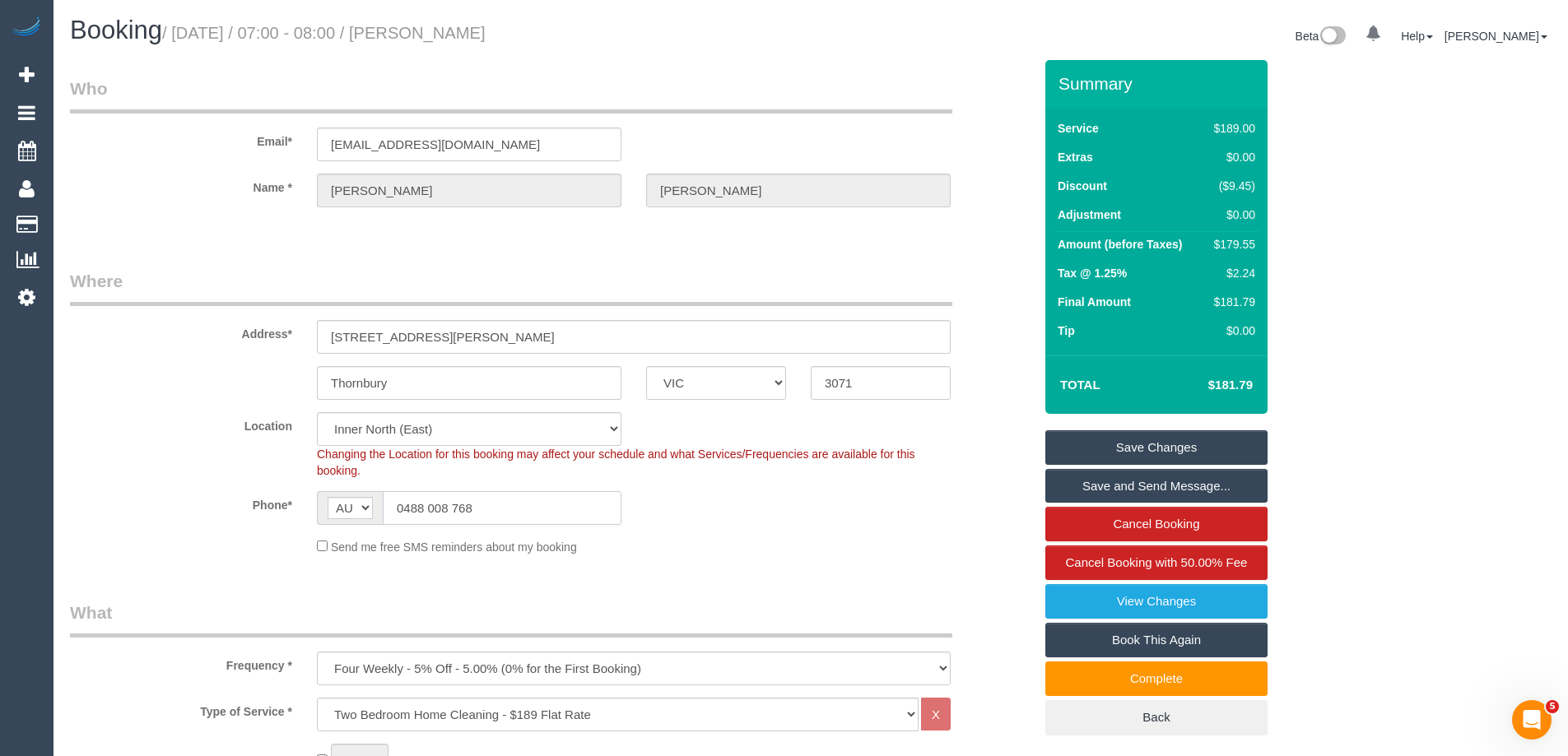
drag, startPoint x: 481, startPoint y: 501, endPoint x: 252, endPoint y: 516, distance: 229.5
click at [252, 516] on div "Phone* AF AL DZ AD AO AI AQ AG AR AM AW AU AT AZ BS BH BD BB BY BE BZ BJ BM BT …" at bounding box center [551, 508] width 988 height 34
click at [490, 501] on input "0488 008 768" at bounding box center [502, 508] width 239 height 34
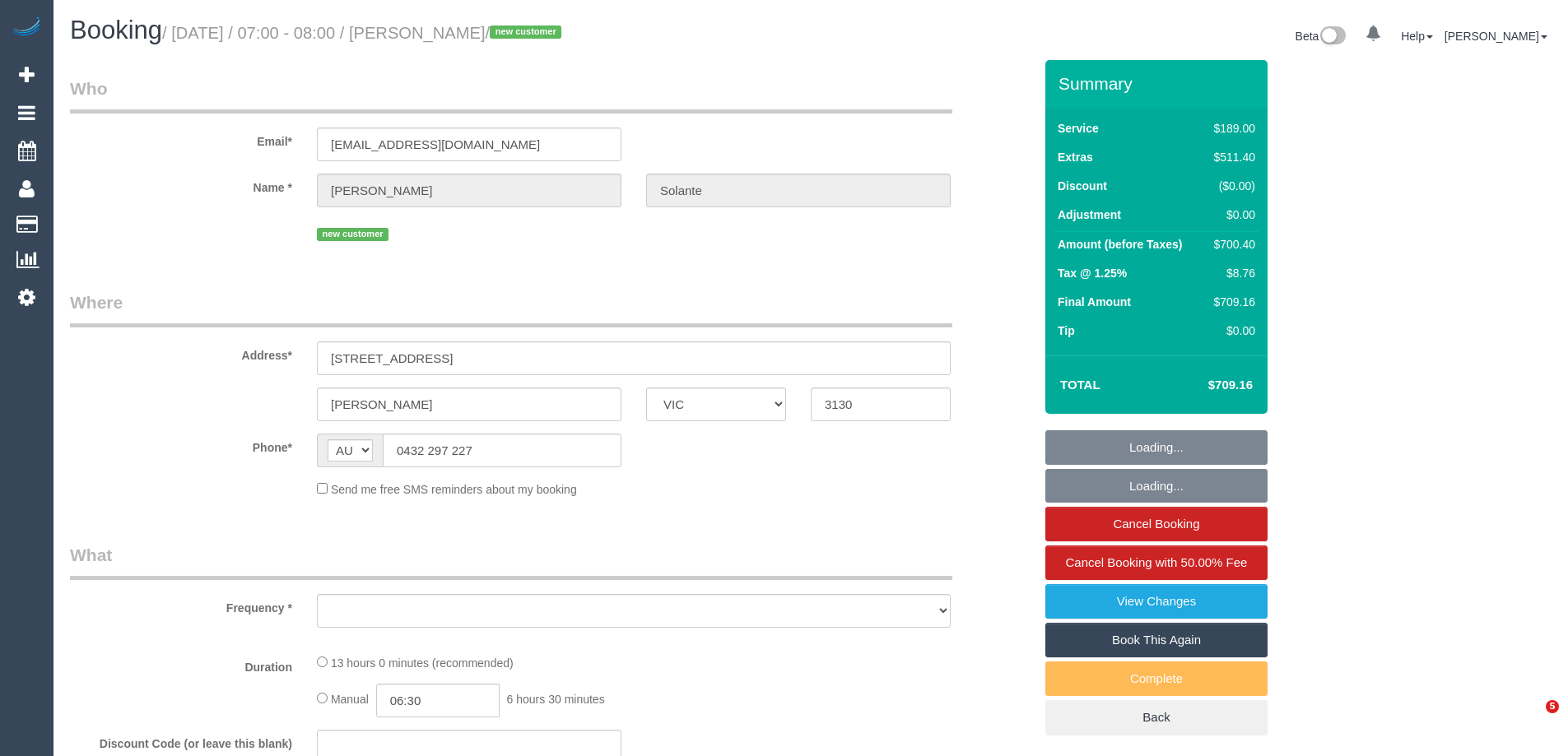
select select "VIC"
select select "object:545"
select select "string:stripe-pm_1S13NG2GScqysDRVCdf2I37D"
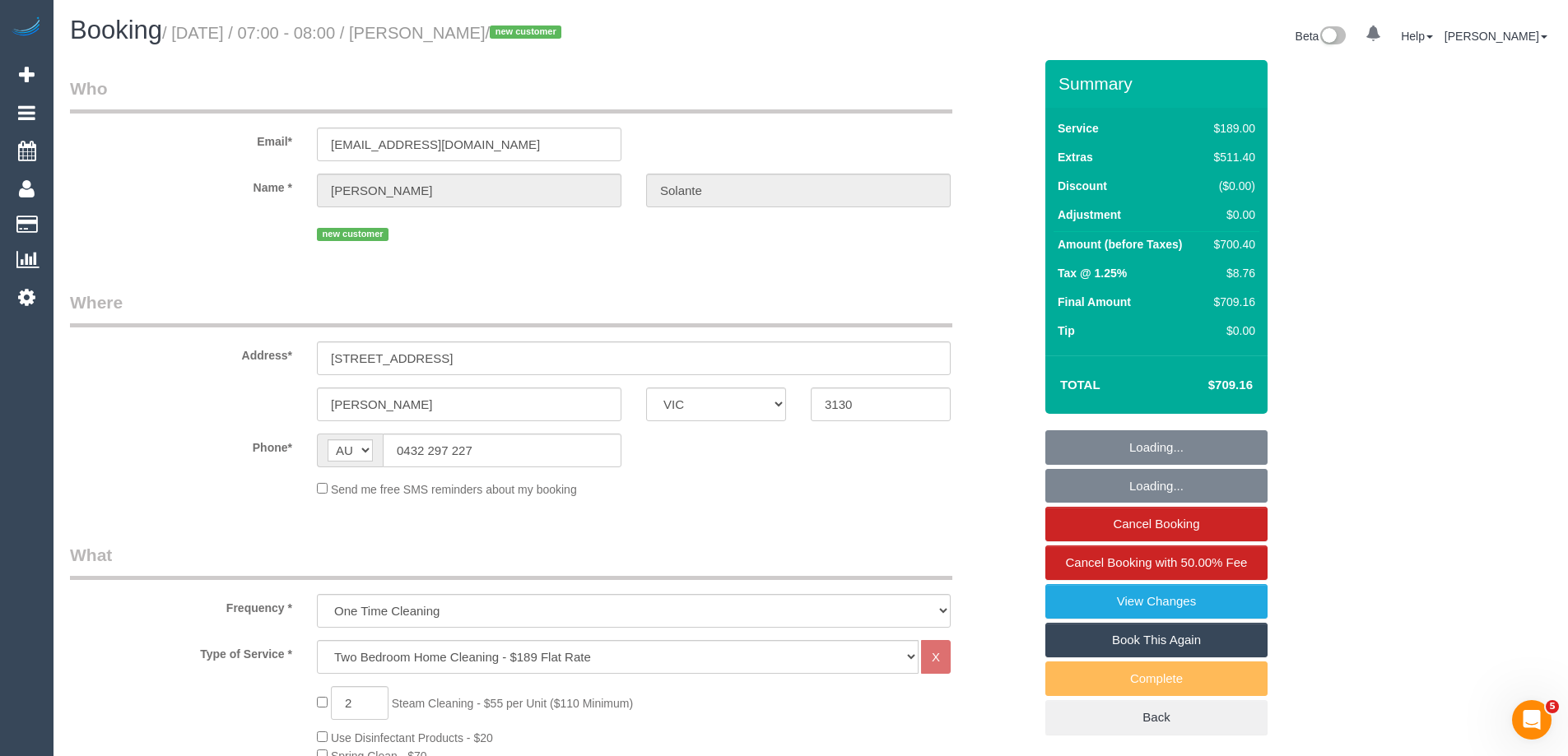
select select "number:29"
select select "number:14"
select select "number:18"
select select "number:24"
select select "number:26"
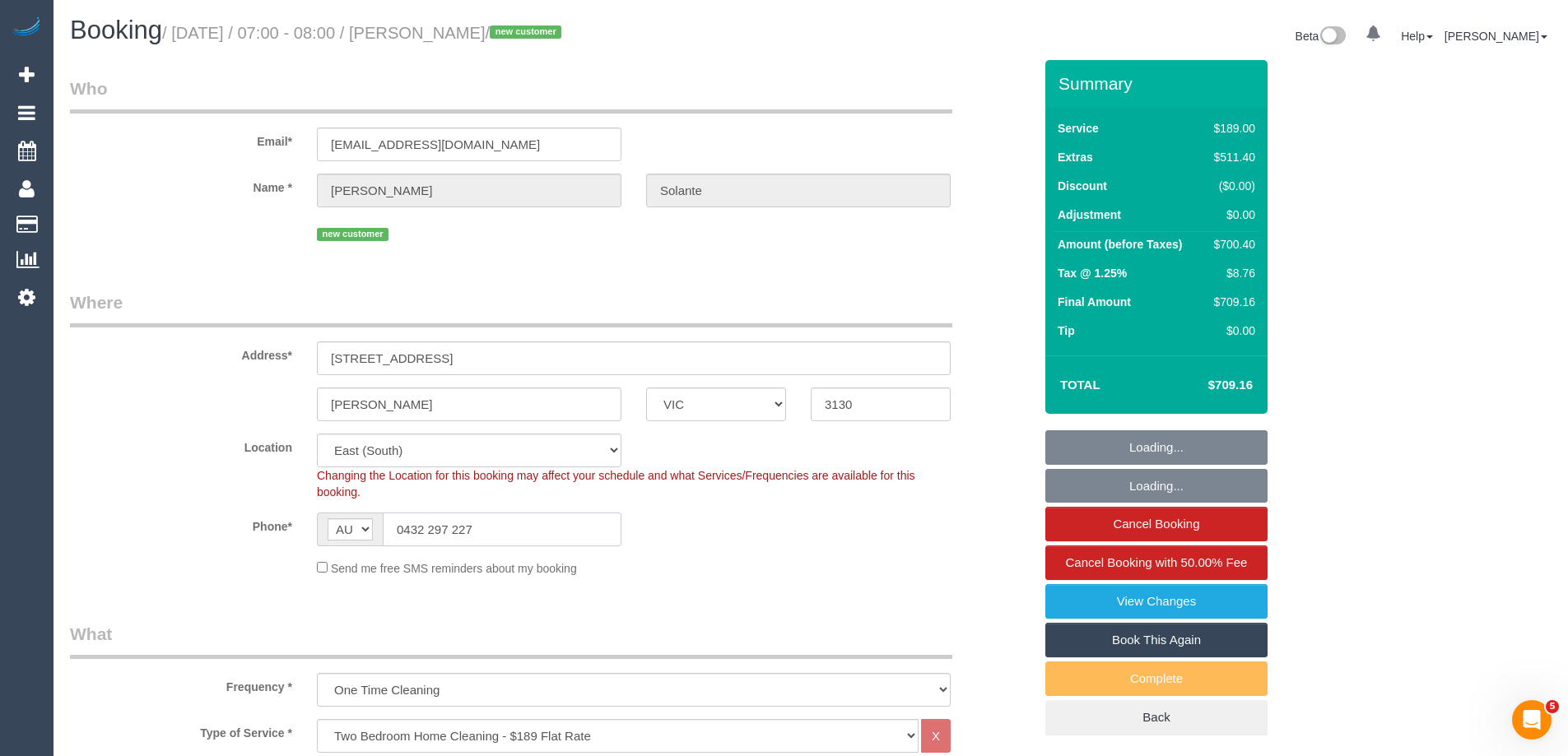
click at [516, 532] on input "0432 297 227" at bounding box center [502, 530] width 239 height 34
select select "spot1"
select select "object:856"
click at [516, 532] on input "0432 297 227" at bounding box center [502, 530] width 239 height 34
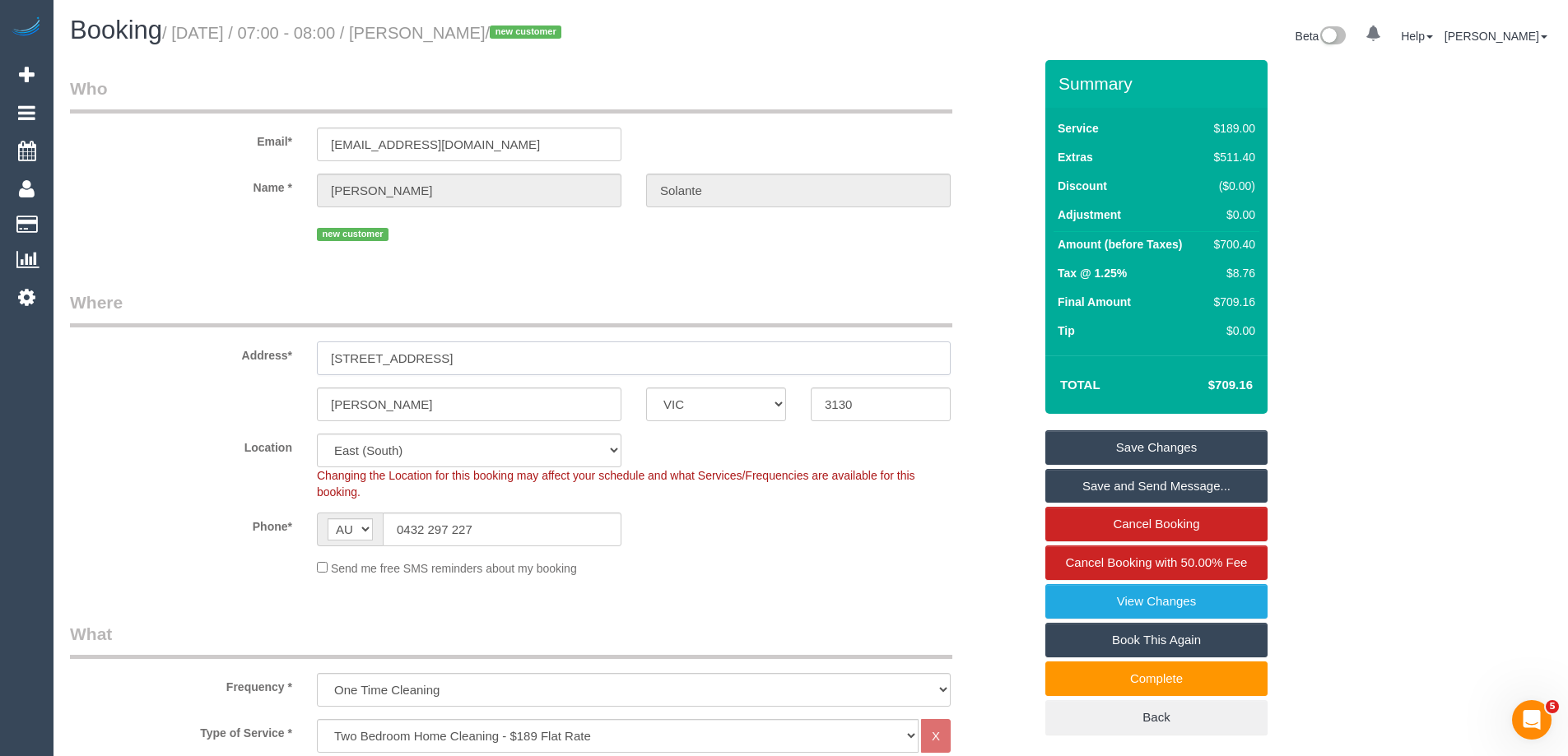
drag, startPoint x: 527, startPoint y: 375, endPoint x: 127, endPoint y: 326, distance: 403.0
click at [127, 326] on fieldset "Where Address* [STREET_ADDRESS] [GEOGRAPHIC_DATA] ACT [GEOGRAPHIC_DATA] NT [GEO…" at bounding box center [552, 439] width 963 height 299
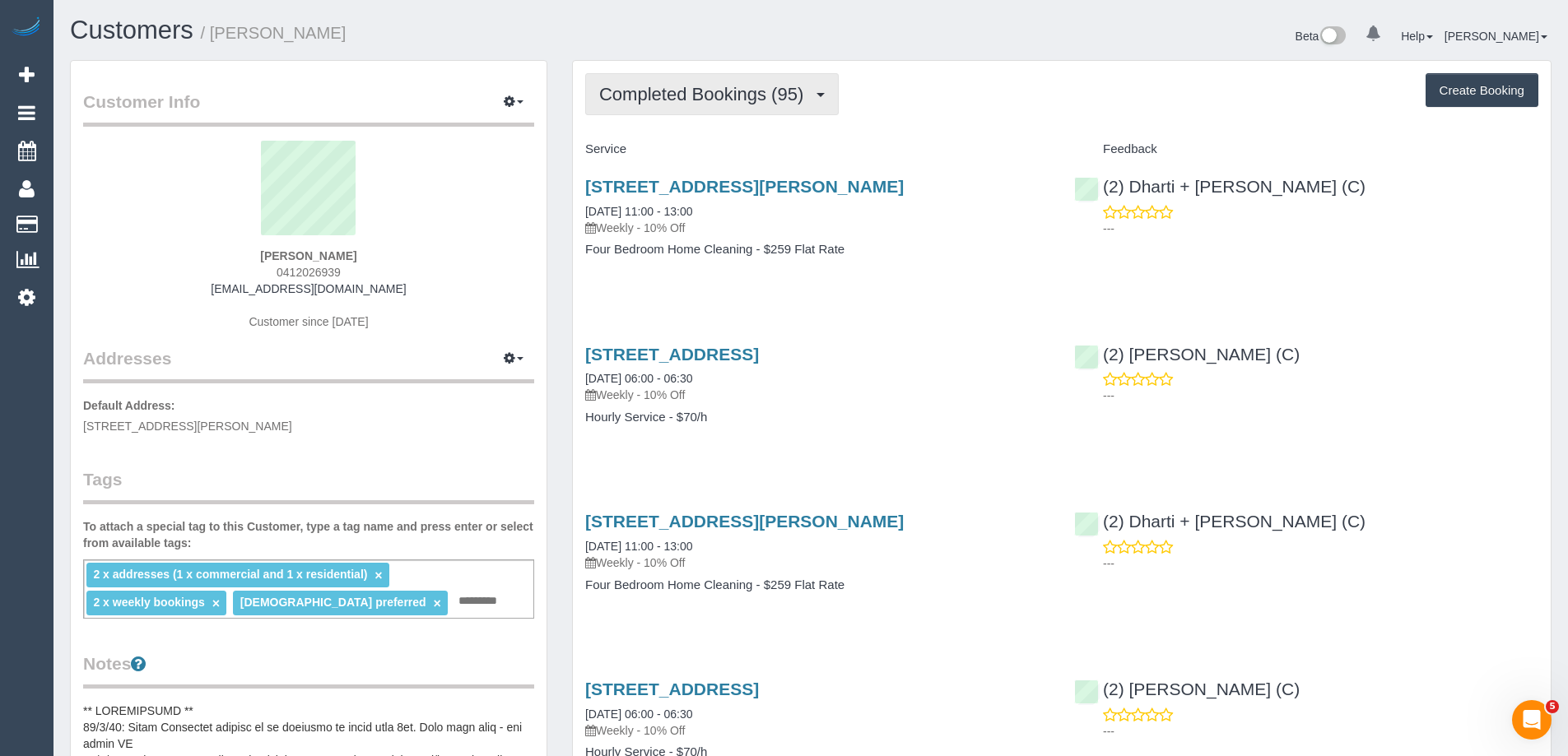
click at [692, 110] on button "Completed Bookings (95)" at bounding box center [712, 94] width 254 height 42
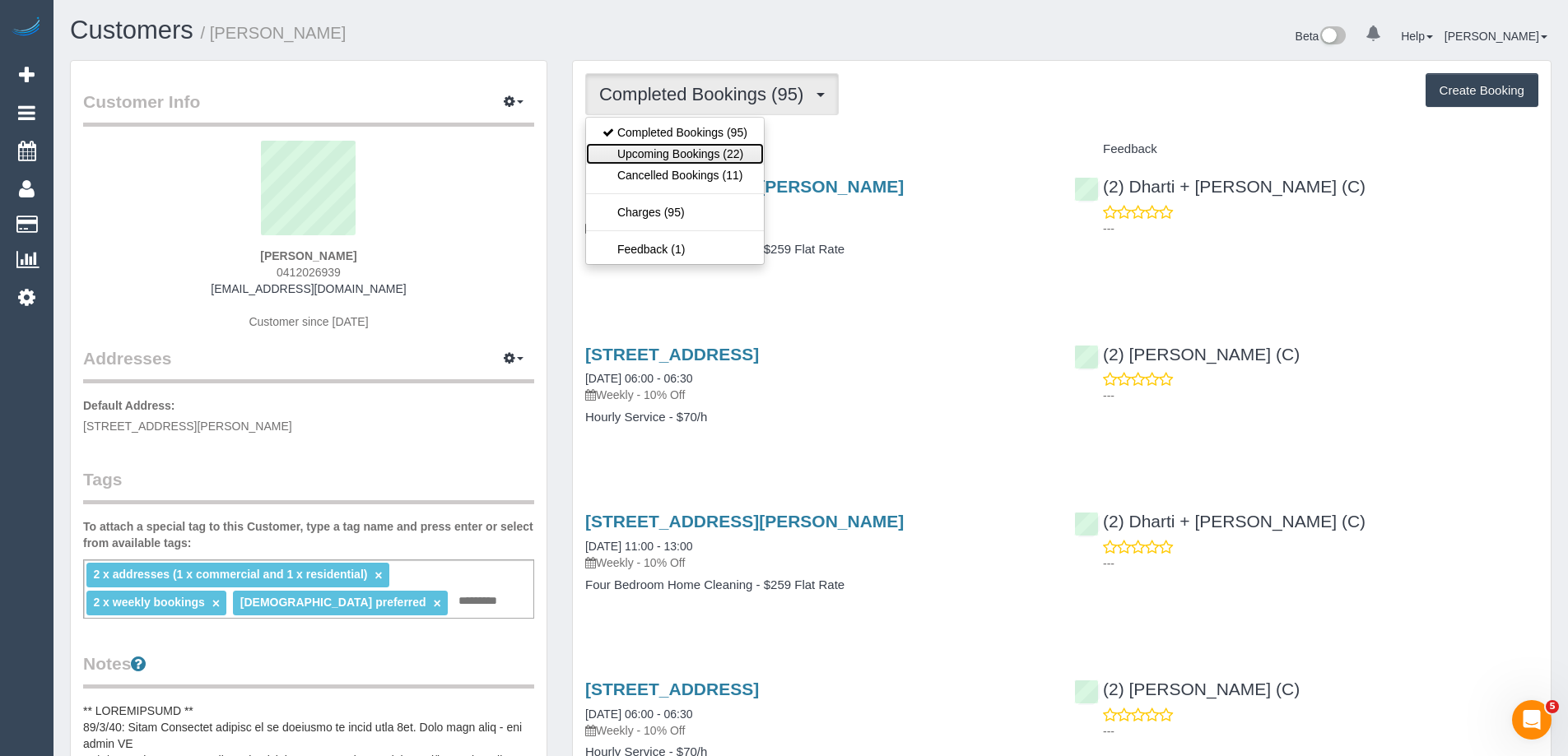
click at [687, 148] on link "Upcoming Bookings (22)" at bounding box center [675, 154] width 178 height 22
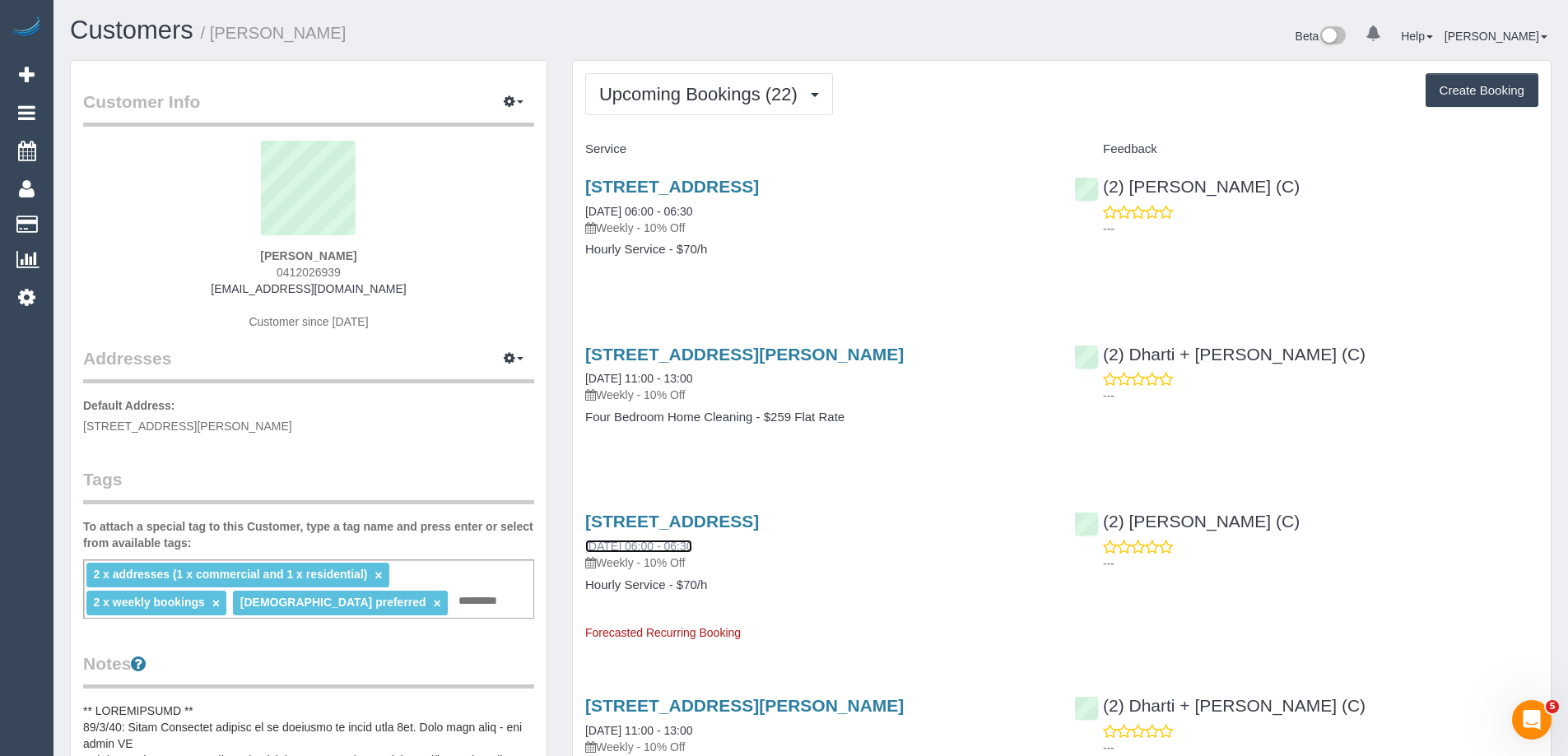
click at [618, 550] on link "30/09/2025 06:00 - 06:30" at bounding box center [639, 546] width 107 height 13
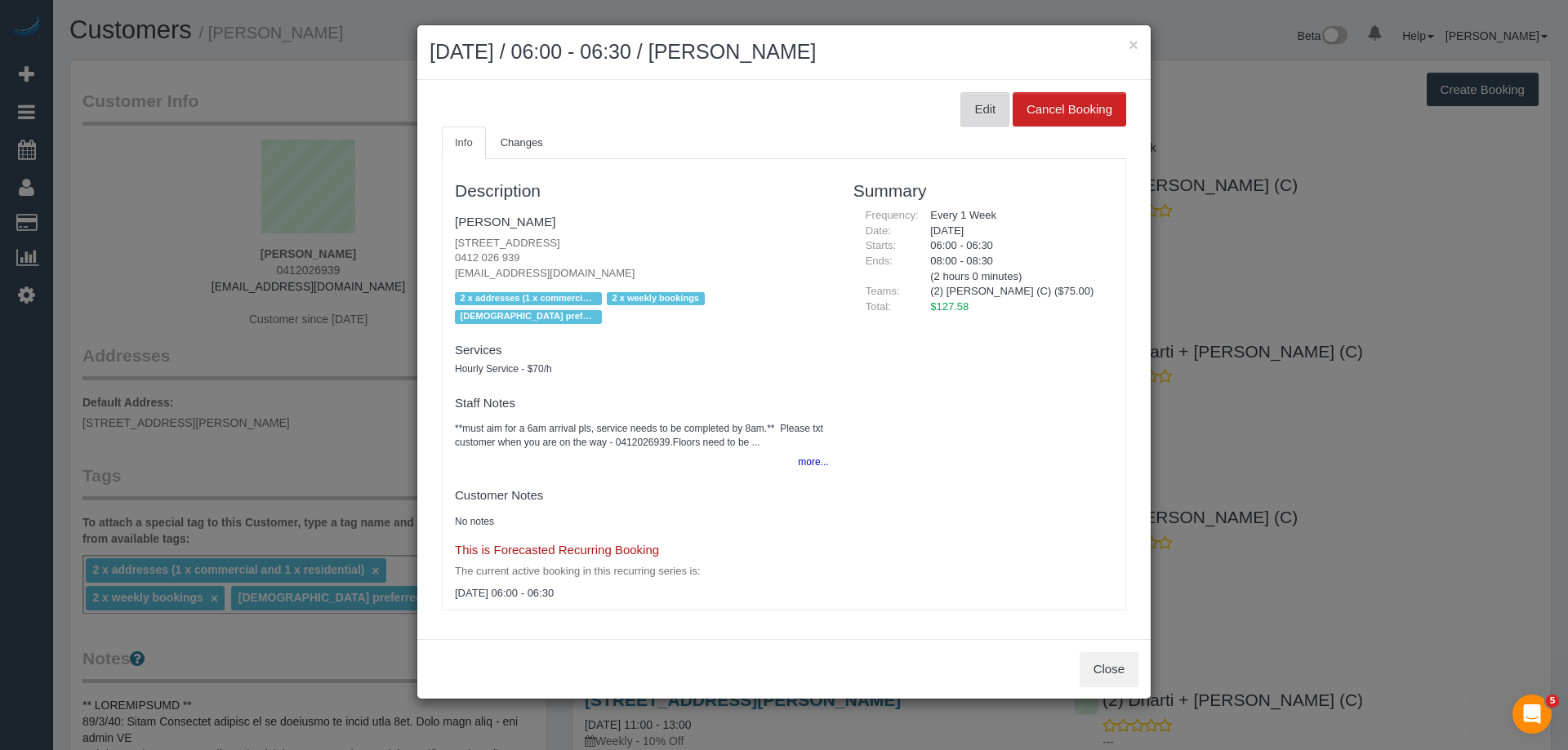
click at [994, 104] on button "Edit" at bounding box center [984, 109] width 49 height 35
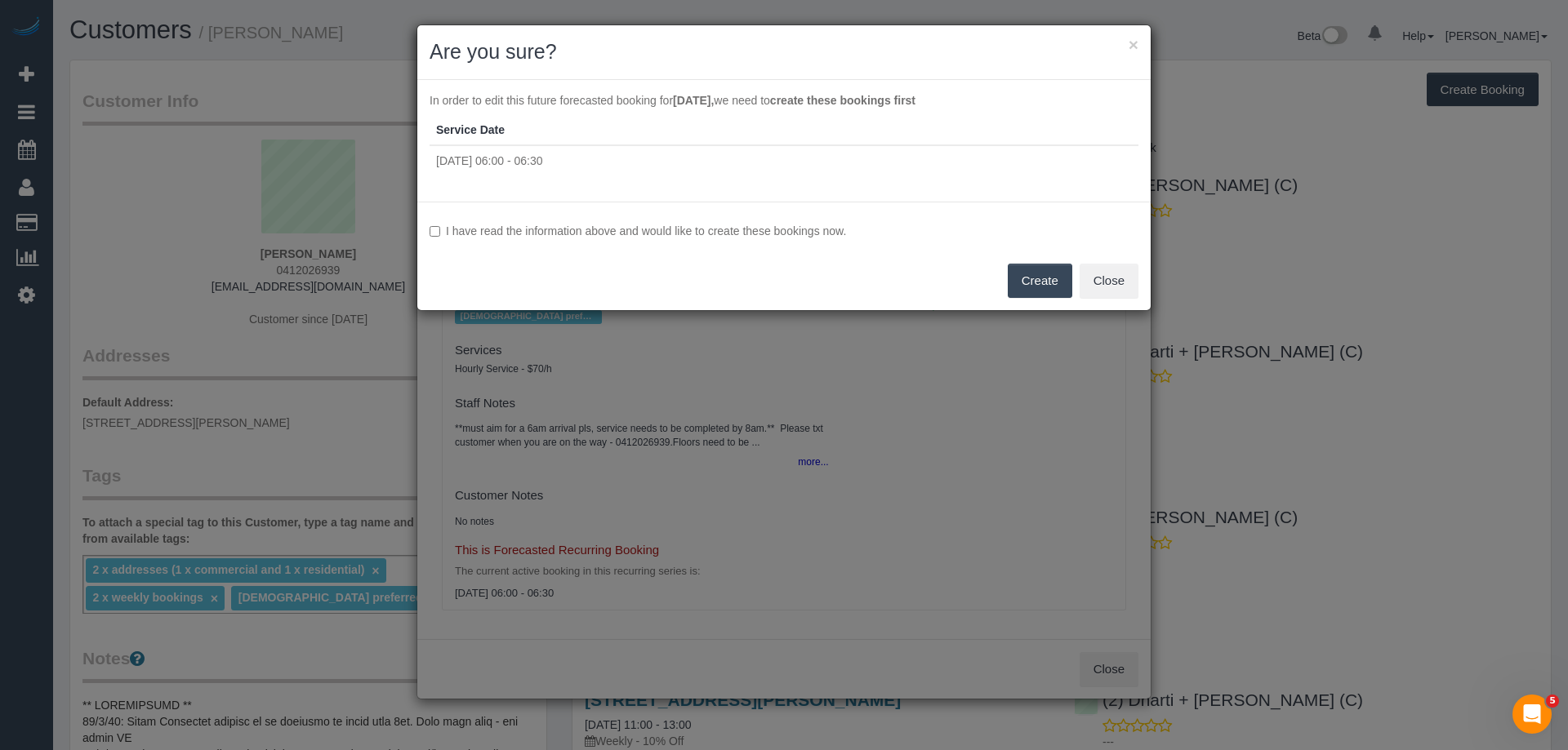
click at [1022, 285] on button "Create" at bounding box center [1039, 280] width 65 height 35
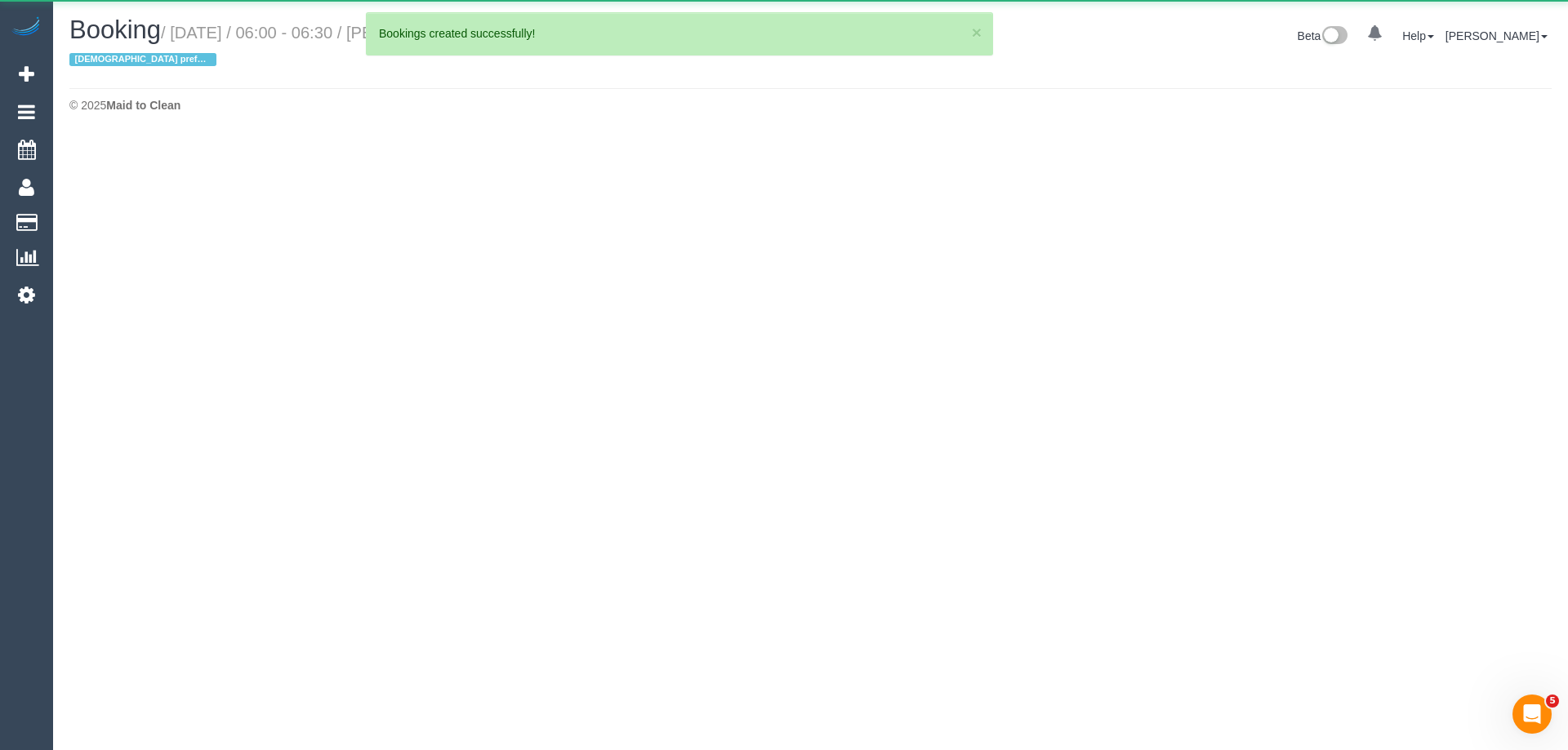
select select "VIC"
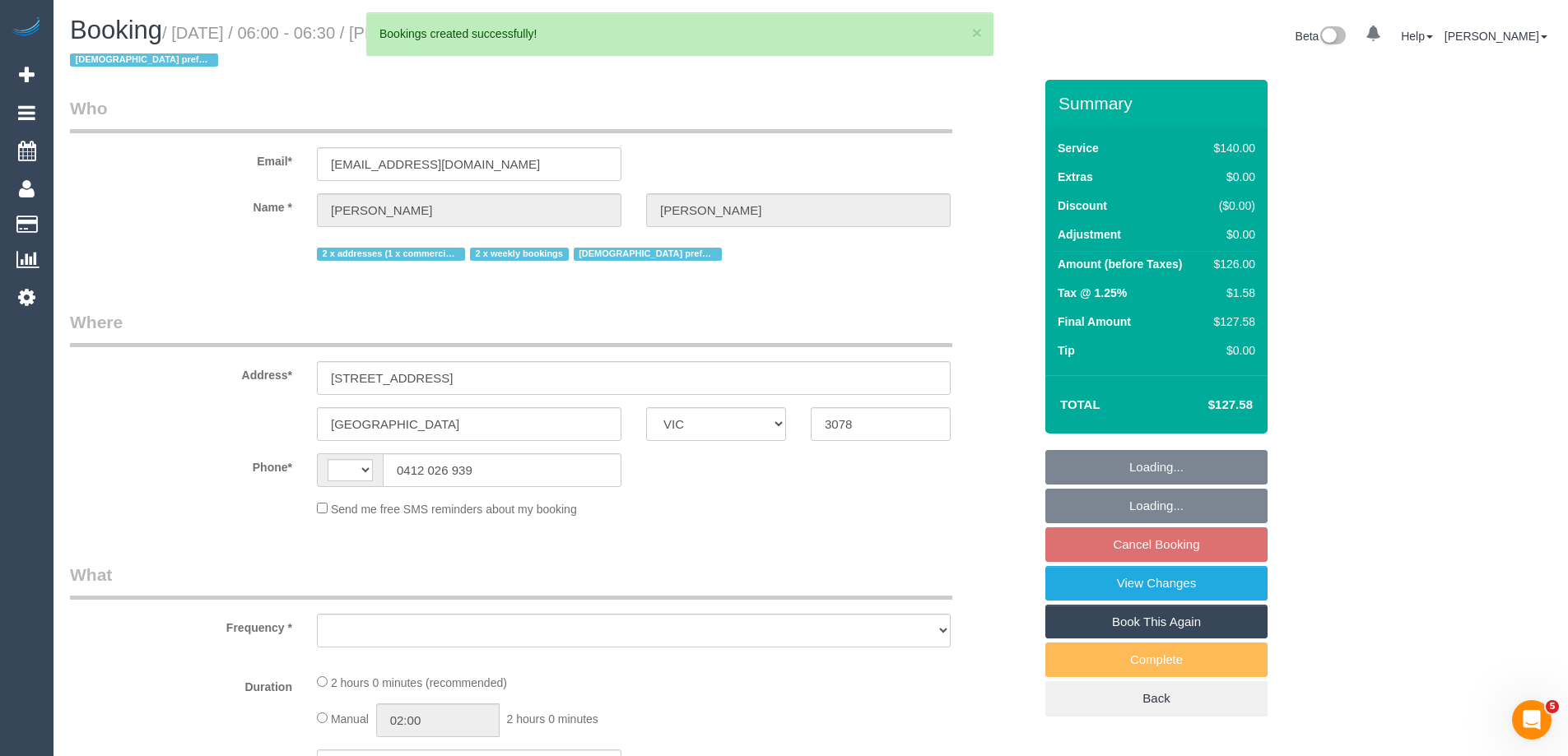
select select "string:AU"
select select "string:stripe-pm_1OWOoK2GScqysDRVXECNwT7d"
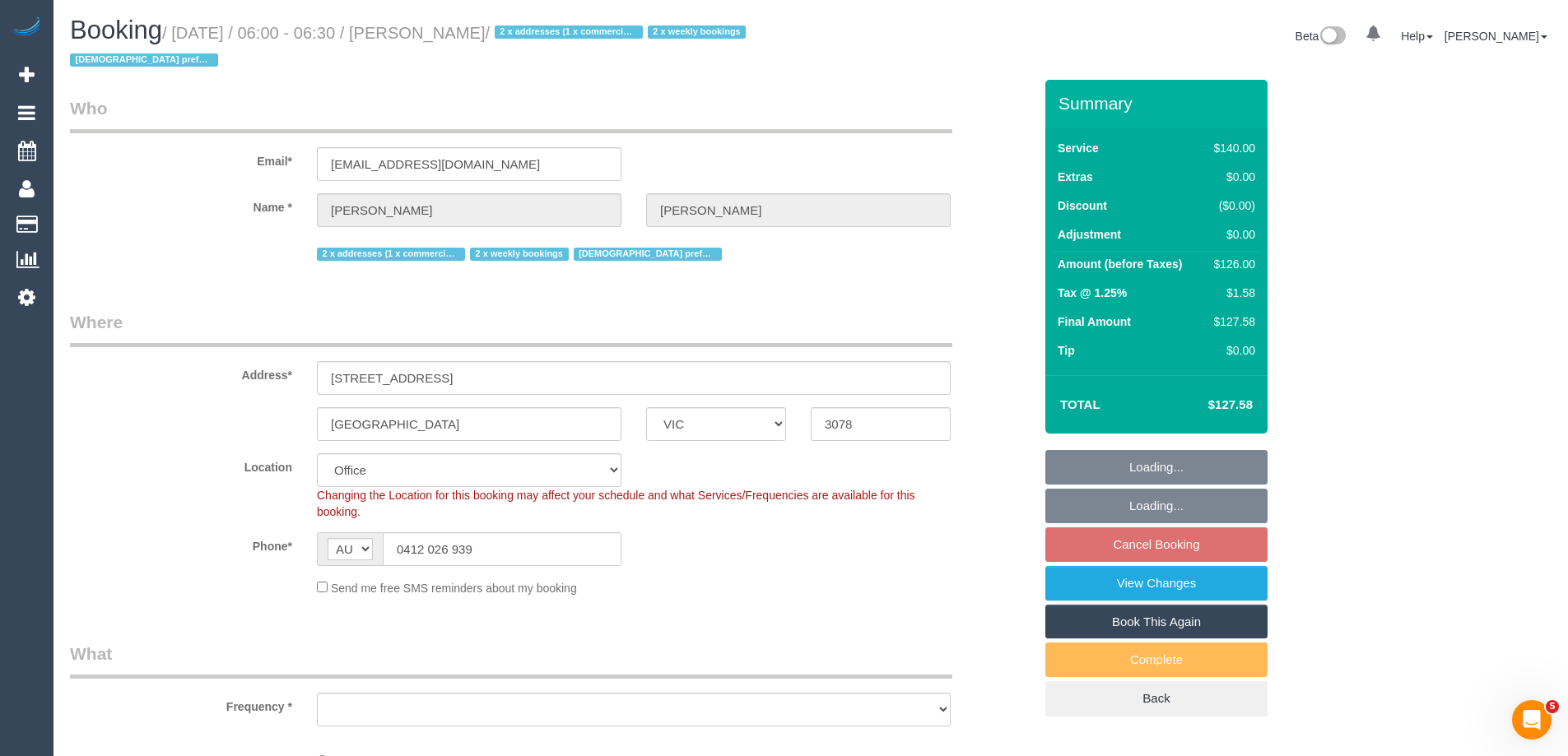
select select "object:2541"
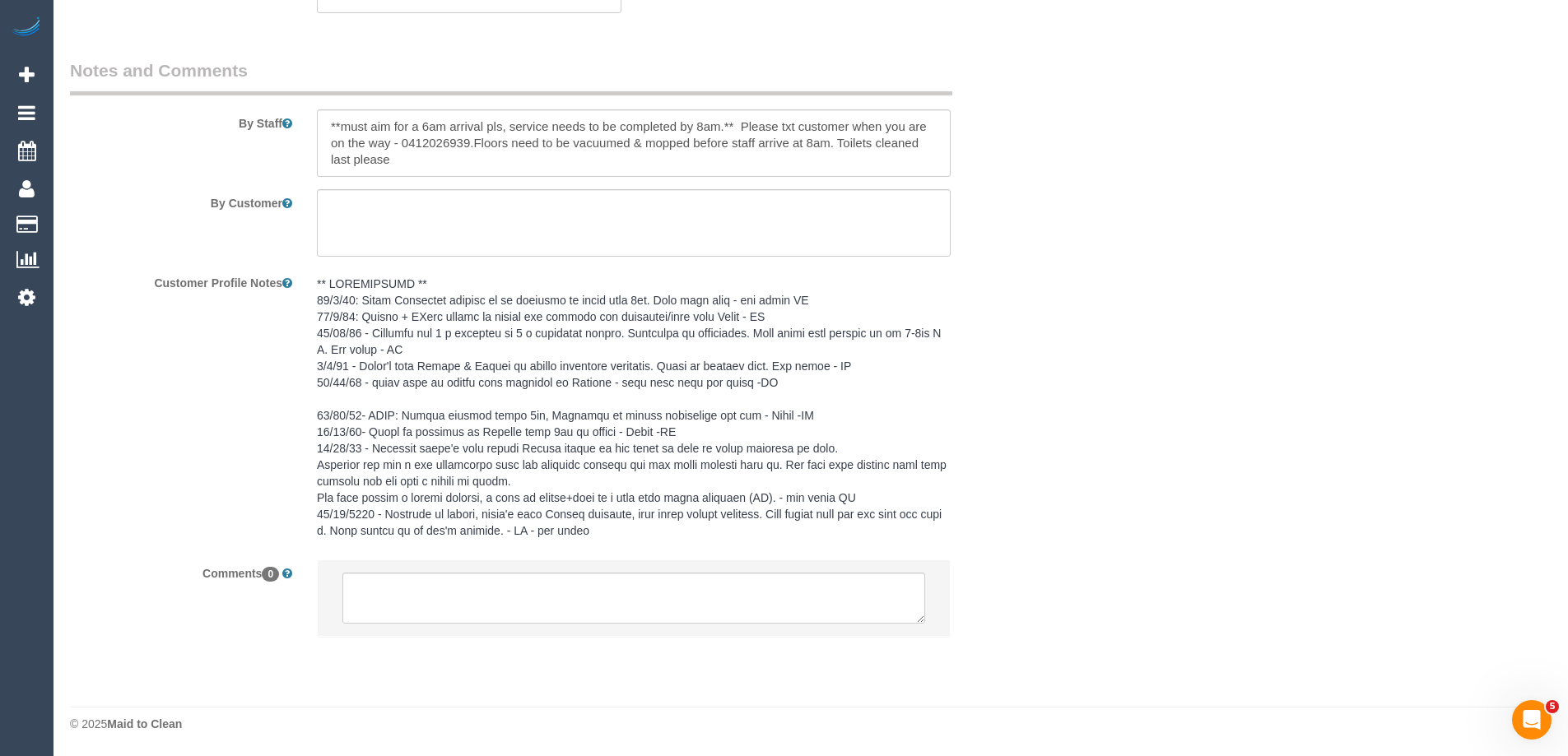
select select "number:28"
select select "number:14"
select select "number:19"
select select "number:23"
select select "number:35"
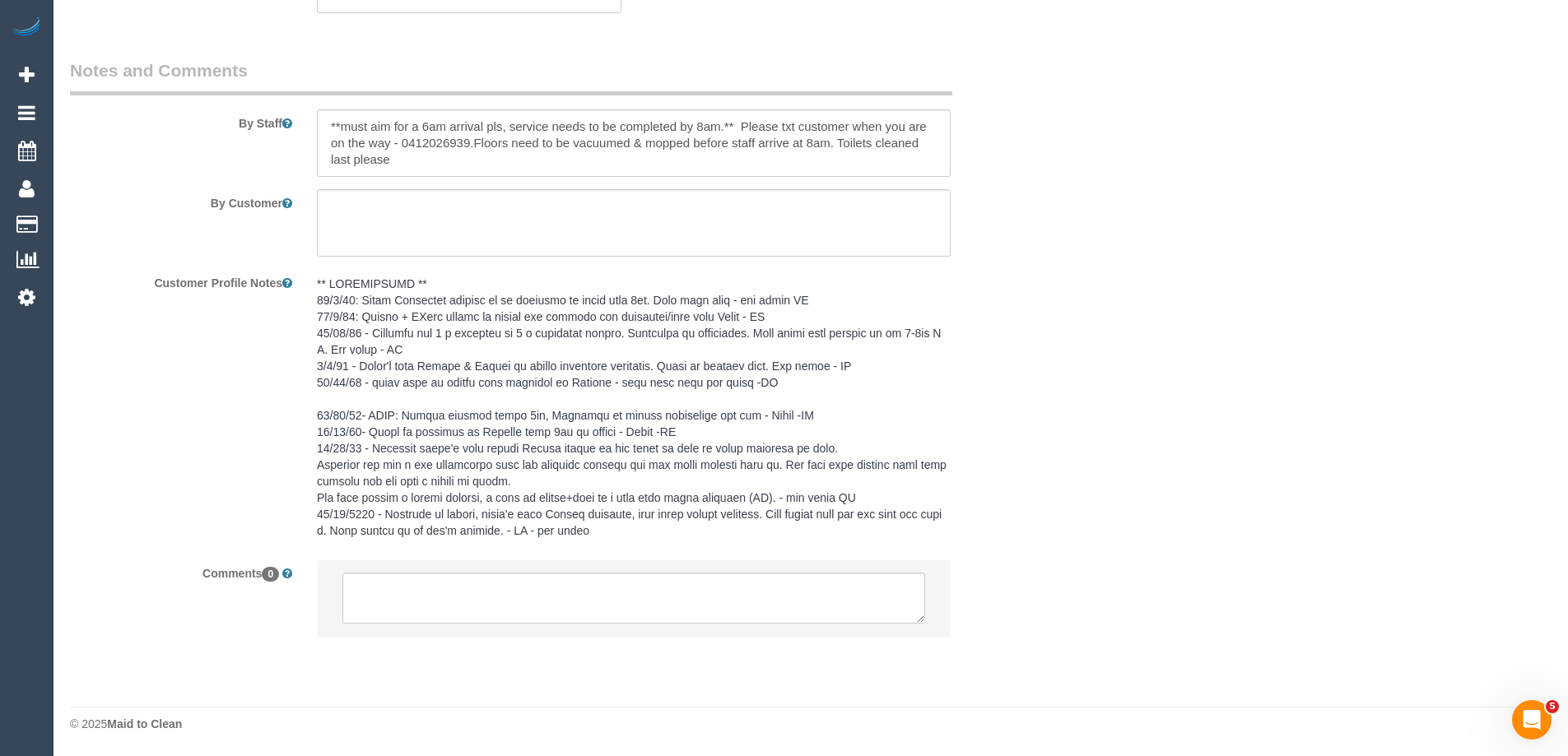
select select "object:4037"
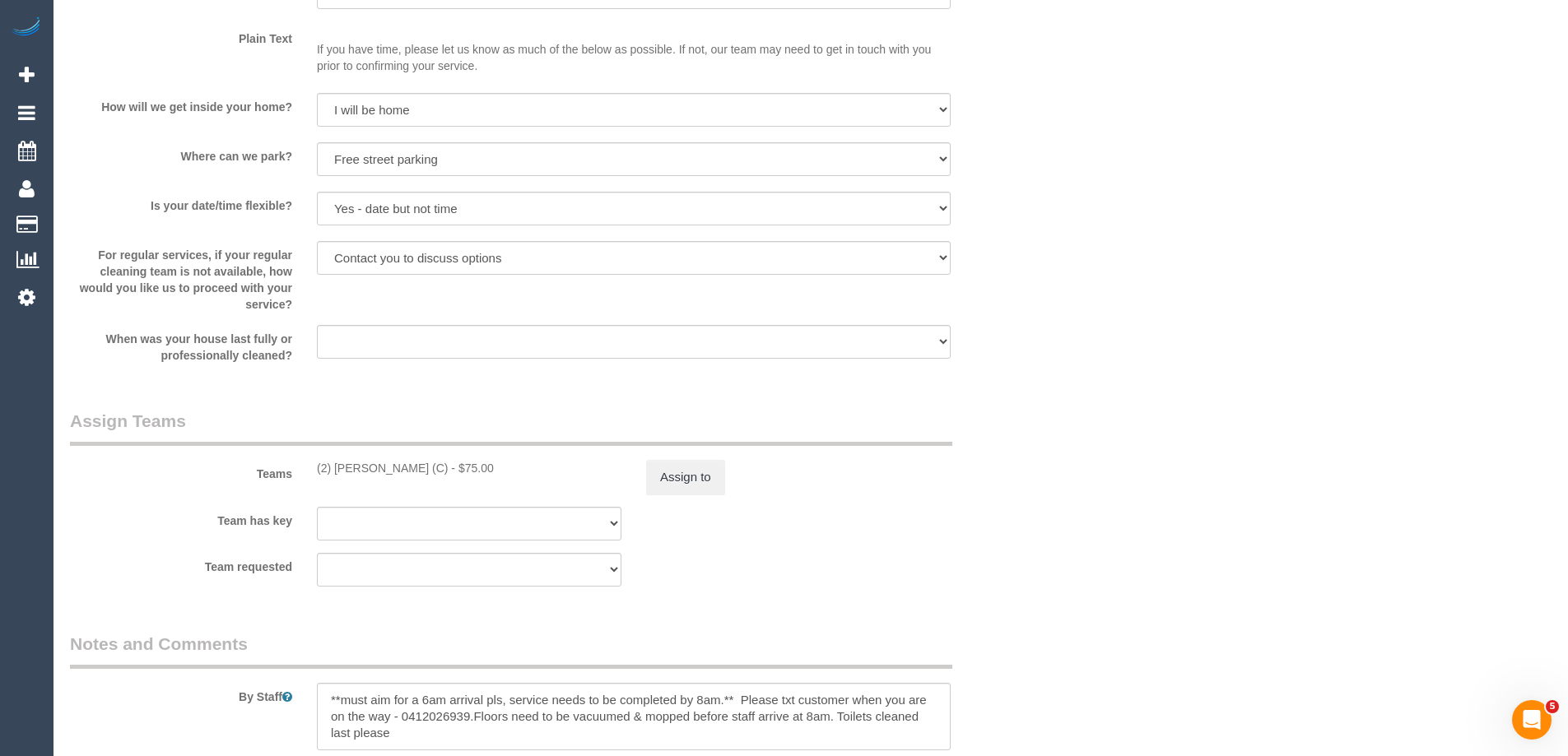
scroll to position [1925, 0]
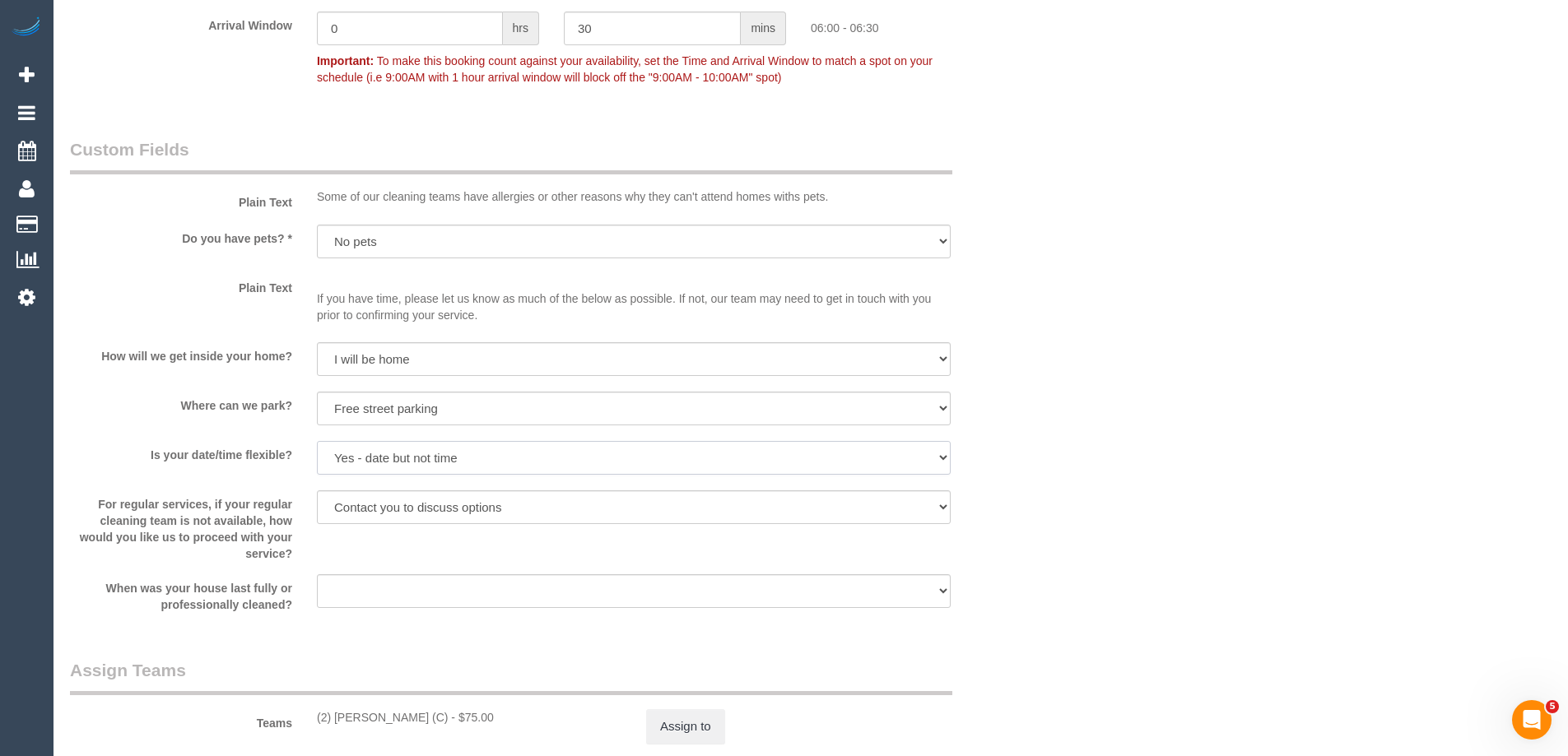
click at [663, 448] on select "Yes - date and time Yes - date but not time Yes - time but not date No - No fle…" at bounding box center [633, 458] width 634 height 34
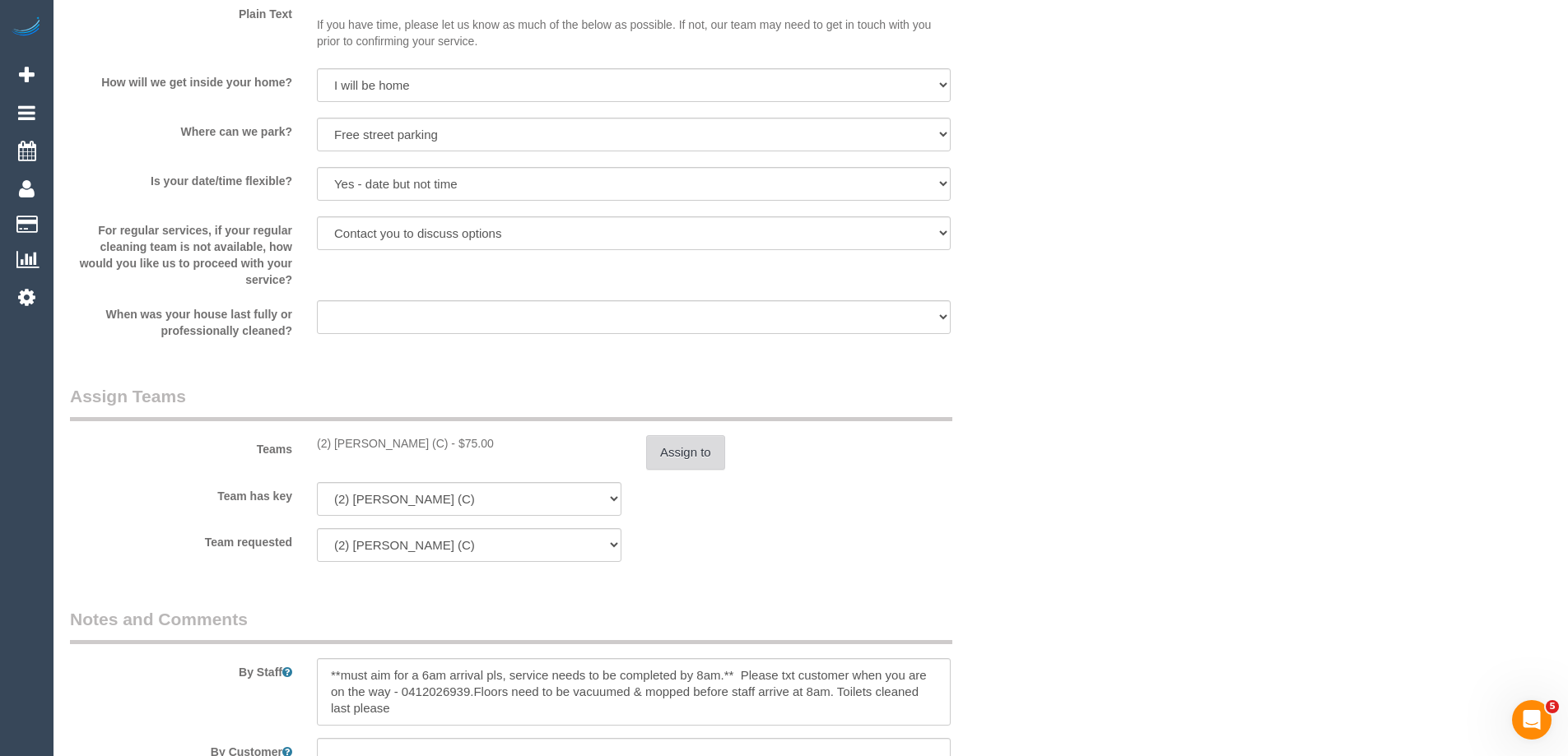
click at [667, 461] on button "Assign to" at bounding box center [685, 452] width 79 height 35
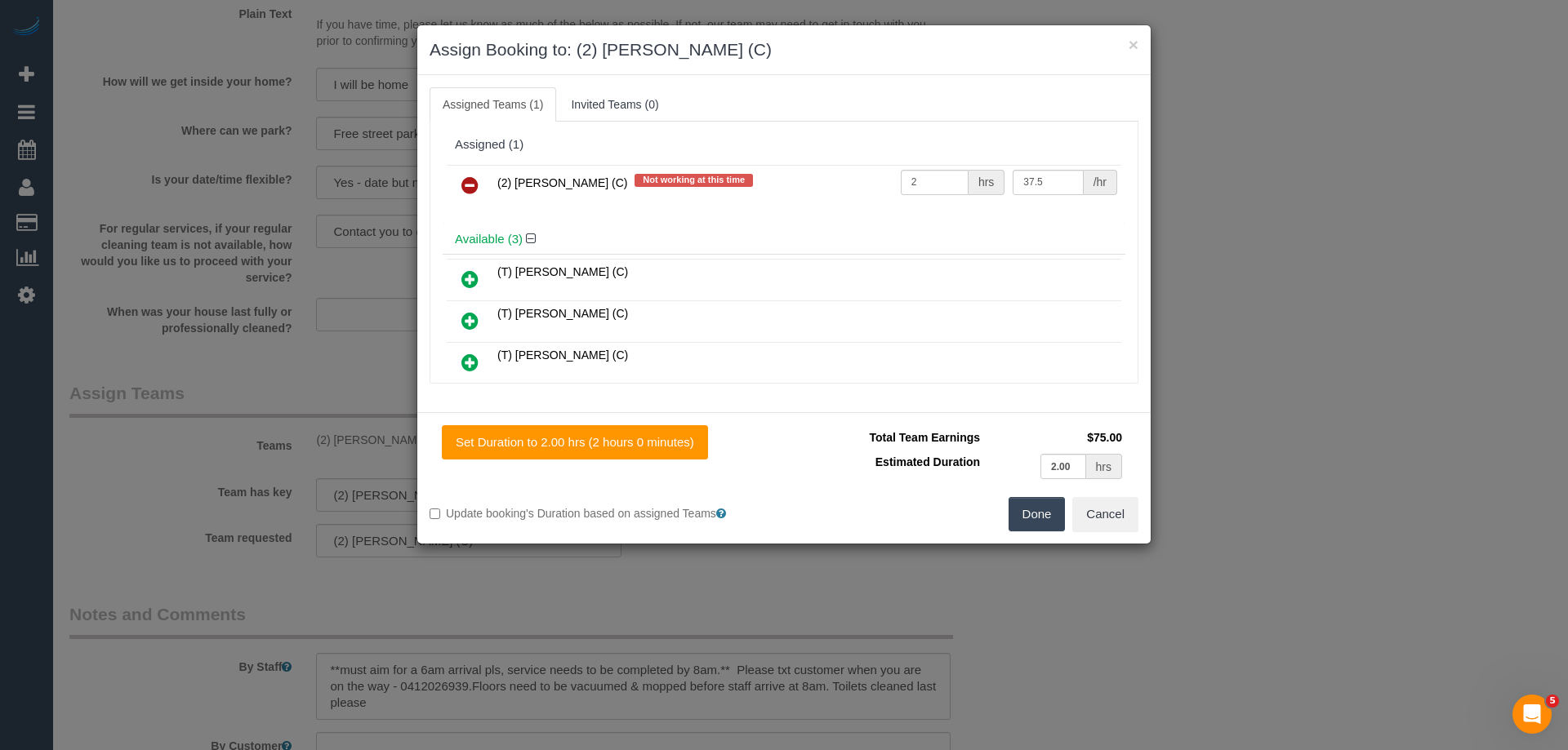
click at [472, 181] on icon at bounding box center [470, 185] width 17 height 20
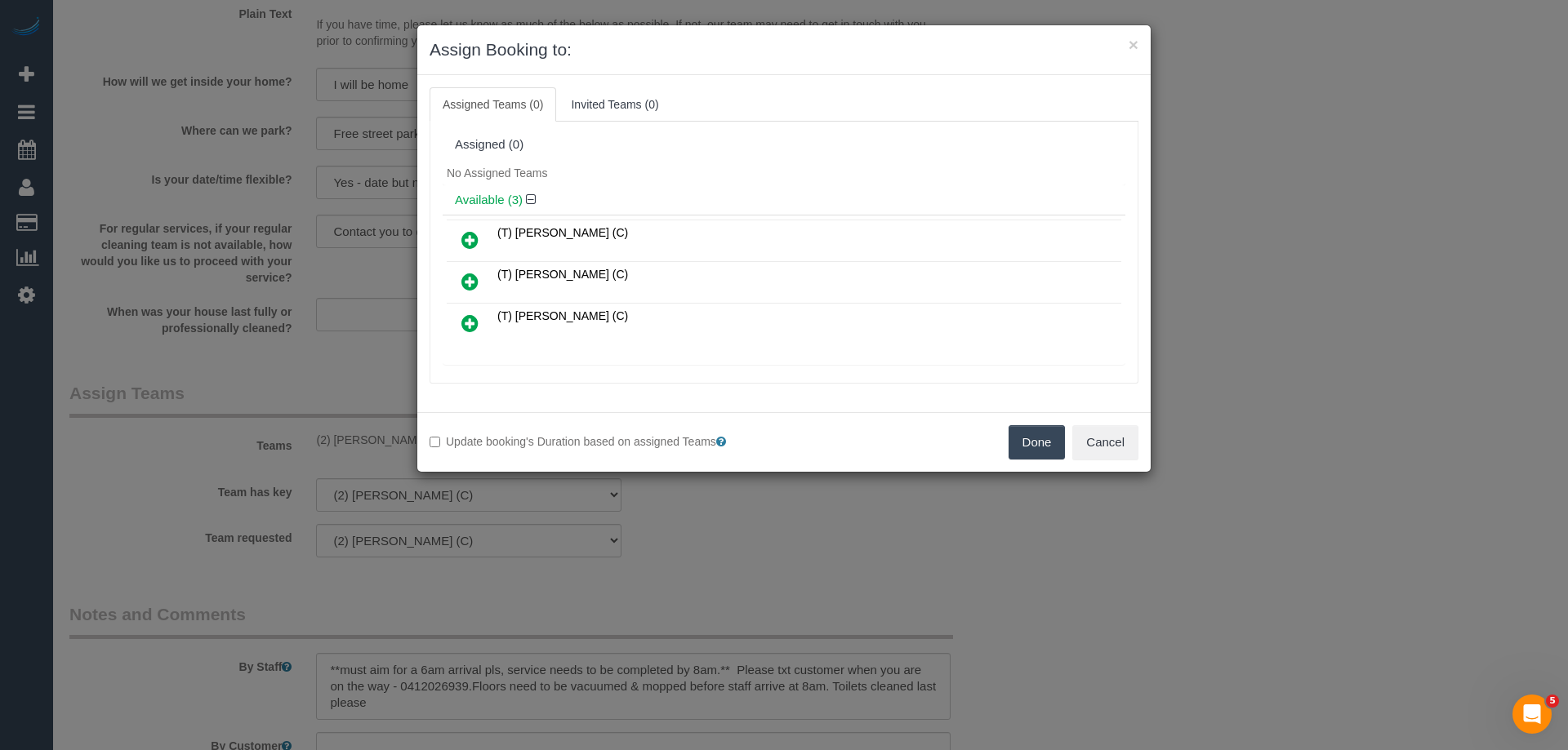
click at [1041, 438] on button "Done" at bounding box center [1037, 442] width 57 height 35
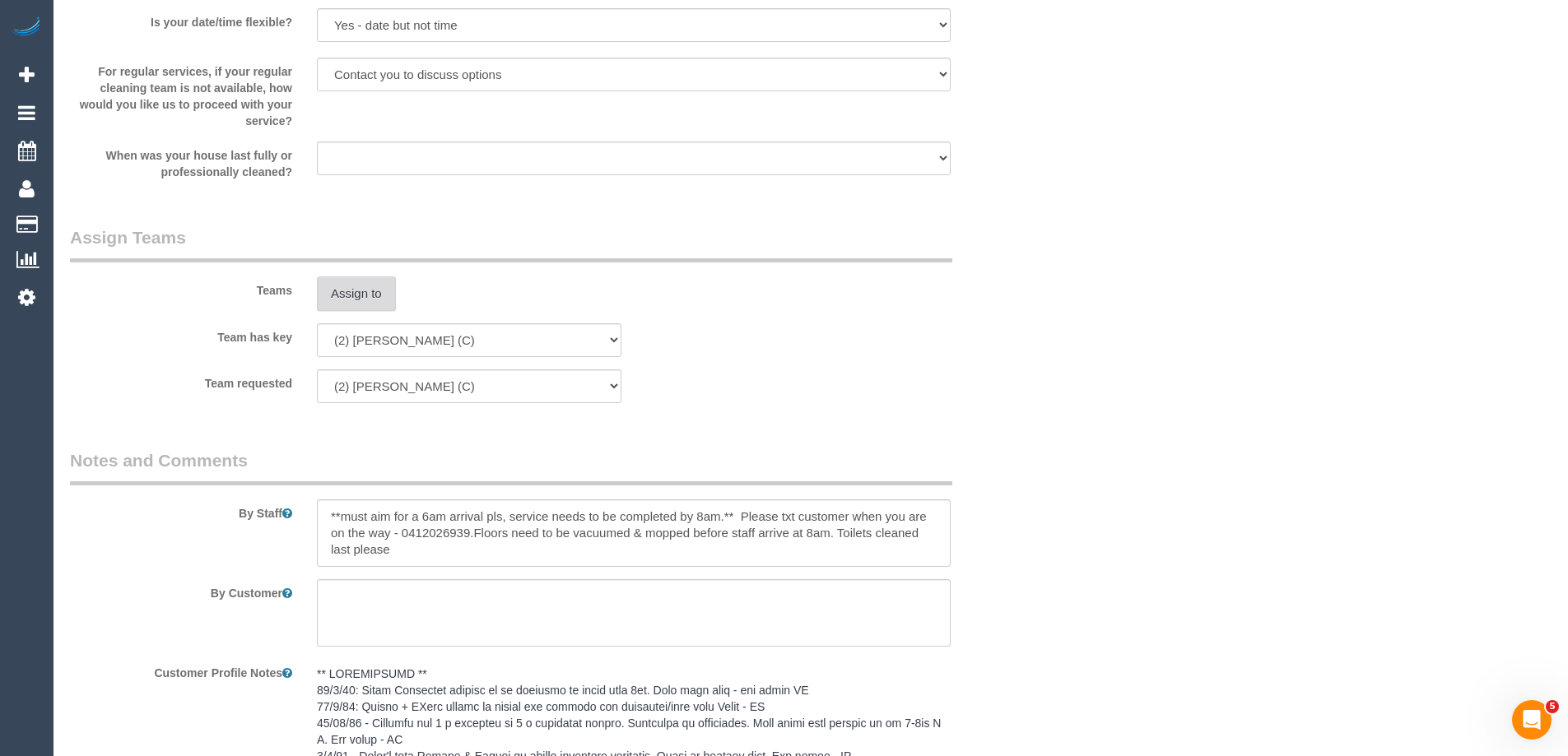
scroll to position [2747, 0]
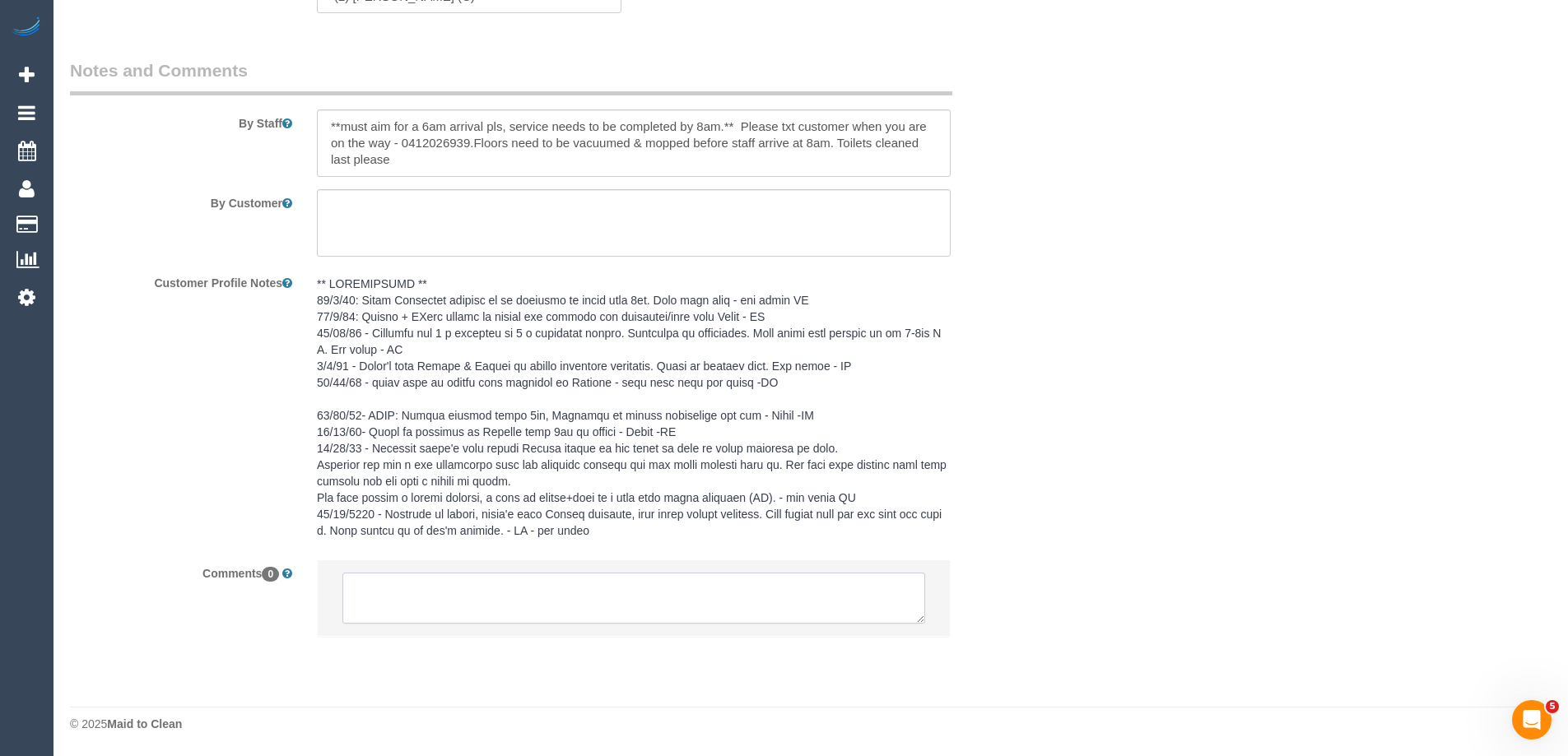
click at [498, 592] on textarea at bounding box center [634, 598] width 583 height 51
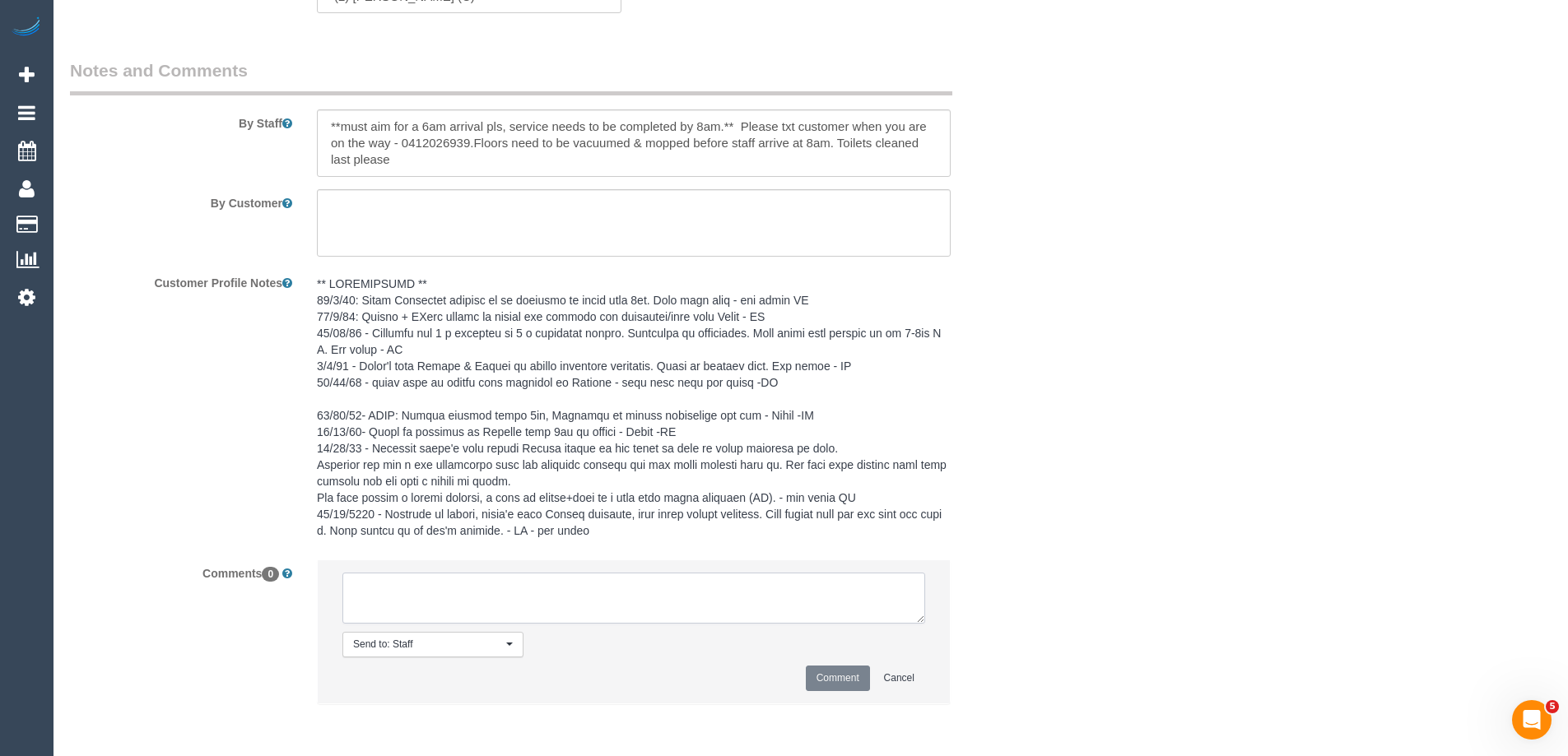
paste textarea "(2) [PERSON_NAME] (C) UA ongoing - Resigned Customer contacted by email"
type textarea "(2) [PERSON_NAME] (C) UA ongoing - Resigned Customer contacted by email"
click at [825, 684] on button "Comment" at bounding box center [838, 678] width 65 height 25
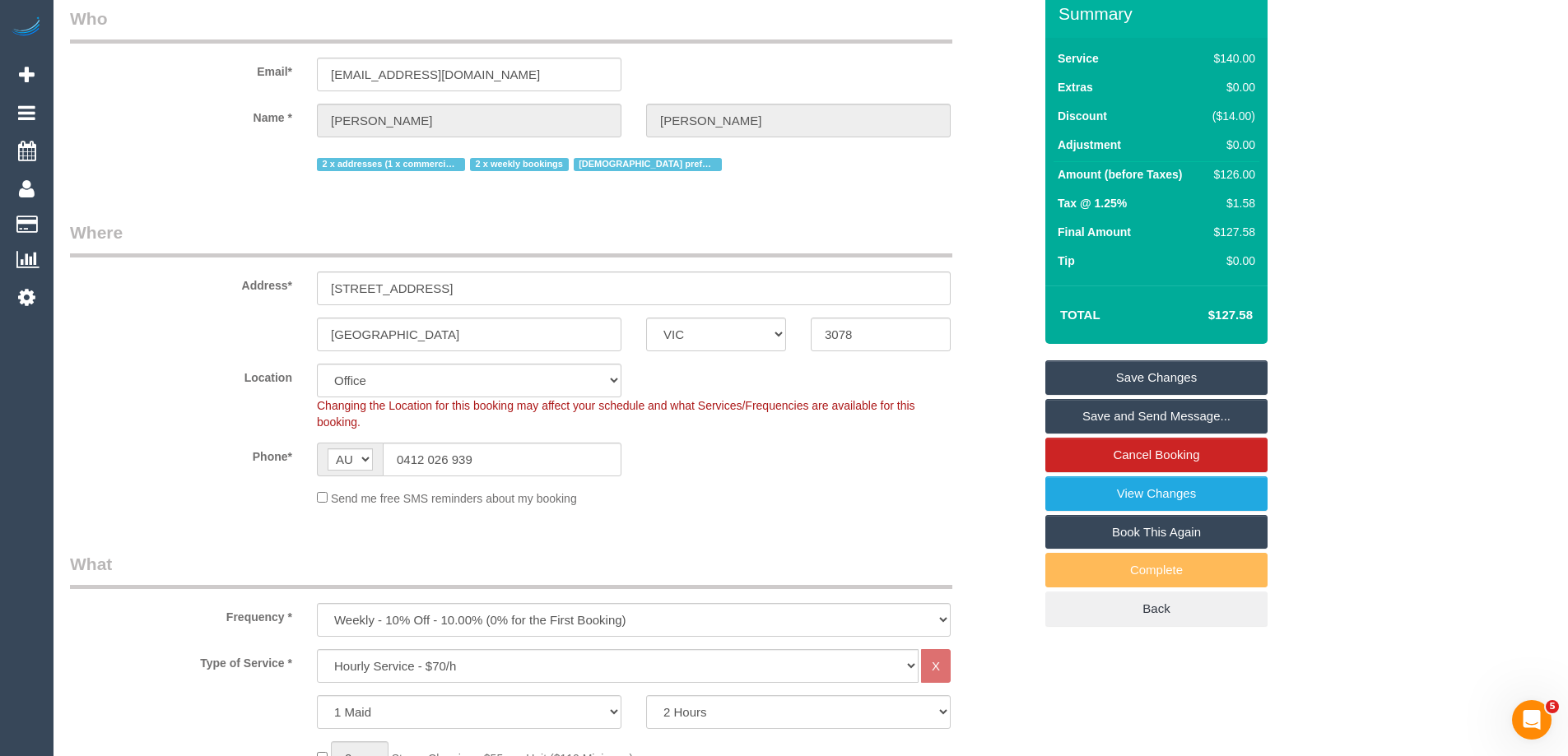
scroll to position [0, 0]
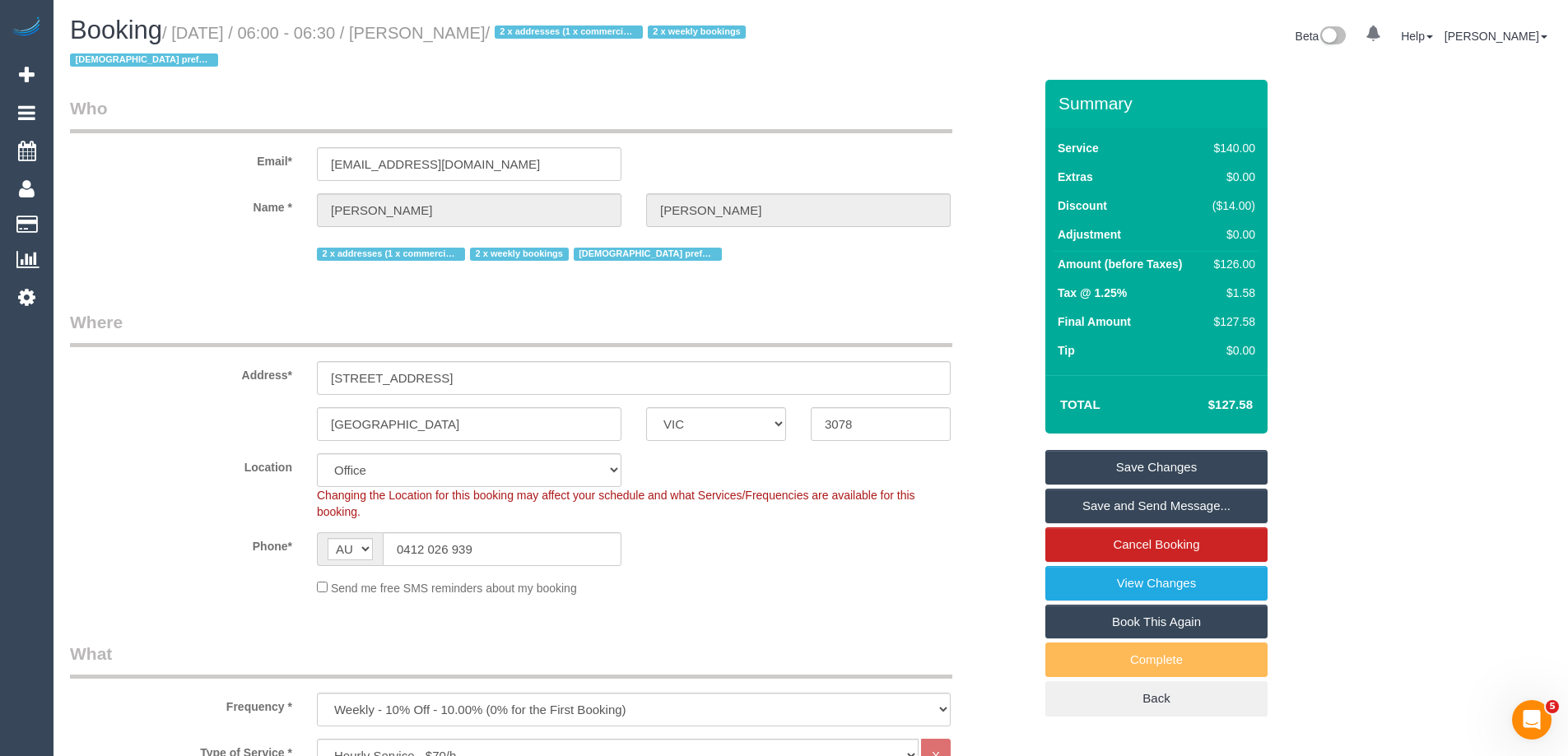
click at [1200, 462] on link "Save Changes" at bounding box center [1157, 467] width 222 height 35
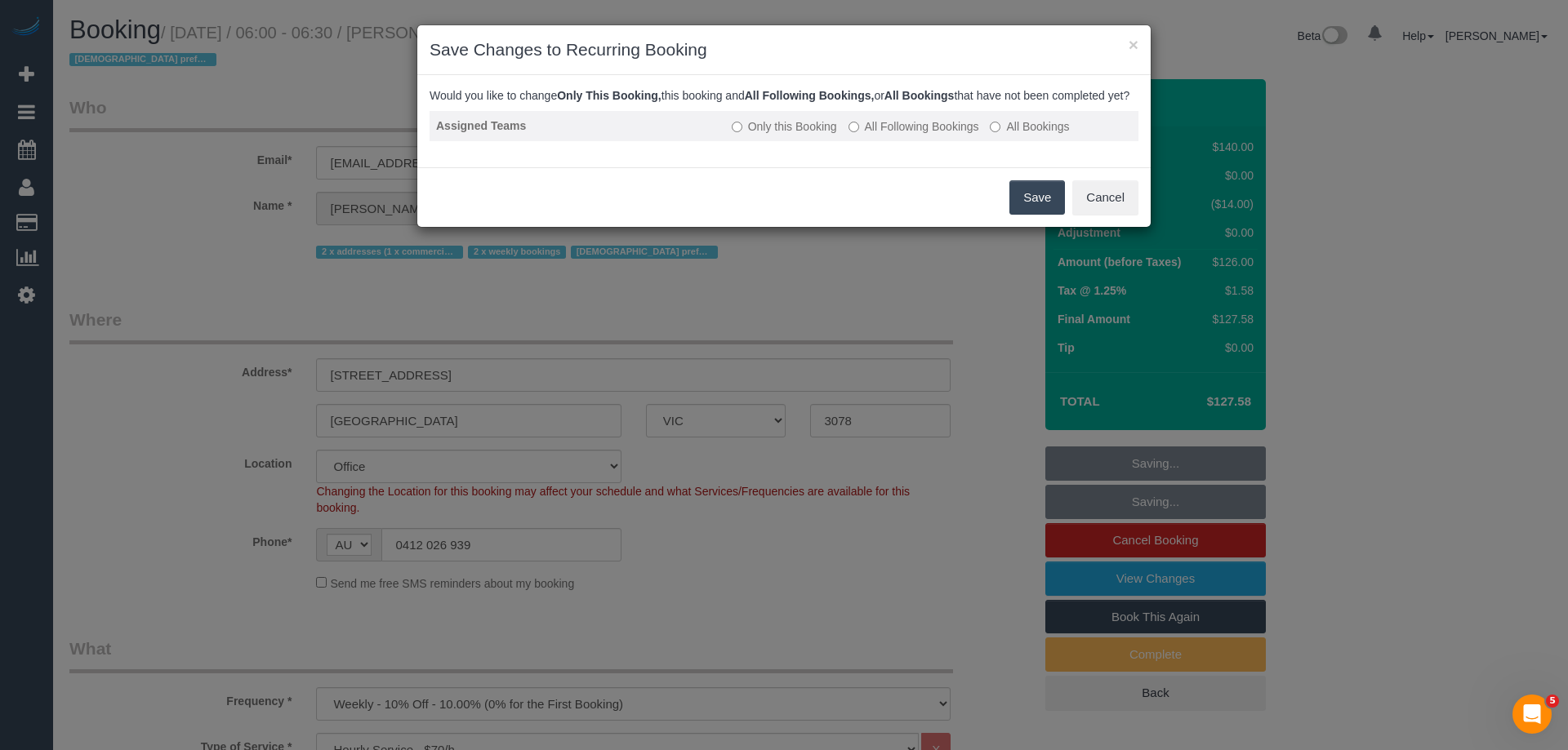
click at [903, 134] on label "All Following Bookings" at bounding box center [914, 126] width 131 height 16
click at [1026, 210] on button "Save" at bounding box center [1037, 198] width 55 height 35
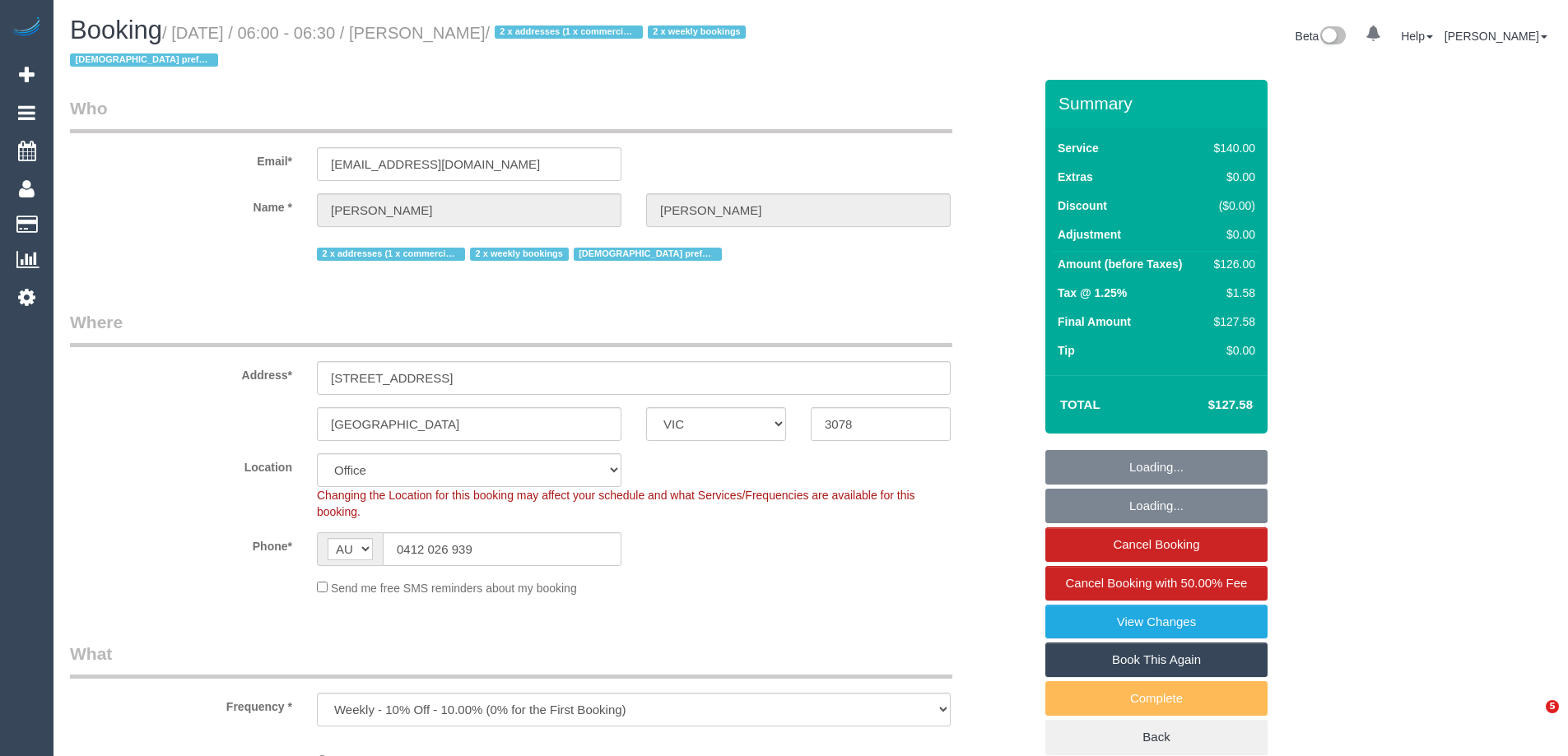
select select "VIC"
select select "object:866"
select select "string:stripe-pm_1OWOoK2GScqysDRVXECNwT7d"
select select "number:28"
select select "number:14"
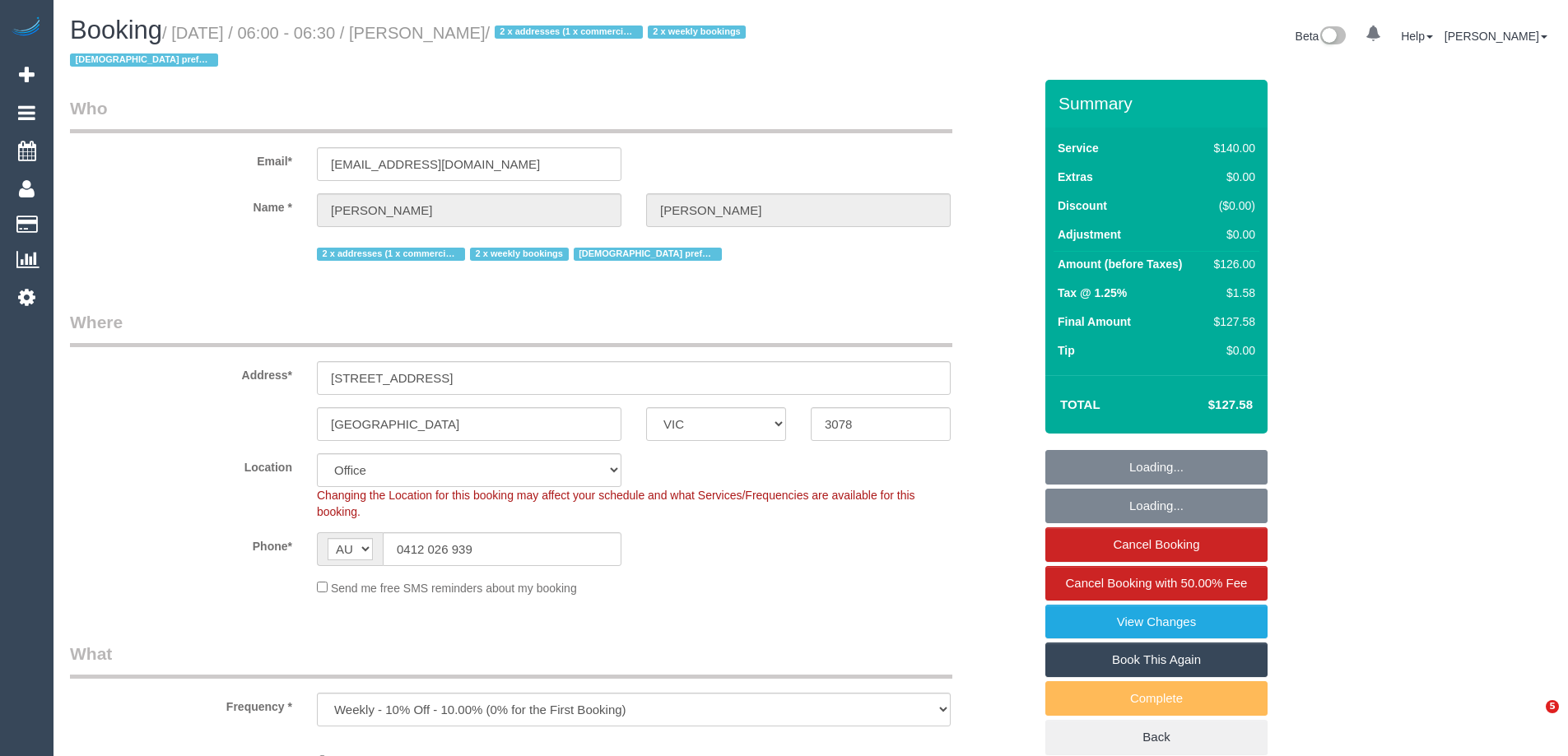
select select "number:19"
select select "number:23"
select select "number:35"
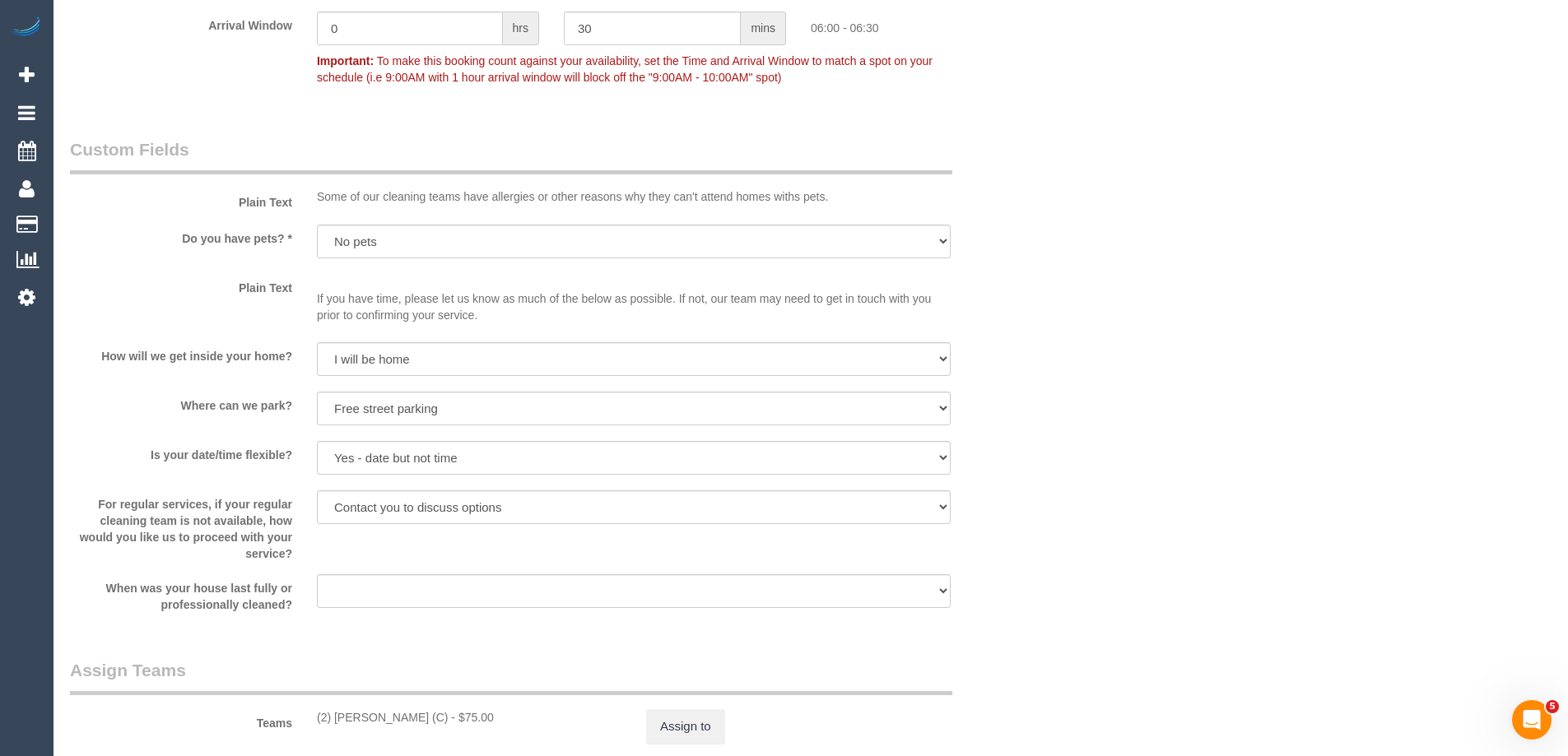
scroll to position [2198, 0]
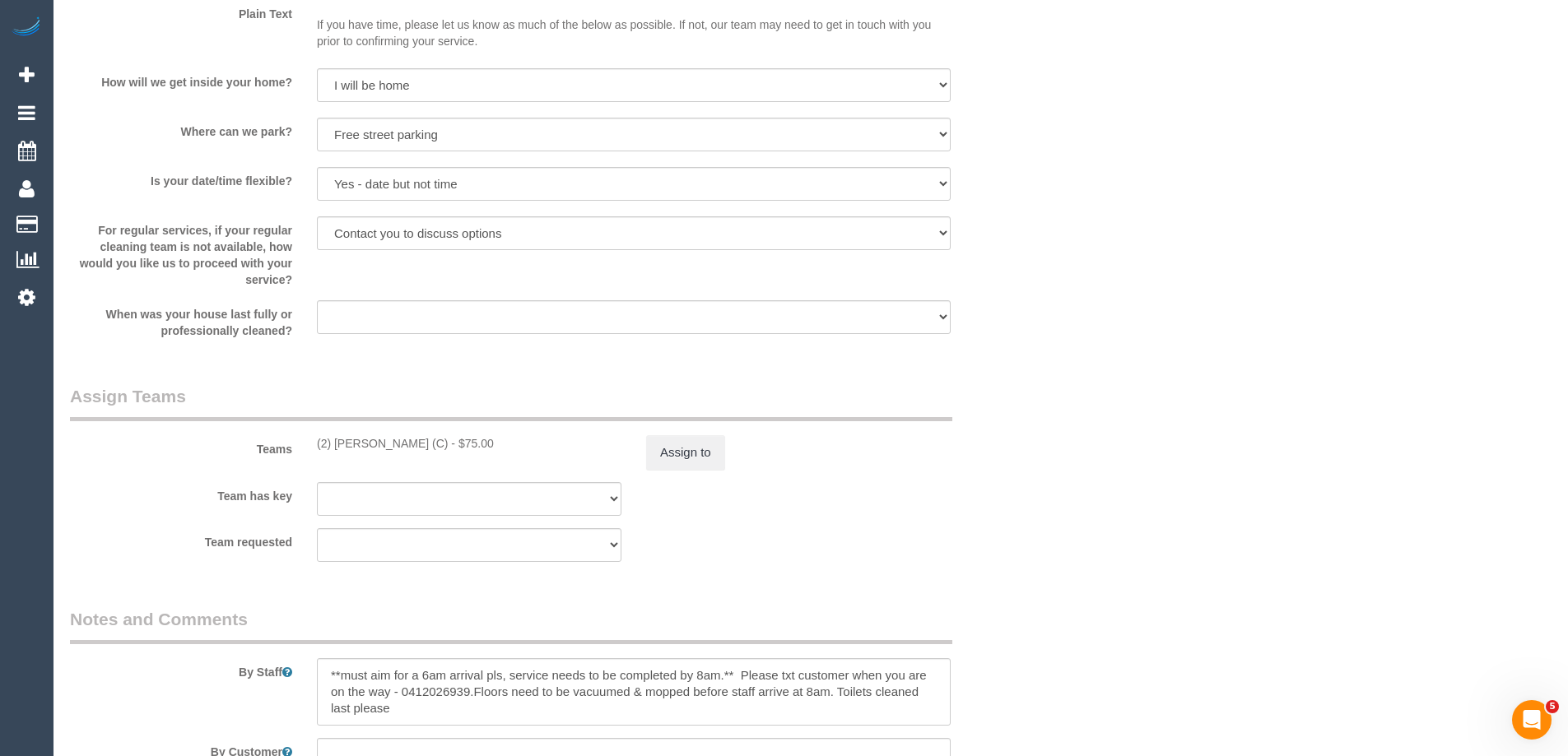
drag, startPoint x: 435, startPoint y: 446, endPoint x: 308, endPoint y: 450, distance: 127.1
click at [308, 450] on div "(2) [PERSON_NAME] (C) - $75.00" at bounding box center [469, 443] width 329 height 16
copy div "(2) [PERSON_NAME] (C)"
click at [679, 442] on button "Assign to" at bounding box center [685, 452] width 79 height 35
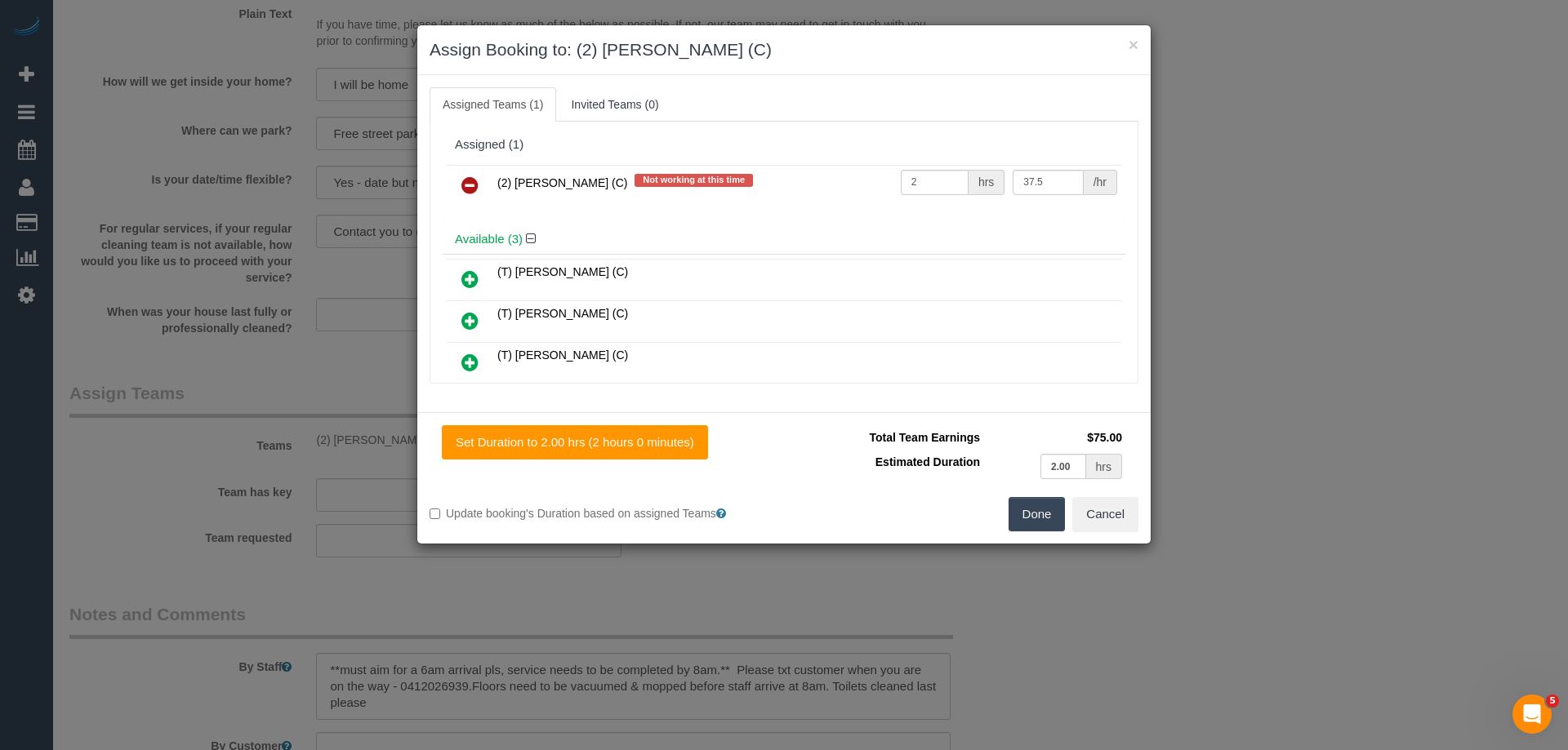
click at [458, 190] on link at bounding box center [470, 186] width 38 height 33
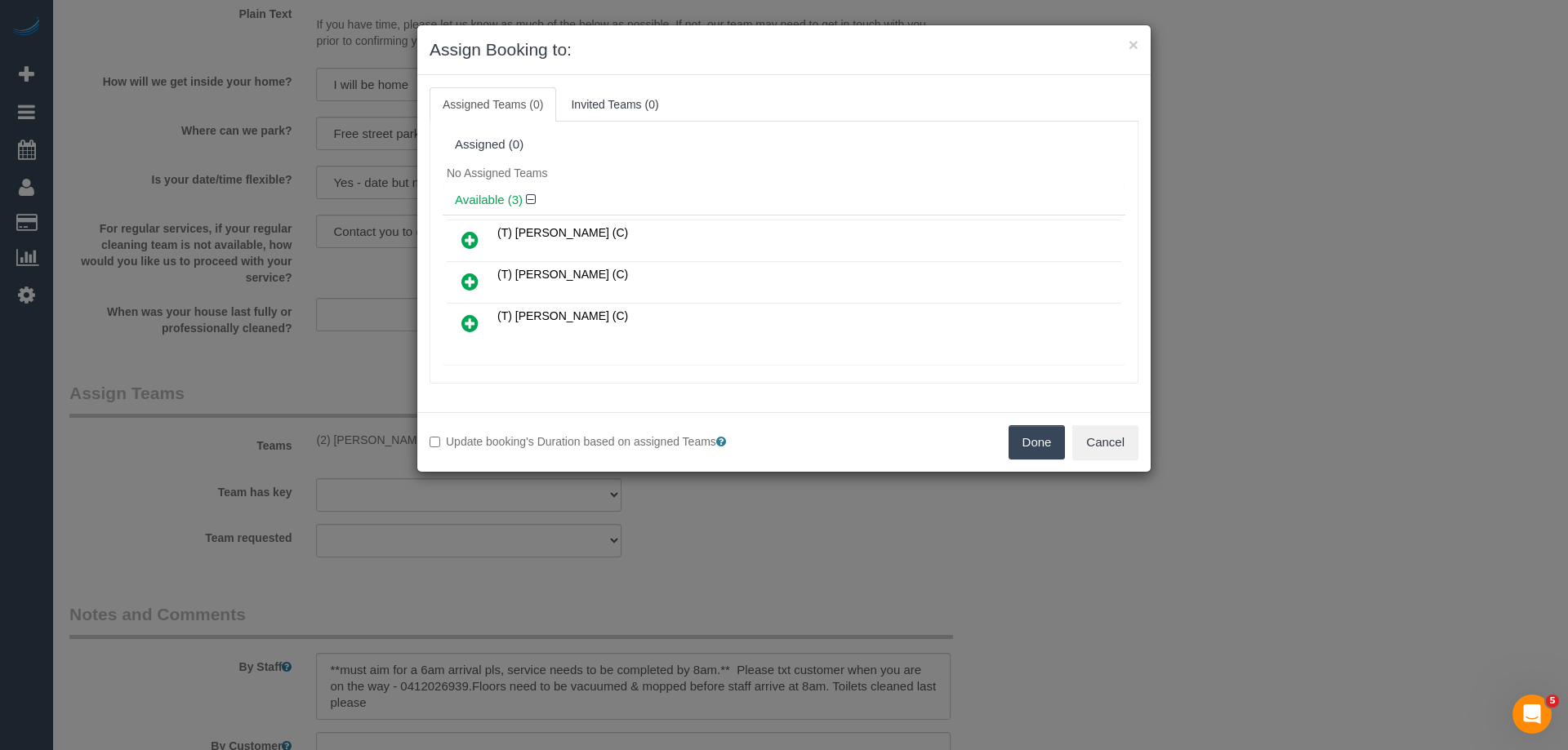
click at [1037, 450] on button "Done" at bounding box center [1037, 442] width 57 height 35
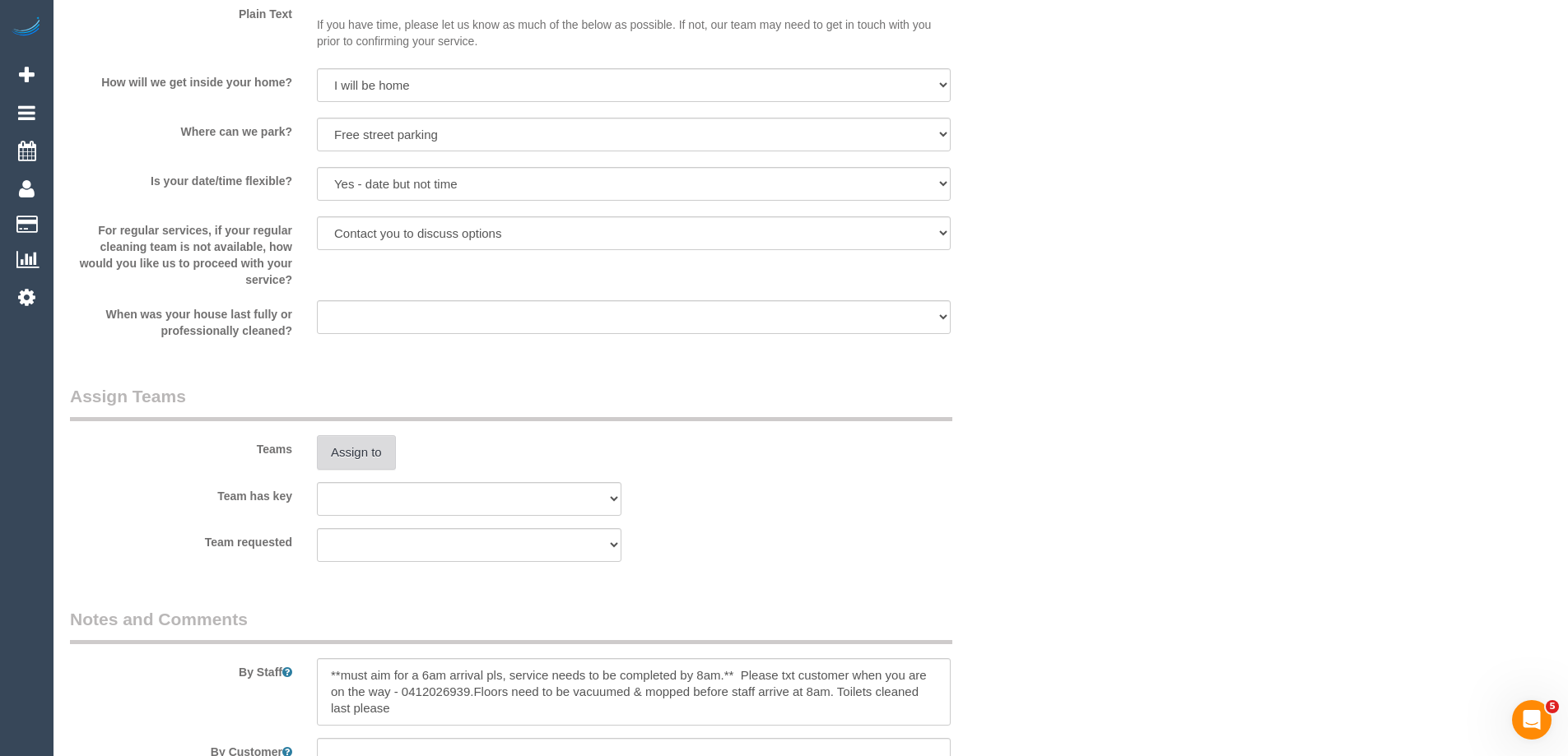
scroll to position [2747, 0]
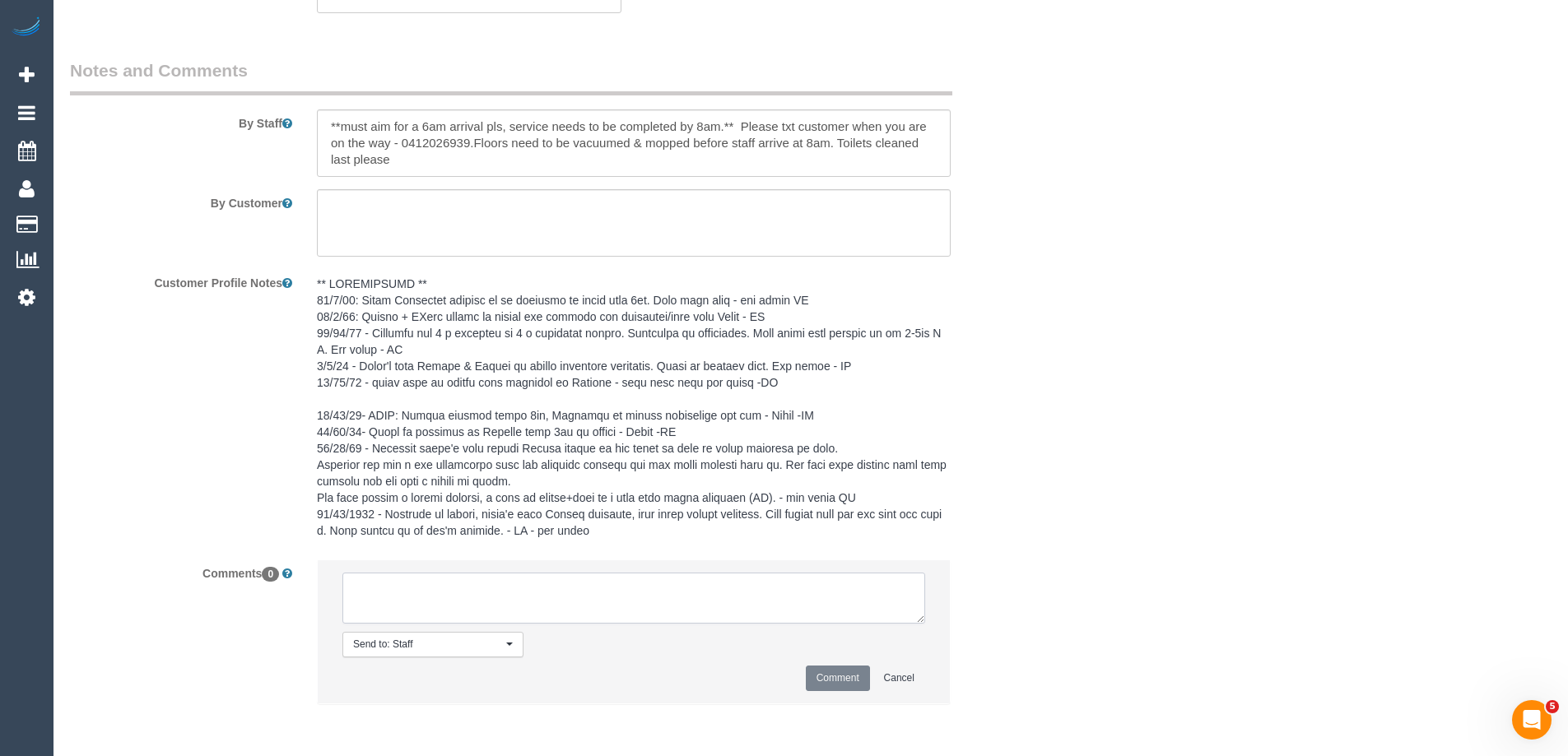
click at [488, 586] on textarea at bounding box center [634, 598] width 583 height 51
paste textarea "(2) [PERSON_NAME] (C)"
drag, startPoint x: 559, startPoint y: 607, endPoint x: 66, endPoint y: 536, distance: 498.1
click at [80, 543] on sui-booking-comments "By Staff By Customer Customer Profile Notes Comments 0 Send to: Staff Nothing s…" at bounding box center [552, 389] width 963 height 663
type textarea "(2) [PERSON_NAME] (C) UA ongoing - Resigned Customer contacted by email"
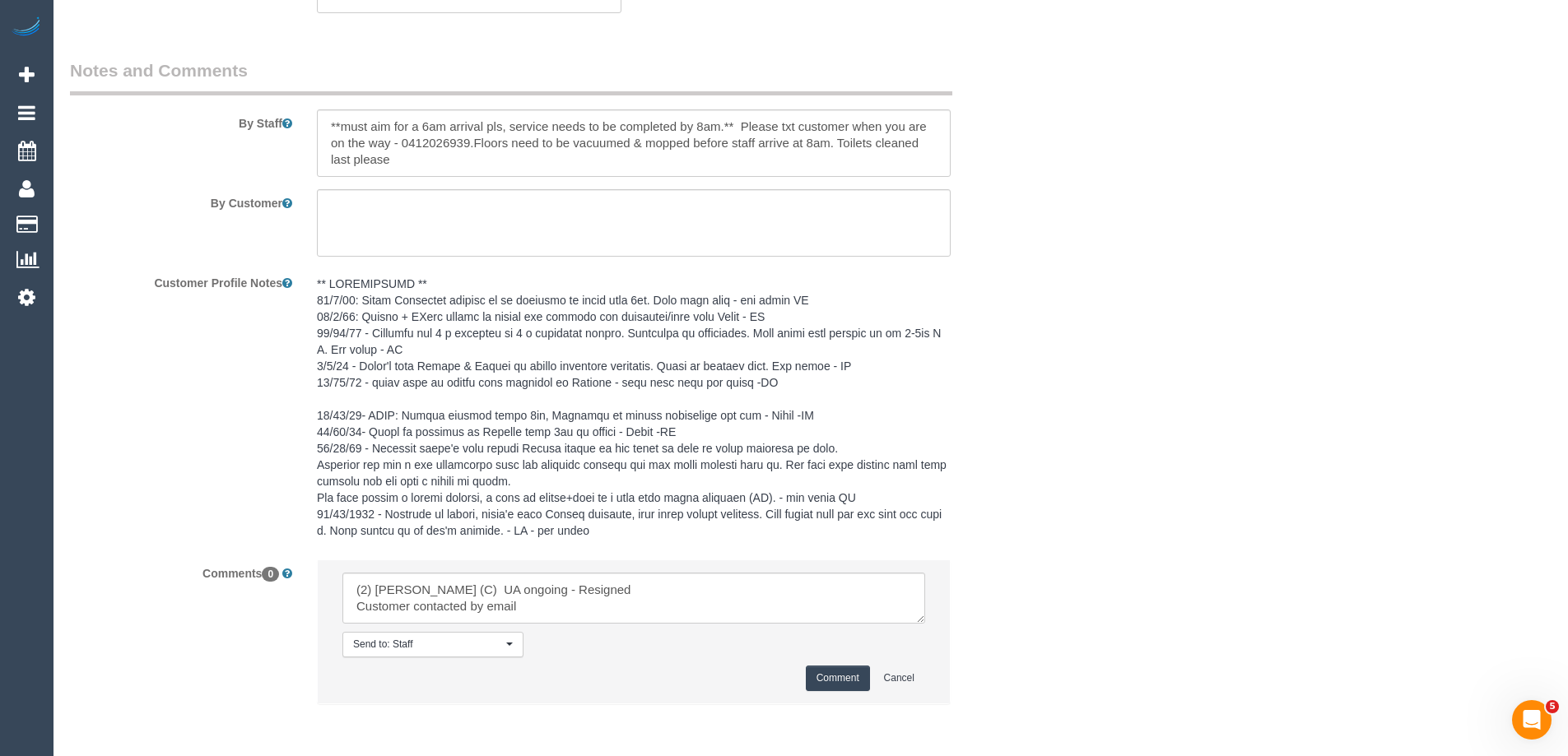
click at [834, 675] on button "Comment" at bounding box center [838, 678] width 65 height 25
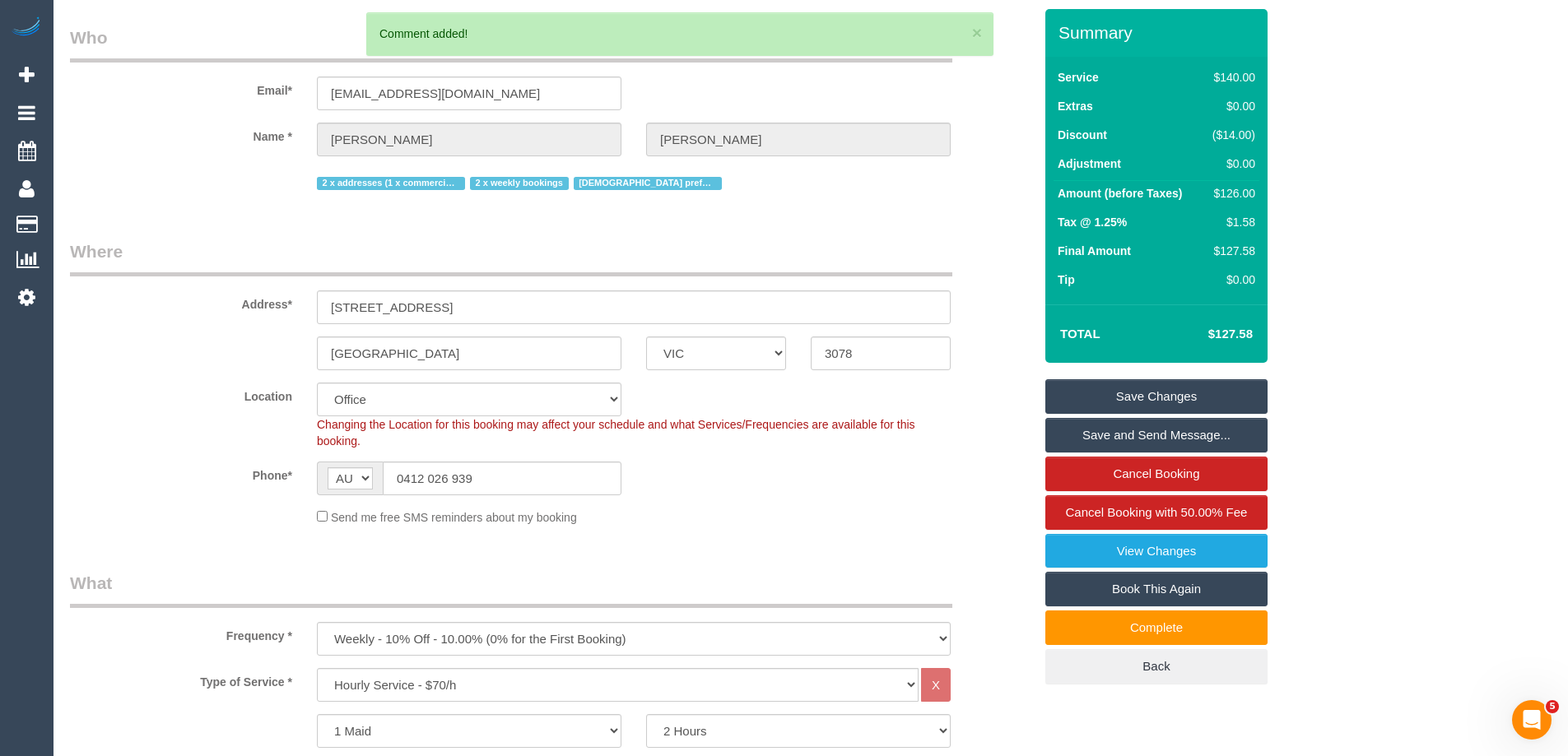
scroll to position [0, 0]
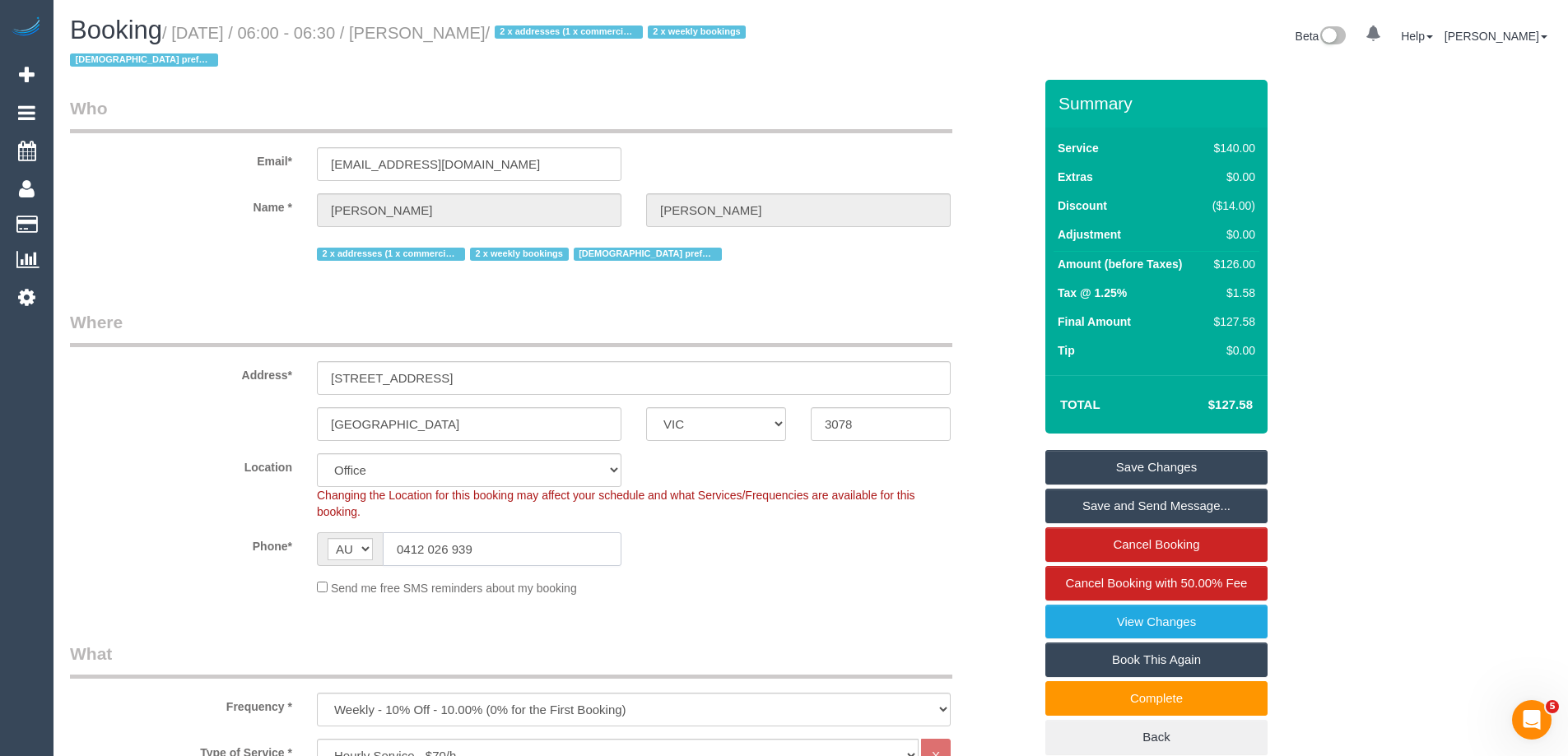
drag, startPoint x: 496, startPoint y: 557, endPoint x: 327, endPoint y: 549, distance: 169.2
click at [327, 549] on div "AF AL DZ AD AO AI AQ AG AR AM AW AU AT AZ BS BH BD BB BY BE BZ BJ BM BT BO BA B…" at bounding box center [469, 550] width 305 height 34
click at [515, 164] on input "[EMAIL_ADDRESS][DOMAIN_NAME]" at bounding box center [469, 164] width 305 height 34
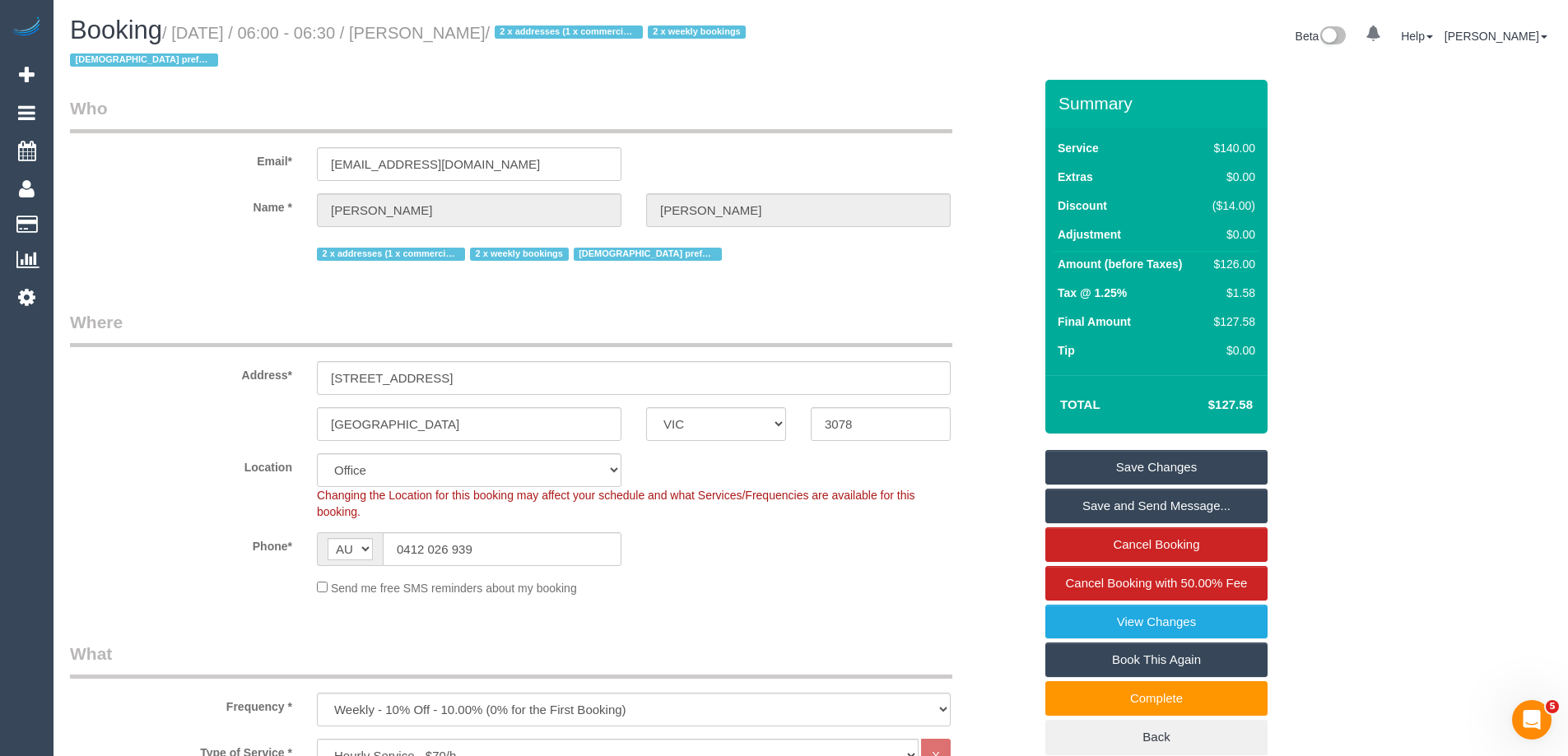
click at [1131, 465] on link "Save Changes" at bounding box center [1157, 467] width 222 height 35
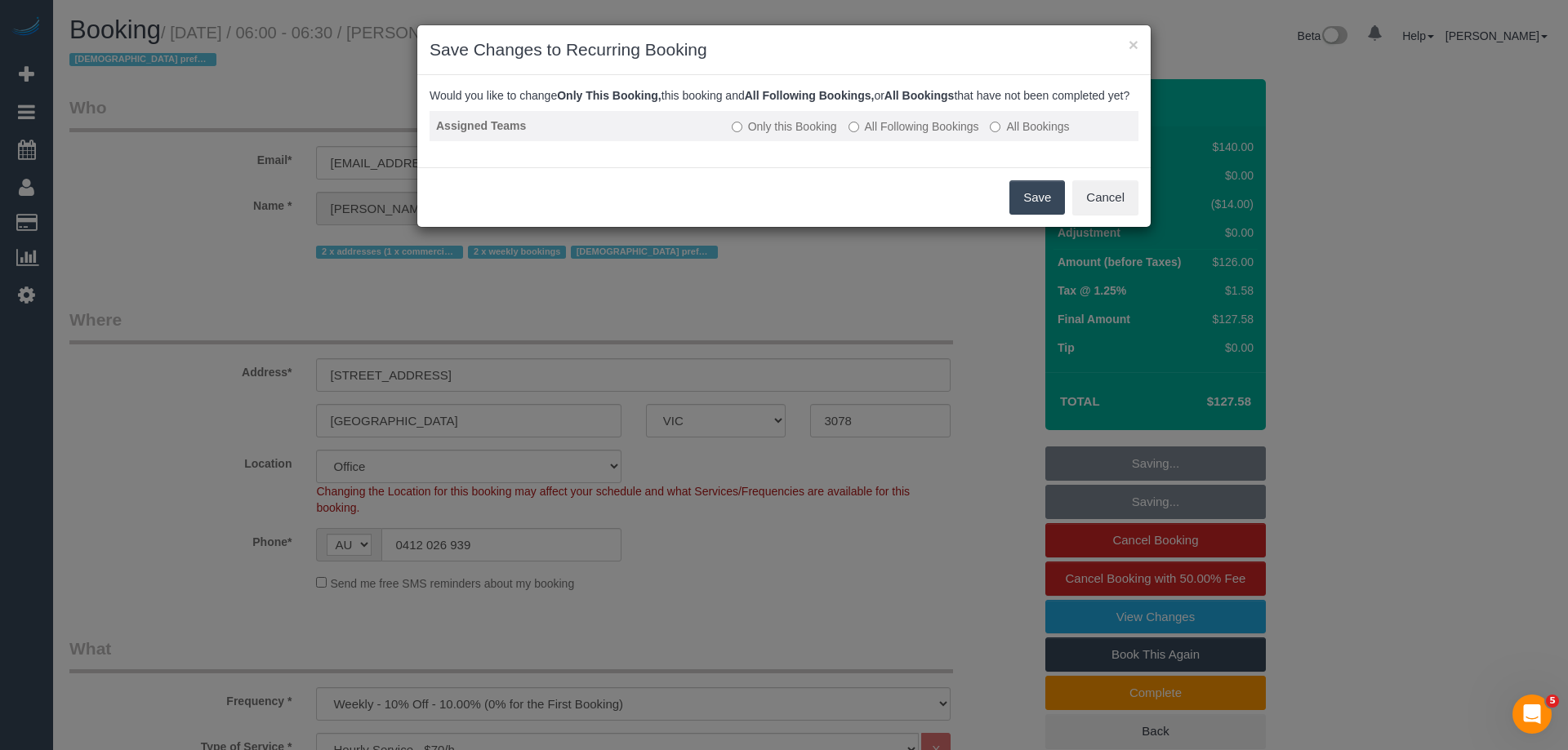
click at [892, 134] on label "All Following Bookings" at bounding box center [914, 126] width 131 height 16
click at [1027, 214] on button "Save" at bounding box center [1037, 198] width 55 height 35
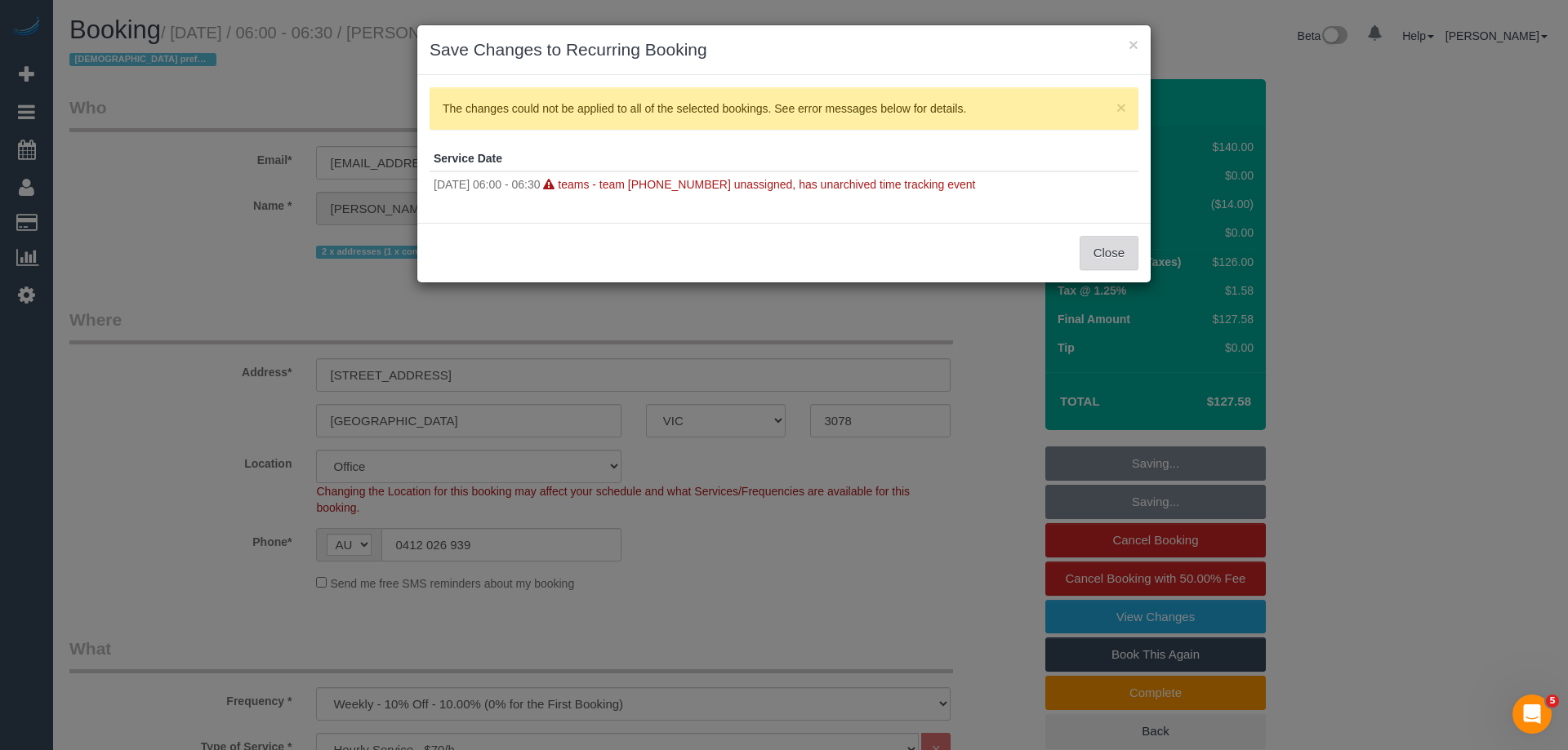
click at [1121, 250] on button "Close" at bounding box center [1109, 253] width 59 height 35
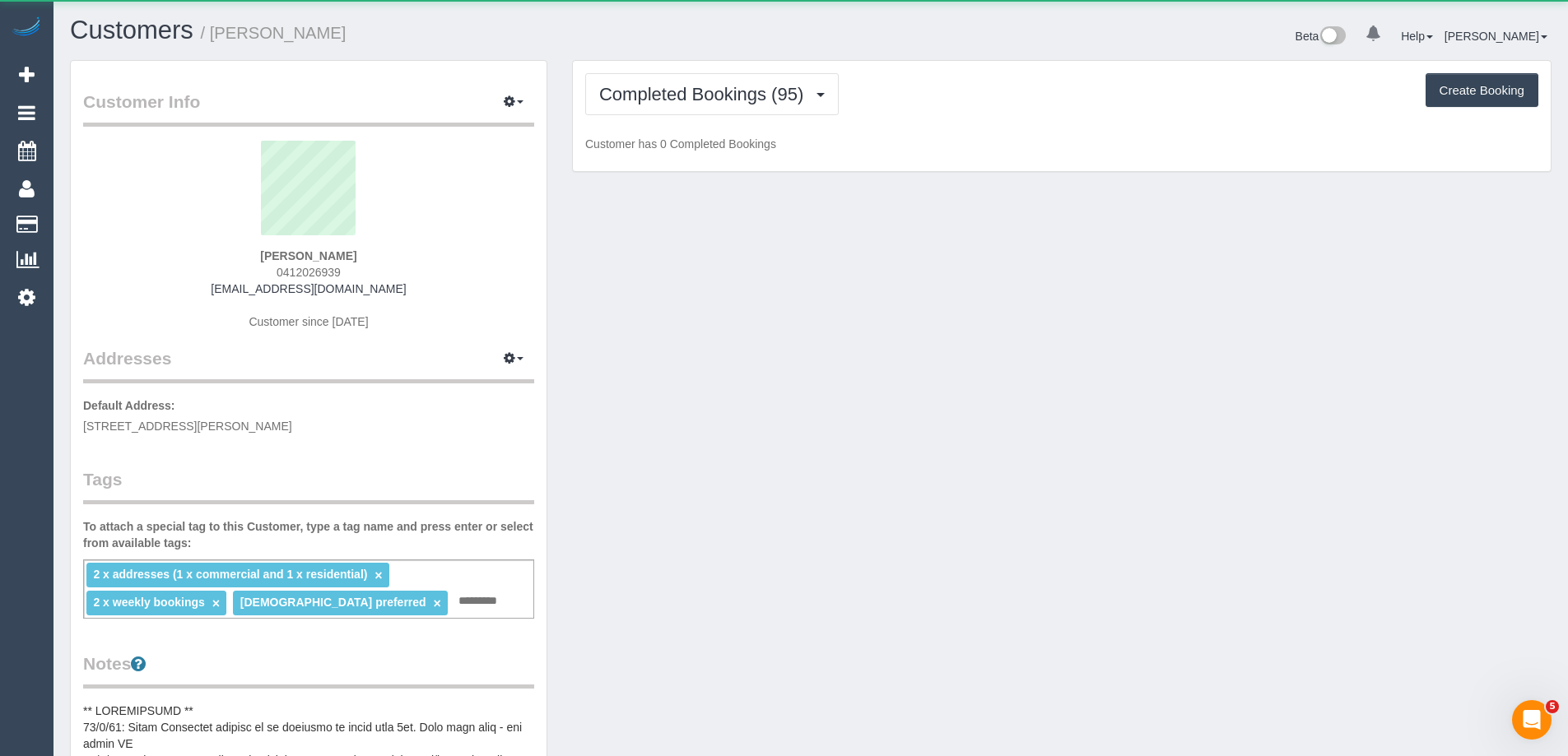
click at [666, 117] on div "Completed Bookings (95) Completed Bookings (95) Upcoming Bookings (23) Cancelle…" at bounding box center [1062, 117] width 978 height 111
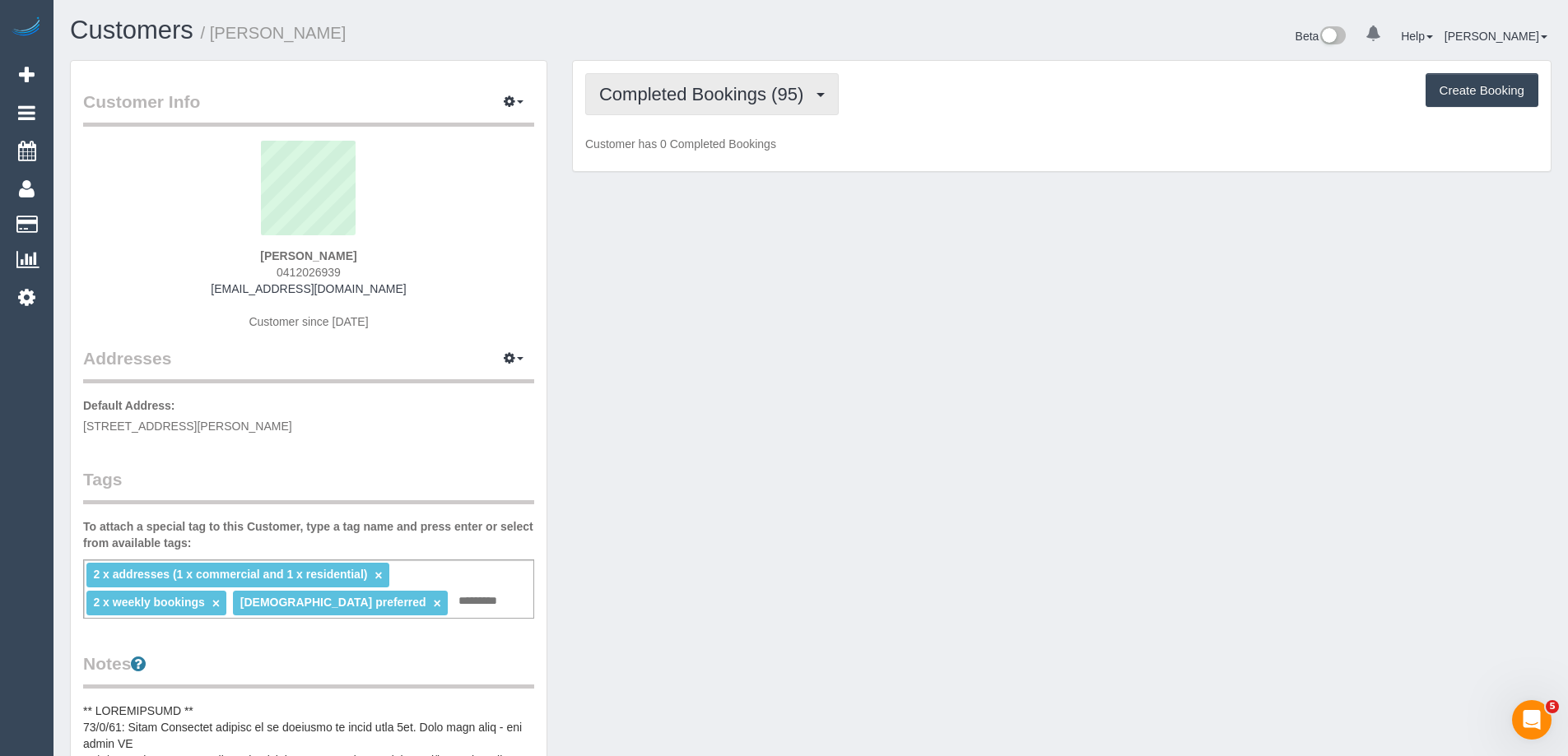
click at [674, 108] on button "Completed Bookings (95)" at bounding box center [712, 94] width 254 height 42
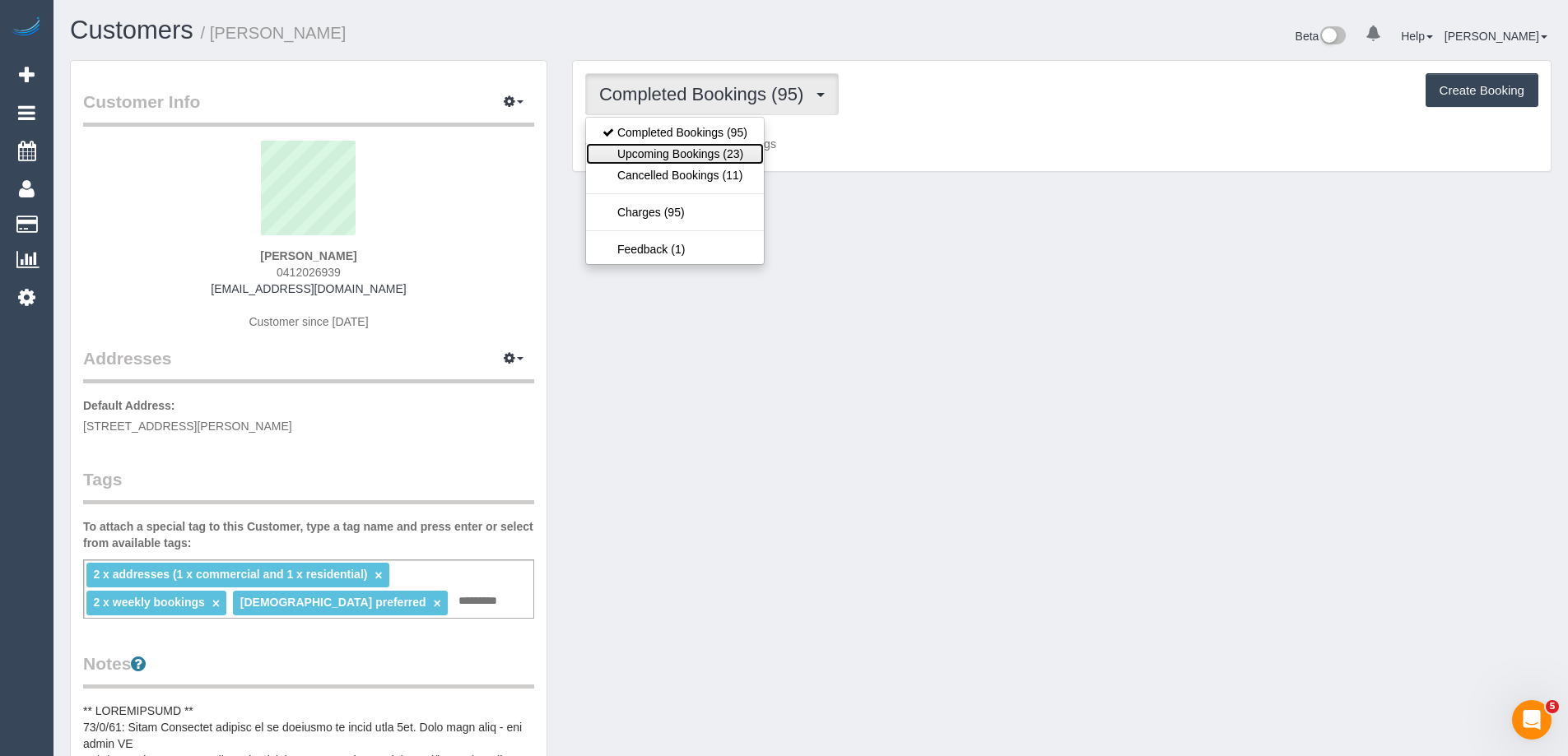
click at [684, 147] on link "Upcoming Bookings (23)" at bounding box center [675, 154] width 178 height 22
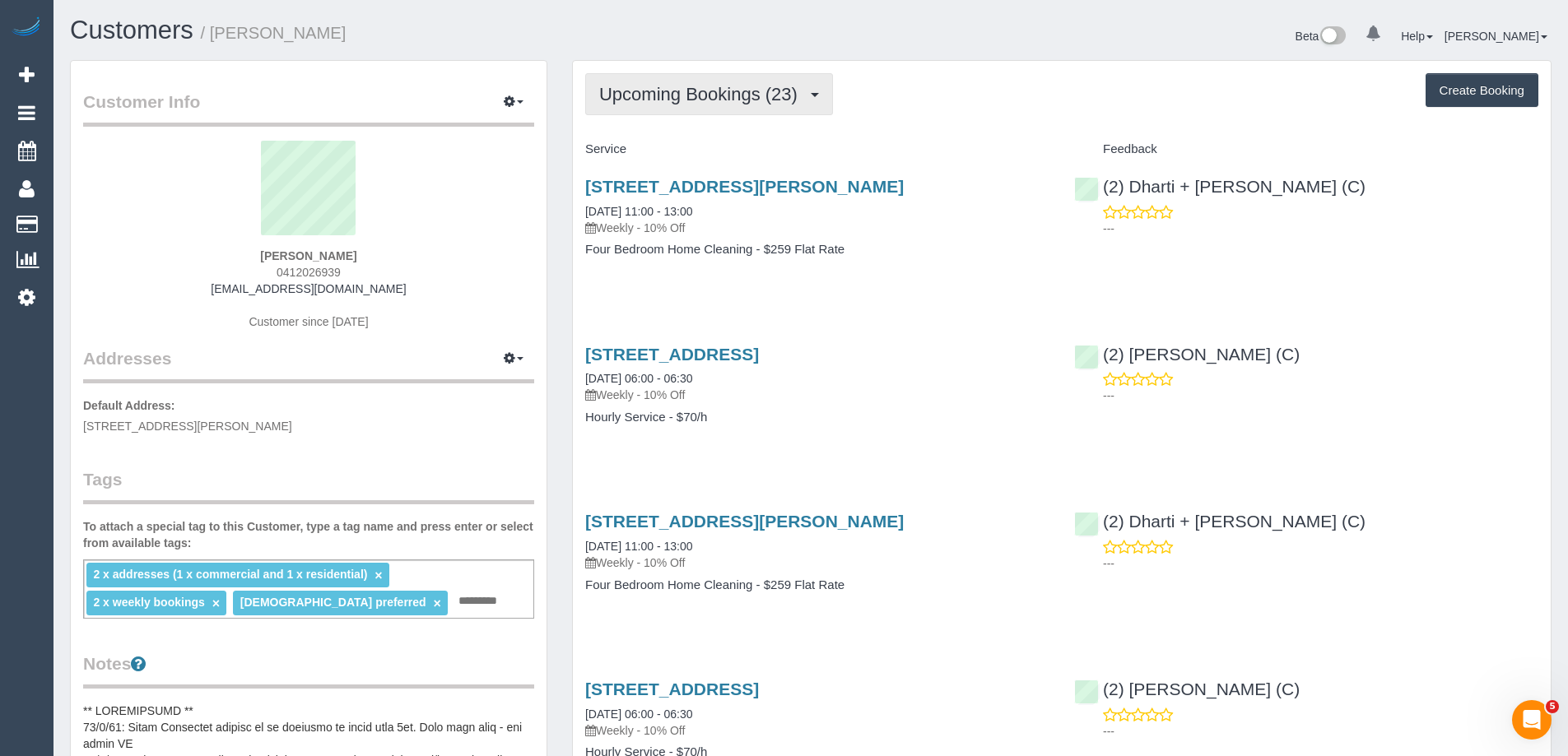
click at [687, 91] on span "Upcoming Bookings (23)" at bounding box center [702, 94] width 206 height 21
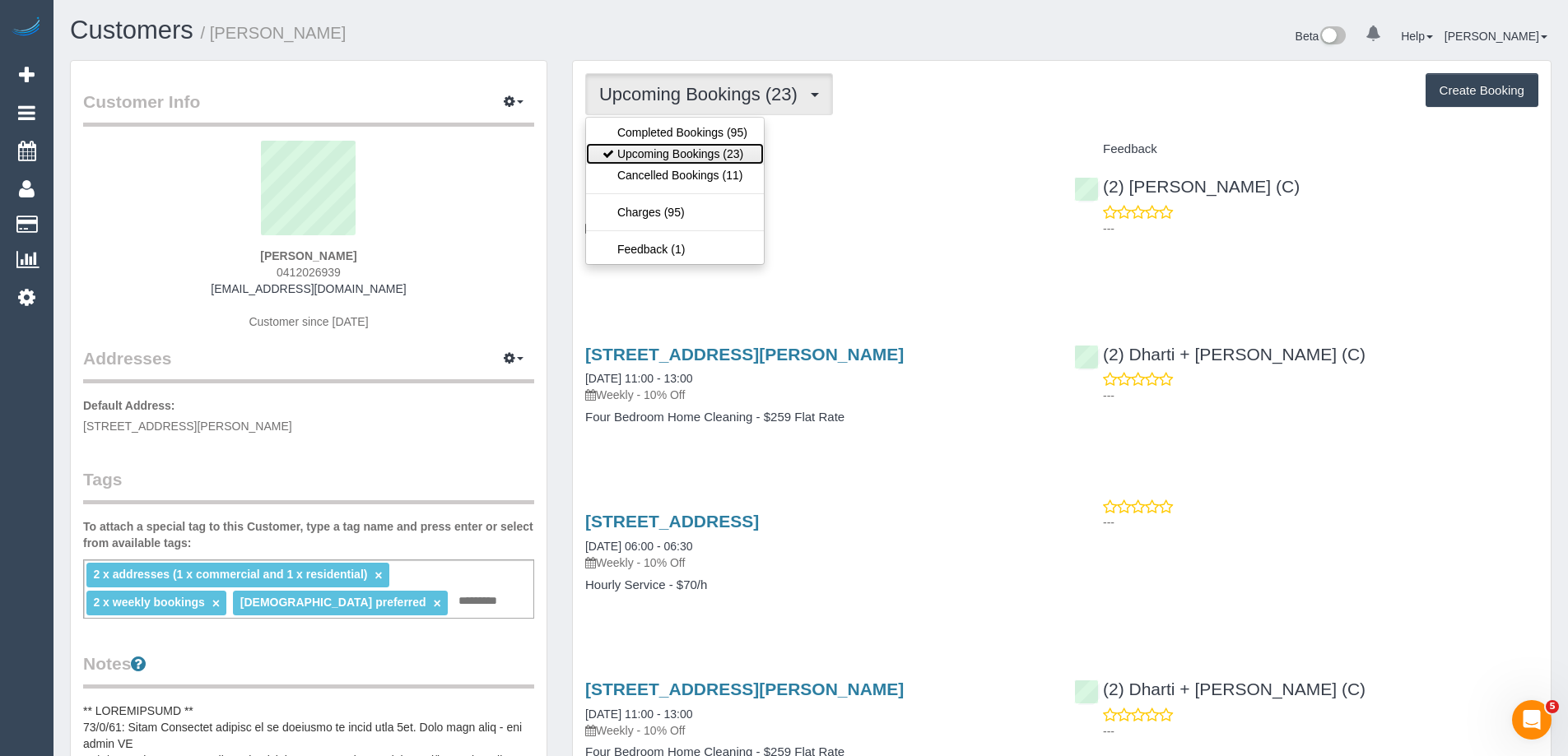
click at [684, 143] on link "Upcoming Bookings (23)" at bounding box center [675, 154] width 178 height 22
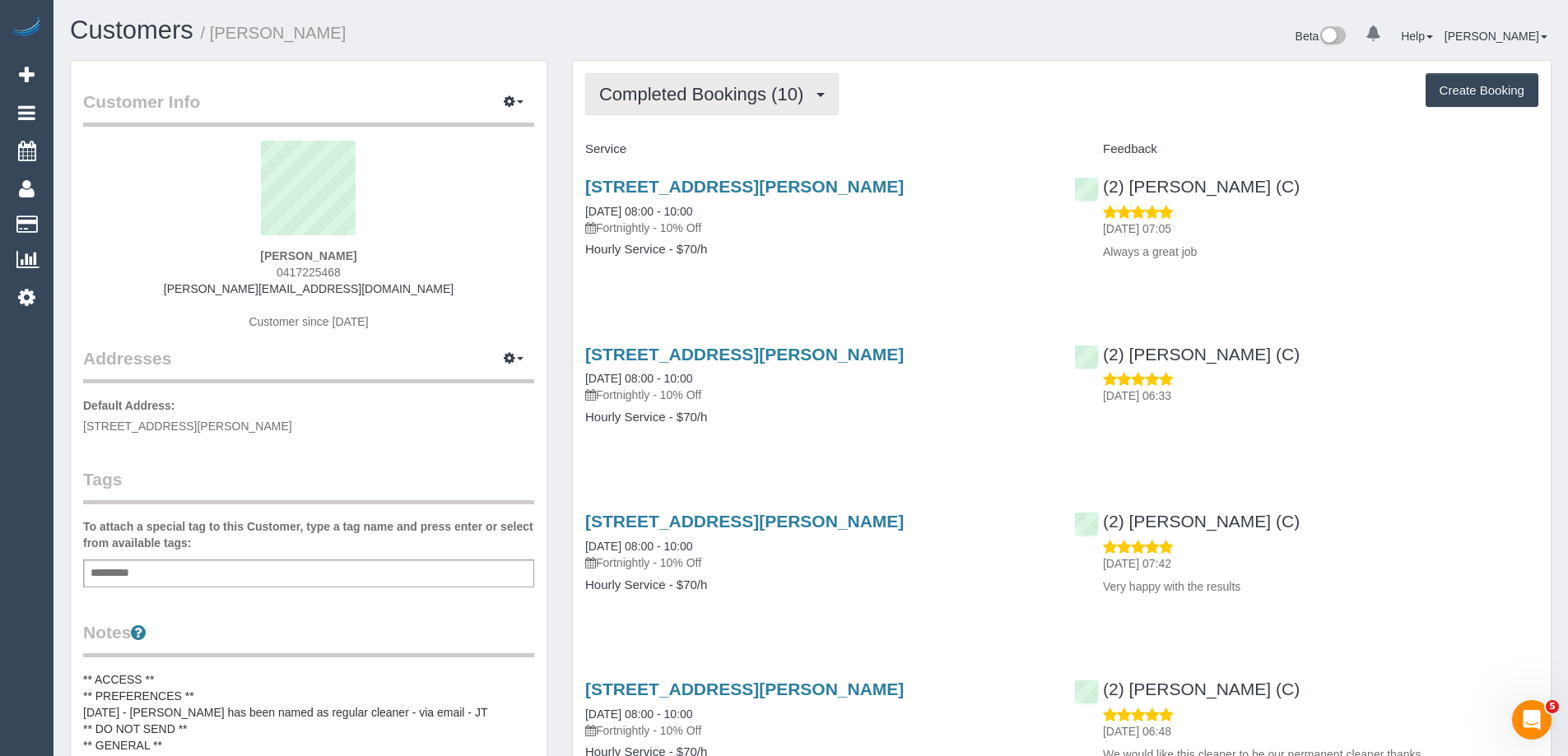
click at [701, 99] on span "Completed Bookings (10)" at bounding box center [705, 94] width 213 height 21
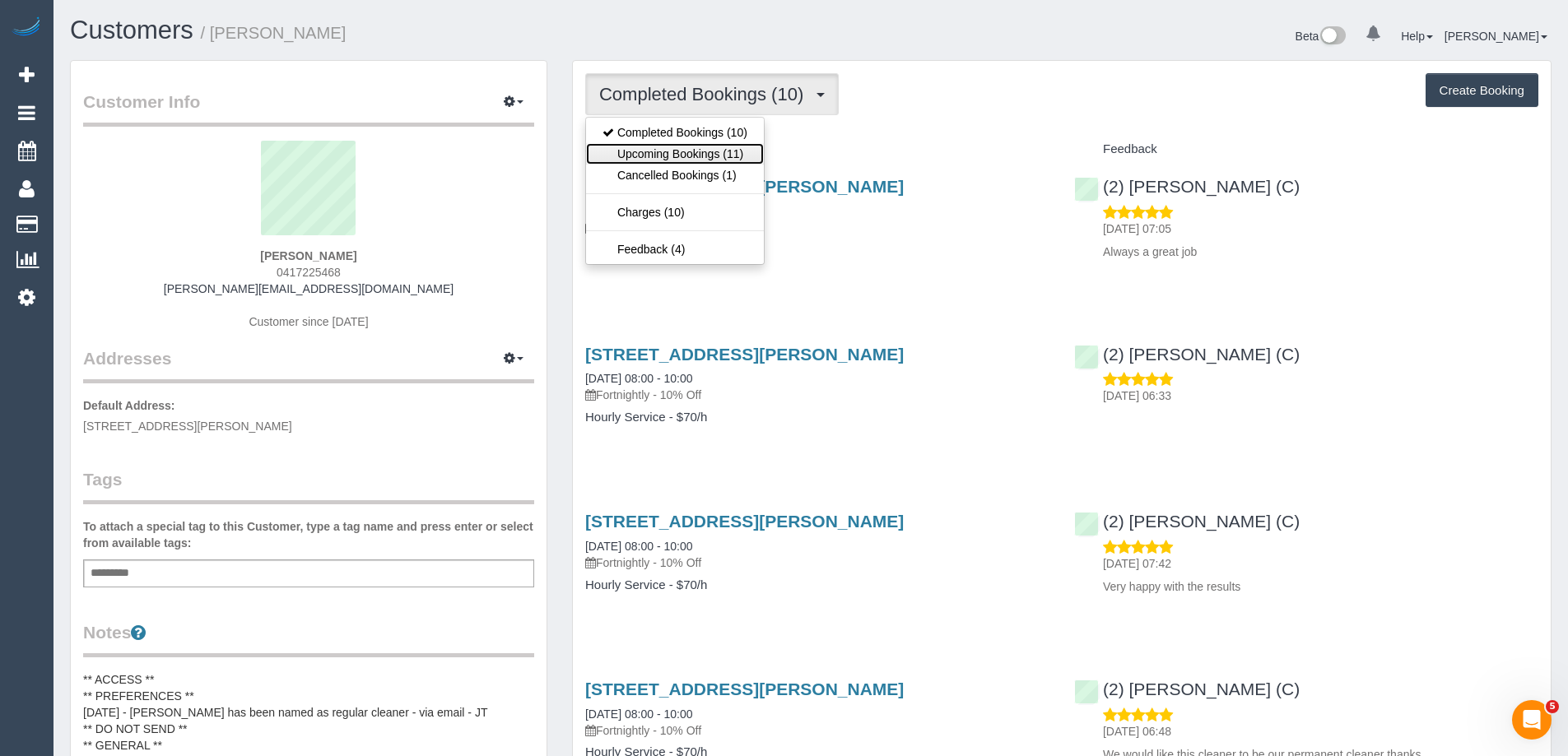
click at [700, 150] on link "Upcoming Bookings (11)" at bounding box center [675, 154] width 178 height 22
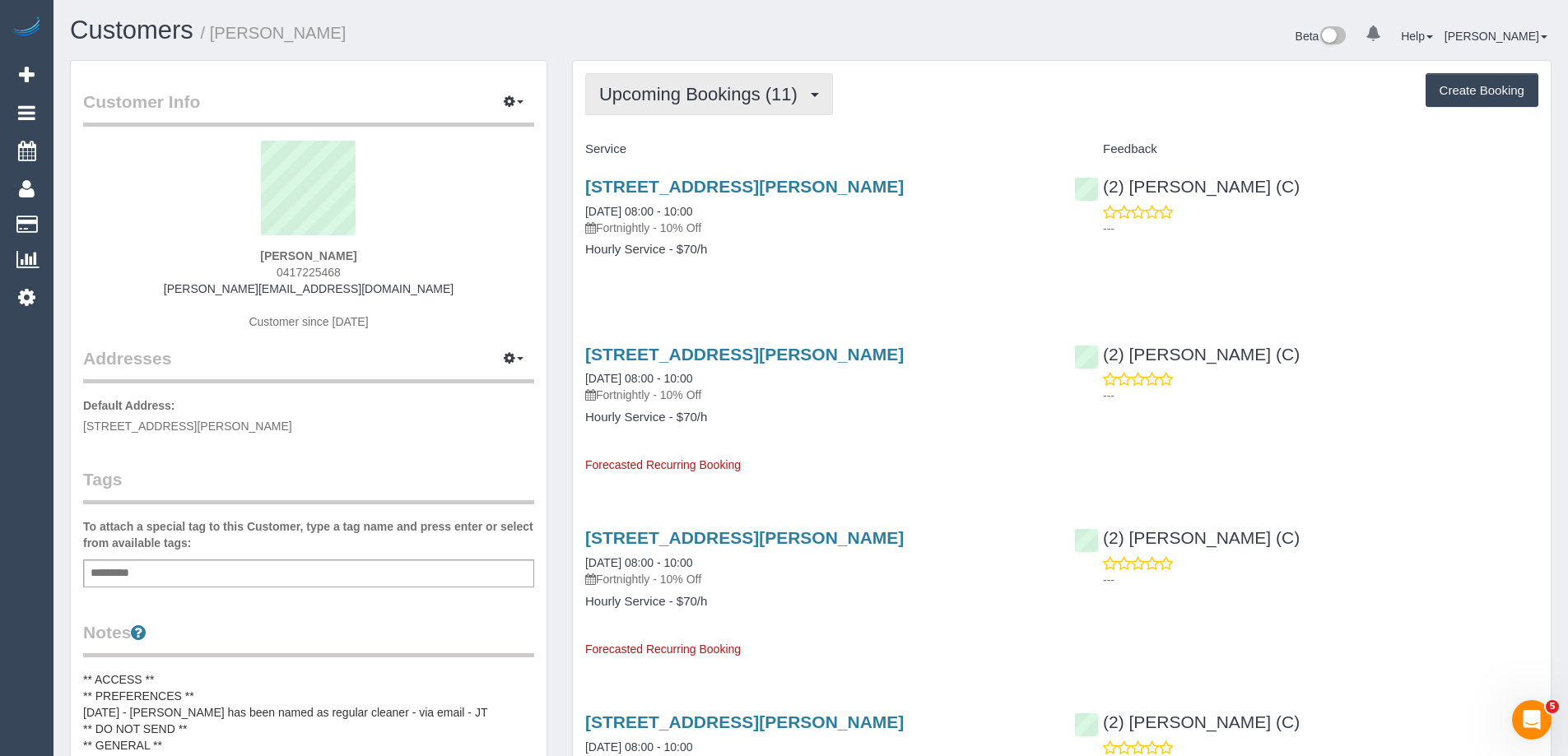
click at [672, 94] on span "Upcoming Bookings (11)" at bounding box center [702, 94] width 206 height 21
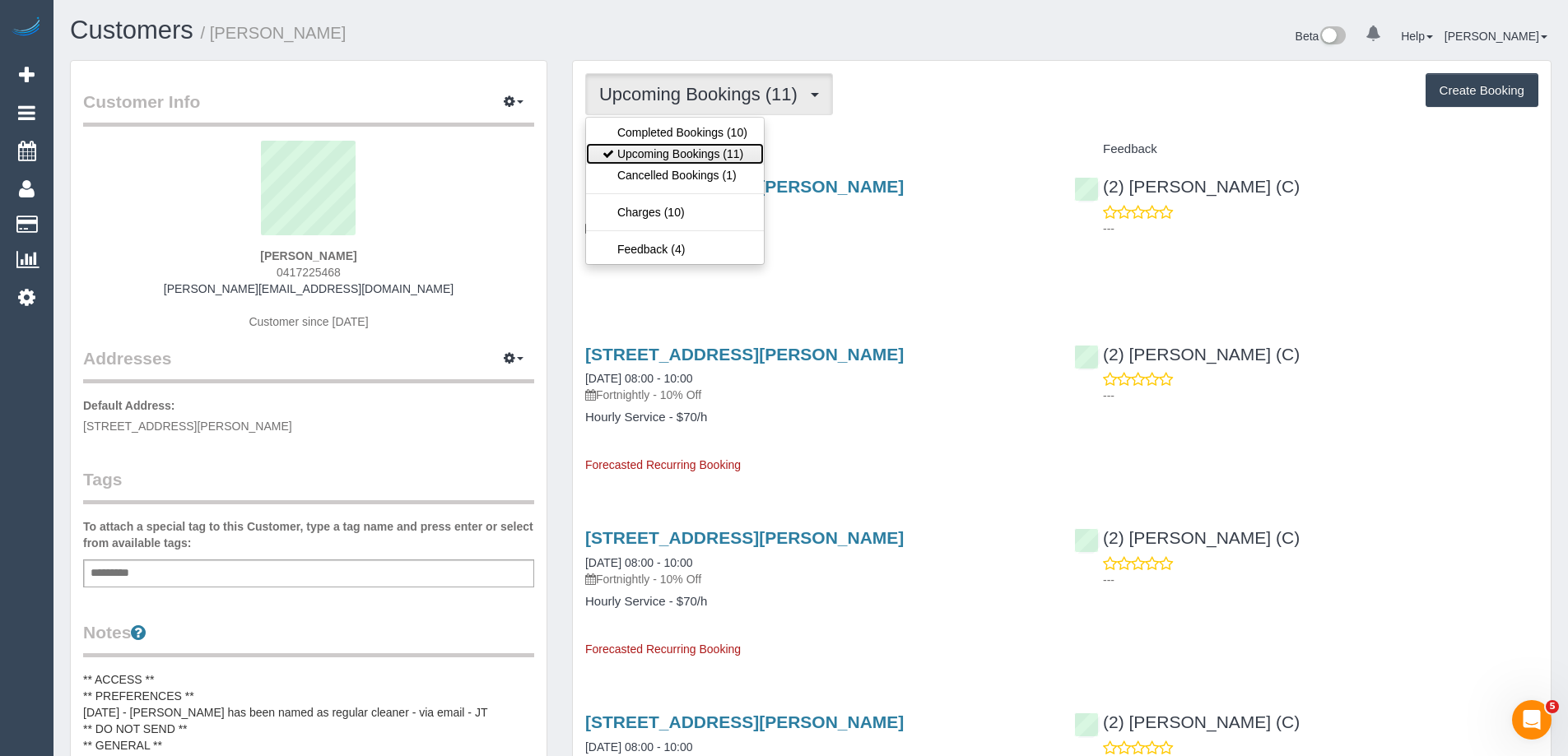
click at [680, 160] on link "Upcoming Bookings (11)" at bounding box center [675, 154] width 178 height 22
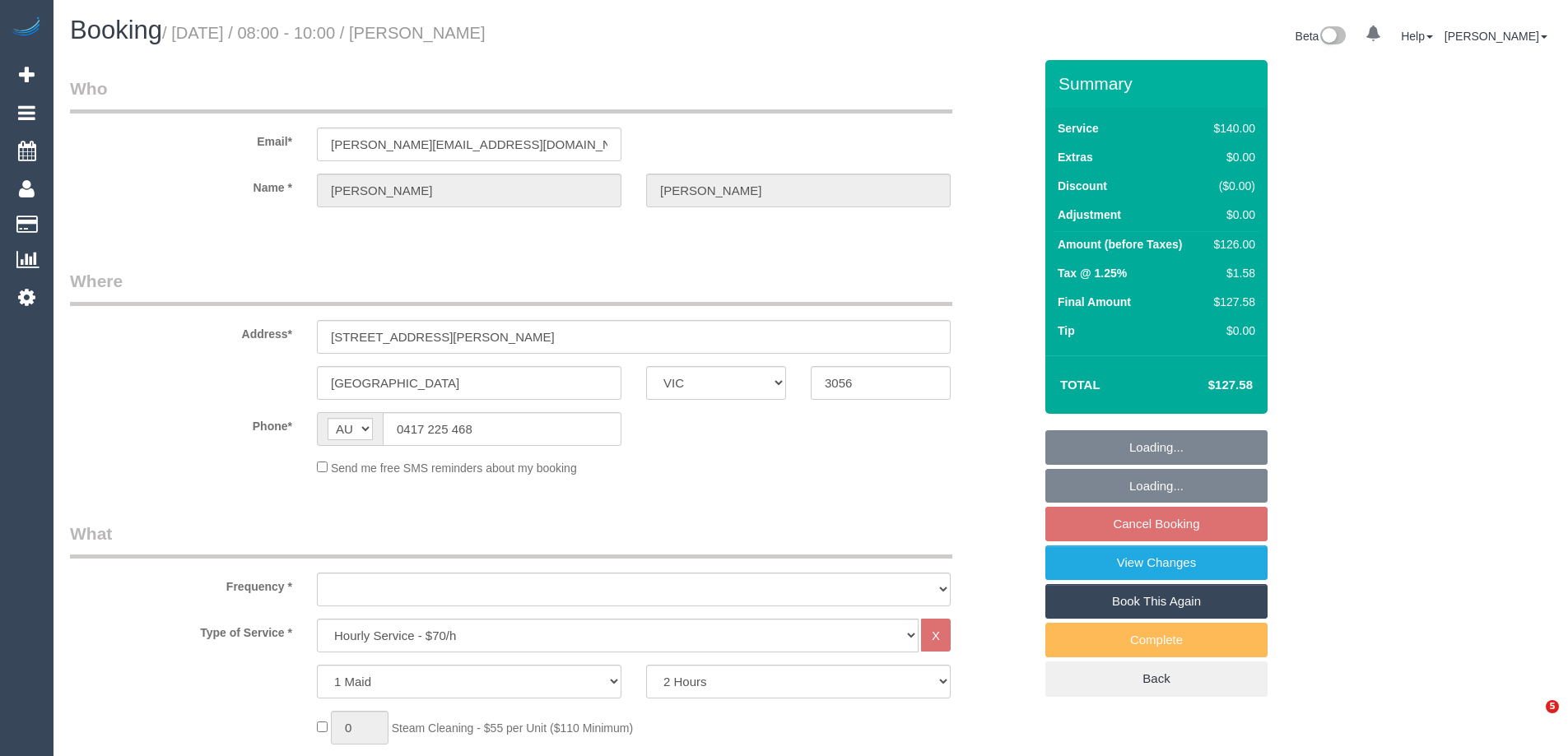
select select "VIC"
select select "number:27"
select select "number:14"
select select "number:19"
select select "number:36"
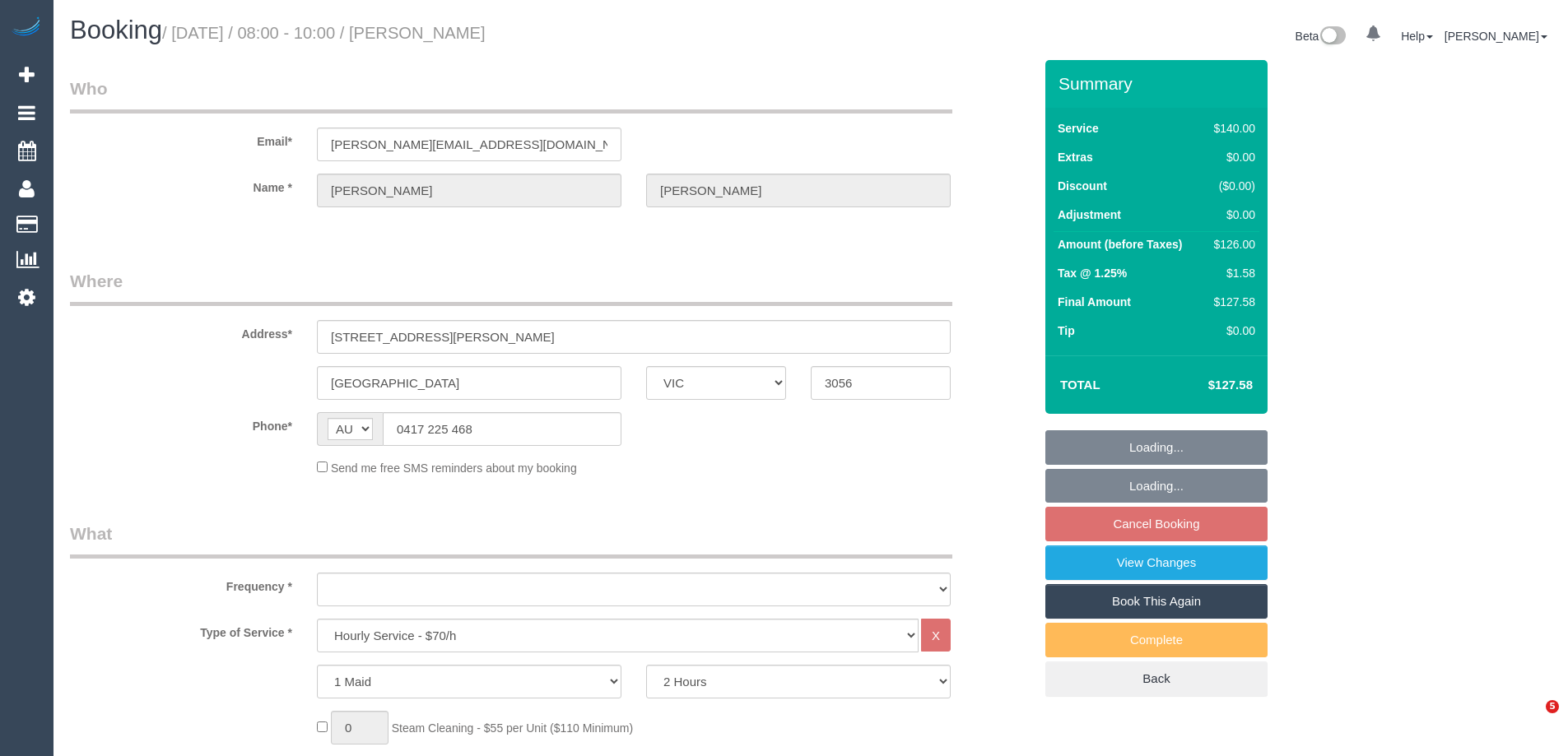
select select "number:33"
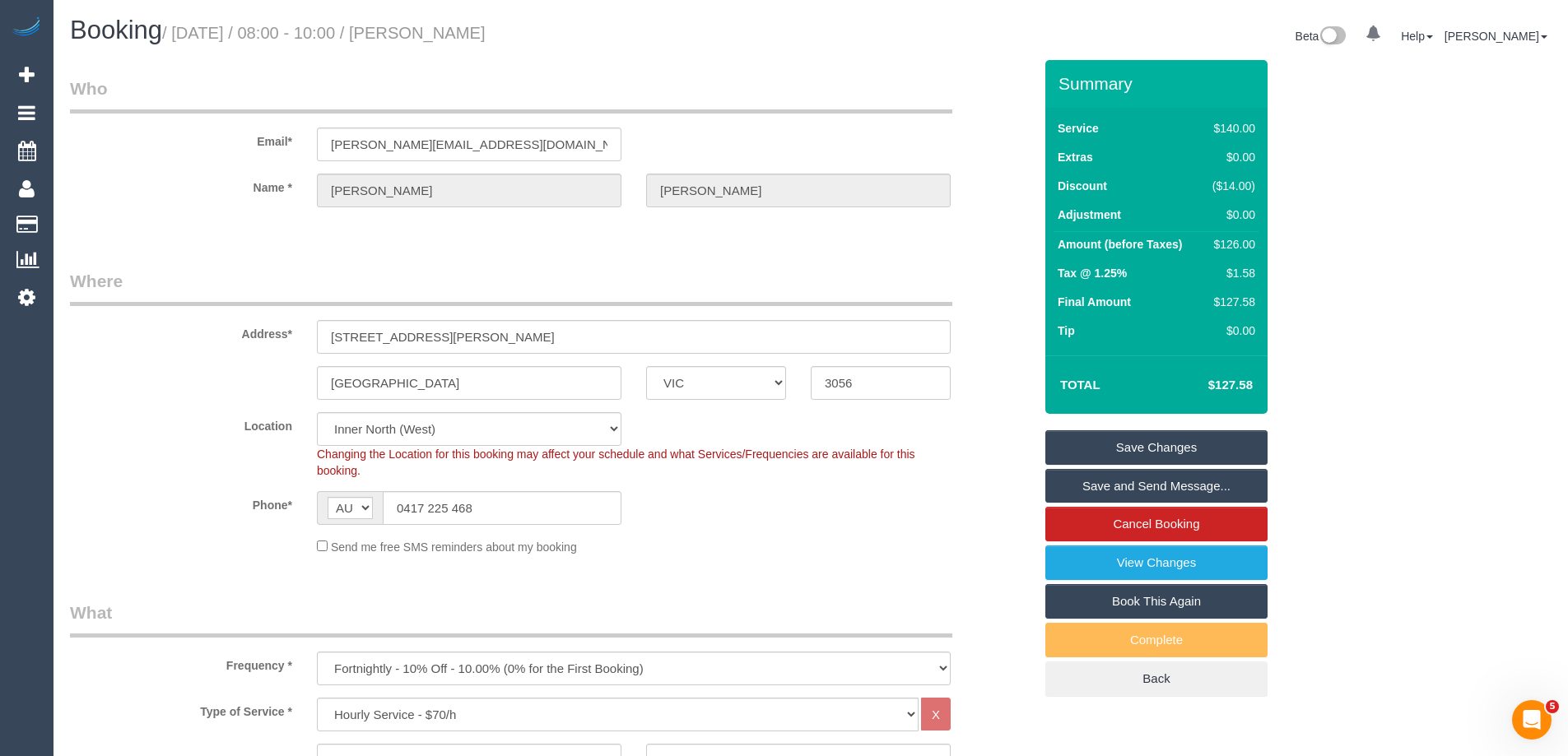
select select "object:1740"
select select "spot2"
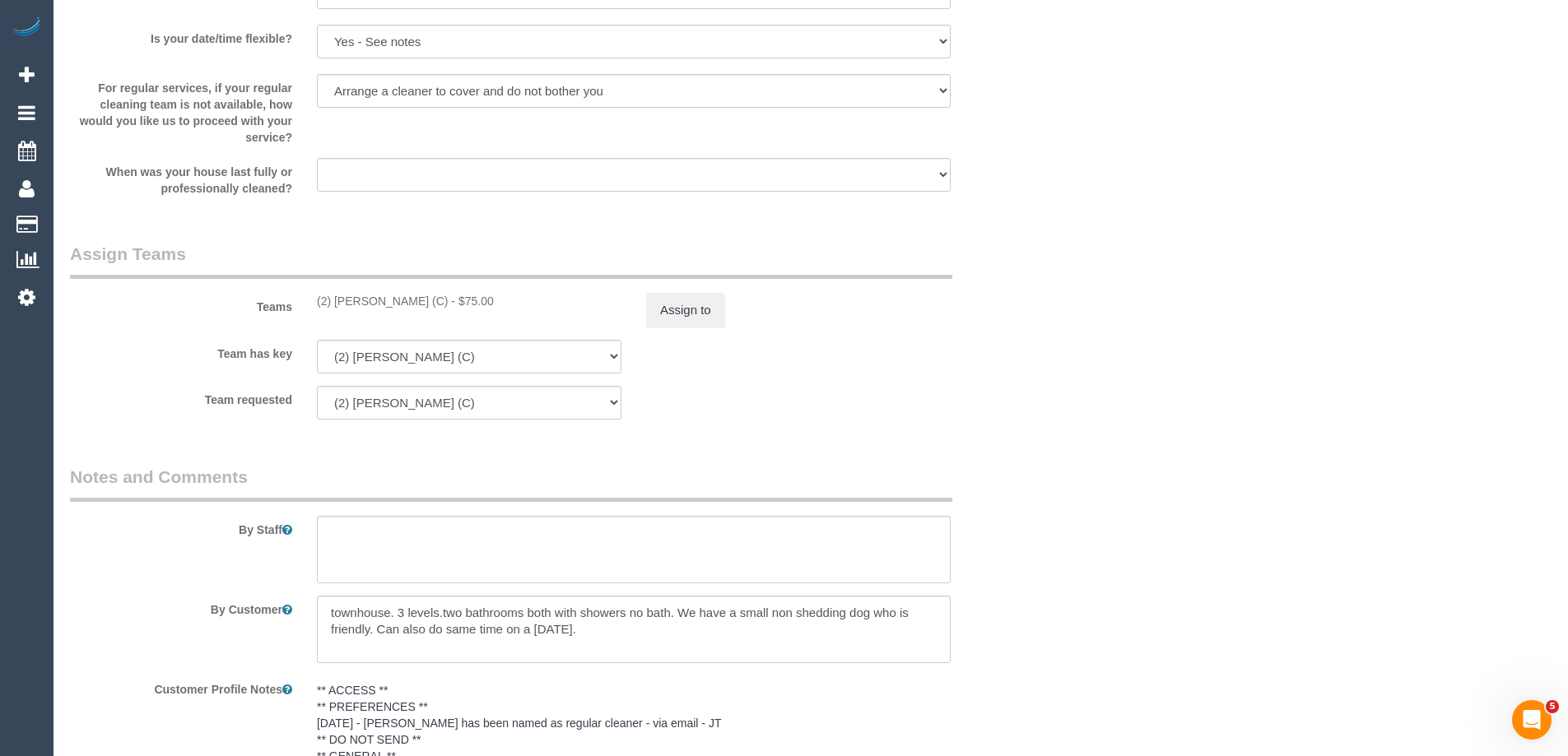
scroll to position [2194, 0]
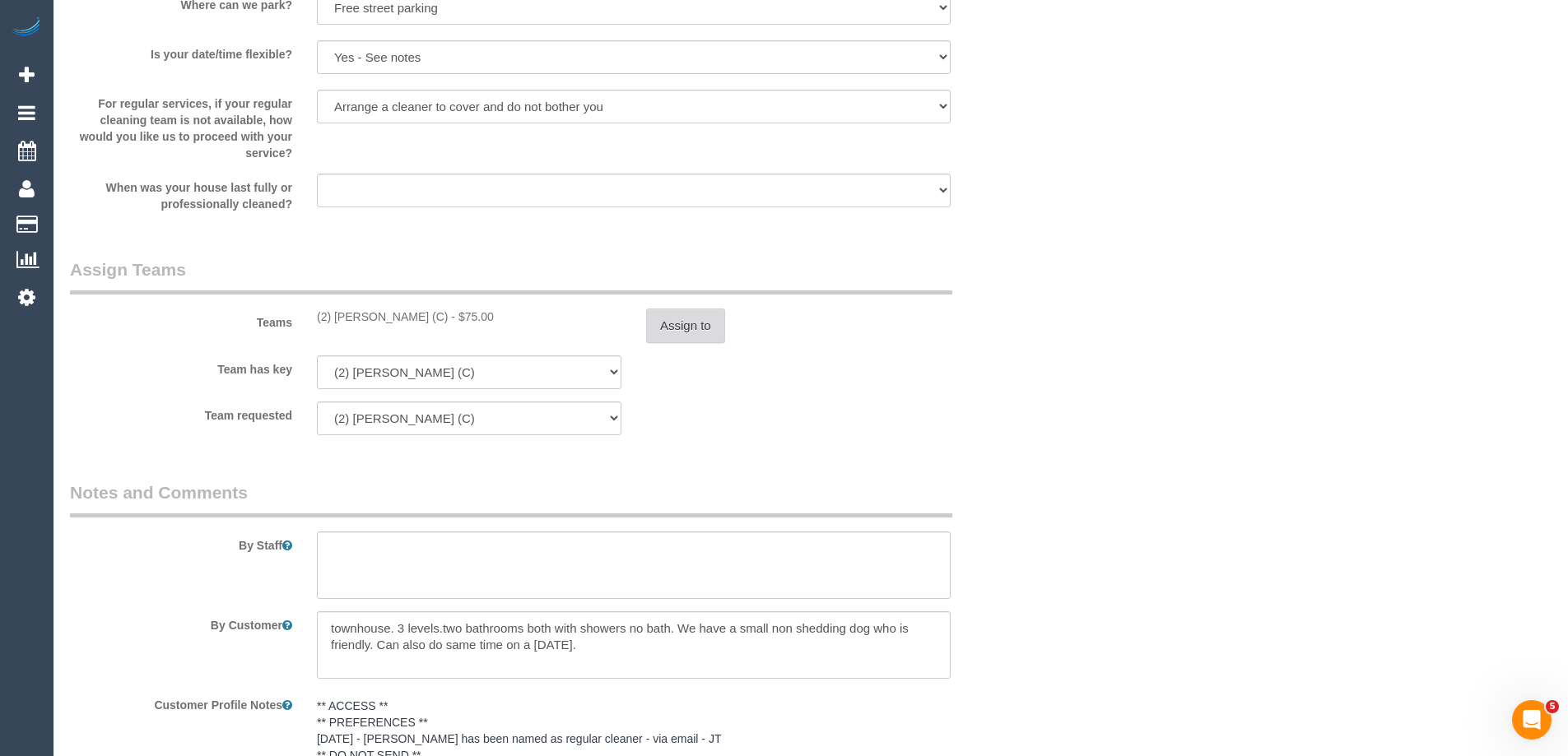
click at [710, 320] on button "Assign to" at bounding box center [685, 326] width 79 height 35
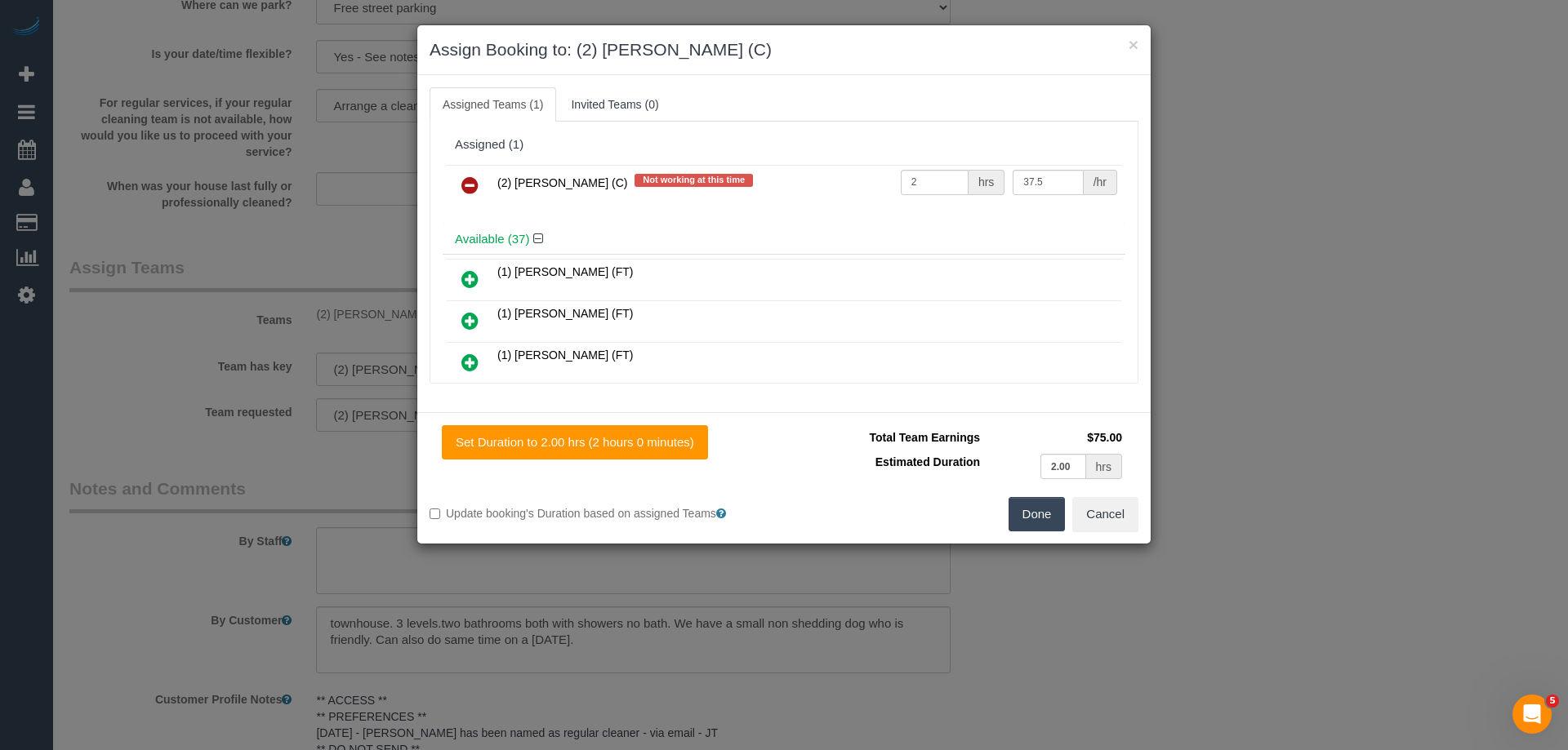
click at [467, 181] on icon at bounding box center [470, 185] width 17 height 20
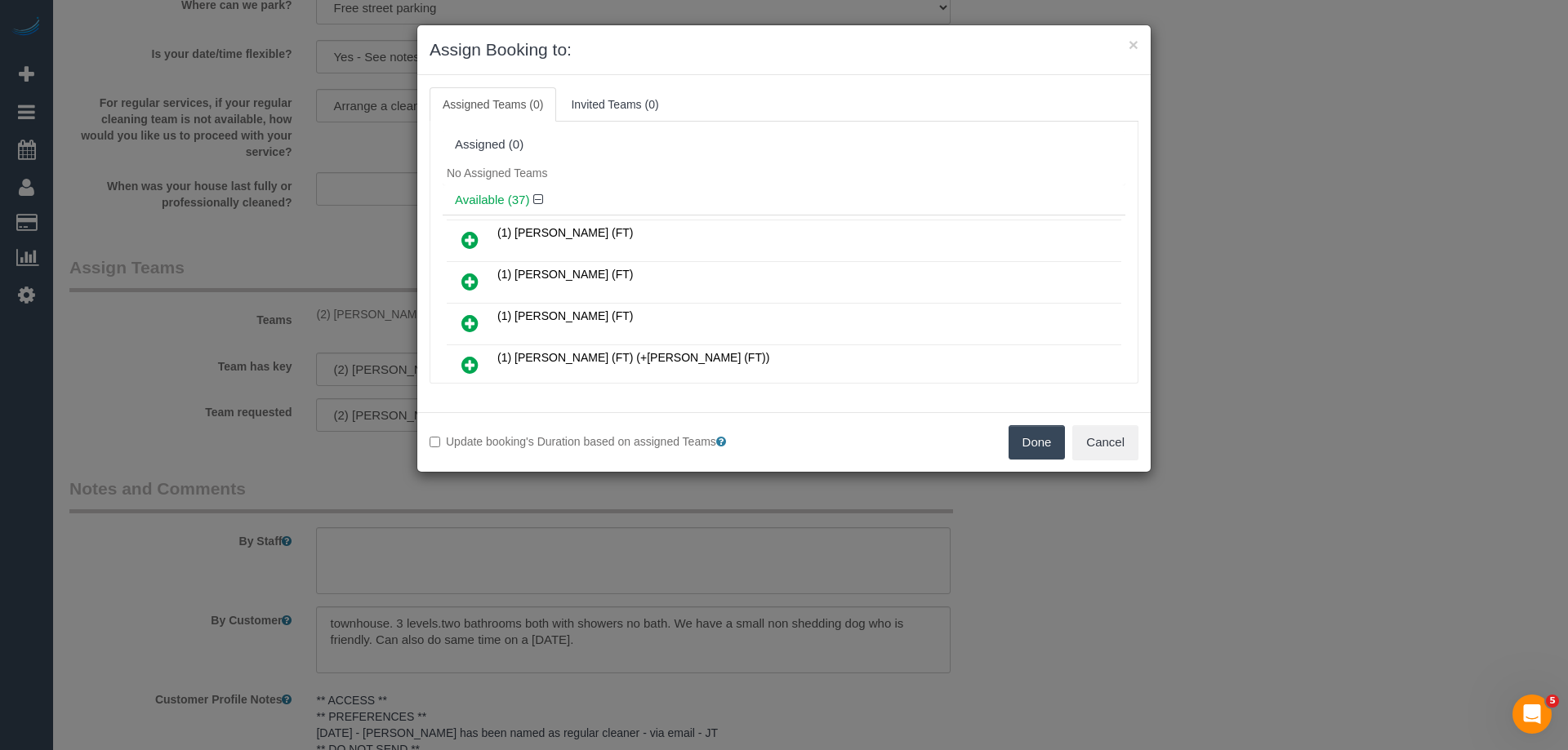
click at [1028, 448] on button "Done" at bounding box center [1037, 442] width 57 height 35
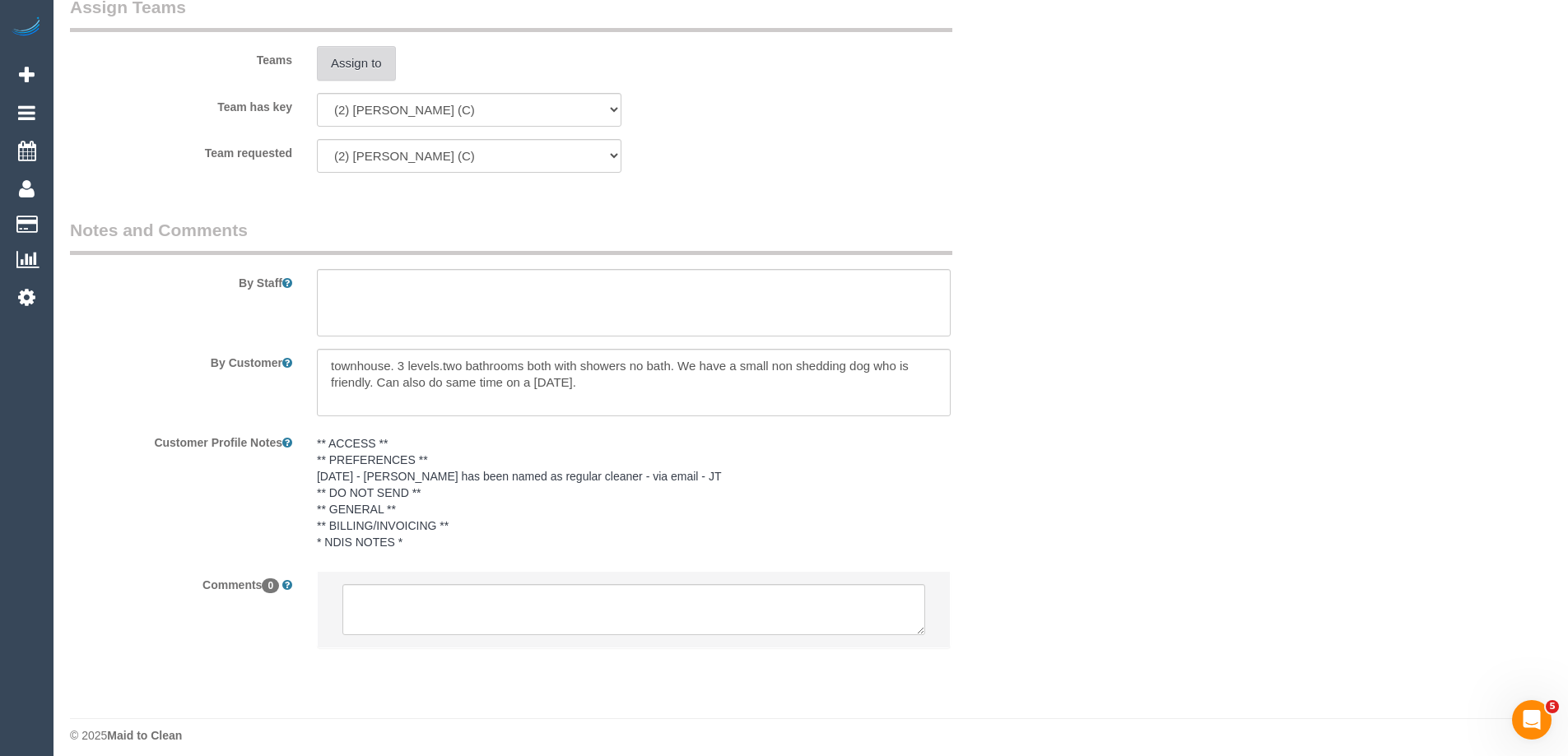
scroll to position [2467, 0]
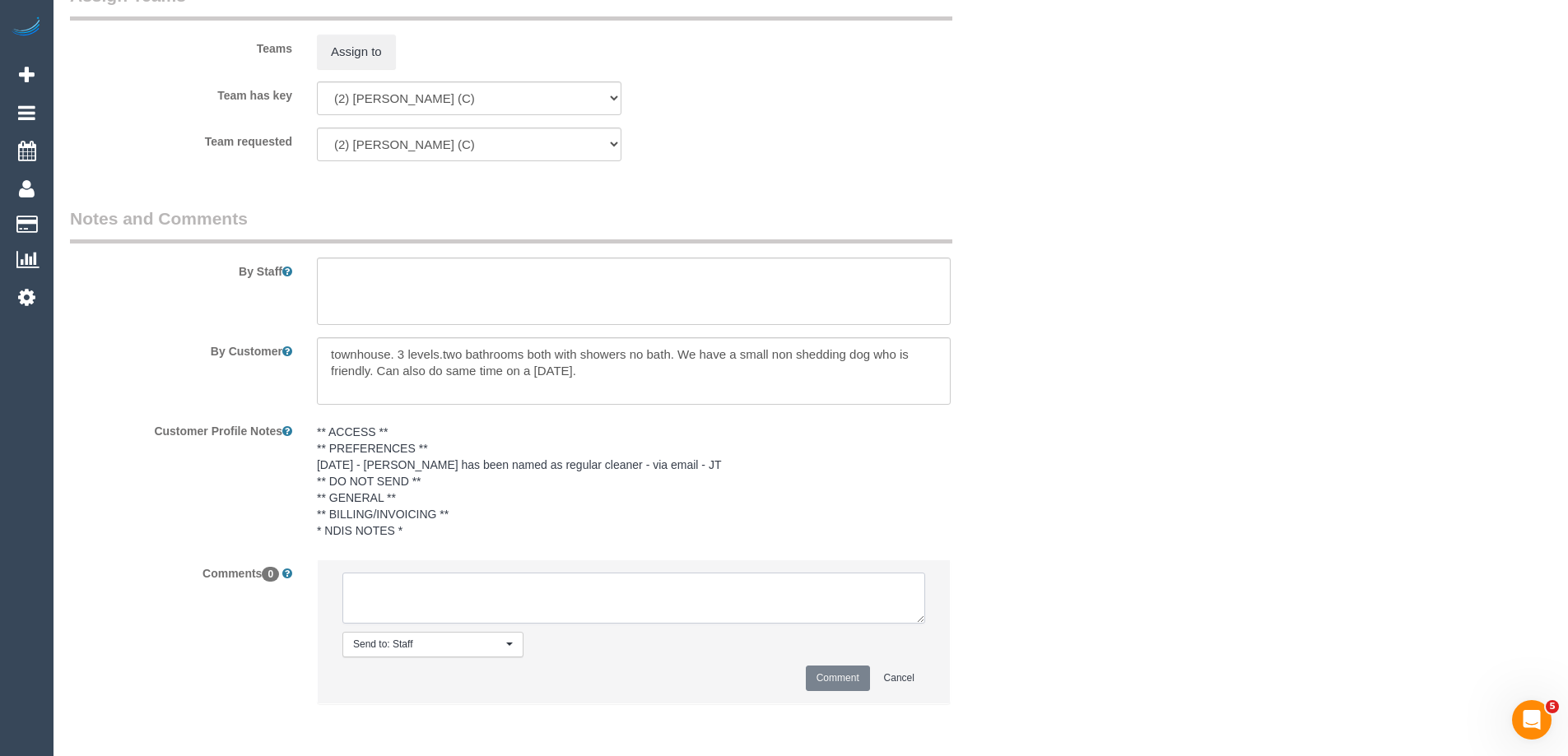
click at [478, 605] on textarea at bounding box center [634, 598] width 583 height 51
paste textarea "(2) [PERSON_NAME] (C) UA ongoing - Resigned Customer contacted by email"
type textarea "(2) [PERSON_NAME] (C) UA ongoing - Resigned Customer contacted by email"
click at [832, 685] on button "Comment" at bounding box center [838, 678] width 65 height 25
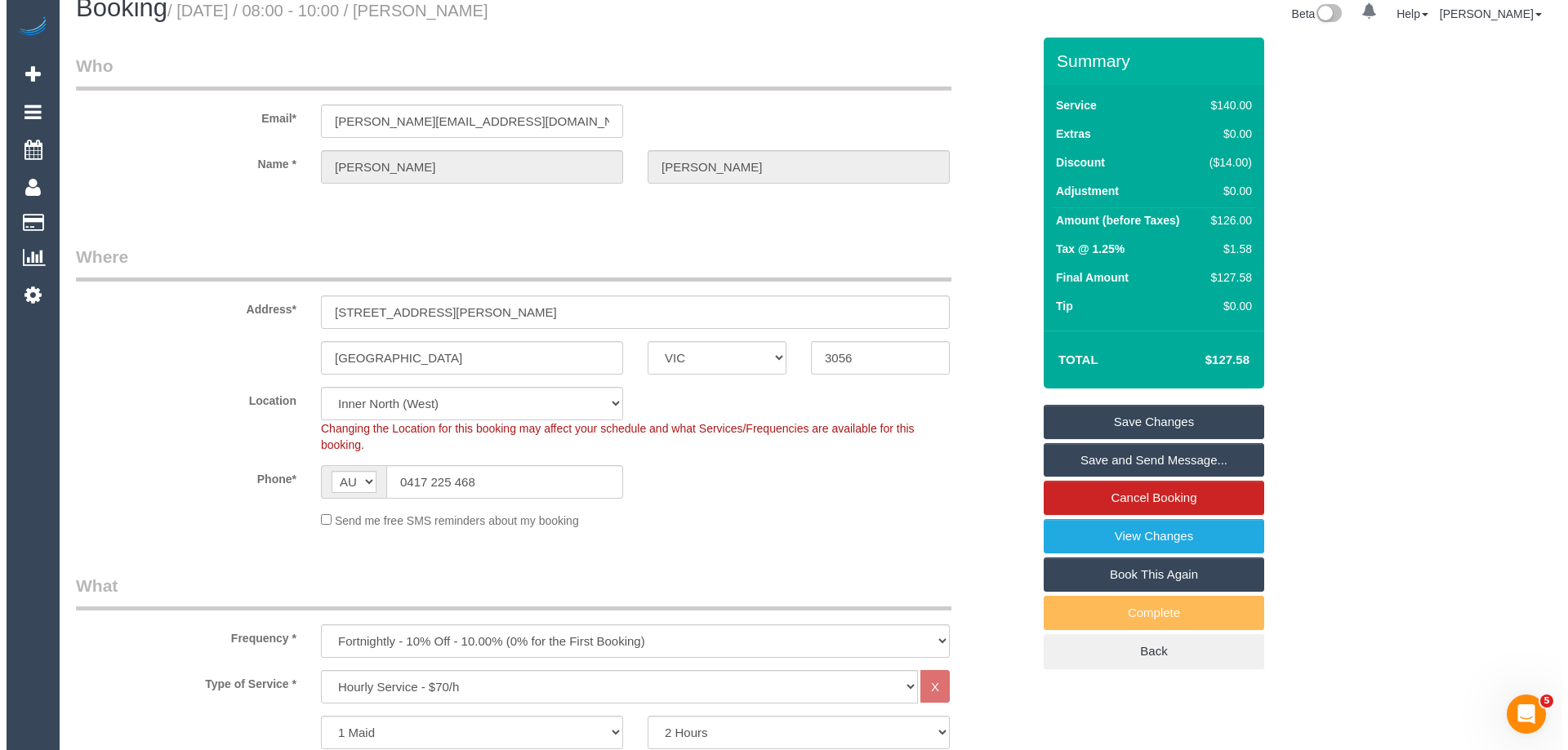
scroll to position [0, 0]
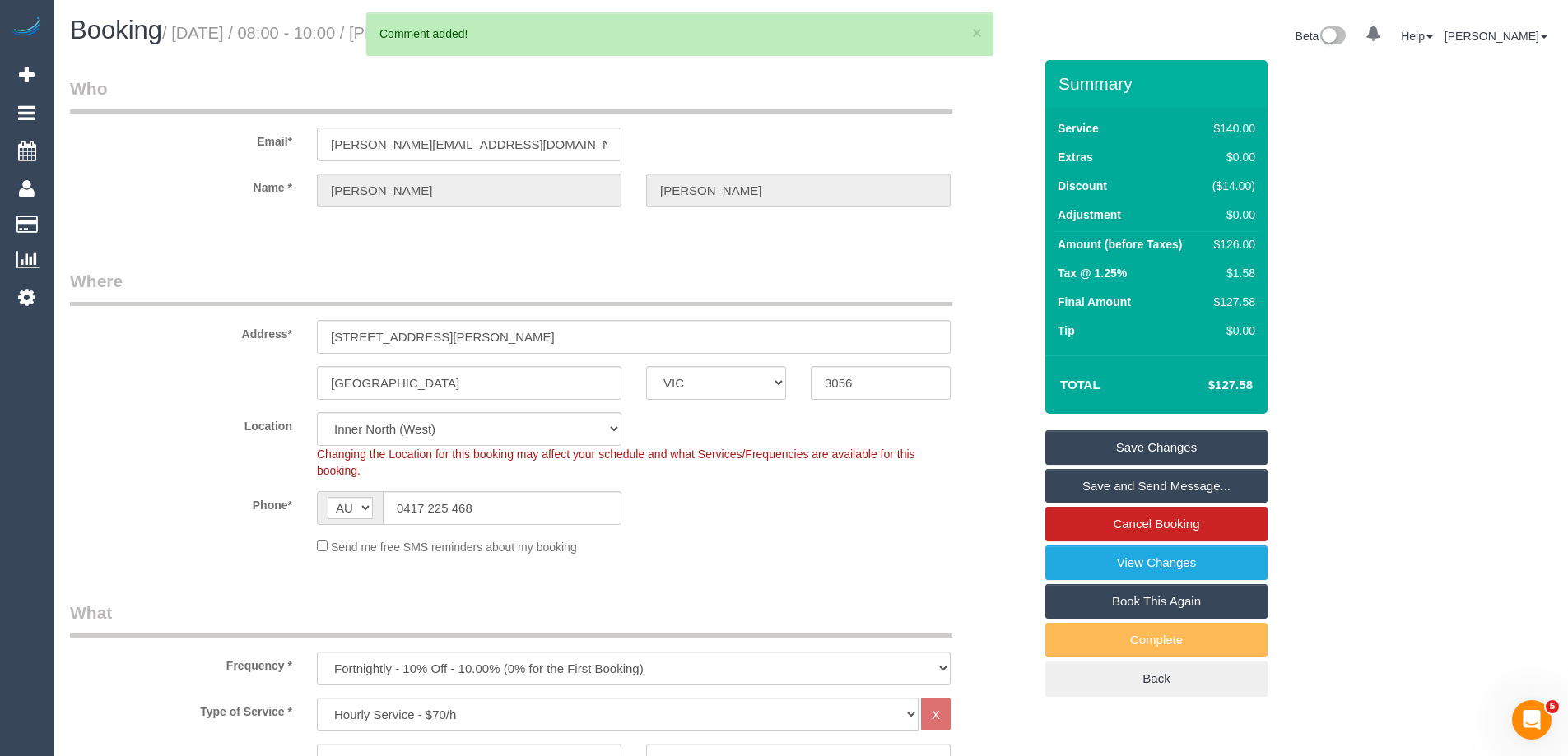
click at [1201, 445] on link "Save Changes" at bounding box center [1157, 448] width 222 height 35
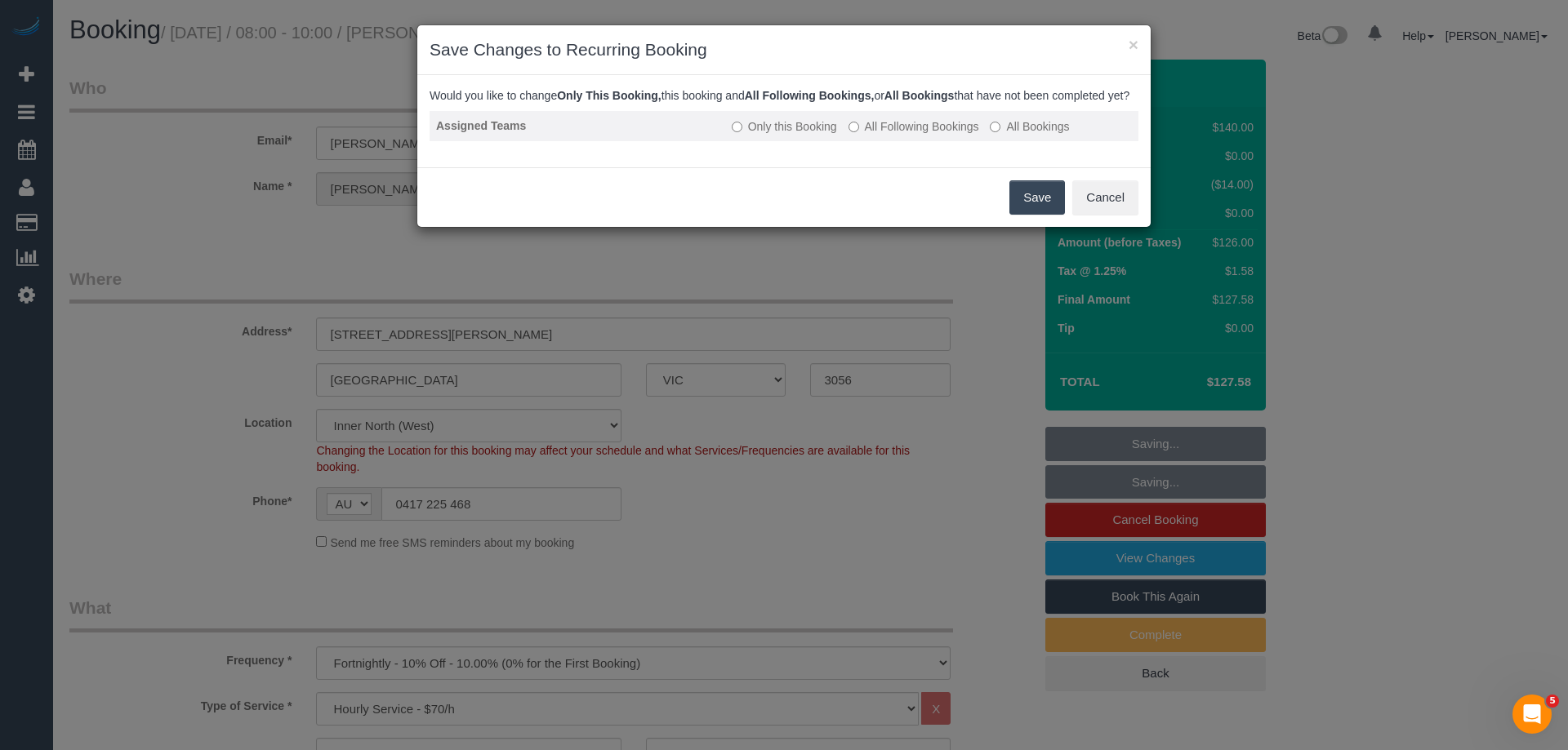
click at [929, 134] on label "All Following Bookings" at bounding box center [914, 126] width 131 height 16
click at [1035, 214] on button "Save" at bounding box center [1037, 198] width 55 height 35
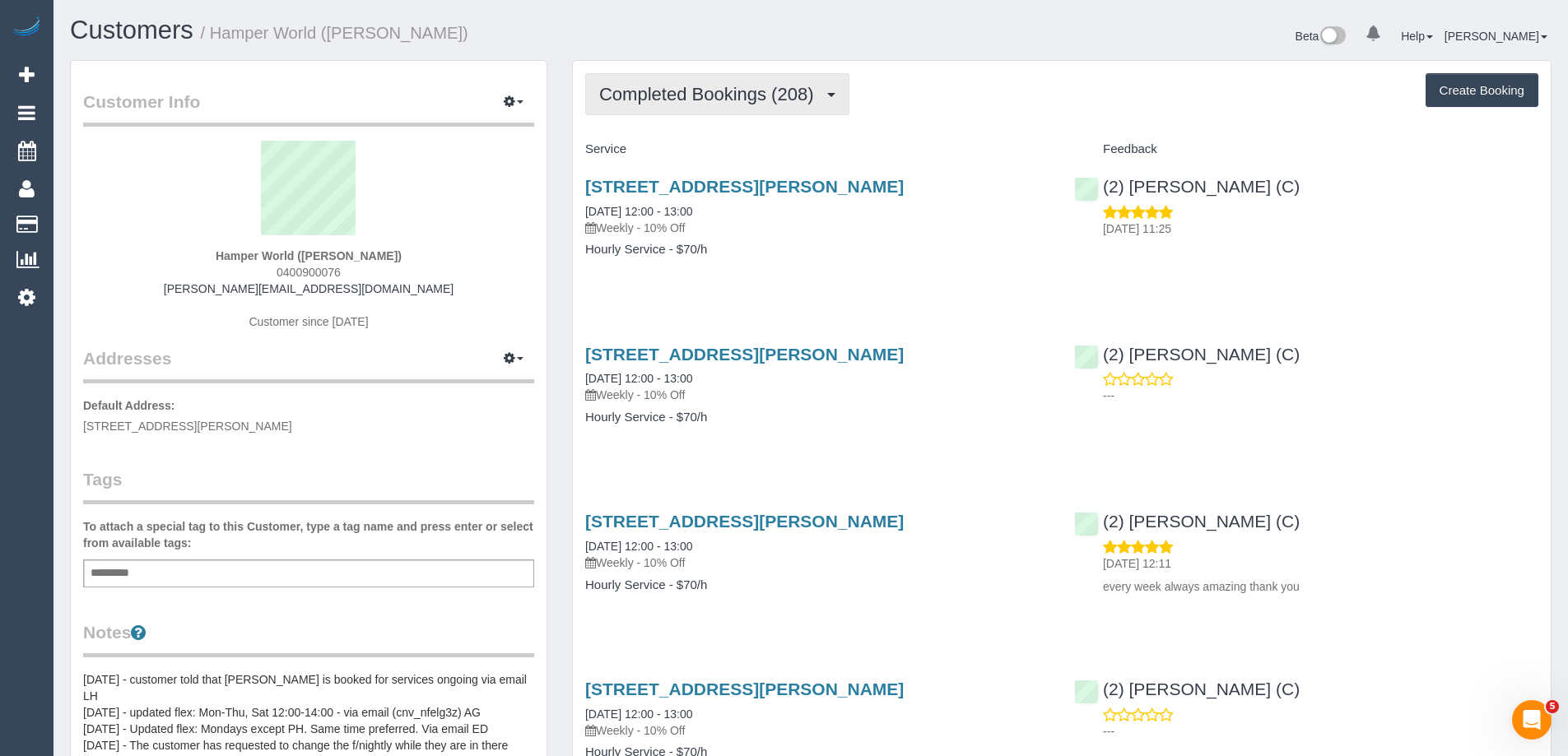
click at [758, 85] on span "Completed Bookings (208)" at bounding box center [710, 94] width 222 height 21
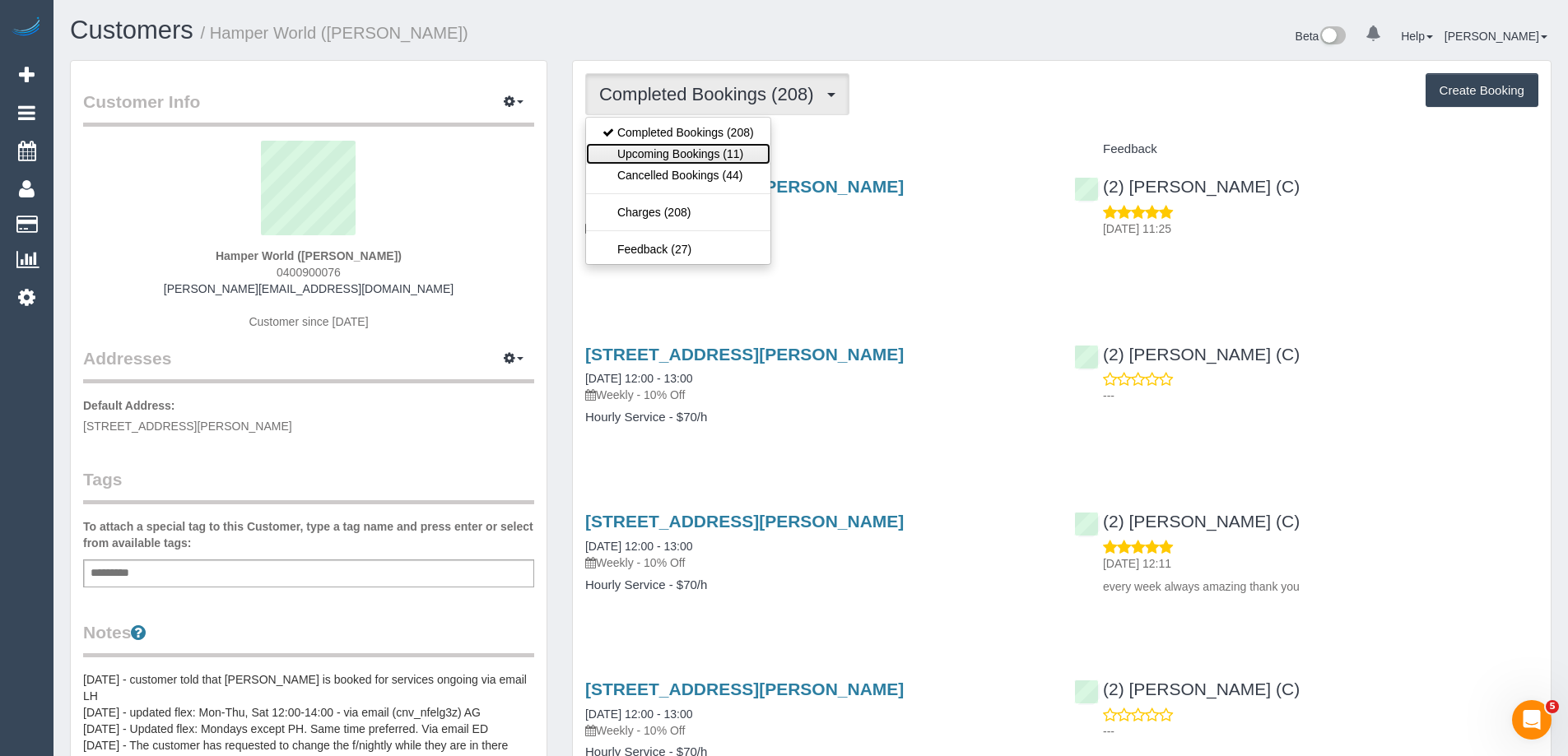
click at [710, 153] on link "Upcoming Bookings (11)" at bounding box center [678, 154] width 185 height 22
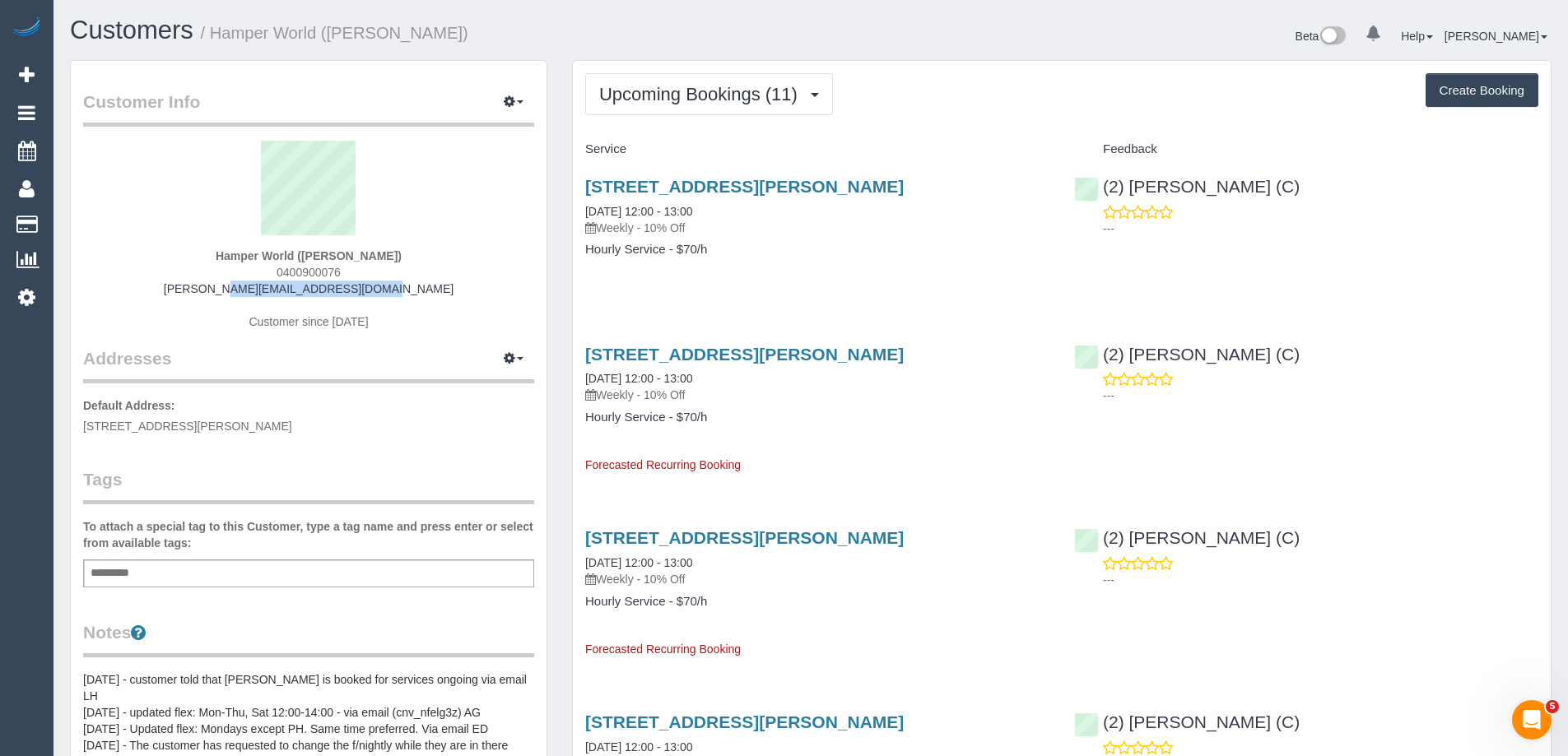
drag, startPoint x: 436, startPoint y: 286, endPoint x: 175, endPoint y: 282, distance: 261.0
click at [175, 282] on div "Hamper World ([PERSON_NAME]) 0400900076 [PERSON_NAME][EMAIL_ADDRESS][DOMAIN_NAM…" at bounding box center [309, 243] width 451 height 205
click at [635, 379] on link "[DATE] 12:00 - 13:00" at bounding box center [639, 378] width 107 height 13
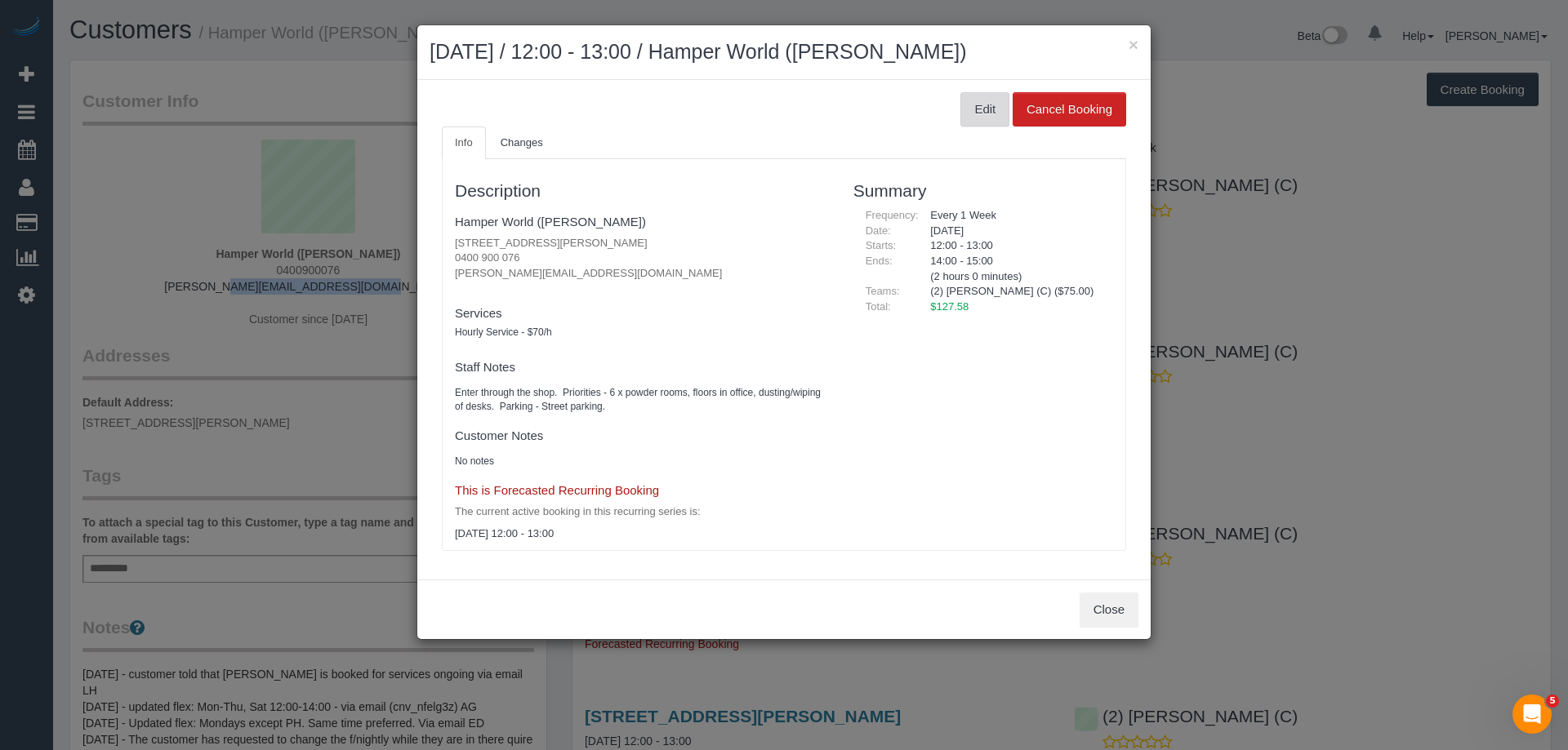
click at [981, 103] on button "Edit" at bounding box center [984, 109] width 49 height 35
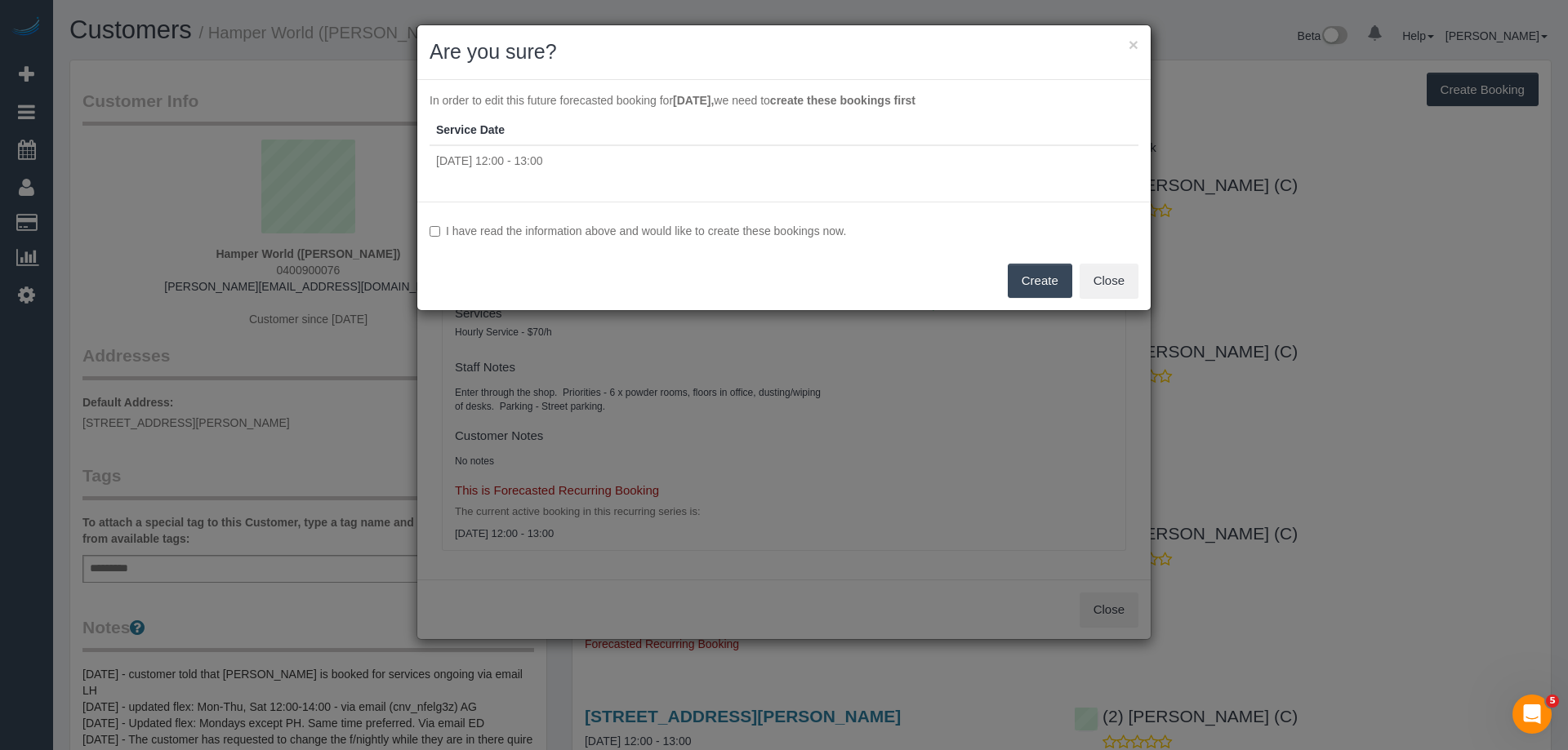
click at [732, 231] on label "I have read the information above and would like to create these bookings now." at bounding box center [784, 231] width 709 height 16
click at [1047, 264] on button "Create" at bounding box center [1039, 280] width 65 height 35
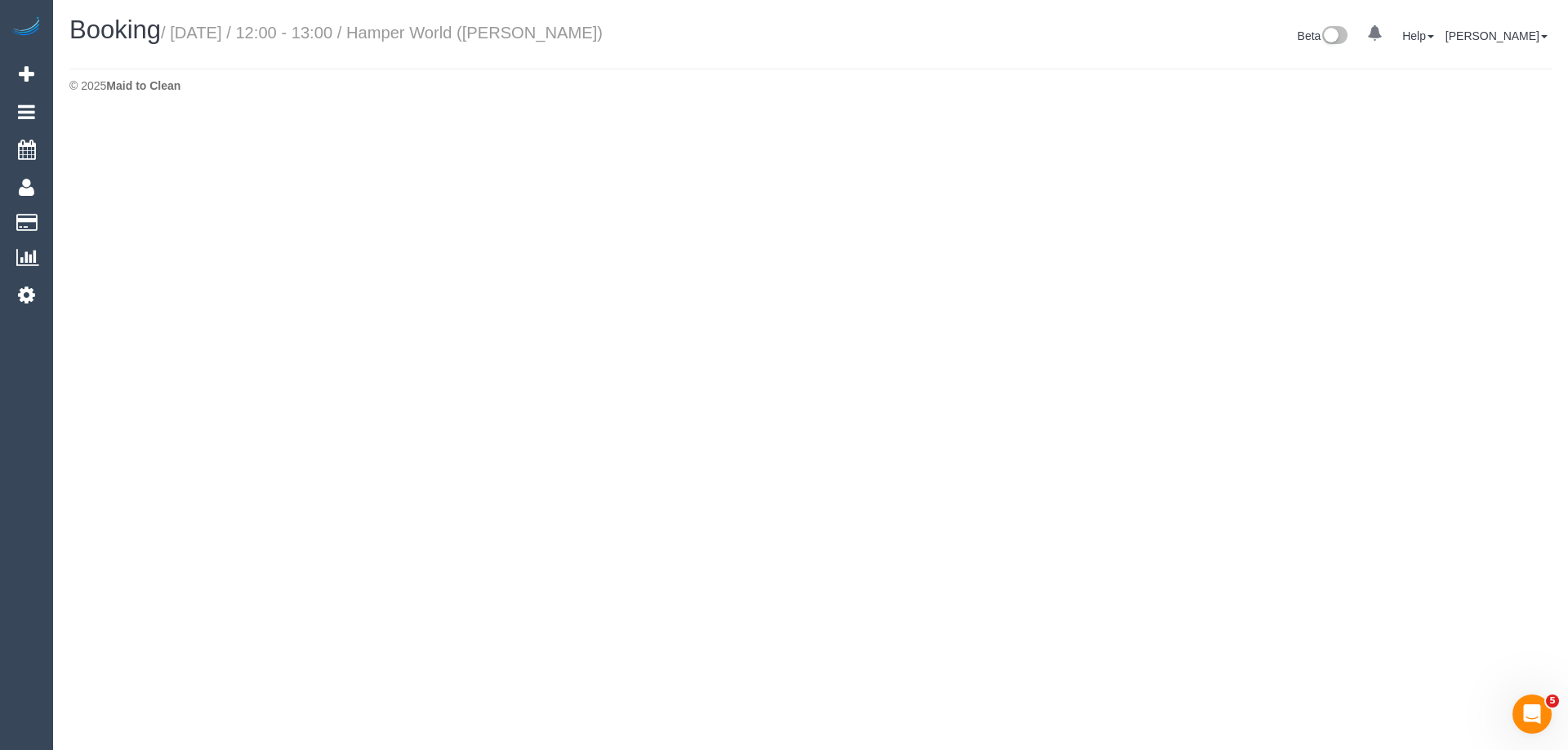
select select "VIC"
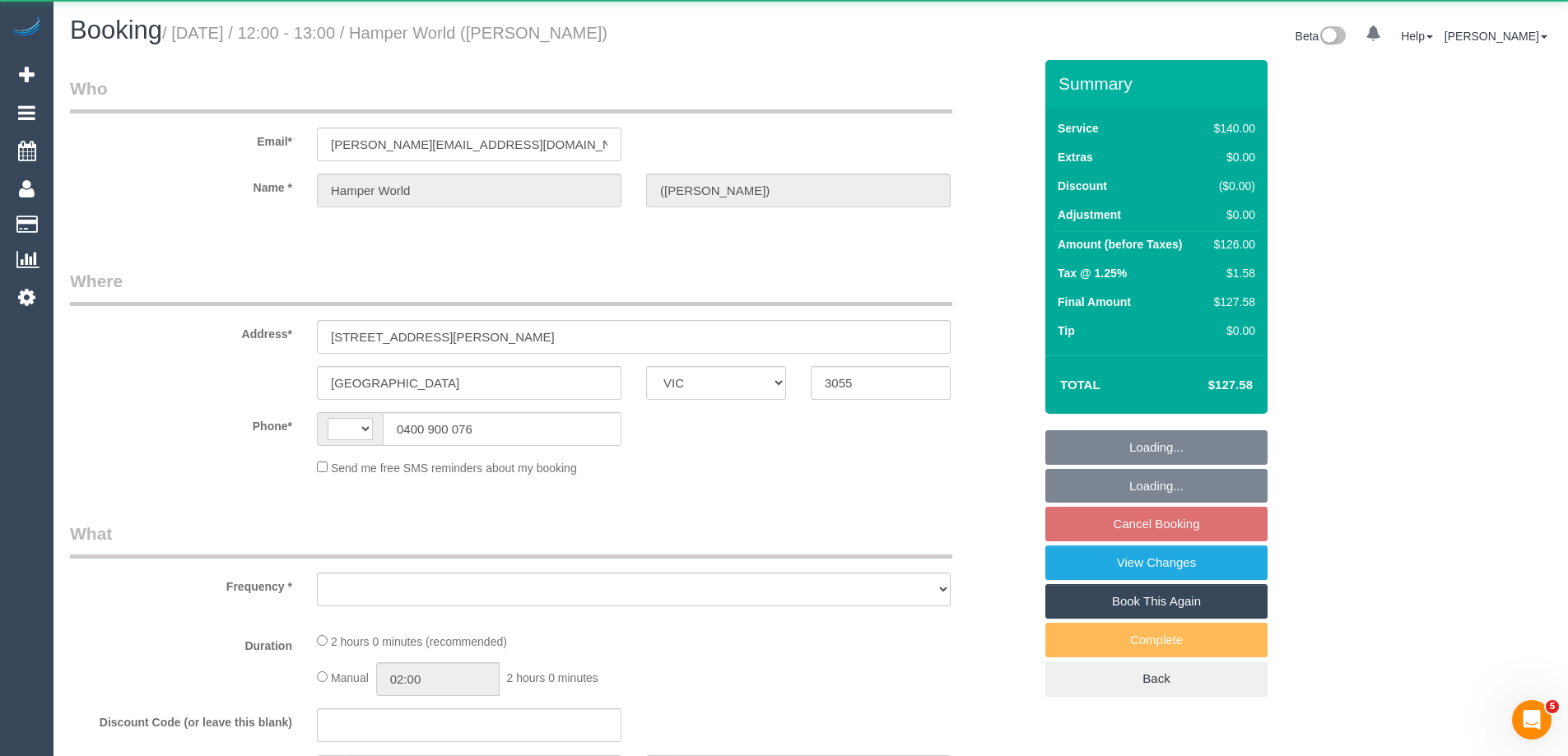
select select "string:stripe-pm_1G7w3Z2GScqysDRVjVGyHlxg"
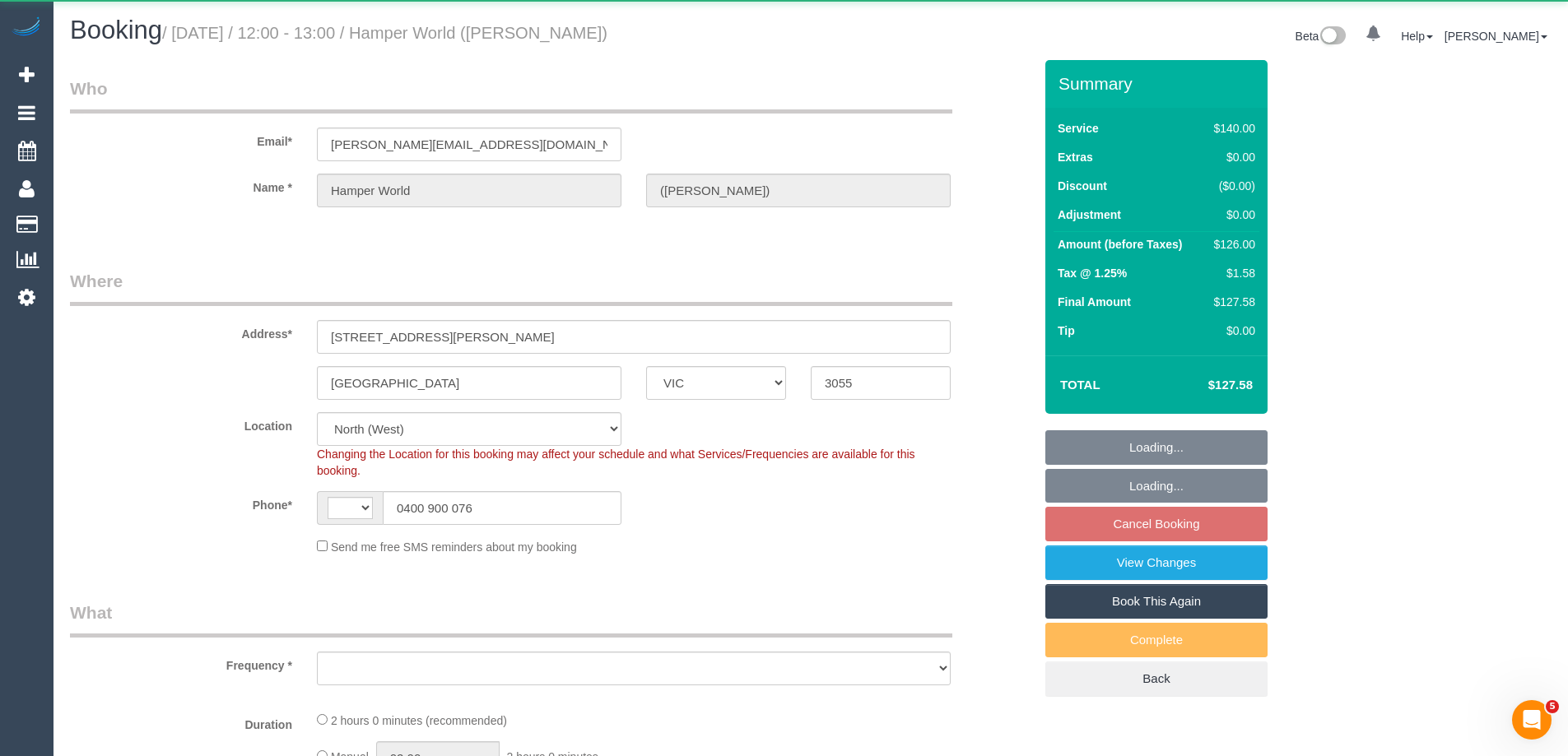
select select "object:1824"
select select "number:28"
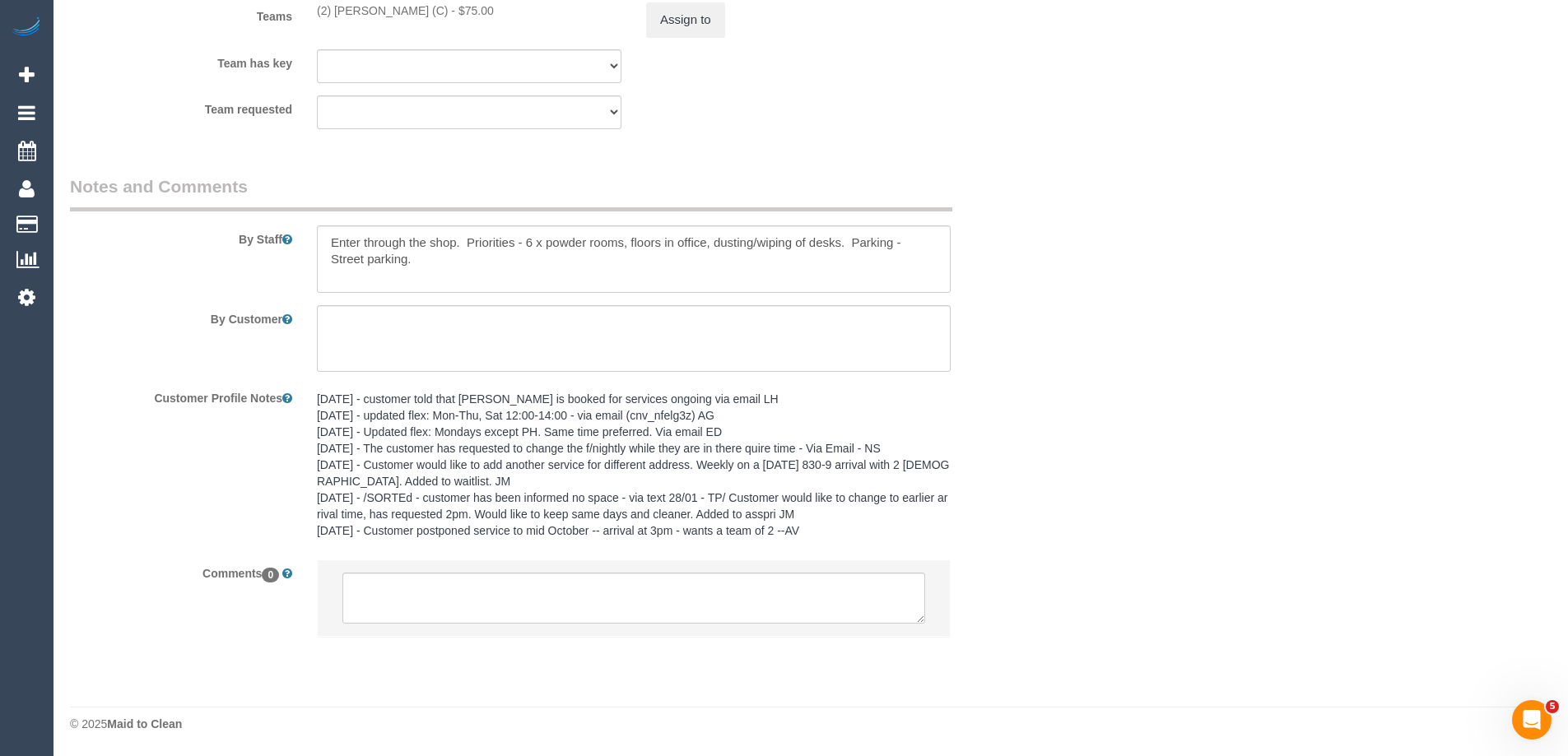
select select "object:3153"
select select "string:AU"
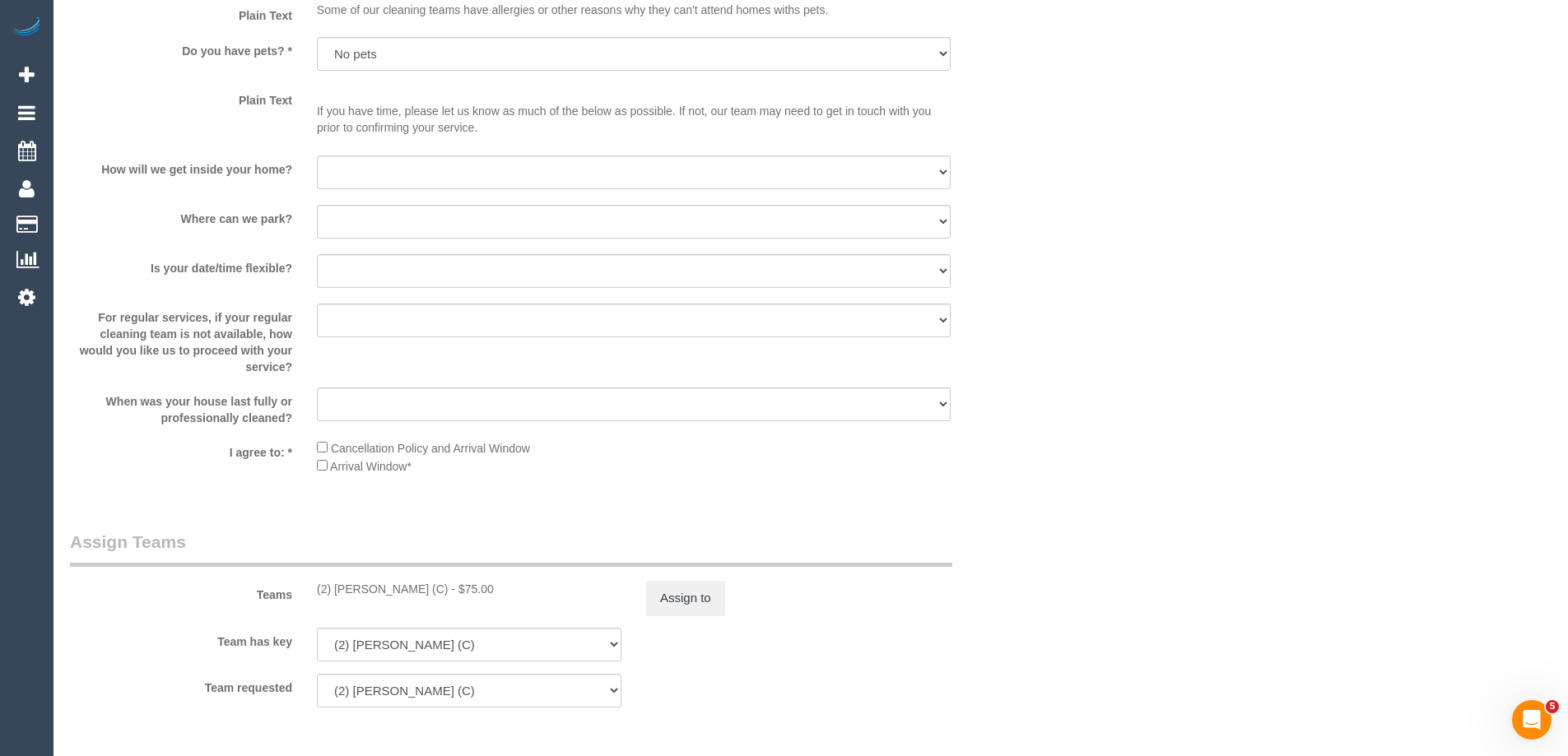
scroll to position [2532, 0]
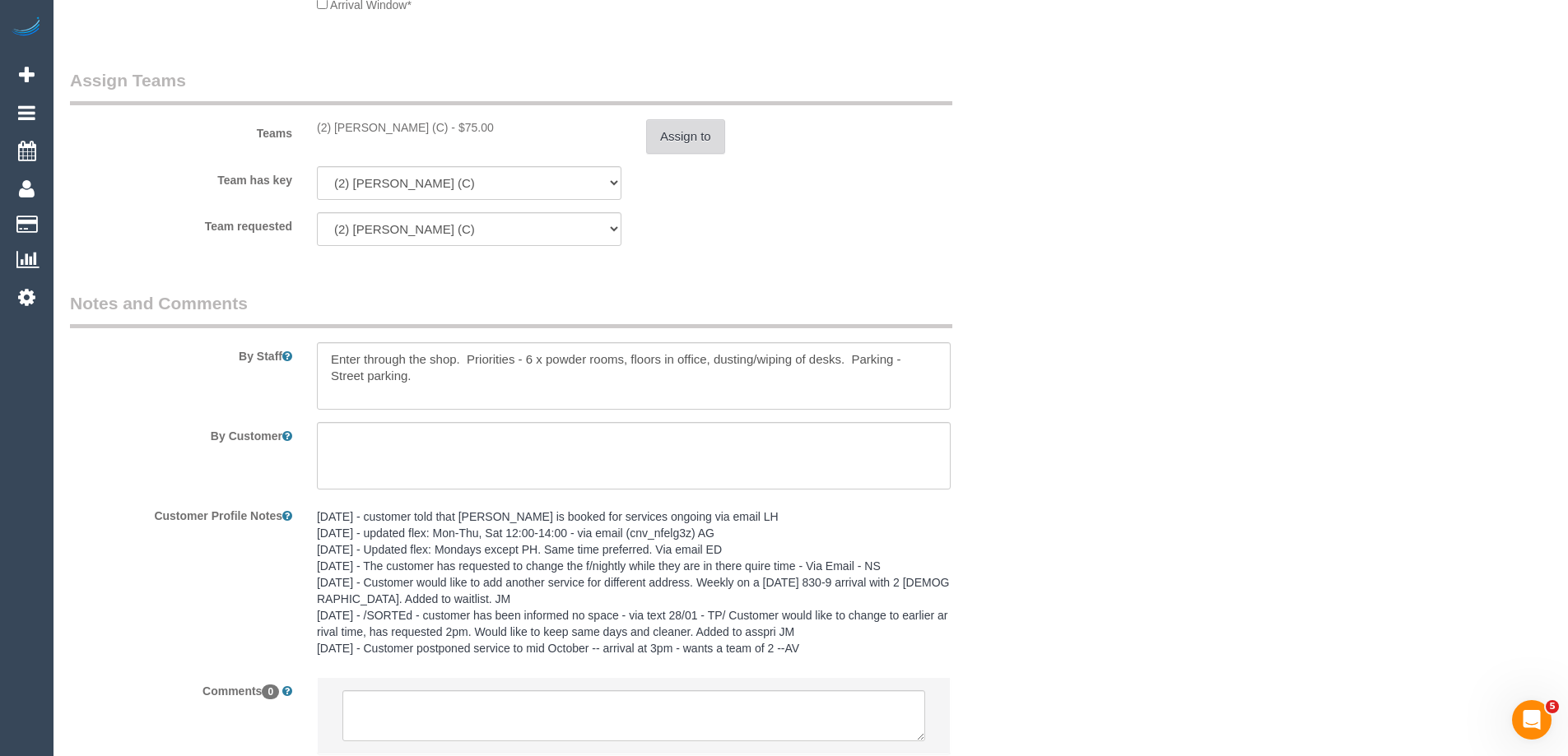
click at [662, 123] on button "Assign to" at bounding box center [685, 136] width 79 height 35
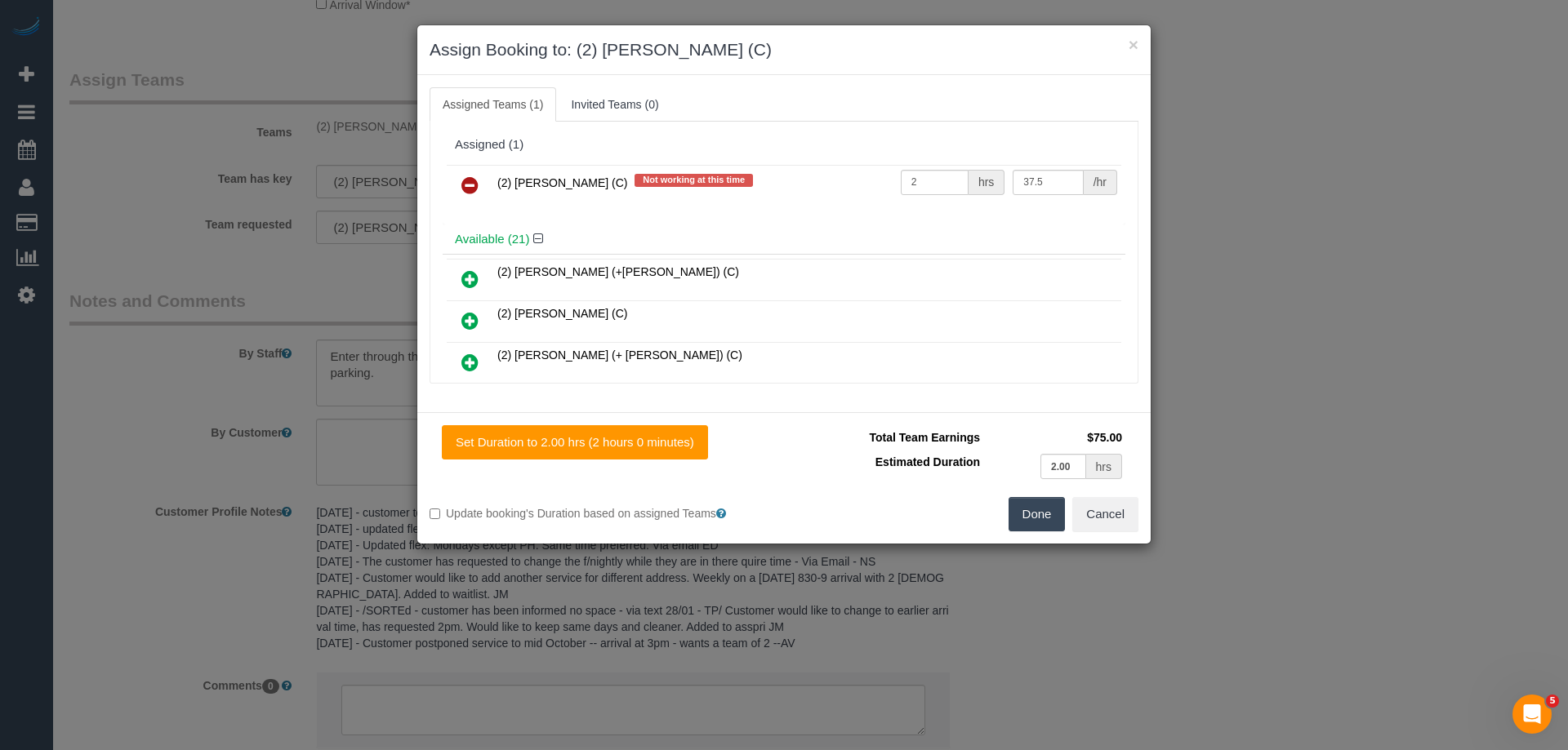
click at [462, 182] on icon at bounding box center [470, 185] width 17 height 20
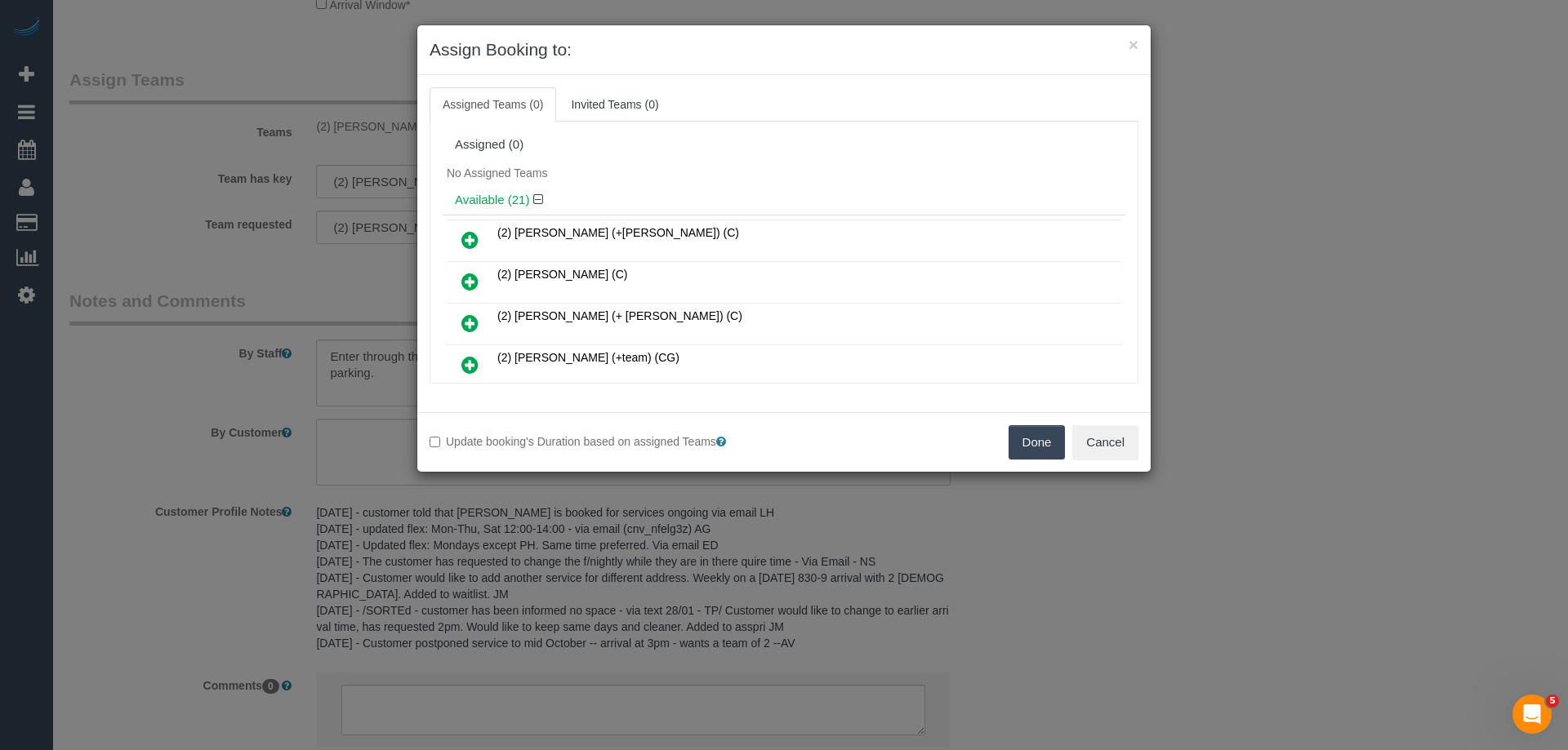
click at [1047, 448] on button "Done" at bounding box center [1037, 442] width 57 height 35
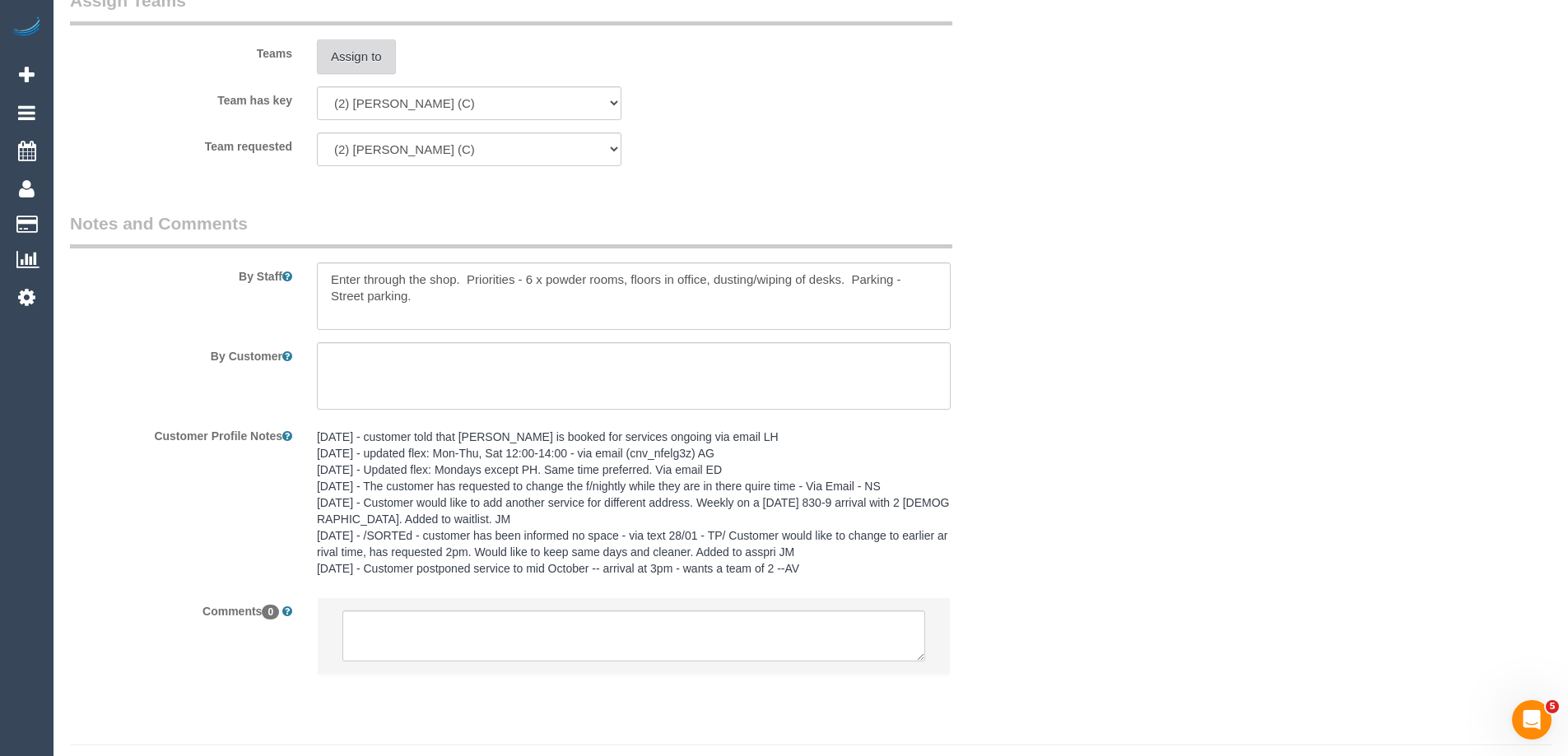
scroll to position [2649, 0]
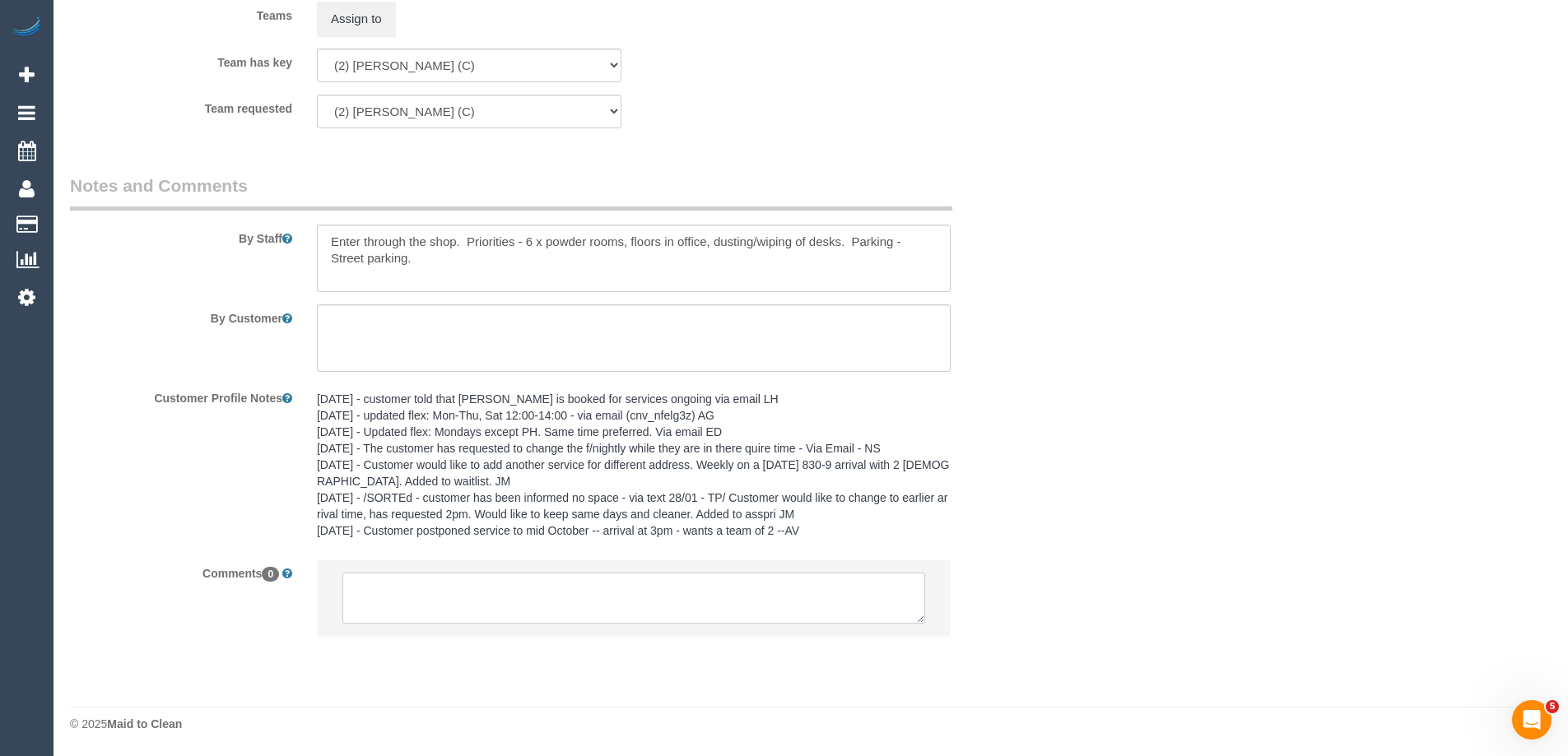
click at [550, 580] on textarea at bounding box center [634, 598] width 583 height 51
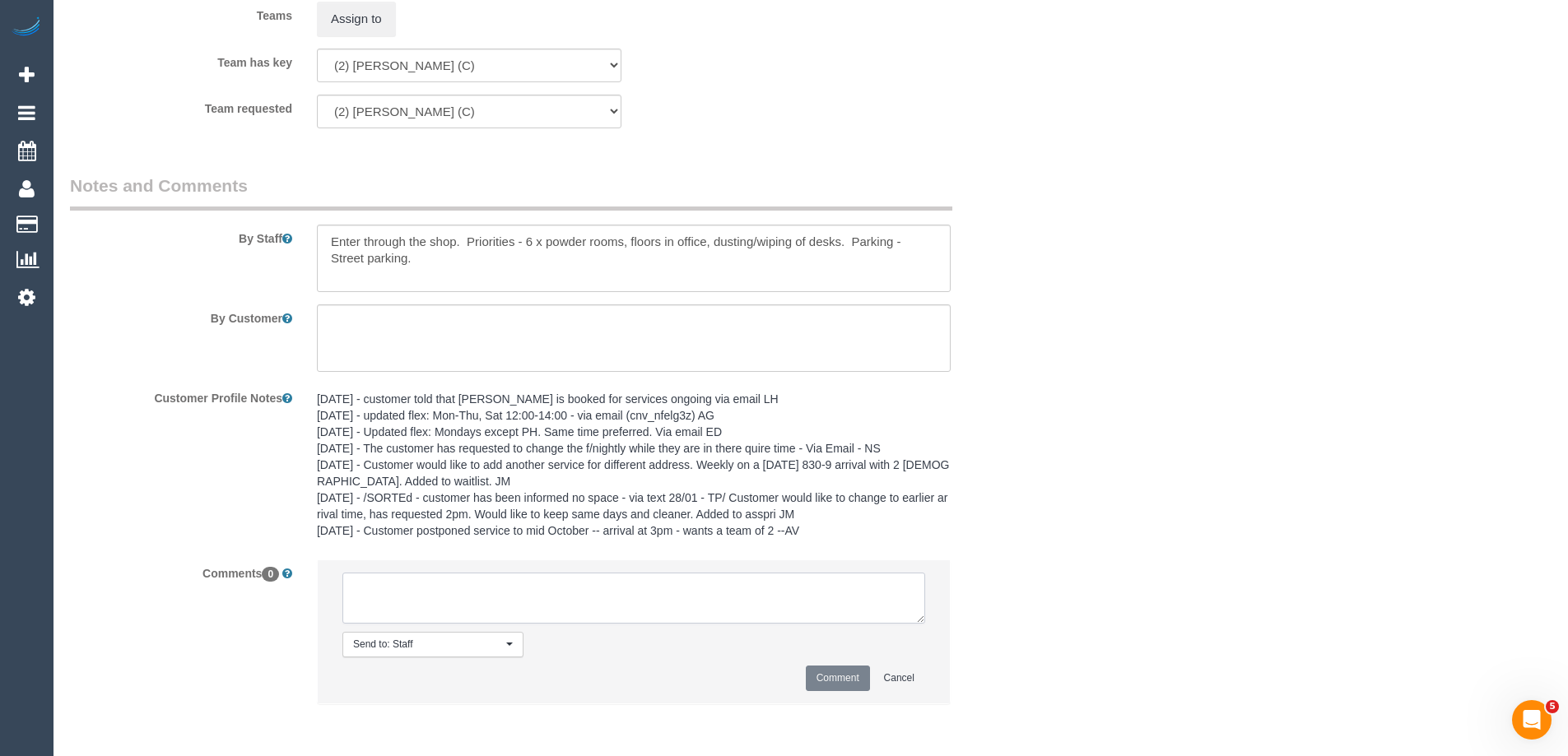
paste textarea "(2) Axel Richerand (C) UA ongoing - Resigned Customer contacted by email"
type textarea "(2) Axel Richerand (C) UA ongoing - Resigned Customer contacted by email"
click at [843, 672] on button "Comment" at bounding box center [838, 678] width 65 height 25
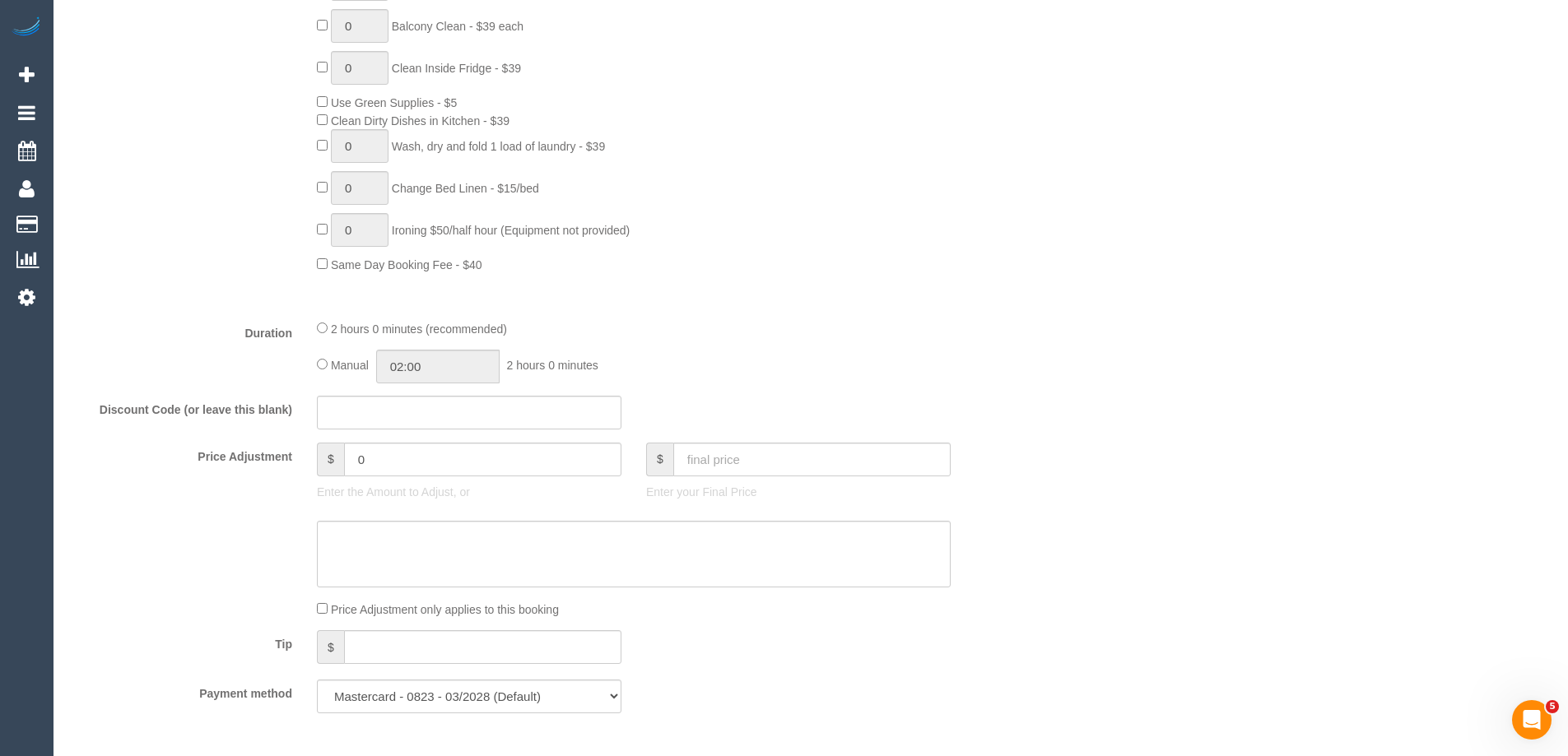
scroll to position [0, 0]
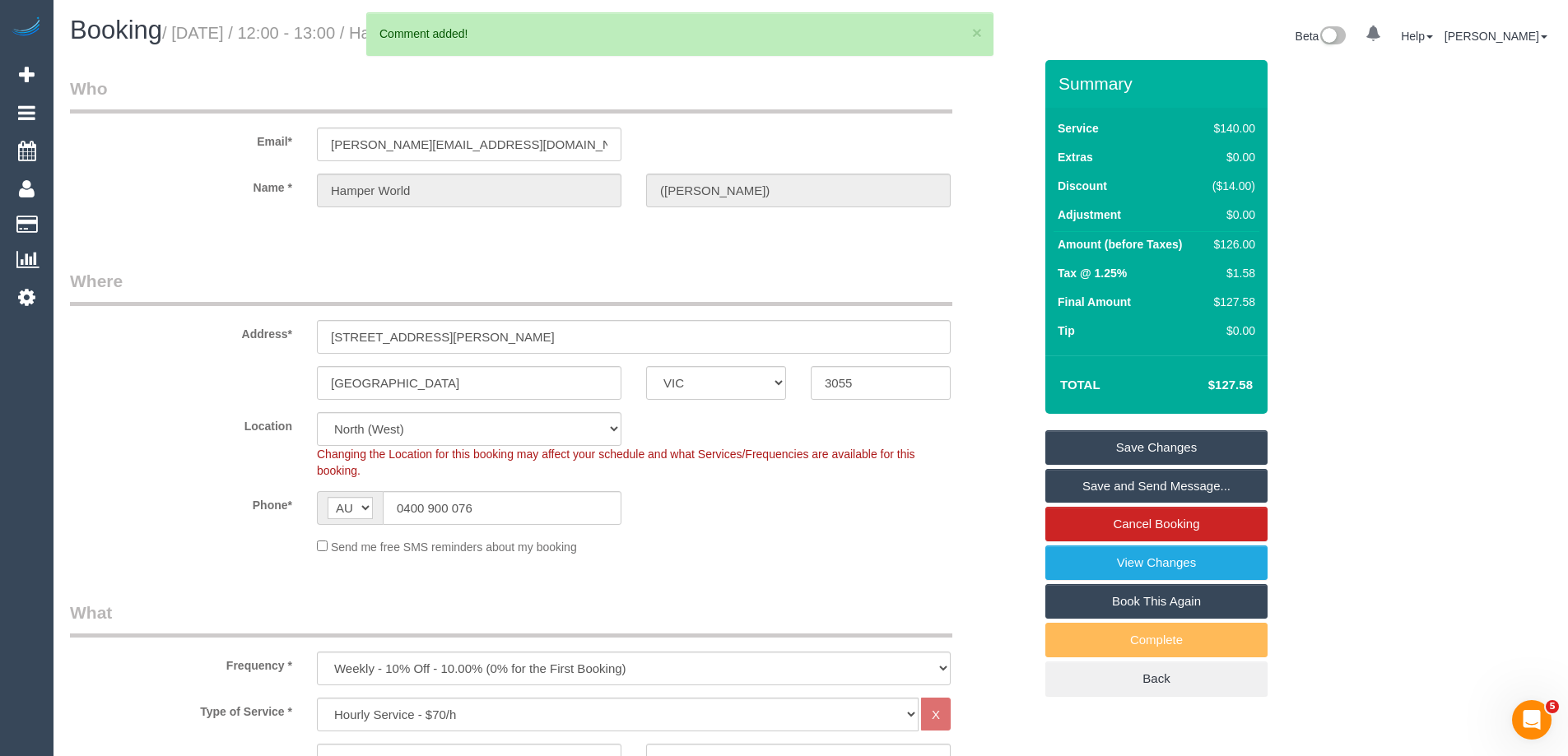
click at [1200, 446] on link "Save Changes" at bounding box center [1157, 448] width 222 height 35
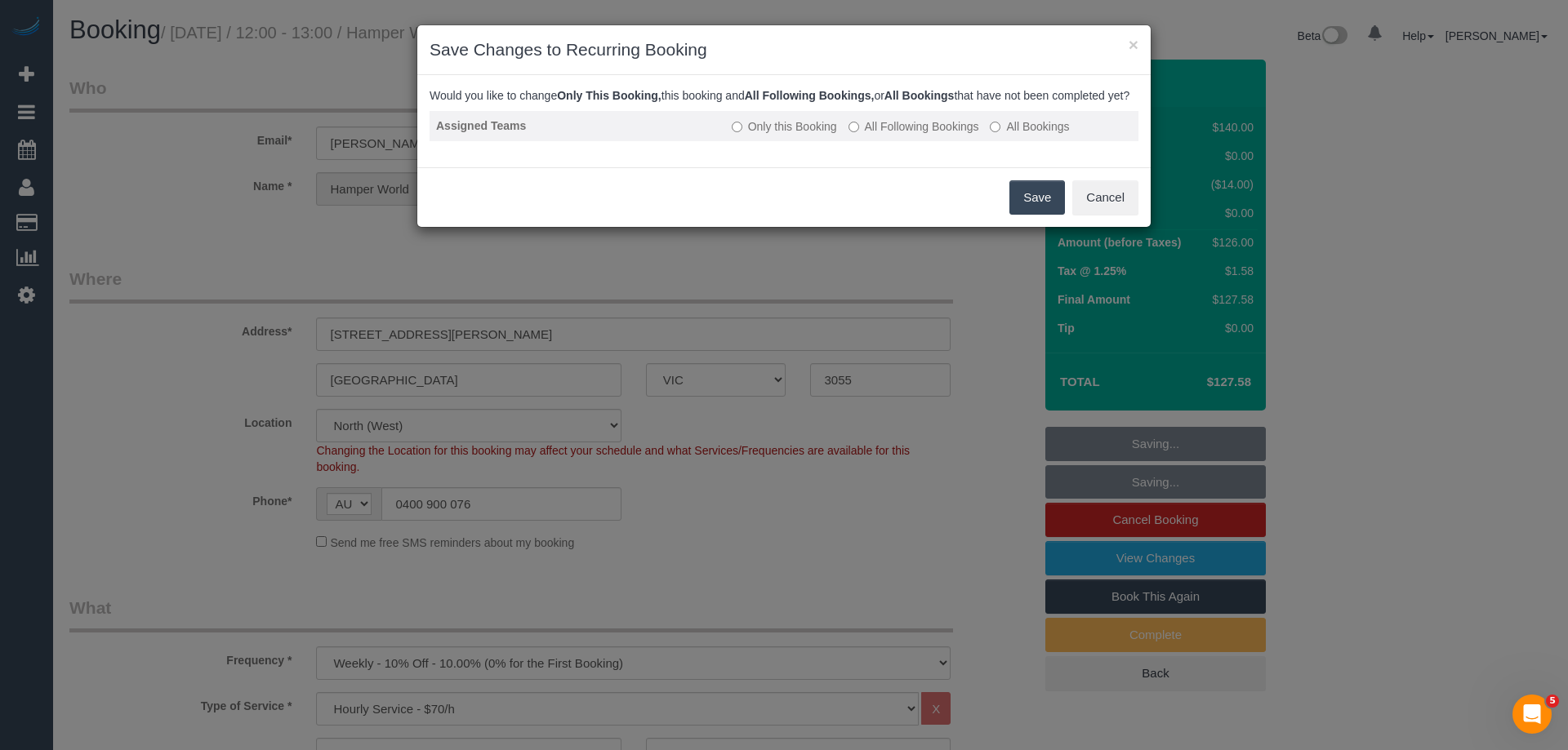
click at [887, 134] on label "All Following Bookings" at bounding box center [914, 126] width 131 height 16
click at [1022, 214] on button "Save" at bounding box center [1037, 198] width 55 height 35
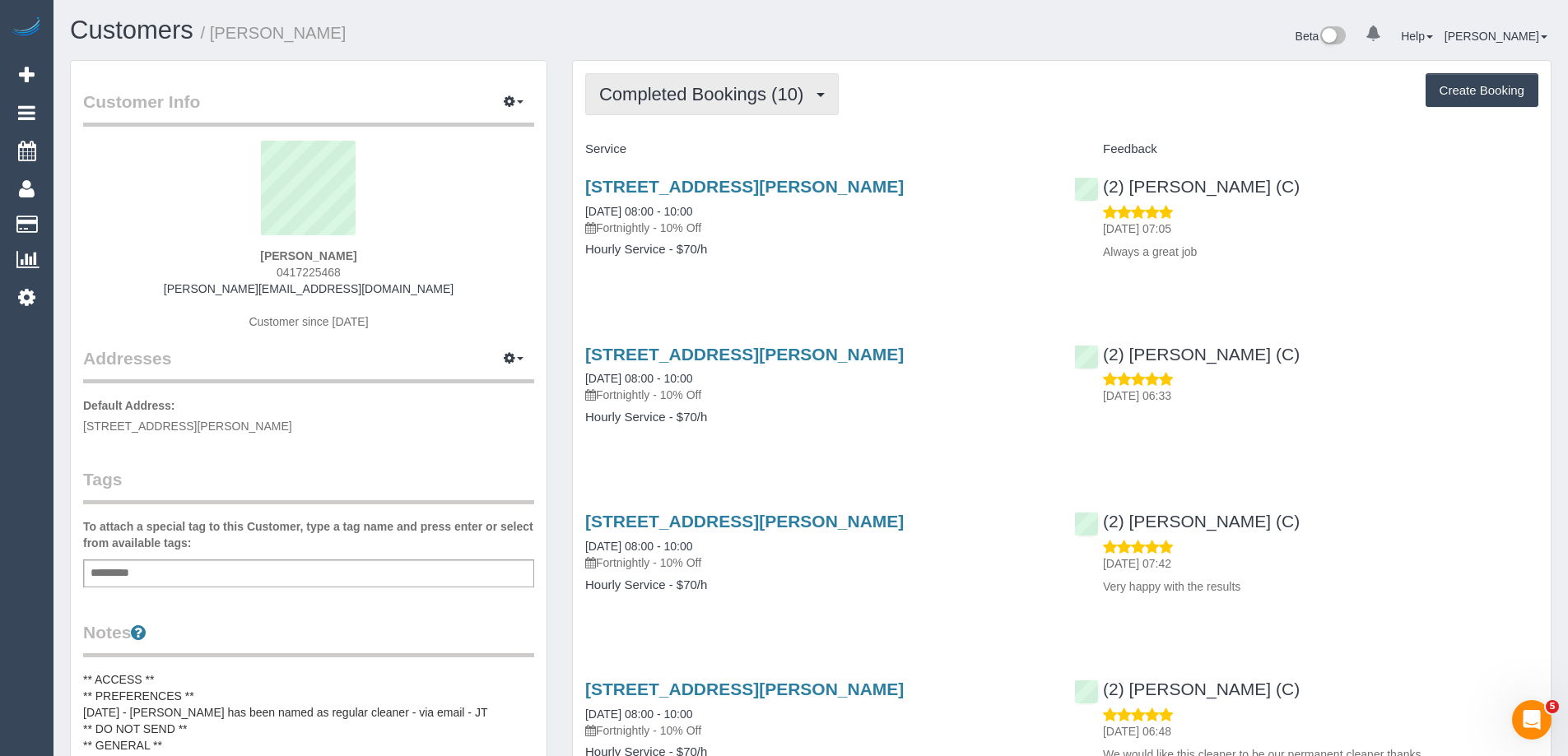
click at [727, 75] on button "Completed Bookings (10)" at bounding box center [712, 94] width 254 height 42
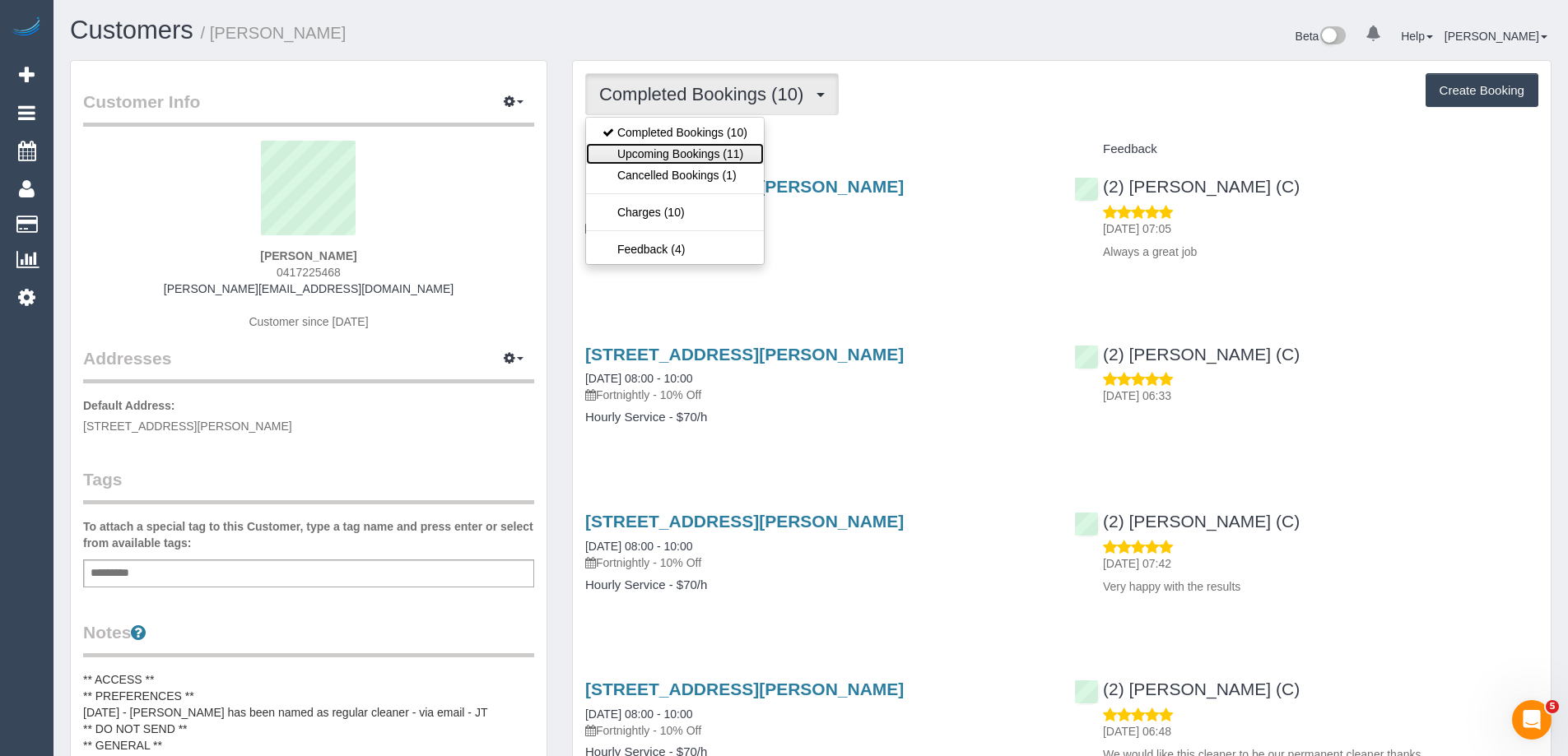
click at [685, 152] on link "Upcoming Bookings (11)" at bounding box center [675, 154] width 178 height 22
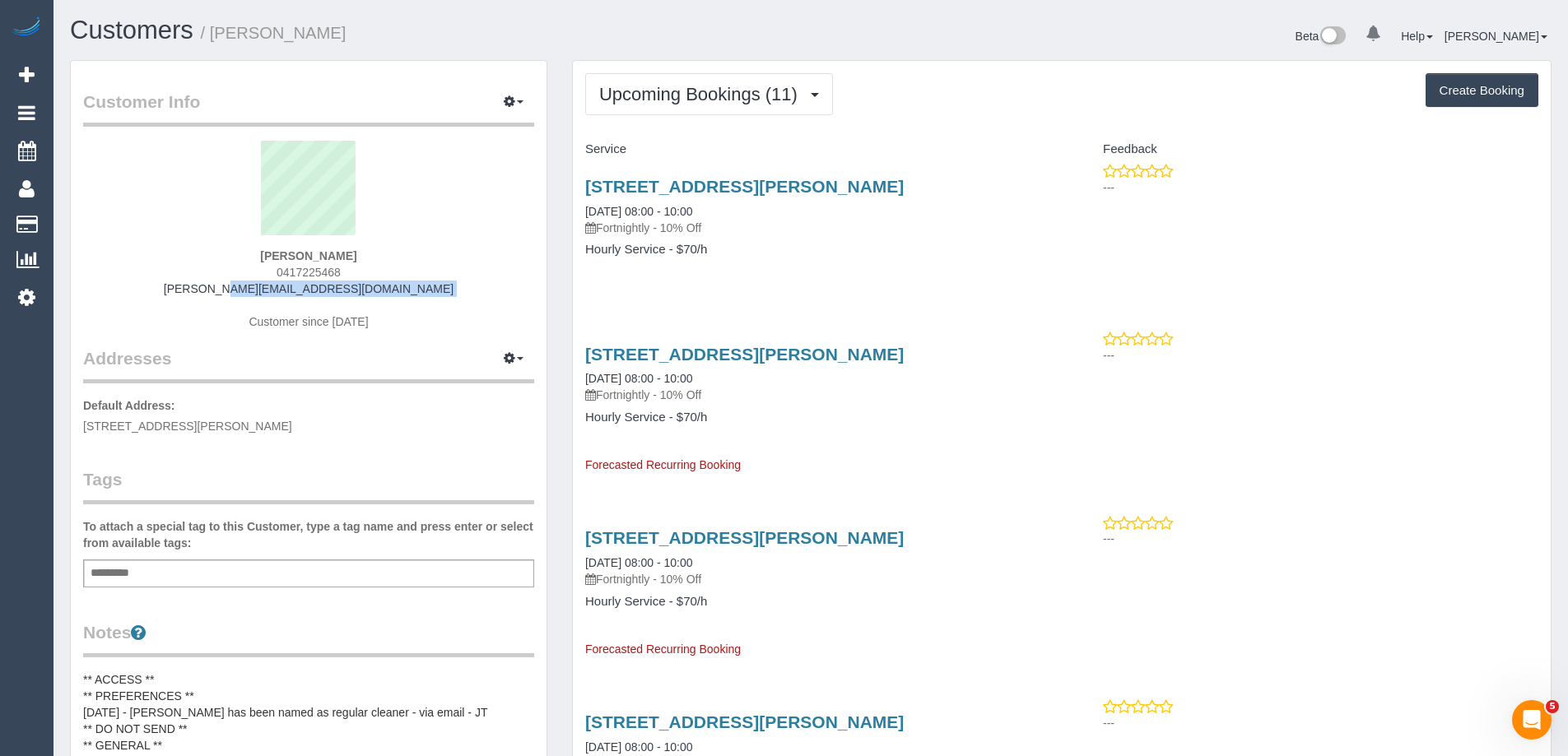
drag, startPoint x: 403, startPoint y: 297, endPoint x: 214, endPoint y: 295, distance: 189.0
click at [214, 296] on div "[PERSON_NAME] 0417225468 [PERSON_NAME][EMAIL_ADDRESS][DOMAIN_NAME] Customer sin…" at bounding box center [309, 243] width 451 height 205
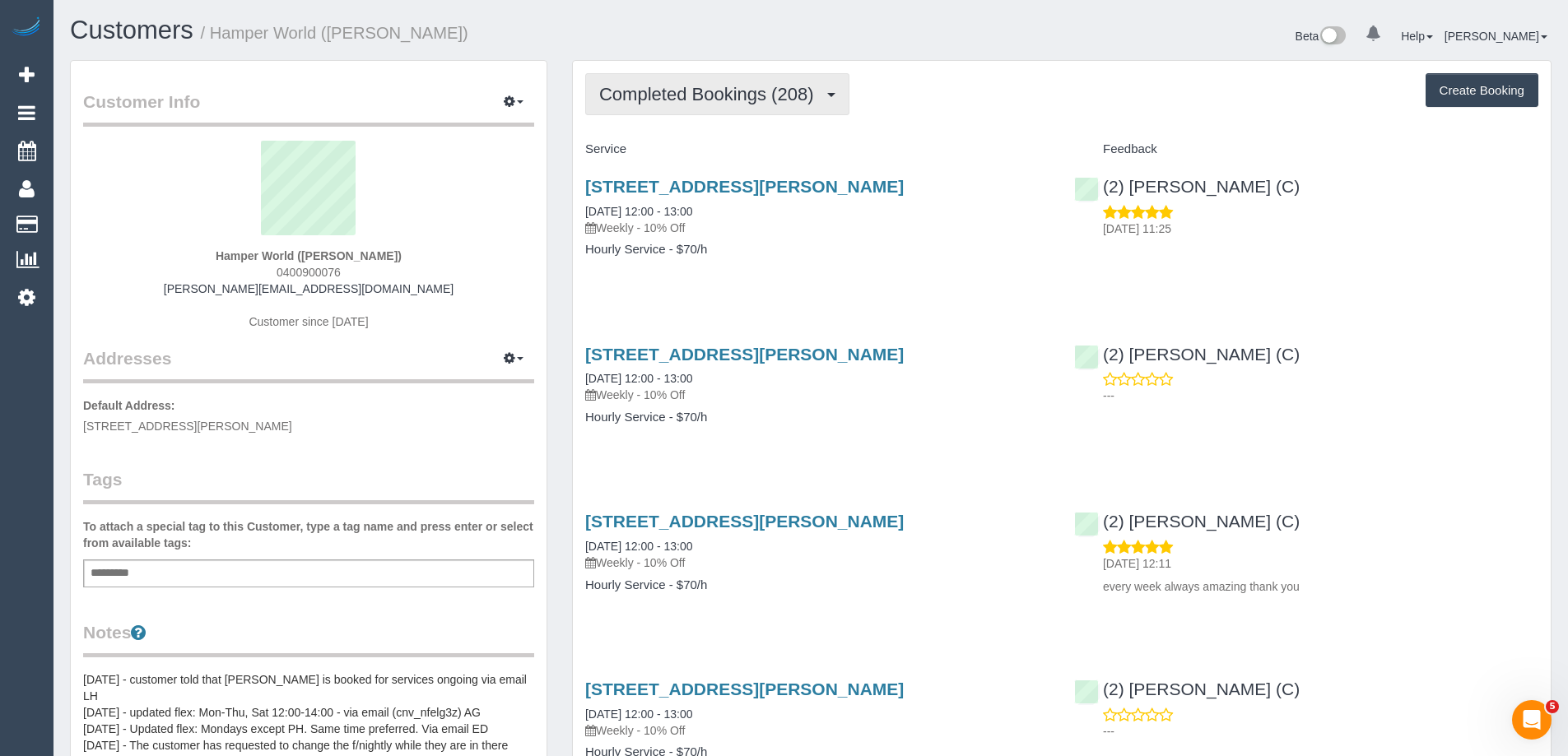
click at [737, 88] on span "Completed Bookings (208)" at bounding box center [710, 94] width 222 height 21
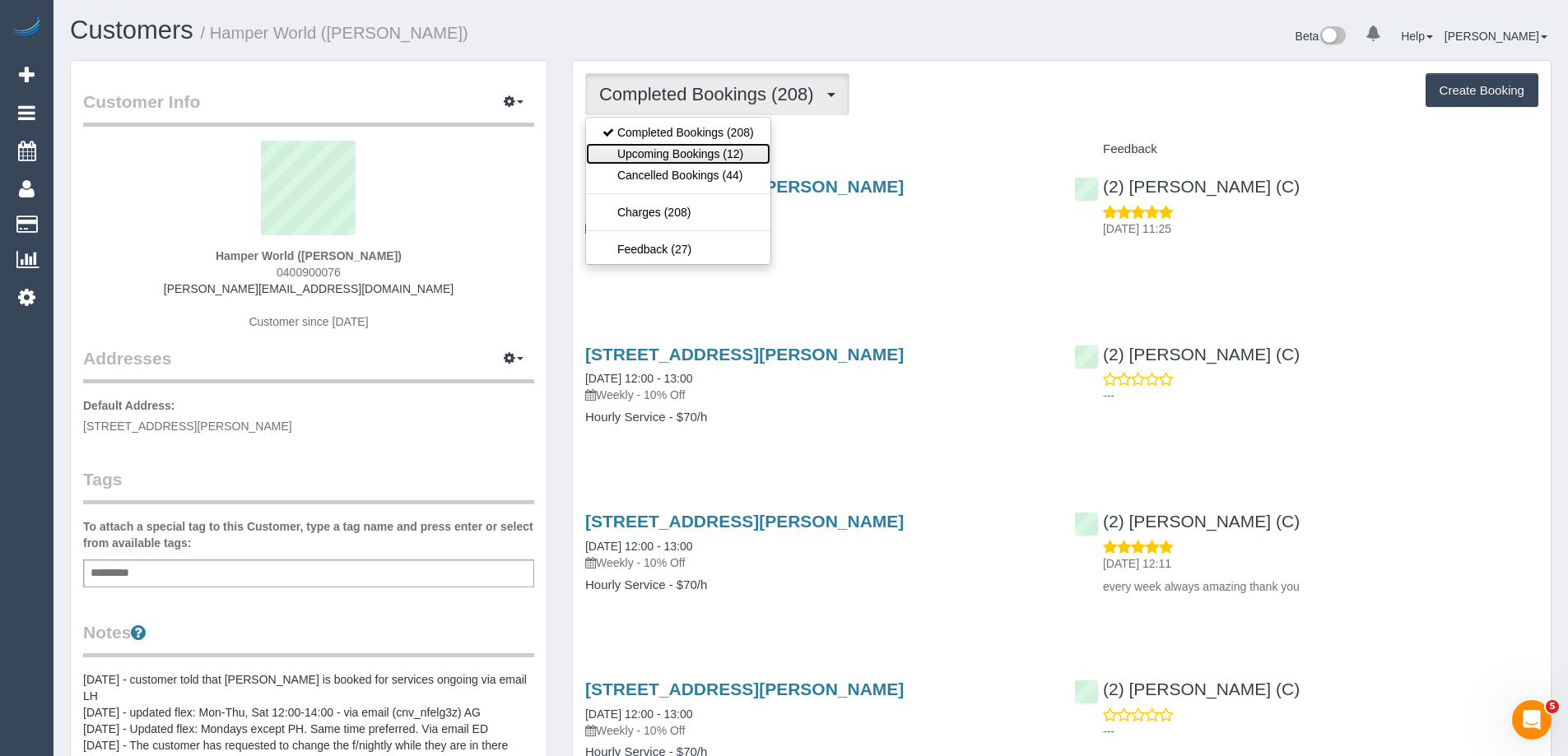
click at [727, 152] on link "Upcoming Bookings (12)" at bounding box center [678, 154] width 185 height 22
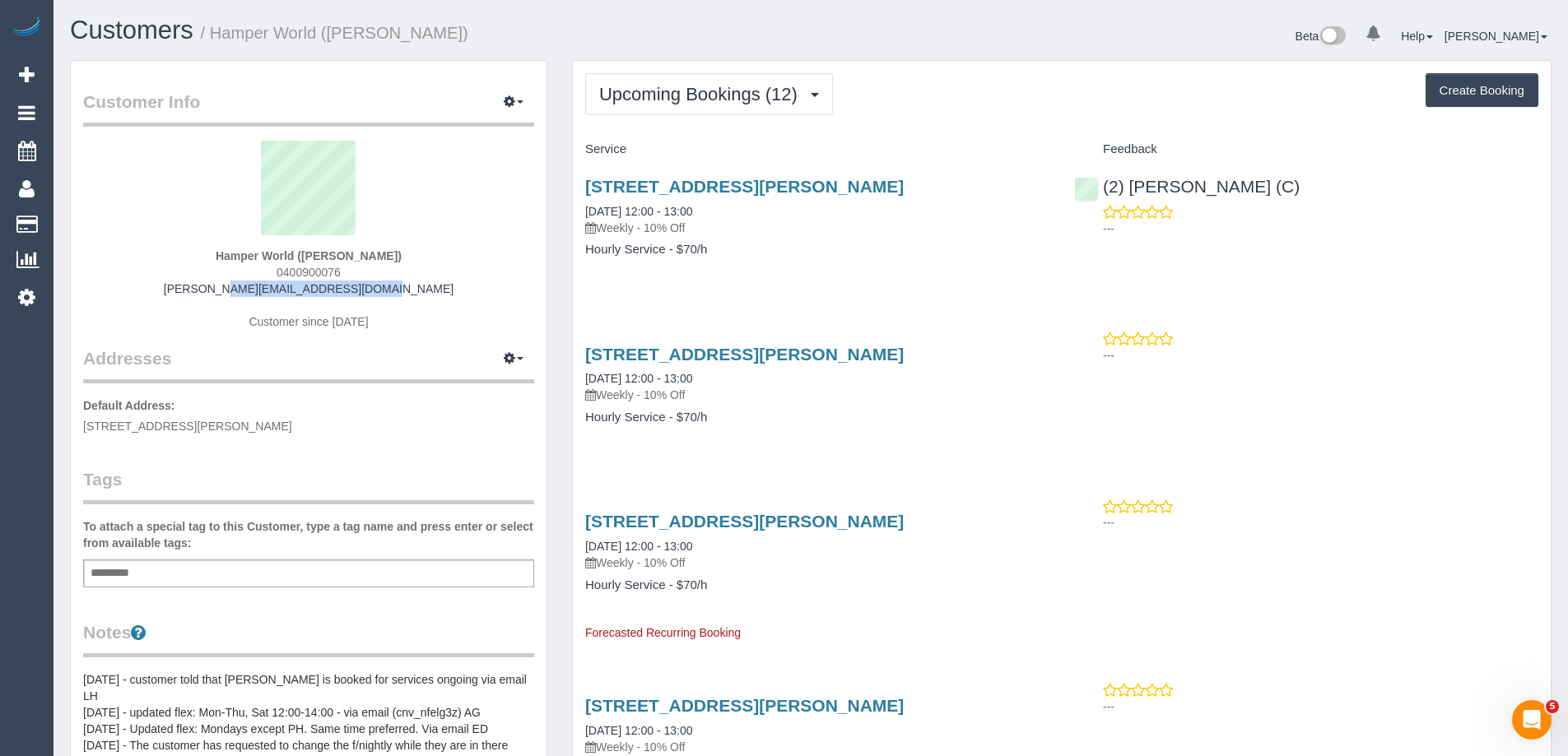
drag, startPoint x: 419, startPoint y: 295, endPoint x: 214, endPoint y: 295, distance: 205.0
click at [214, 295] on div "Hamper World ([PERSON_NAME]) 0400900076 [PERSON_NAME][EMAIL_ADDRESS][DOMAIN_NAM…" at bounding box center [309, 243] width 451 height 205
copy link "[PERSON_NAME][EMAIL_ADDRESS][DOMAIN_NAME]"
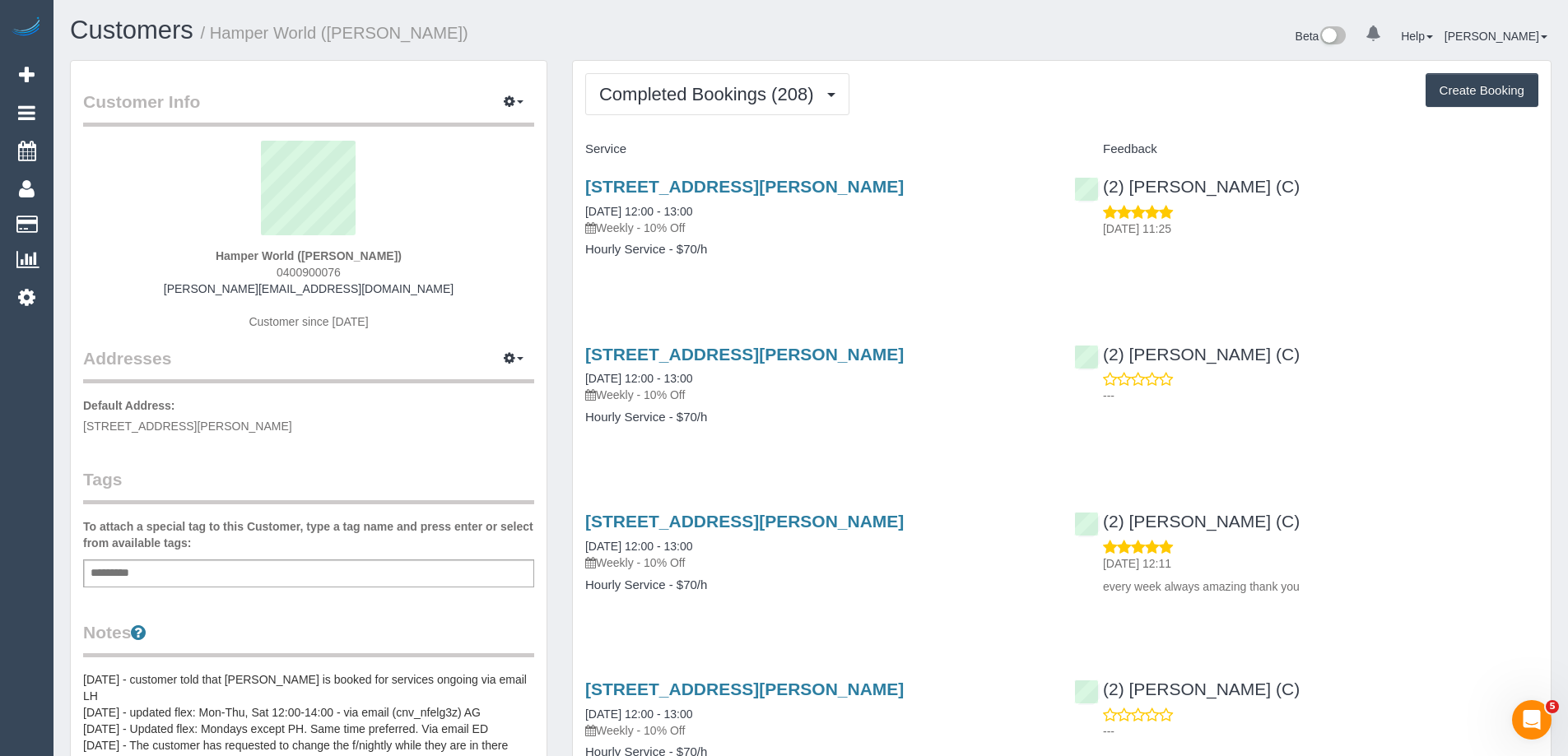
drag, startPoint x: 398, startPoint y: 254, endPoint x: 364, endPoint y: 252, distance: 34.1
click at [364, 252] on div "Hamper World ([PERSON_NAME]) 0400900076 [PERSON_NAME][EMAIL_ADDRESS][DOMAIN_NAM…" at bounding box center [309, 243] width 451 height 205
click at [506, 245] on sui-profile-pic at bounding box center [308, 194] width 426 height 107
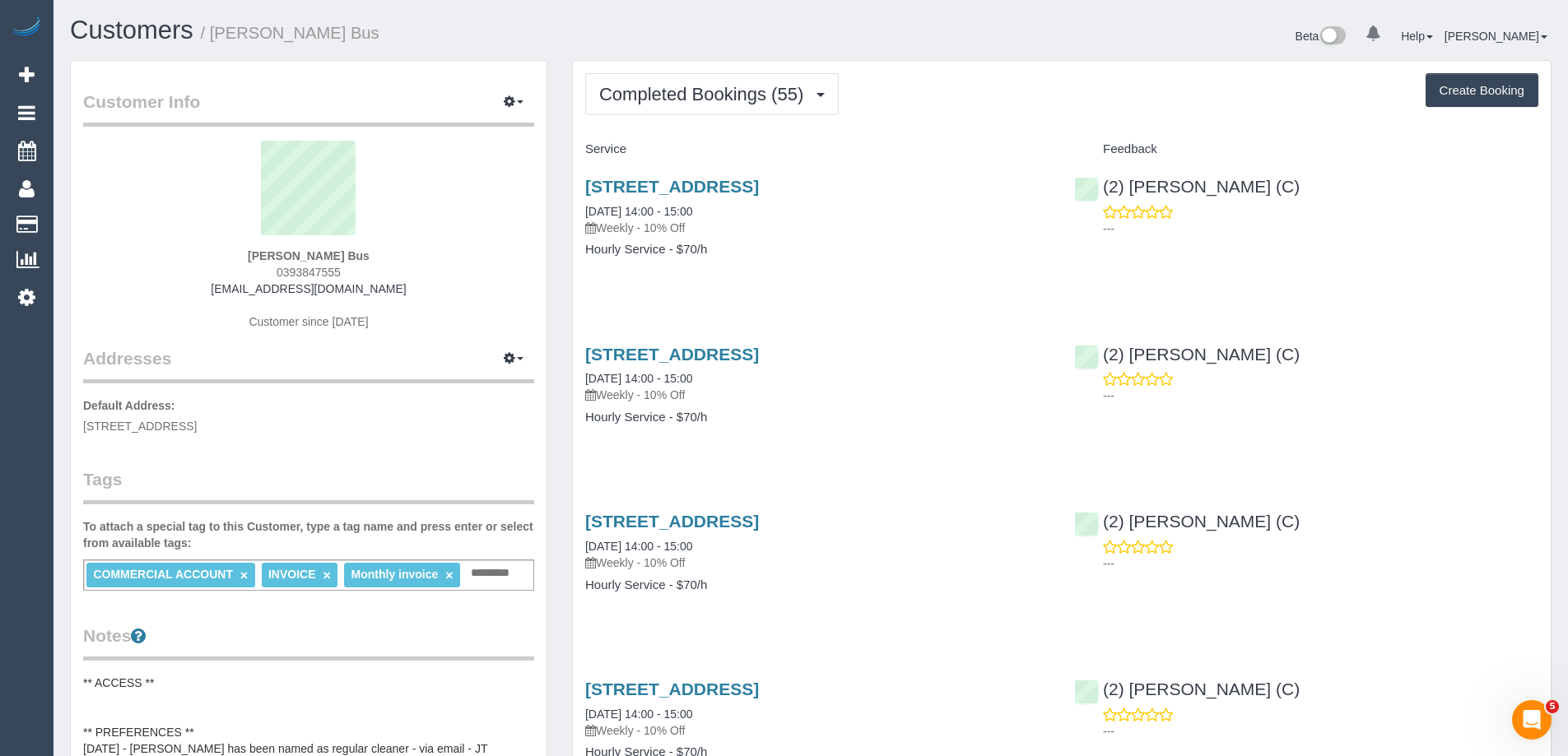
drag, startPoint x: 443, startPoint y: 283, endPoint x: 167, endPoint y: 286, distance: 276.0
click at [167, 286] on div "[PERSON_NAME] Bus 0393847555 [EMAIL_ADDRESS][DOMAIN_NAME] Customer since [DATE]" at bounding box center [309, 243] width 451 height 205
copy link "[EMAIL_ADDRESS][DOMAIN_NAME]"
click at [767, 80] on button "Completed Bookings (55)" at bounding box center [712, 94] width 254 height 42
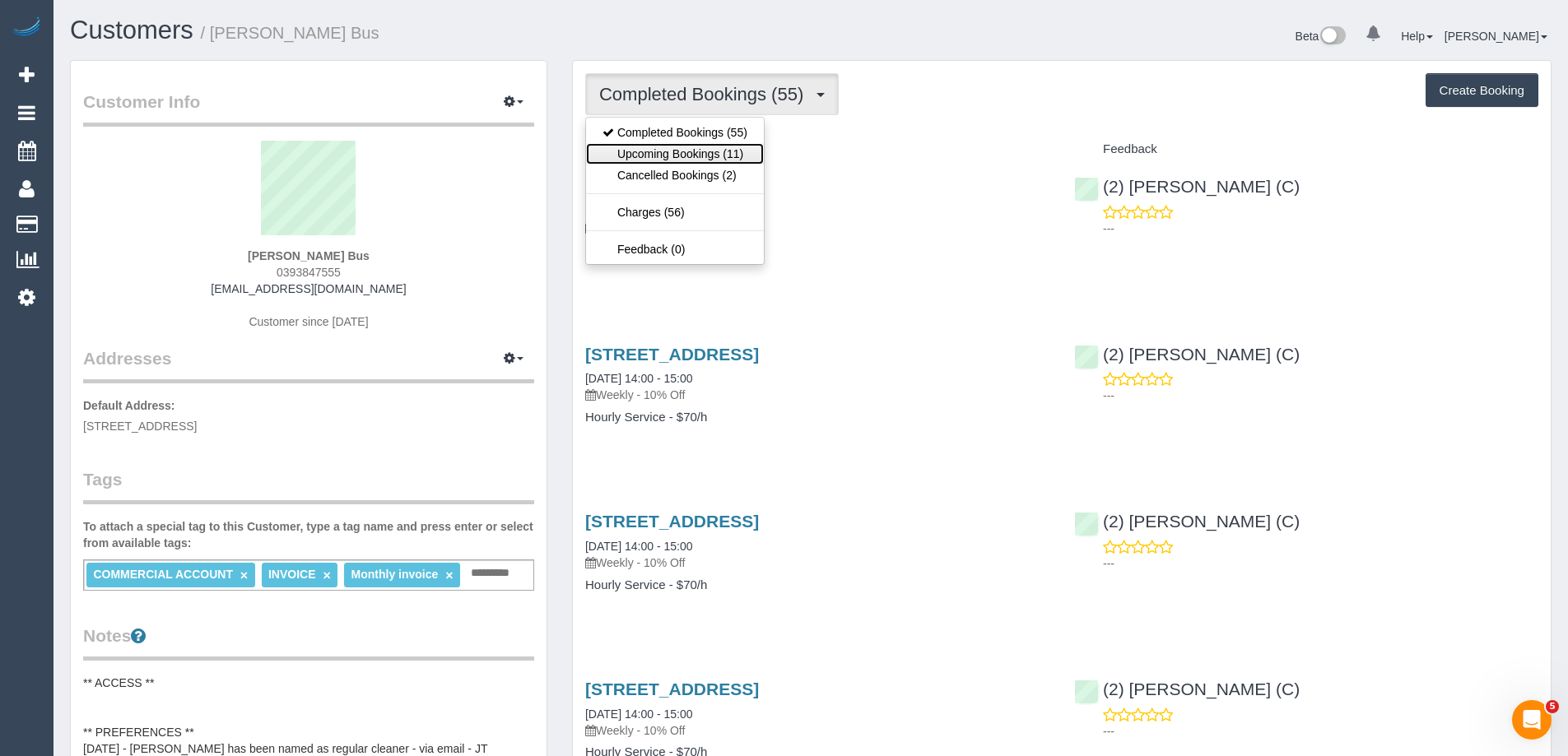
click at [710, 146] on link "Upcoming Bookings (11)" at bounding box center [675, 154] width 178 height 22
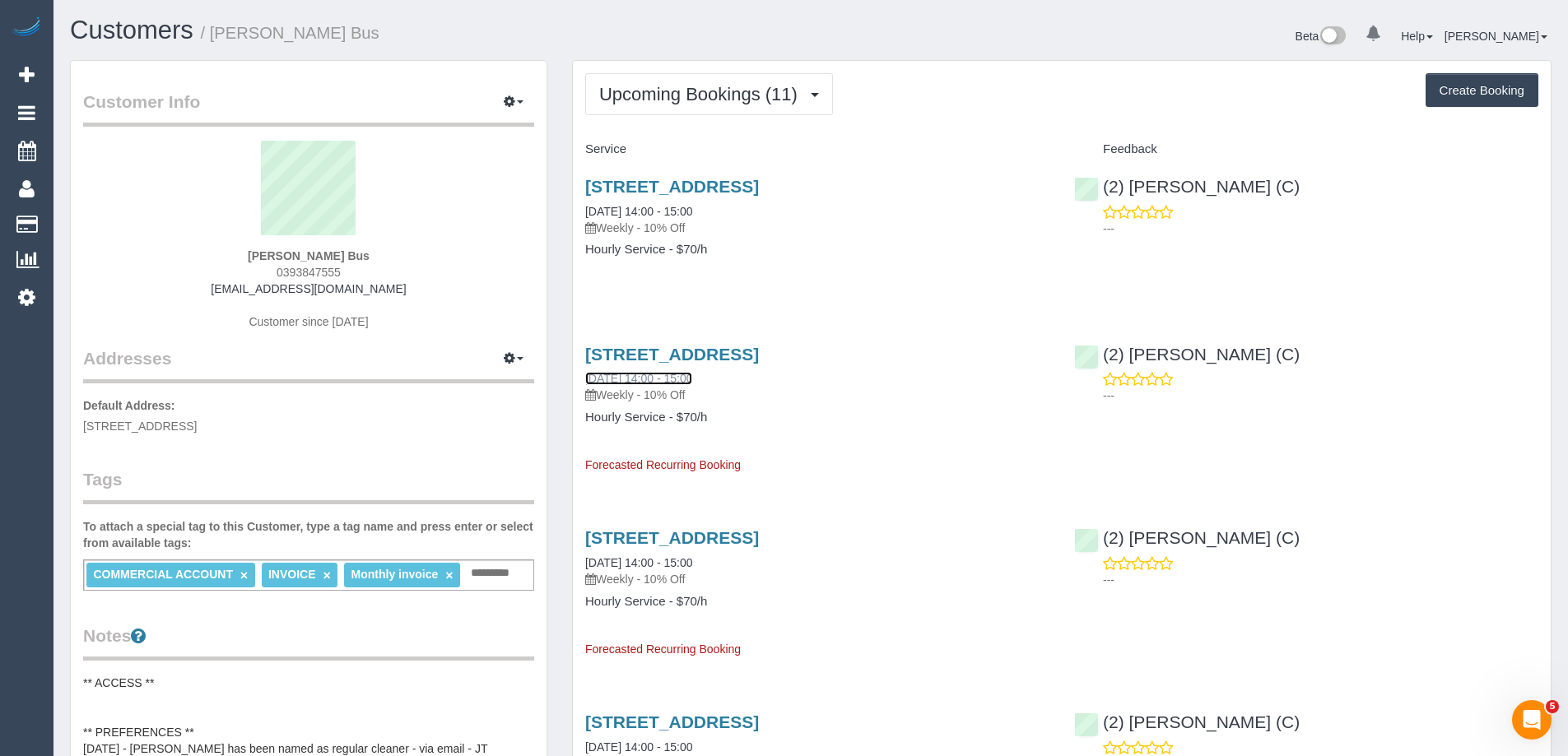
click at [635, 384] on link "30/09/2025 14:00 - 15:00" at bounding box center [639, 378] width 107 height 13
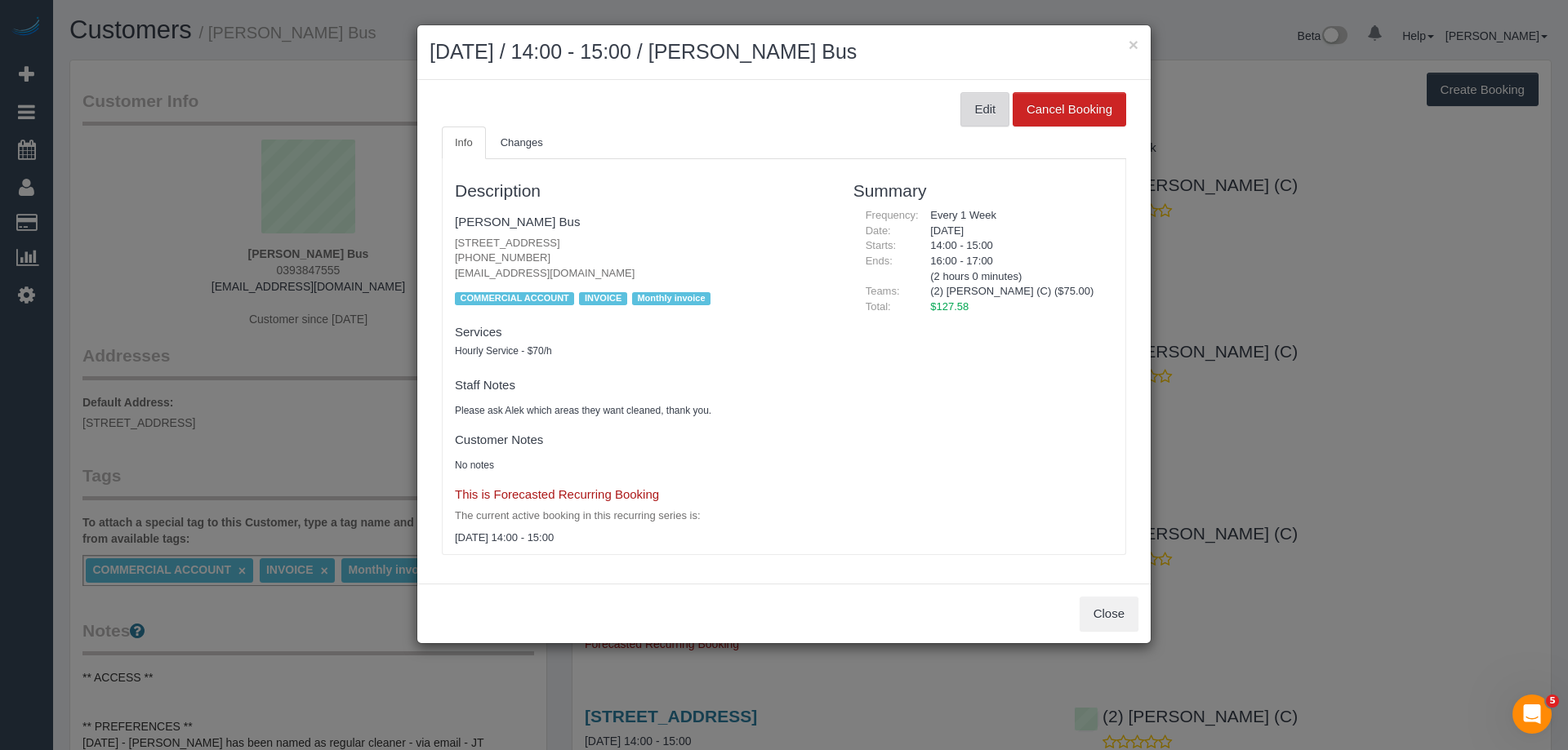
click at [990, 110] on button "Edit" at bounding box center [984, 109] width 49 height 35
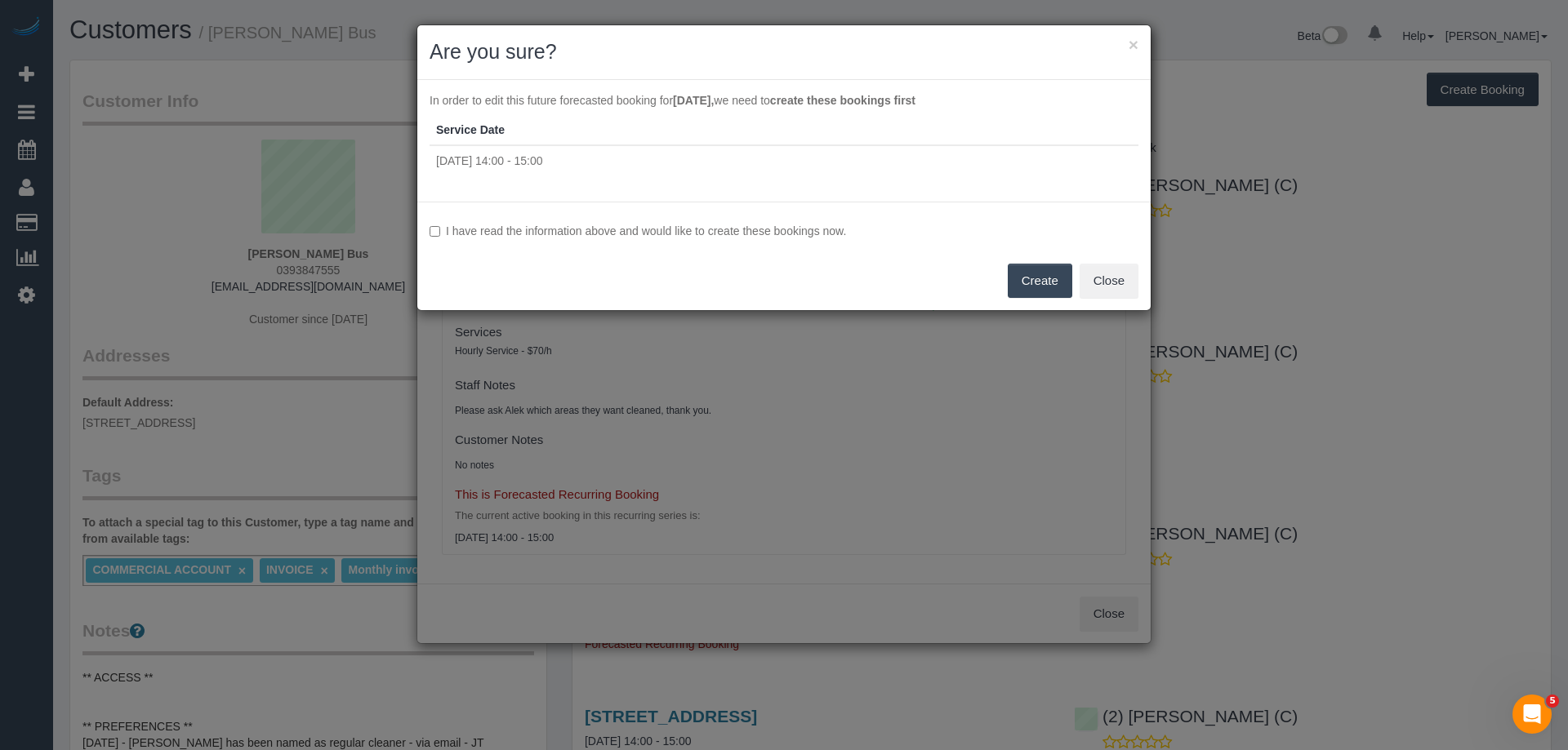
click at [430, 223] on label "I have read the information above and would like to create these bookings now." at bounding box center [784, 231] width 709 height 16
click at [1023, 271] on button "Create" at bounding box center [1039, 280] width 65 height 35
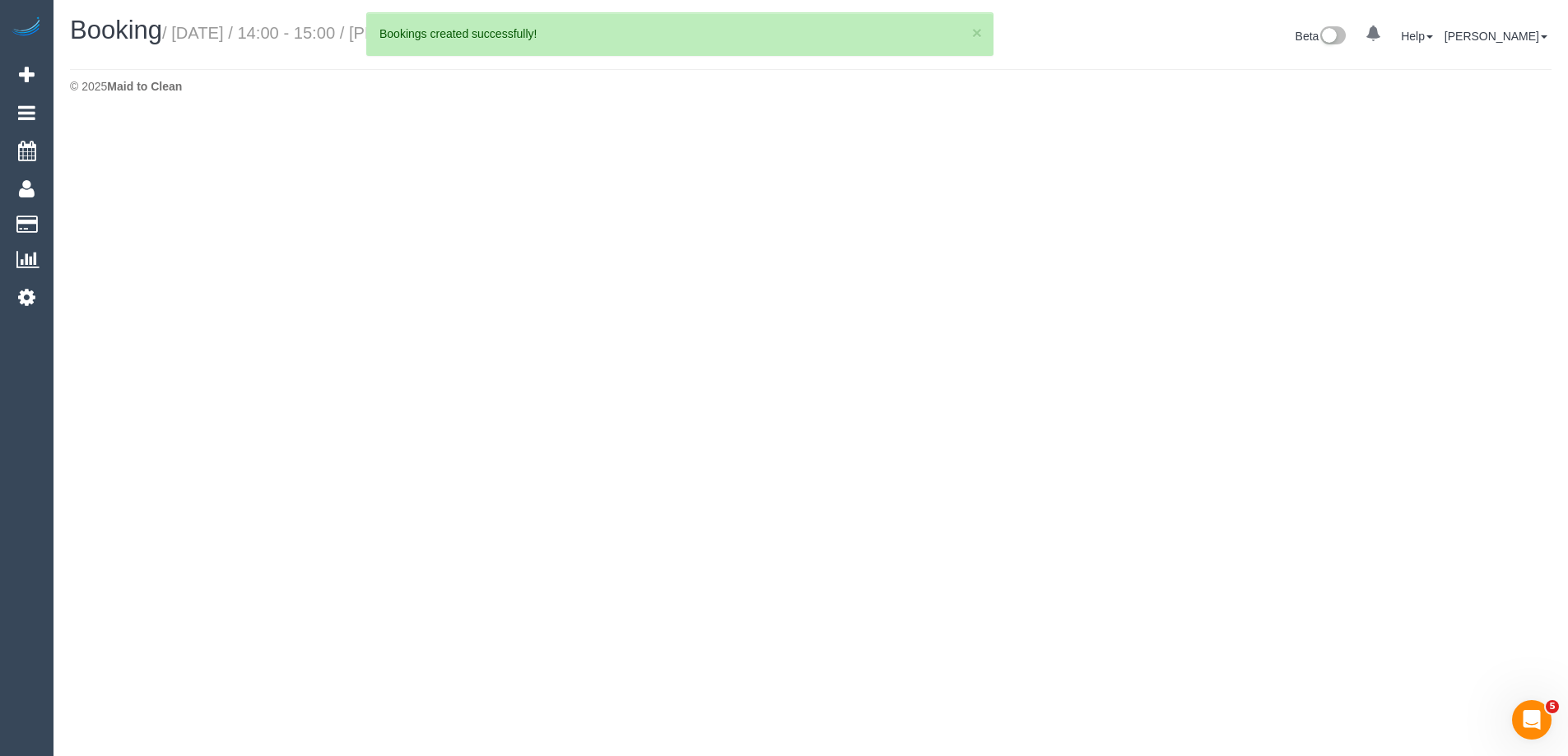
select select "VIC"
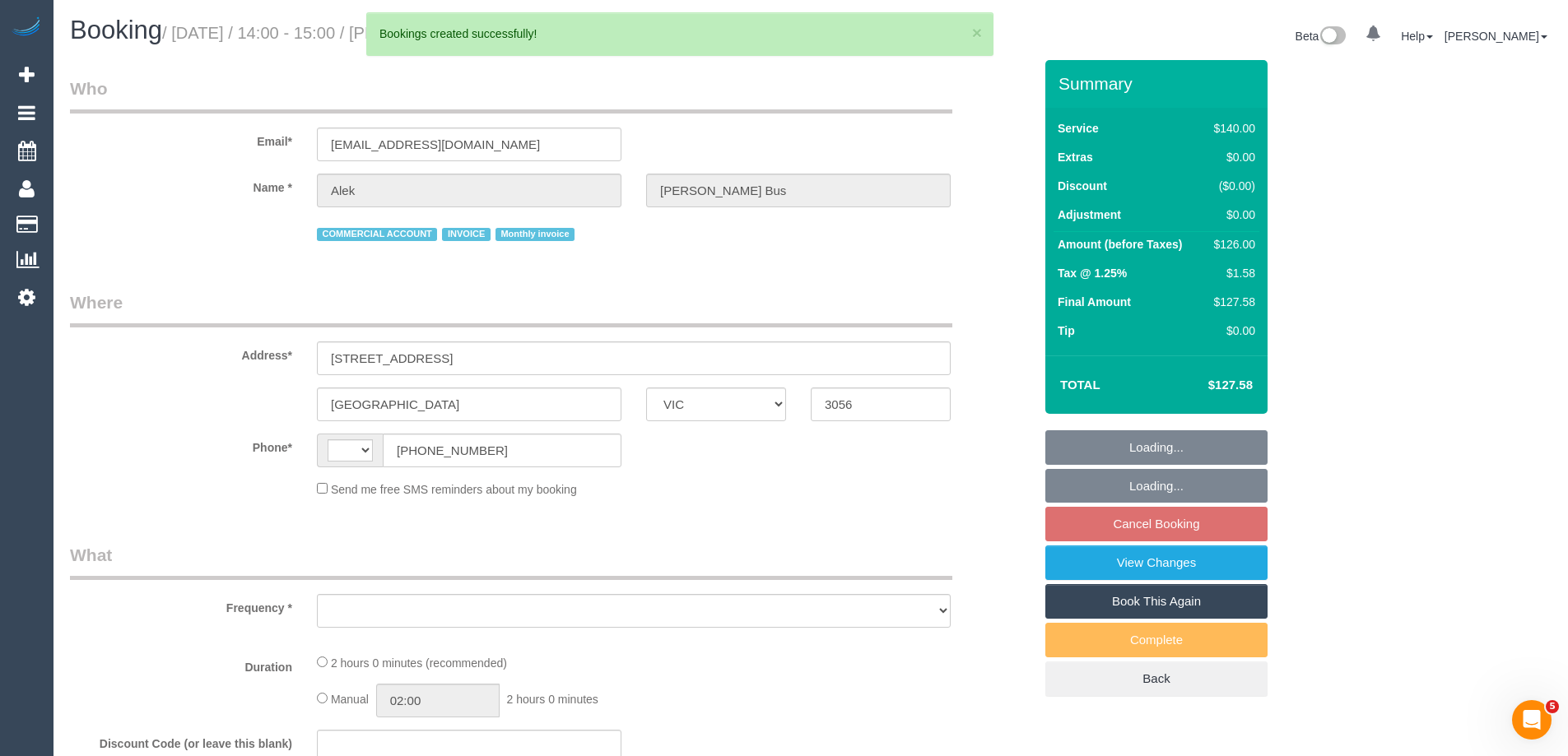
select select "string:AU"
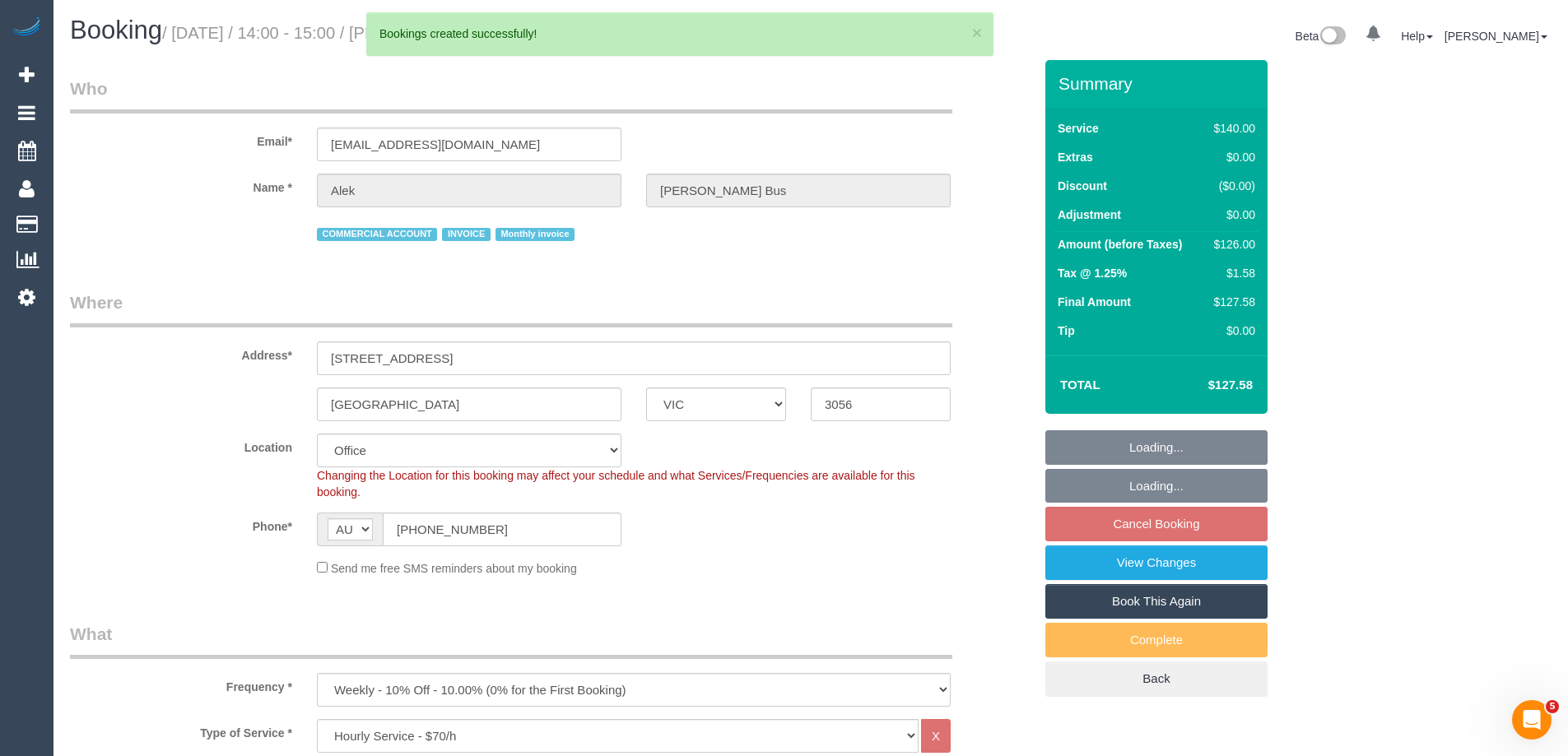
select select "object:2251"
select select "number:28"
select select "number:14"
select select "number:19"
select select "number:24"
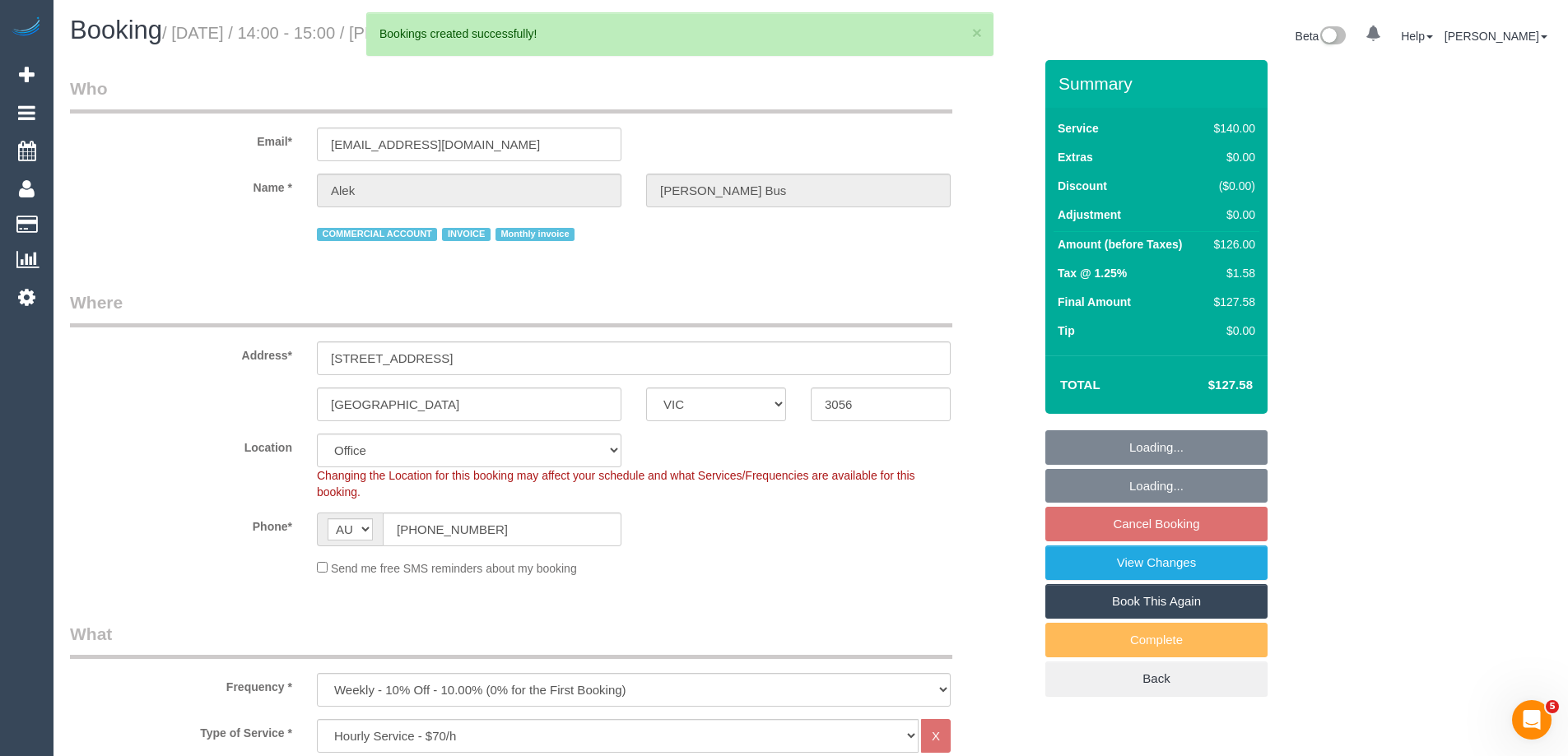
select select "number:35"
select select "number:11"
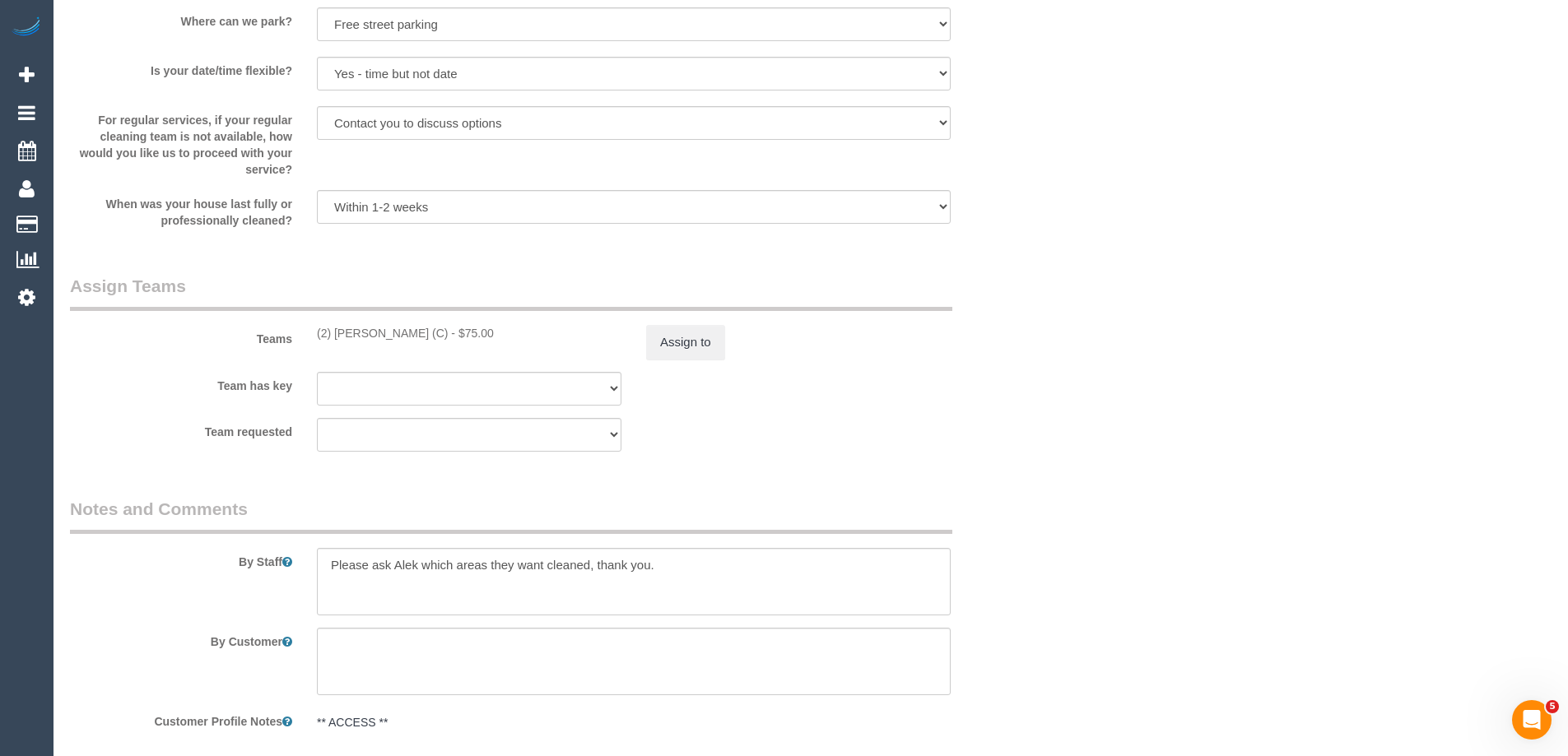
scroll to position [2264, 0]
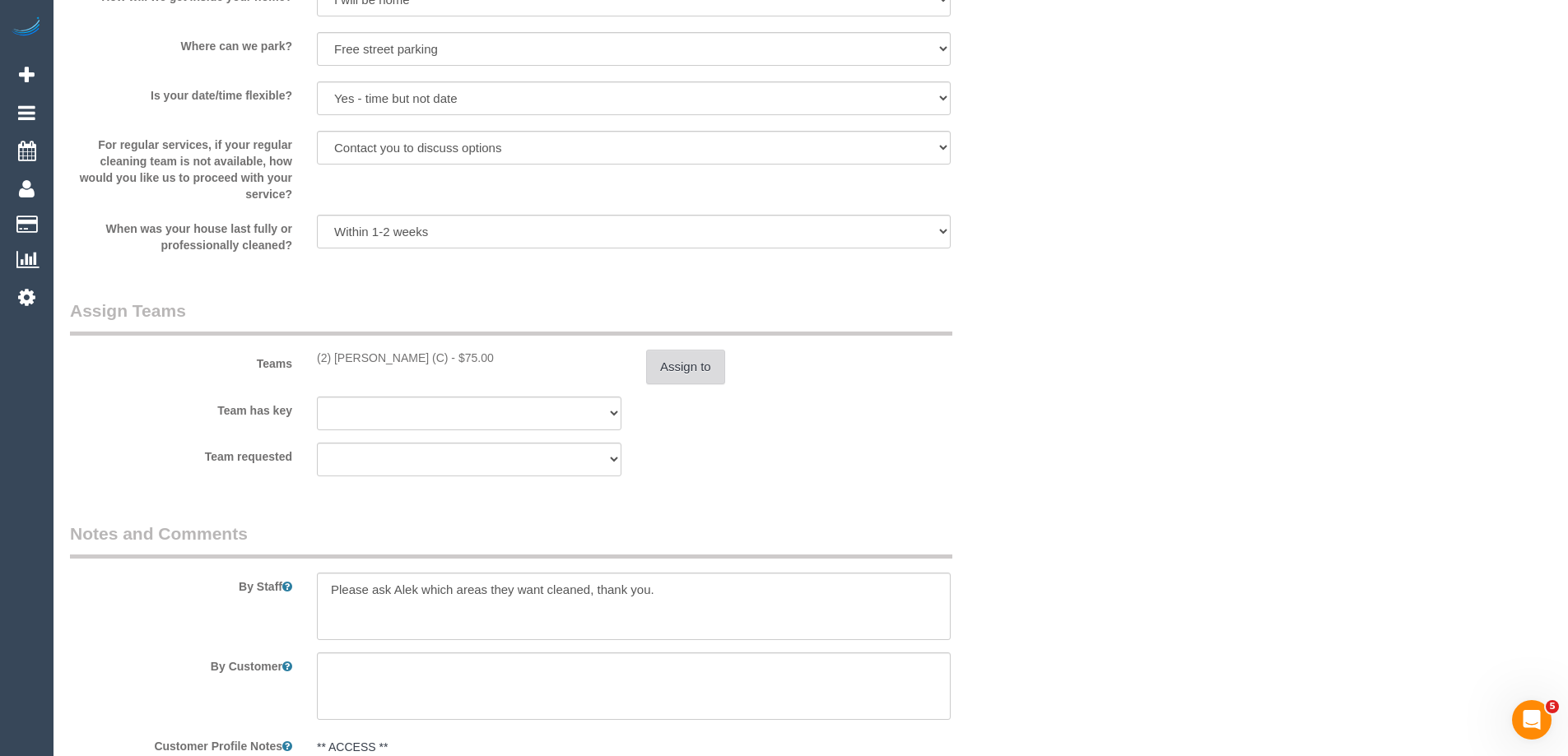
click at [684, 383] on button "Assign to" at bounding box center [685, 367] width 79 height 35
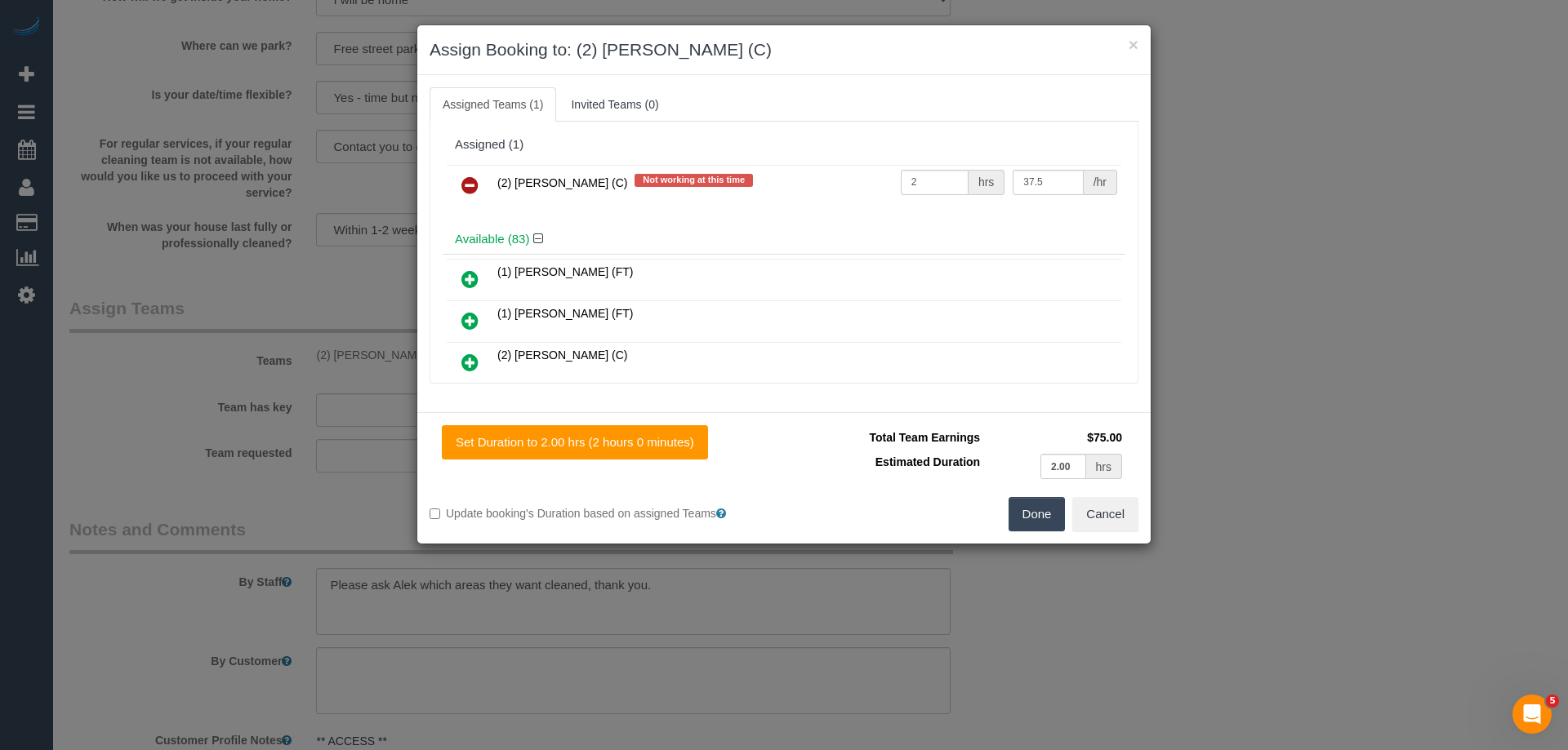
click at [458, 190] on link at bounding box center [470, 186] width 38 height 33
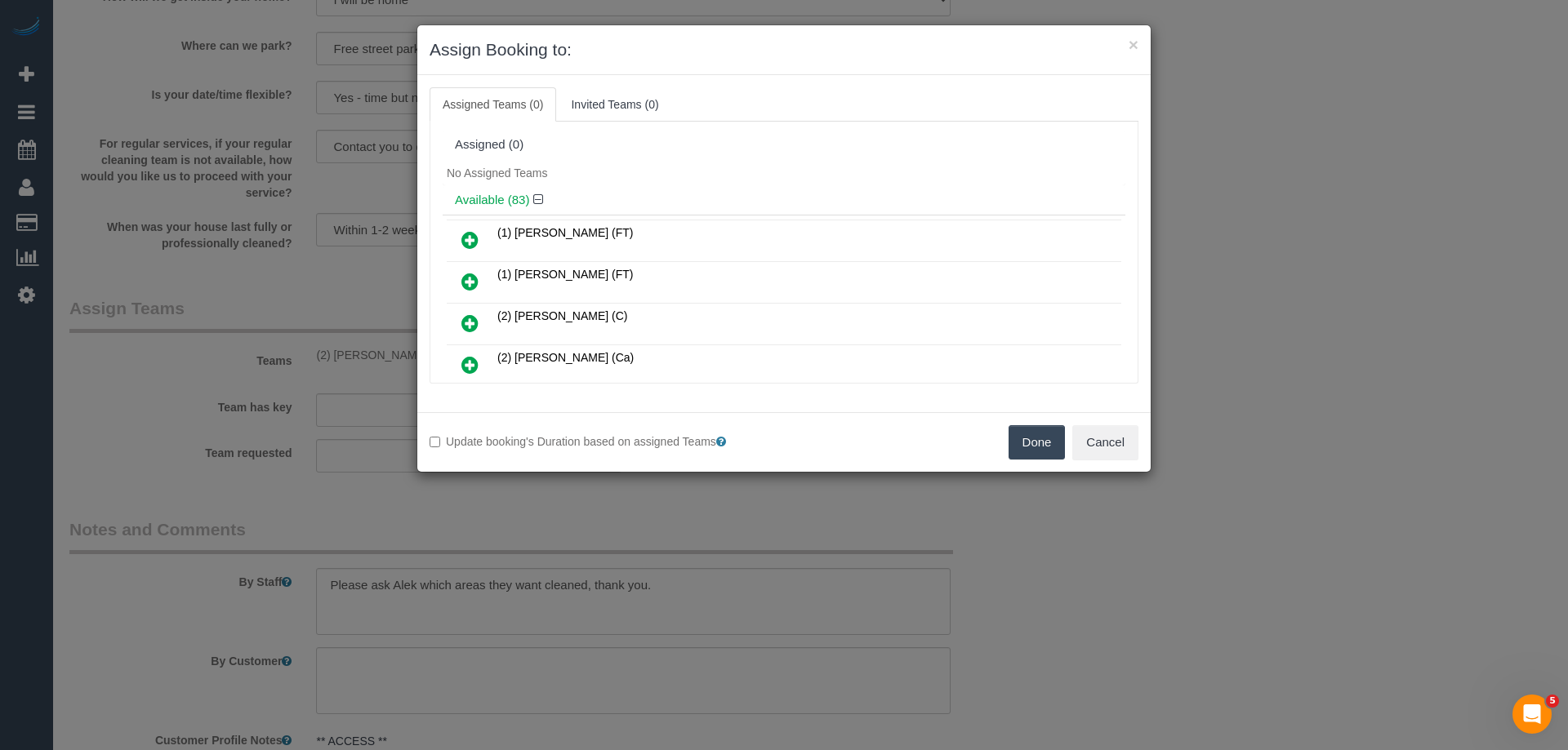
click at [1045, 458] on button "Done" at bounding box center [1037, 442] width 57 height 35
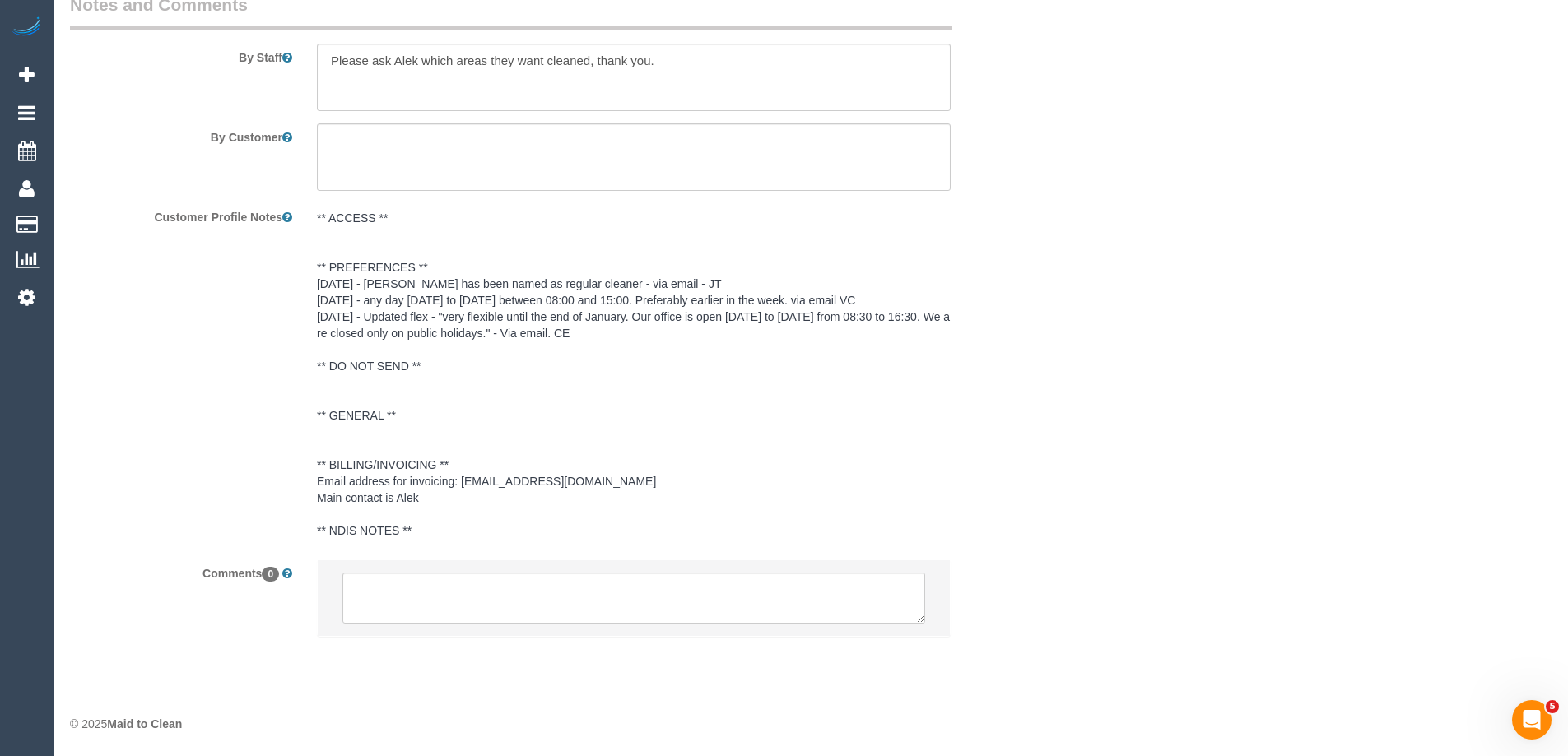
scroll to position [2813, 0]
click at [484, 592] on textarea at bounding box center [634, 598] width 583 height 51
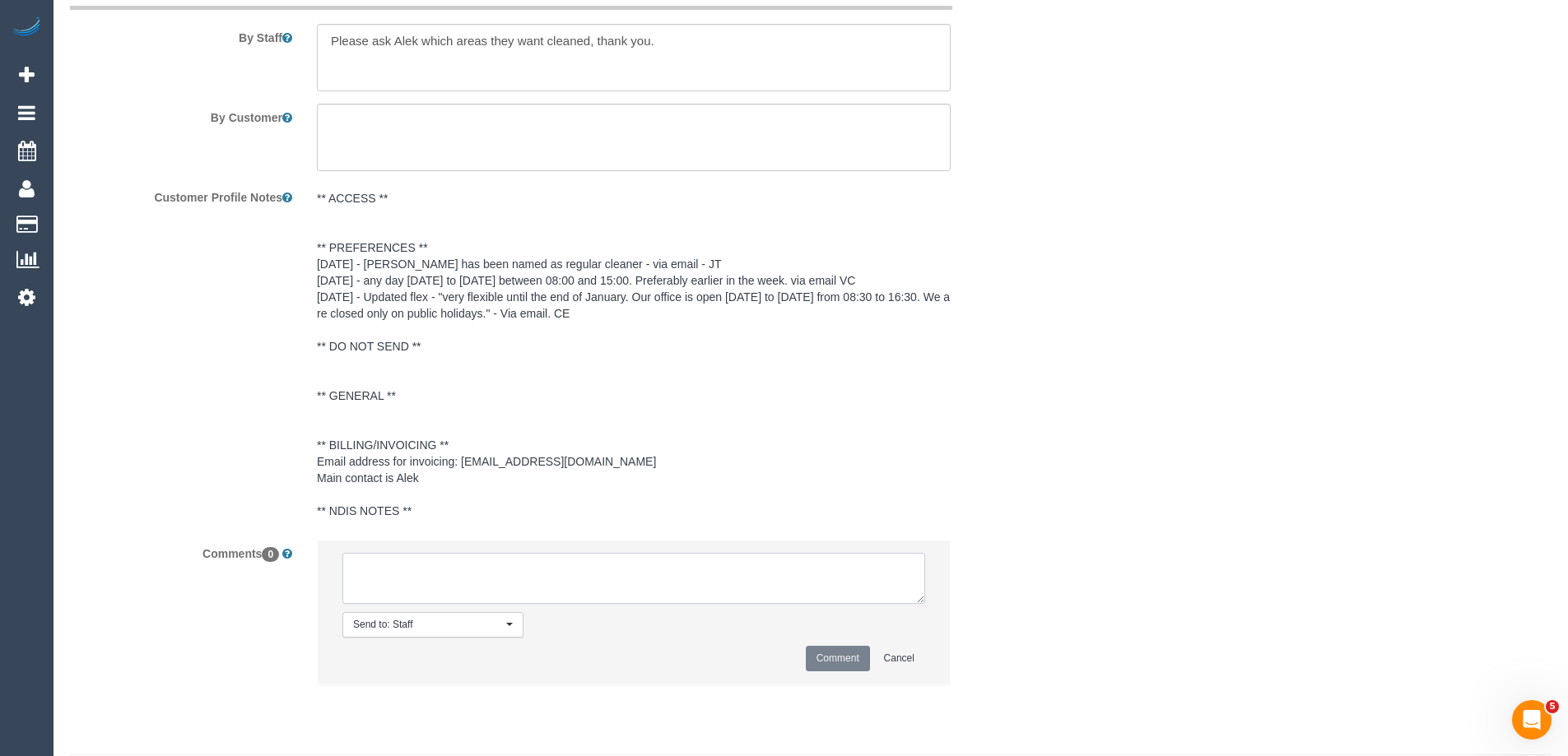
paste textarea "(2) [PERSON_NAME] (C) UA ongoing - Resigned Customer contacted by email"
type textarea "(2) [PERSON_NAME] (C) UA ongoing - Resigned Customer contacted by email"
click at [828, 672] on button "Comment" at bounding box center [838, 658] width 65 height 25
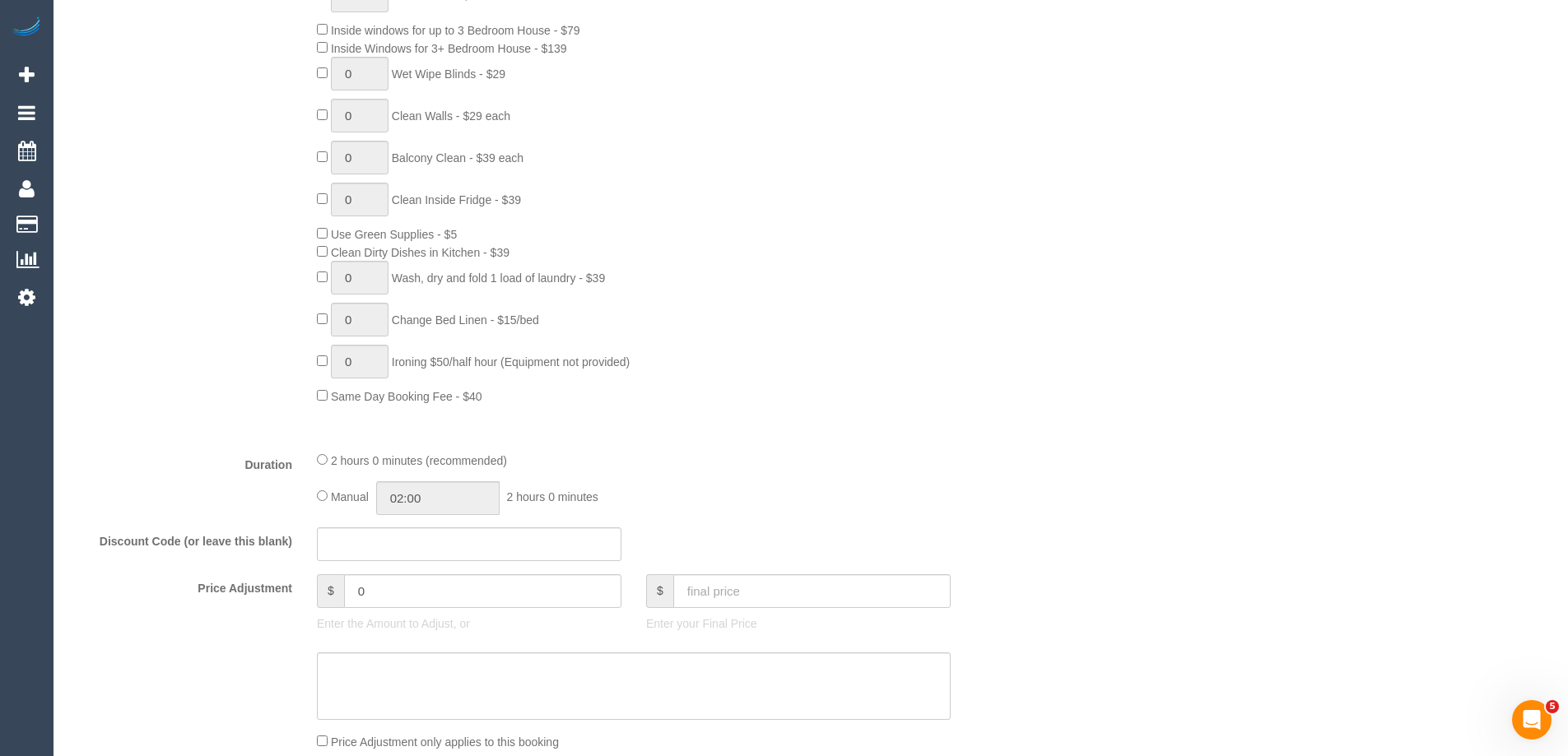
scroll to position [0, 0]
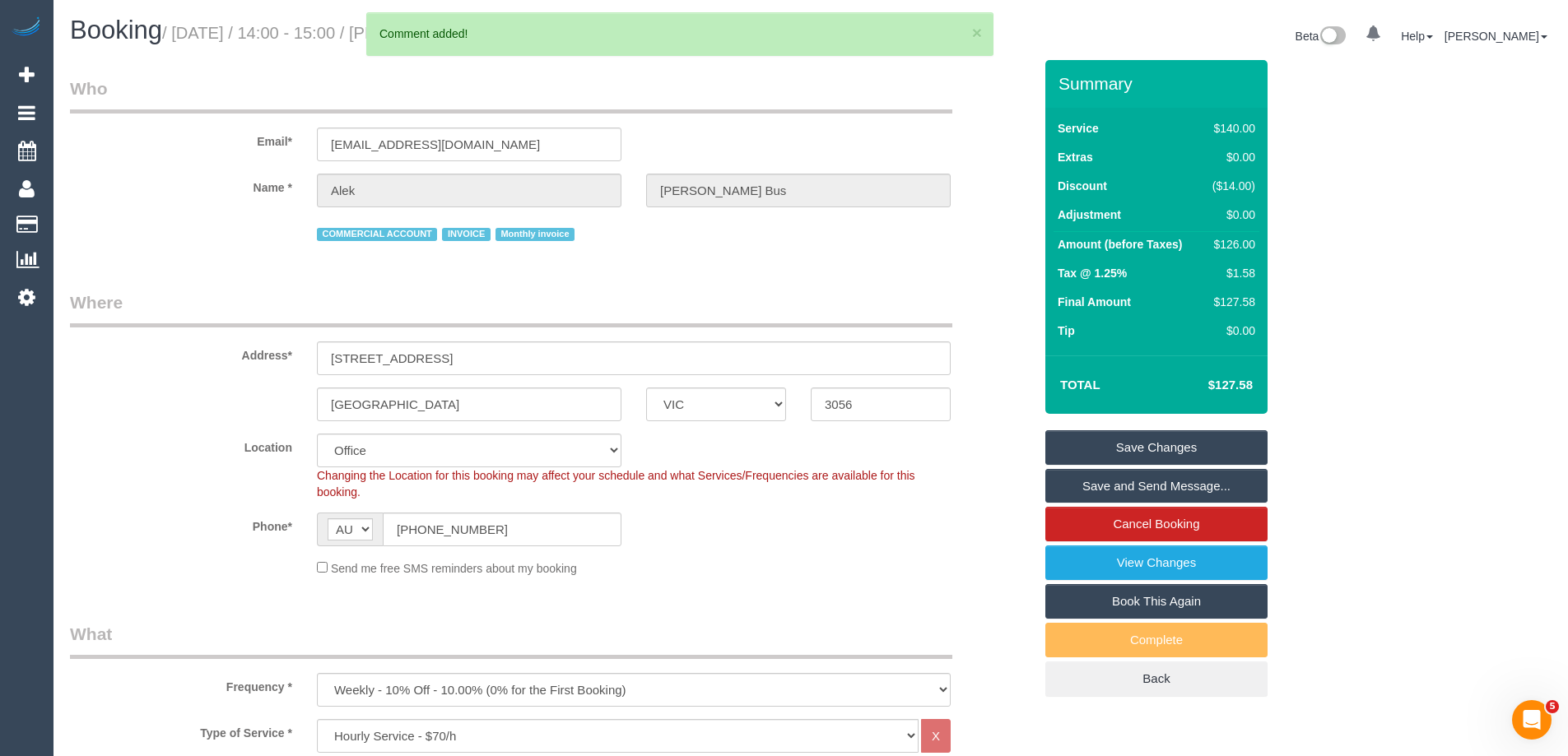
click at [1153, 461] on link "Save Changes" at bounding box center [1157, 448] width 222 height 35
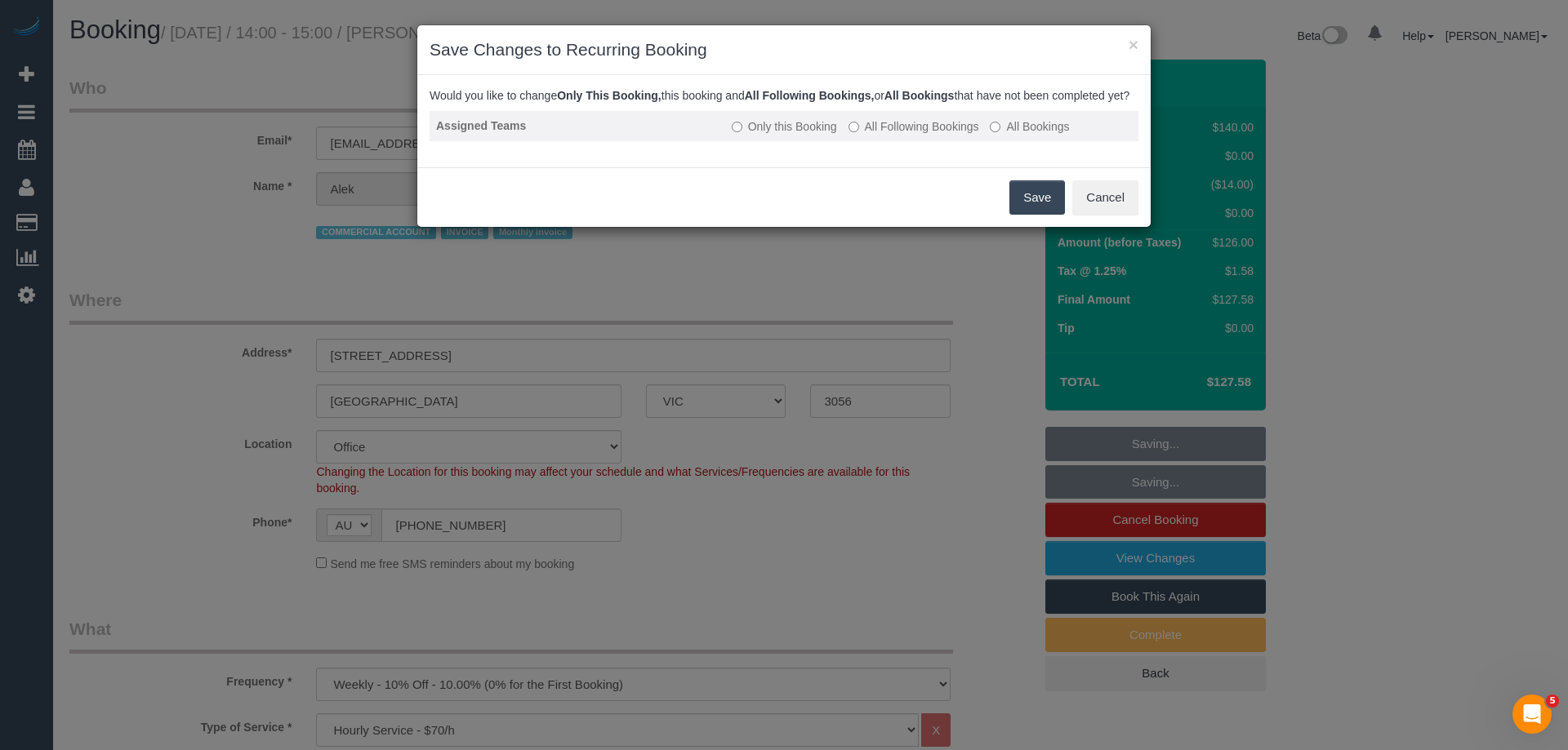
click at [881, 134] on label "All Following Bookings" at bounding box center [914, 126] width 131 height 16
click at [1043, 211] on button "Save" at bounding box center [1037, 198] width 55 height 35
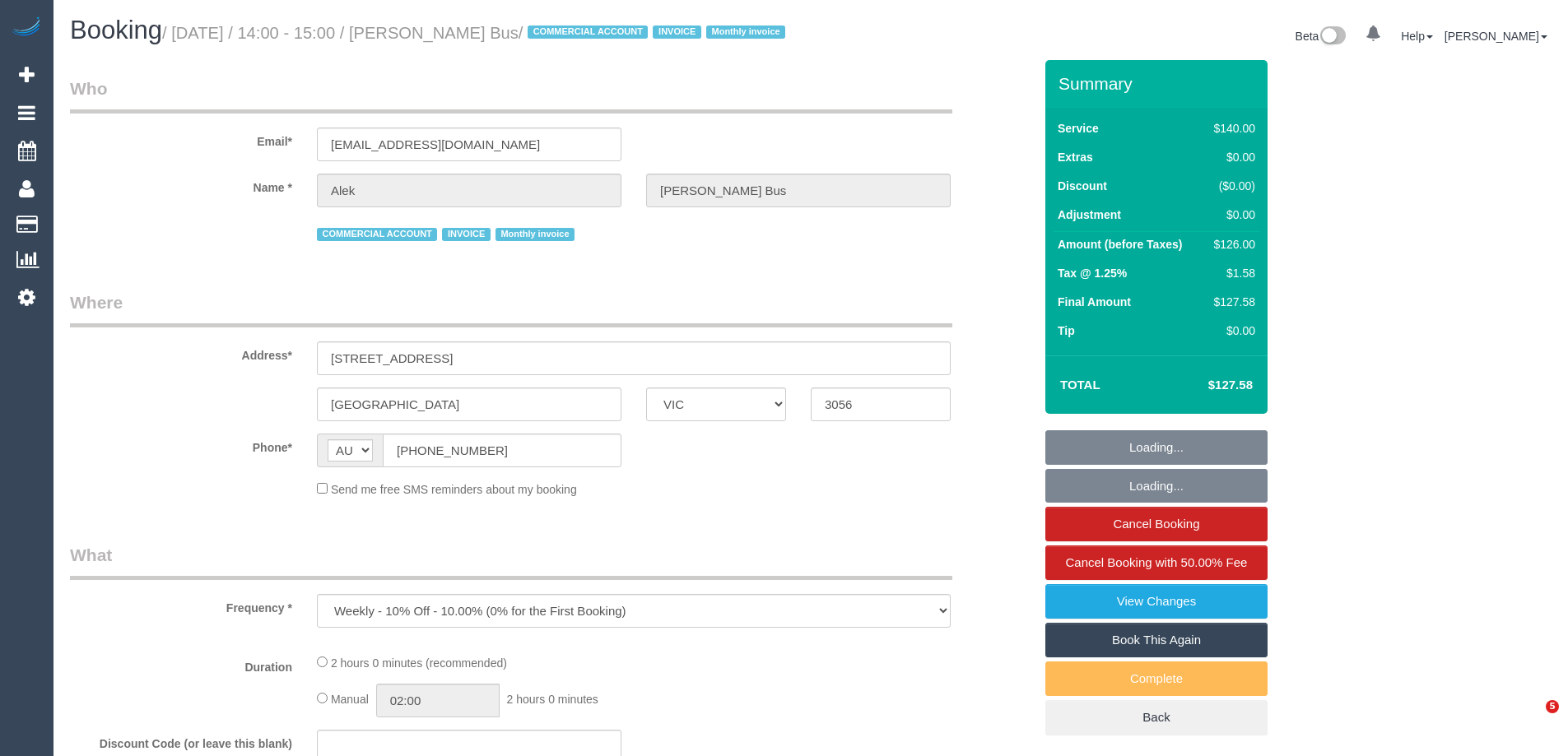
select select "VIC"
select select "number:28"
select select "number:14"
select select "number:19"
select select "number:24"
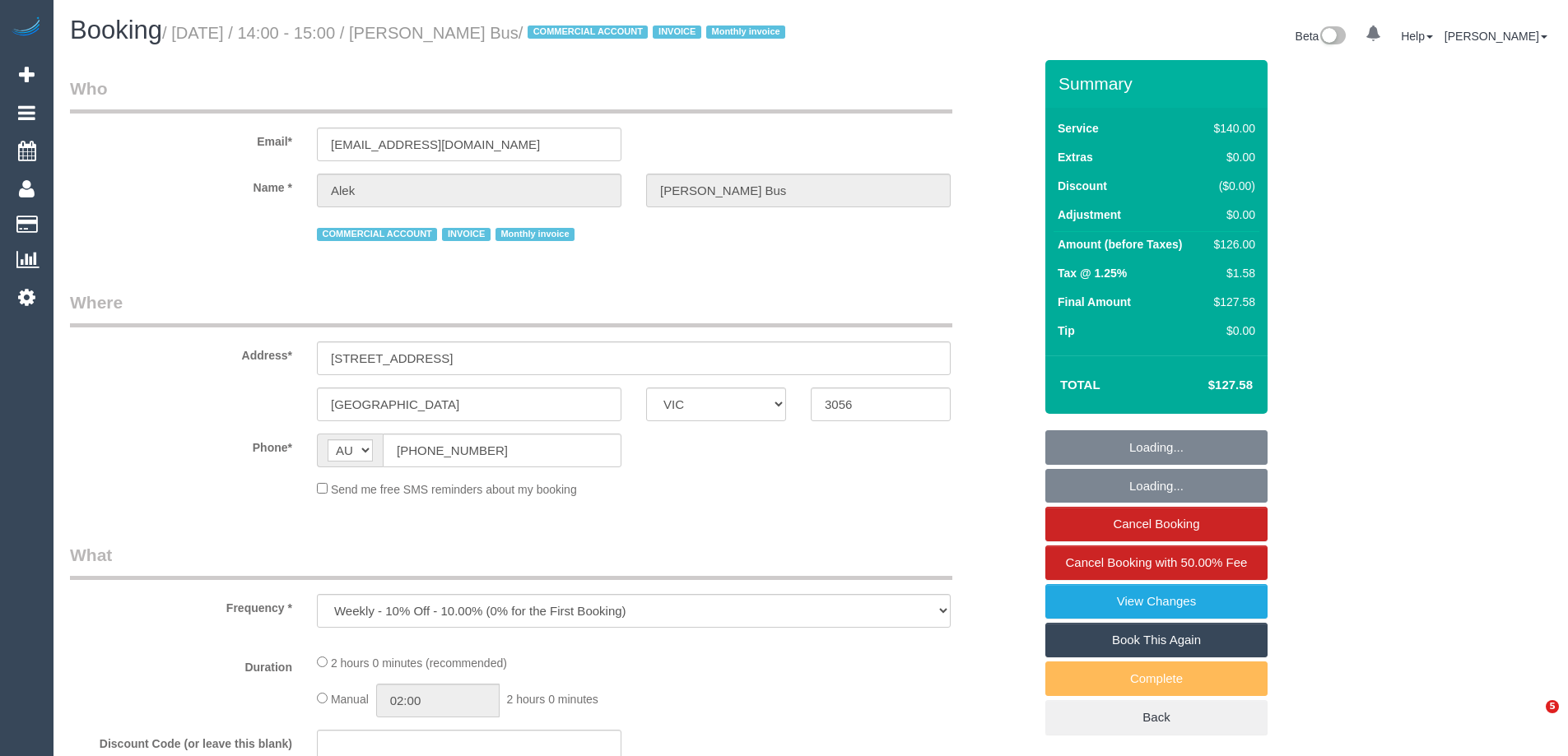
select select "number:35"
select select "number:11"
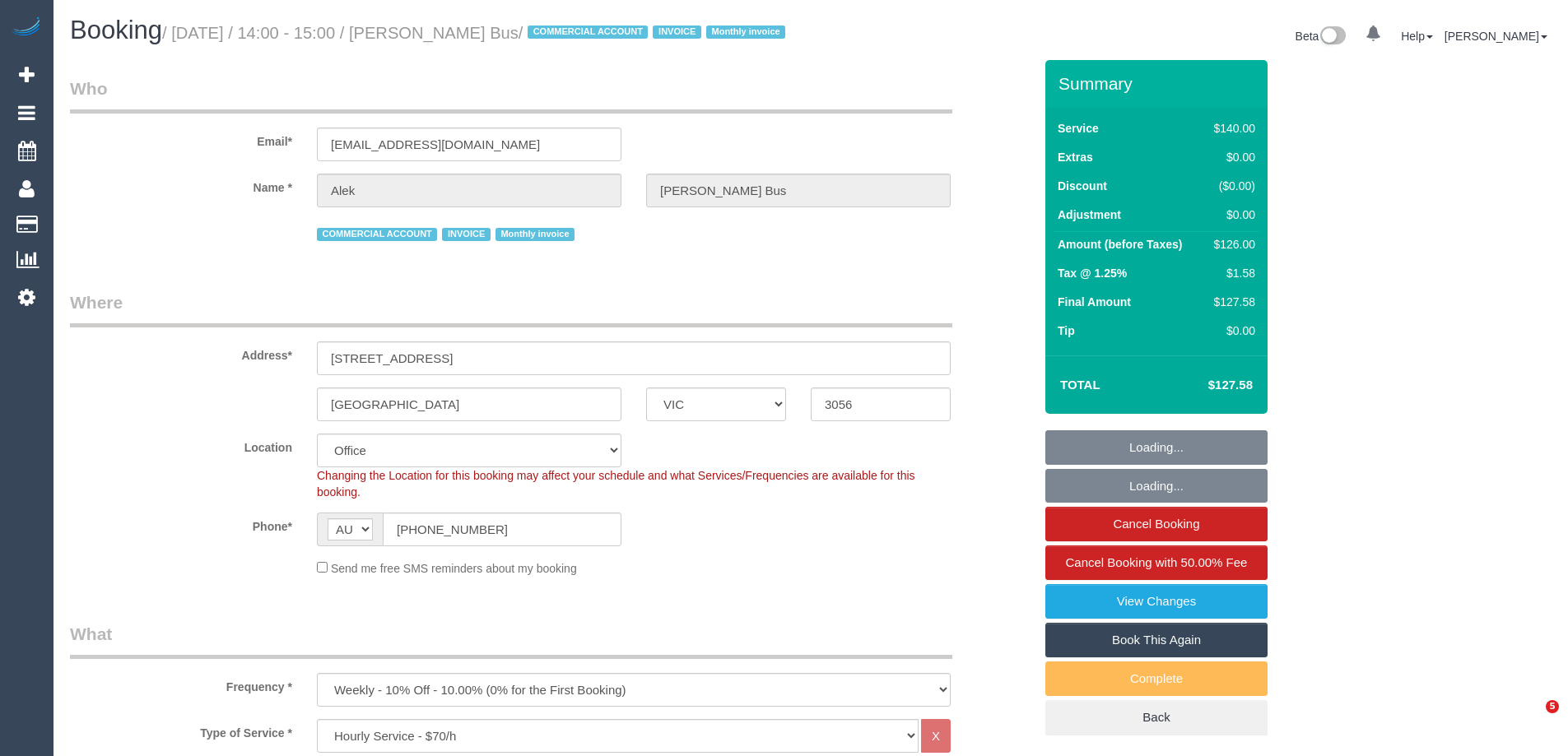
select select "object:2177"
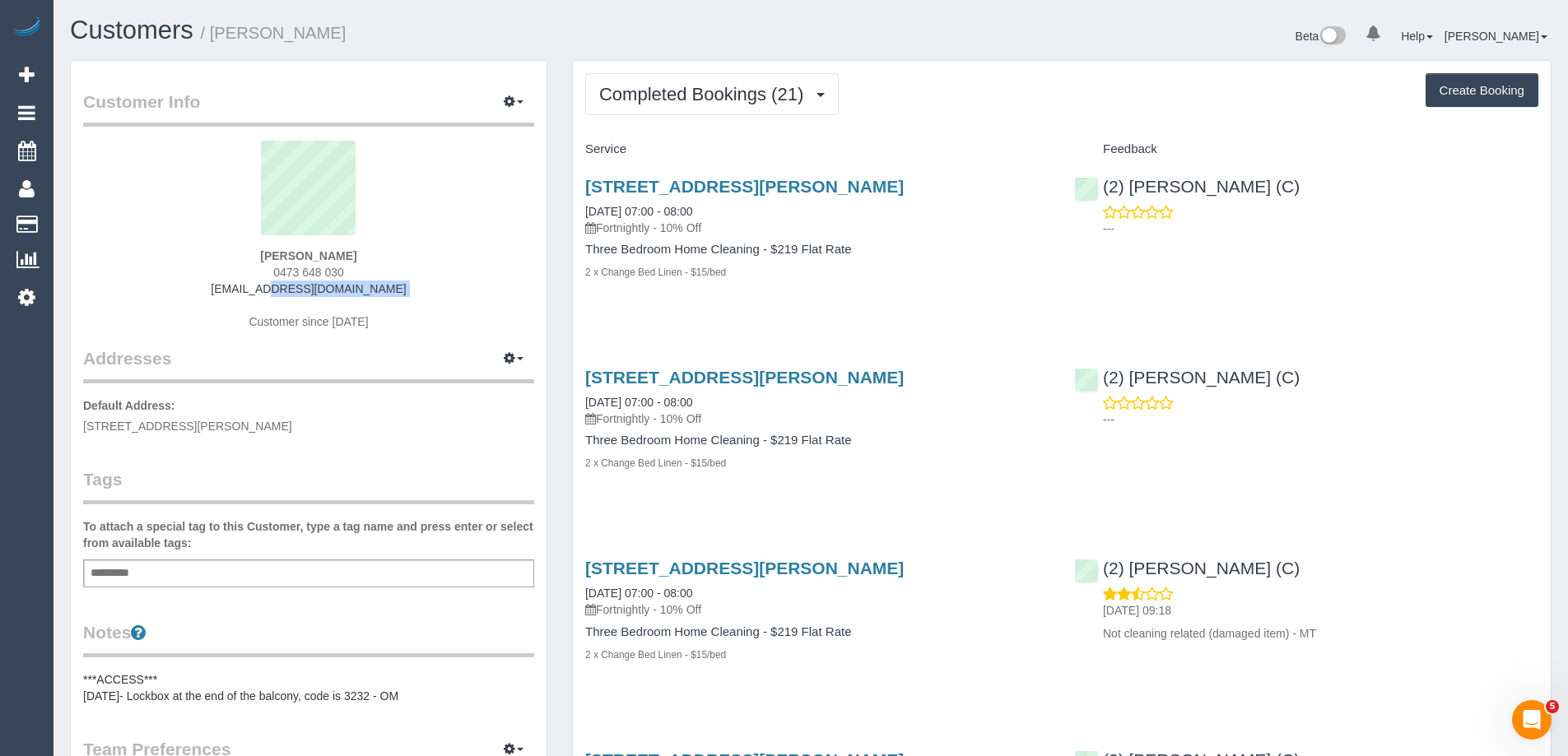
drag, startPoint x: 192, startPoint y: 300, endPoint x: 196, endPoint y: 287, distance: 13.6
click at [196, 287] on div "[PERSON_NAME] 0473 648 030 [EMAIL_ADDRESS][DOMAIN_NAME] Customer since [DATE]" at bounding box center [309, 243] width 451 height 205
copy div "[EMAIL_ADDRESS][DOMAIN_NAME]"
click at [658, 101] on span "Completed Bookings (21)" at bounding box center [705, 94] width 213 height 21
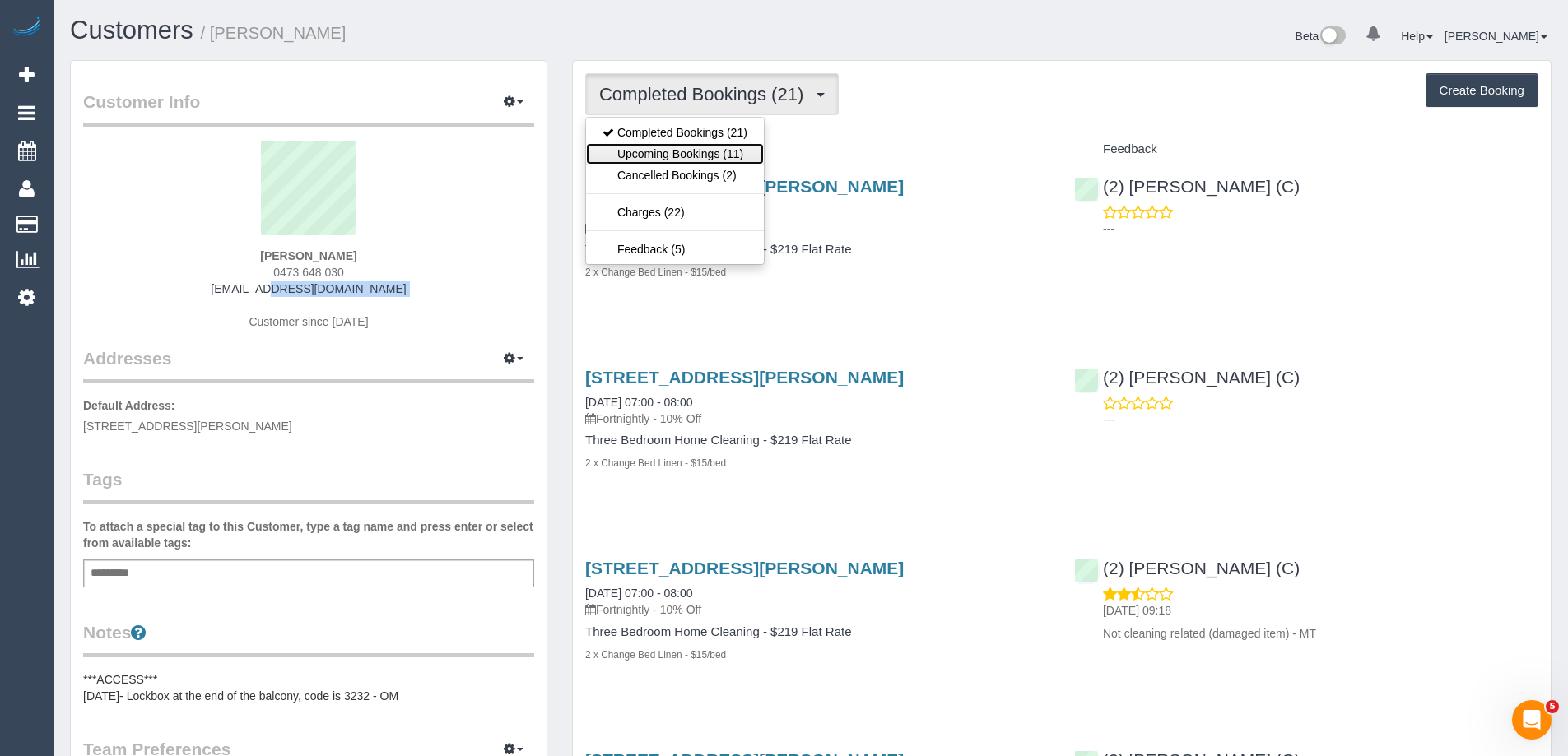
click at [675, 156] on link "Upcoming Bookings (11)" at bounding box center [675, 154] width 178 height 22
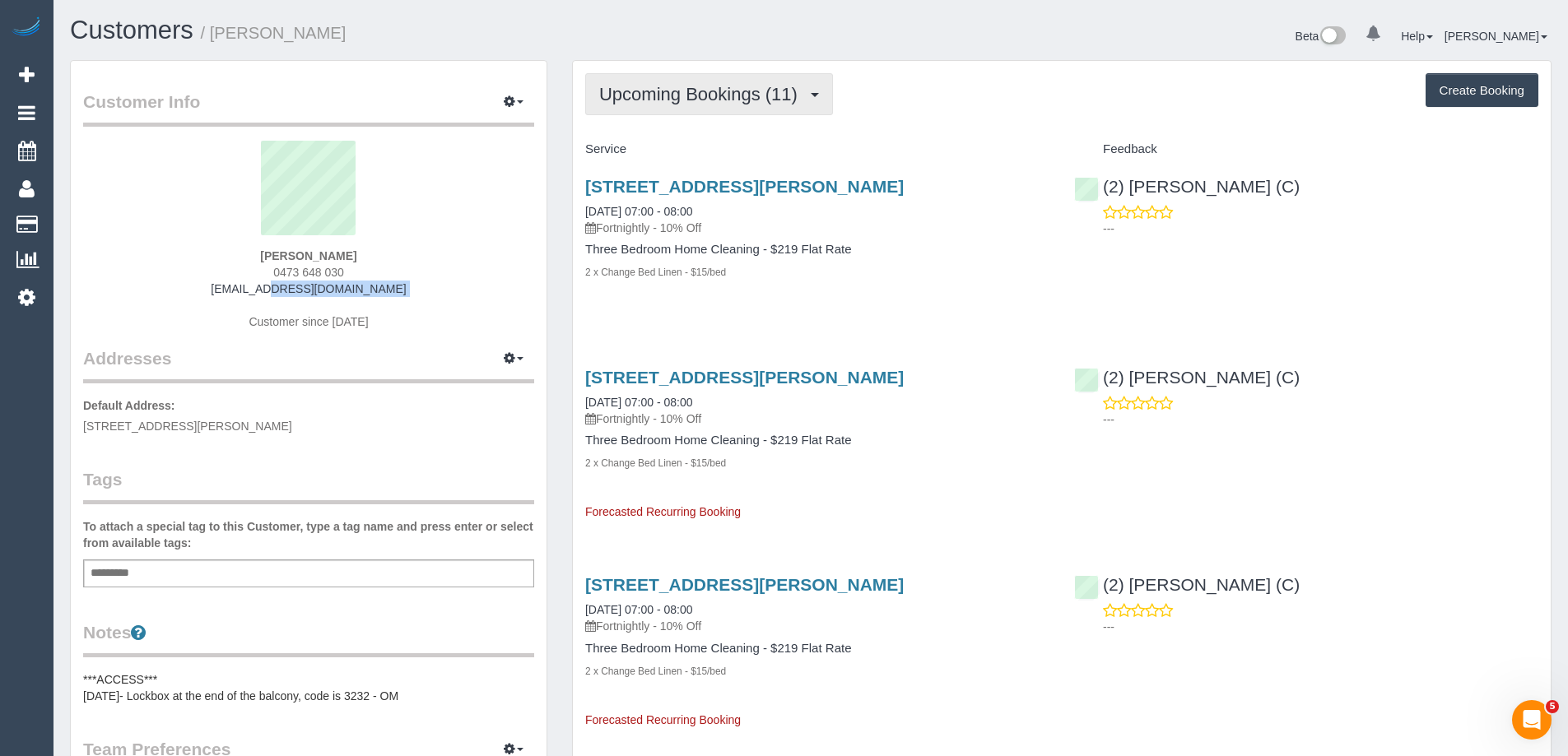
click at [678, 110] on button "Upcoming Bookings (11)" at bounding box center [710, 94] width 248 height 42
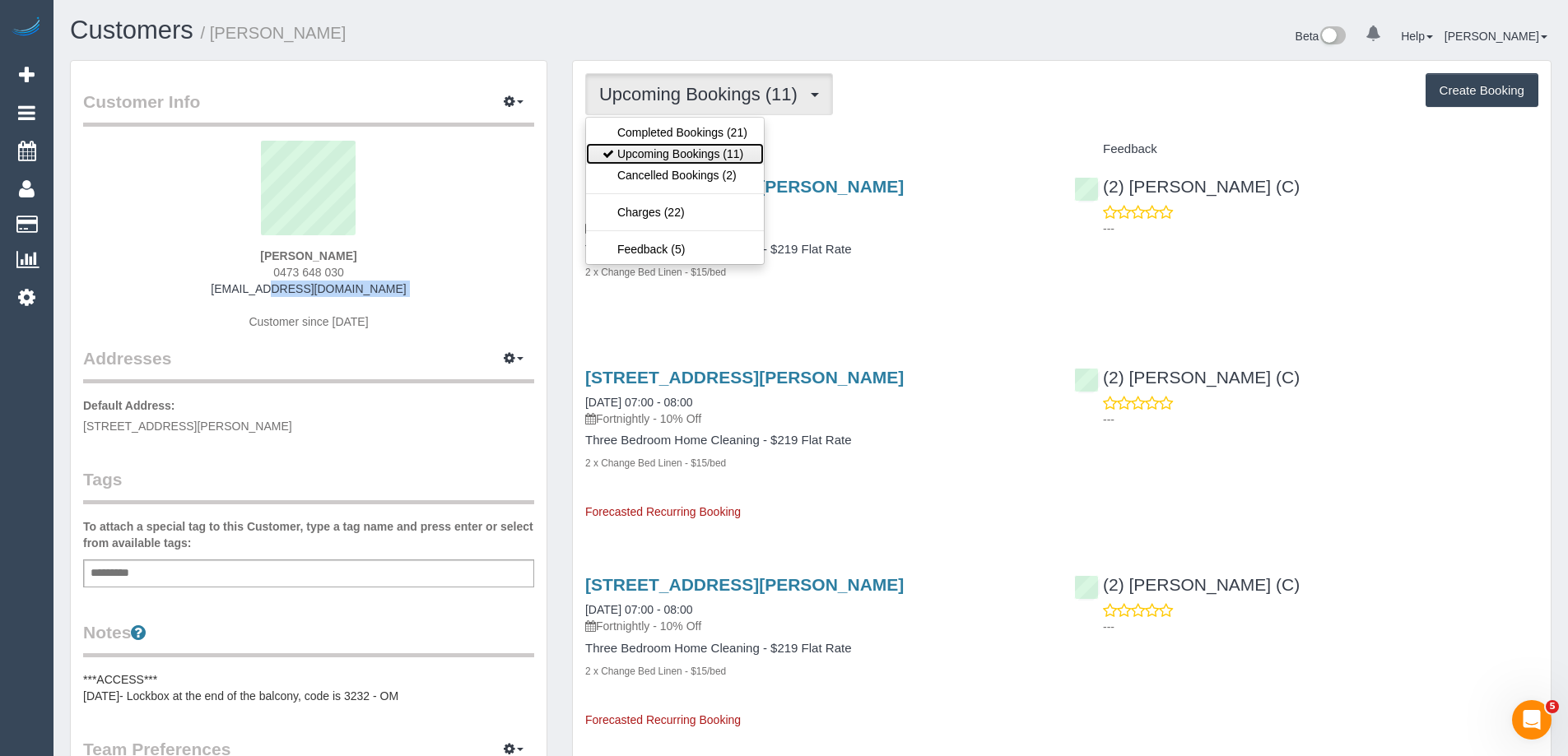
click at [680, 162] on link "Upcoming Bookings (11)" at bounding box center [675, 154] width 178 height 22
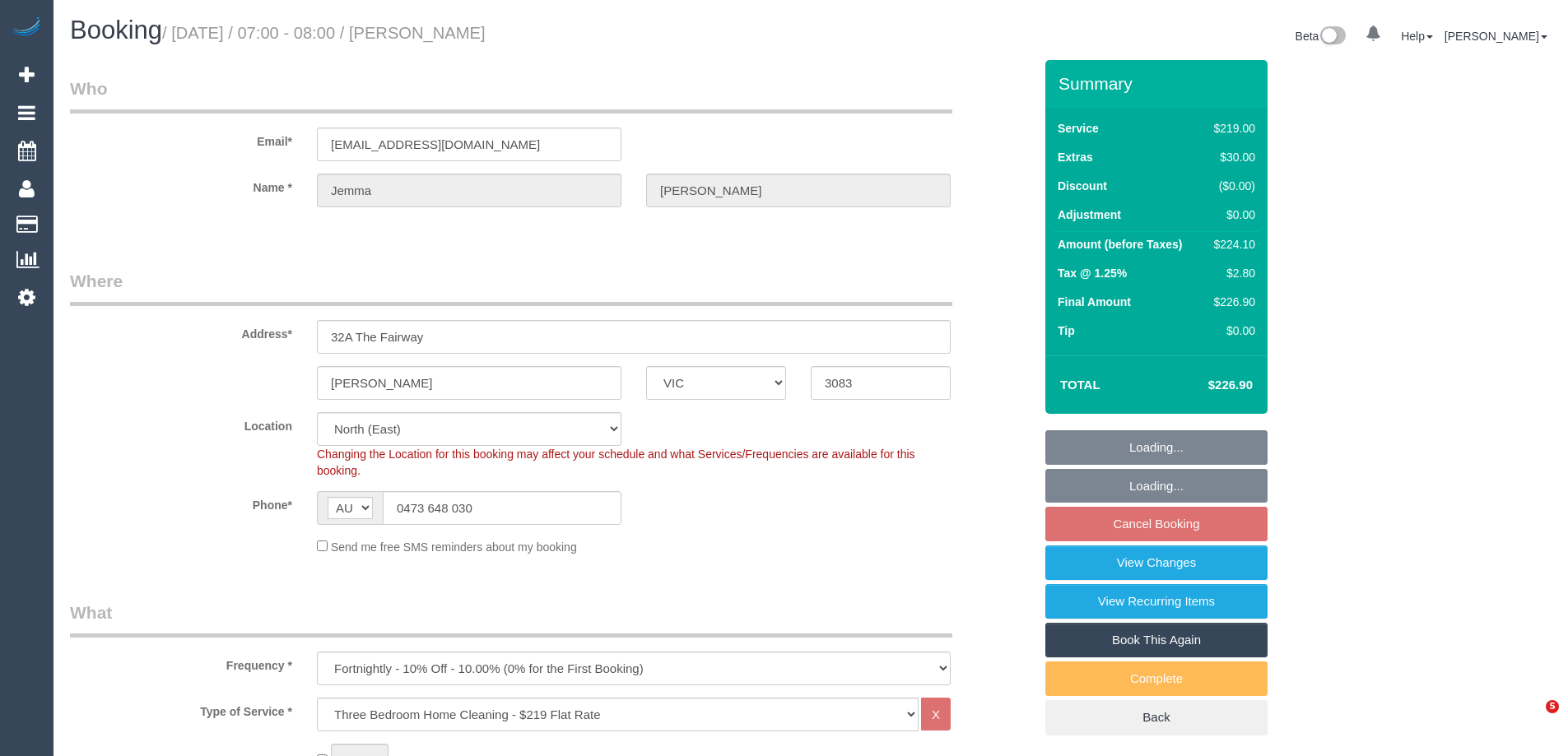
select select "VIC"
select select "number:27"
select select "number:16"
select select "number:18"
select select "number:22"
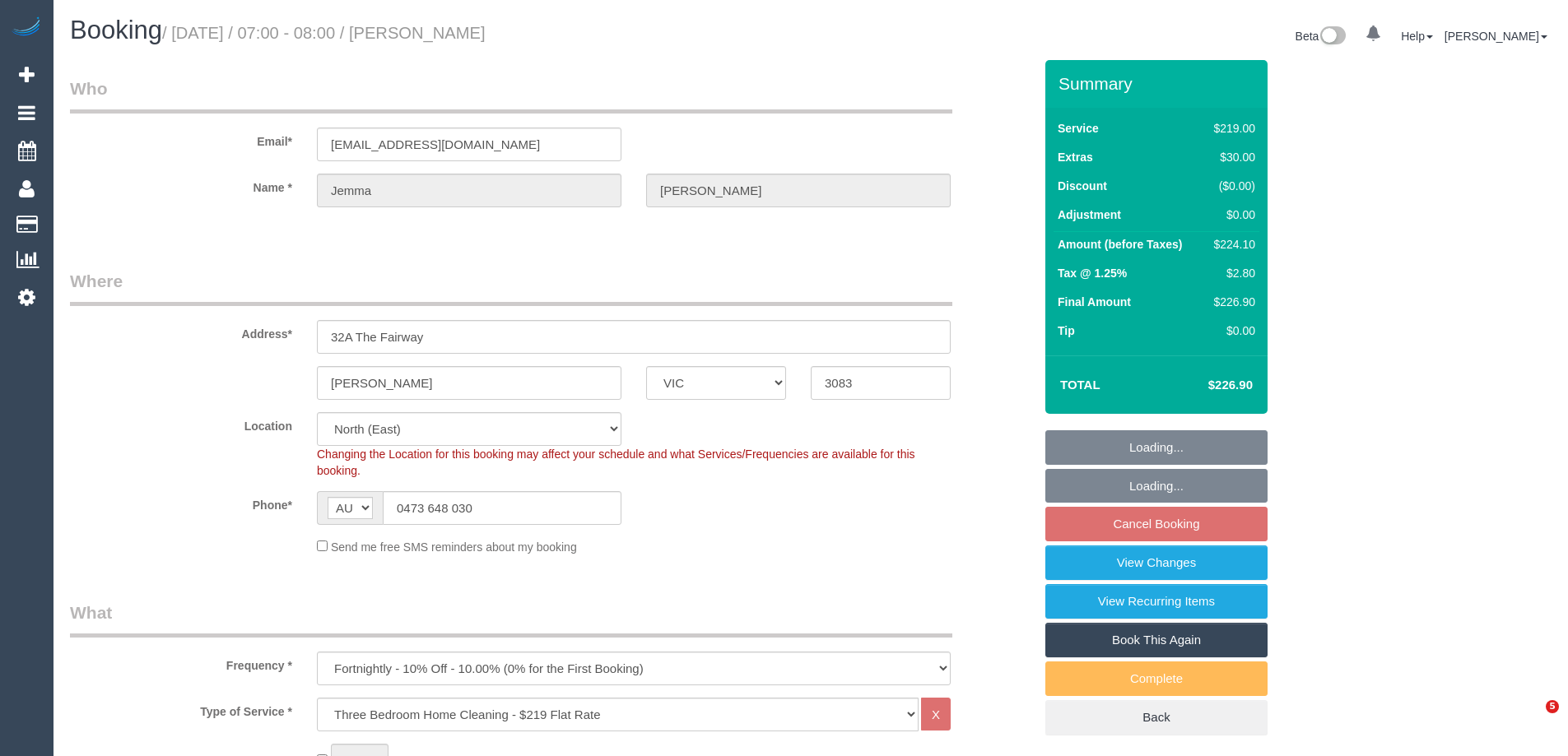
select select "number:33"
select select "number:12"
select select "object:1412"
select select "spot1"
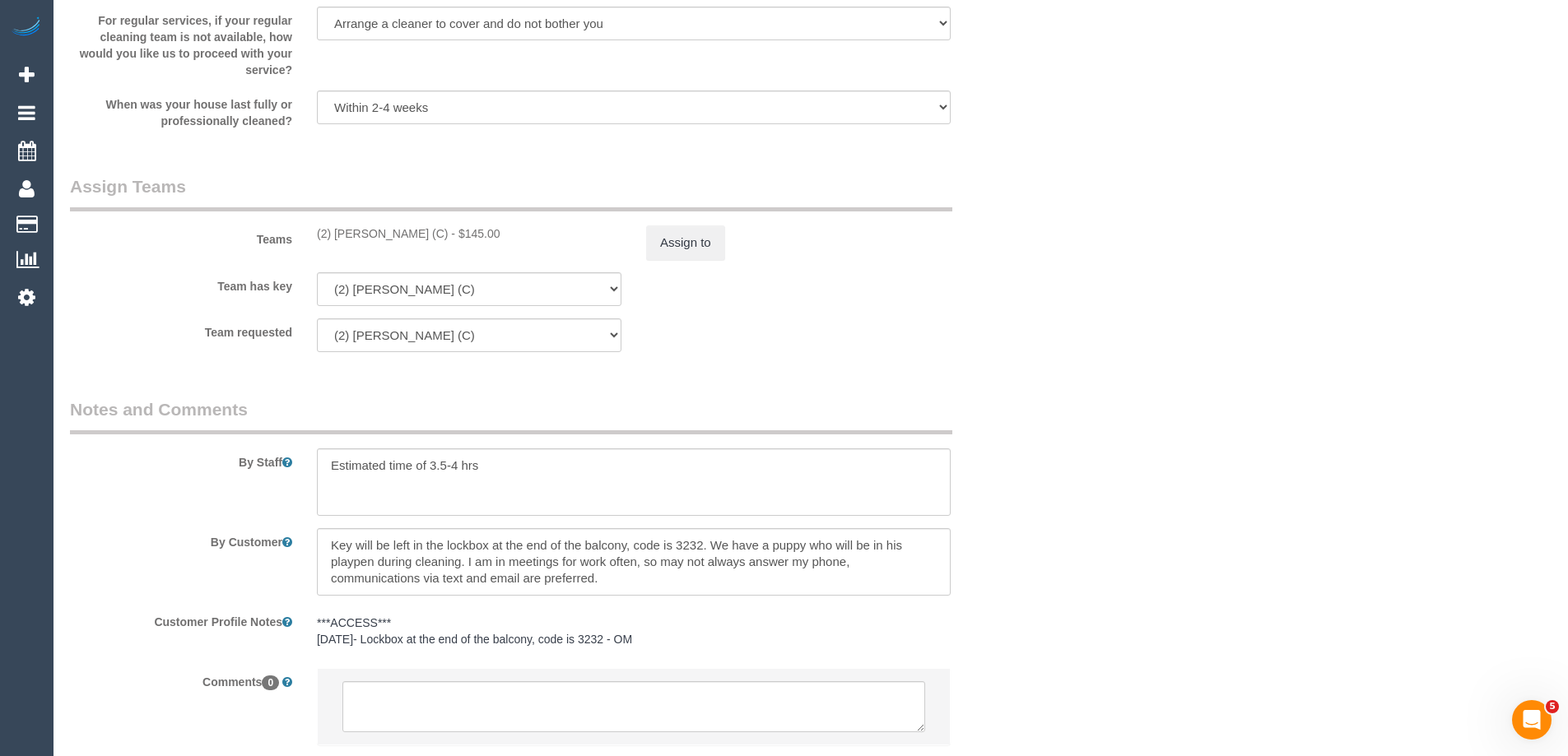
scroll to position [2429, 0]
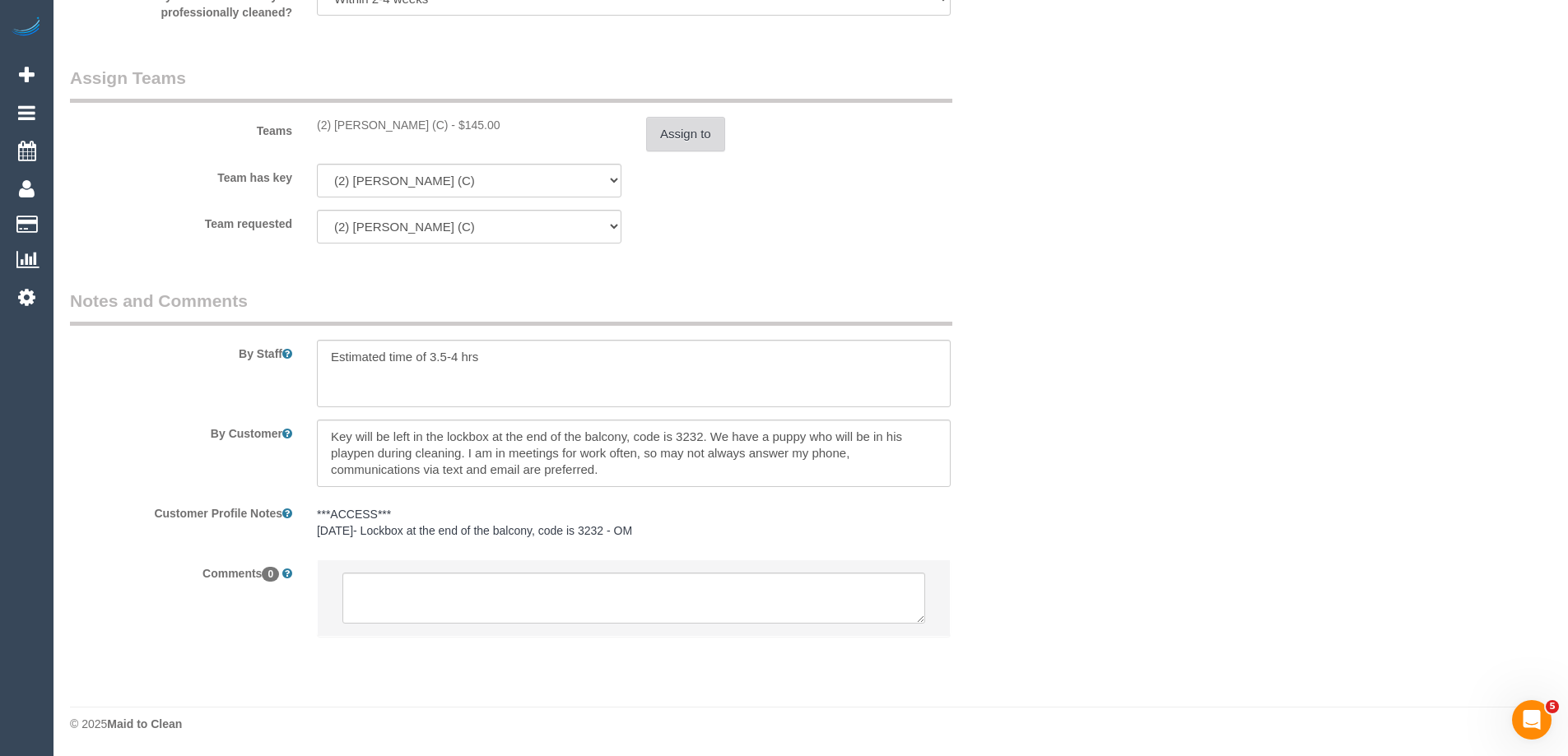
click at [692, 139] on button "Assign to" at bounding box center [685, 134] width 79 height 35
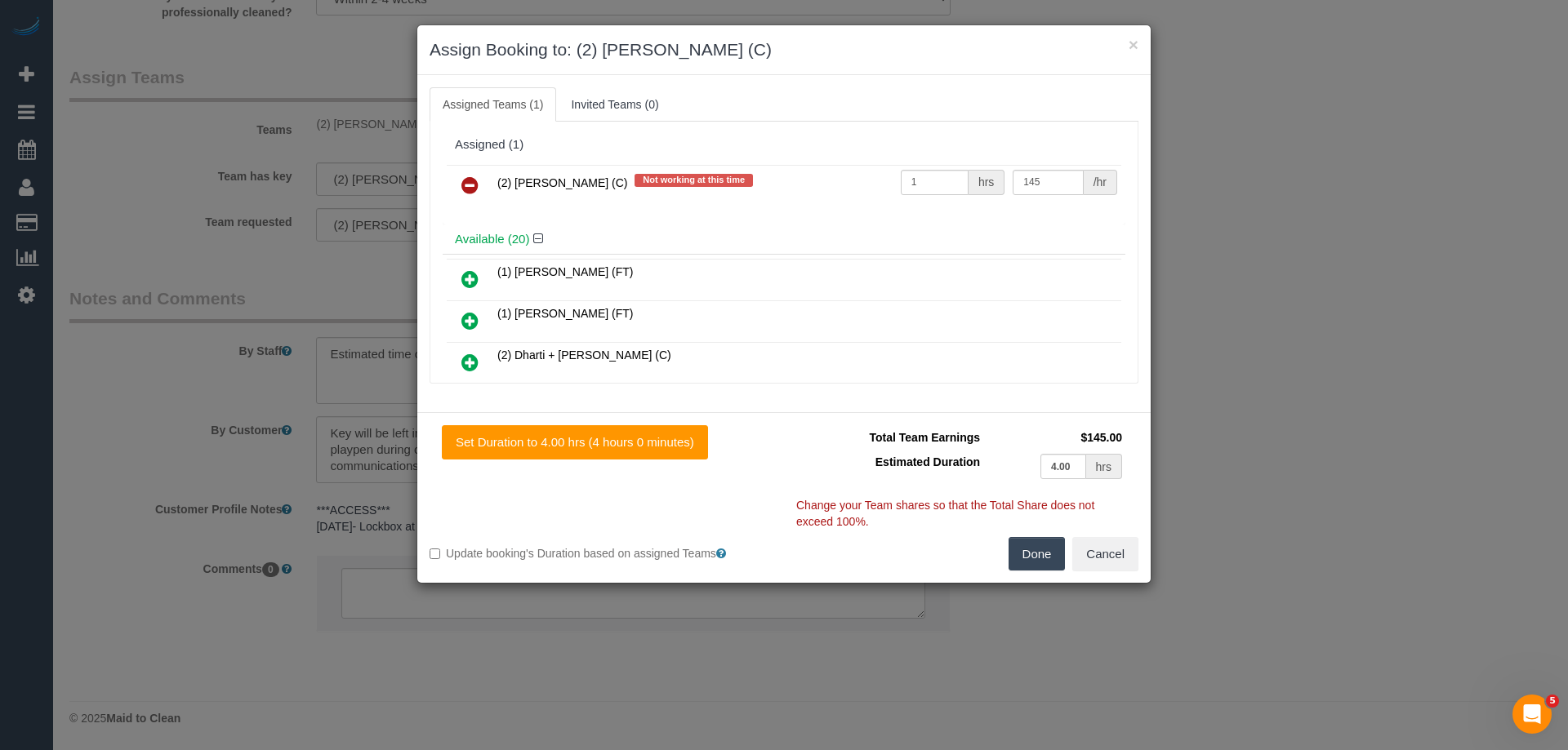
click at [466, 186] on icon at bounding box center [470, 185] width 17 height 20
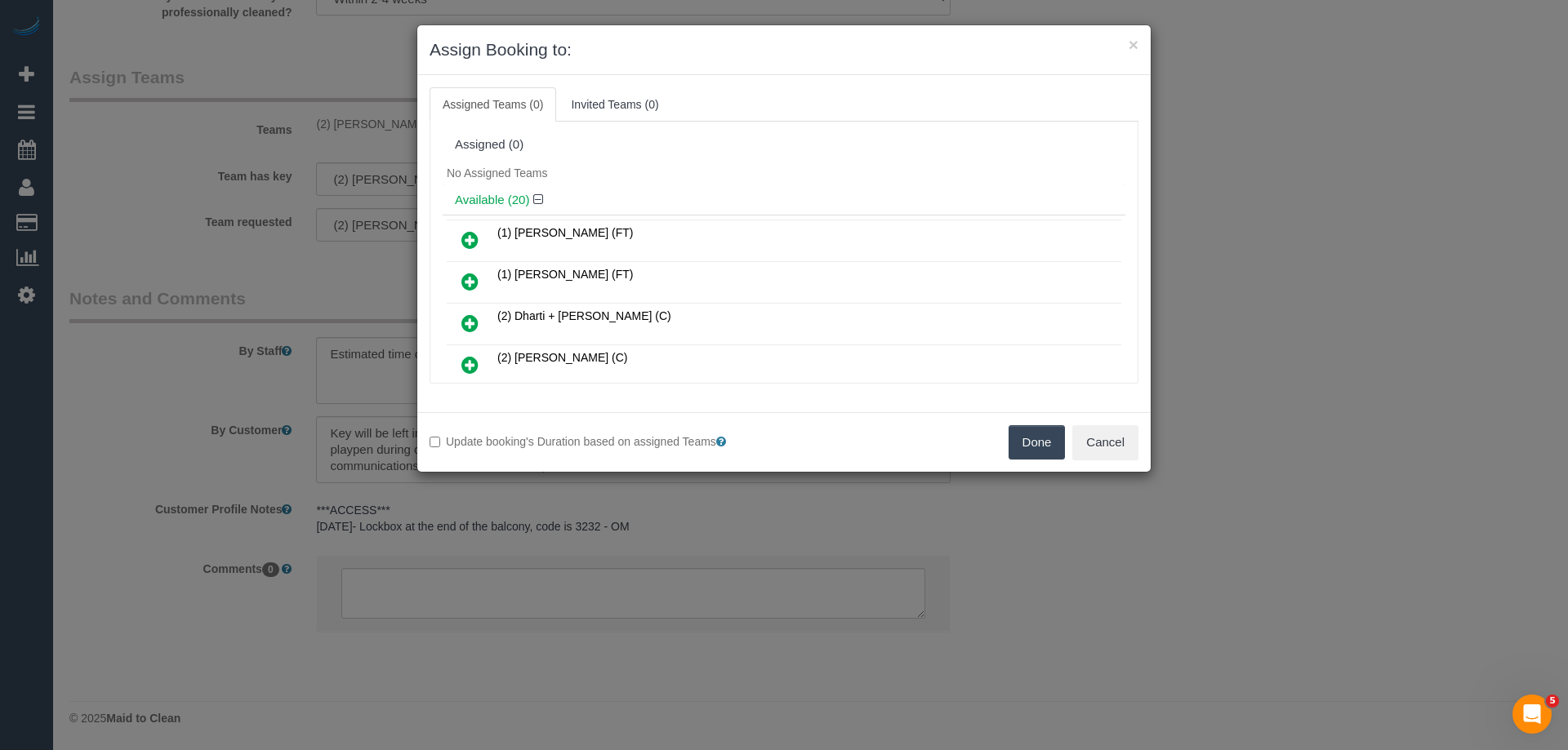
click at [1048, 432] on button "Done" at bounding box center [1037, 442] width 57 height 35
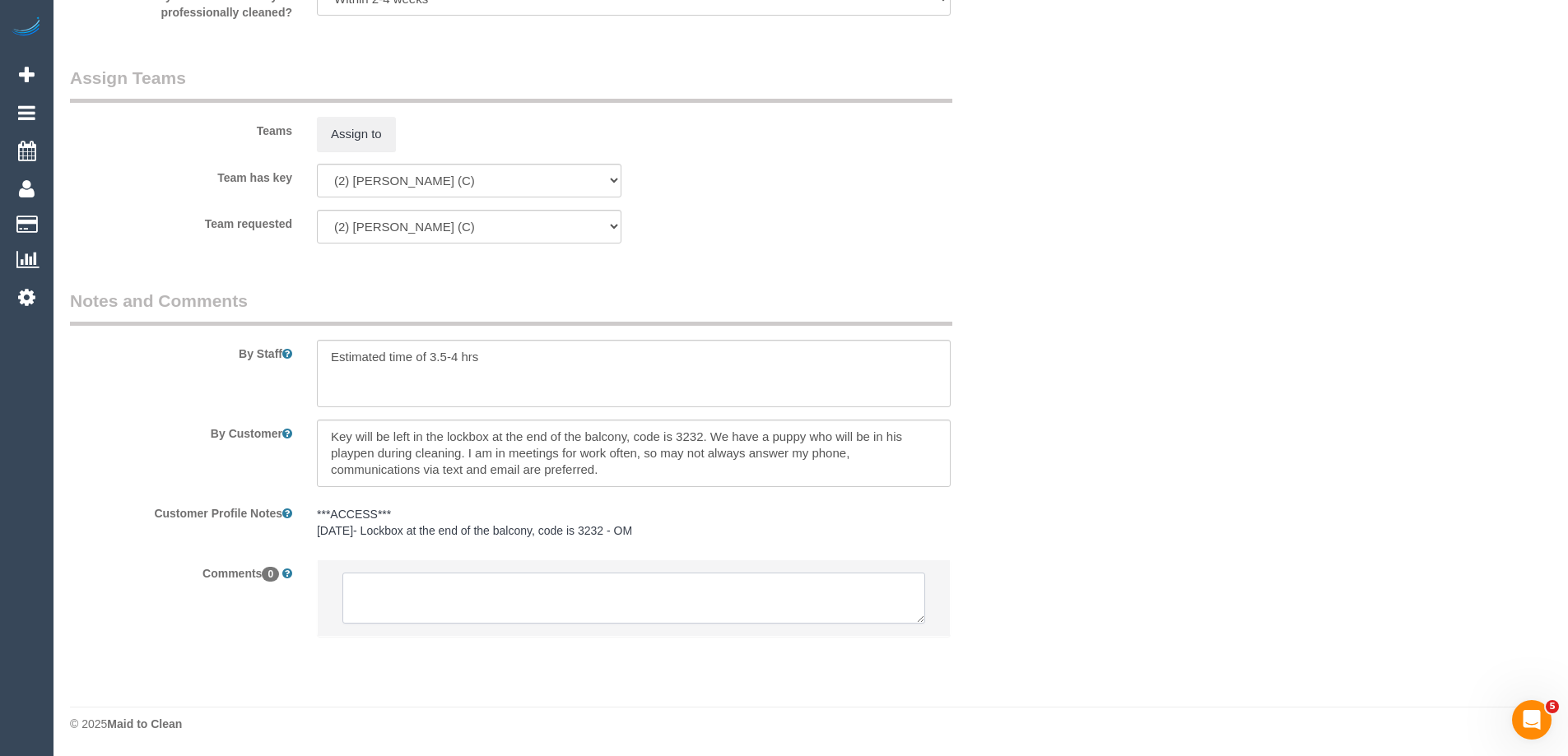
click at [433, 595] on textarea at bounding box center [634, 598] width 583 height 51
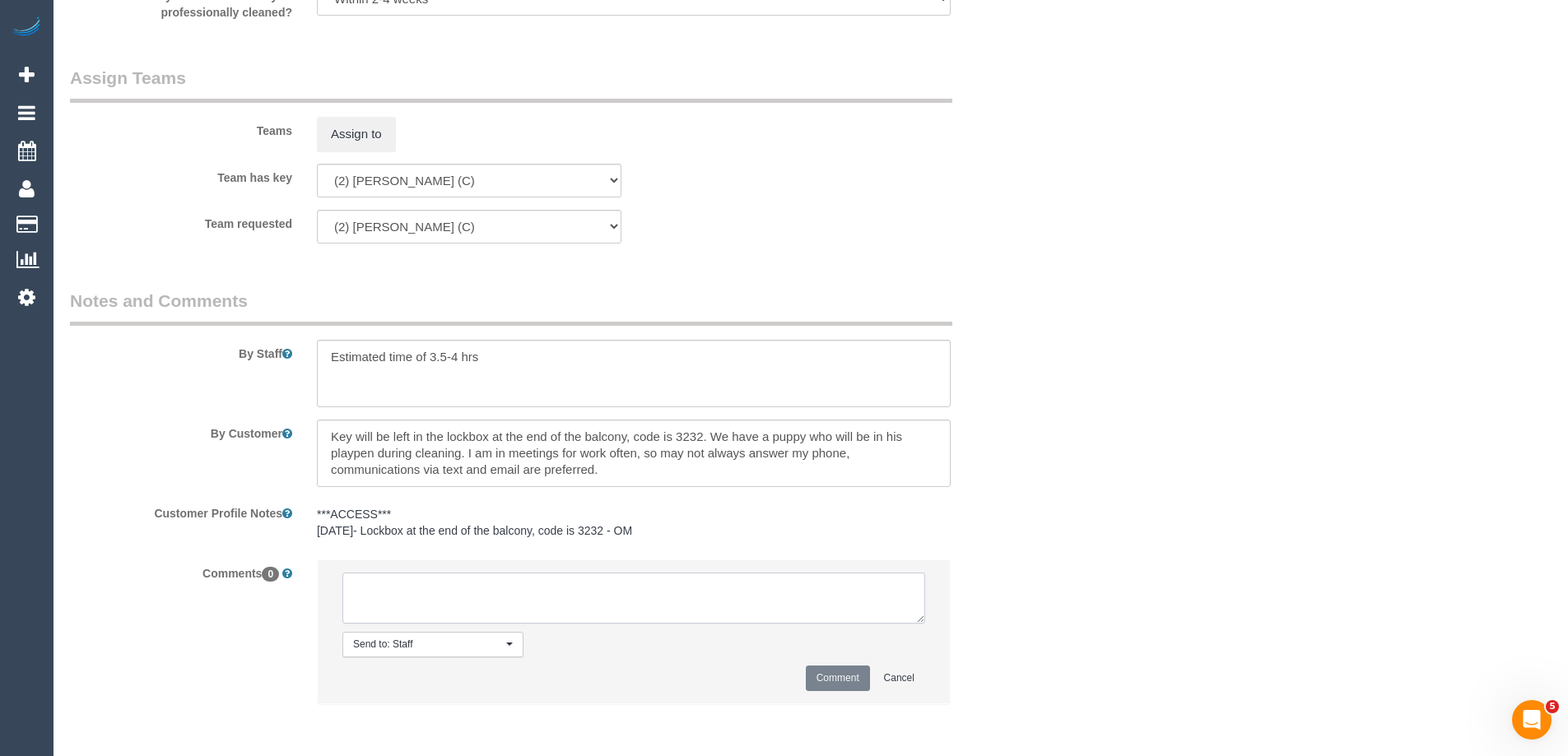
paste textarea "(2) [PERSON_NAME] (C) UA ongoing - Resigned Customer contacted by email"
type textarea "(2) [PERSON_NAME] (C) UA ongoing - Resigned Customer contacted by email"
click at [832, 687] on button "Comment" at bounding box center [838, 678] width 65 height 25
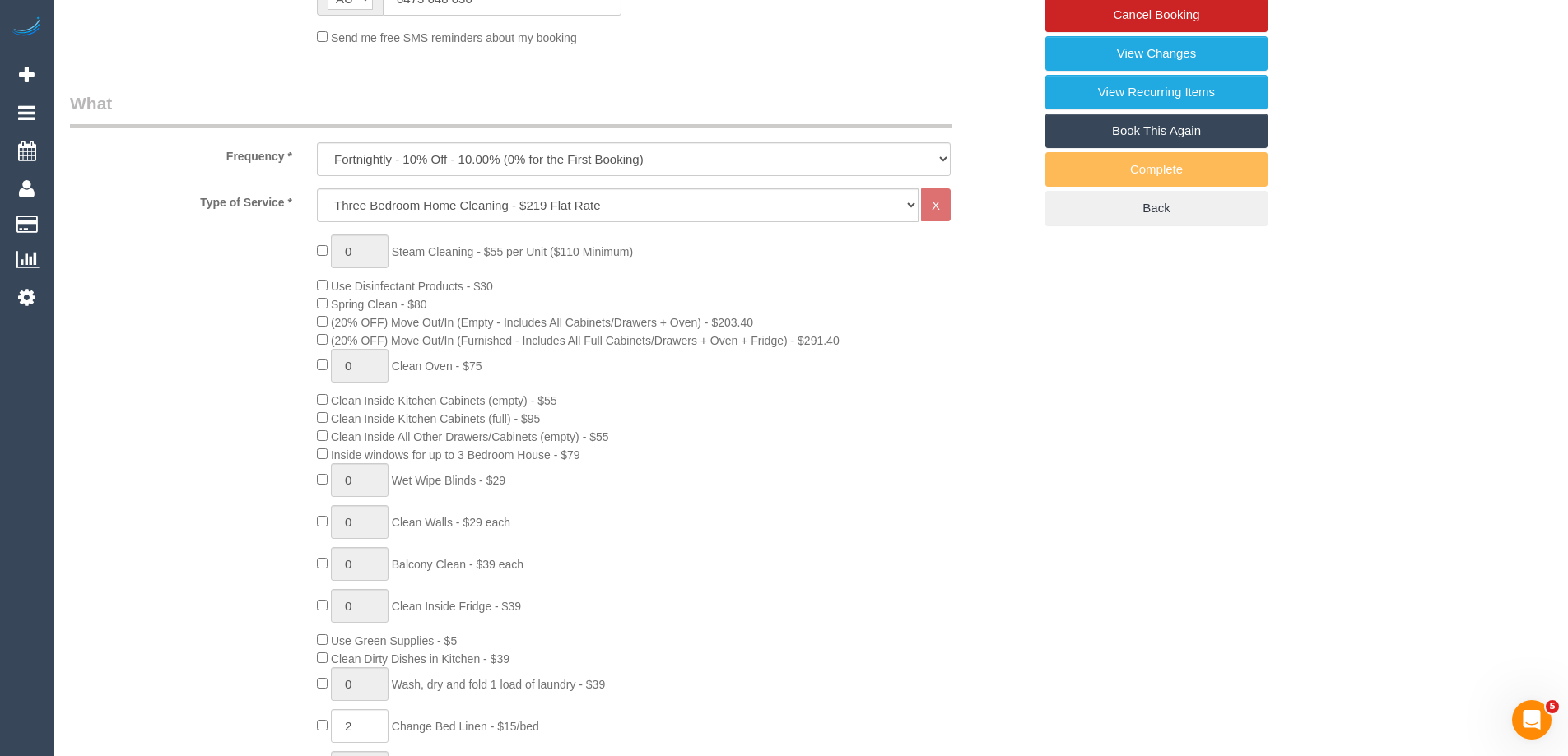
scroll to position [0, 0]
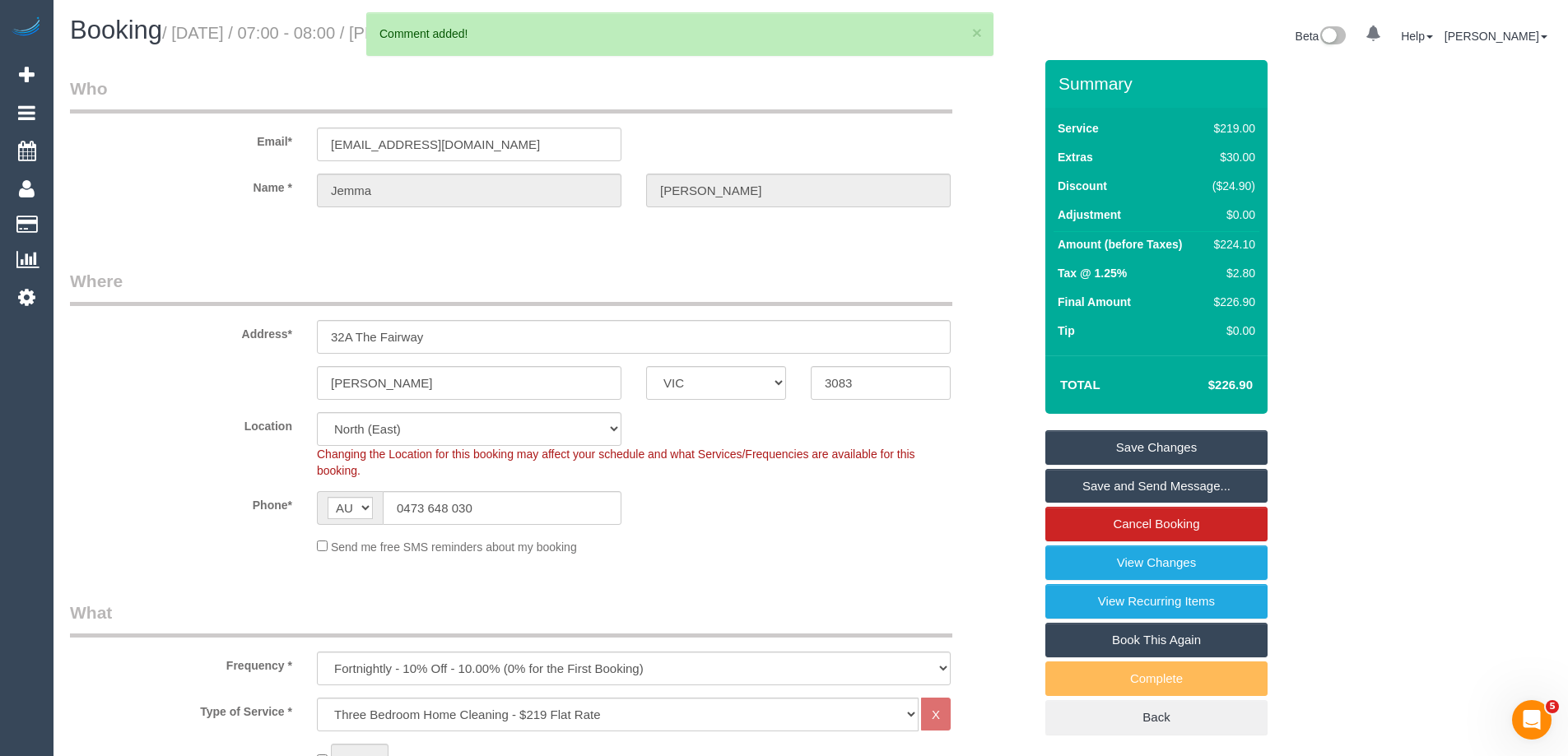
click at [1191, 443] on link "Save Changes" at bounding box center [1157, 448] width 222 height 35
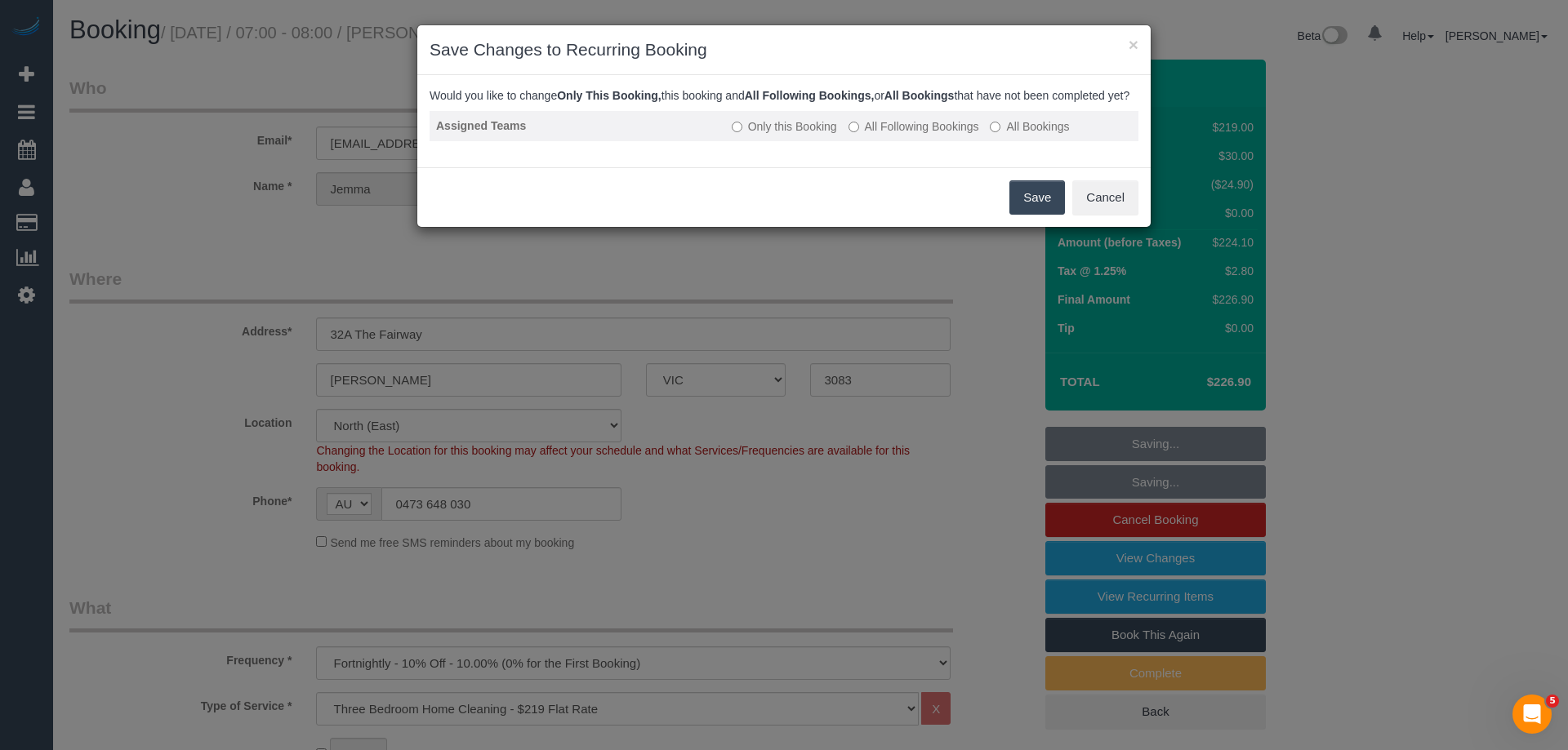
click at [904, 134] on label "All Following Bookings" at bounding box center [914, 126] width 131 height 16
click at [1030, 214] on button "Save" at bounding box center [1037, 198] width 55 height 35
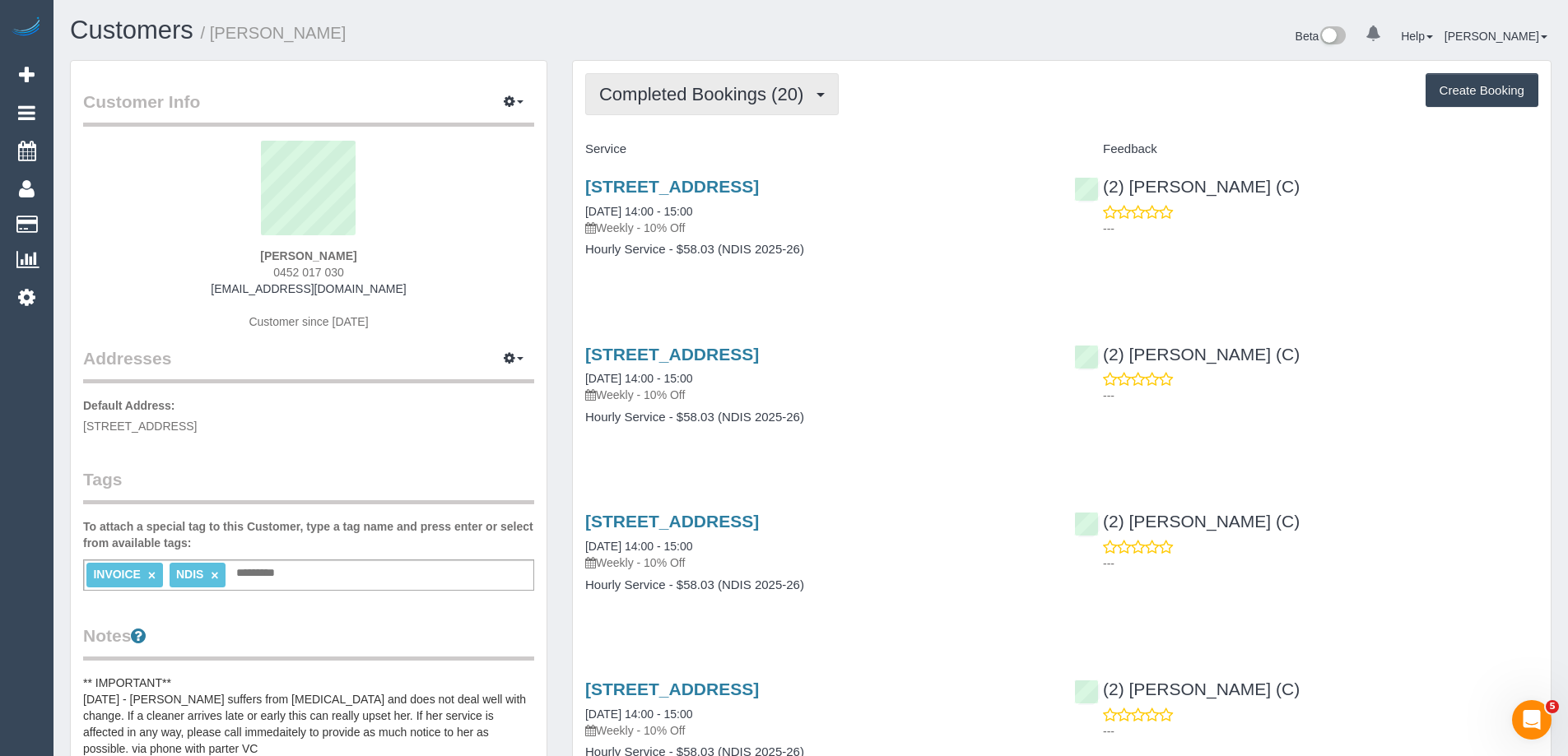
click at [646, 104] on span "Completed Bookings (20)" at bounding box center [705, 94] width 213 height 21
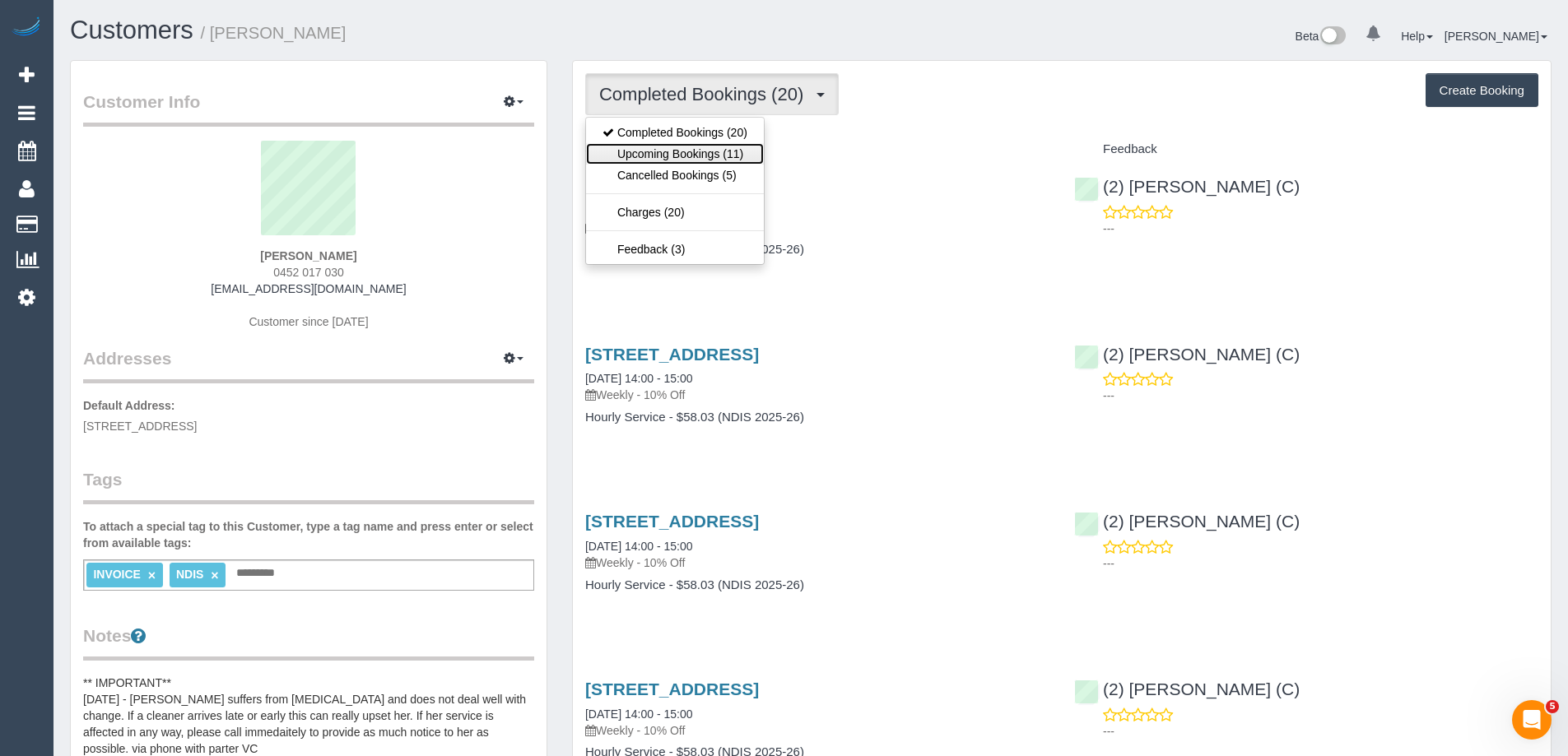
click at [658, 152] on link "Upcoming Bookings (11)" at bounding box center [675, 154] width 178 height 22
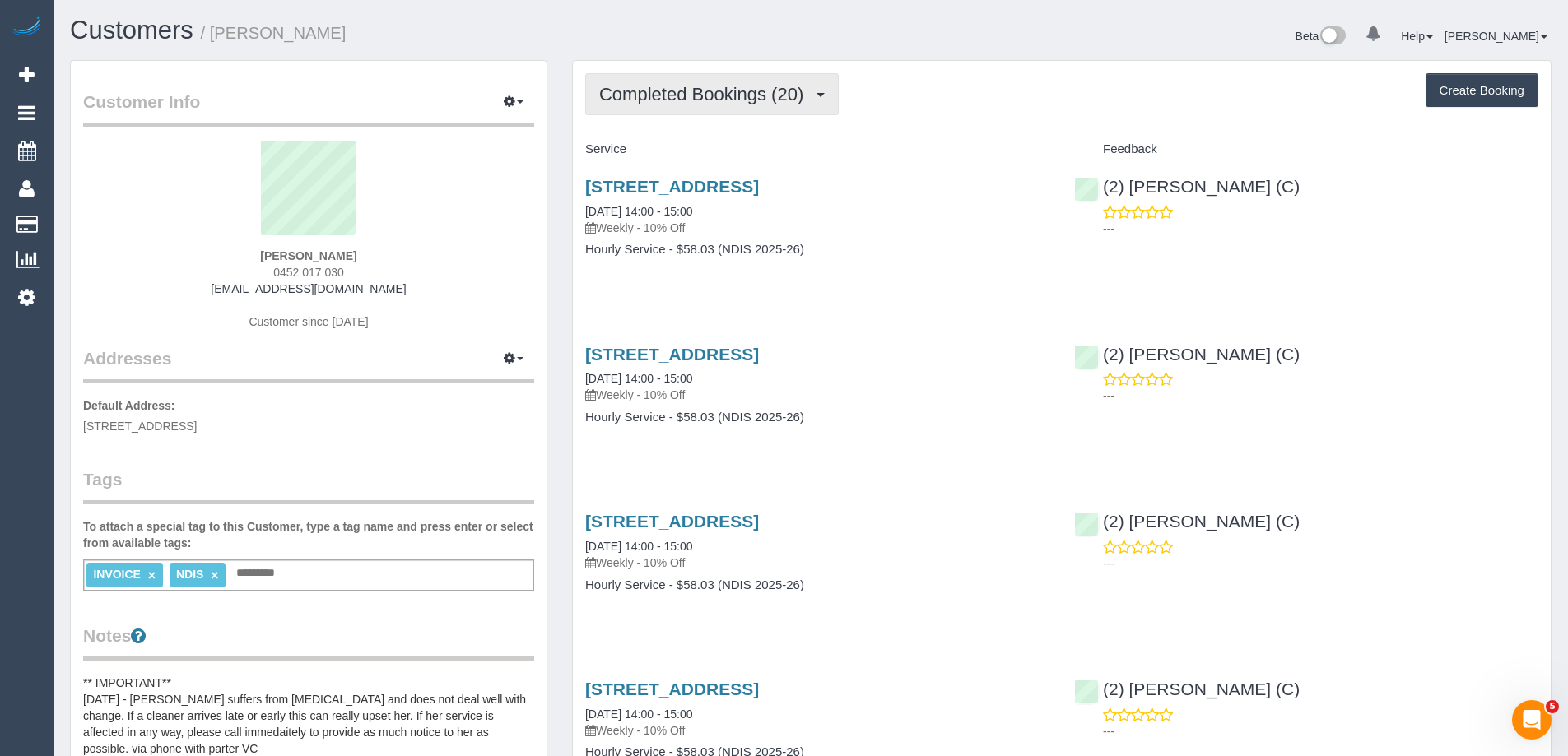
click at [706, 105] on button "Completed Bookings (20)" at bounding box center [712, 94] width 254 height 42
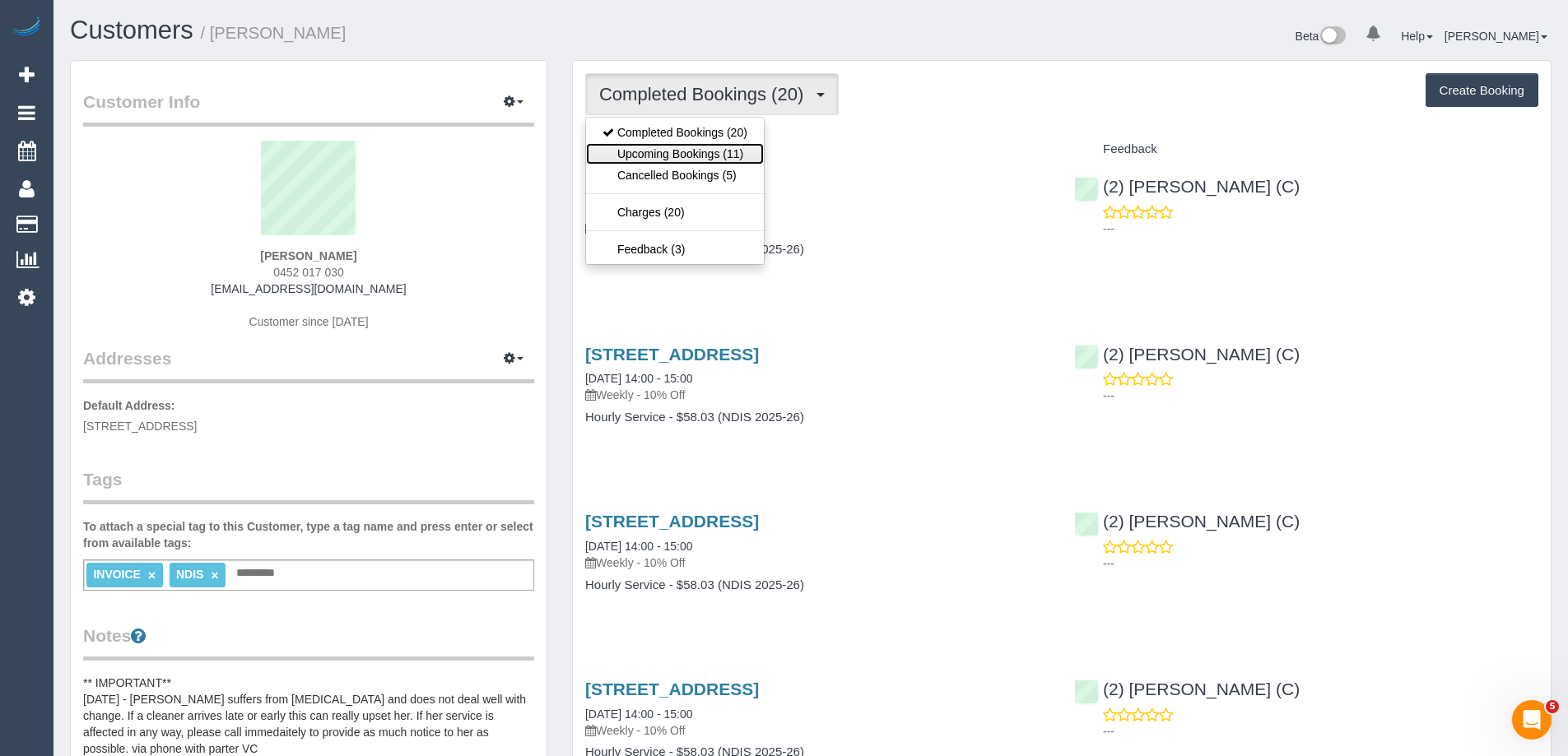
click at [706, 153] on link "Upcoming Bookings (11)" at bounding box center [675, 154] width 178 height 22
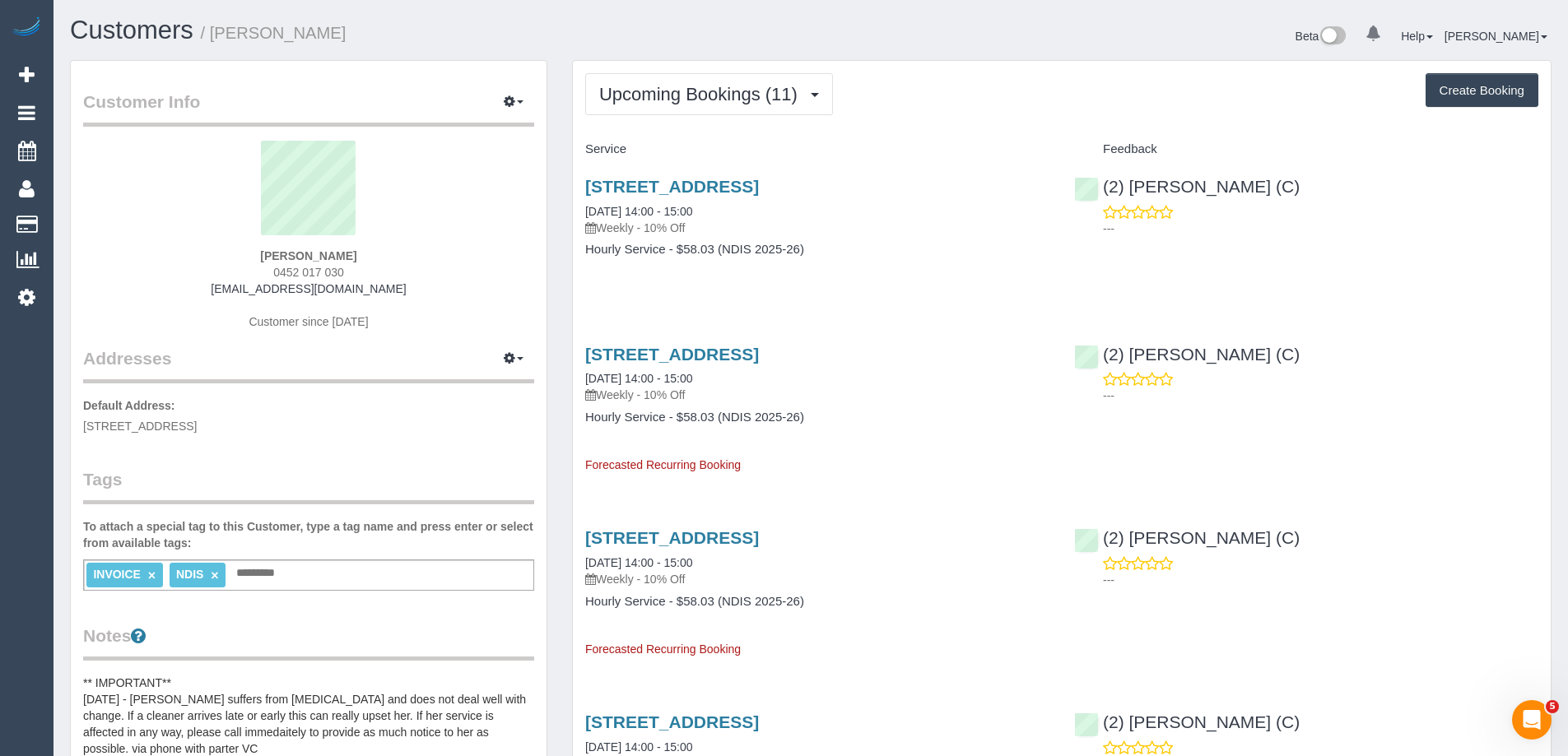
drag, startPoint x: 414, startPoint y: 292, endPoint x: 199, endPoint y: 294, distance: 215.0
click at [199, 294] on div "Amy Clarkson-Holborn 0452 017 030 amyclarksonholborn@gmail.com Customer since 2…" at bounding box center [309, 243] width 451 height 205
copy link "amyclarksonholborn@gmail.com"
click at [670, 90] on span "Upcoming Bookings (11)" at bounding box center [702, 94] width 206 height 21
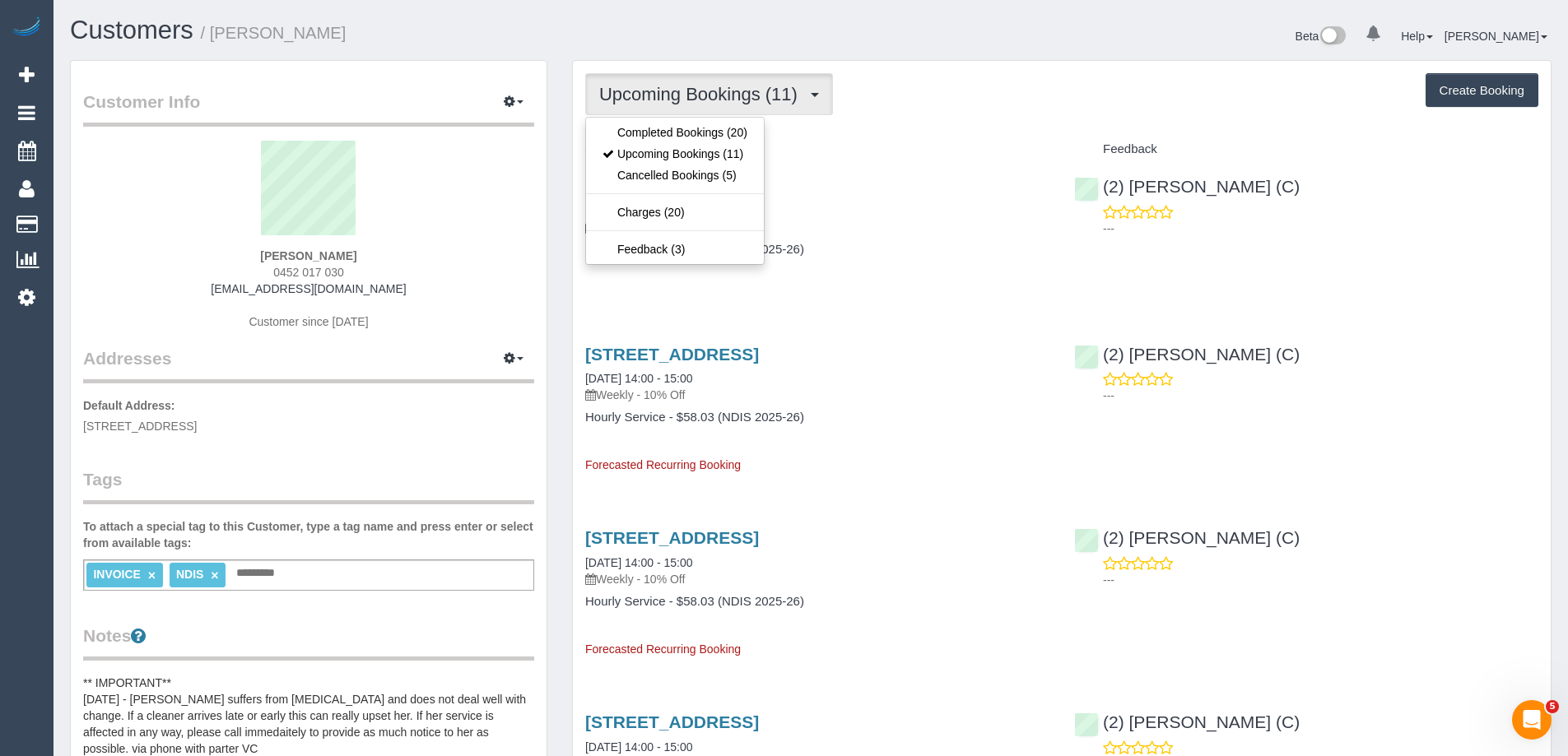
click at [857, 144] on h4 "Service" at bounding box center [818, 150] width 465 height 14
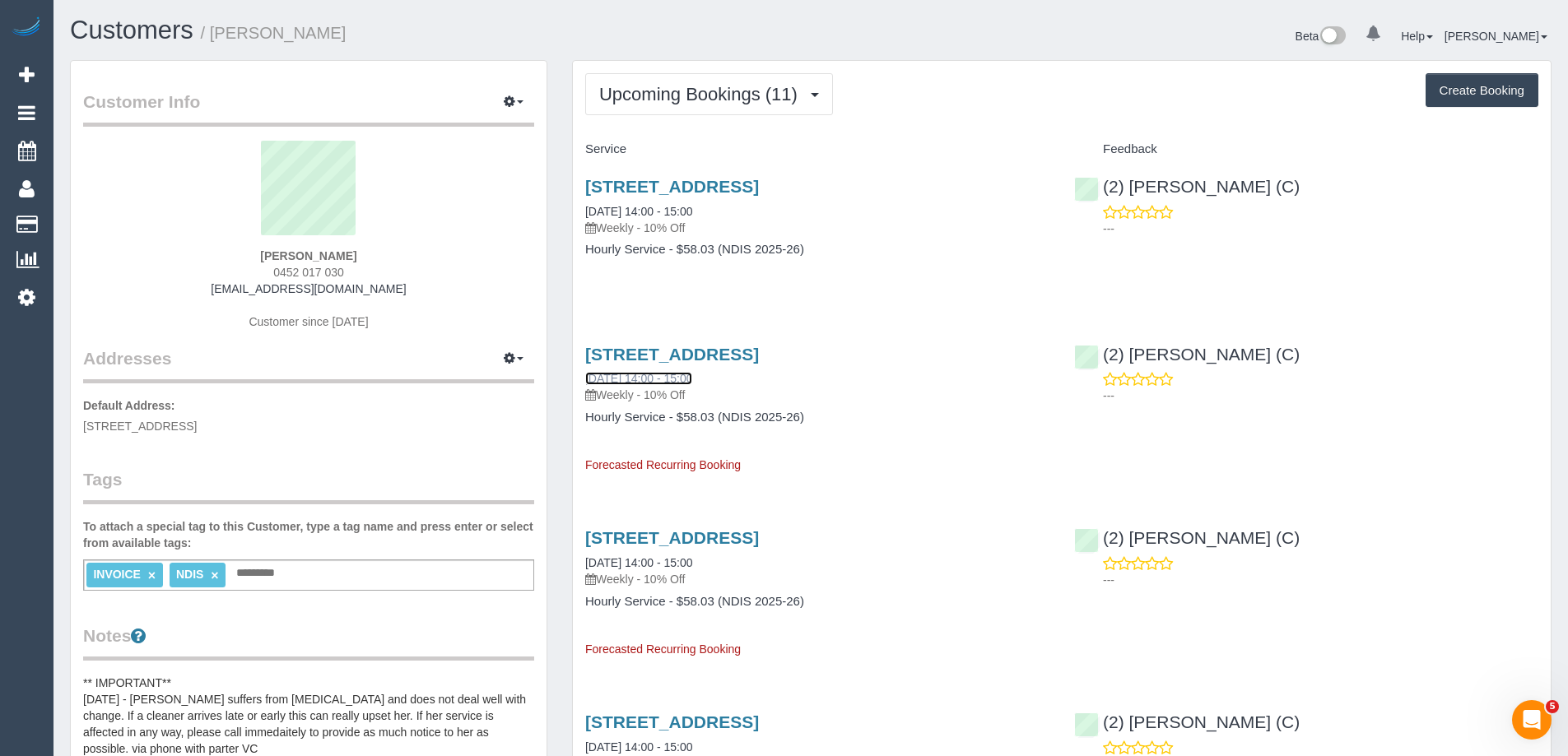
click at [623, 374] on link "01/10/2025 14:00 - 15:00" at bounding box center [639, 378] width 107 height 13
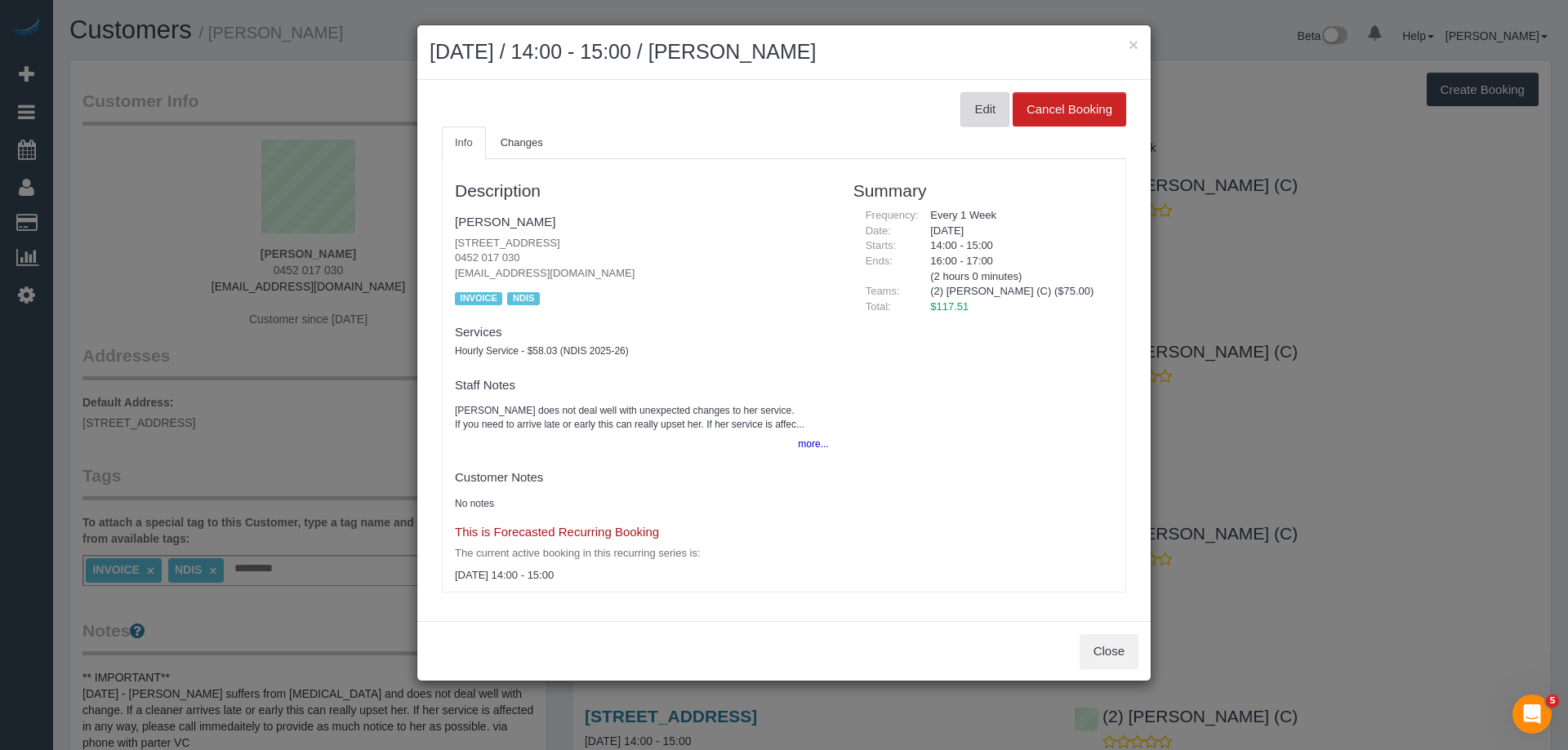
click at [968, 117] on button "Edit" at bounding box center [984, 109] width 49 height 35
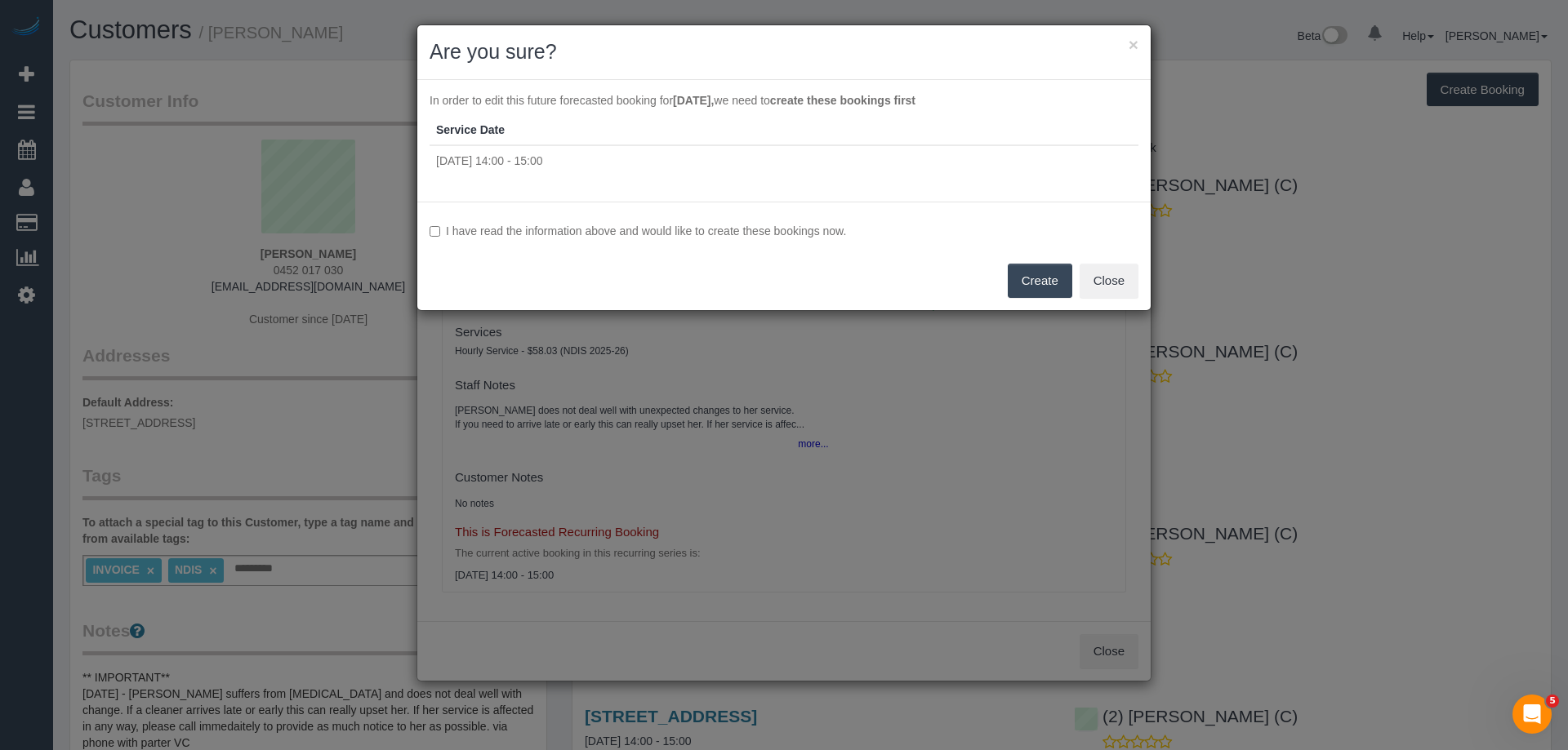
click at [545, 224] on label "I have read the information above and would like to create these bookings now." at bounding box center [784, 231] width 709 height 16
click at [1042, 286] on button "Create" at bounding box center [1039, 280] width 65 height 35
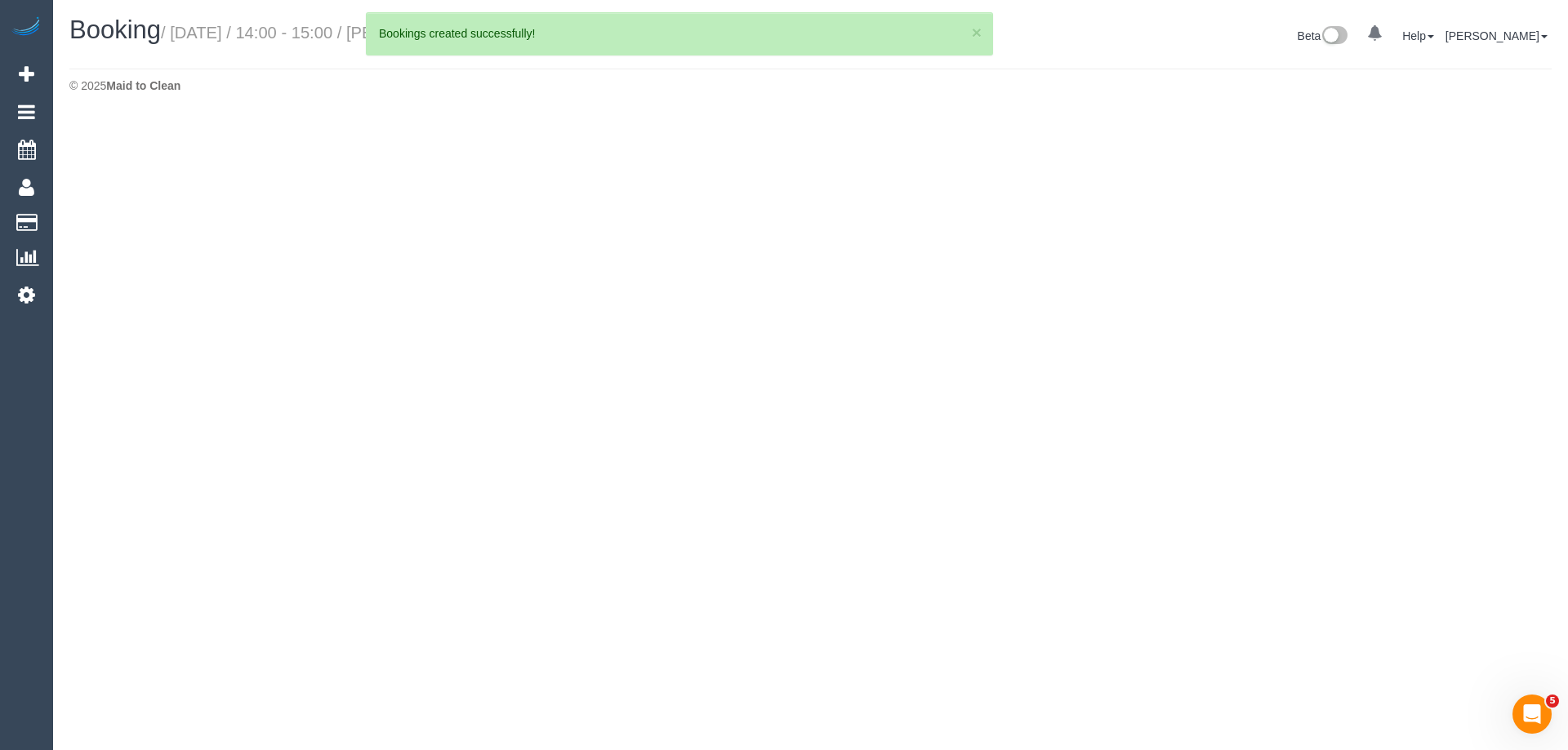
select select "VIC"
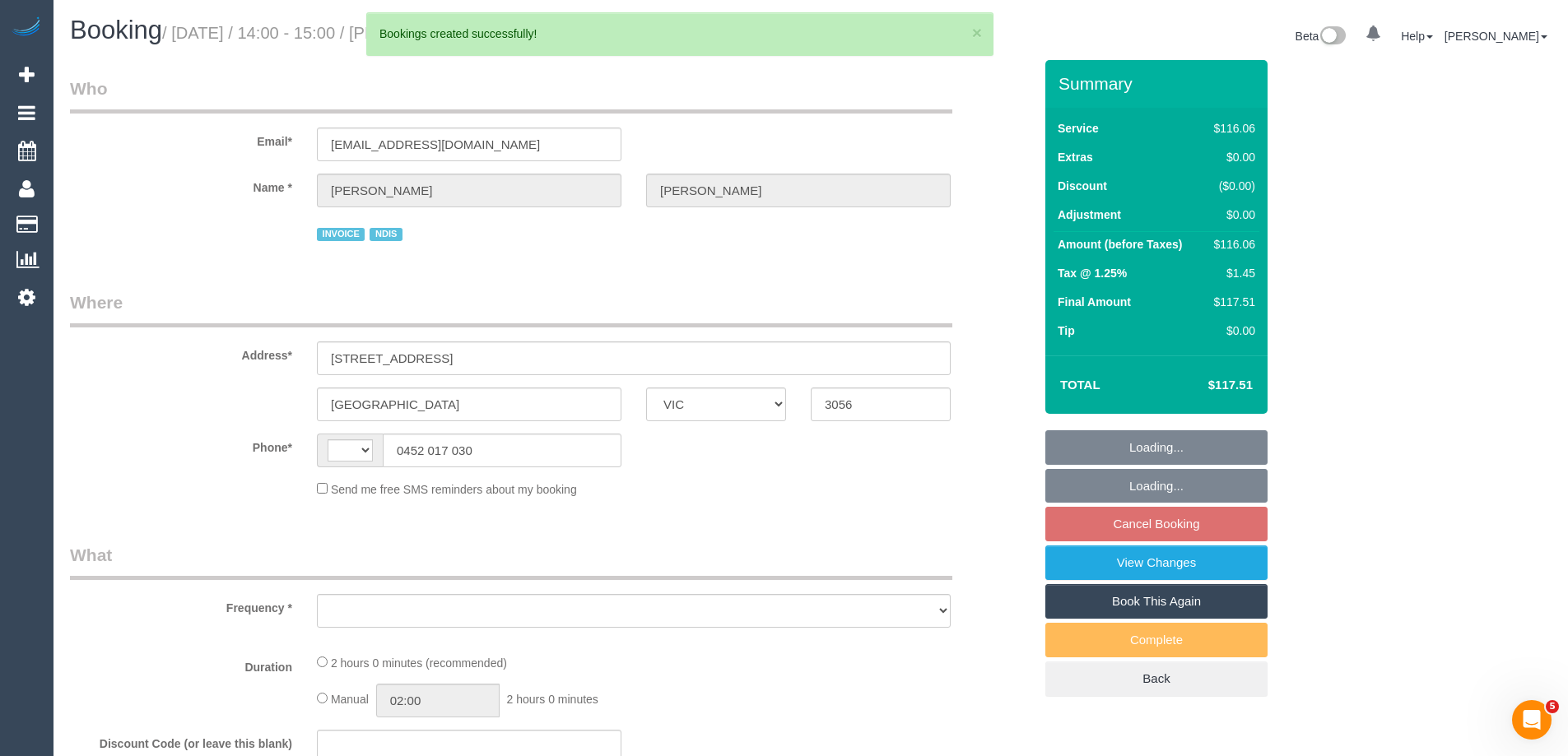
select select "string:AU"
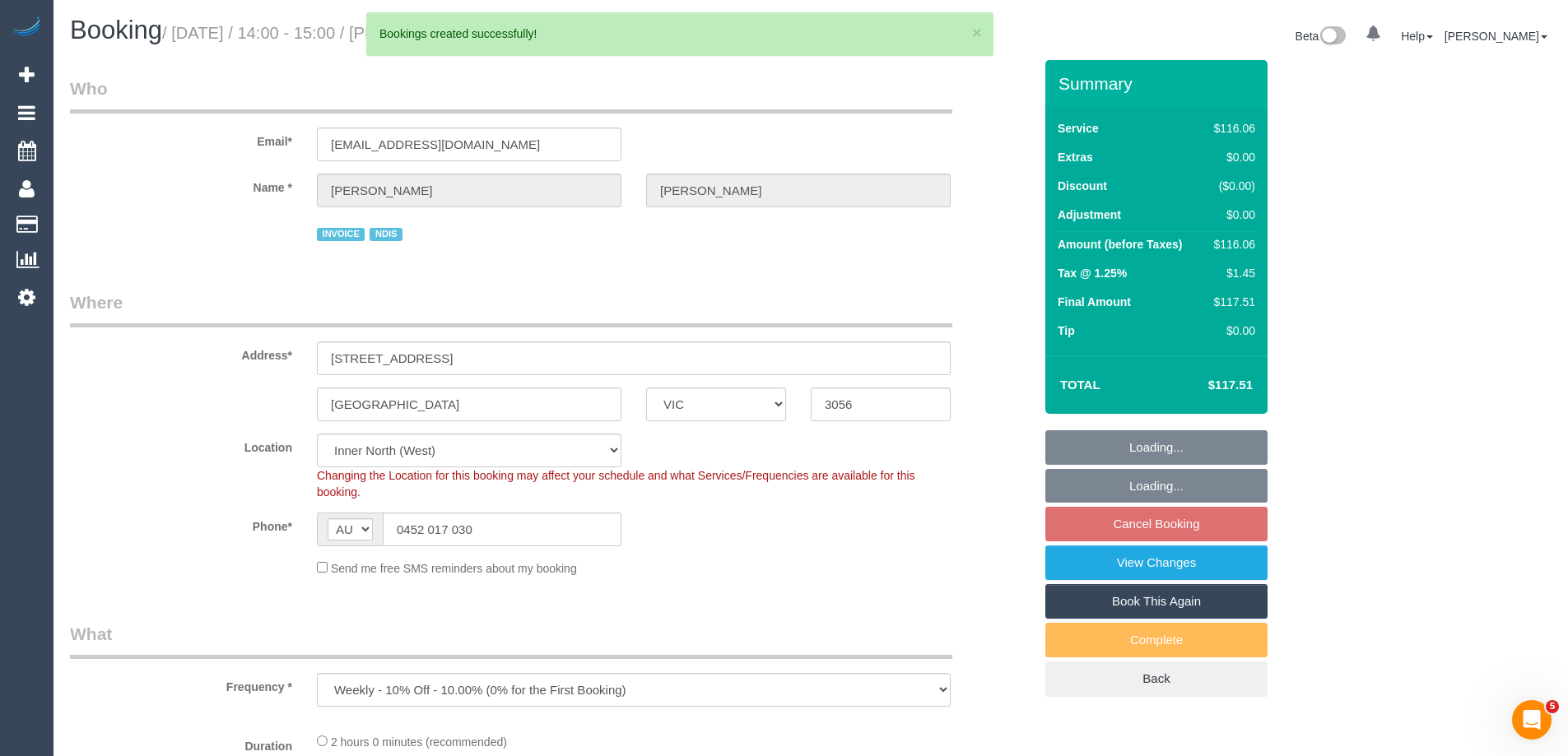
select select "object:1909"
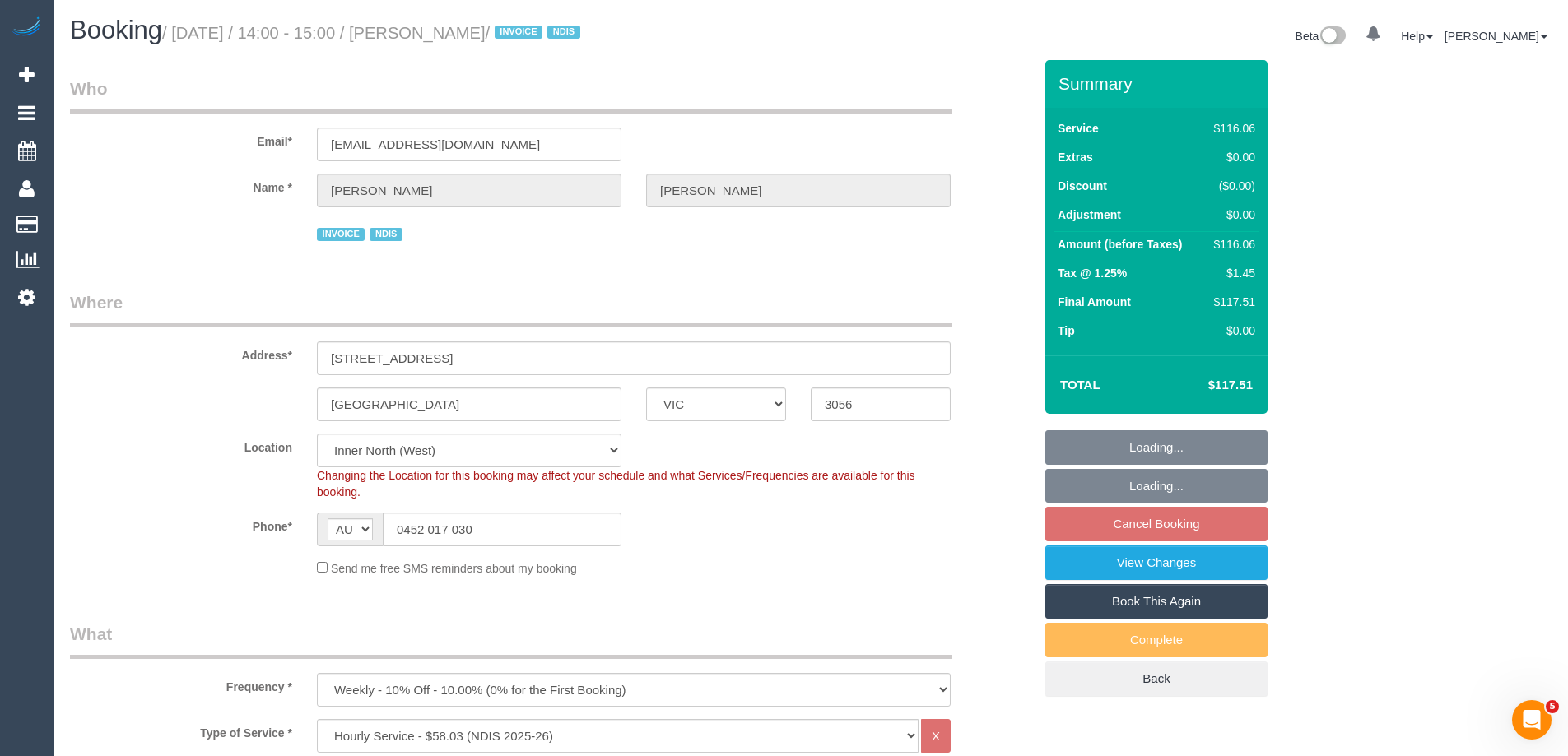
select select "number:30"
select select "number:14"
select select "number:19"
select select "number:36"
select select "number:34"
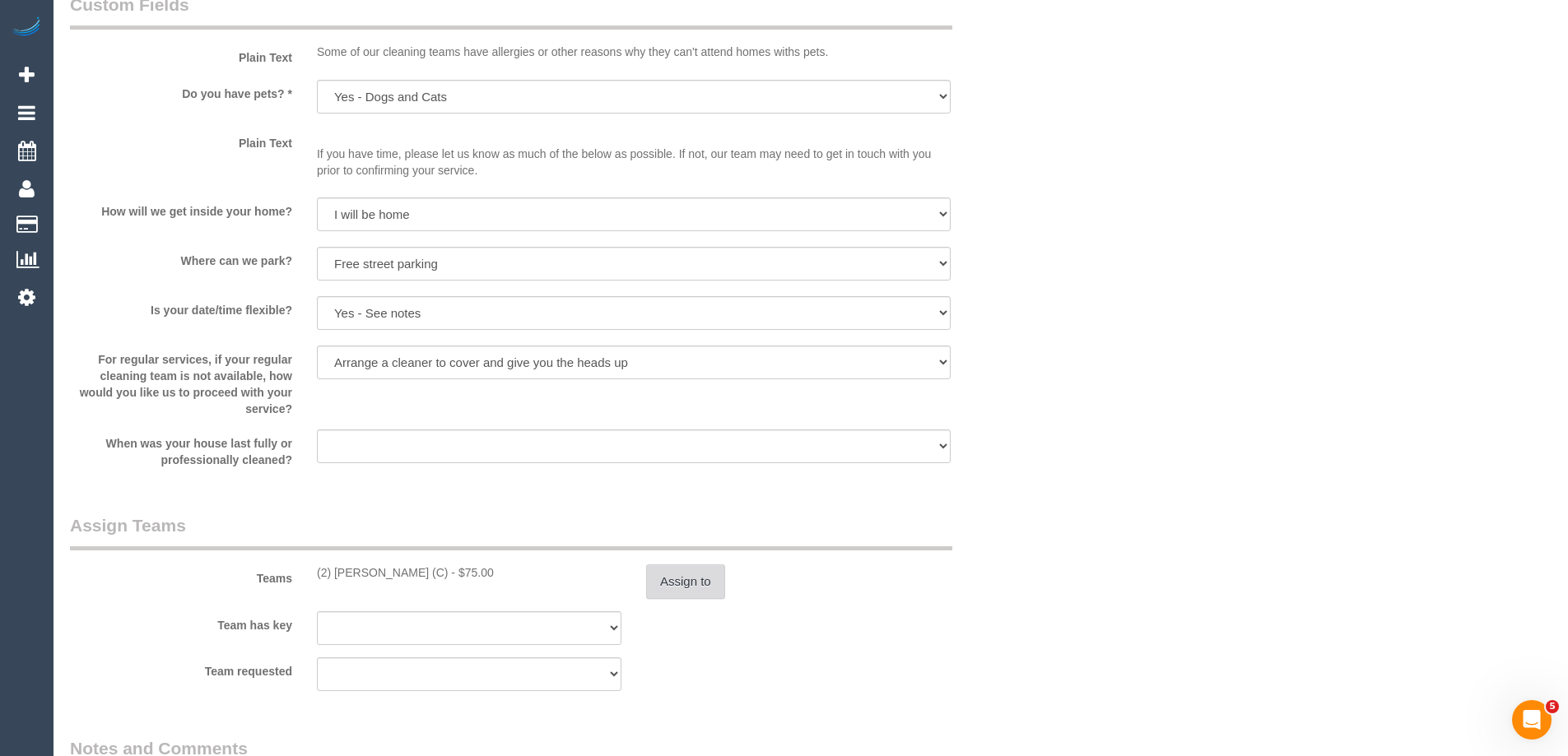
scroll to position [1646, 0]
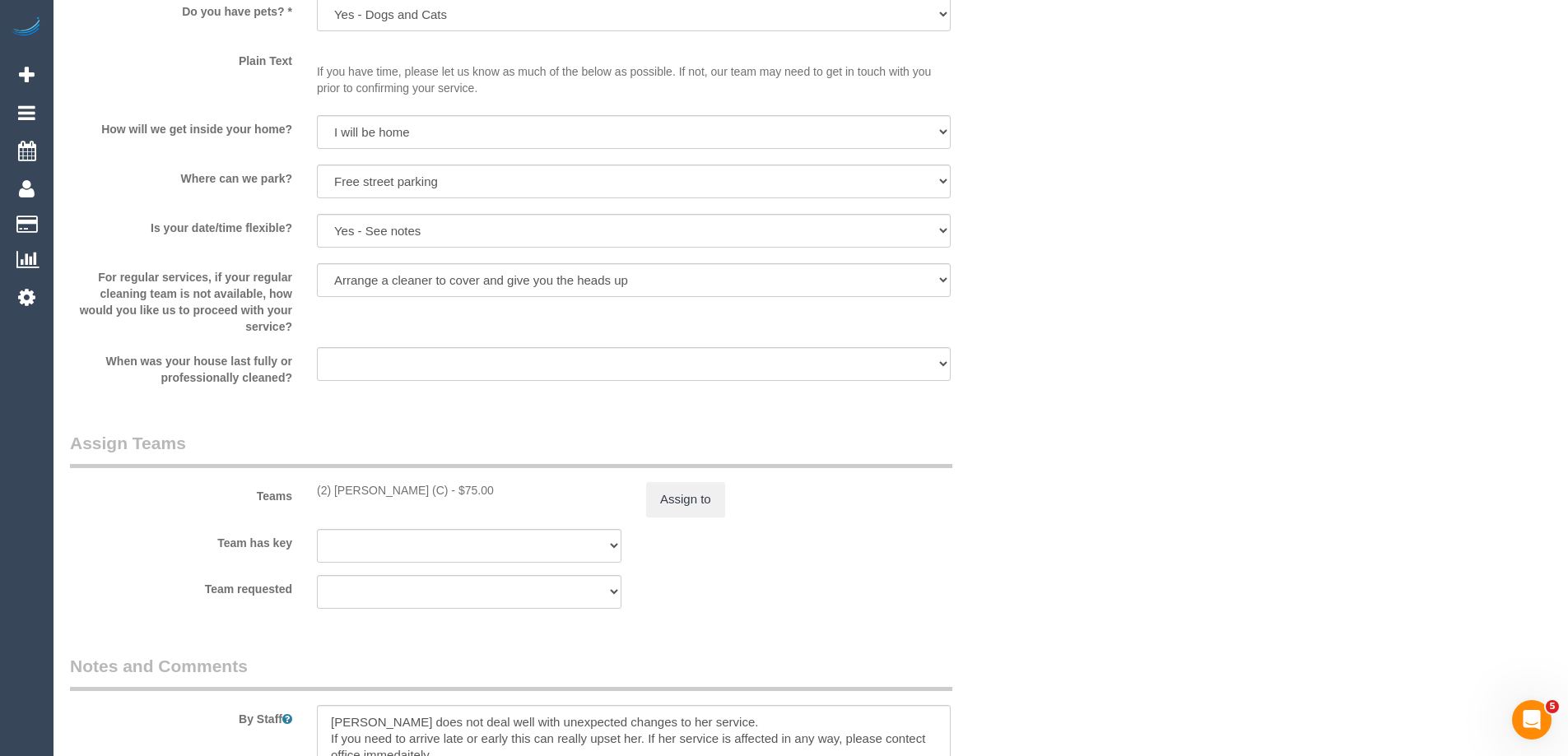
drag, startPoint x: 431, startPoint y: 495, endPoint x: 313, endPoint y: 485, distance: 118.4
click at [310, 484] on div "(2) Axel Richerand (C) - $75.00" at bounding box center [469, 491] width 329 height 16
click at [666, 505] on button "Assign to" at bounding box center [685, 500] width 79 height 35
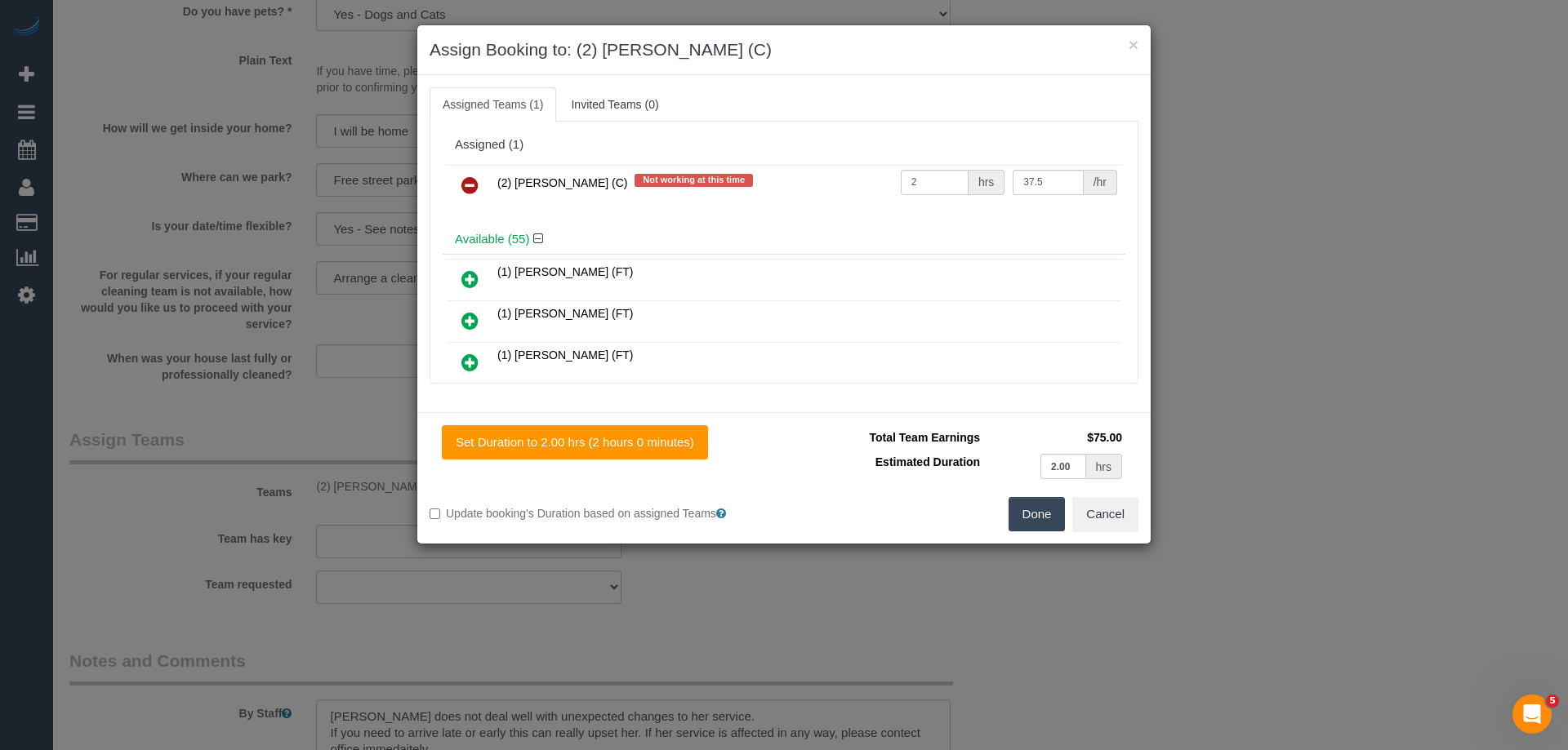
click at [468, 179] on icon at bounding box center [470, 185] width 17 height 20
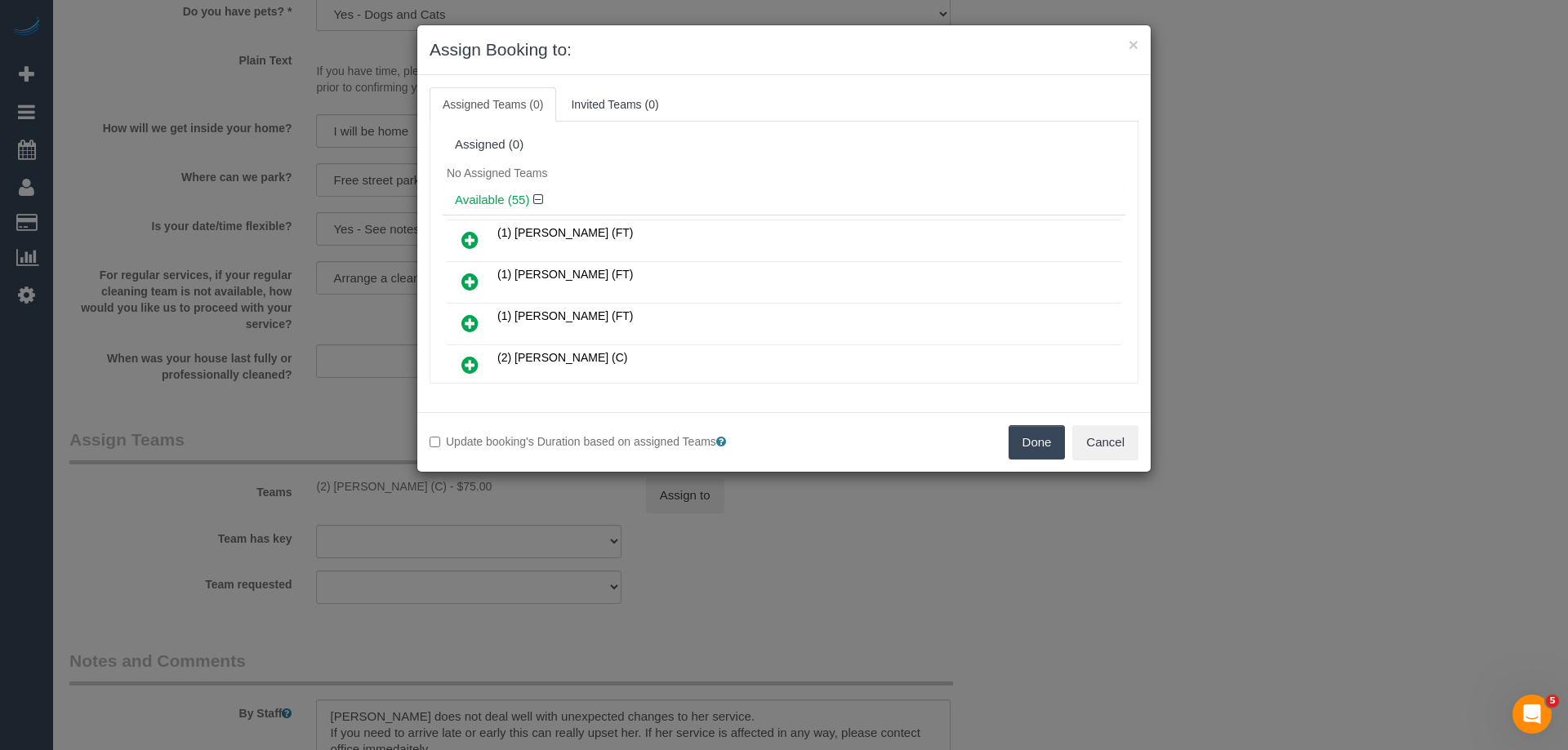
click at [1015, 443] on button "Done" at bounding box center [1037, 442] width 57 height 35
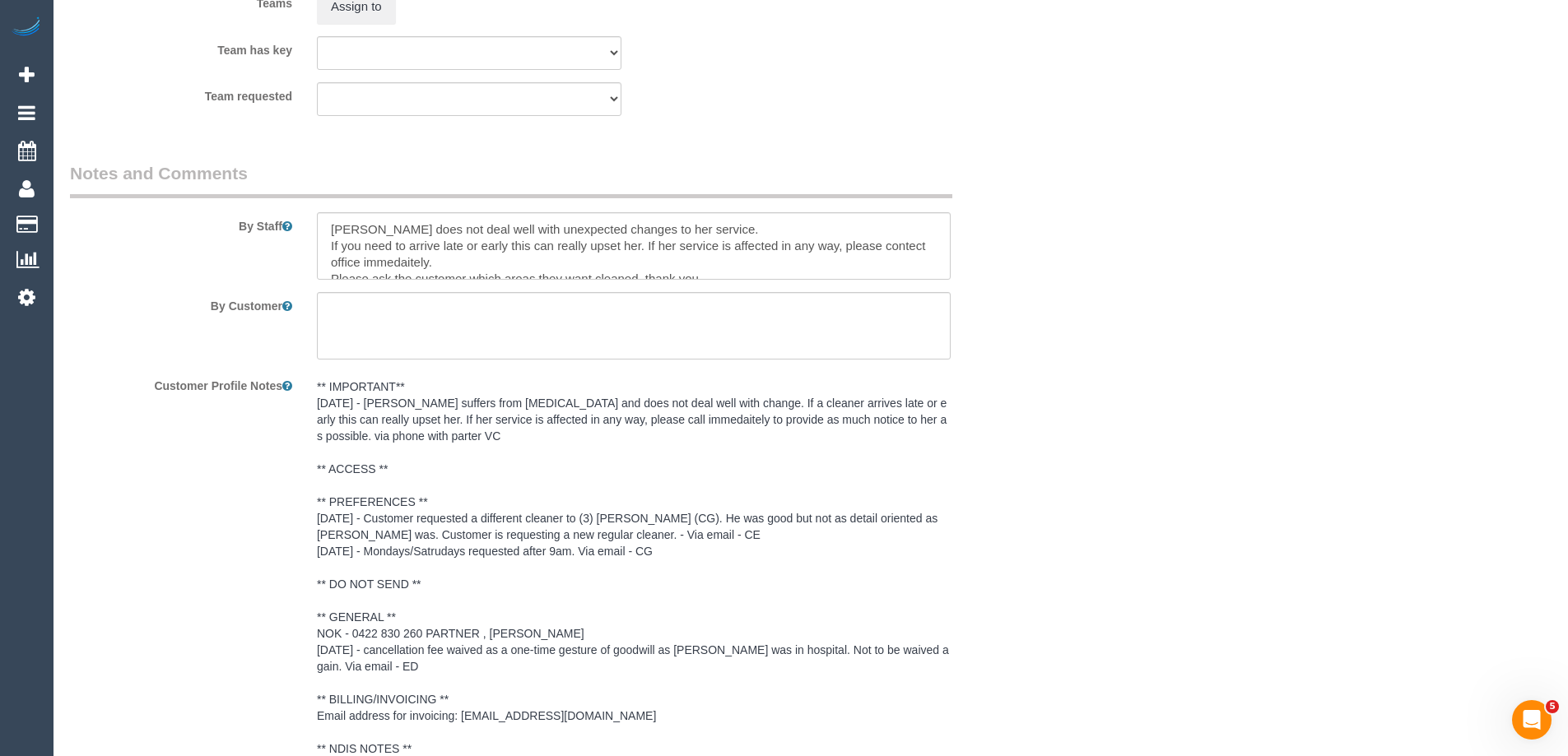
scroll to position [2390, 0]
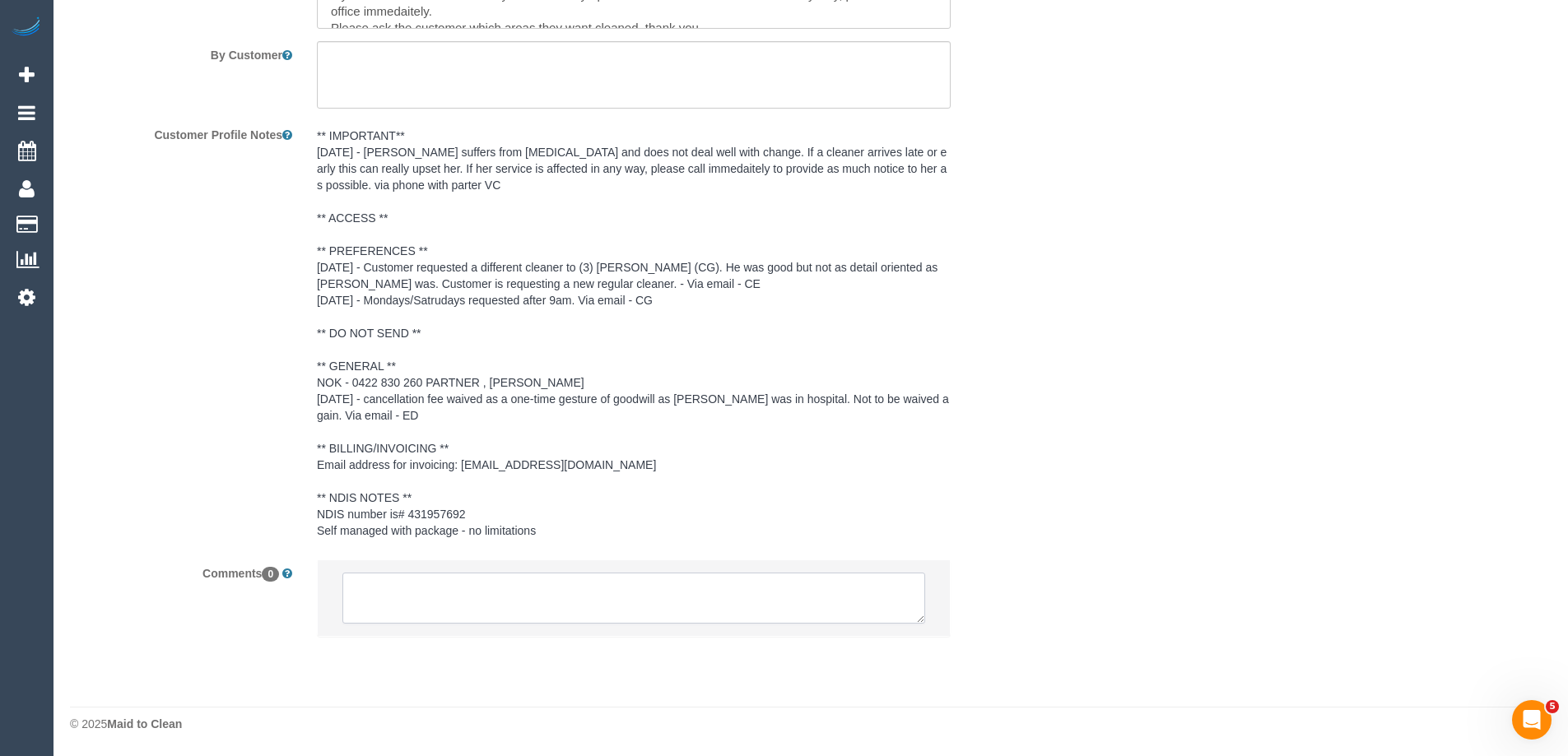
click at [435, 606] on textarea at bounding box center [634, 598] width 583 height 51
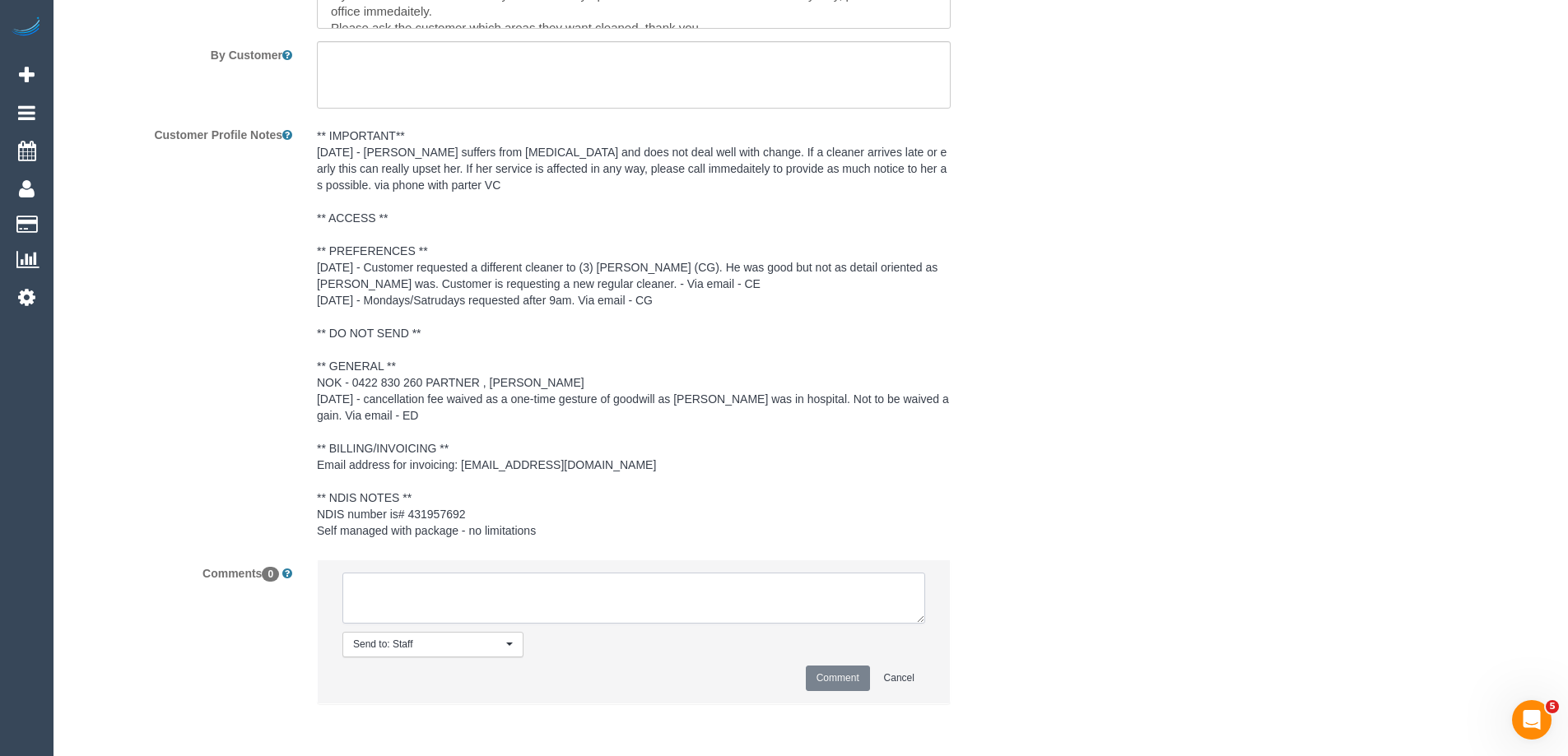
paste textarea "(2) Axel Richerand (C) UA ongoing - Resigned Customer contacted by email"
type textarea "(2) Axel Richerand (C) UA ongoing - Resigned Customer contacted by email"
click at [821, 673] on button "Comment" at bounding box center [838, 678] width 65 height 25
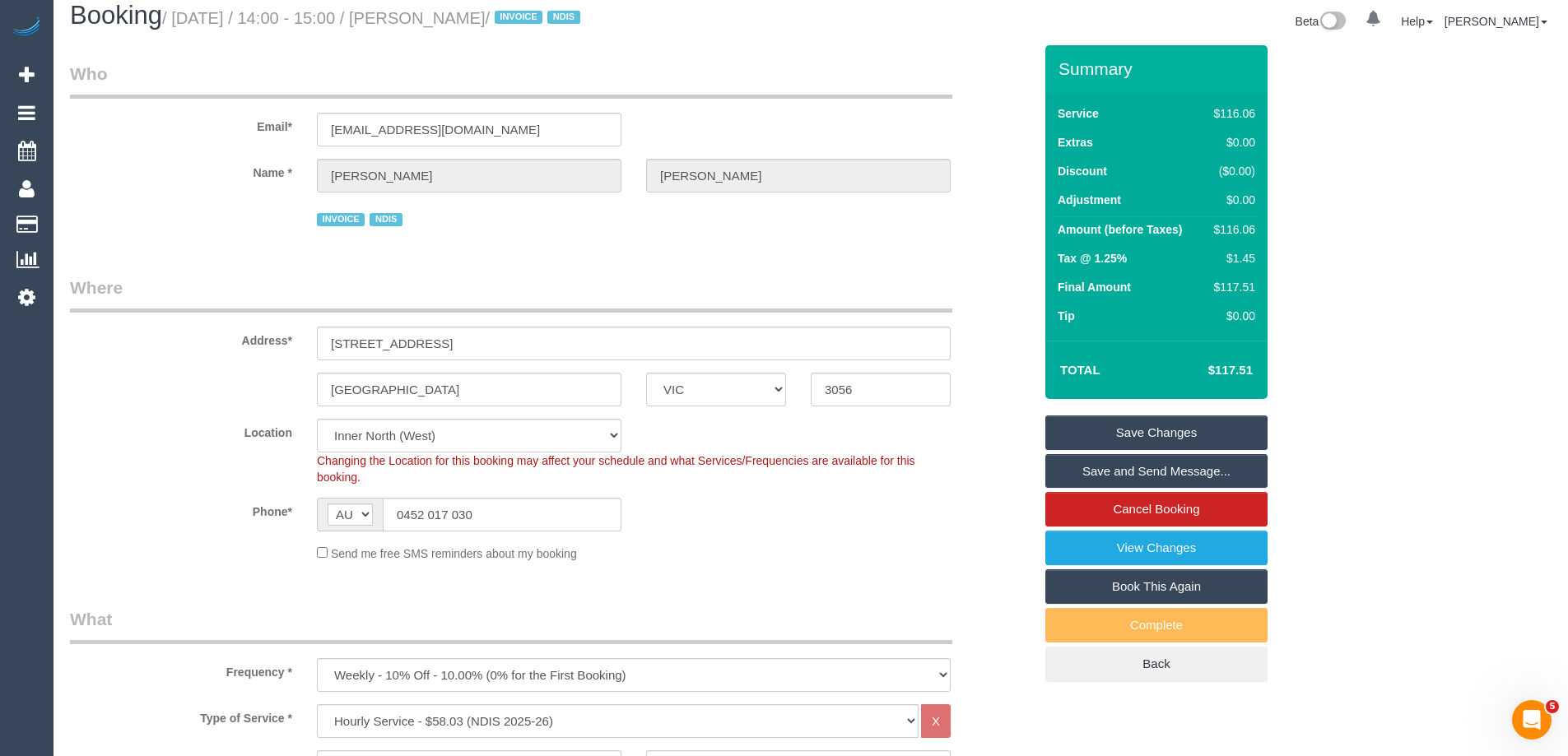
scroll to position [0, 0]
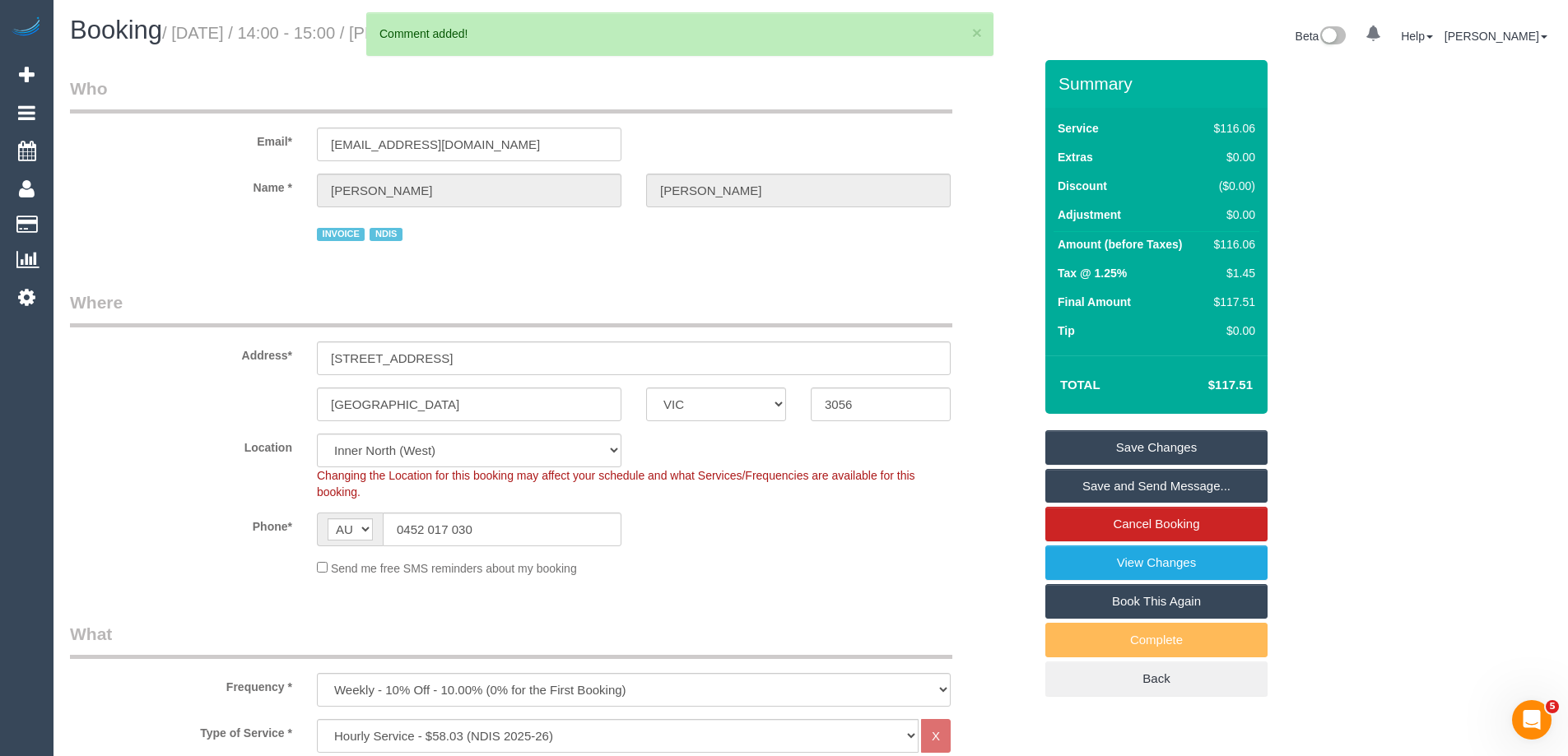
click at [1111, 439] on link "Save Changes" at bounding box center [1157, 448] width 222 height 35
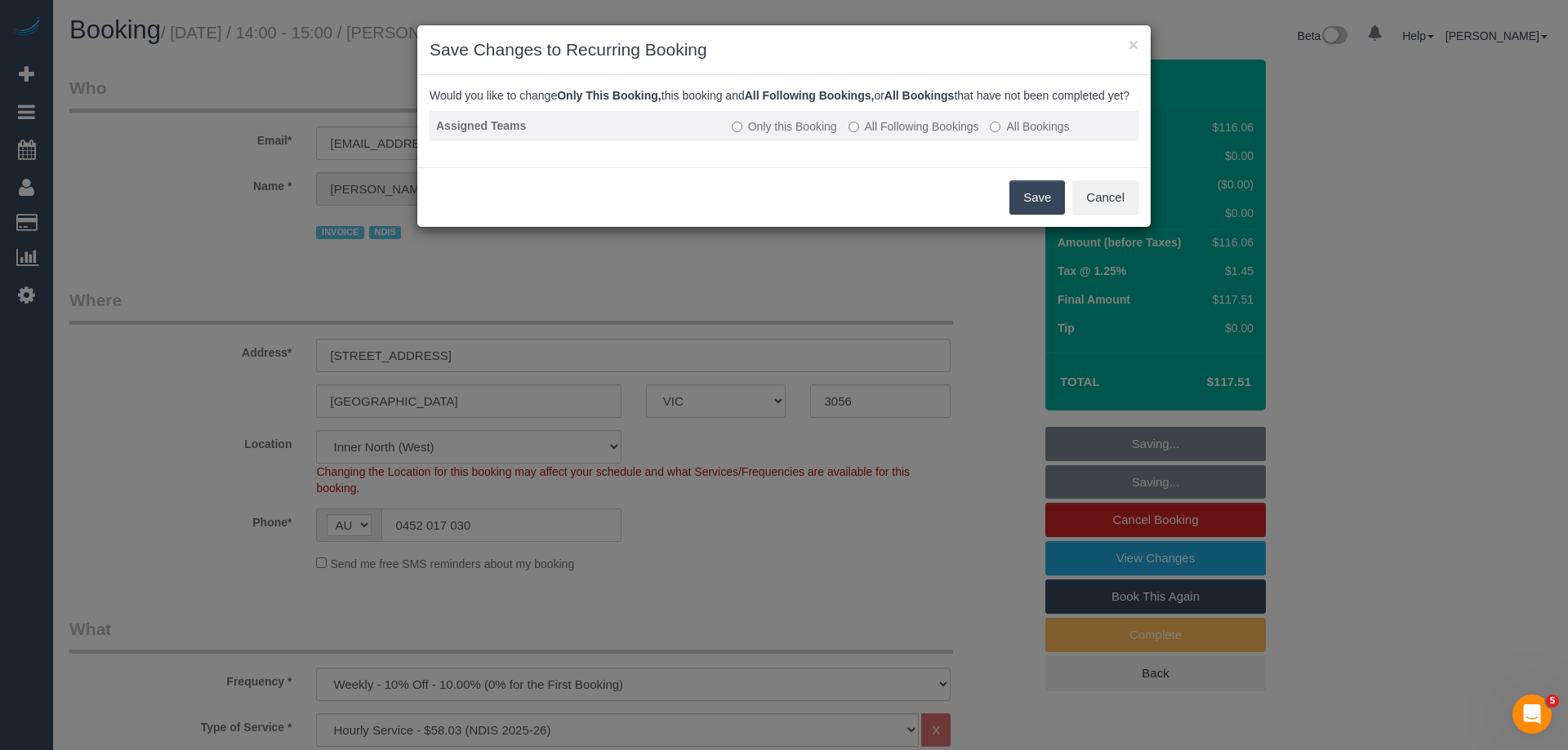
click at [898, 134] on label "All Following Bookings" at bounding box center [914, 126] width 131 height 16
click at [1040, 212] on button "Save" at bounding box center [1037, 198] width 55 height 35
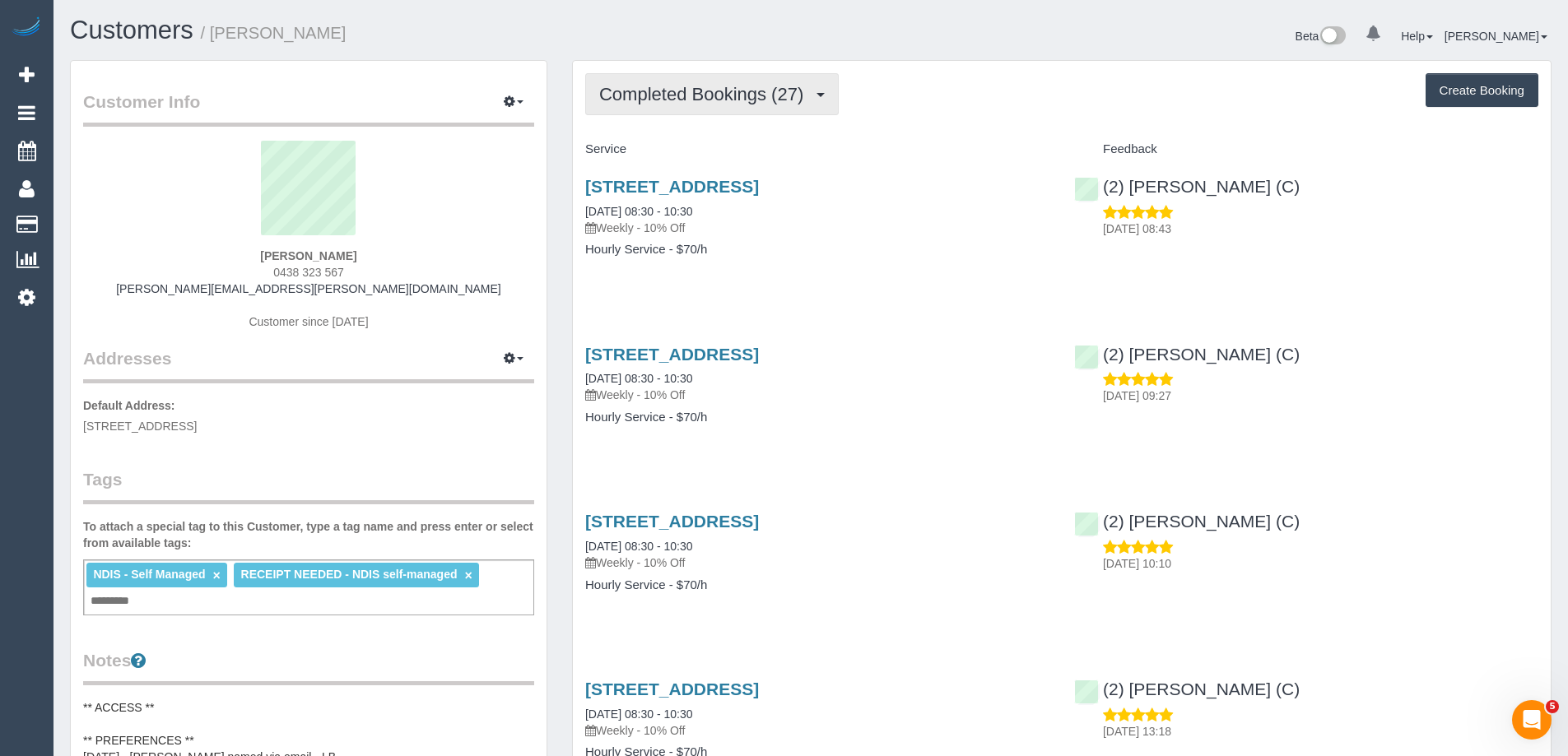
click at [702, 87] on span "Completed Bookings (27)" at bounding box center [705, 94] width 213 height 21
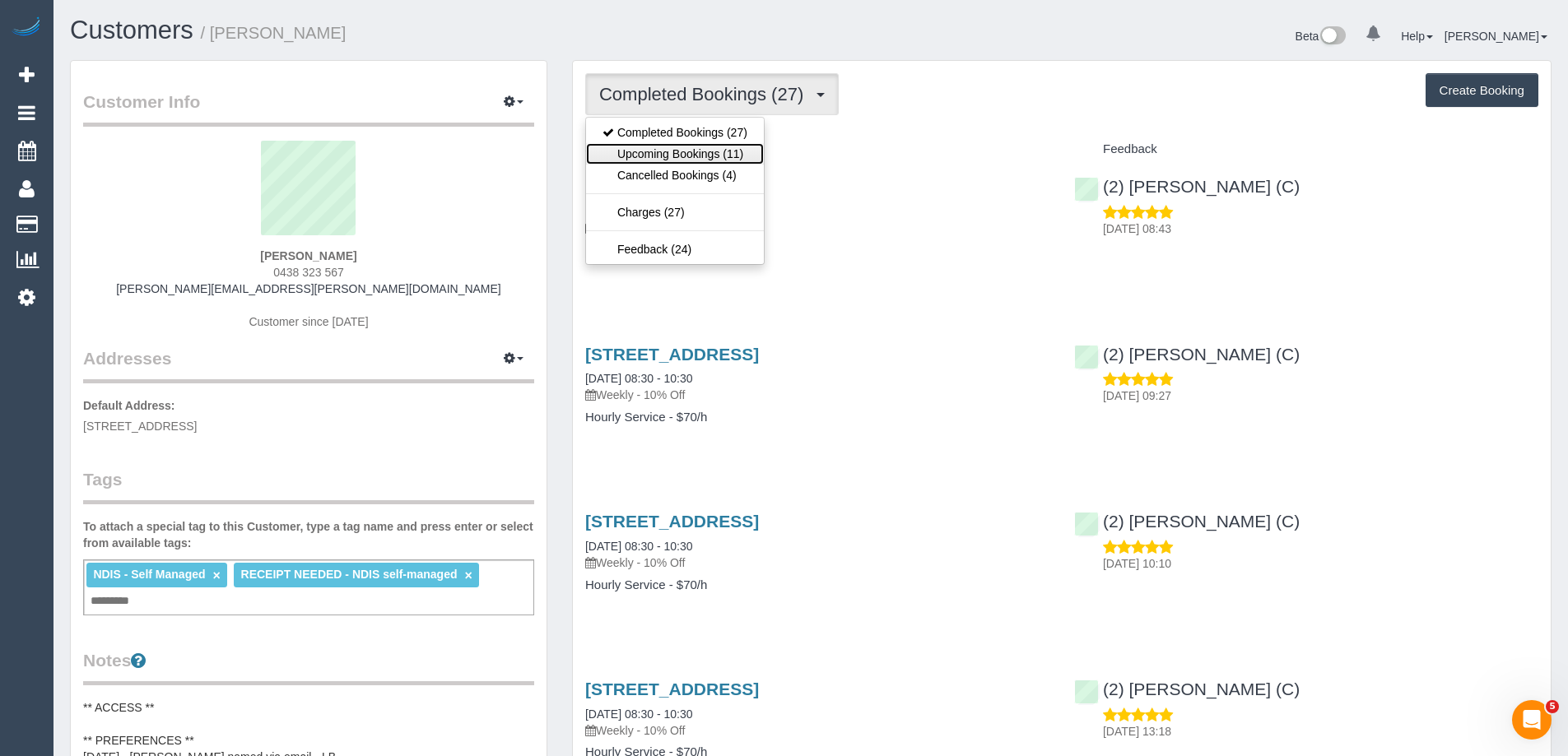
click at [688, 144] on link "Upcoming Bookings (11)" at bounding box center [675, 154] width 178 height 22
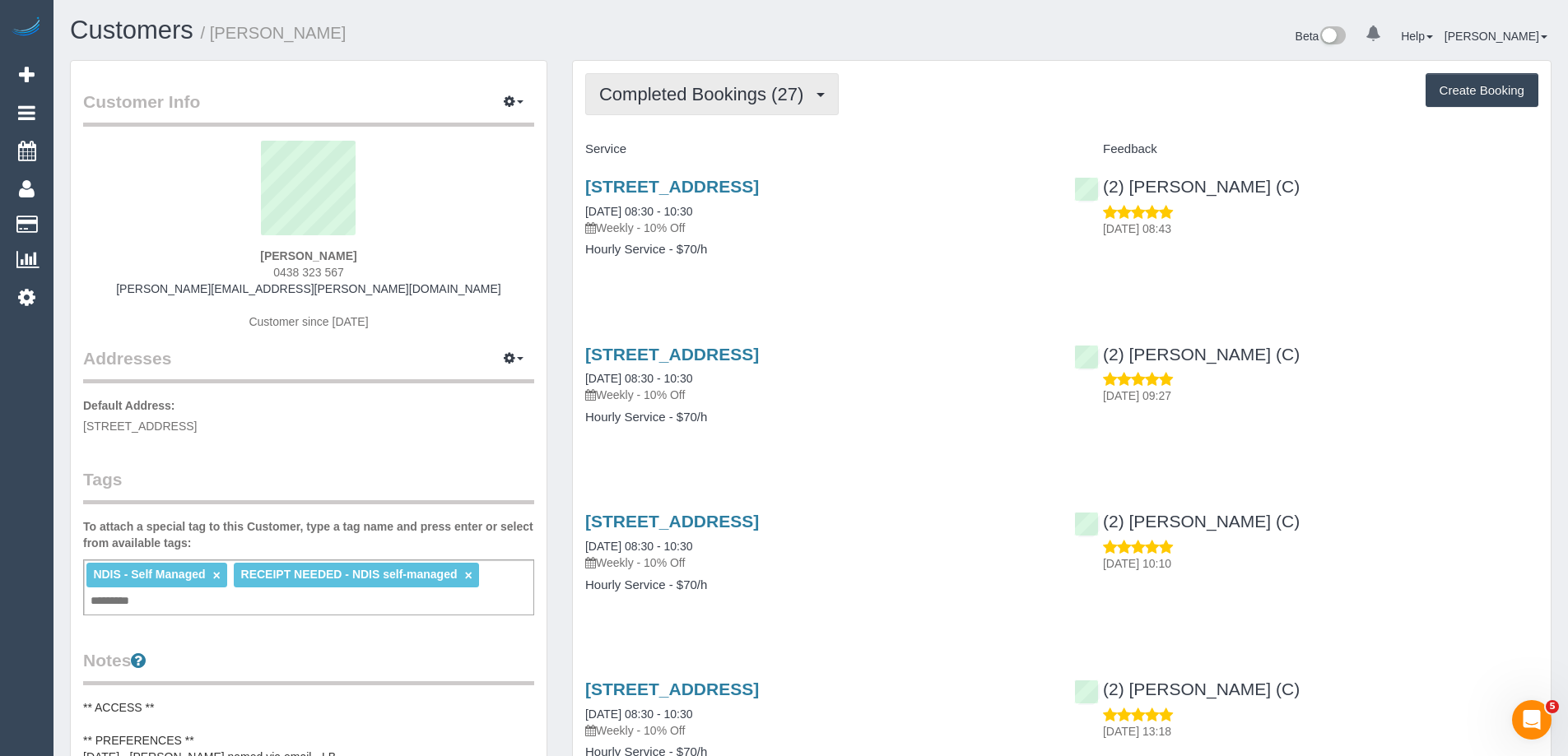
click at [695, 111] on button "Completed Bookings (27)" at bounding box center [712, 94] width 254 height 42
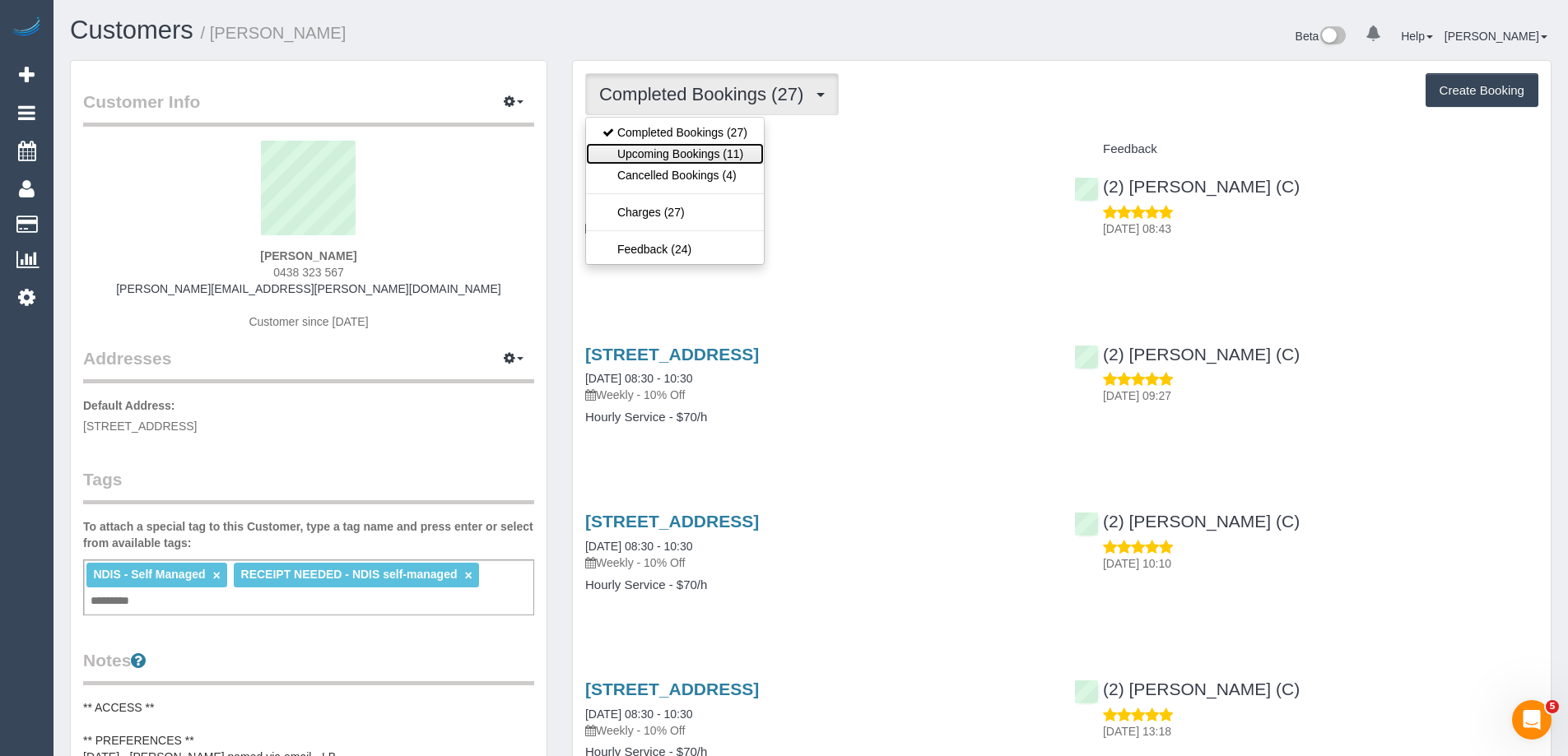
click at [684, 151] on link "Upcoming Bookings (11)" at bounding box center [675, 154] width 178 height 22
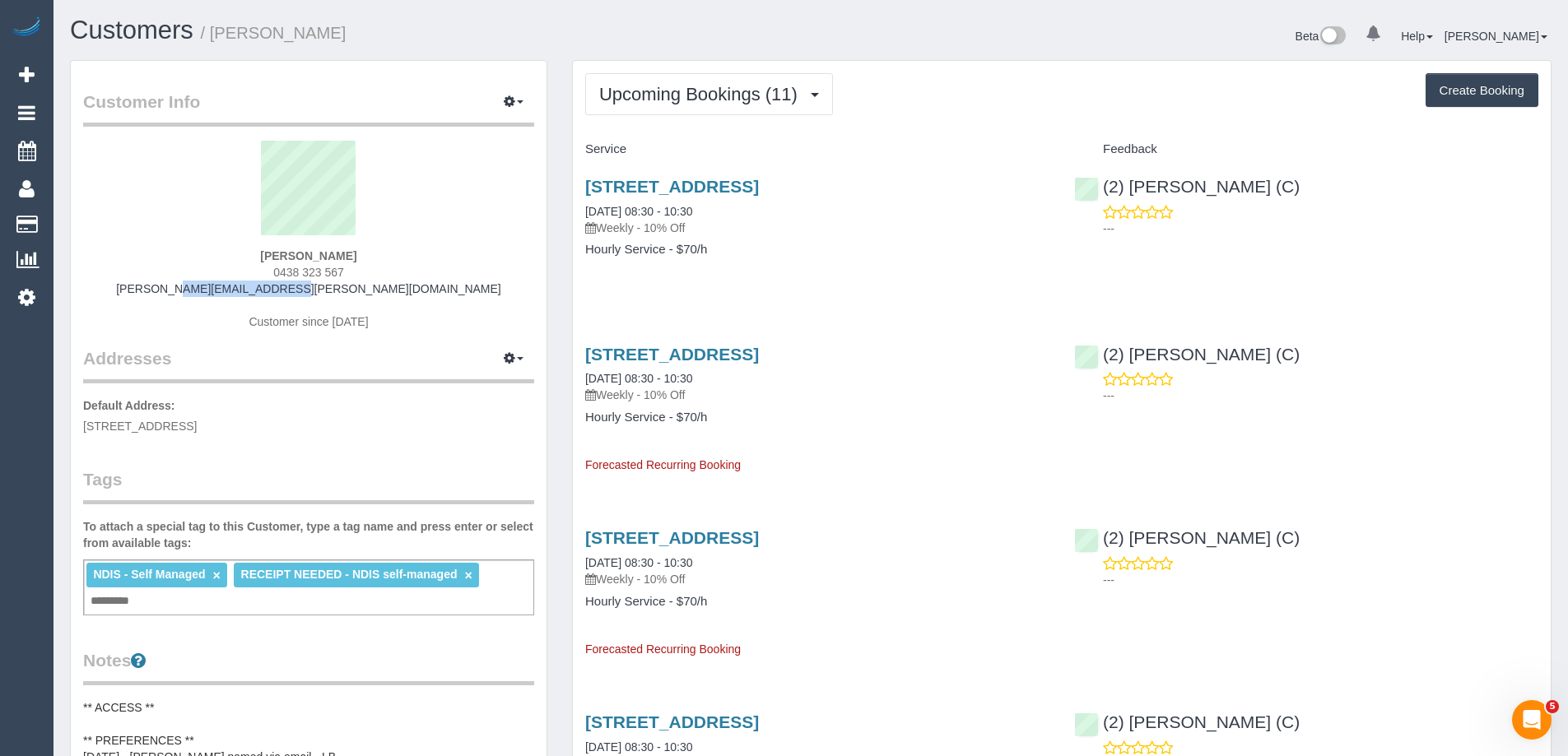
drag, startPoint x: 350, startPoint y: 295, endPoint x: 238, endPoint y: 288, distance: 112.2
click at [238, 288] on div "Daniel Mineo 0438 323 567 daniel@mineo.id.au Customer since 2025" at bounding box center [309, 243] width 451 height 205
copy link "daniel@mineo.id.au"
click at [631, 375] on link "02/10/2025 08:30 - 10:30" at bounding box center [639, 378] width 107 height 13
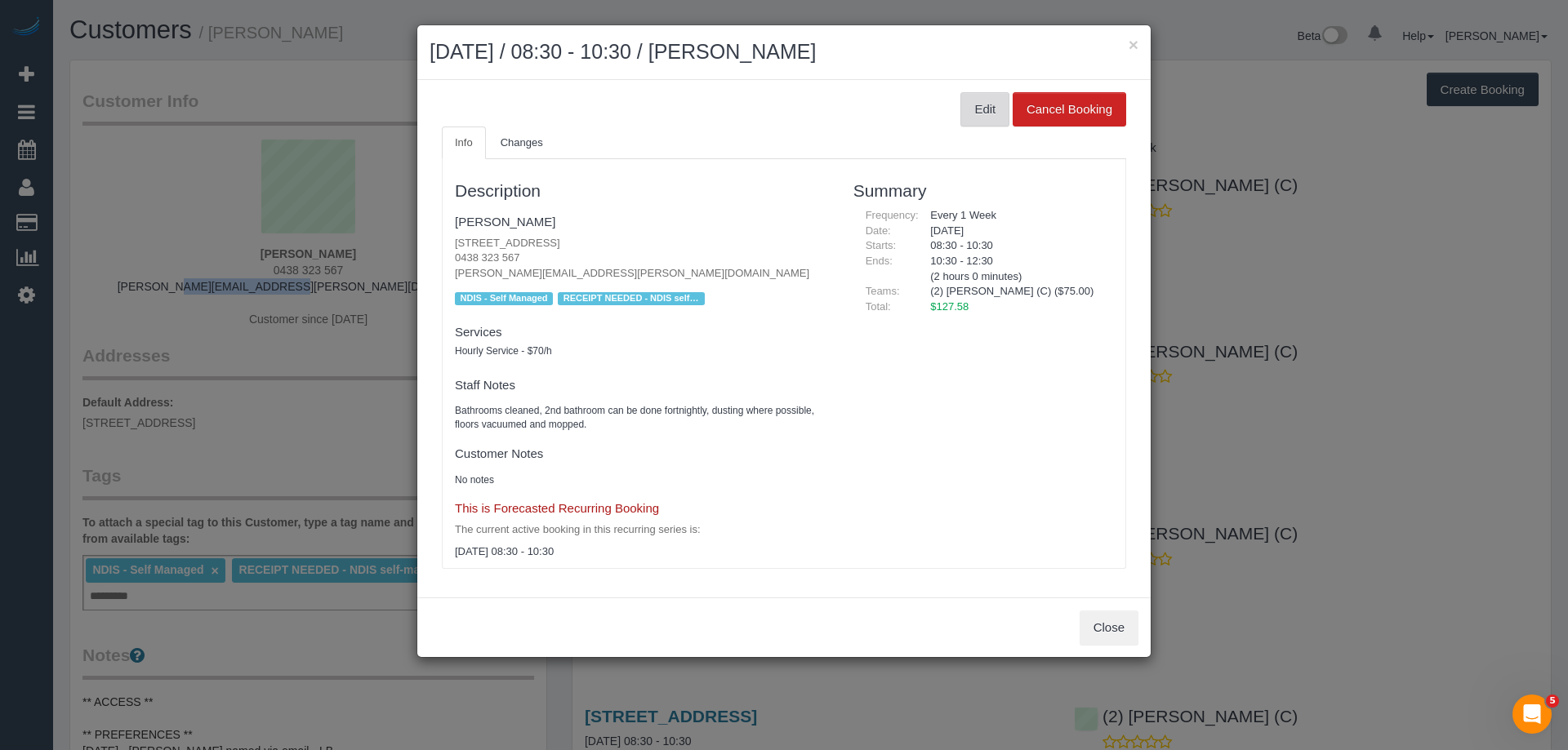
click at [982, 114] on button "Edit" at bounding box center [984, 109] width 49 height 35
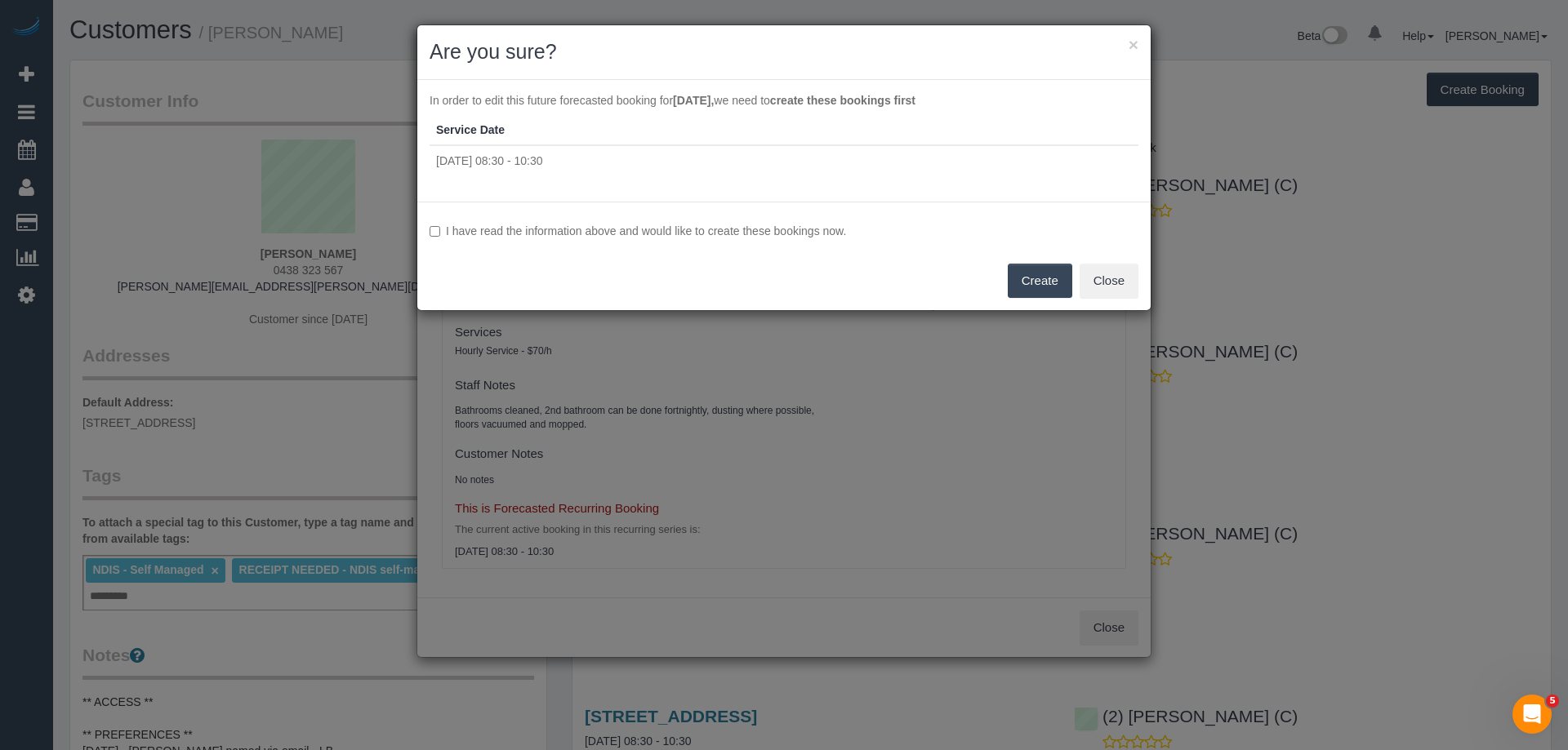
click at [437, 224] on label "I have read the information above and would like to create these bookings now." at bounding box center [784, 231] width 709 height 16
click at [1039, 290] on button "Create" at bounding box center [1039, 280] width 65 height 35
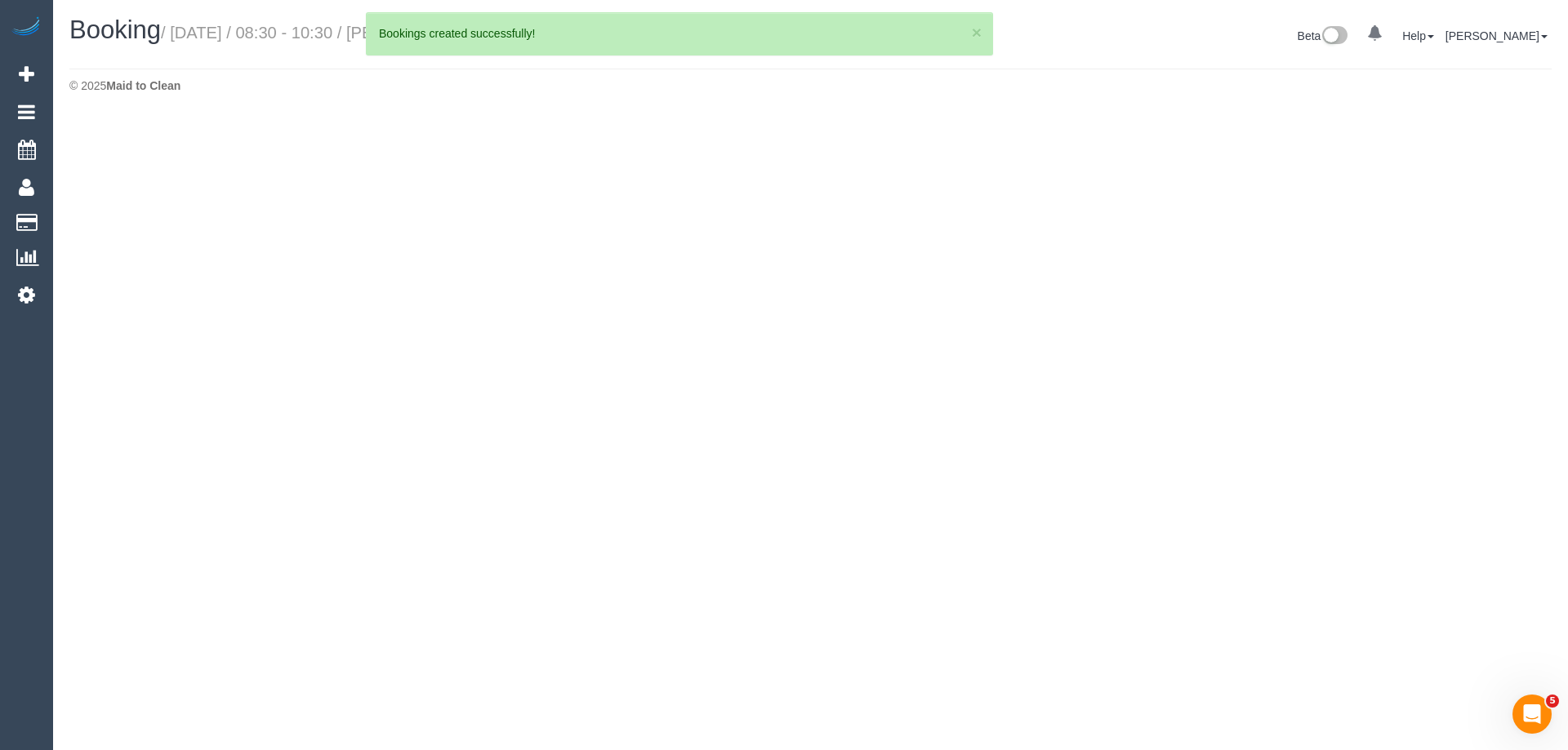
select select "VIC"
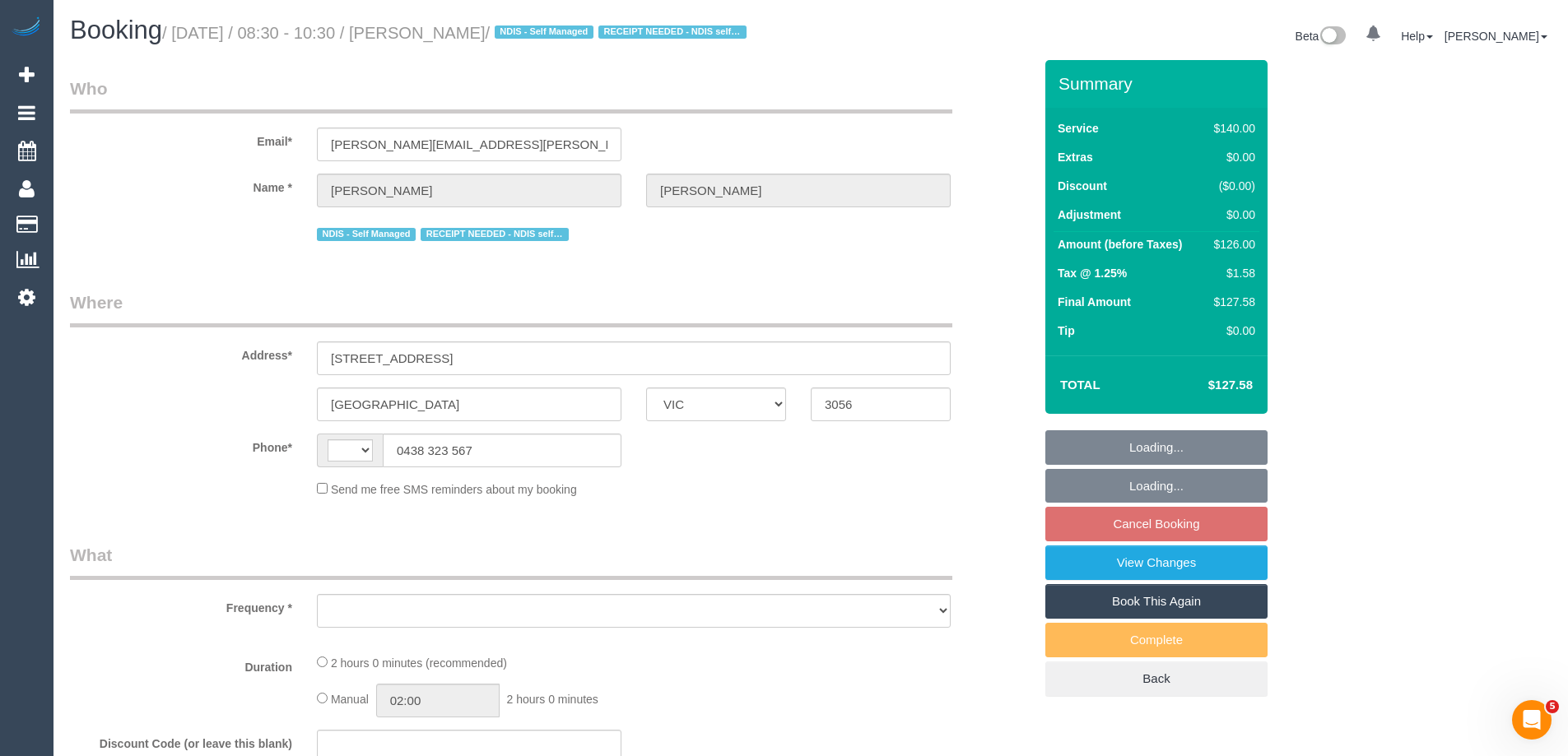
select select "string:AU"
select select "object:1890"
select select "string:stripe-pm_1QzTLH2GScqysDRVRuGzHaac"
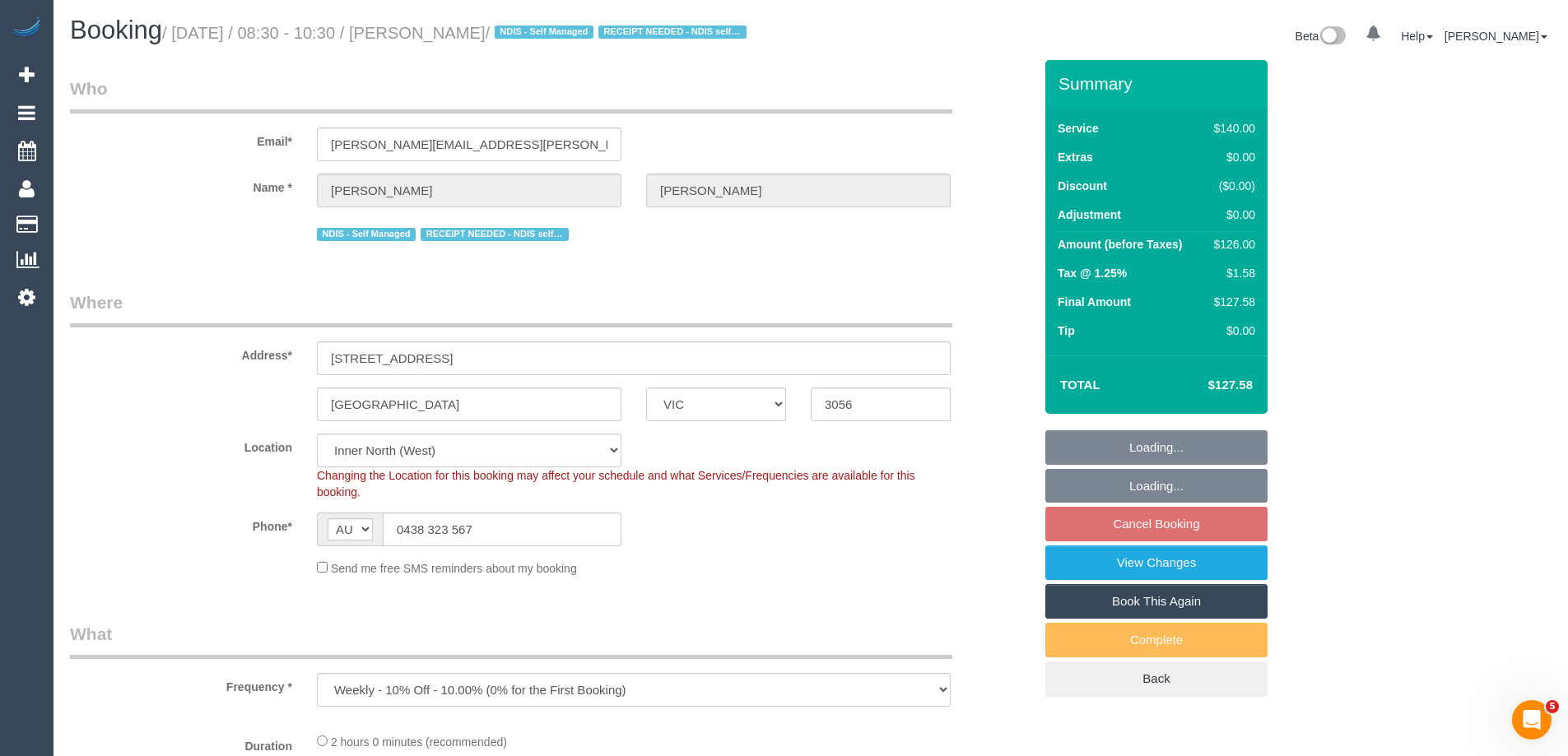
select select "object:2144"
select select "number:28"
select select "number:14"
select select "number:19"
select select "number:36"
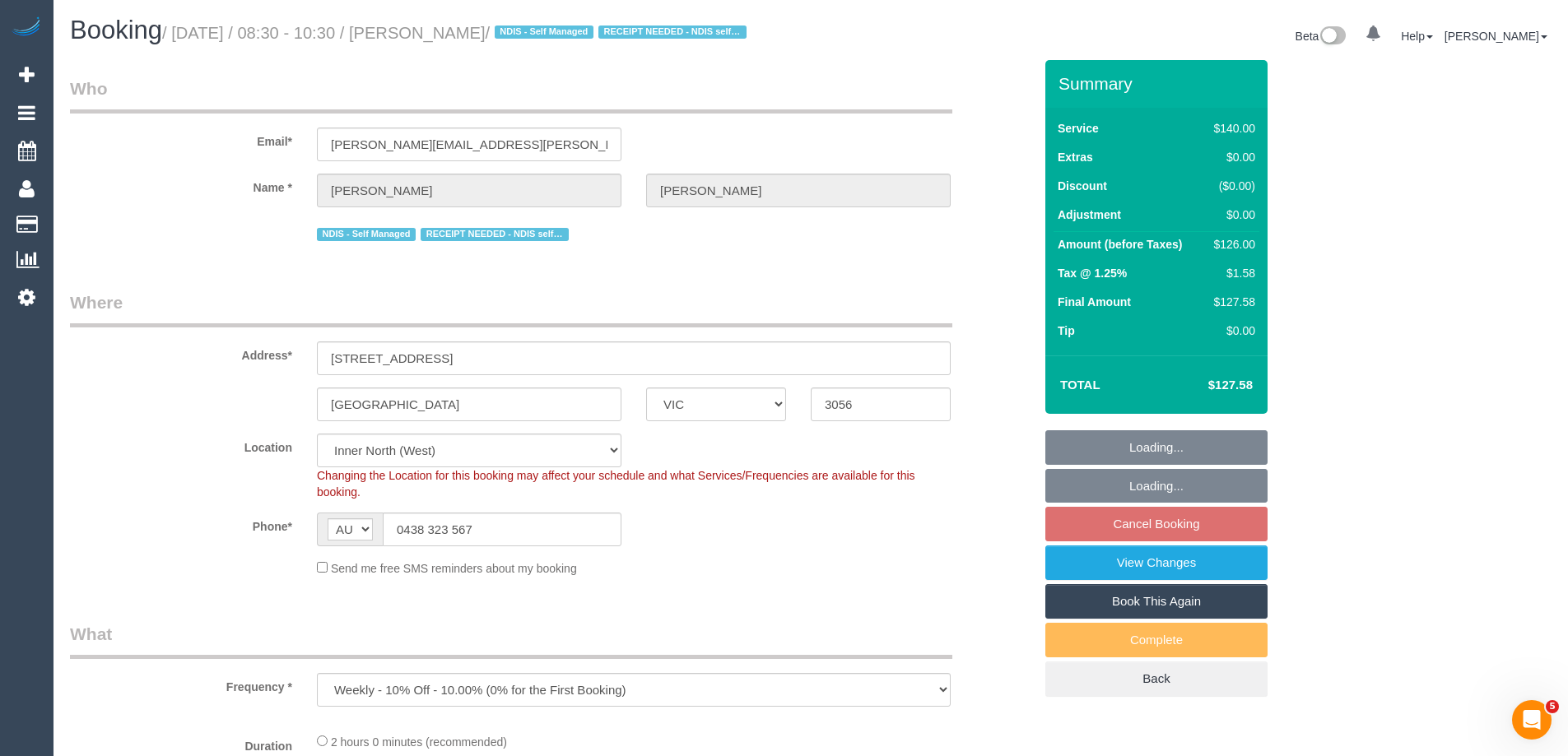
select select "number:34"
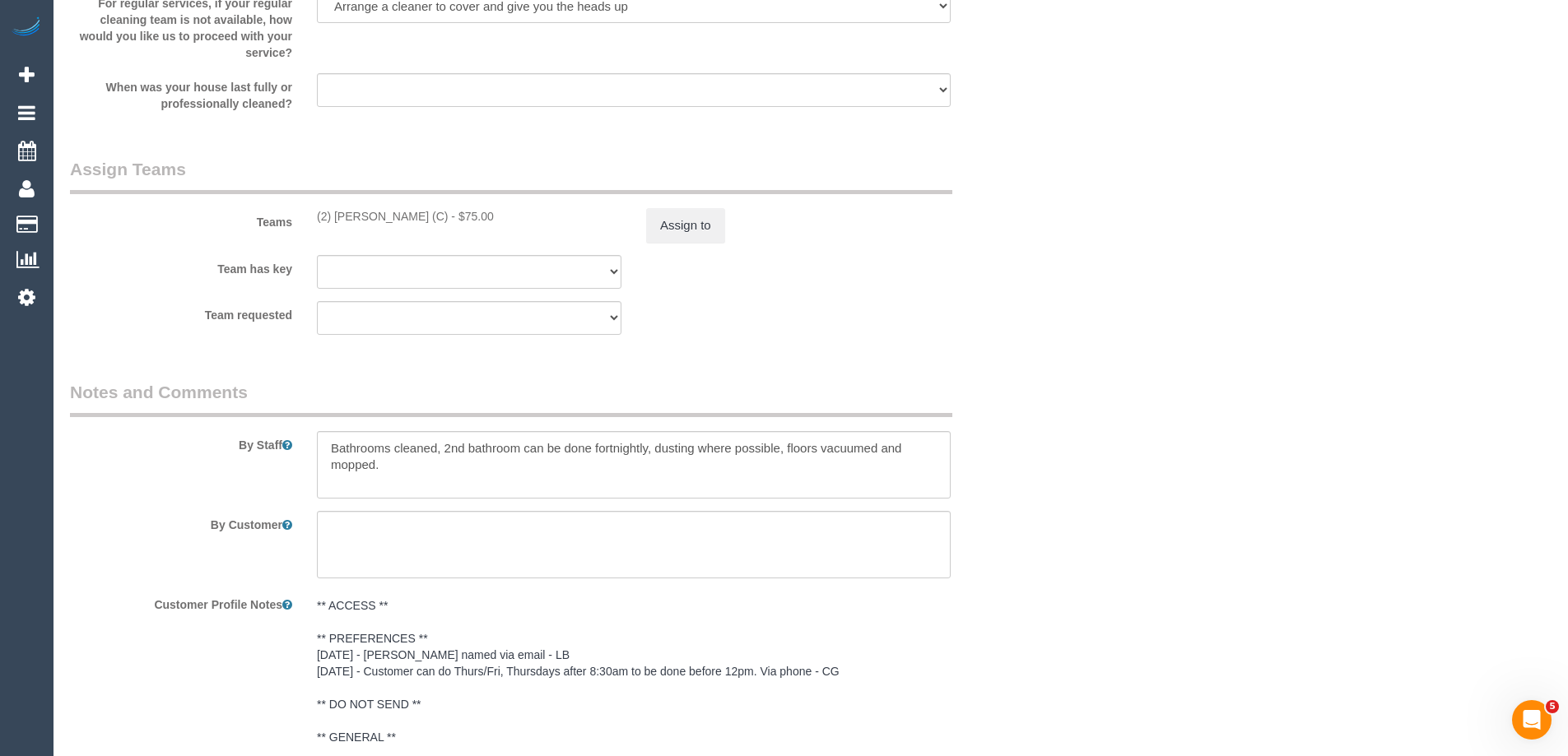
scroll to position [2469, 0]
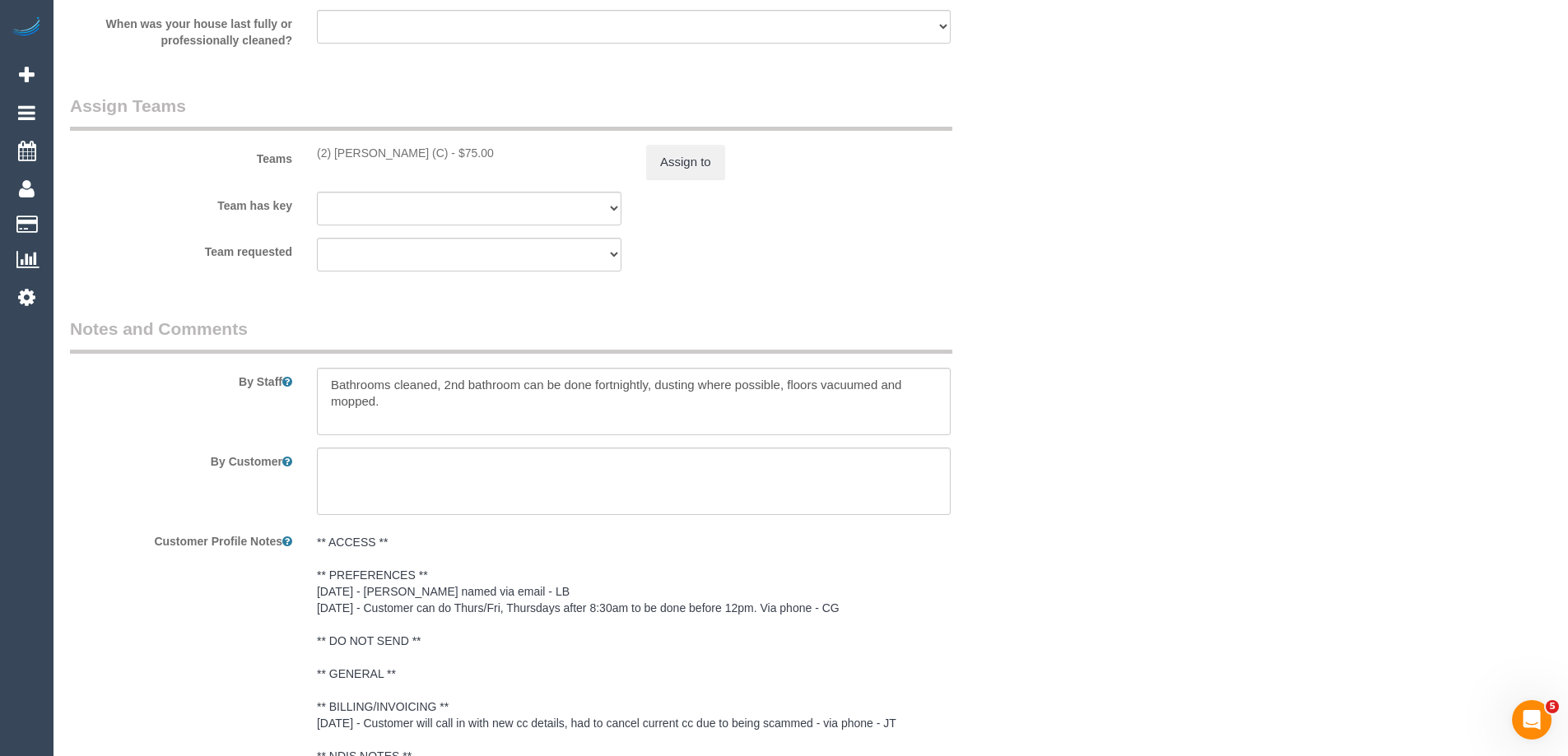
drag, startPoint x: 429, startPoint y: 175, endPoint x: 321, endPoint y: 183, distance: 108.3
click at [321, 179] on div "Teams (2) Axel Richerand (C) - $75.00 Assign to" at bounding box center [551, 136] width 988 height 85
click at [685, 179] on button "Assign to" at bounding box center [685, 162] width 79 height 35
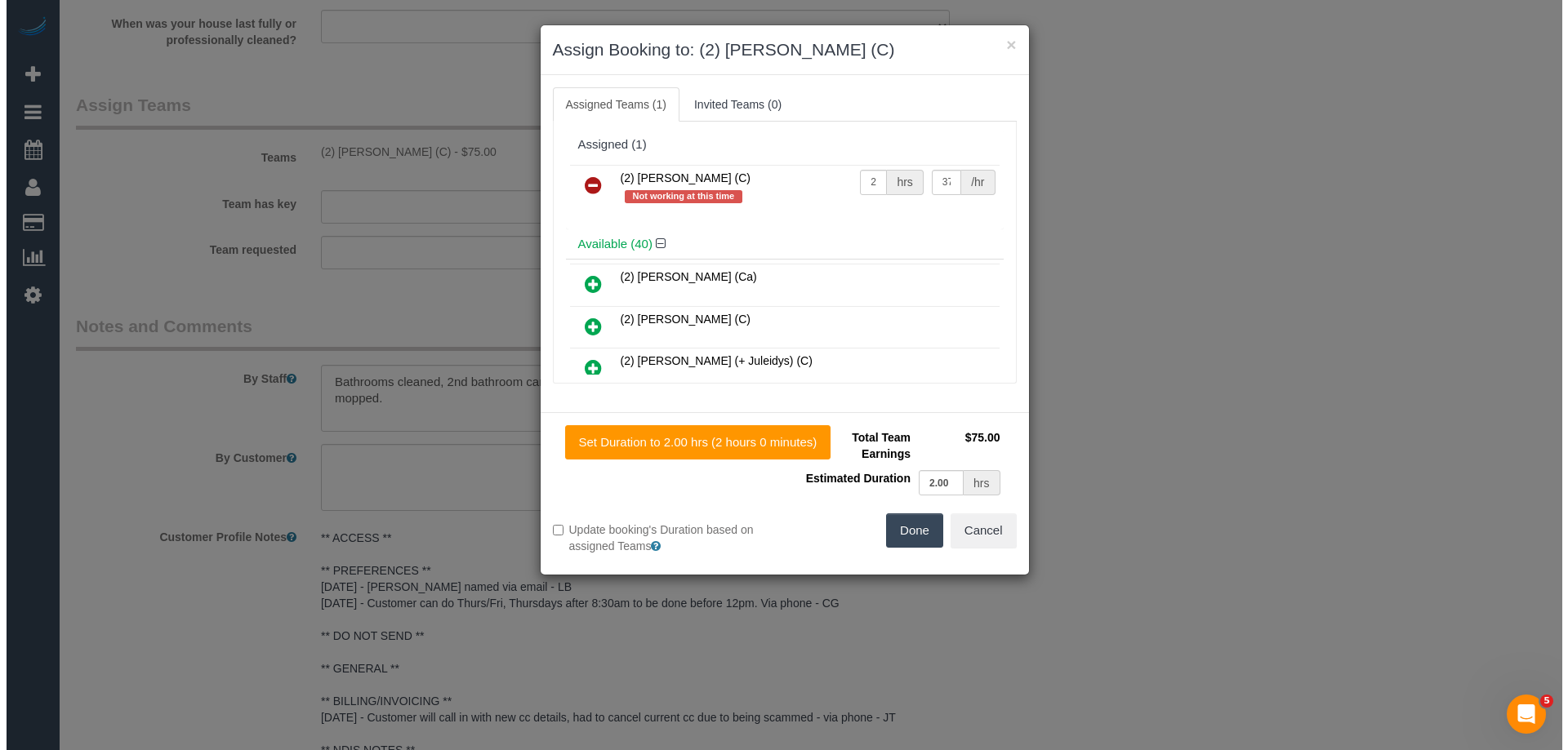
scroll to position [2430, 0]
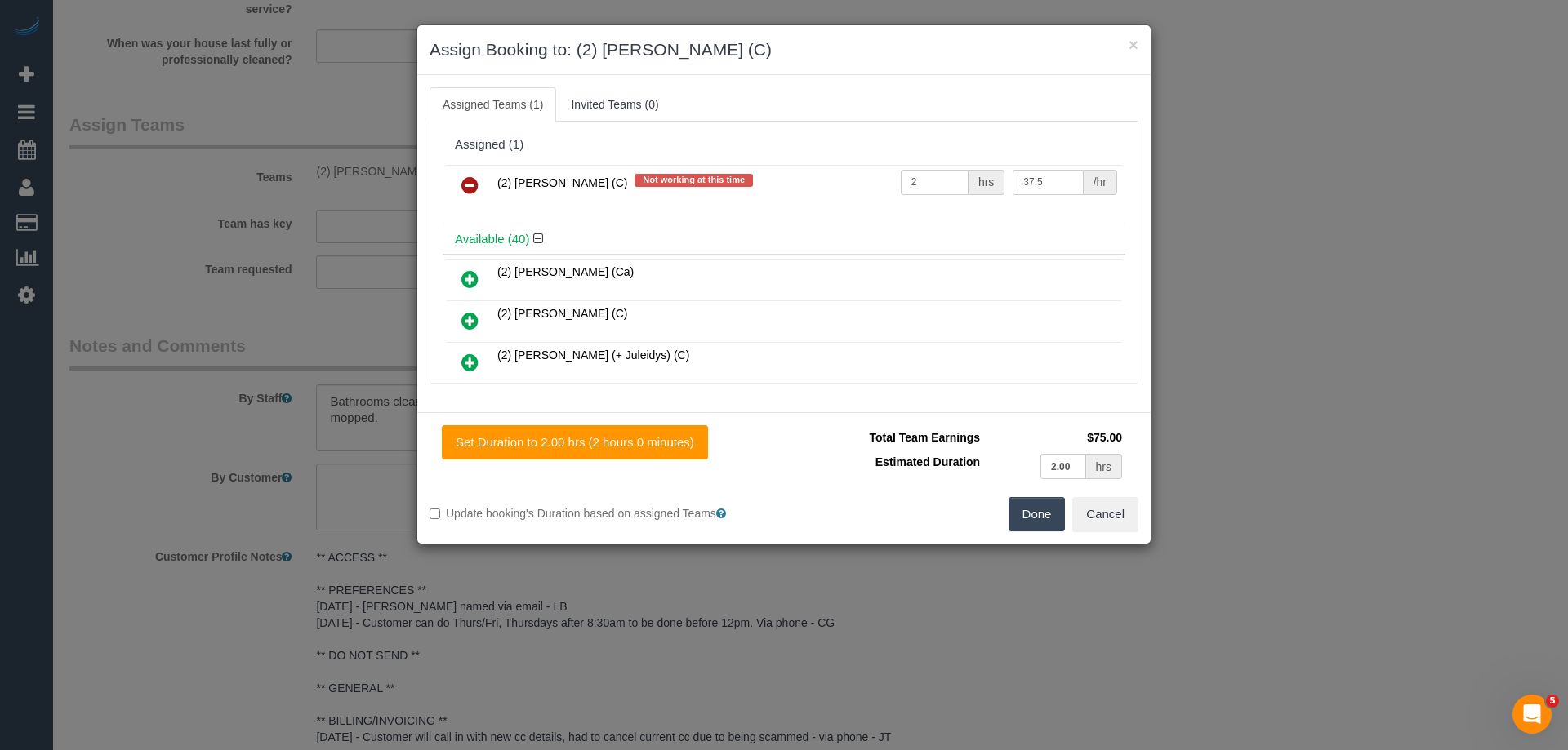
click at [471, 194] on icon at bounding box center [470, 185] width 17 height 20
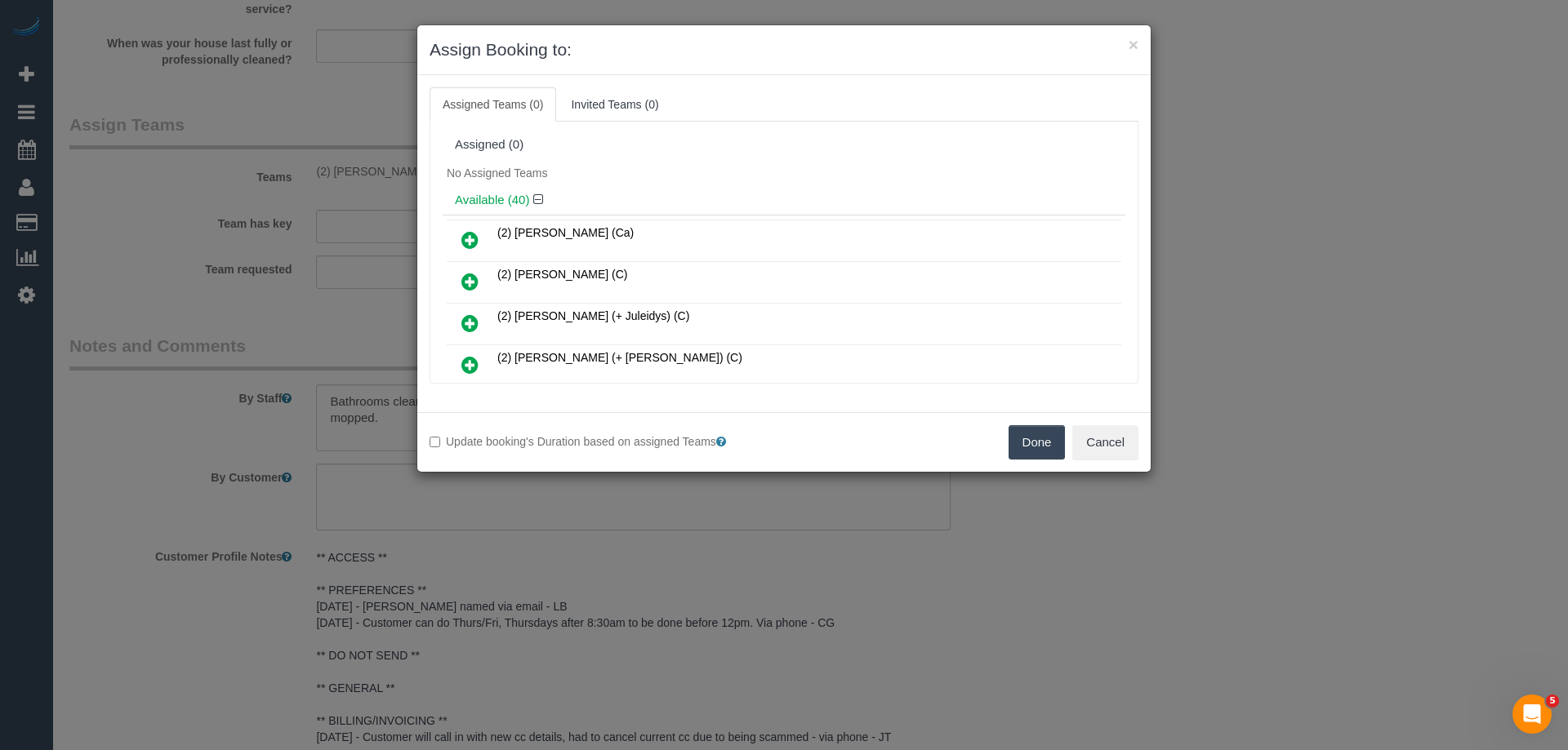
click at [1028, 440] on button "Done" at bounding box center [1037, 442] width 57 height 35
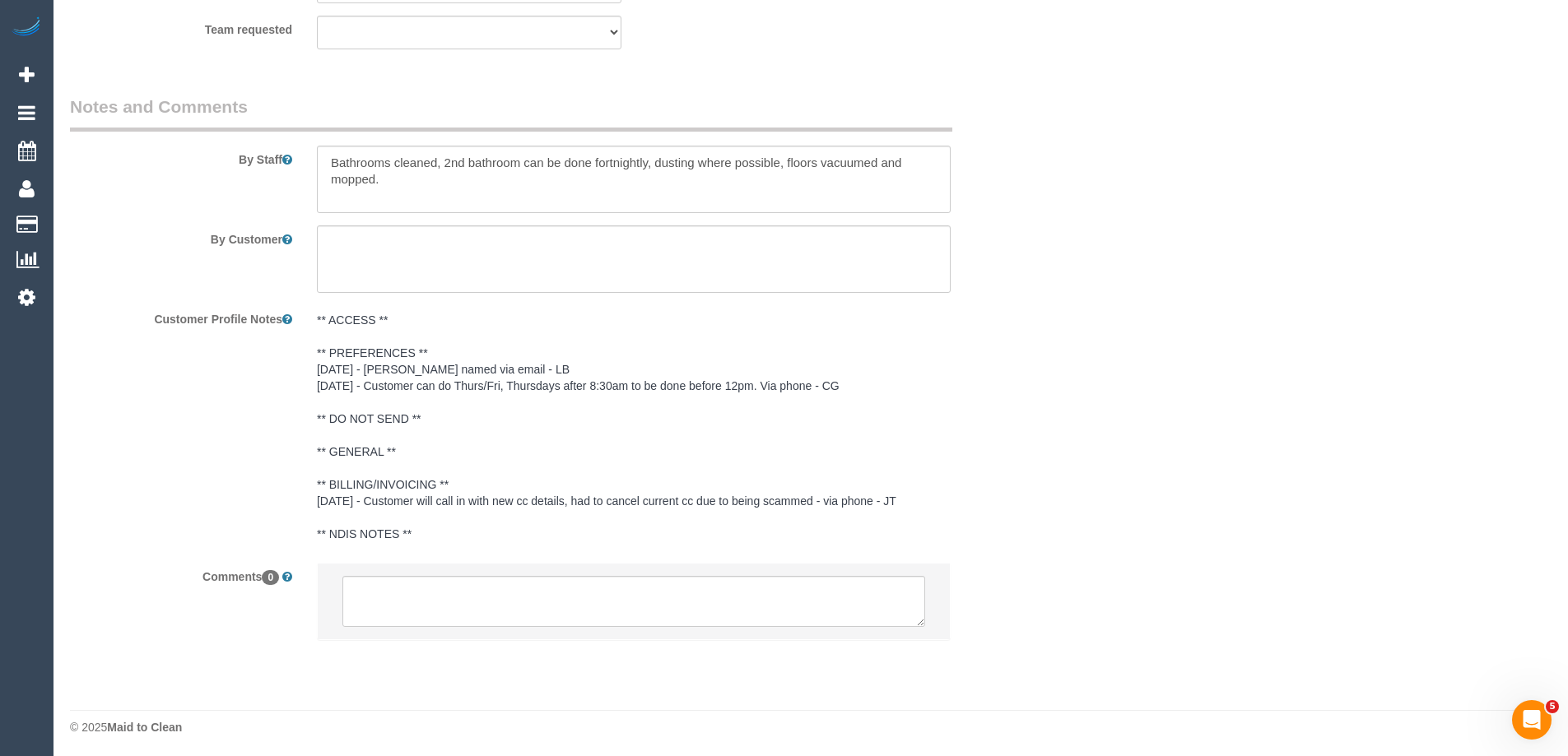
scroll to position [2715, 0]
click at [440, 578] on textarea at bounding box center [634, 598] width 583 height 51
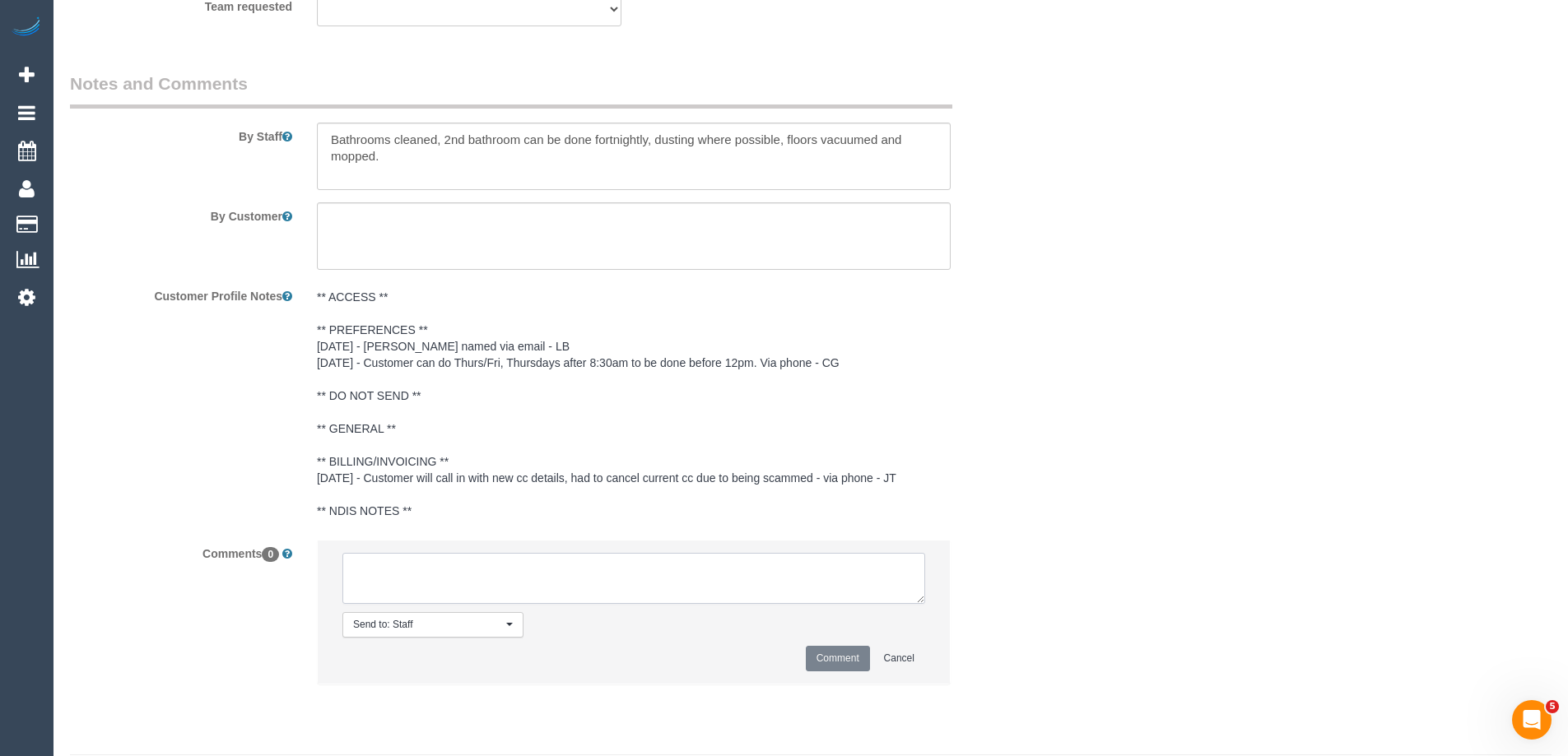
paste textarea "(2) [PERSON_NAME] (C) UA ongoing - Resigned Customer contacted by email"
type textarea "(2) [PERSON_NAME] (C) UA ongoing - Resigned Customer contacted by email"
click at [845, 672] on button "Comment" at bounding box center [838, 658] width 65 height 25
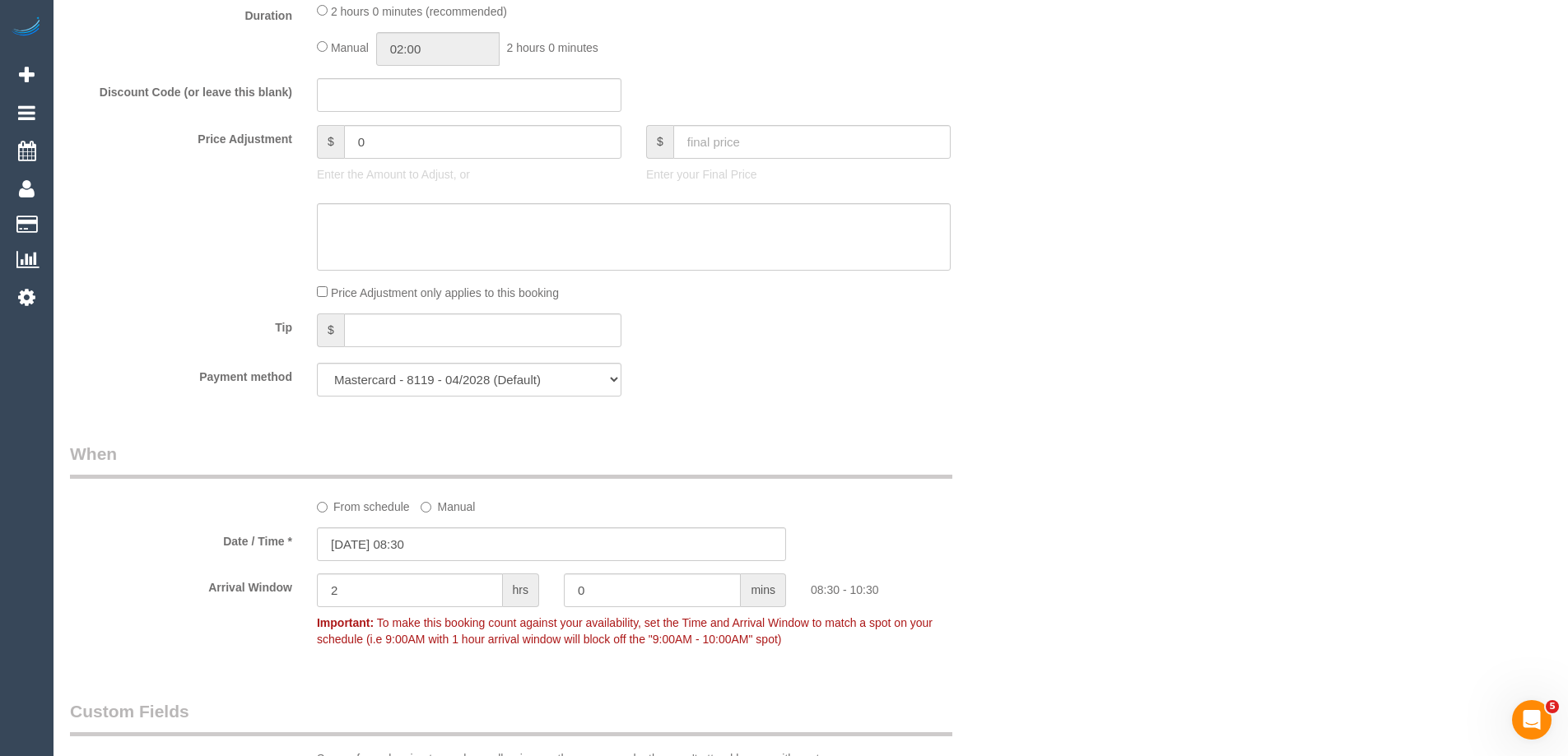
scroll to position [0, 0]
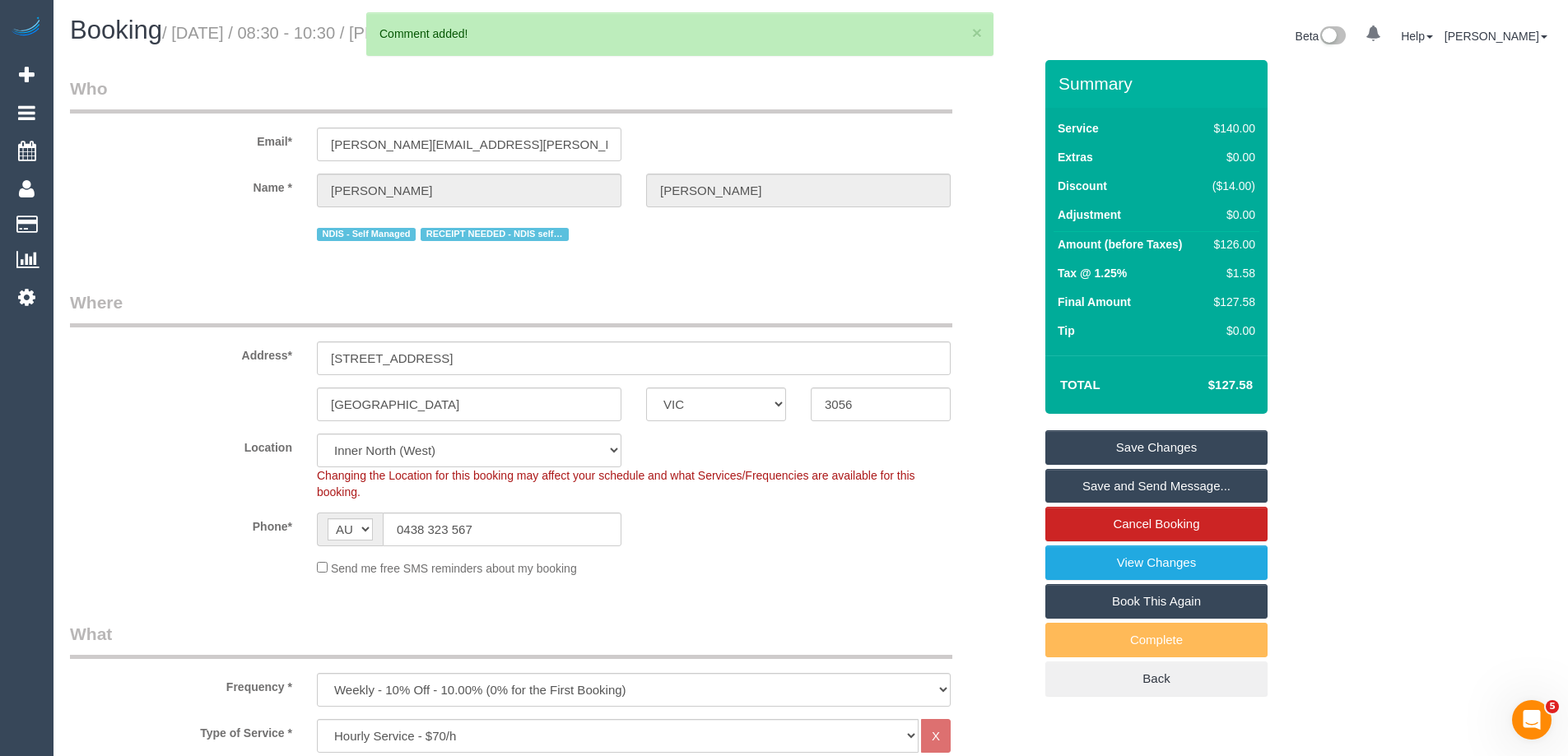
click at [1153, 457] on link "Save Changes" at bounding box center [1157, 448] width 222 height 35
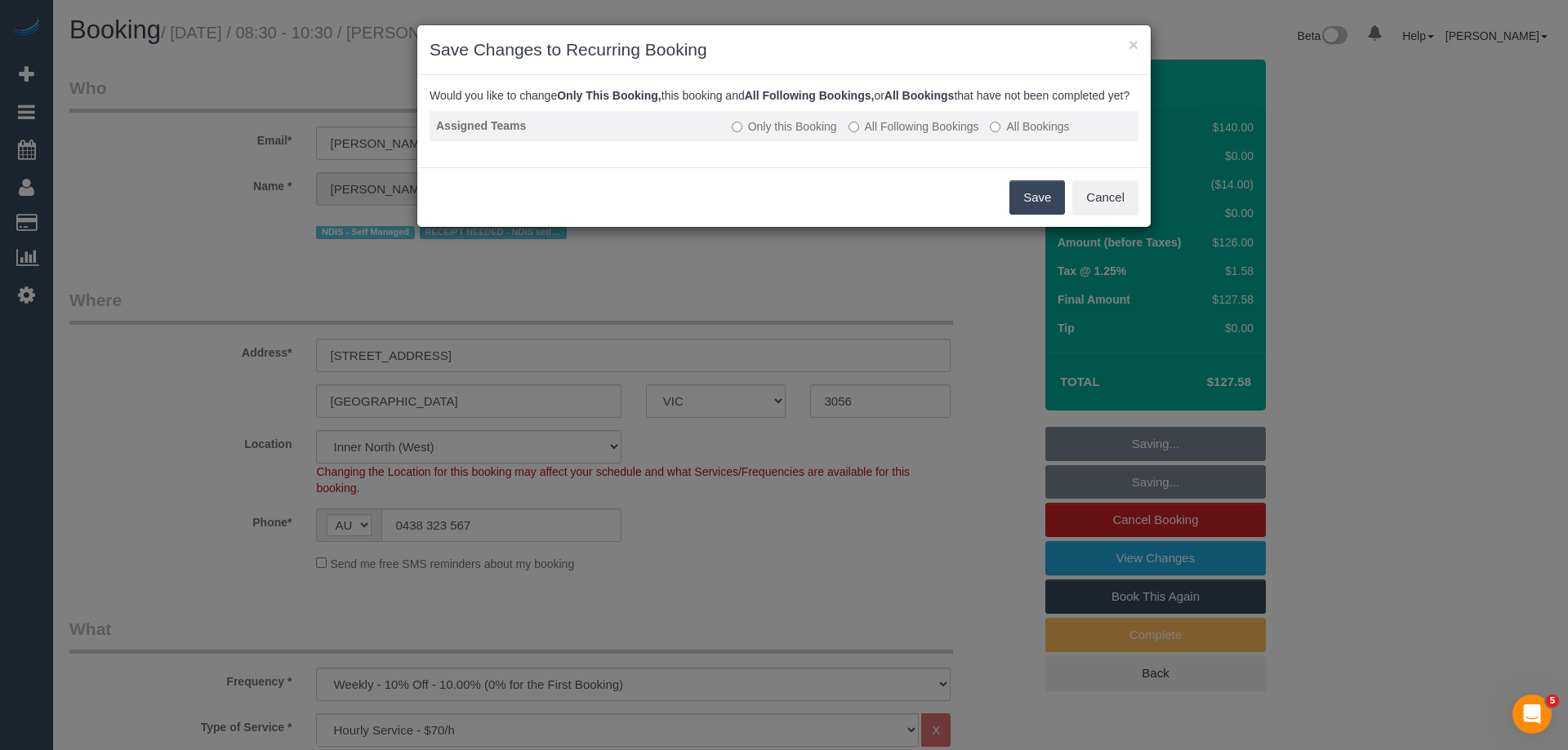
click at [894, 134] on label "All Following Bookings" at bounding box center [914, 126] width 131 height 16
click at [1017, 214] on button "Save" at bounding box center [1037, 198] width 55 height 35
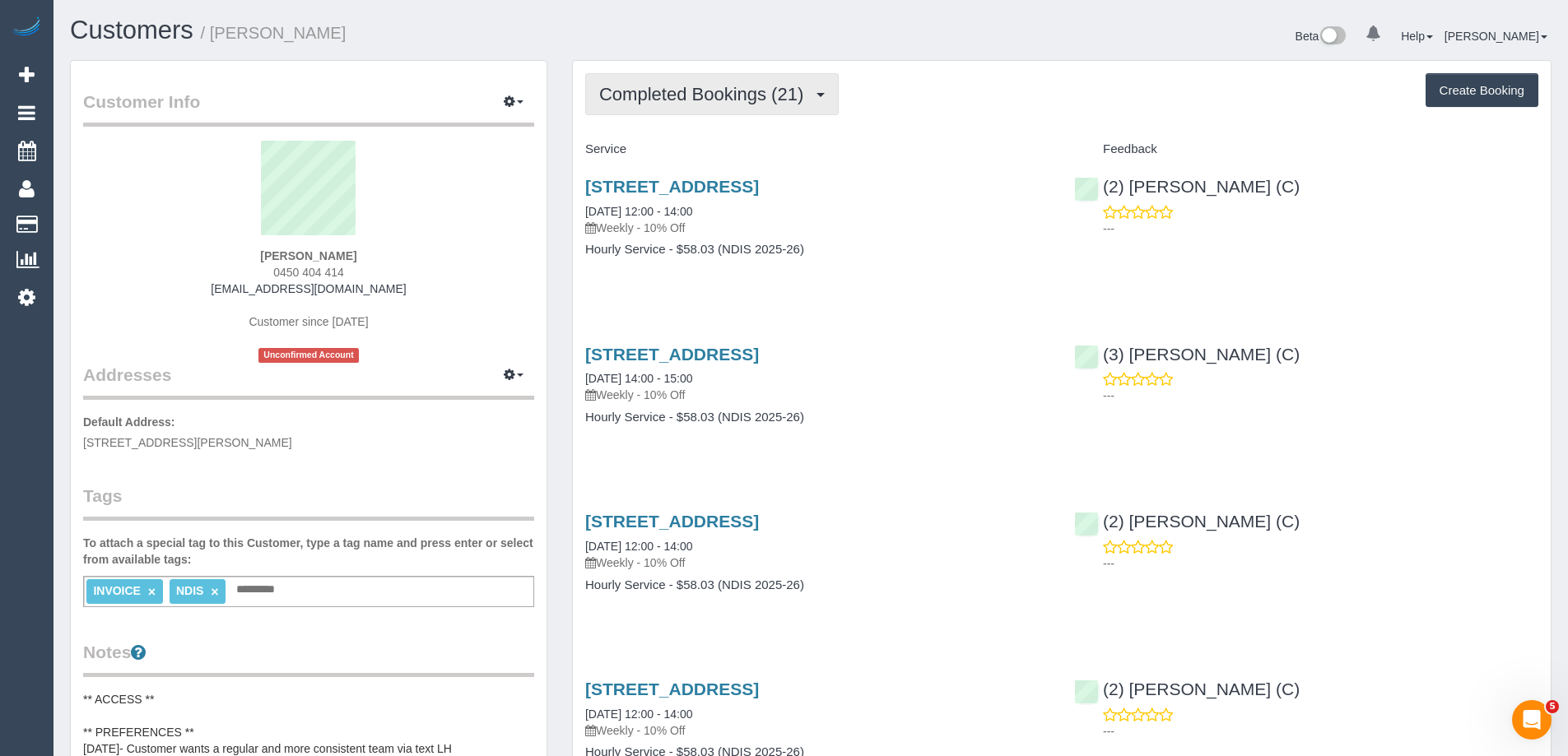
click at [703, 100] on span "Completed Bookings (21)" at bounding box center [705, 94] width 213 height 21
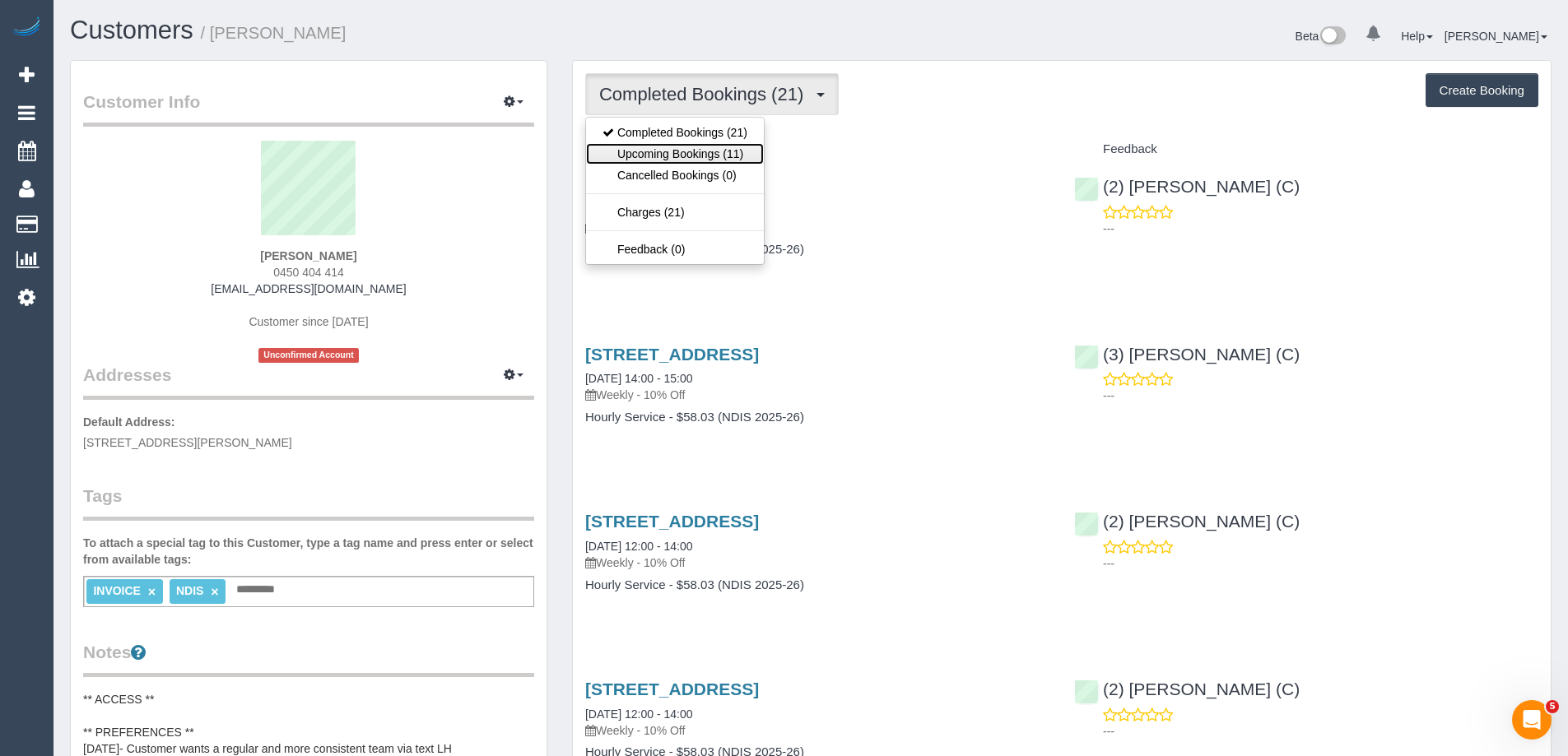
click at [698, 160] on link "Upcoming Bookings (11)" at bounding box center [675, 154] width 178 height 22
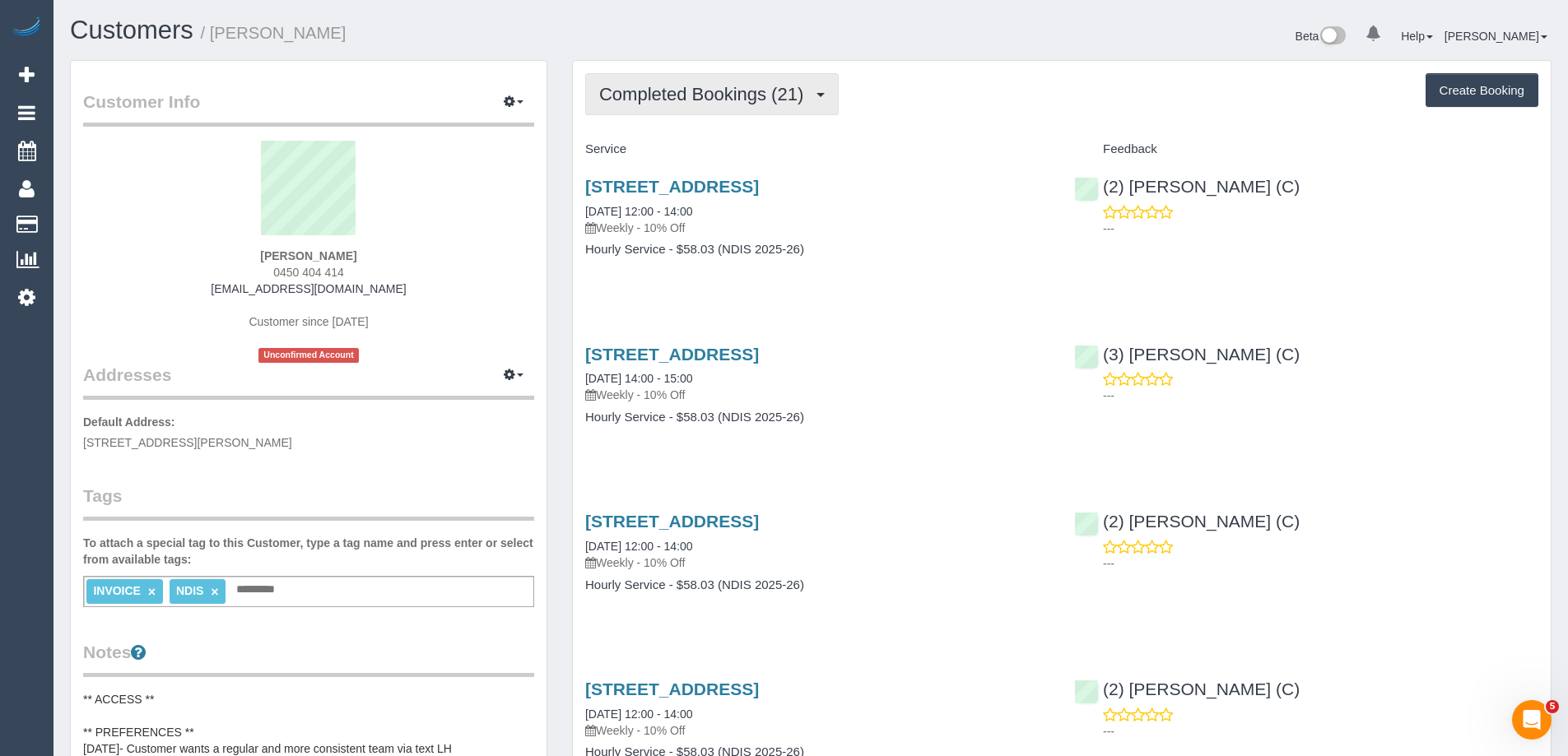
click at [706, 109] on button "Completed Bookings (21)" at bounding box center [712, 94] width 254 height 42
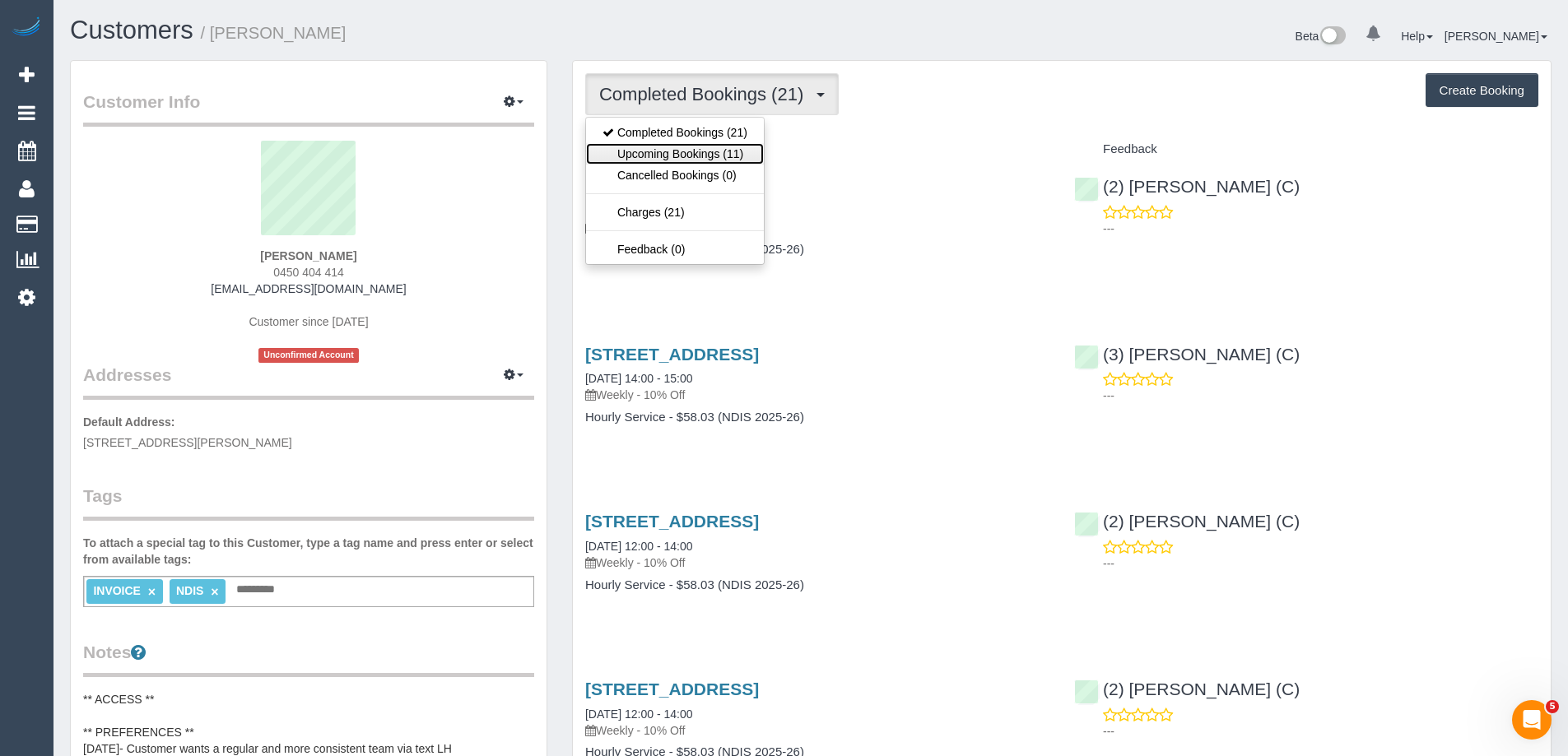
click at [701, 161] on link "Upcoming Bookings (11)" at bounding box center [675, 154] width 178 height 22
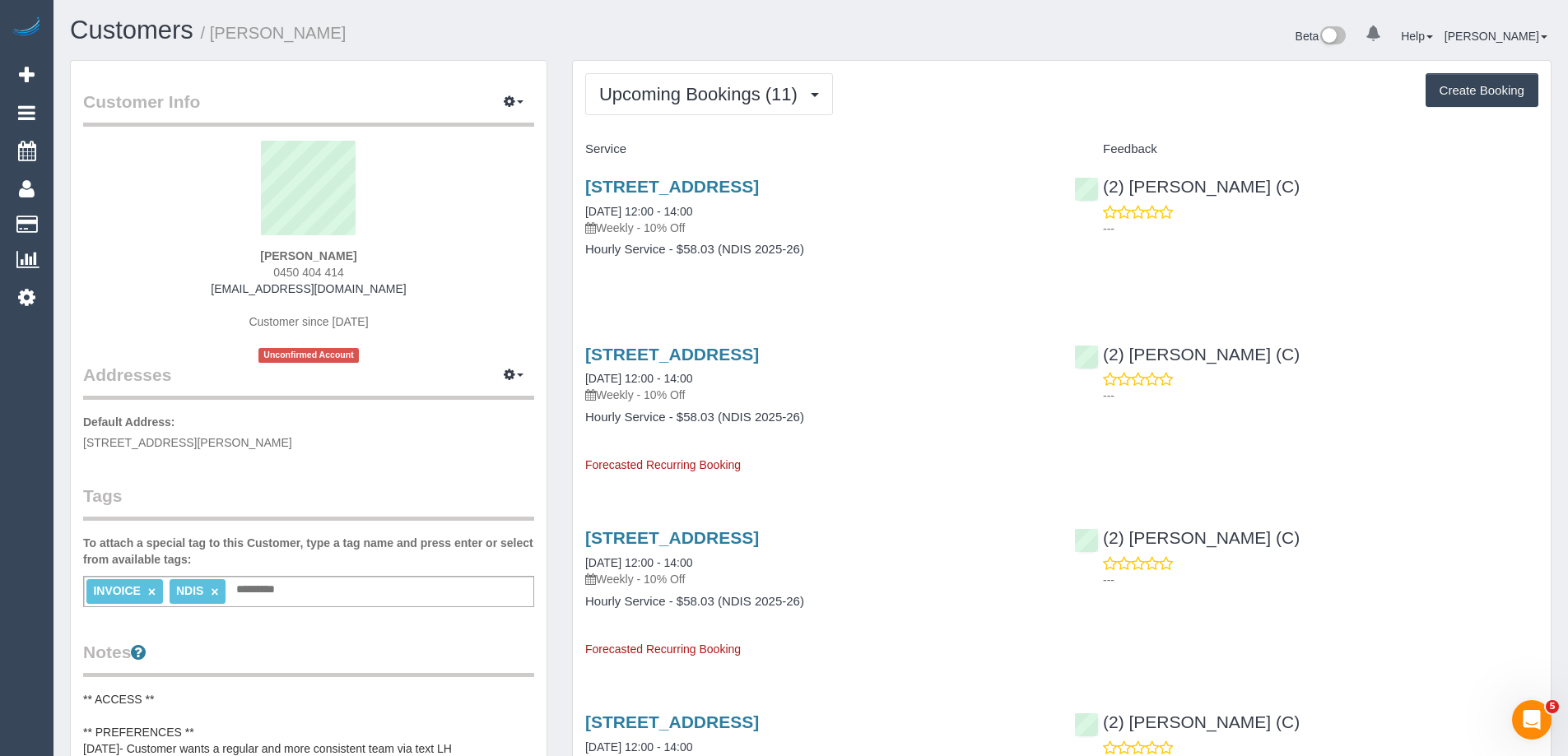
drag, startPoint x: 414, startPoint y: 291, endPoint x: 187, endPoint y: 296, distance: 227.1
click at [187, 296] on div "Yoka Jones 0450 404 414 yokanaveyblue@gmail.com Customer since 2025 Unconfirmed…" at bounding box center [309, 252] width 451 height 222
copy link "yokanaveyblue@gmail.com"
click at [633, 378] on link "02/10/2025 12:00 - 14:00" at bounding box center [639, 378] width 107 height 13
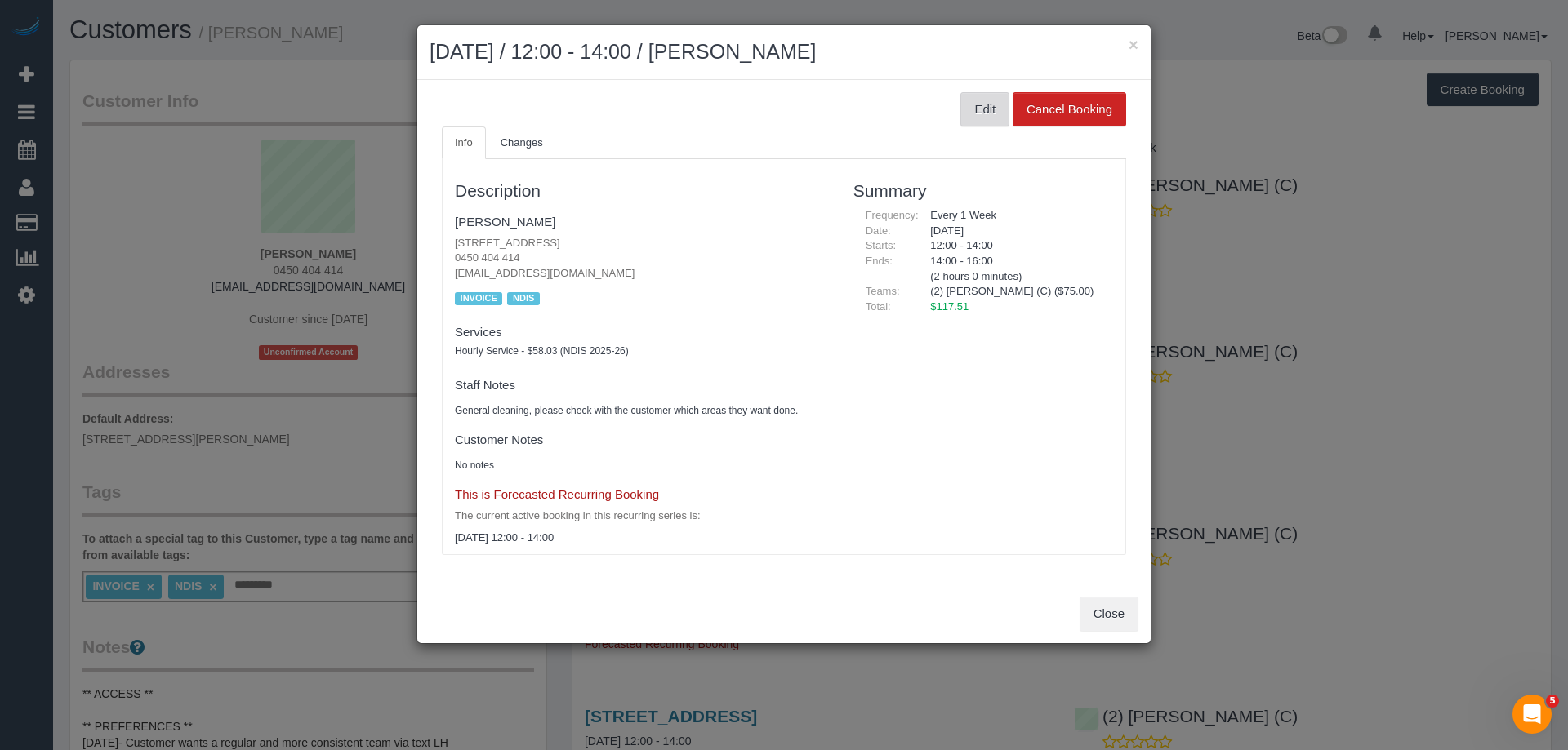
click at [966, 113] on button "Edit" at bounding box center [984, 109] width 49 height 35
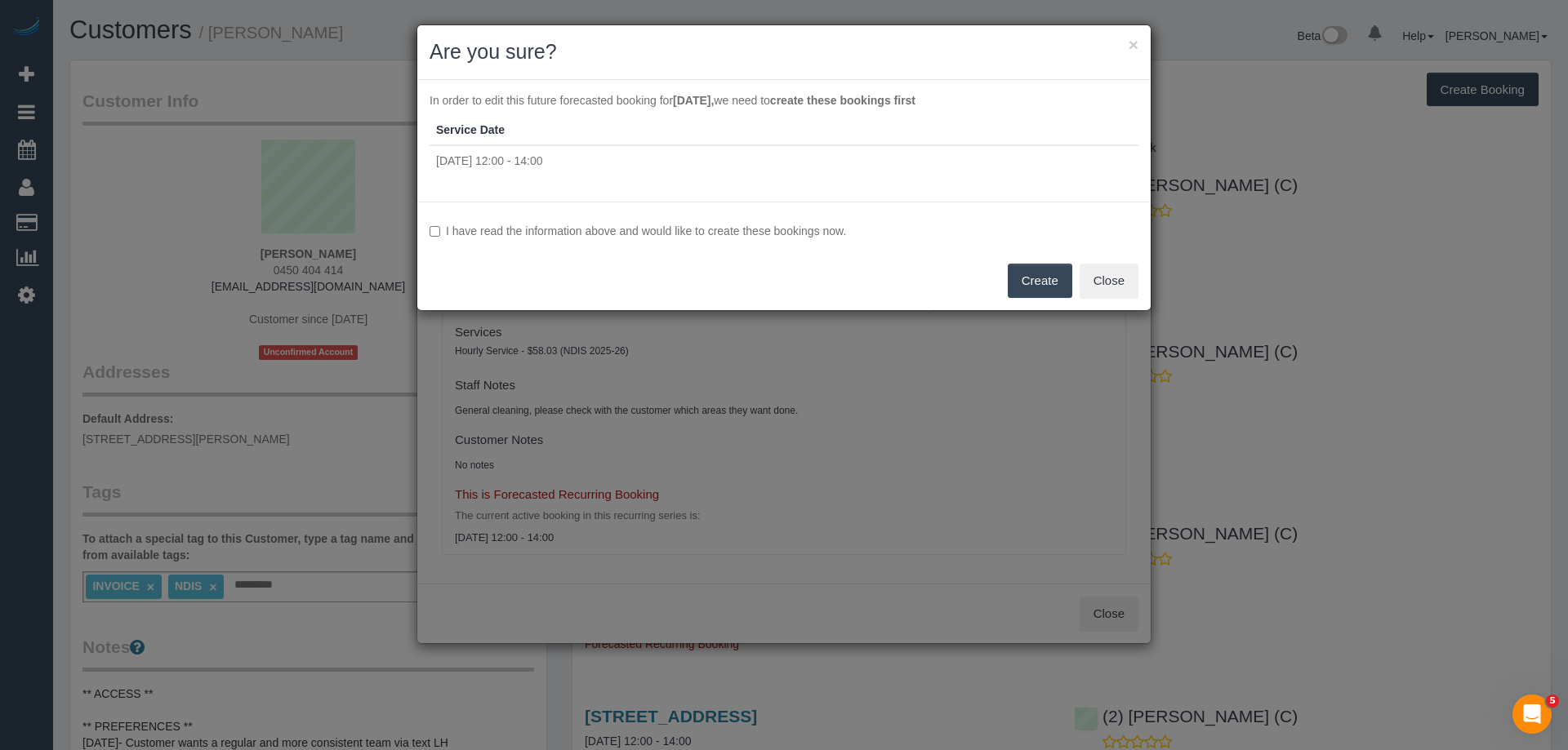
click at [534, 223] on label "I have read the information above and would like to create these bookings now." at bounding box center [784, 231] width 709 height 16
click at [1050, 282] on button "Create" at bounding box center [1039, 280] width 65 height 35
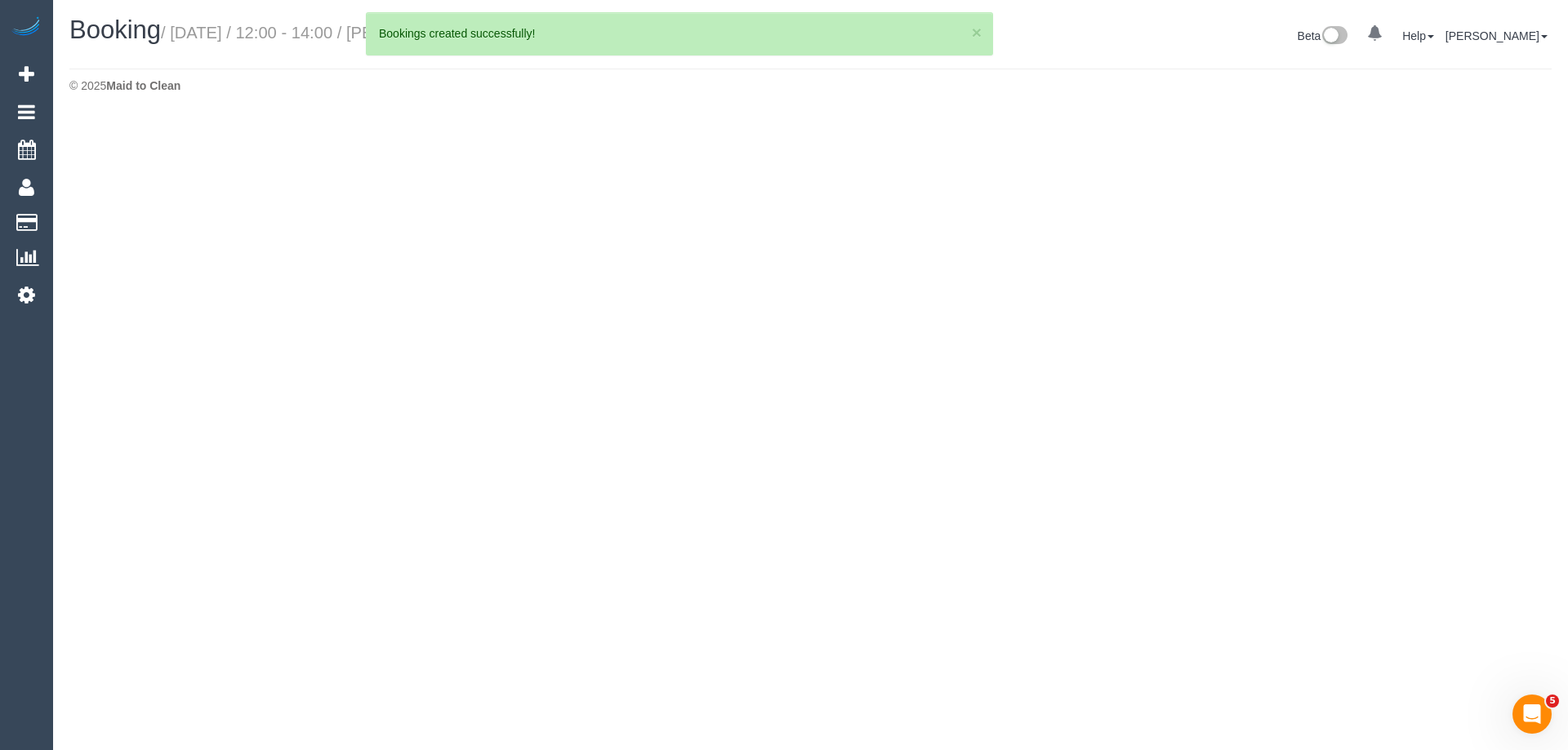
select select "VIC"
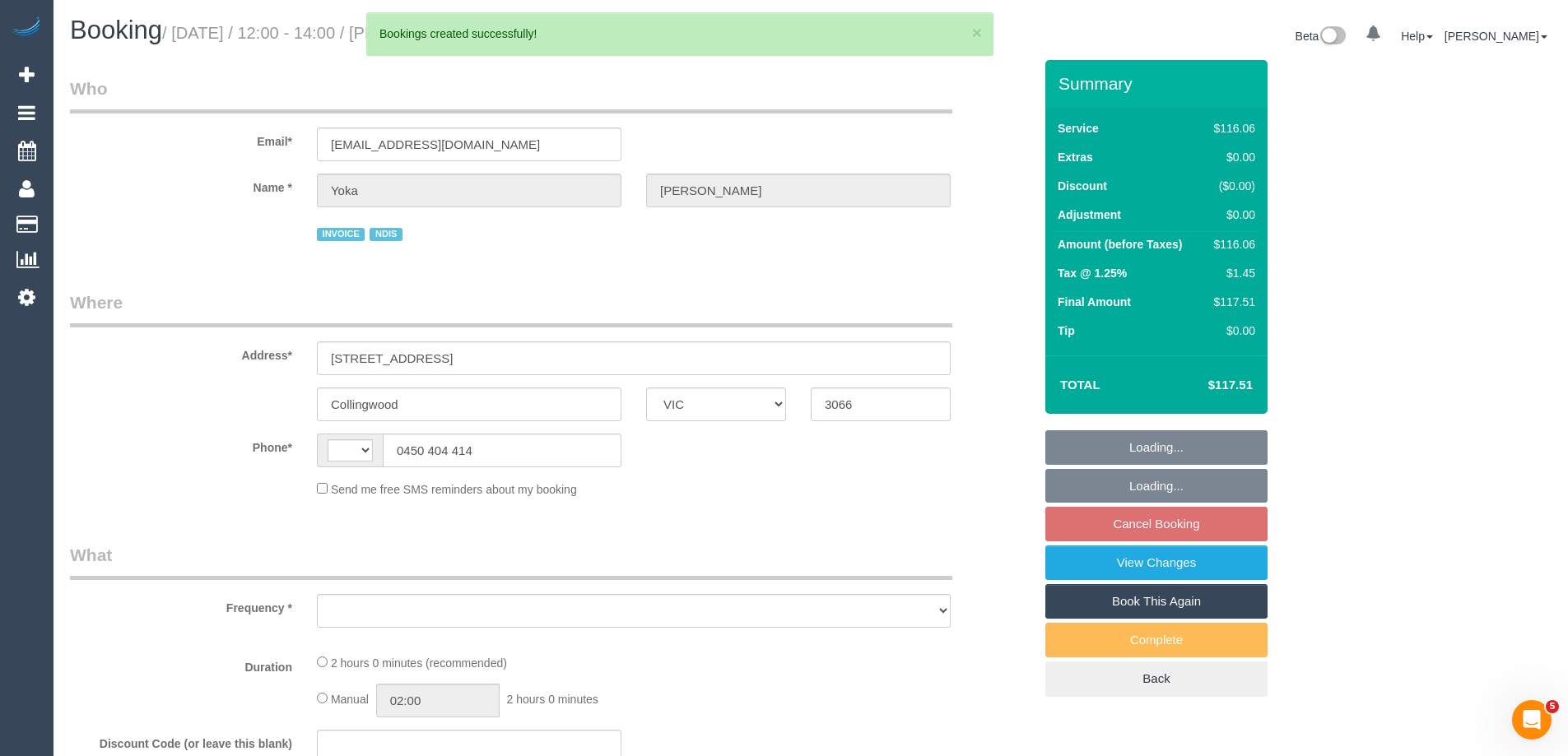
select select "string:AU"
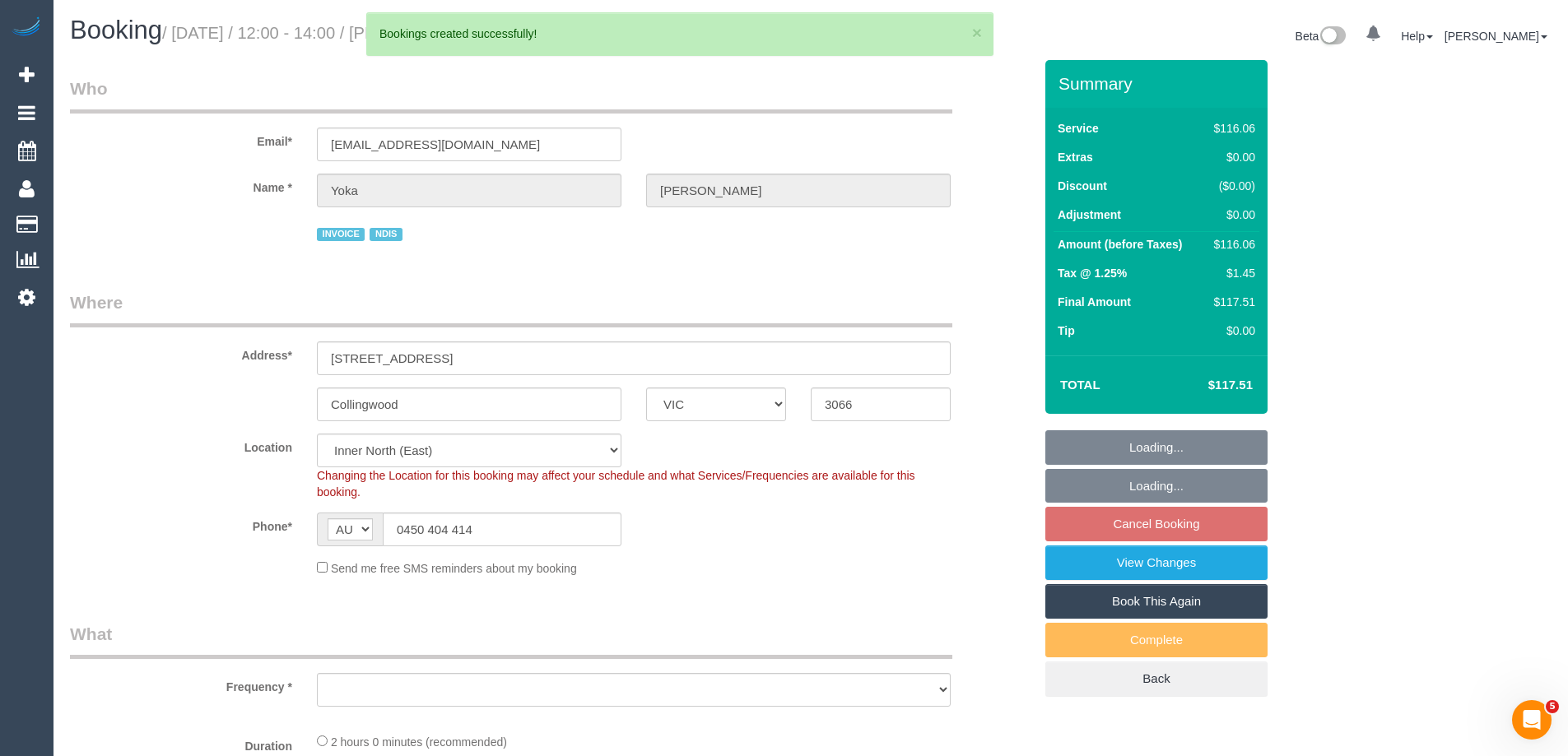
select select "object:1943"
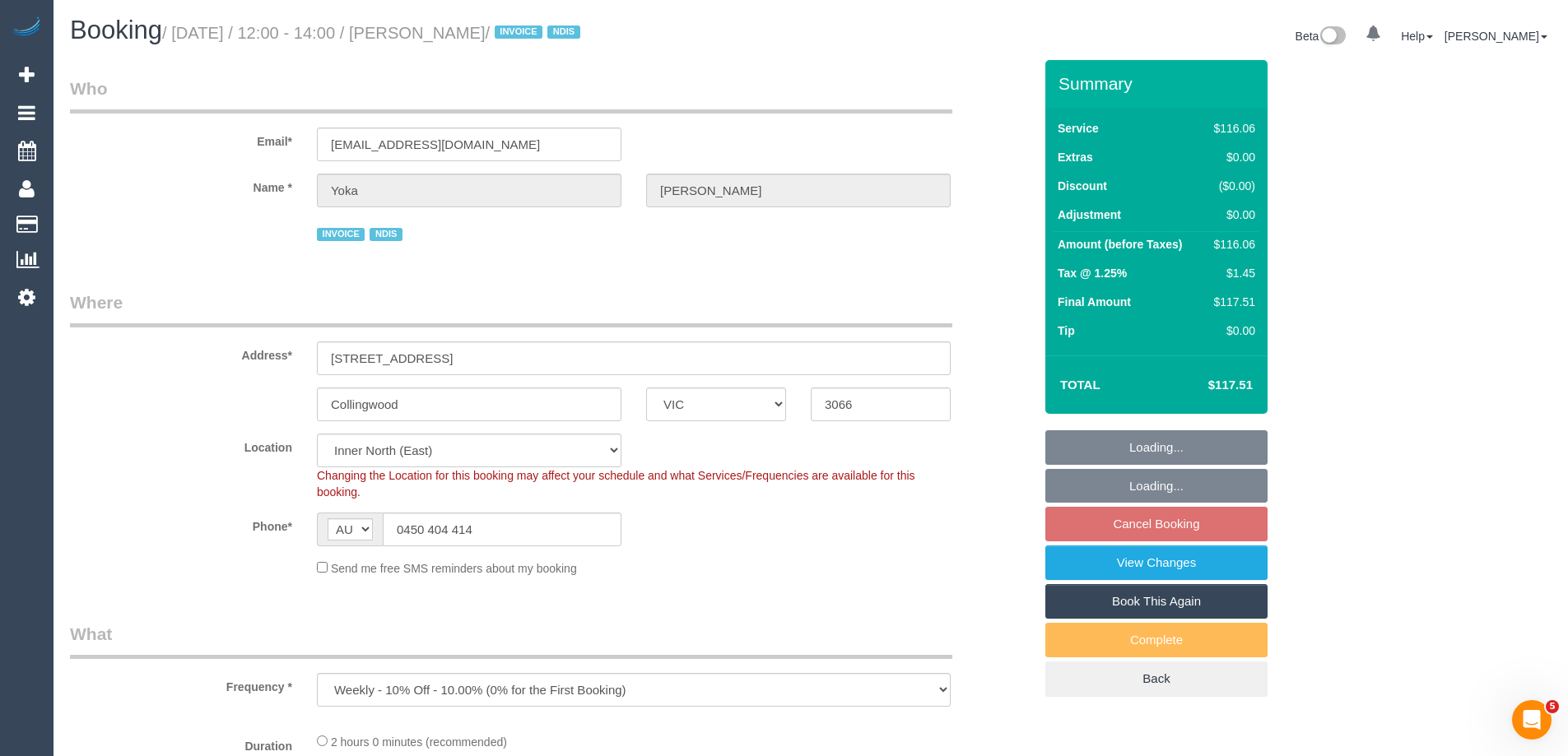
select select "spot4"
select select "number:28"
select select "number:14"
select select "number:19"
select select "number:25"
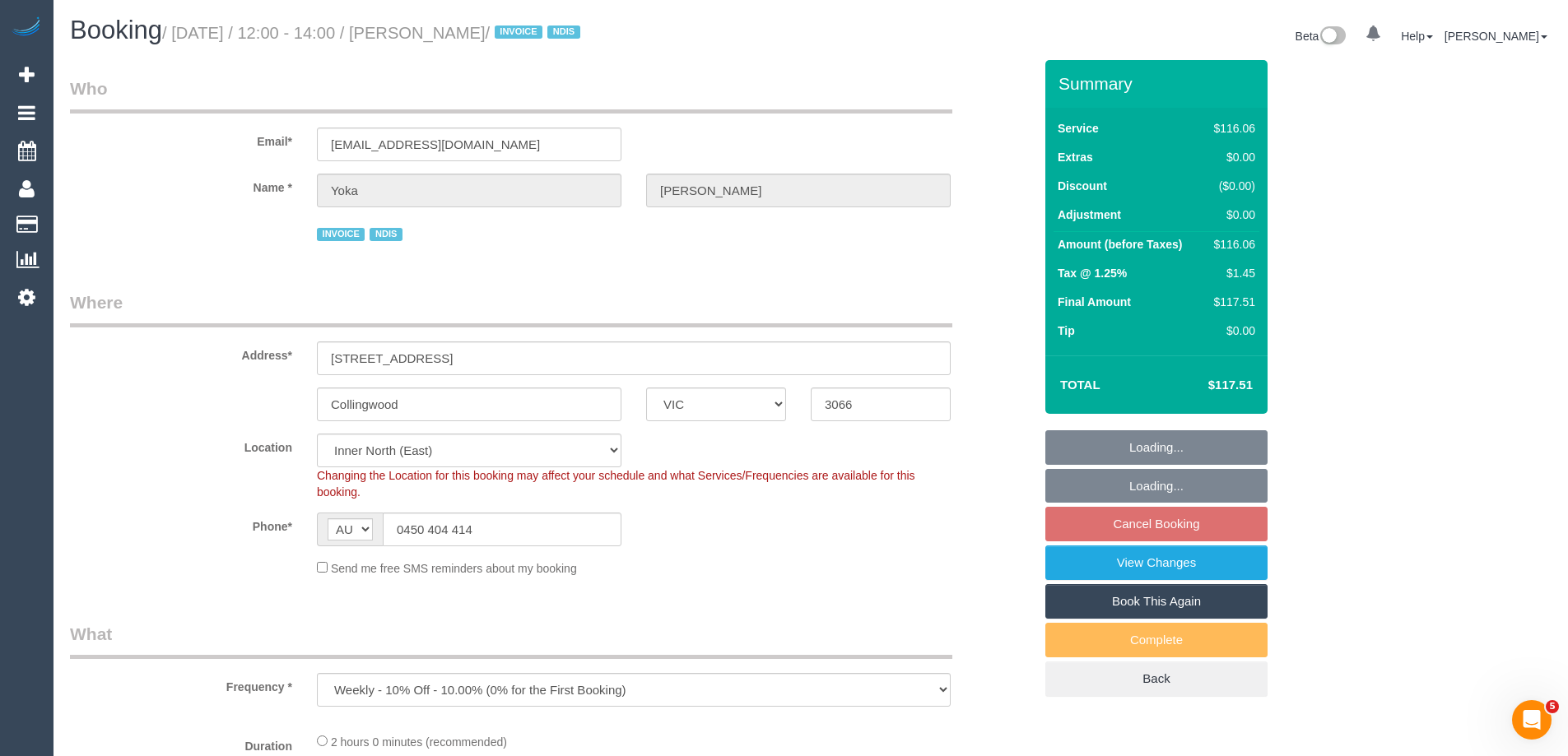
select select "number:35"
select select "number:11"
select select "object:2976"
select select "76444"
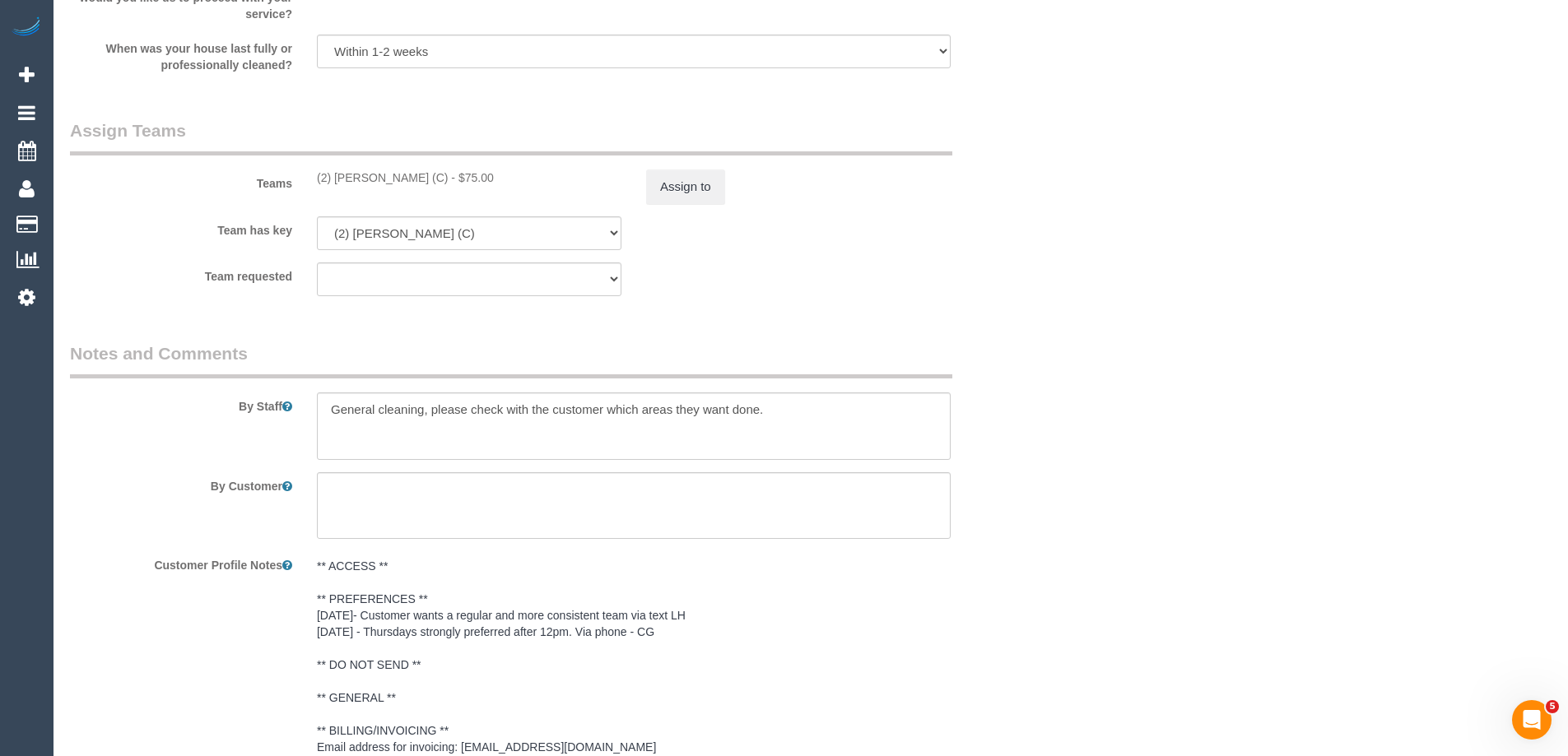
scroll to position [1861, 0]
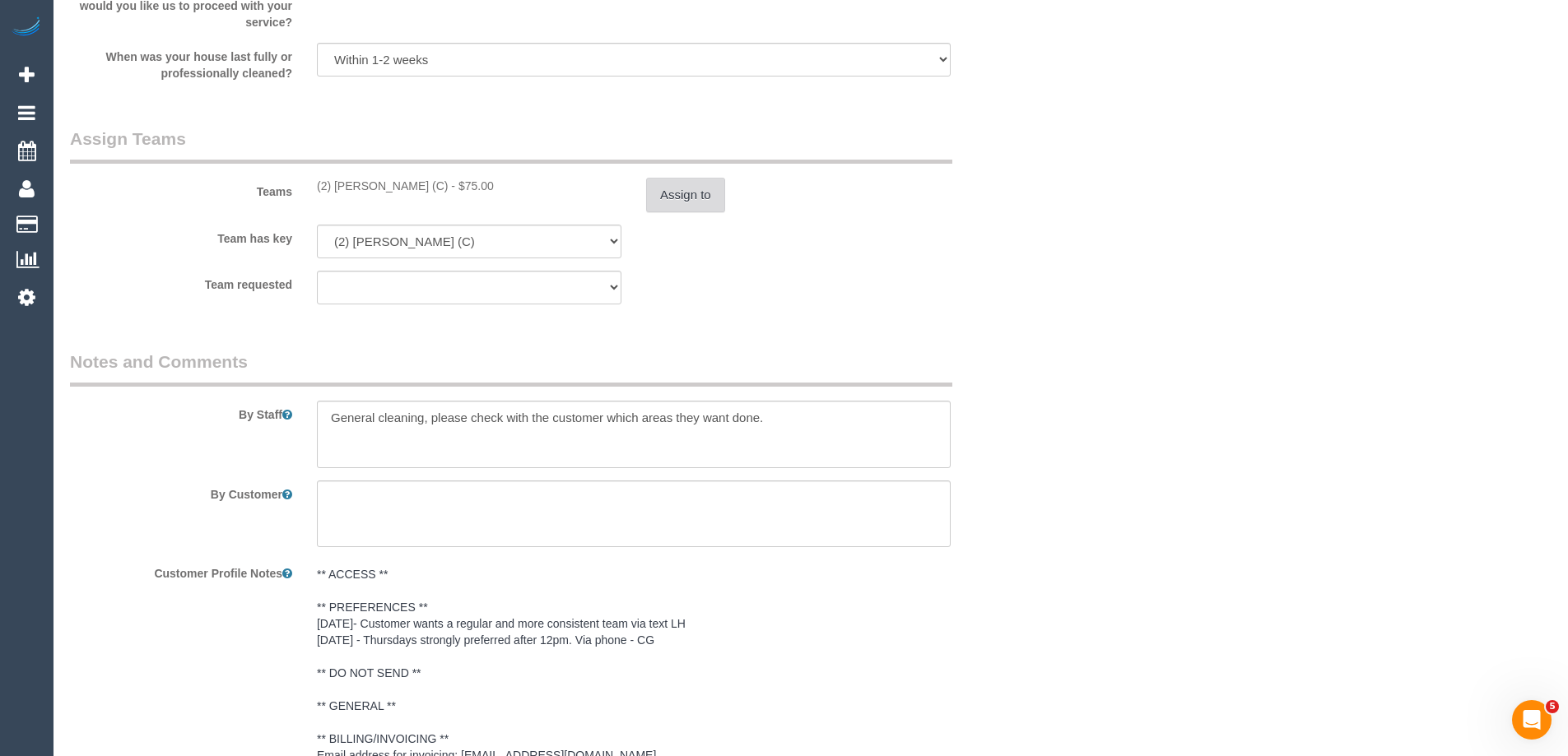
click at [695, 196] on button "Assign to" at bounding box center [685, 195] width 79 height 35
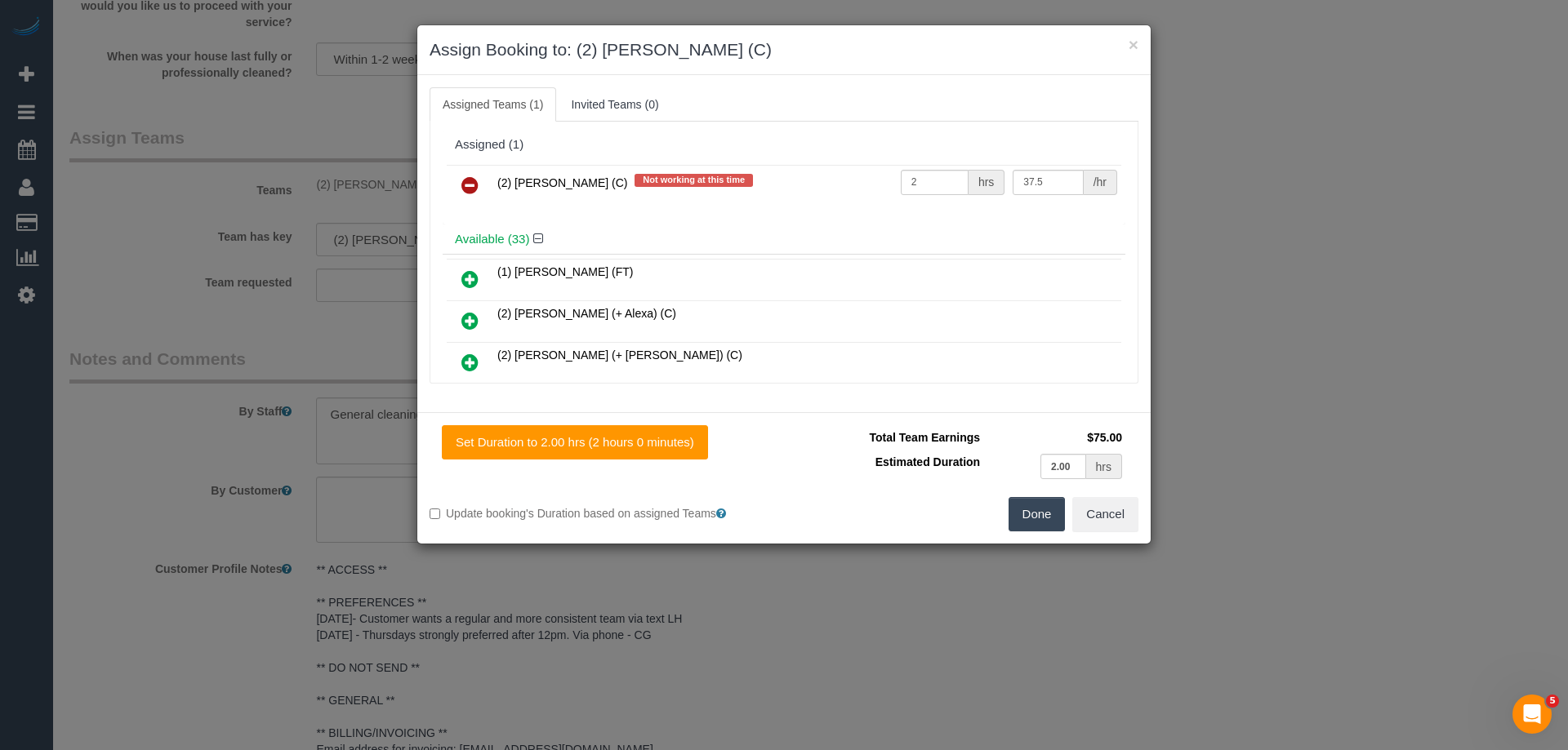
click at [467, 181] on icon at bounding box center [470, 185] width 17 height 20
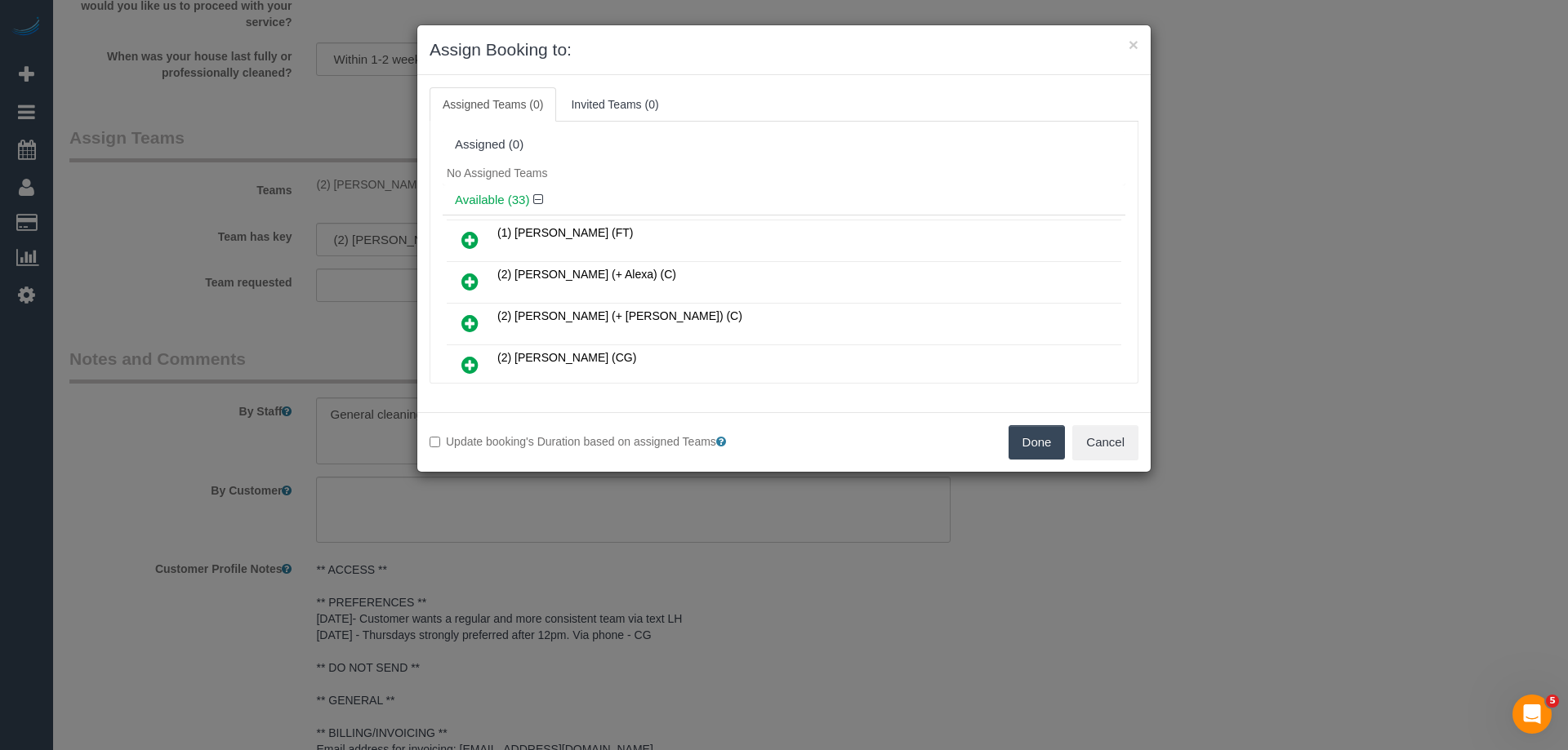
click at [1021, 450] on button "Done" at bounding box center [1037, 442] width 57 height 35
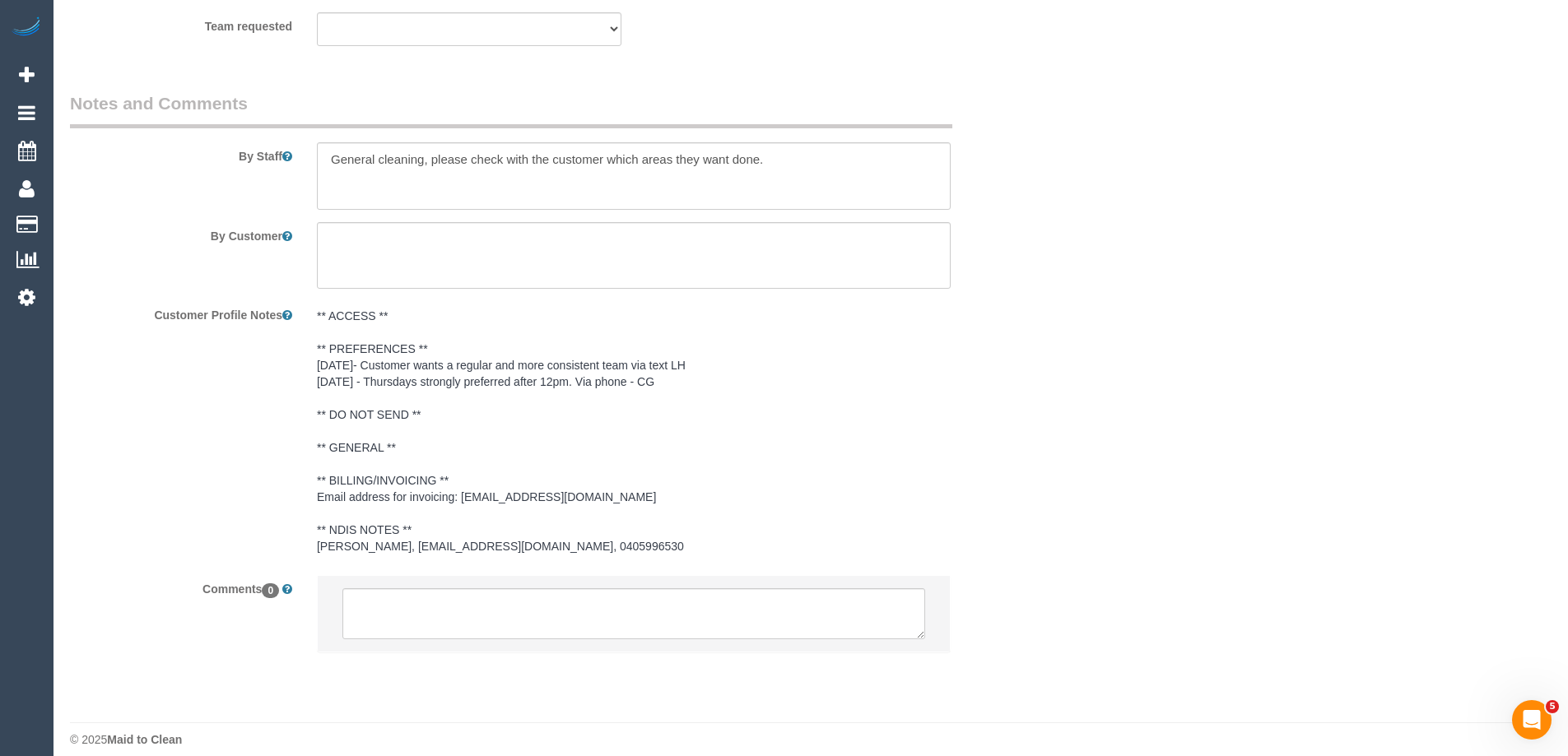
scroll to position [2135, 0]
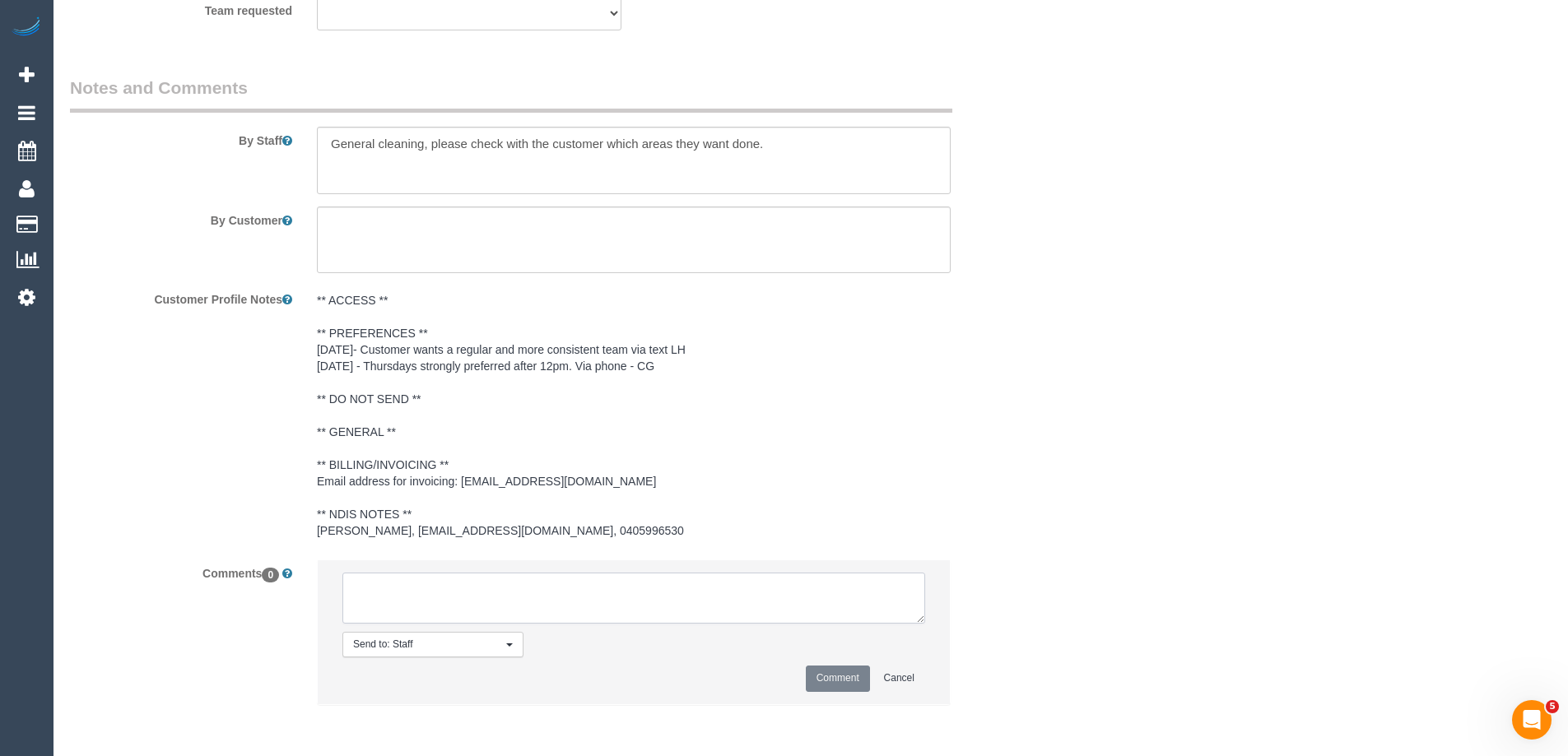
click at [596, 587] on textarea at bounding box center [634, 598] width 583 height 51
paste textarea "(2) [PERSON_NAME] (C) UA ongoing - Resigned Customer contacted by email"
type textarea "(2) [PERSON_NAME] (C) UA ongoing - Resigned Customer contacted by email"
click at [844, 668] on button "Comment" at bounding box center [838, 678] width 65 height 25
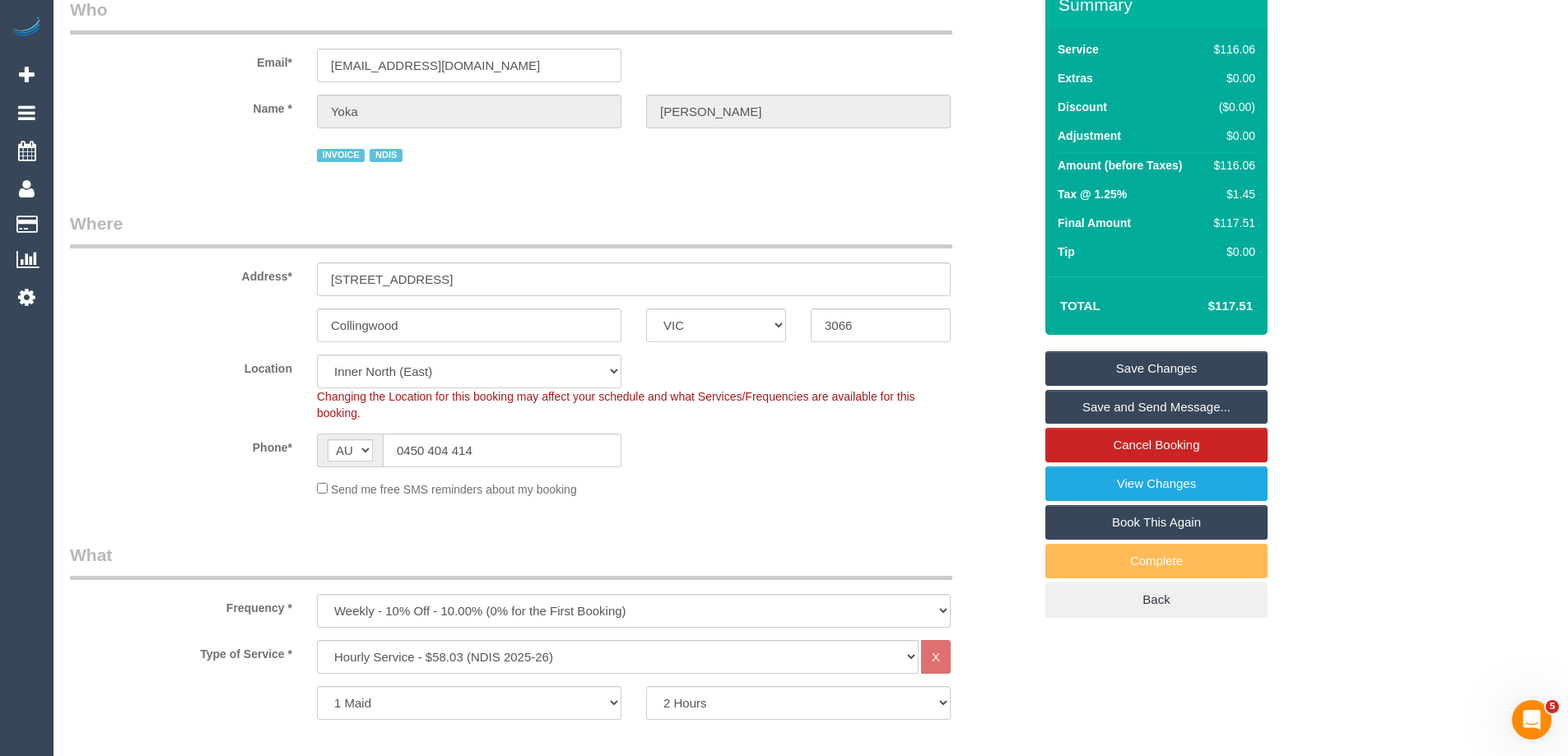
scroll to position [0, 0]
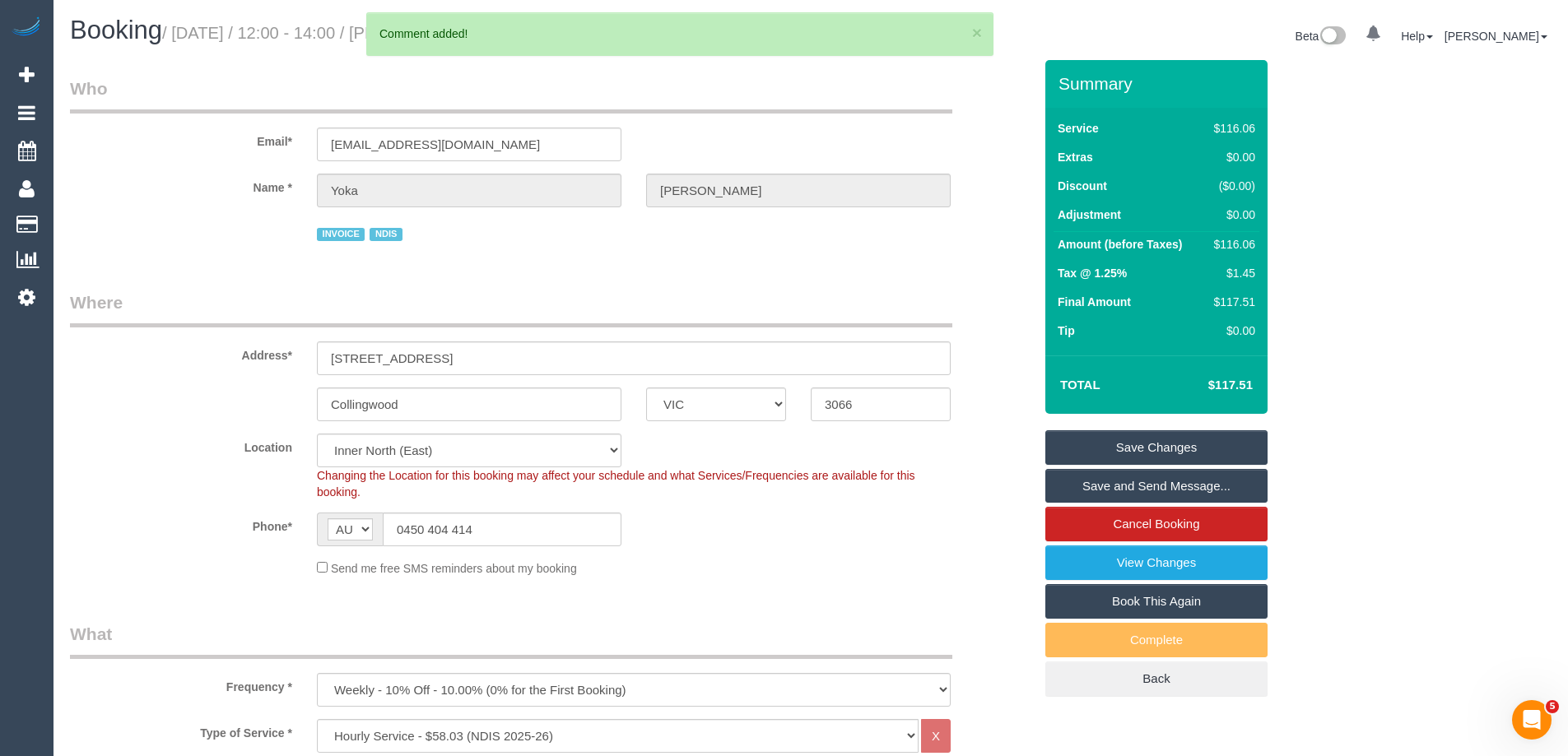
click at [1191, 444] on link "Save Changes" at bounding box center [1157, 448] width 222 height 35
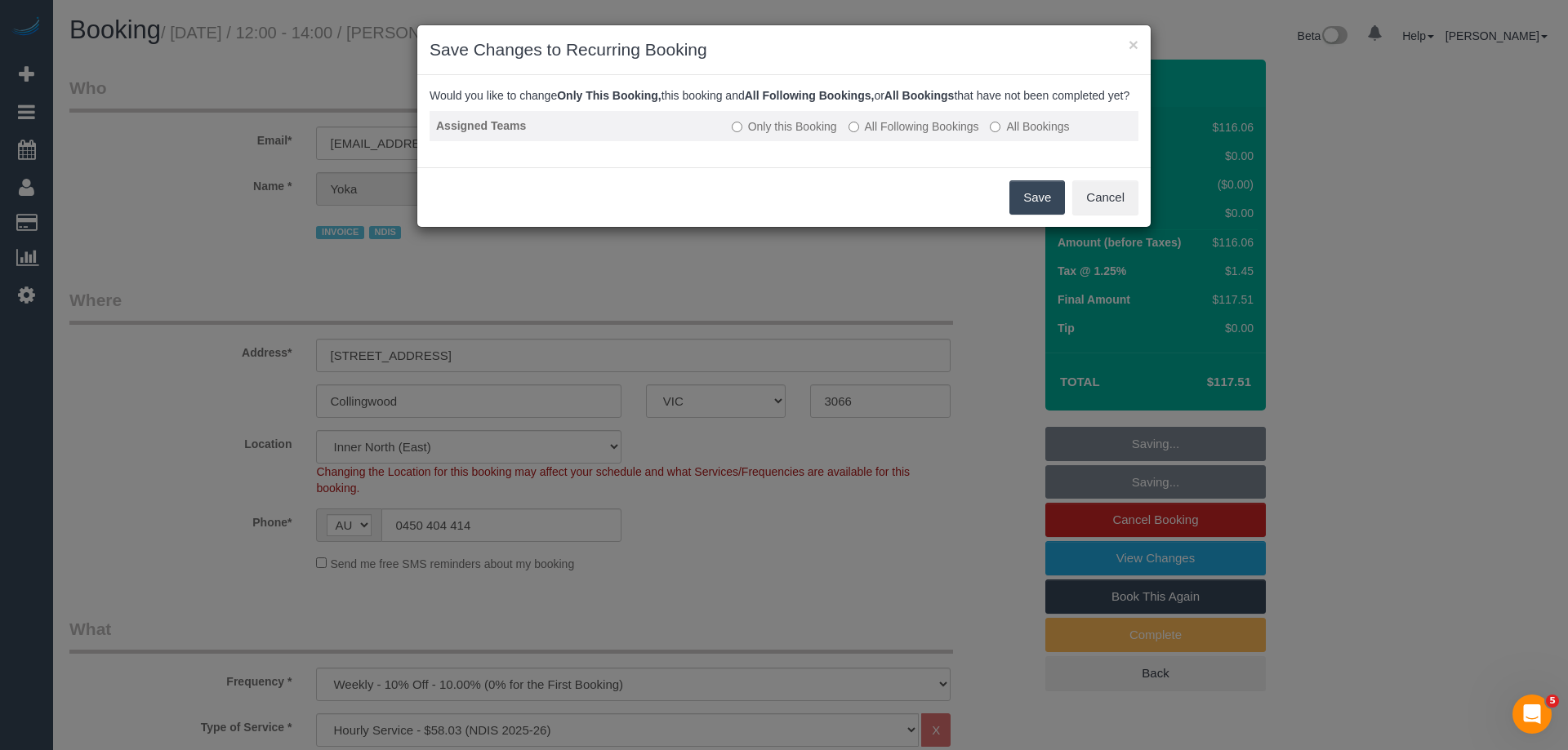
click at [885, 134] on label "All Following Bookings" at bounding box center [914, 126] width 131 height 16
click at [1028, 207] on button "Save" at bounding box center [1037, 198] width 55 height 35
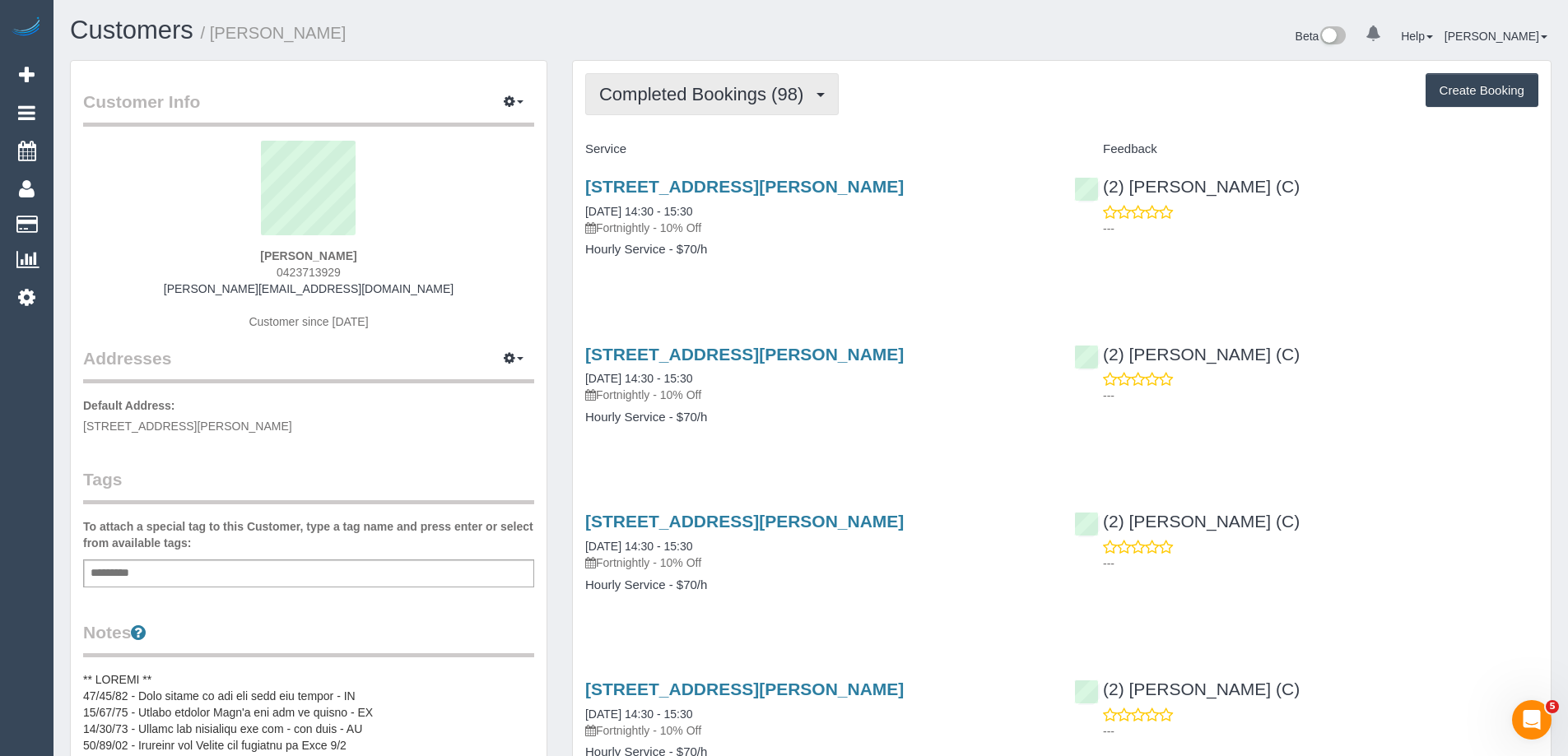
click at [707, 93] on span "Completed Bookings (98)" at bounding box center [705, 94] width 213 height 21
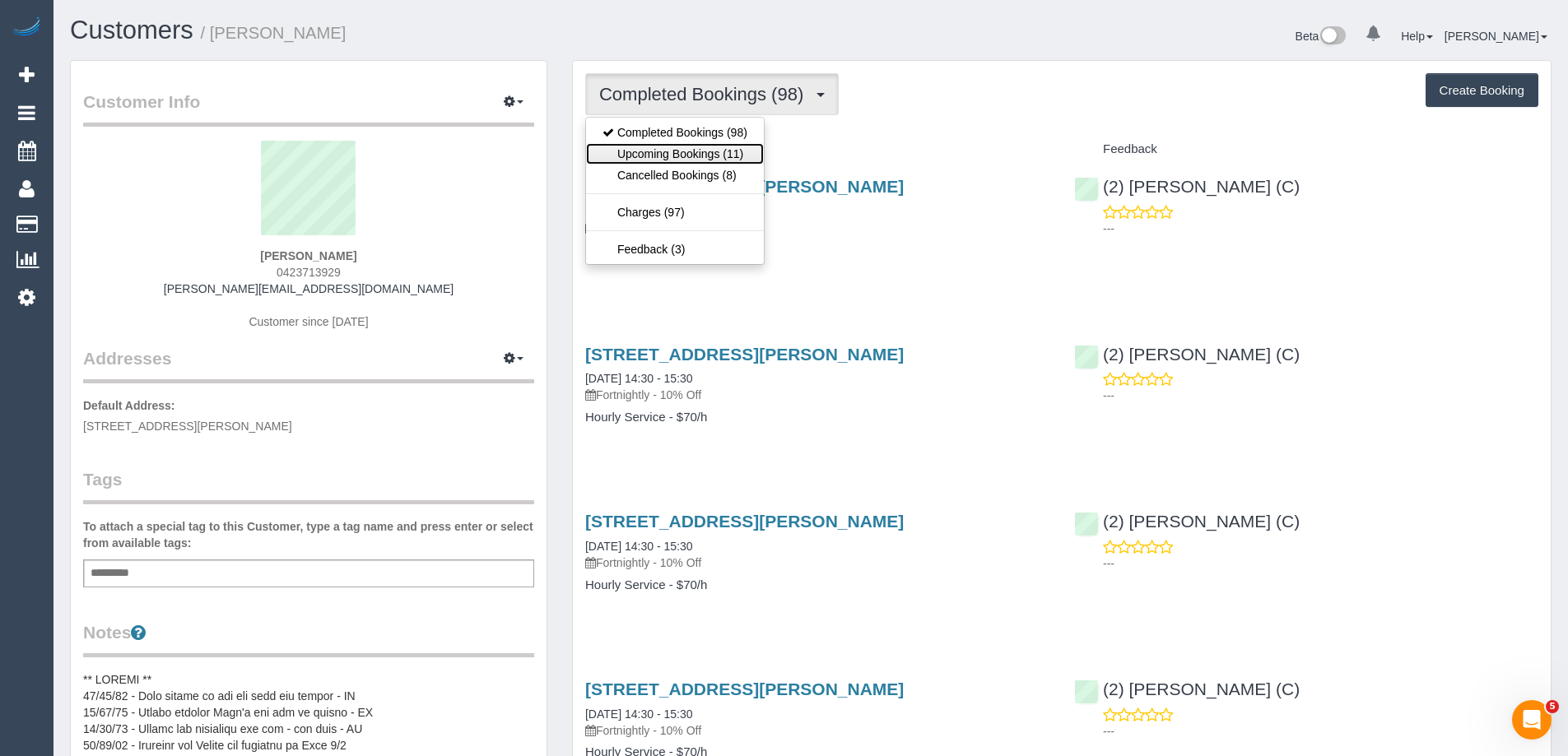
click at [723, 157] on link "Upcoming Bookings (11)" at bounding box center [675, 154] width 178 height 22
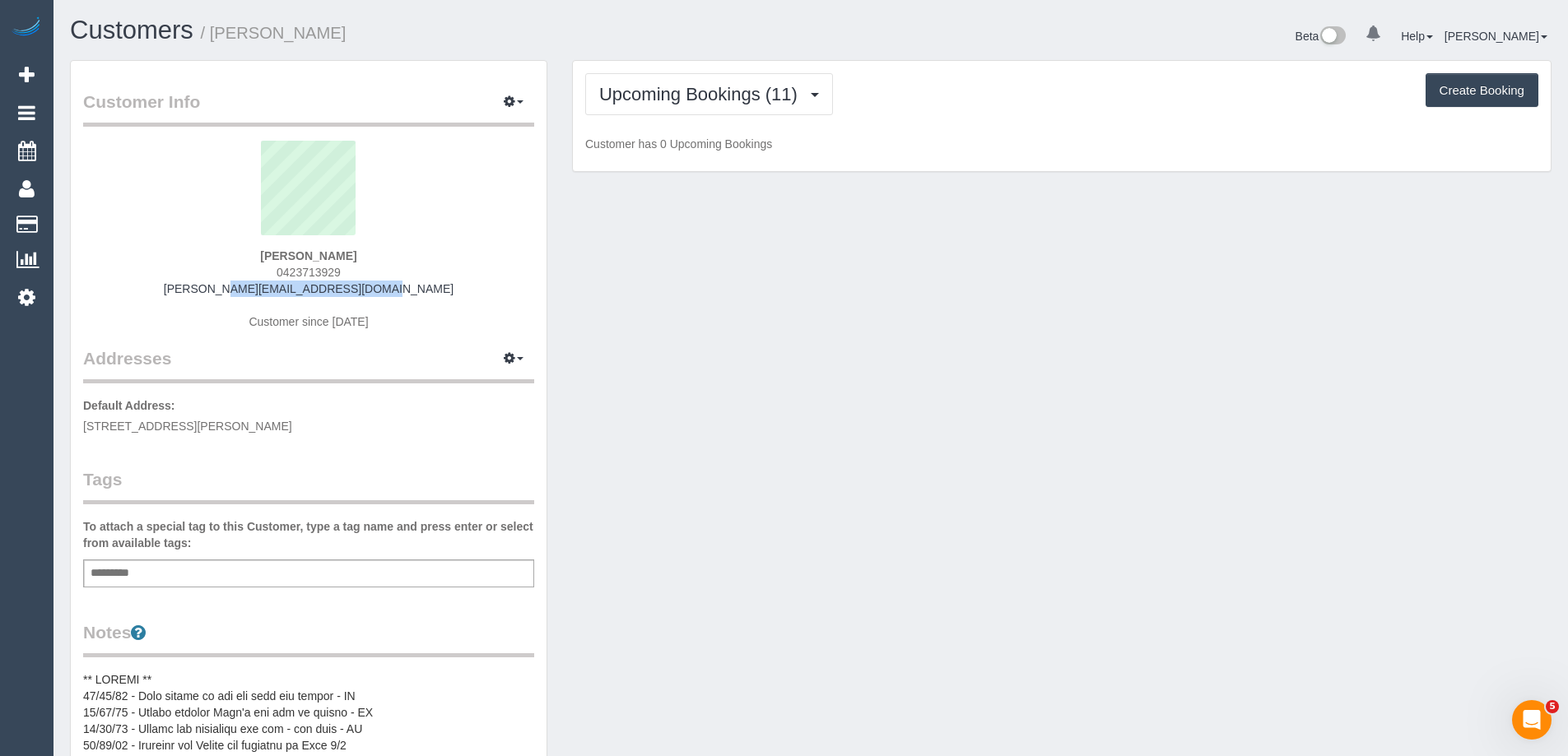
drag, startPoint x: 414, startPoint y: 290, endPoint x: 211, endPoint y: 281, distance: 203.2
click at [211, 281] on div "[PERSON_NAME] 0423713929 [EMAIL_ADDRESS][DOMAIN_NAME] Customer since [DATE]" at bounding box center [309, 243] width 451 height 205
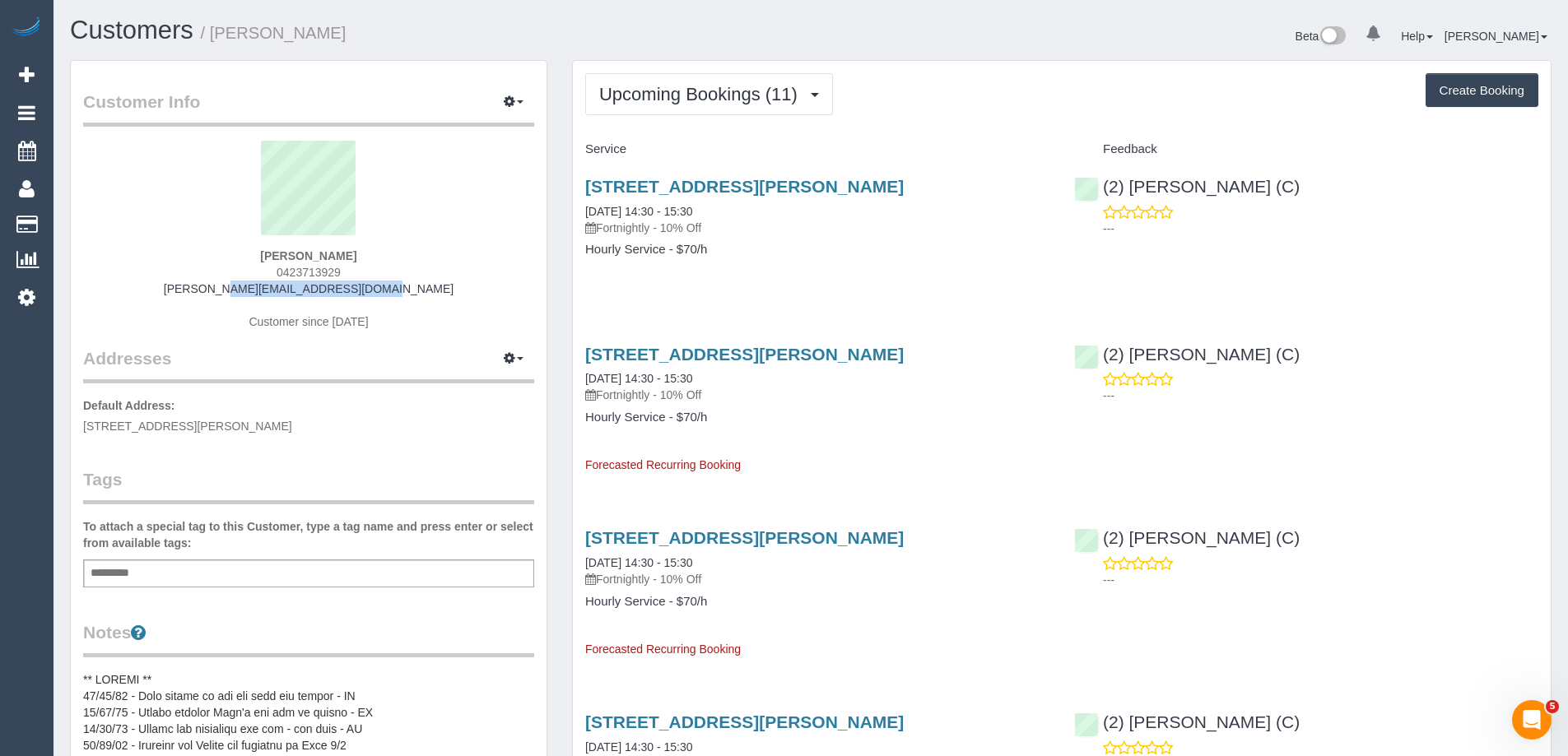
copy link "[PERSON_NAME][EMAIL_ADDRESS][DOMAIN_NAME]"
click at [675, 94] on span "Upcoming Bookings (11)" at bounding box center [702, 94] width 206 height 21
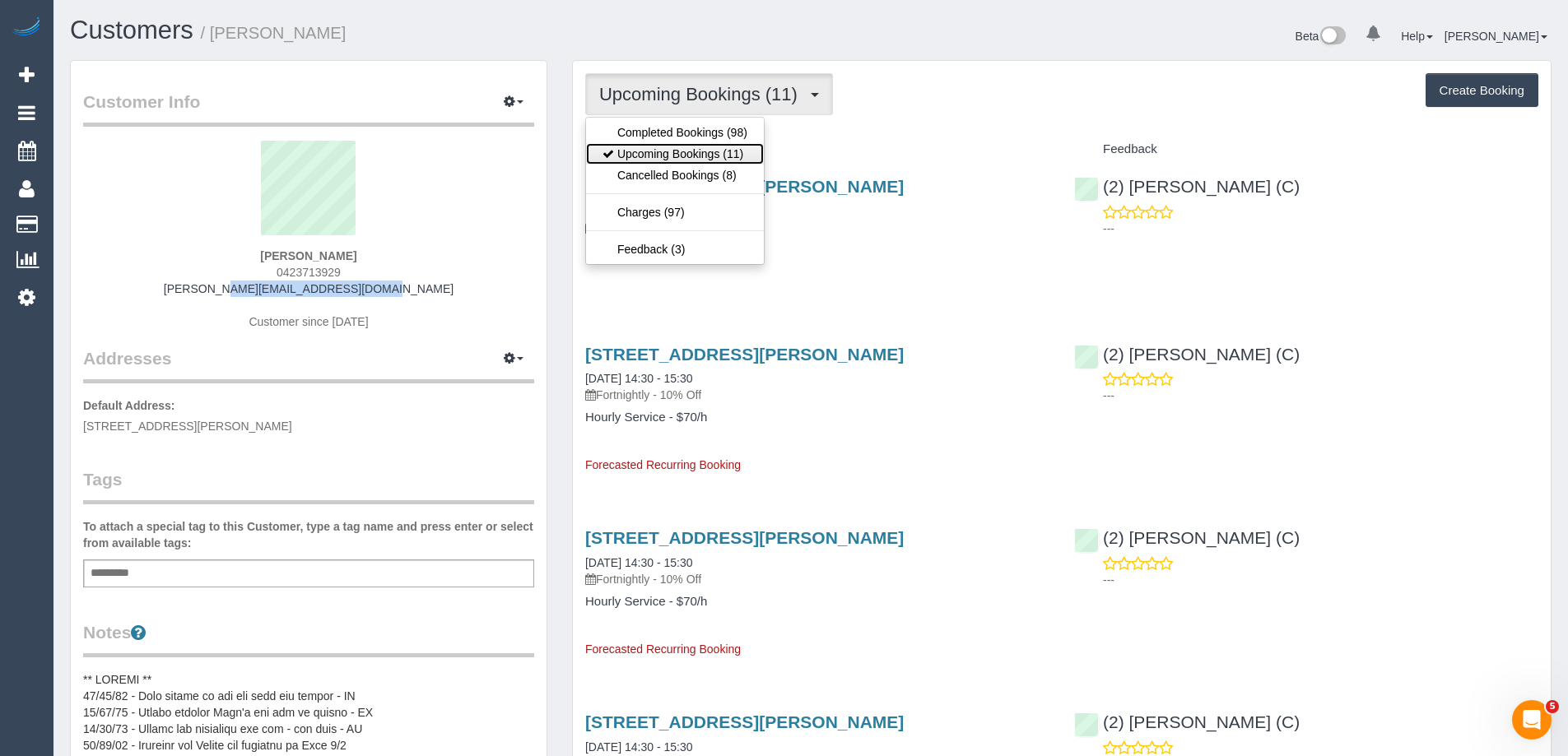
click at [666, 162] on link "Upcoming Bookings (11)" at bounding box center [675, 154] width 178 height 22
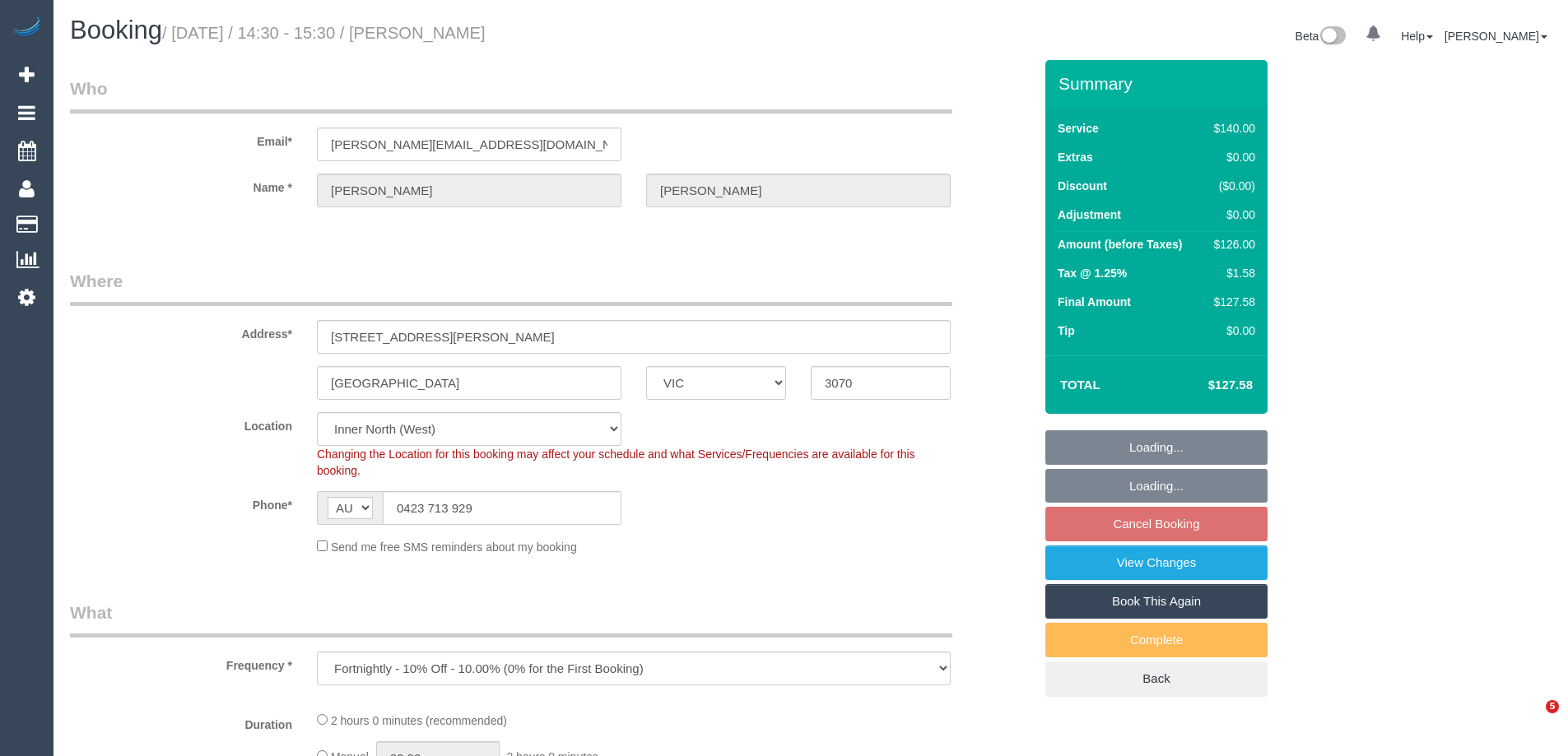
select select "VIC"
select select "string:stripe-pm_1QRNuB2GScqysDRVWSfUd4u1"
select select "object:850"
select select "number:28"
select select "number:14"
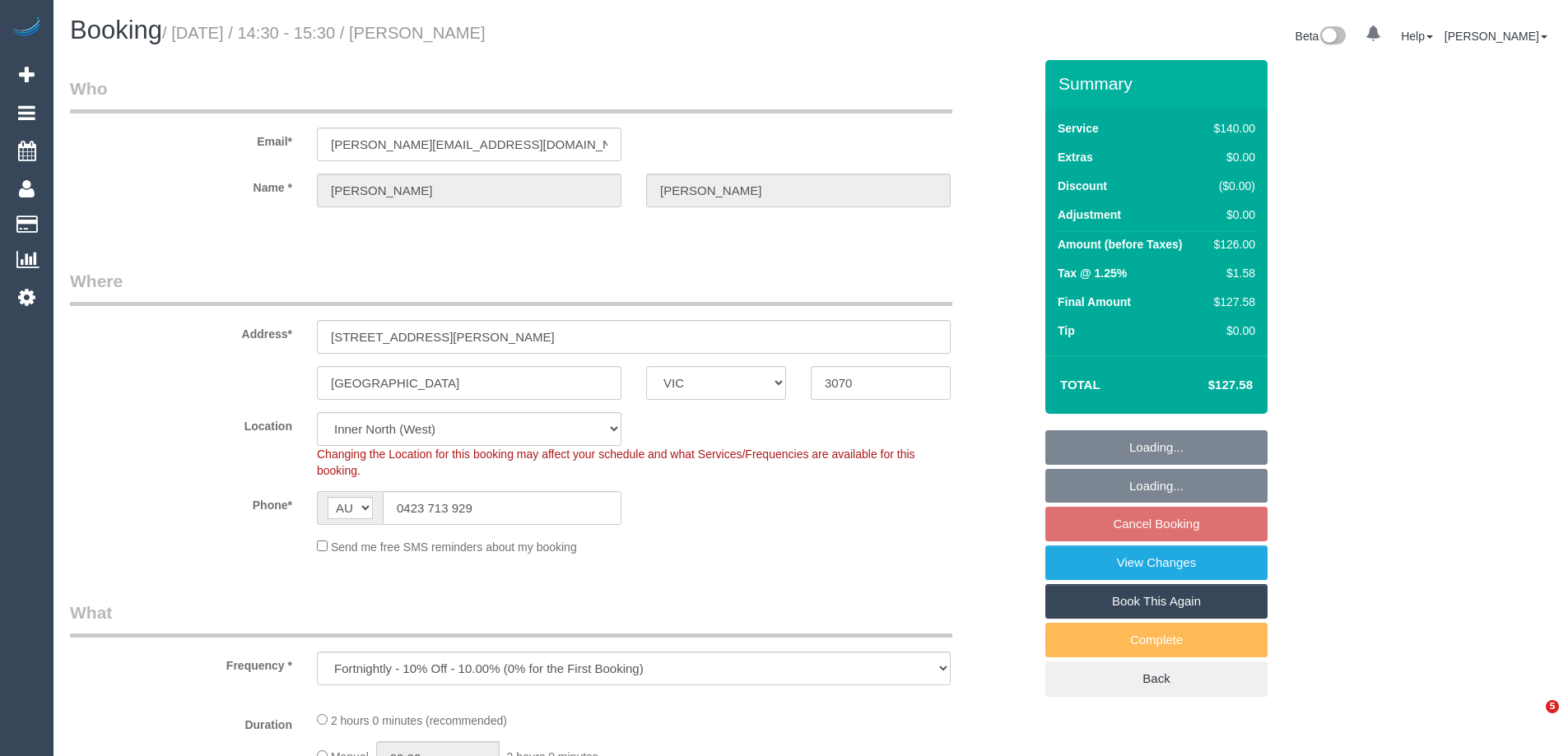
select select "number:19"
select select "number:25"
select select "number:35"
select select "number:11"
select select "18694"
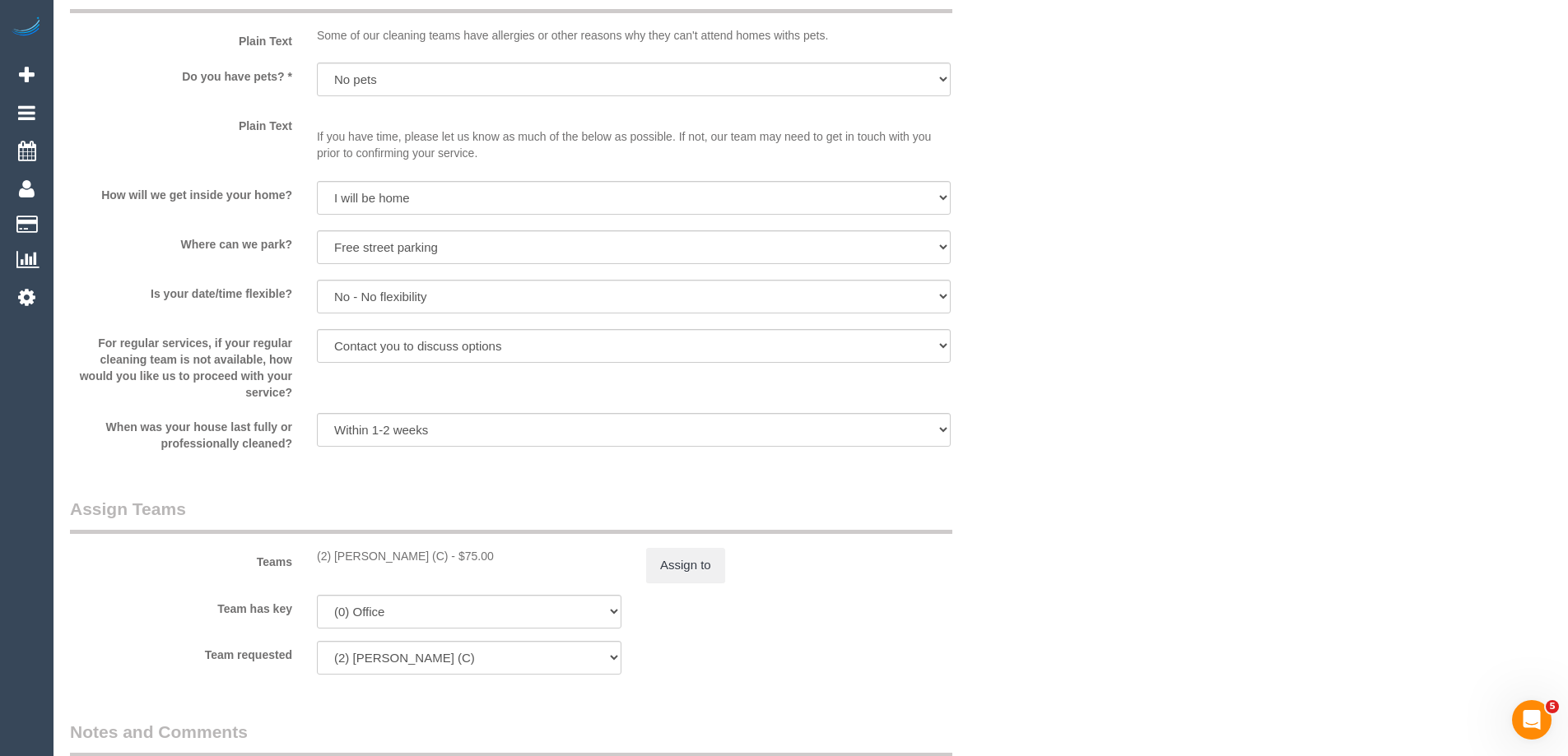
scroll to position [2195, 0]
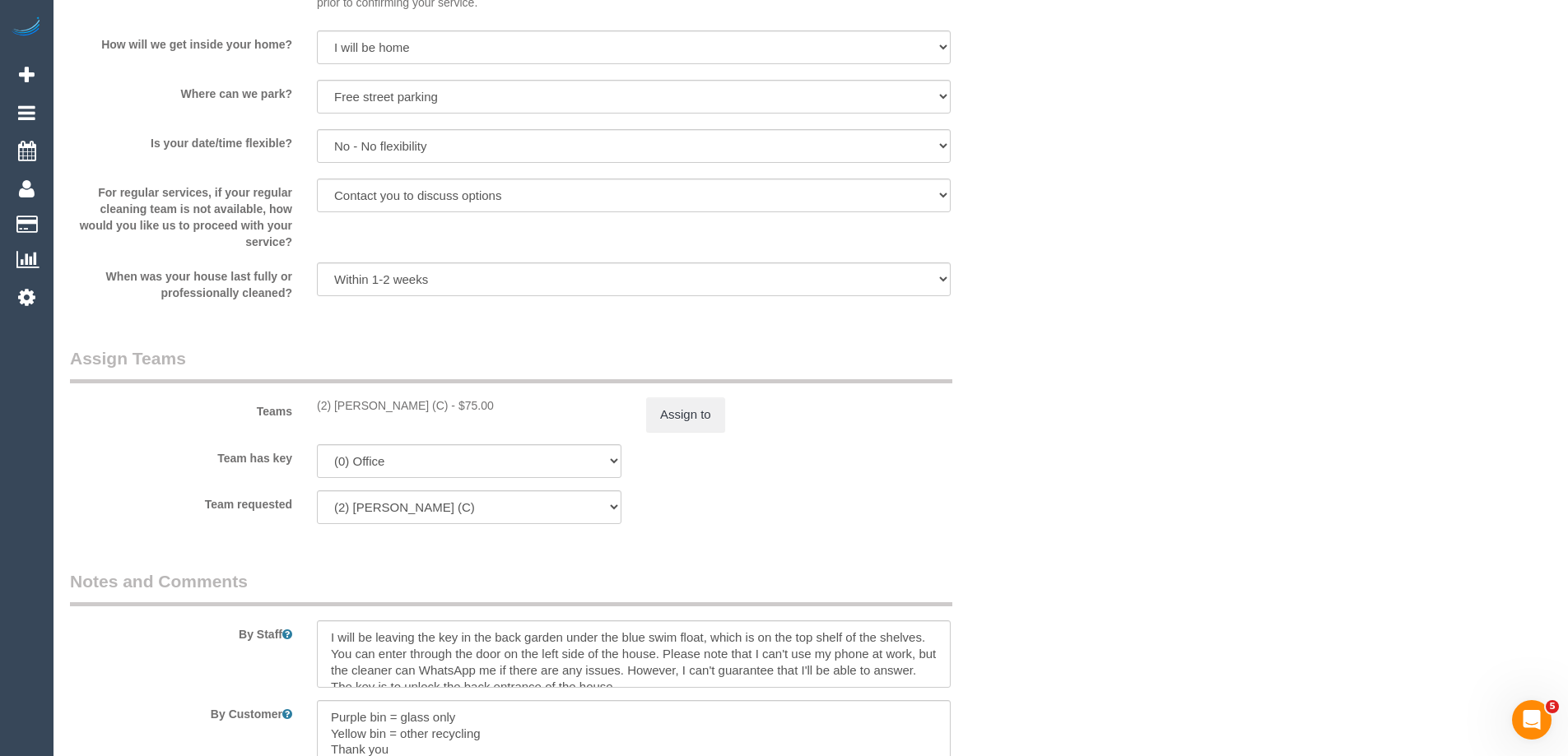
drag, startPoint x: 435, startPoint y: 410, endPoint x: 305, endPoint y: 399, distance: 130.5
click at [305, 399] on div "(2) [PERSON_NAME] (C) - $75.00" at bounding box center [469, 405] width 329 height 16
copy div "(2) [PERSON_NAME] (C)"
click at [661, 429] on button "Assign to" at bounding box center [685, 414] width 79 height 35
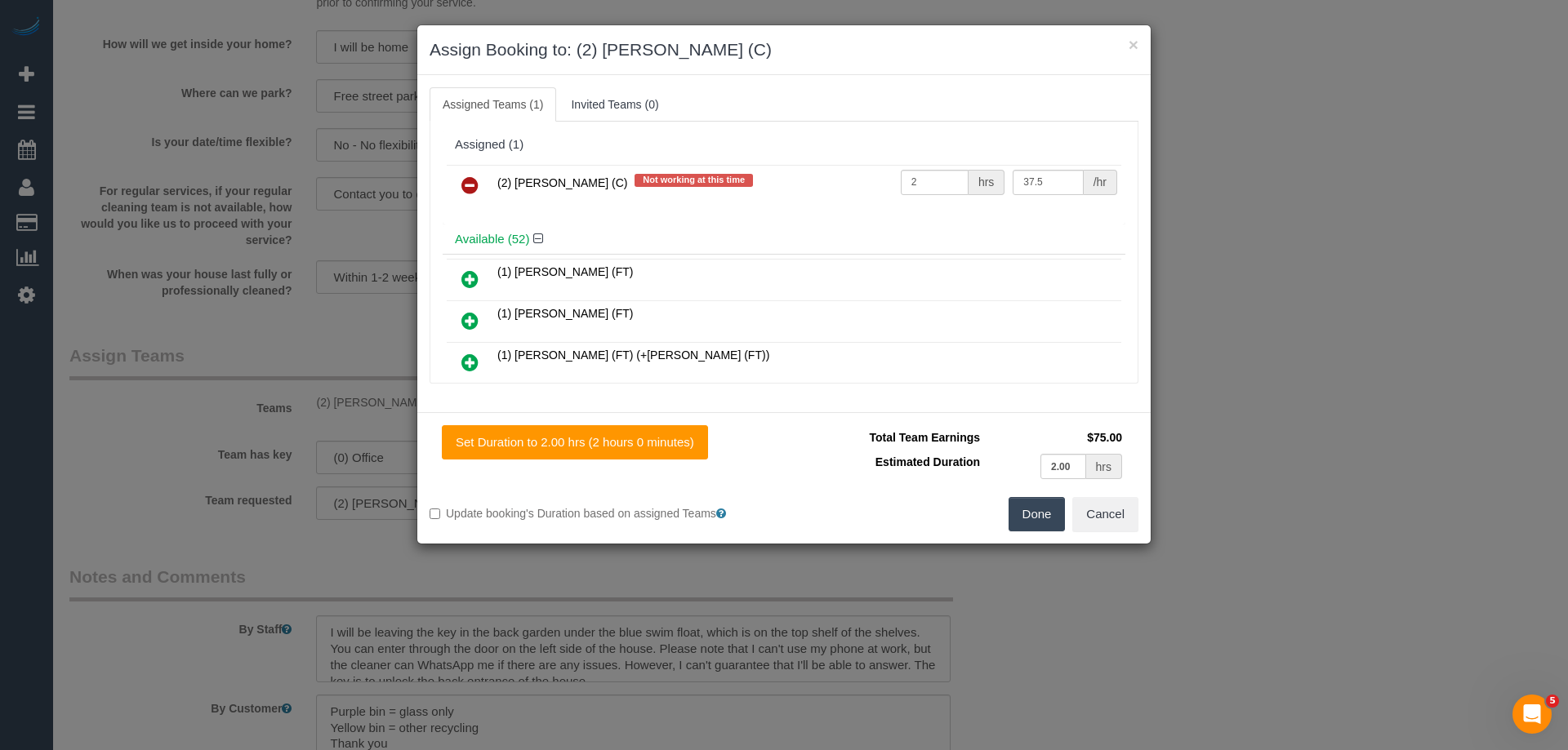
click at [470, 182] on icon at bounding box center [470, 185] width 17 height 20
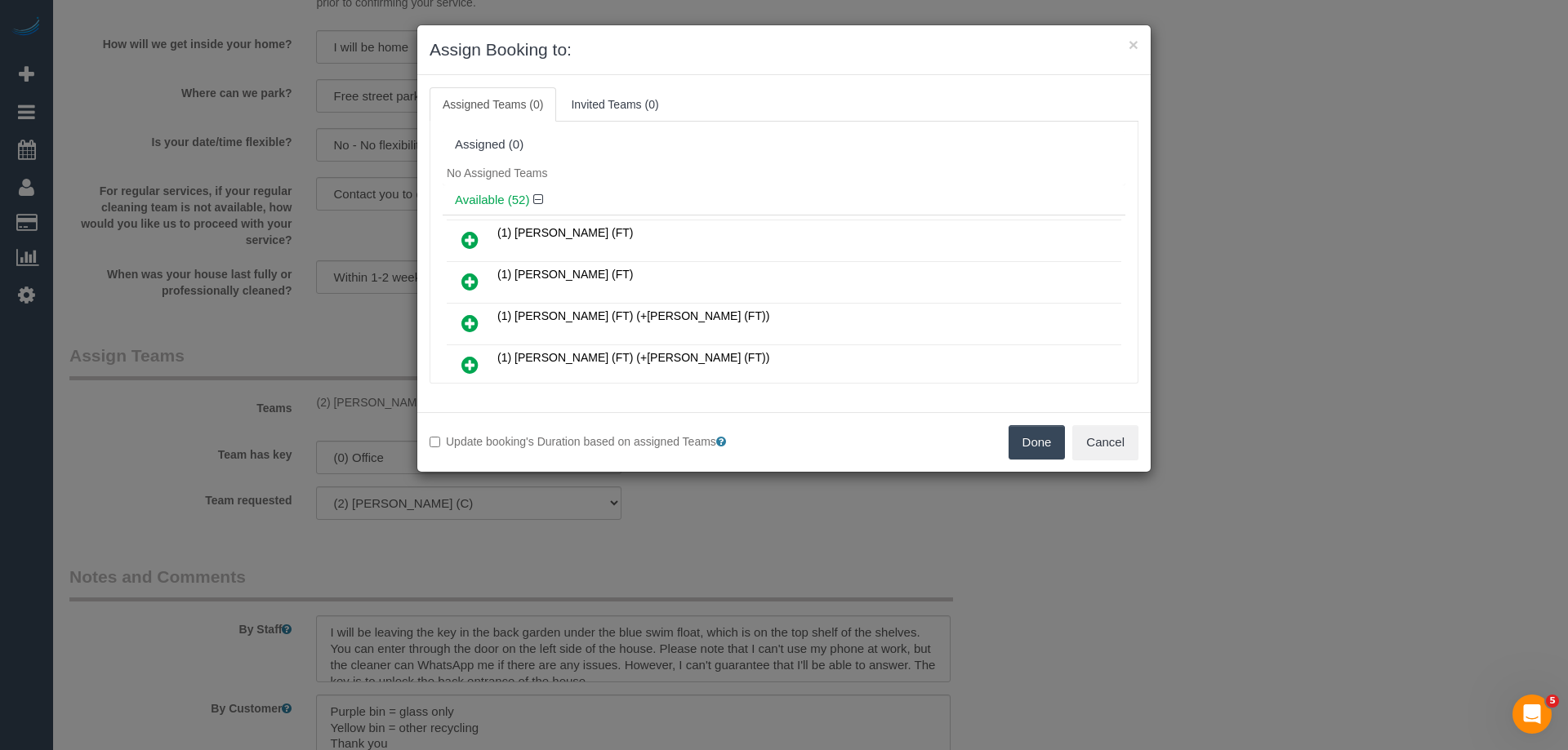
click at [1045, 447] on button "Done" at bounding box center [1037, 442] width 57 height 35
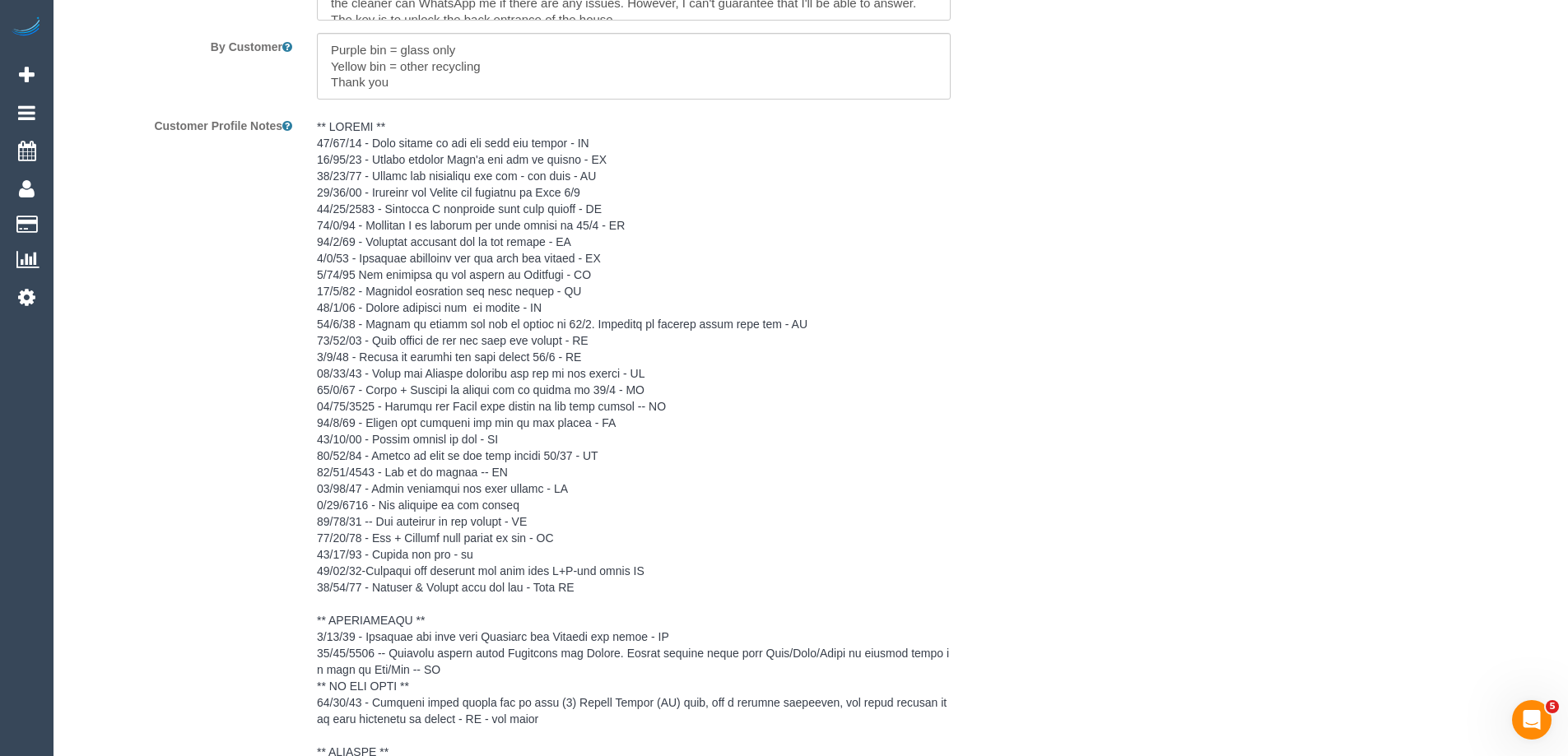
scroll to position [3248, 0]
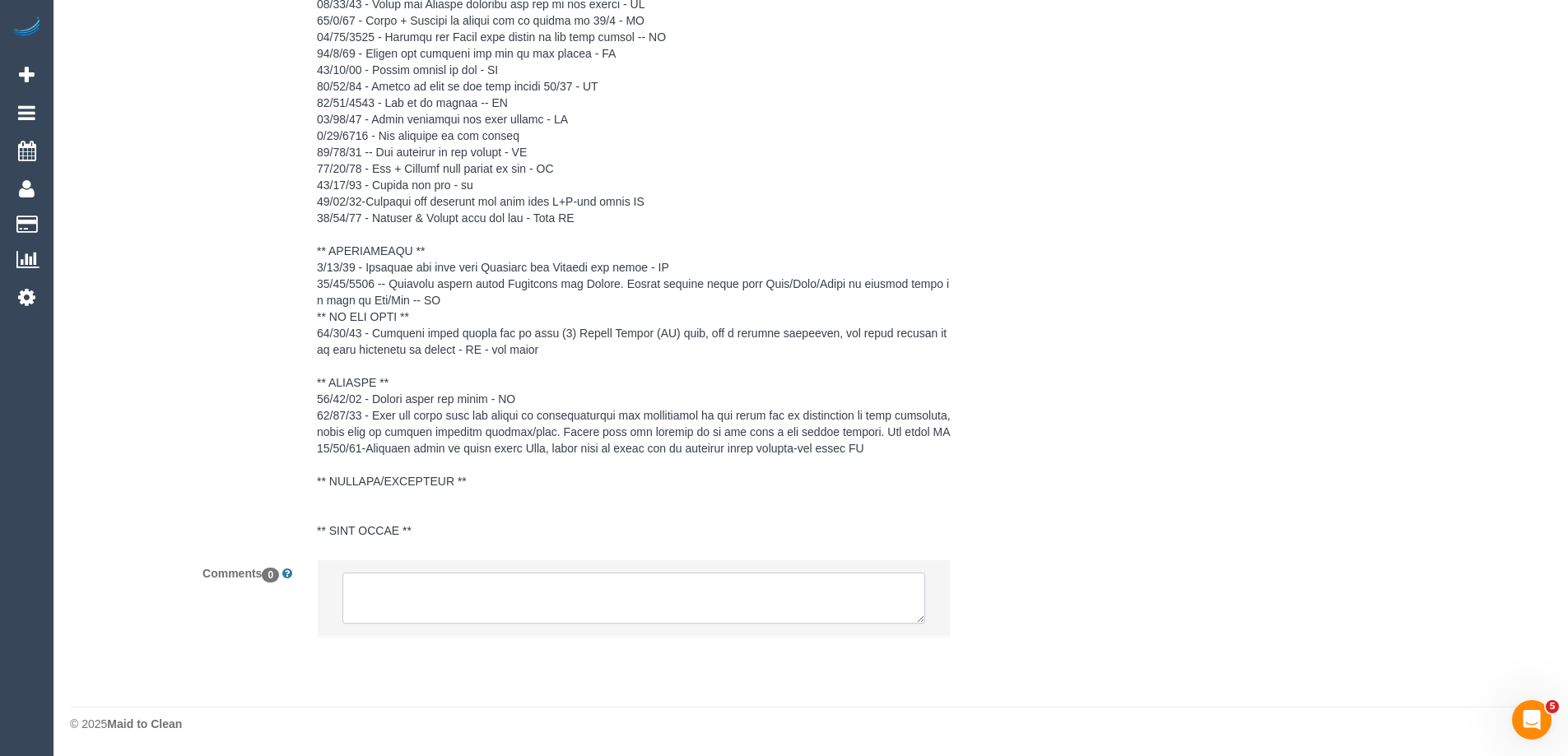
click at [550, 587] on textarea at bounding box center [634, 598] width 583 height 51
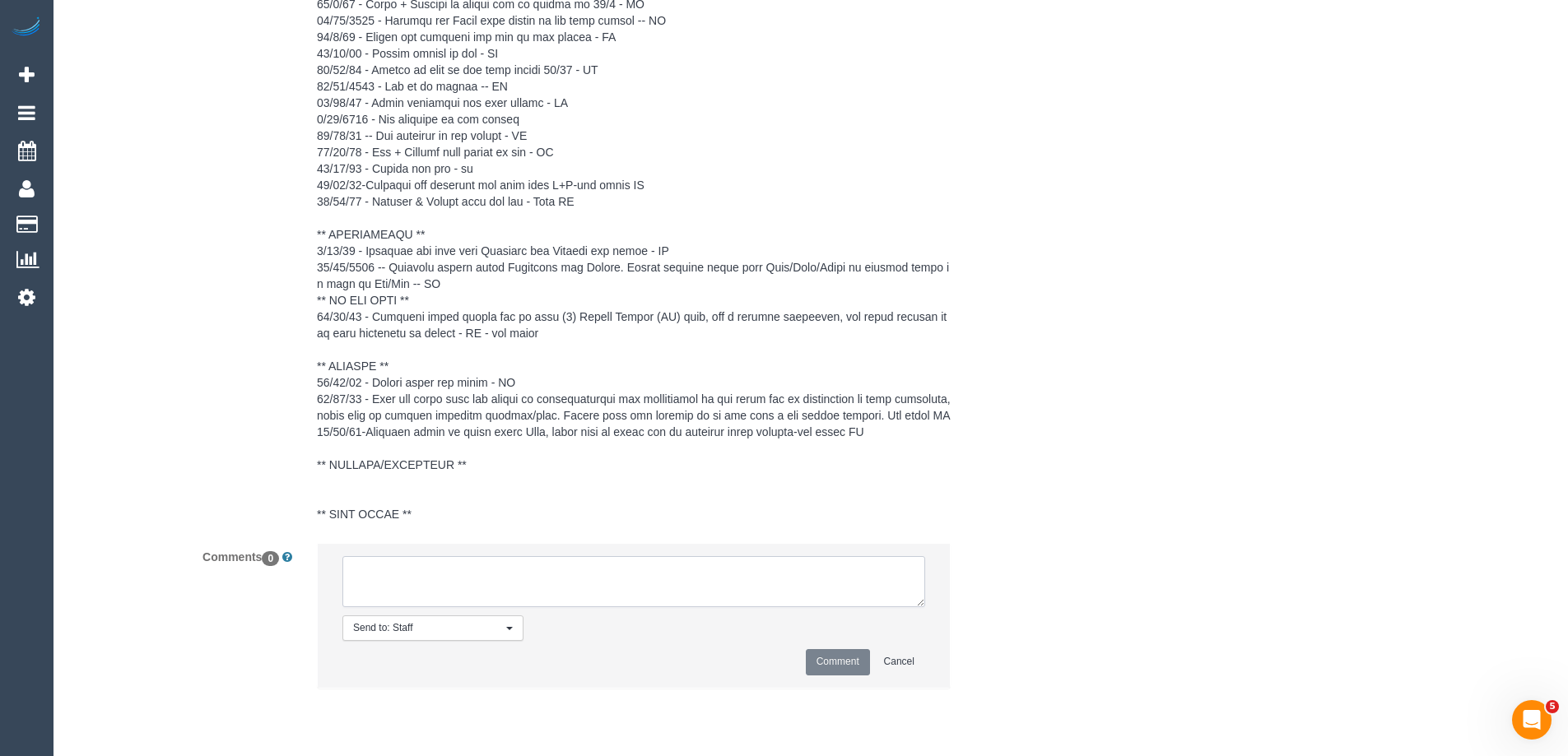
paste textarea "(2) [PERSON_NAME] (C)"
click at [640, 593] on textarea at bounding box center [634, 581] width 583 height 51
drag, startPoint x: 569, startPoint y: 613, endPoint x: 145, endPoint y: 498, distance: 439.3
click at [145, 500] on sui-booking-comments "By Staff By Customer Customer Profile Notes Comments 0 Send to: Staff Nothing s…" at bounding box center [552, 110] width 963 height 1189
type textarea "(2) Axel Richerand (C) UA ongoing - Resigned Customer contacted via email"
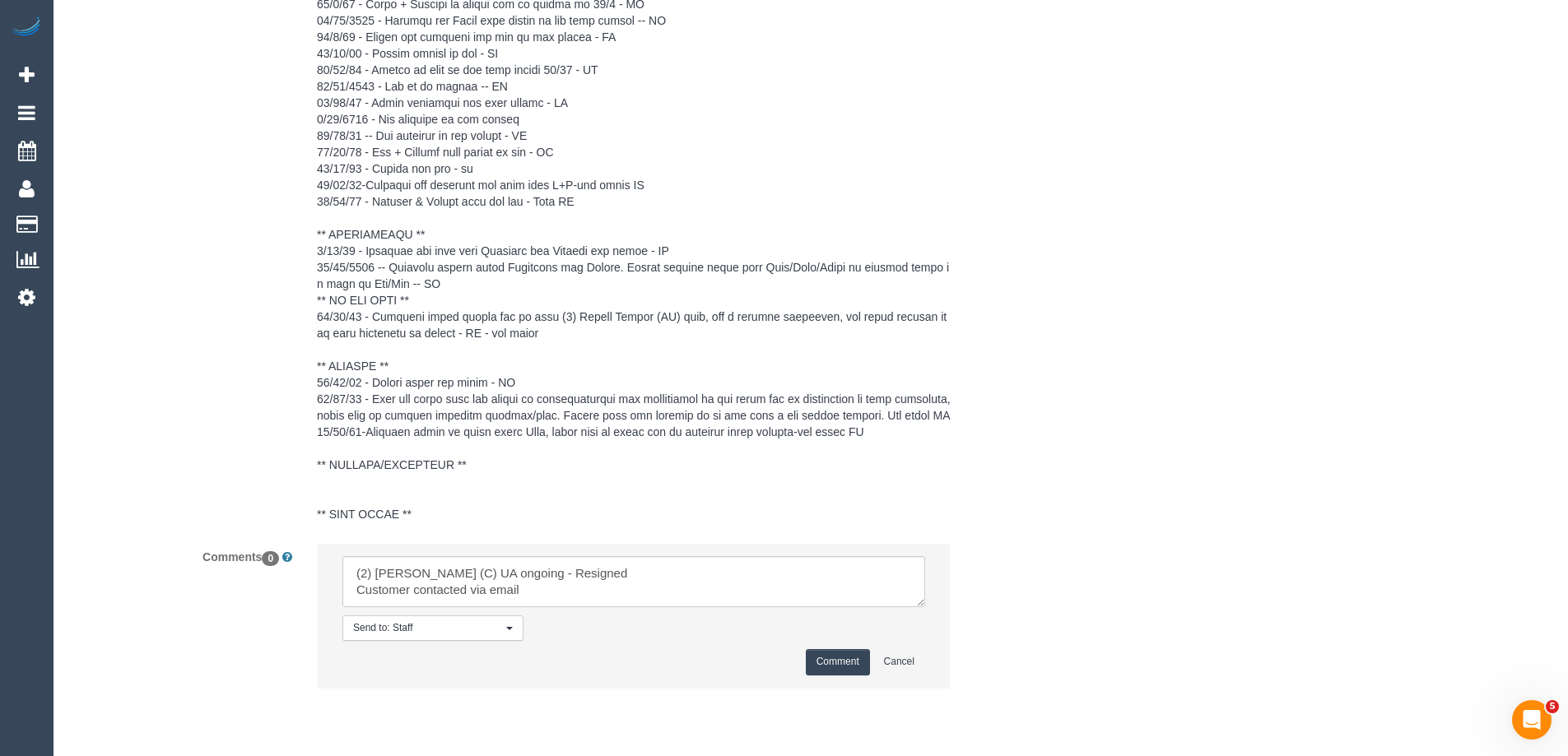
click at [846, 673] on button "Comment" at bounding box center [838, 662] width 65 height 25
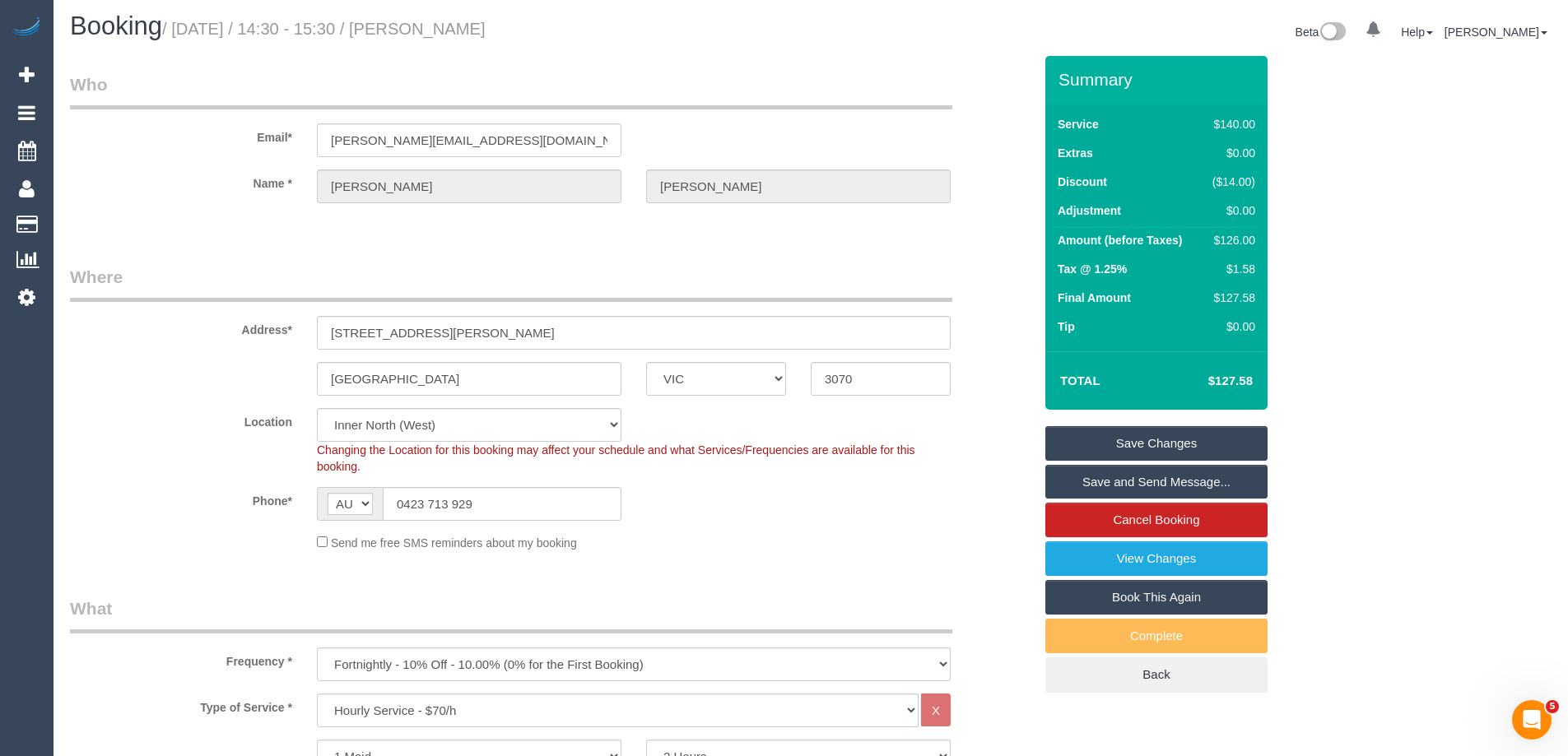
scroll to position [0, 0]
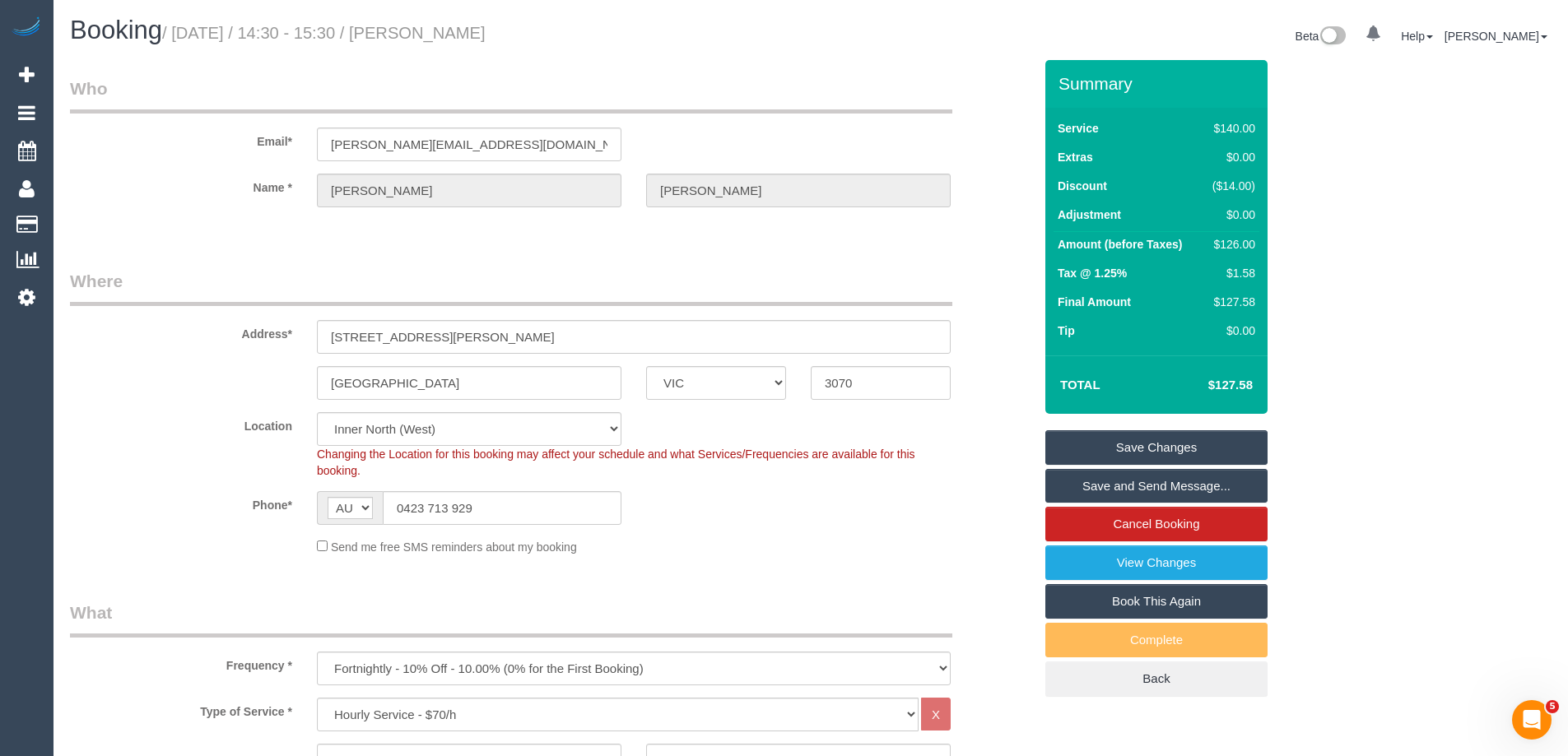
click at [1107, 445] on link "Save Changes" at bounding box center [1157, 448] width 222 height 35
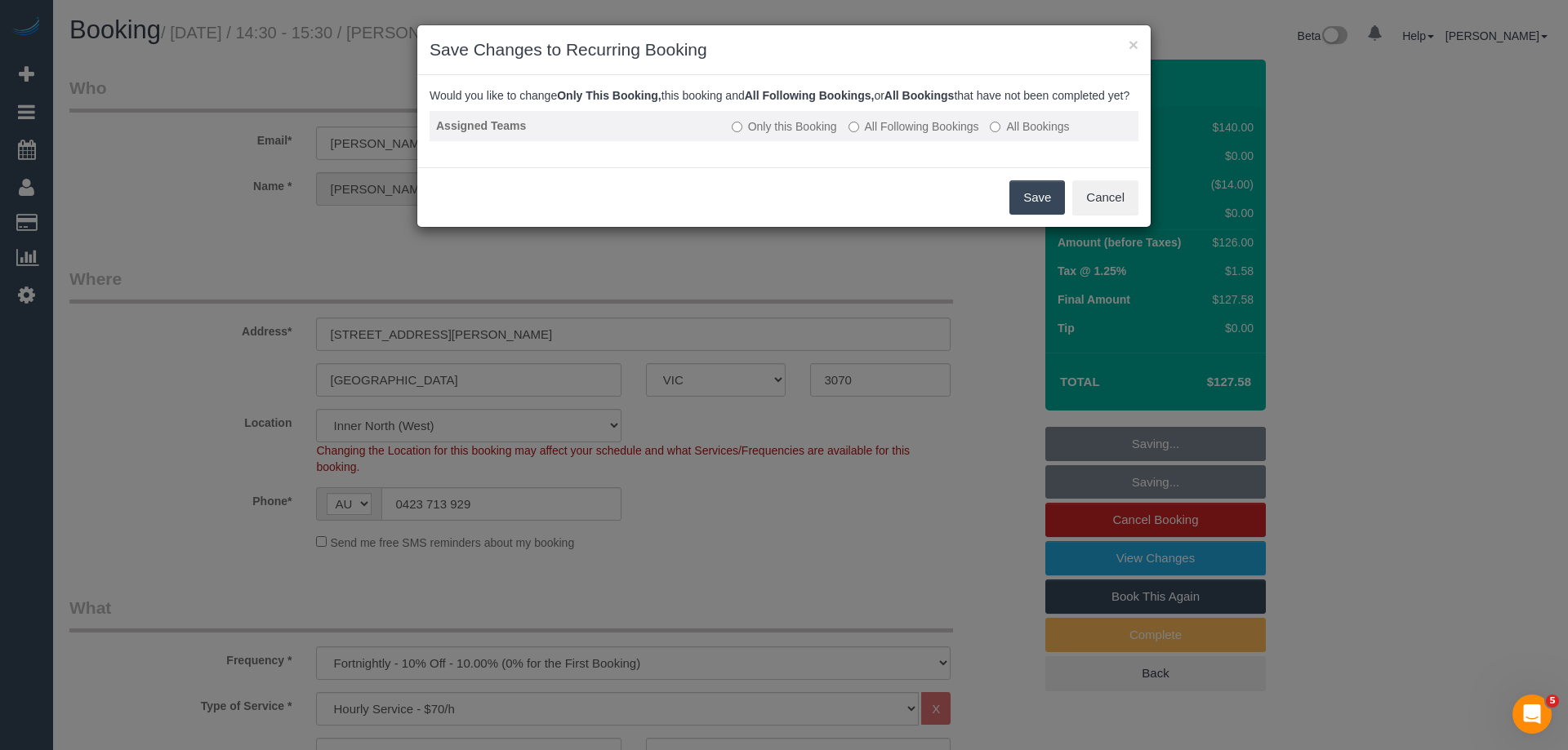
click at [917, 134] on label "All Following Bookings" at bounding box center [914, 126] width 131 height 16
click at [1016, 214] on button "Save" at bounding box center [1037, 198] width 55 height 35
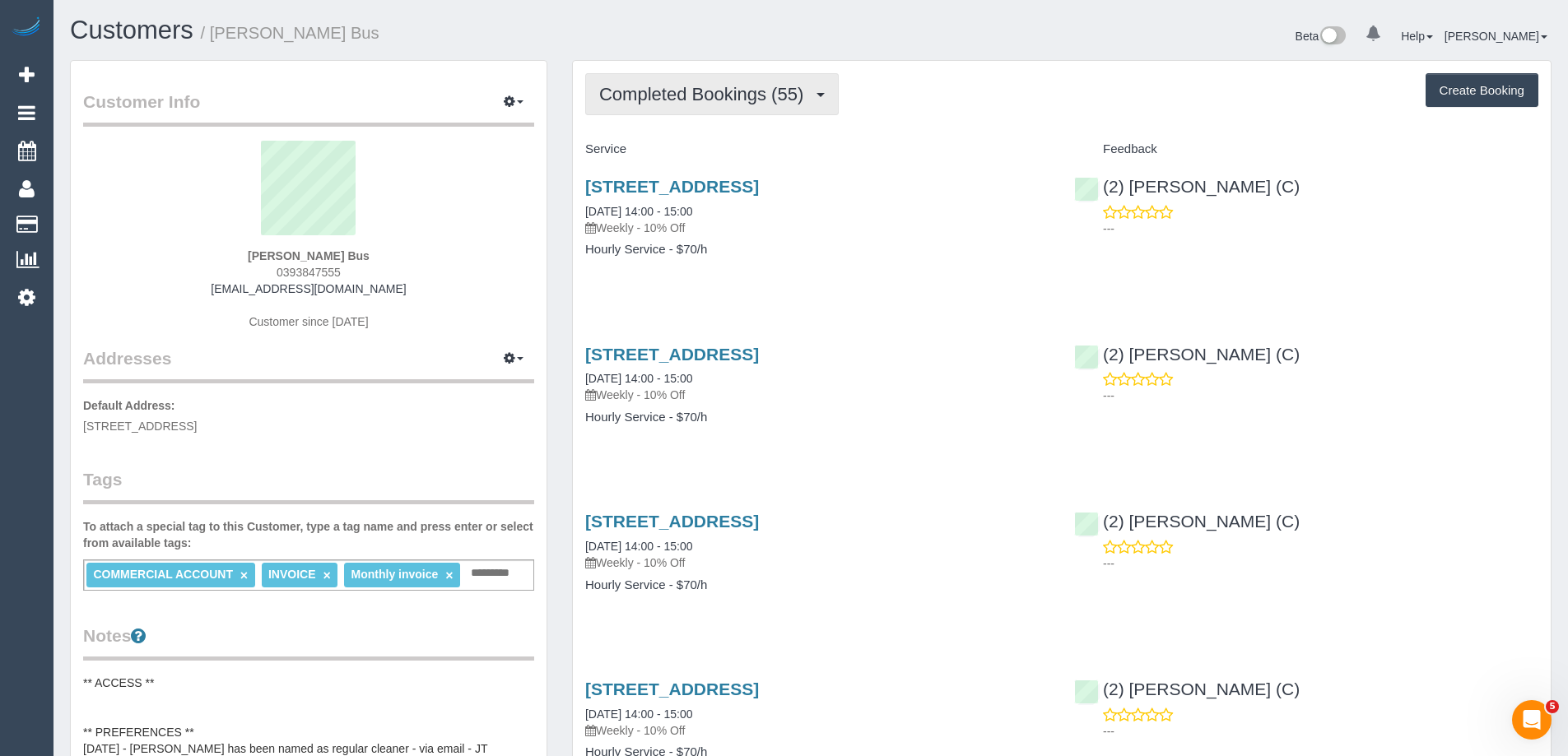
click at [737, 91] on span "Completed Bookings (55)" at bounding box center [705, 94] width 213 height 21
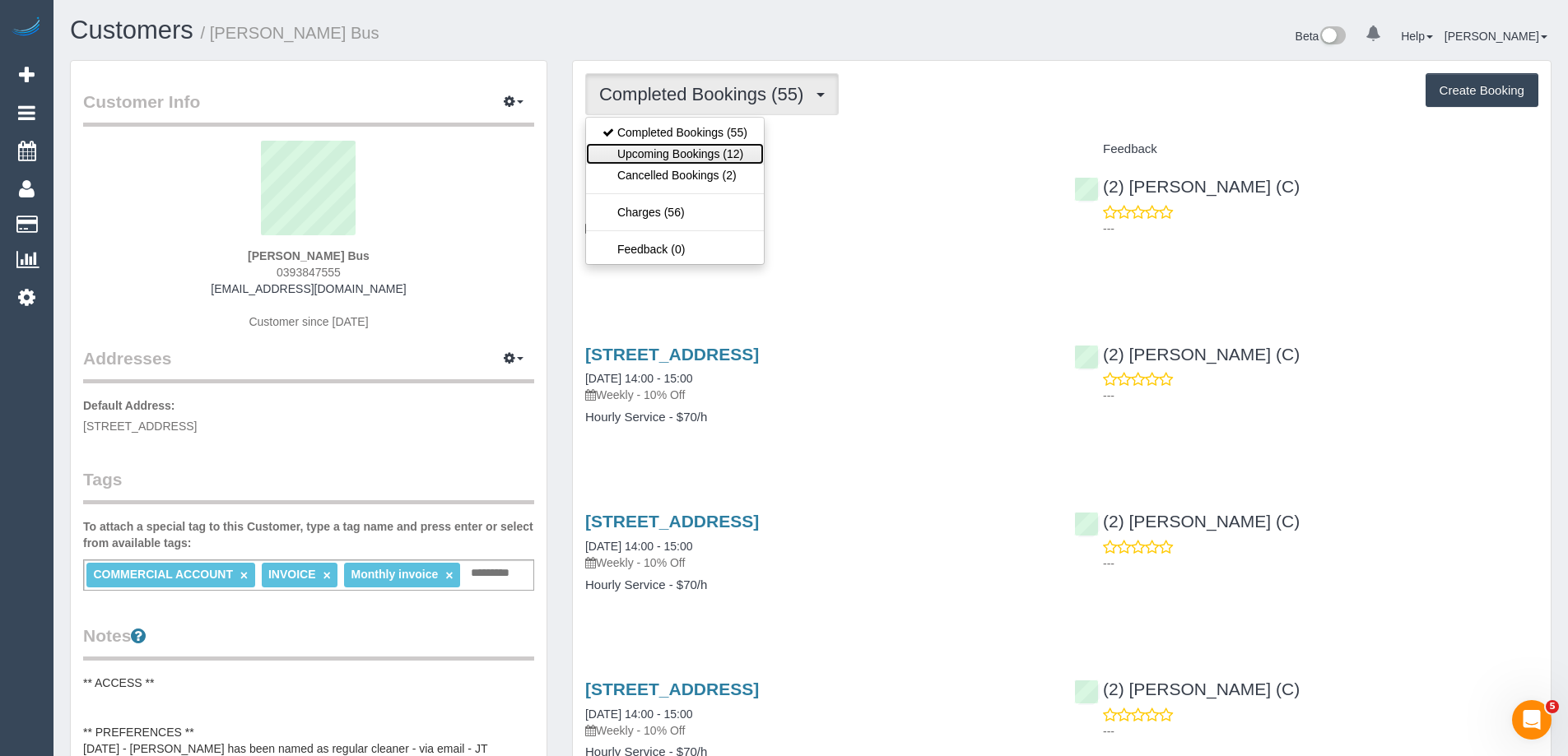
click at [705, 161] on link "Upcoming Bookings (12)" at bounding box center [675, 154] width 178 height 22
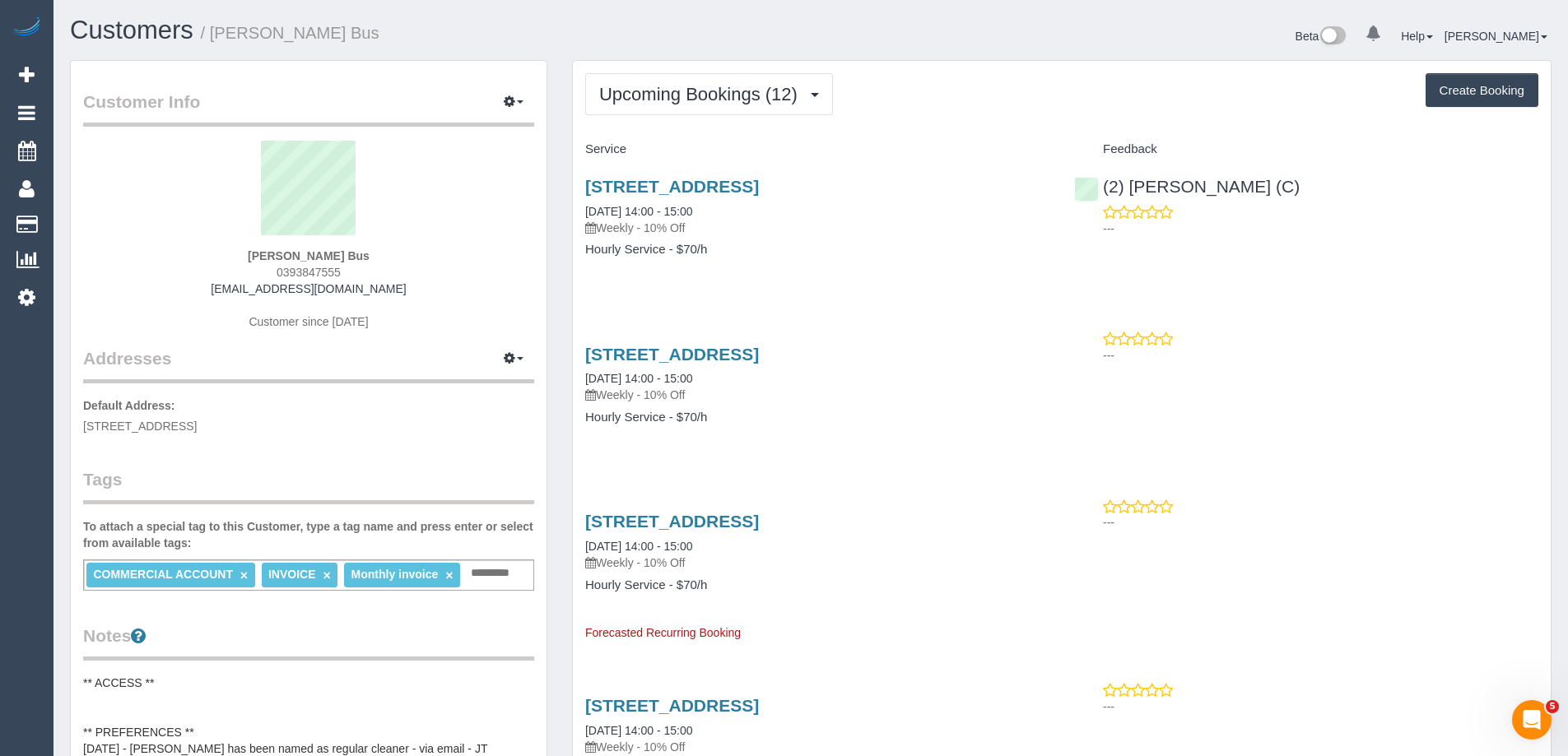
drag, startPoint x: 405, startPoint y: 252, endPoint x: 248, endPoint y: 259, distance: 157.2
click at [248, 259] on div "[PERSON_NAME] Bus 0393847555 [EMAIL_ADDRESS][DOMAIN_NAME] Customer since [DATE]" at bounding box center [309, 243] width 451 height 205
copy strong "[PERSON_NAME] Bus"
